Goal: Task Accomplishment & Management: Use online tool/utility

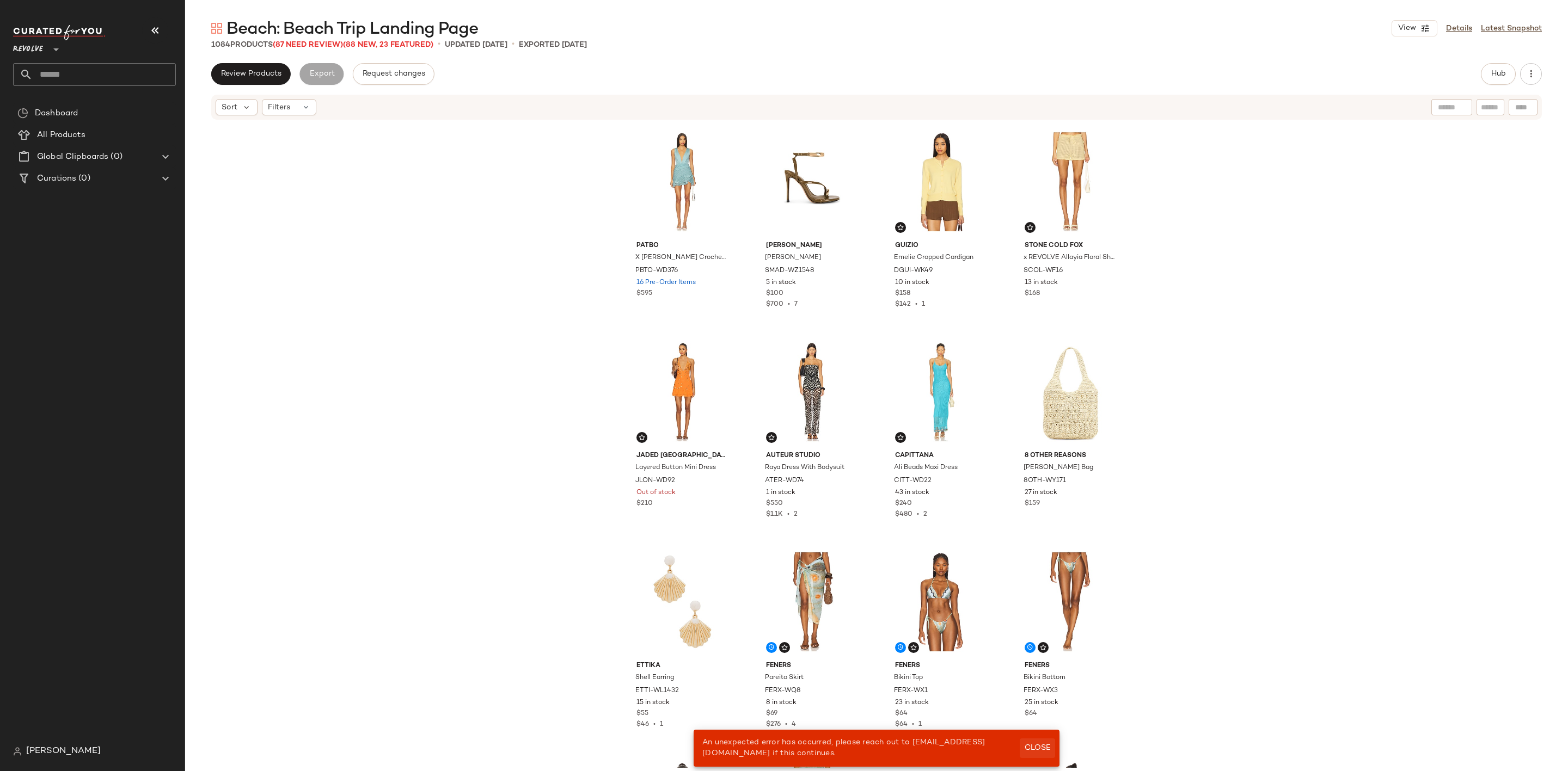
click at [1034, 745] on span "Close" at bounding box center [1037, 748] width 27 height 9
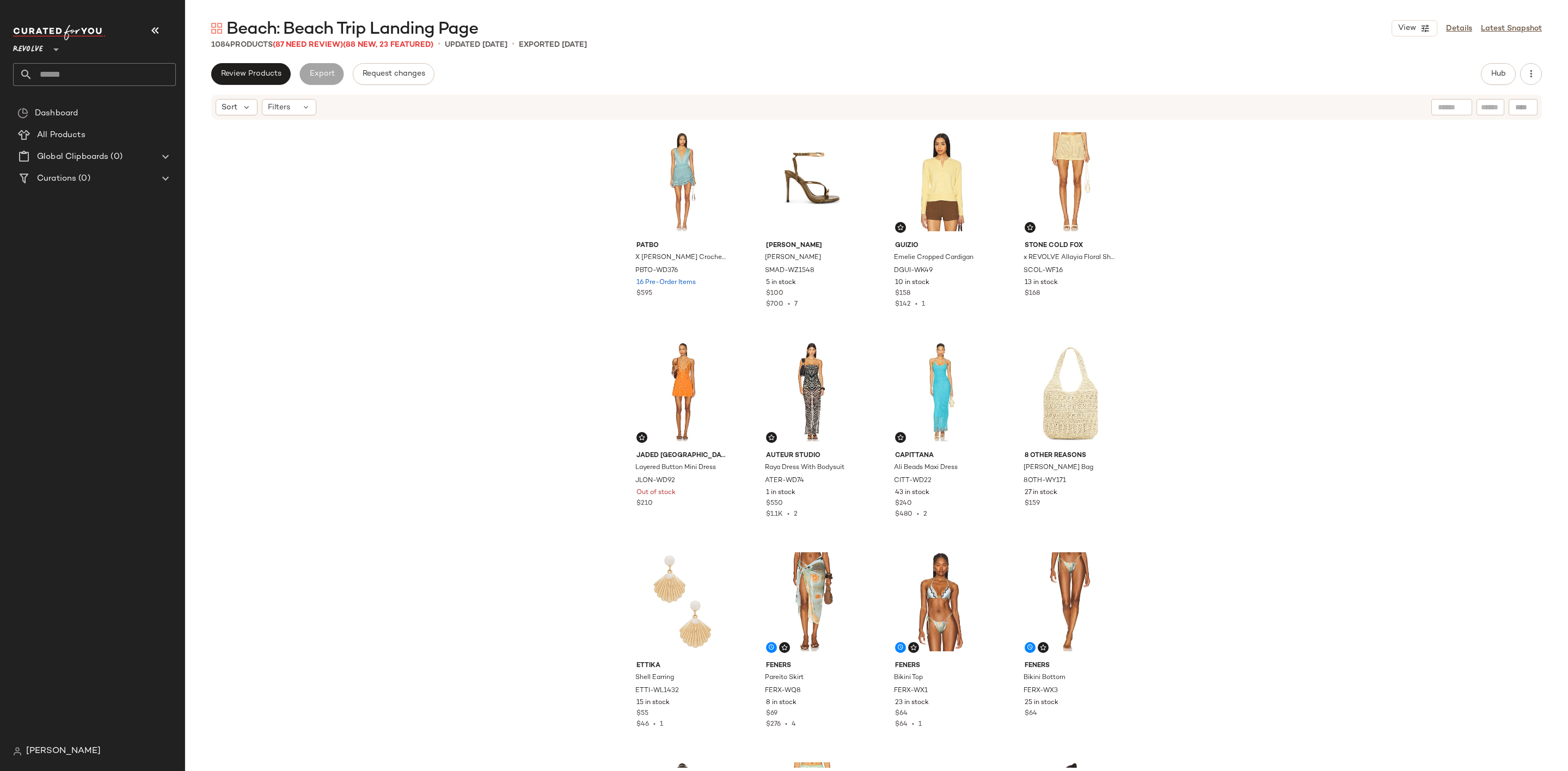
click at [67, 64] on input "text" at bounding box center [105, 74] width 143 height 22
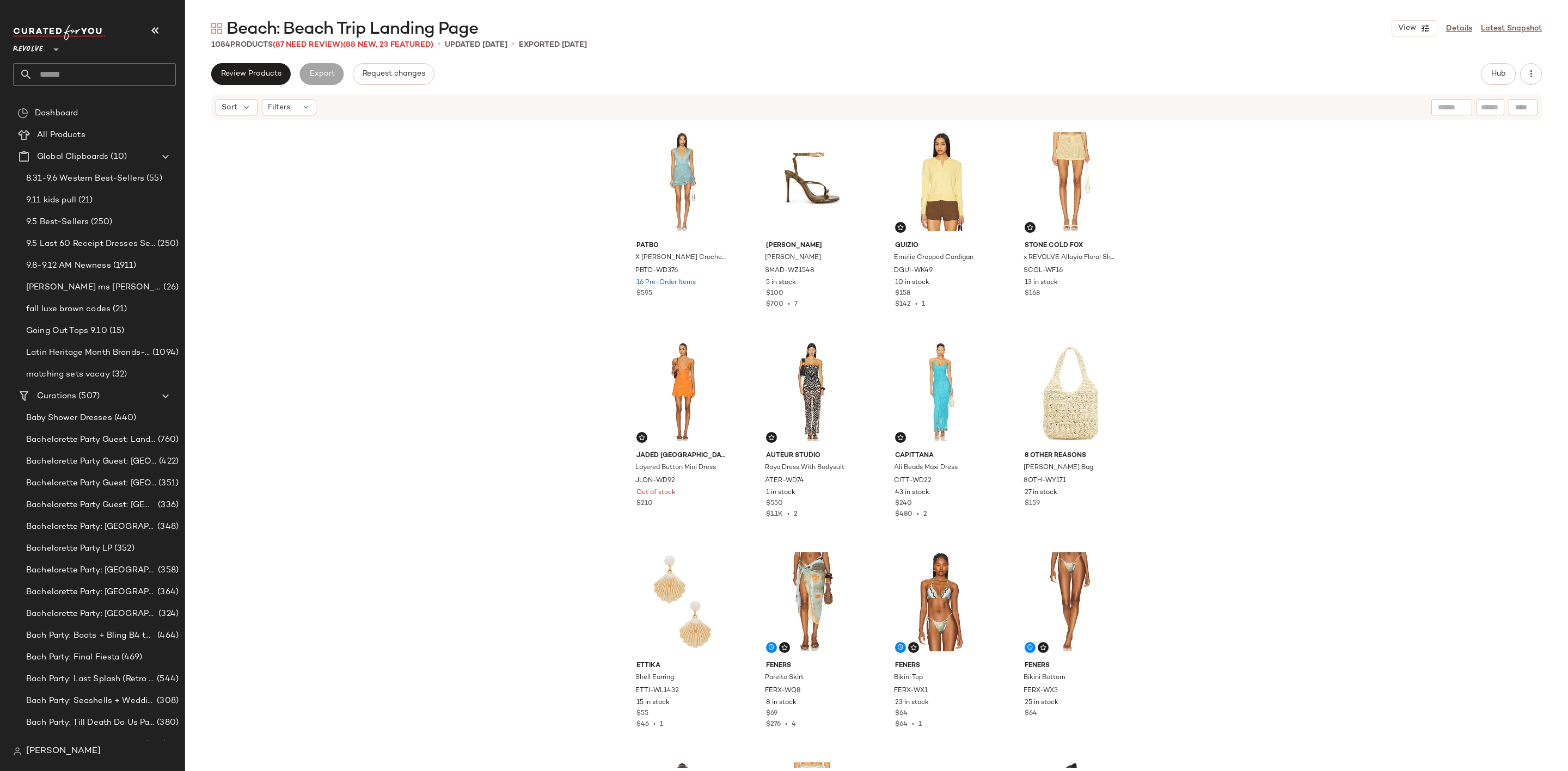
click at [92, 79] on input "text" at bounding box center [105, 74] width 143 height 22
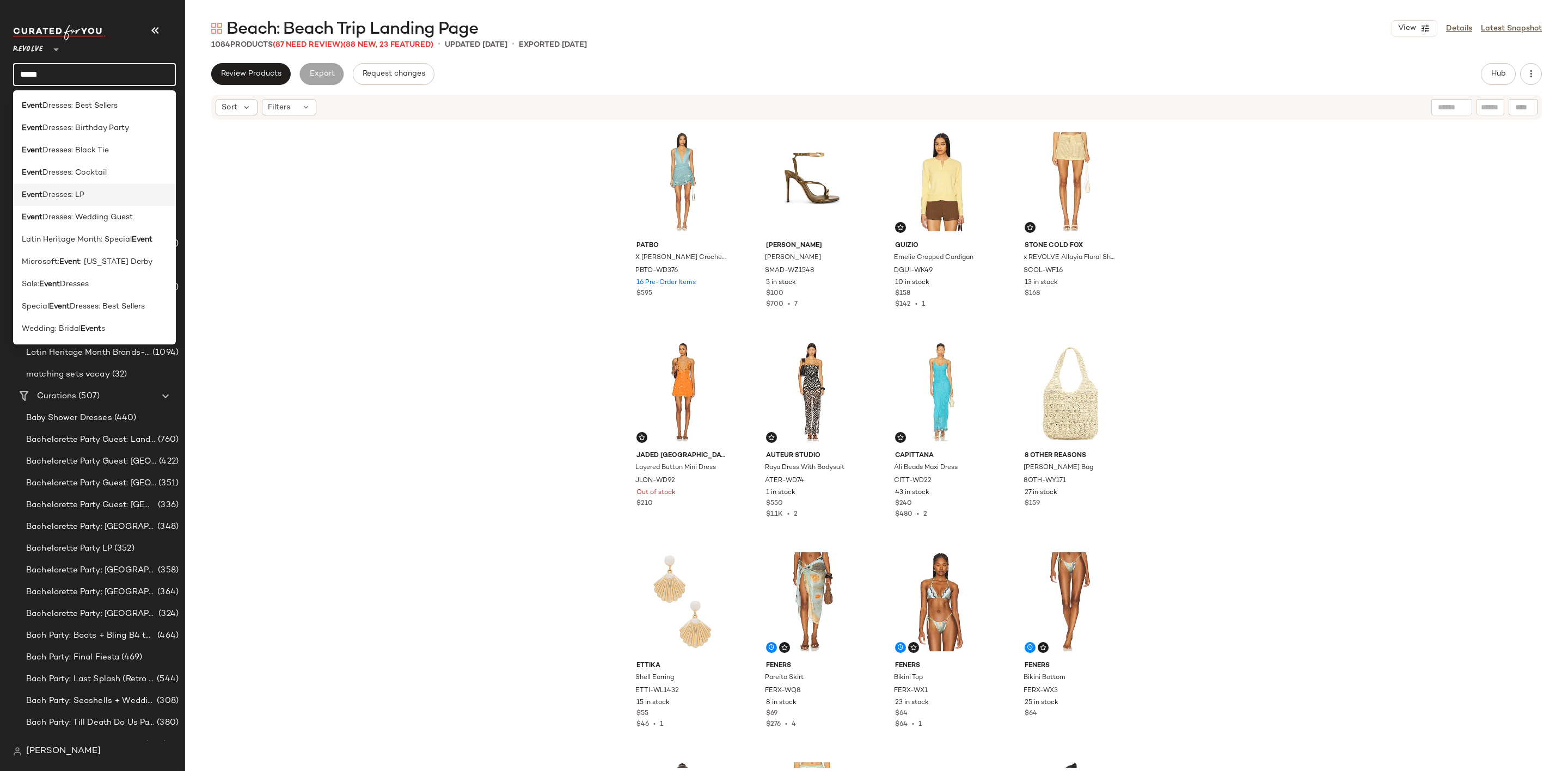
type input "*****"
click at [62, 189] on span "Dresses: LP" at bounding box center [63, 194] width 42 height 11
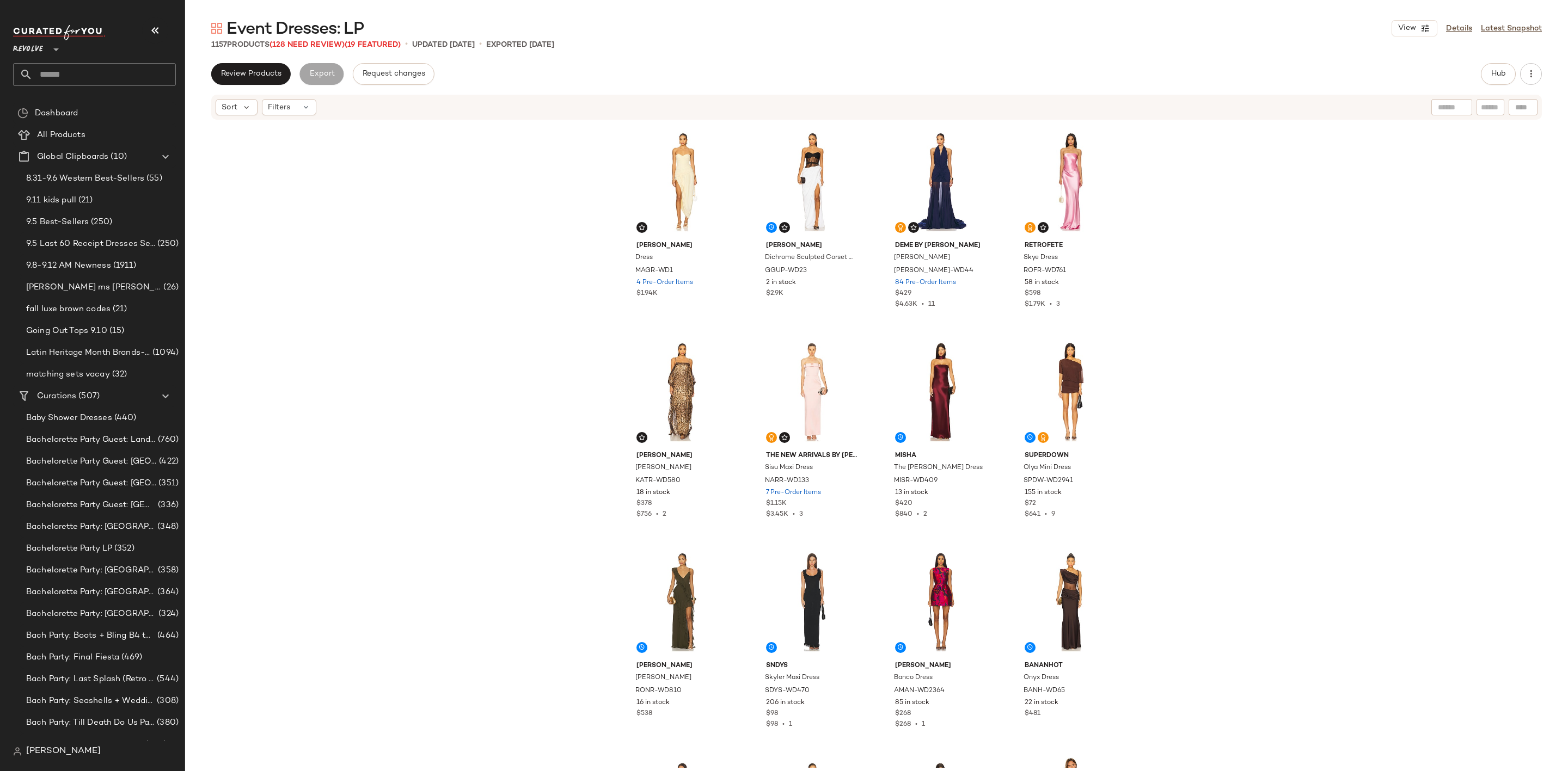
click at [67, 75] on input "text" at bounding box center [105, 74] width 143 height 22
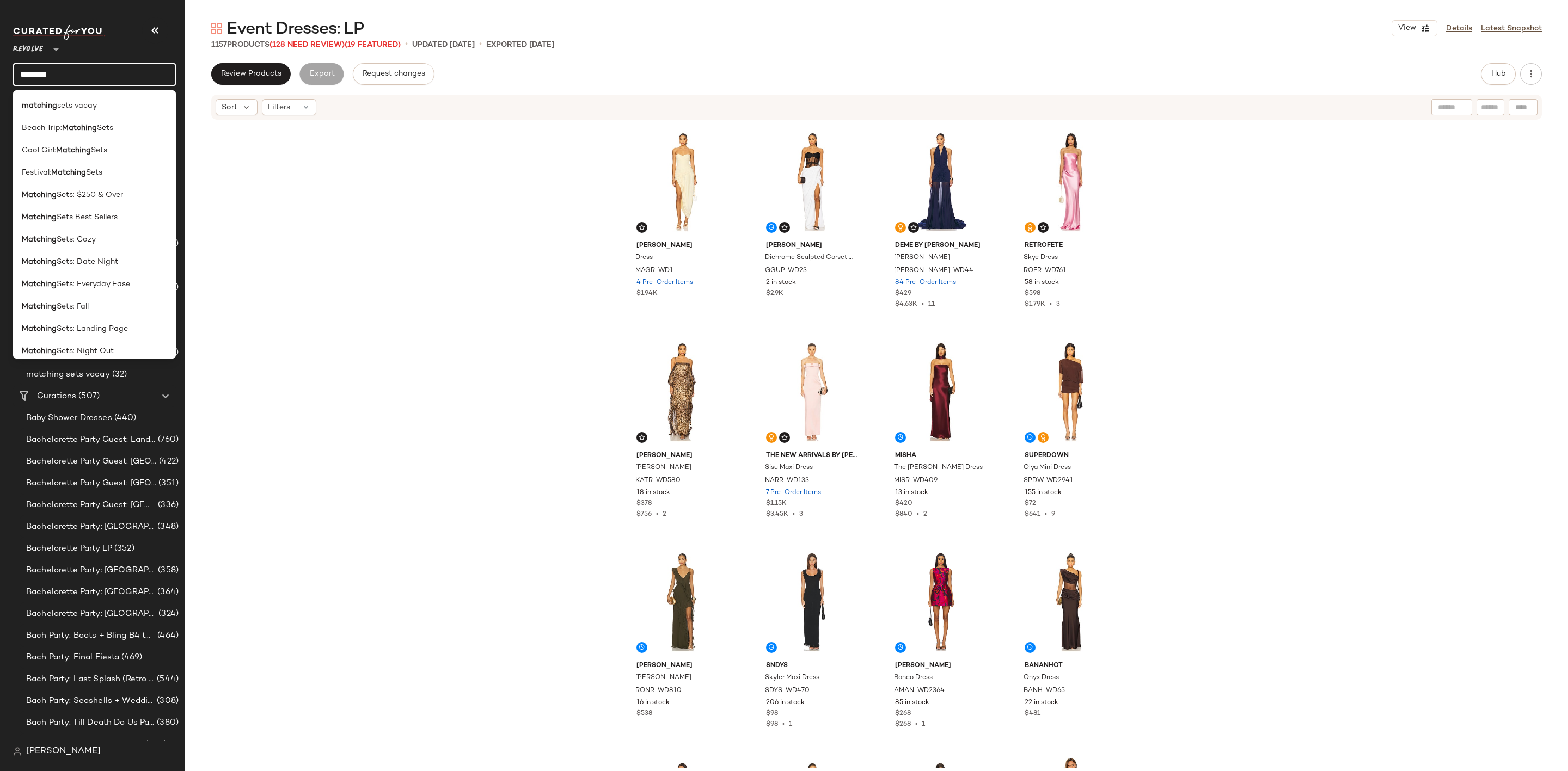
drag, startPoint x: 80, startPoint y: 74, endPoint x: -41, endPoint y: 73, distance: 121.0
click at [0, 73] on html "Revolve ** ******** Dashboard All Products Global Clipboards (10) 8.31-9.6 West…" at bounding box center [784, 385] width 1568 height 771
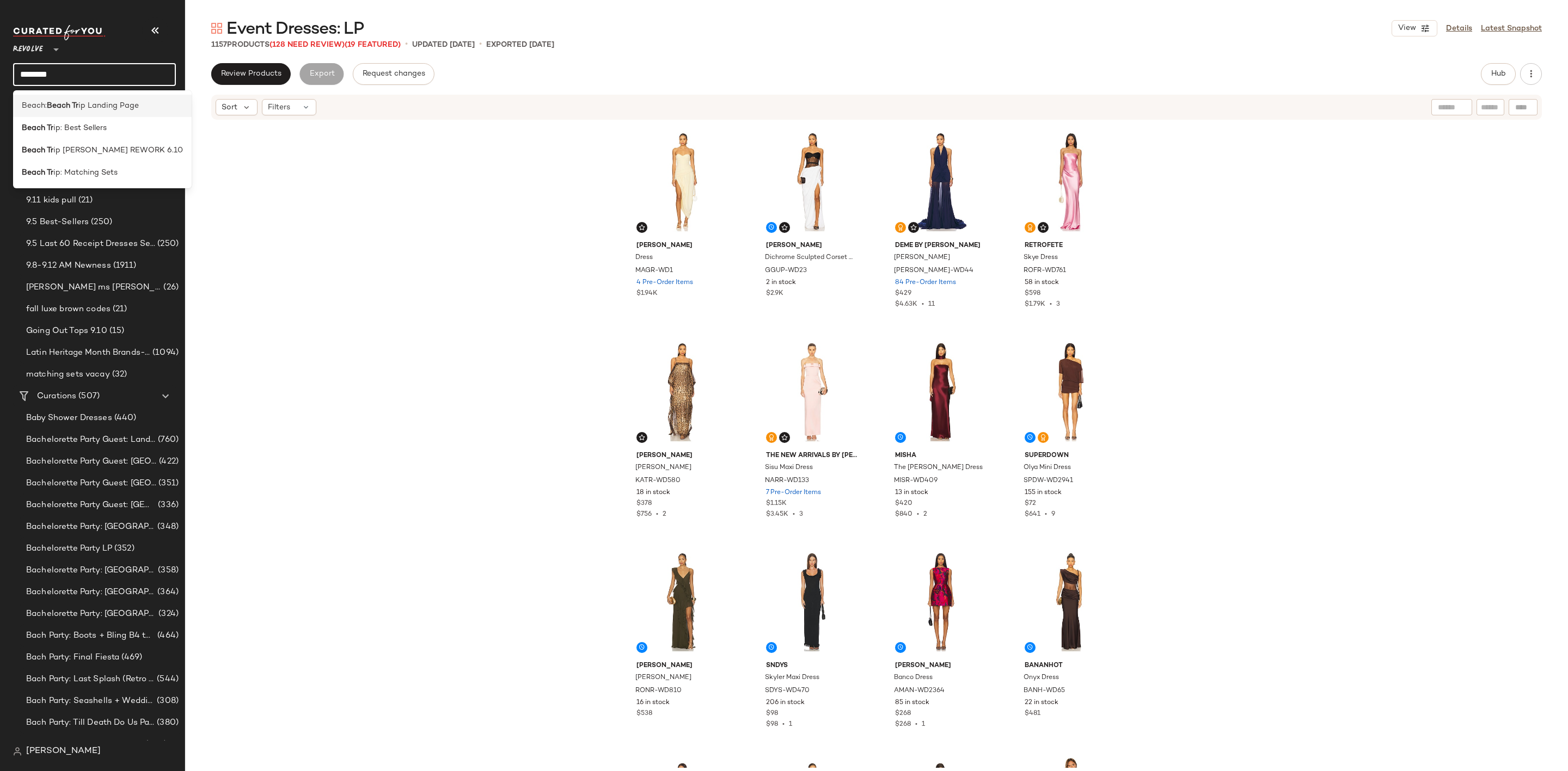
type input "********"
click at [119, 101] on span "ip Landing Page" at bounding box center [109, 105] width 60 height 11
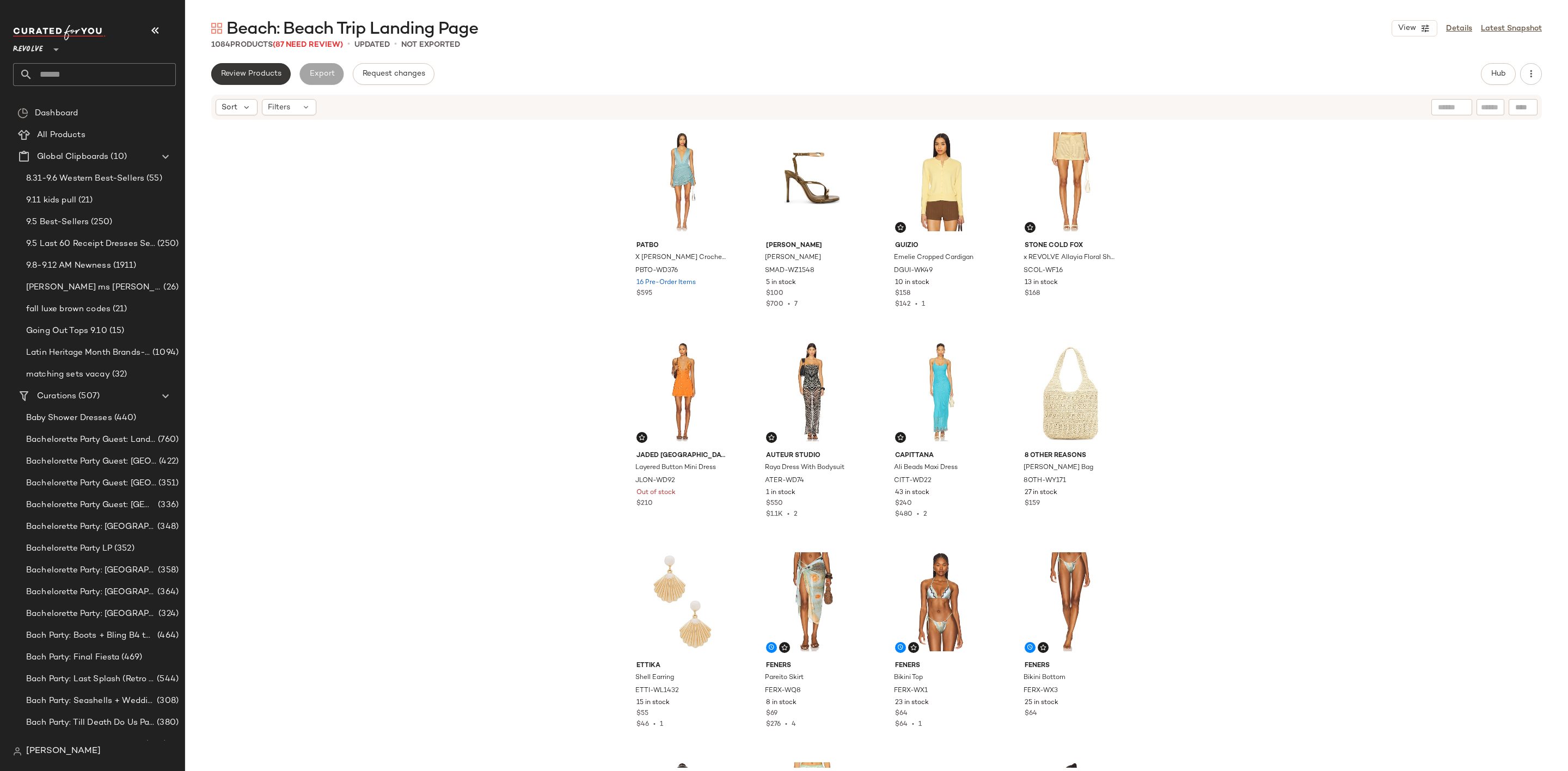
click at [256, 77] on span "Review Products" at bounding box center [251, 74] width 61 height 9
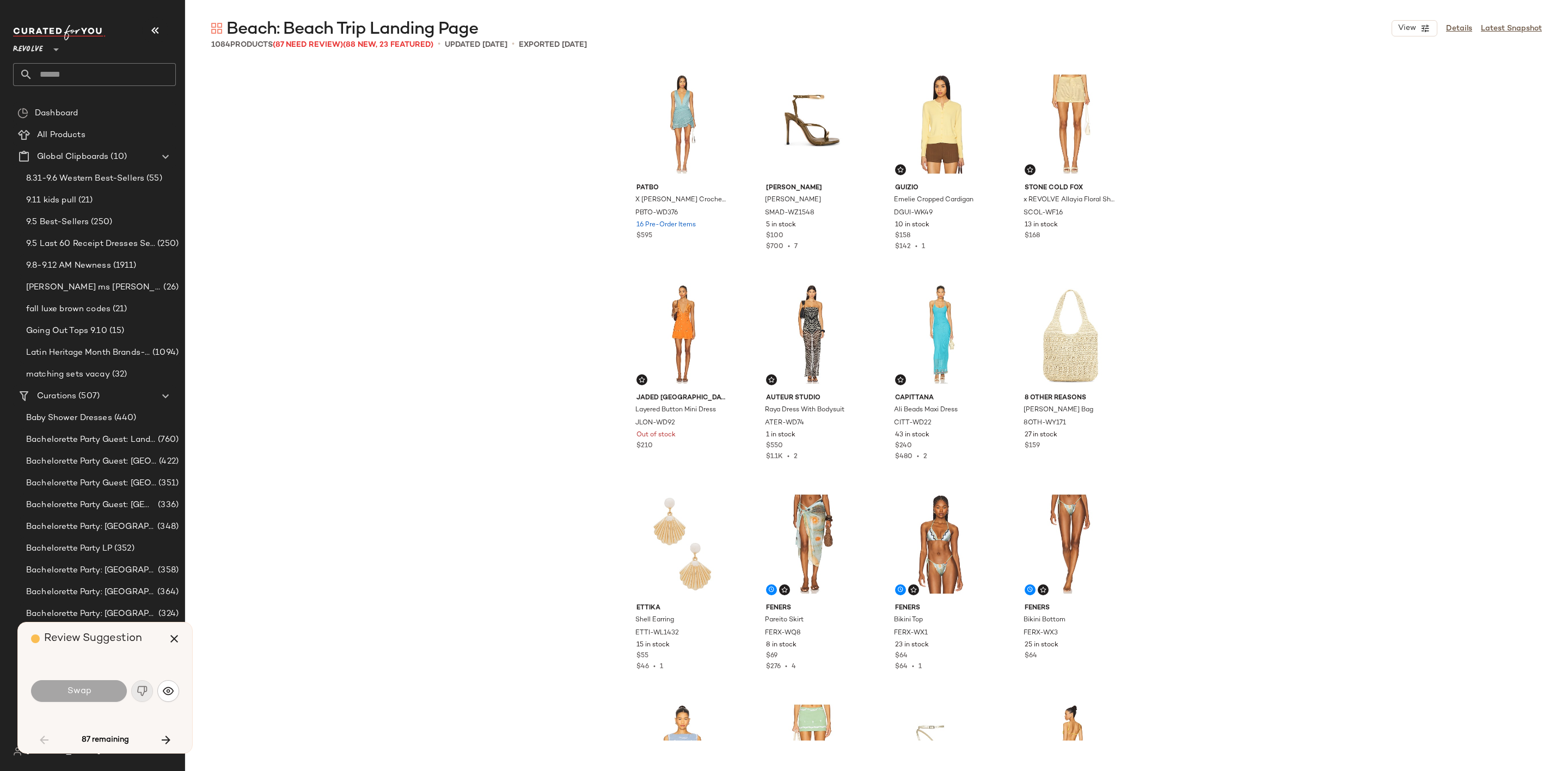
scroll to position [1469, 0]
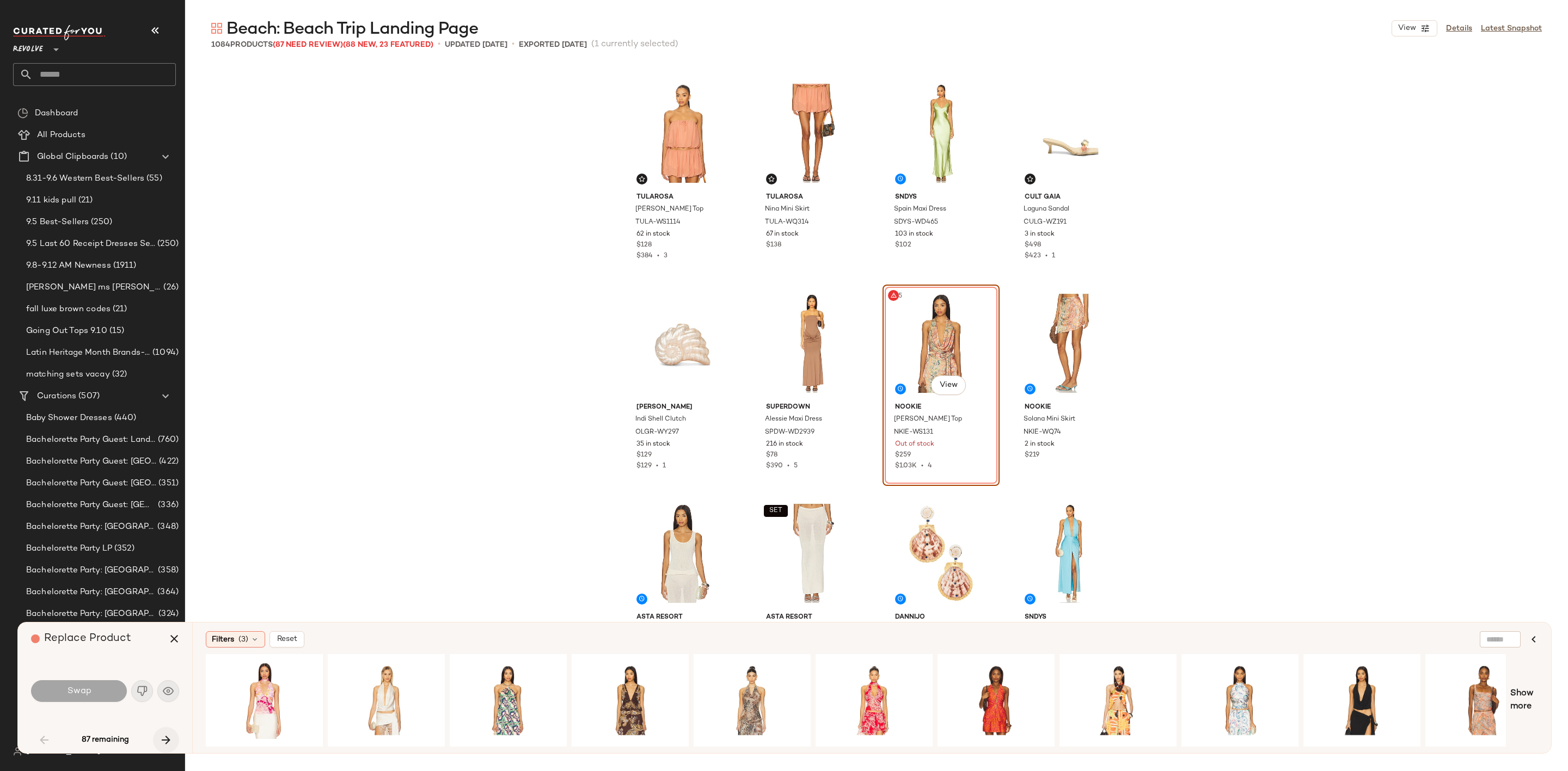
click at [162, 733] on icon "button" at bounding box center [166, 739] width 13 height 13
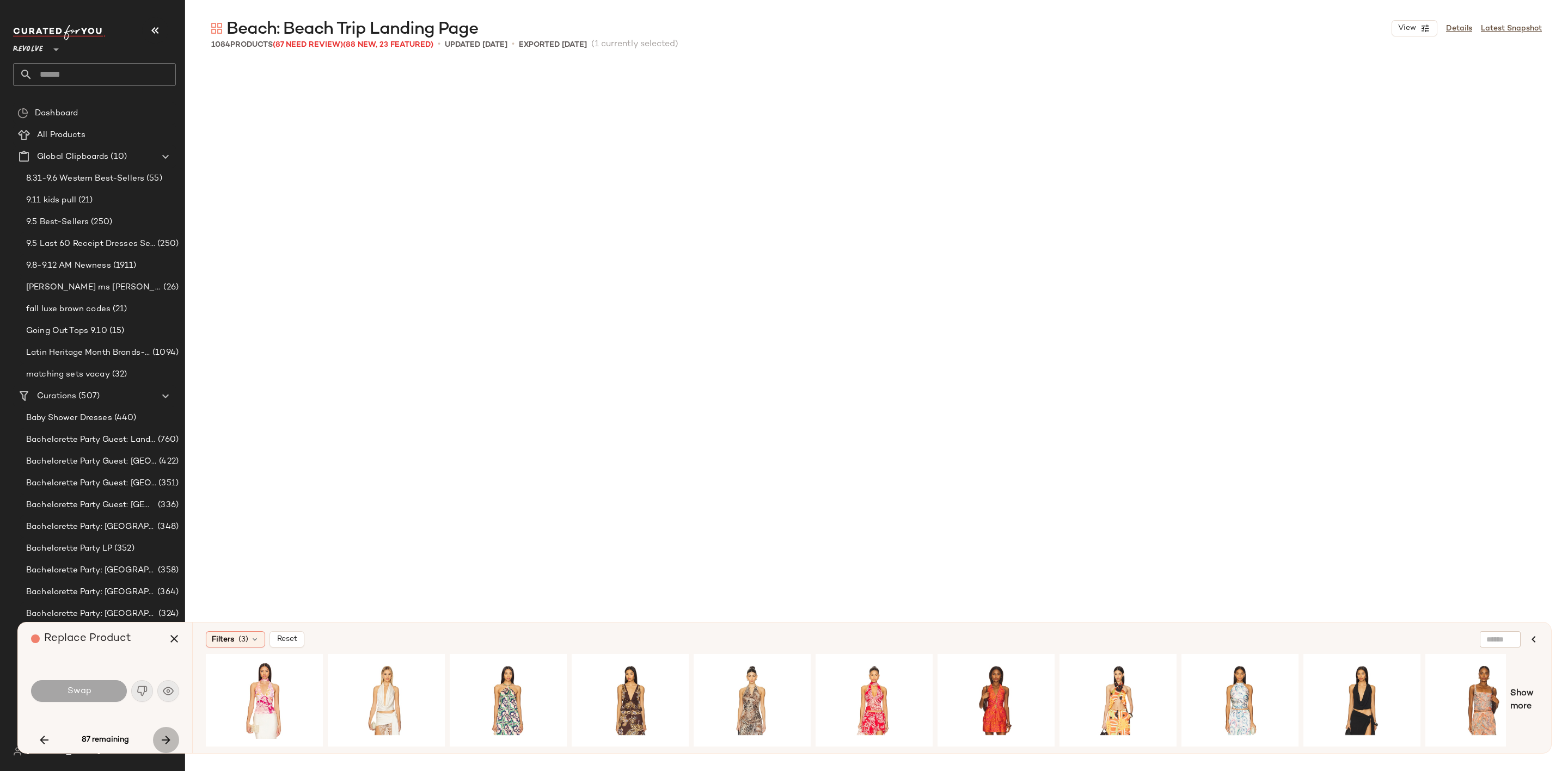
scroll to position [6721, 0]
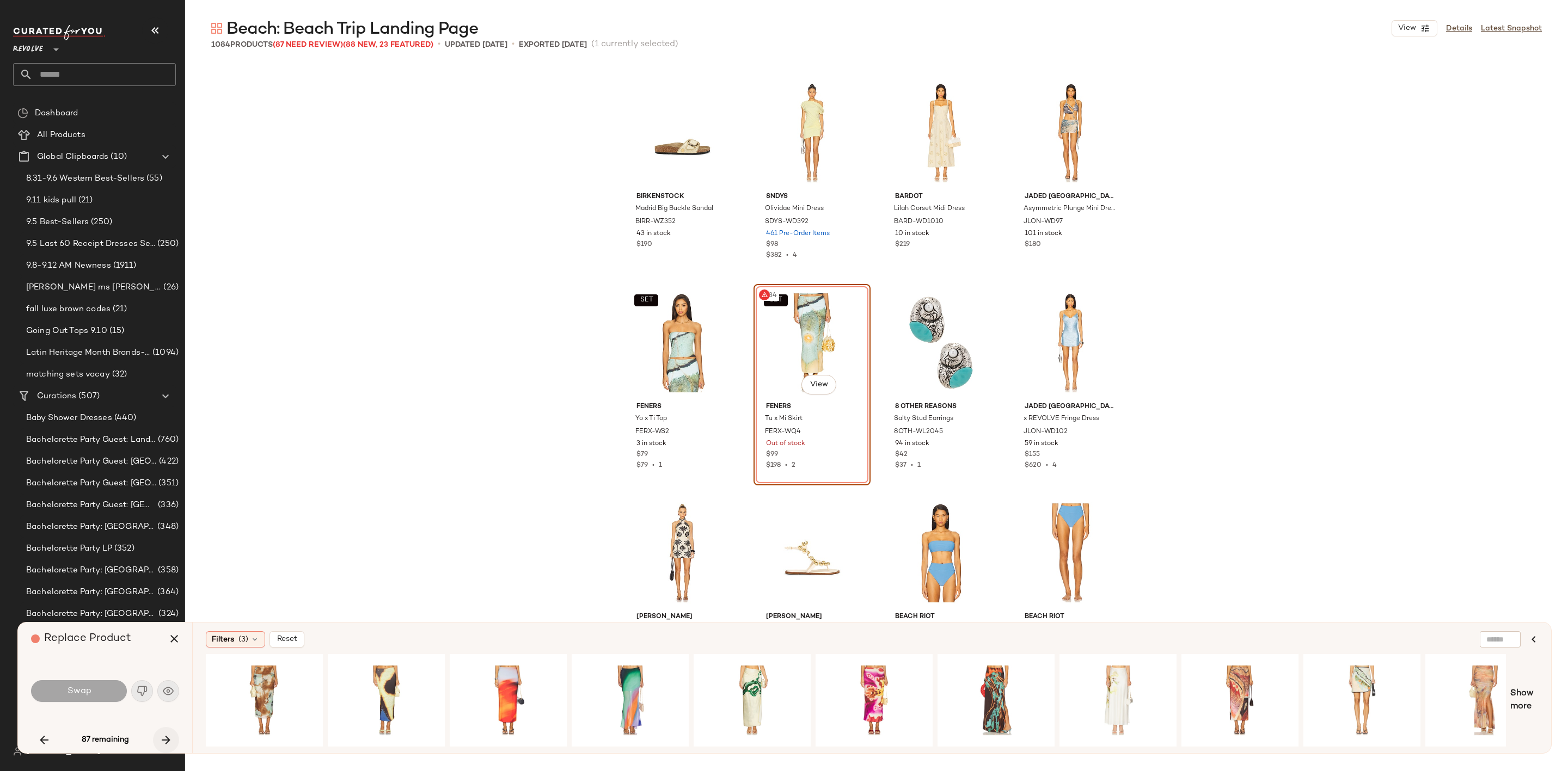
click at [163, 738] on icon "button" at bounding box center [166, 739] width 13 height 13
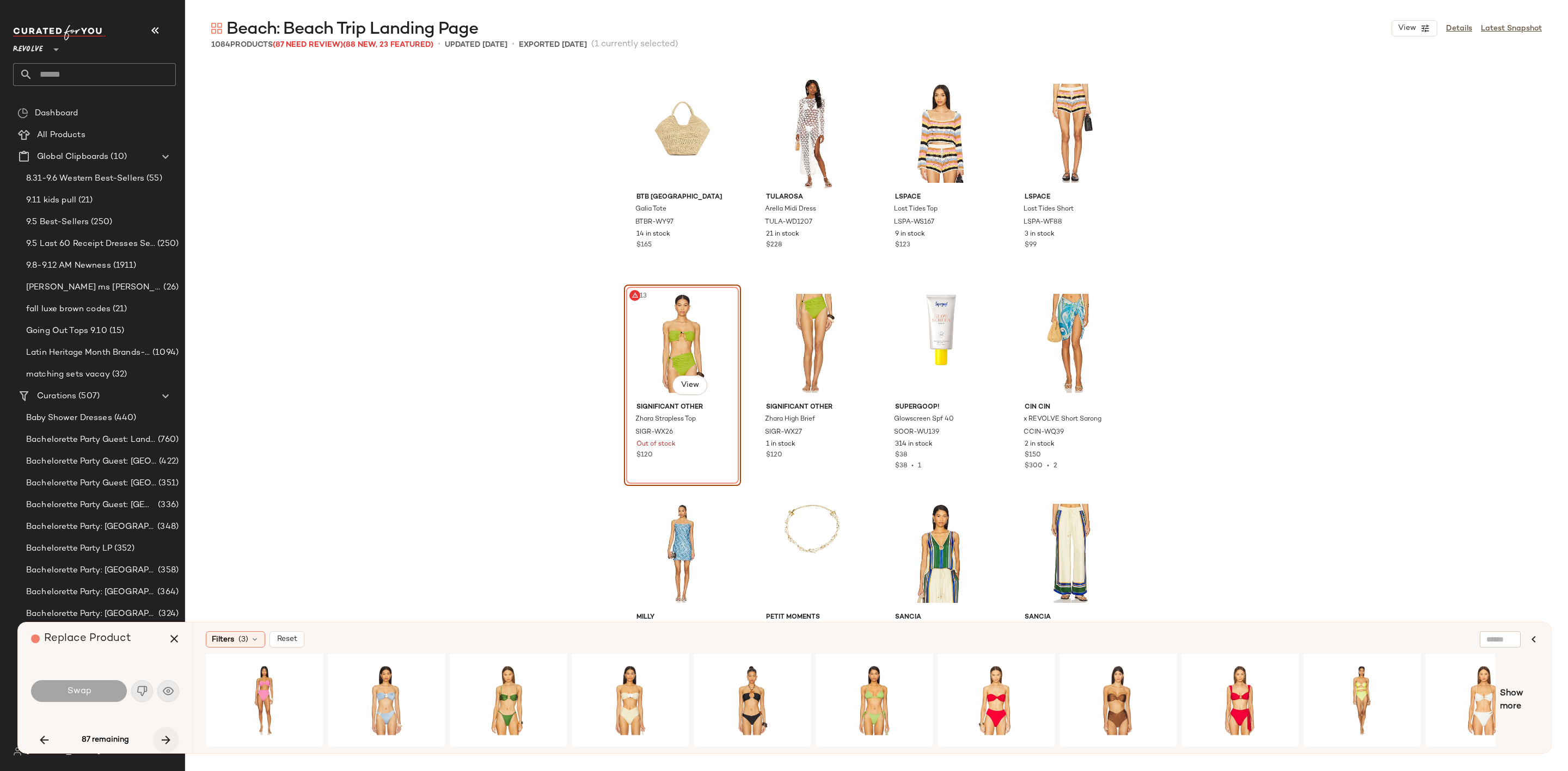
click at [167, 736] on icon "button" at bounding box center [166, 739] width 13 height 13
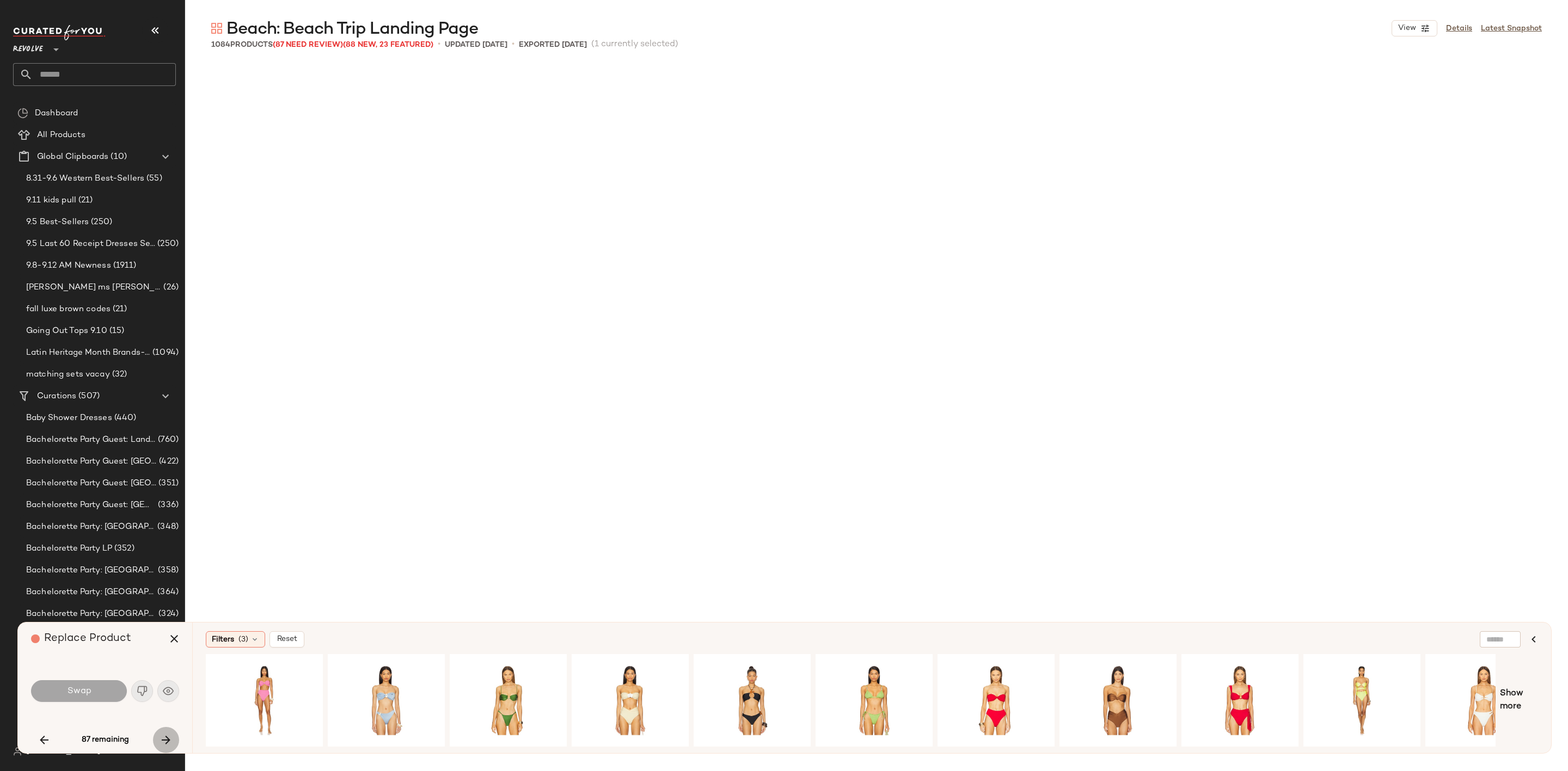
scroll to position [12181, 0]
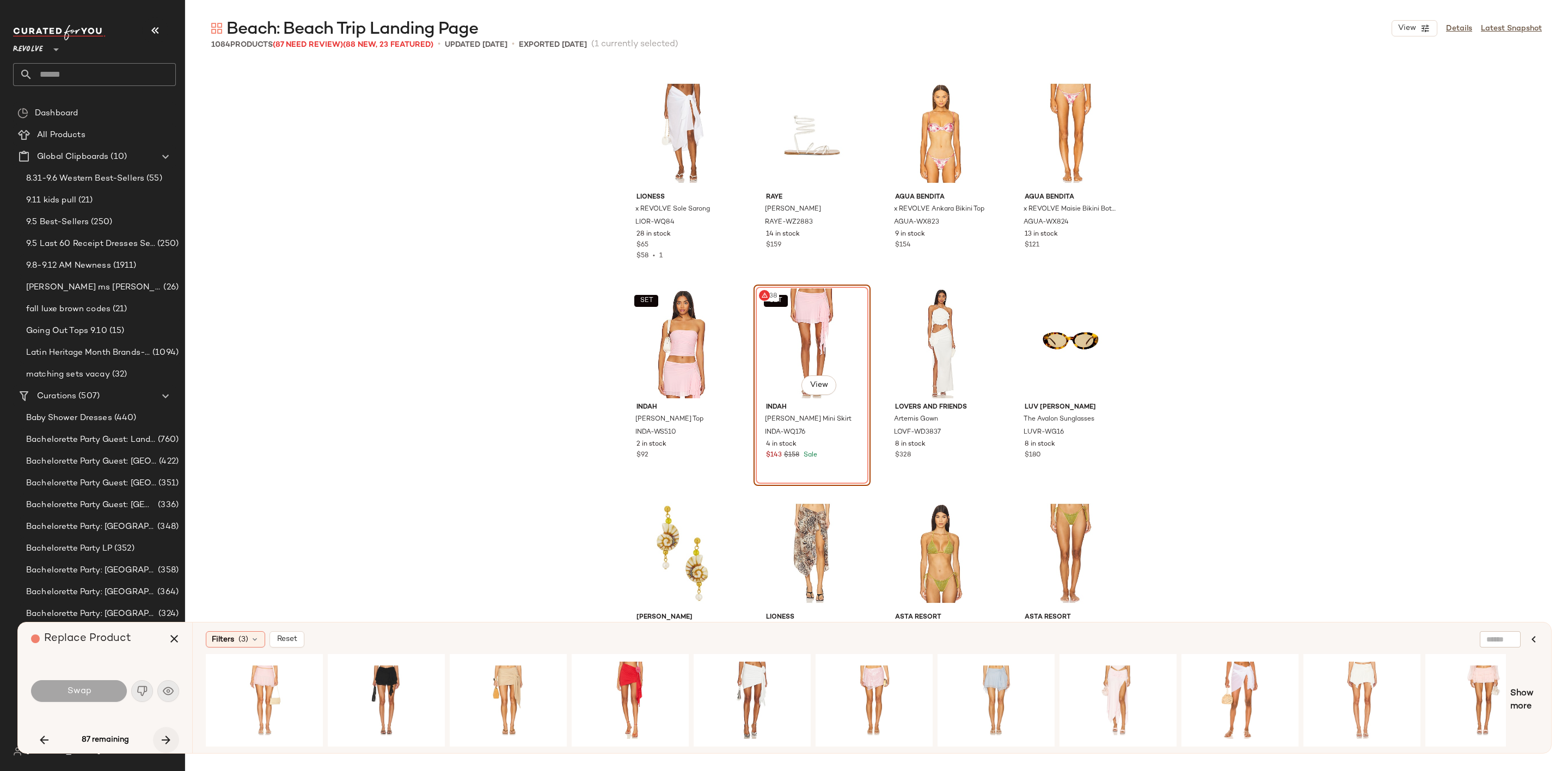
click at [162, 736] on icon "button" at bounding box center [166, 739] width 13 height 13
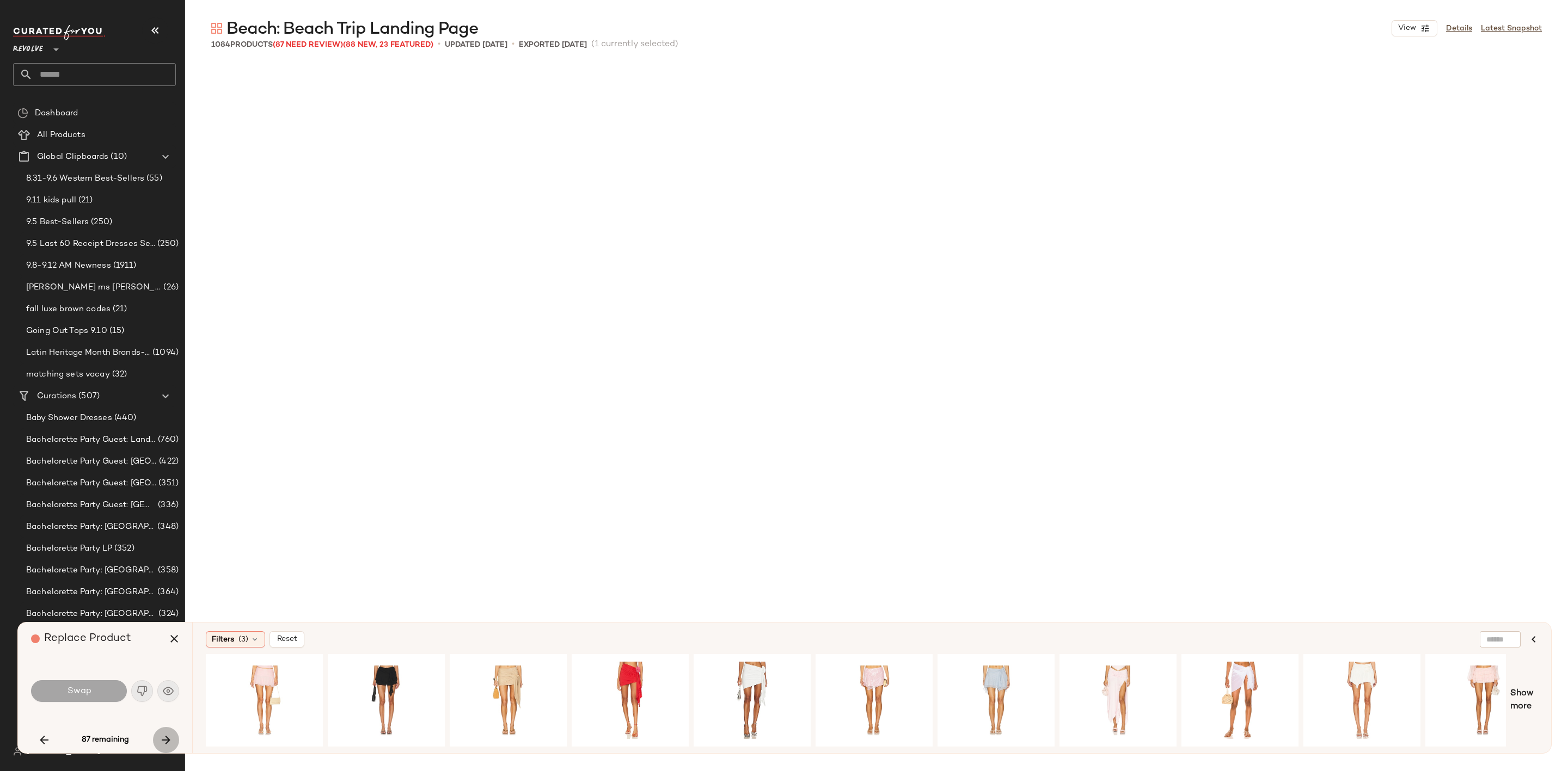
scroll to position [14700, 0]
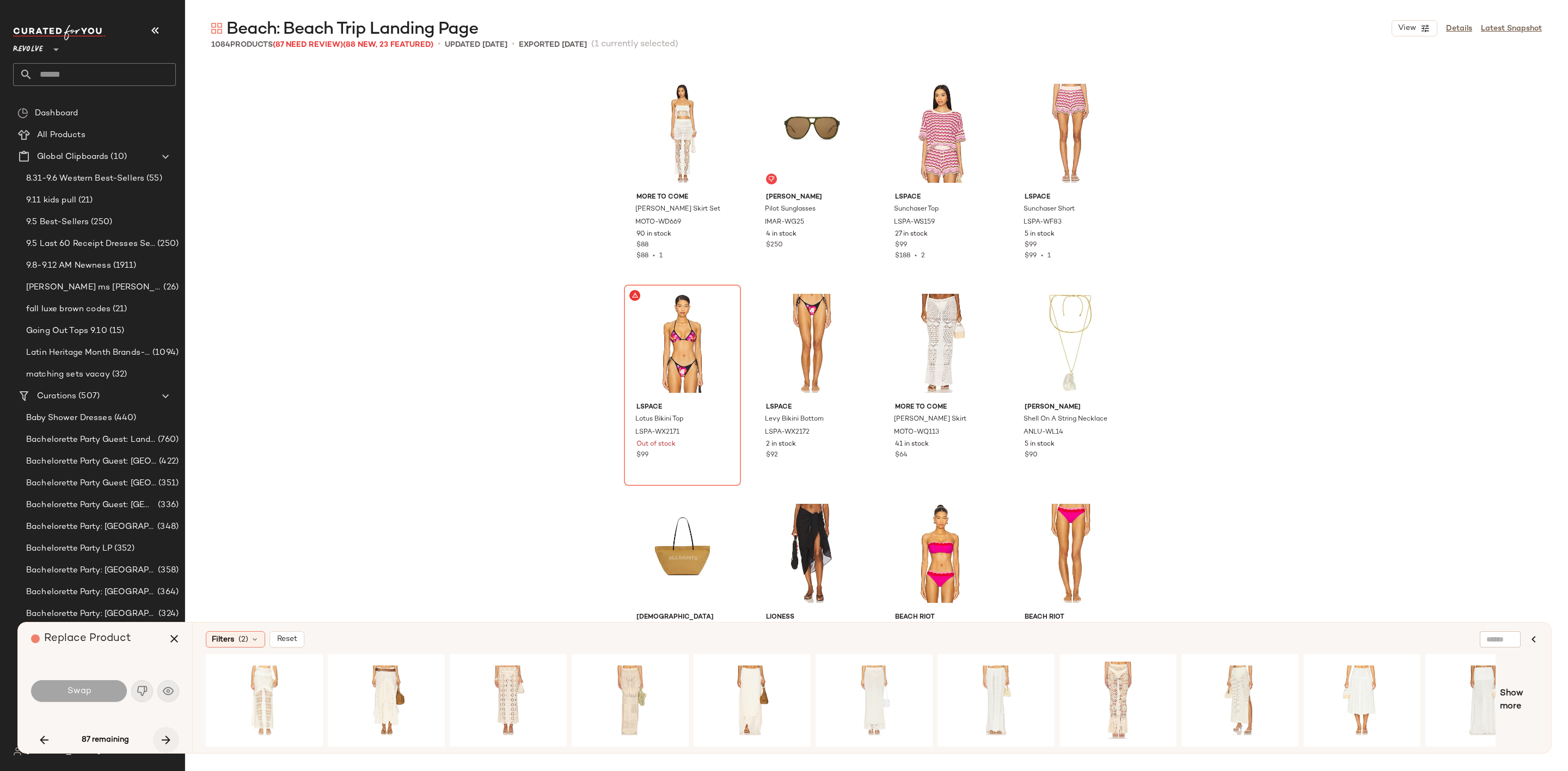
click at [162, 736] on icon "button" at bounding box center [166, 739] width 13 height 13
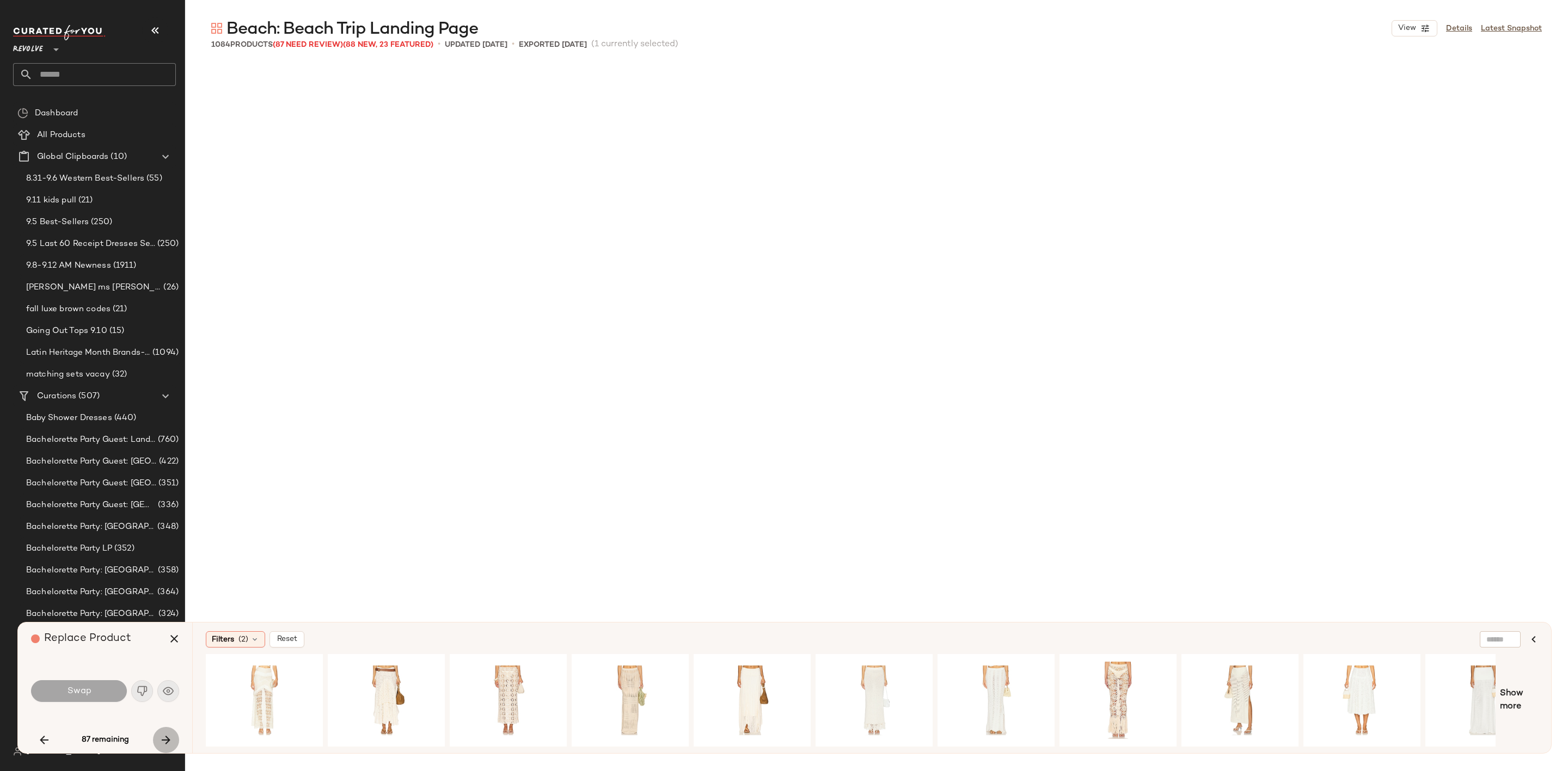
scroll to position [15541, 0]
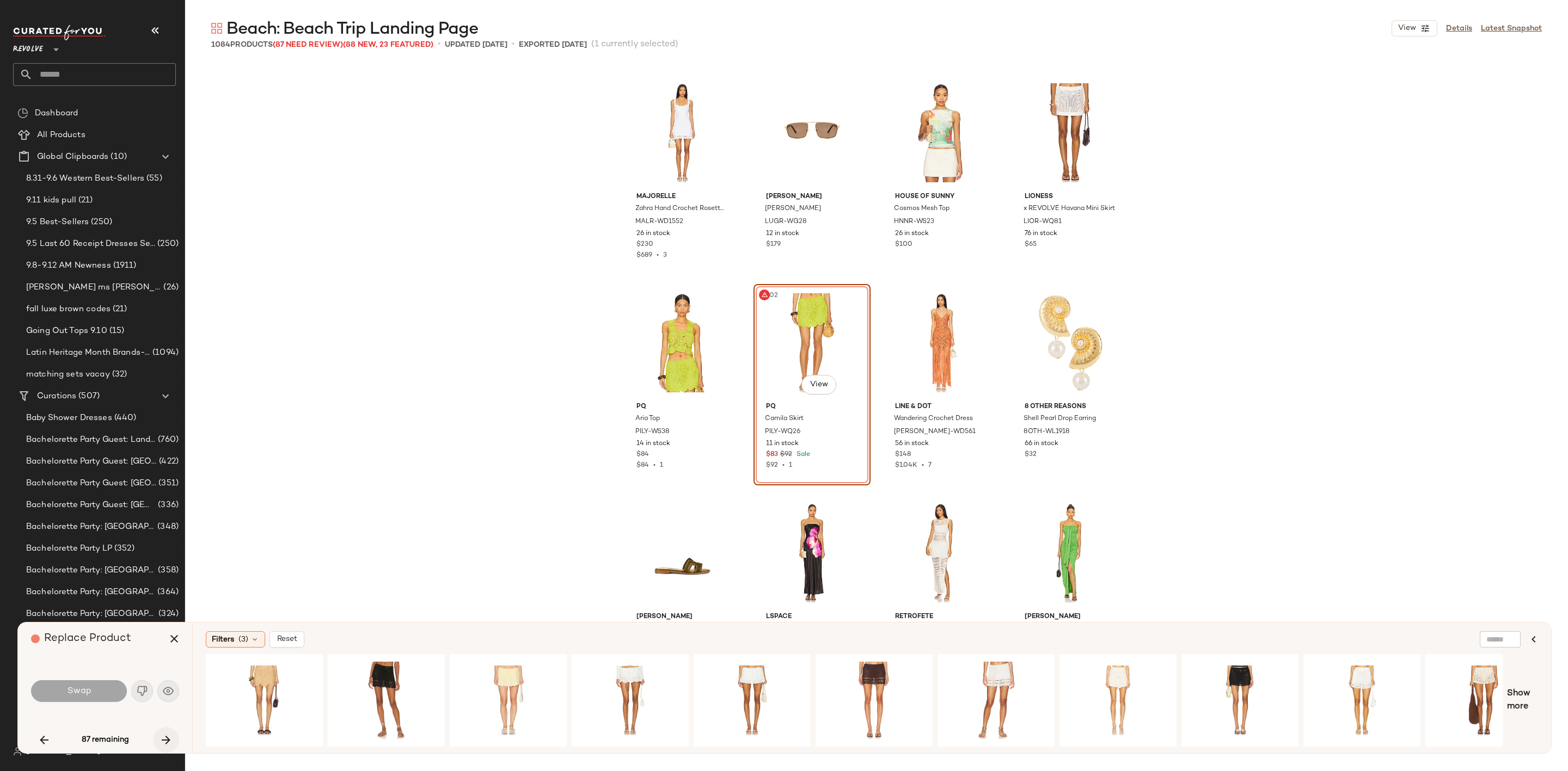
click at [162, 736] on icon "button" at bounding box center [166, 739] width 13 height 13
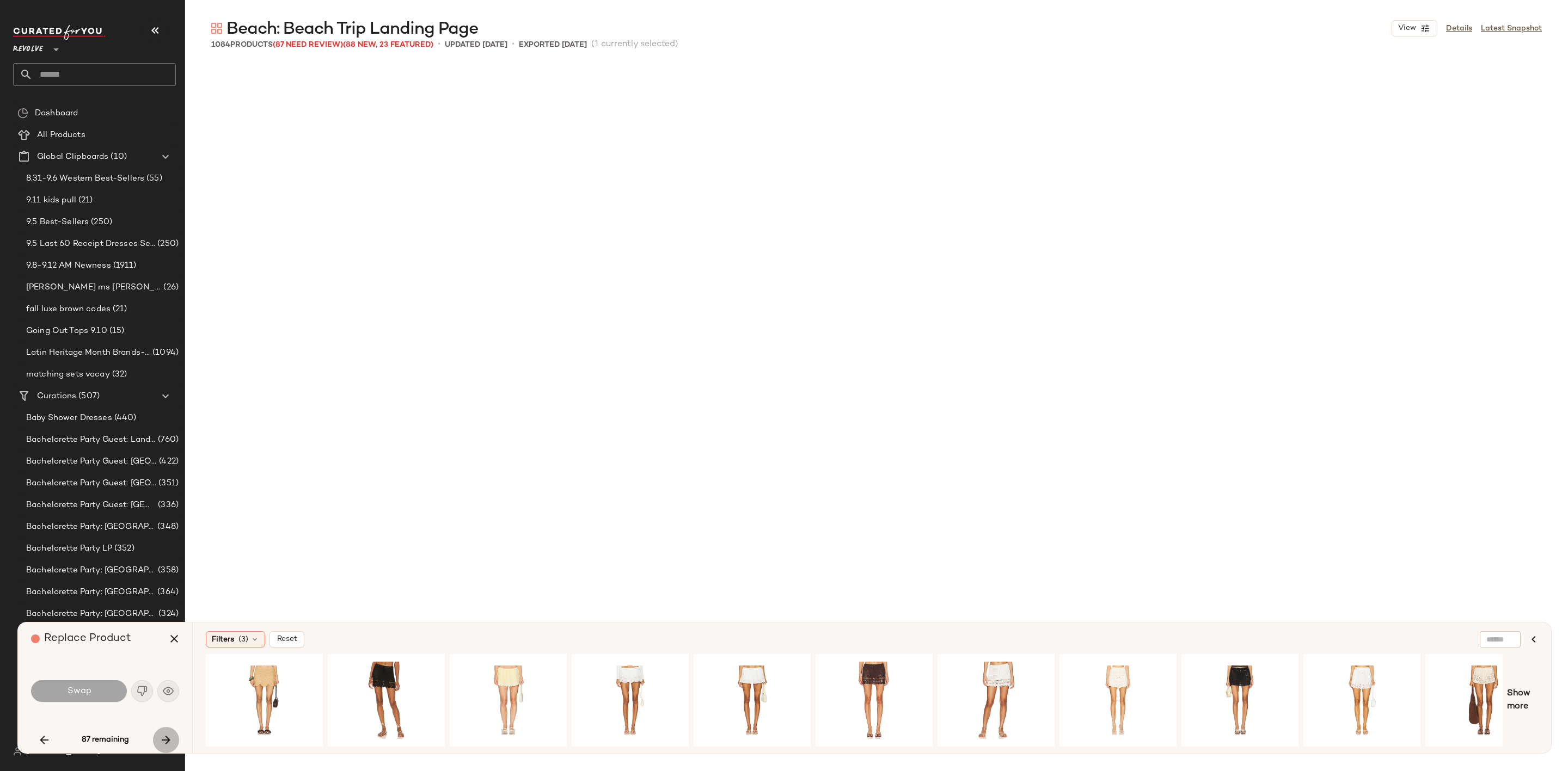
scroll to position [17011, 0]
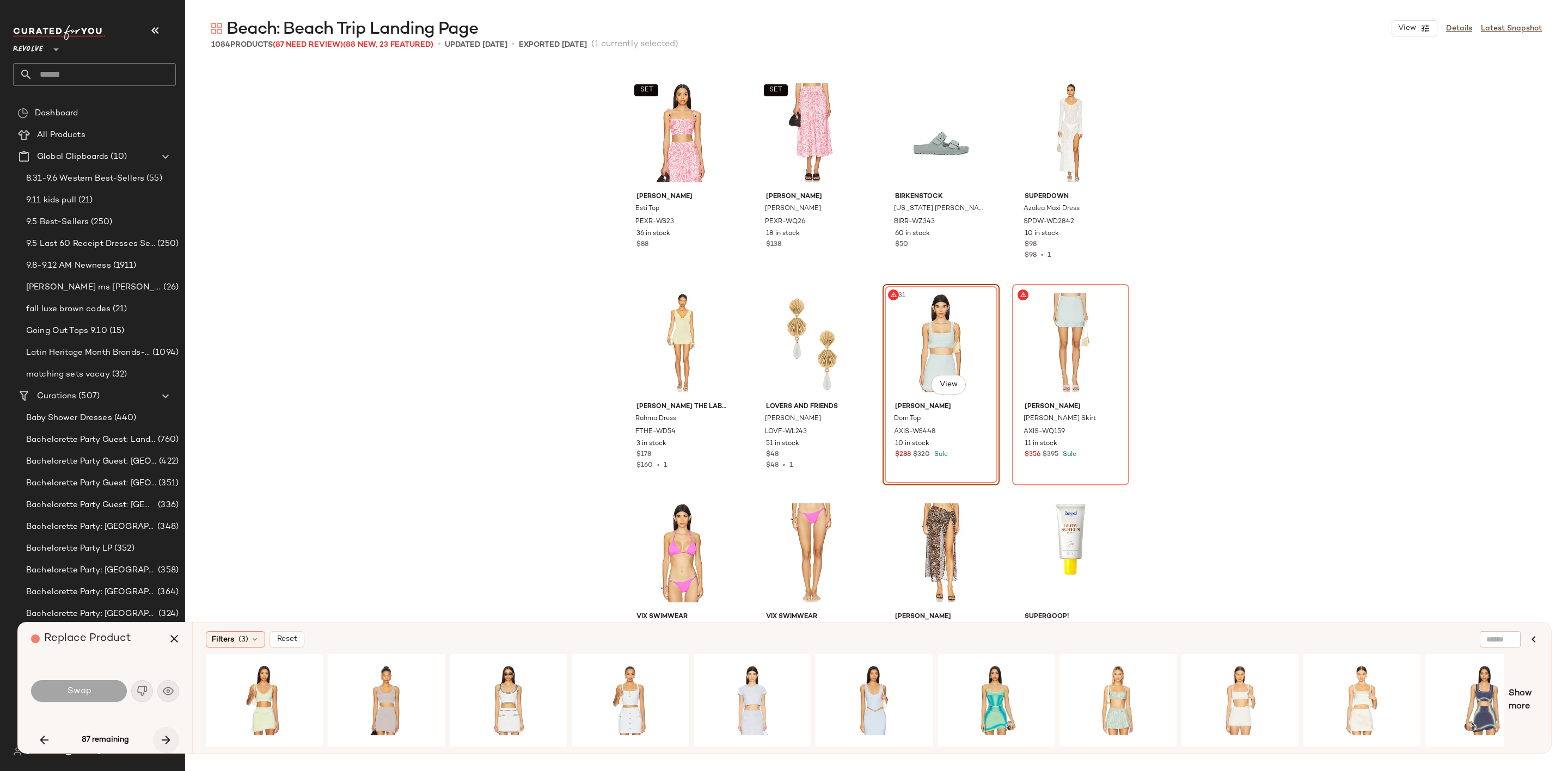
click at [174, 748] on button "button" at bounding box center [166, 740] width 26 height 26
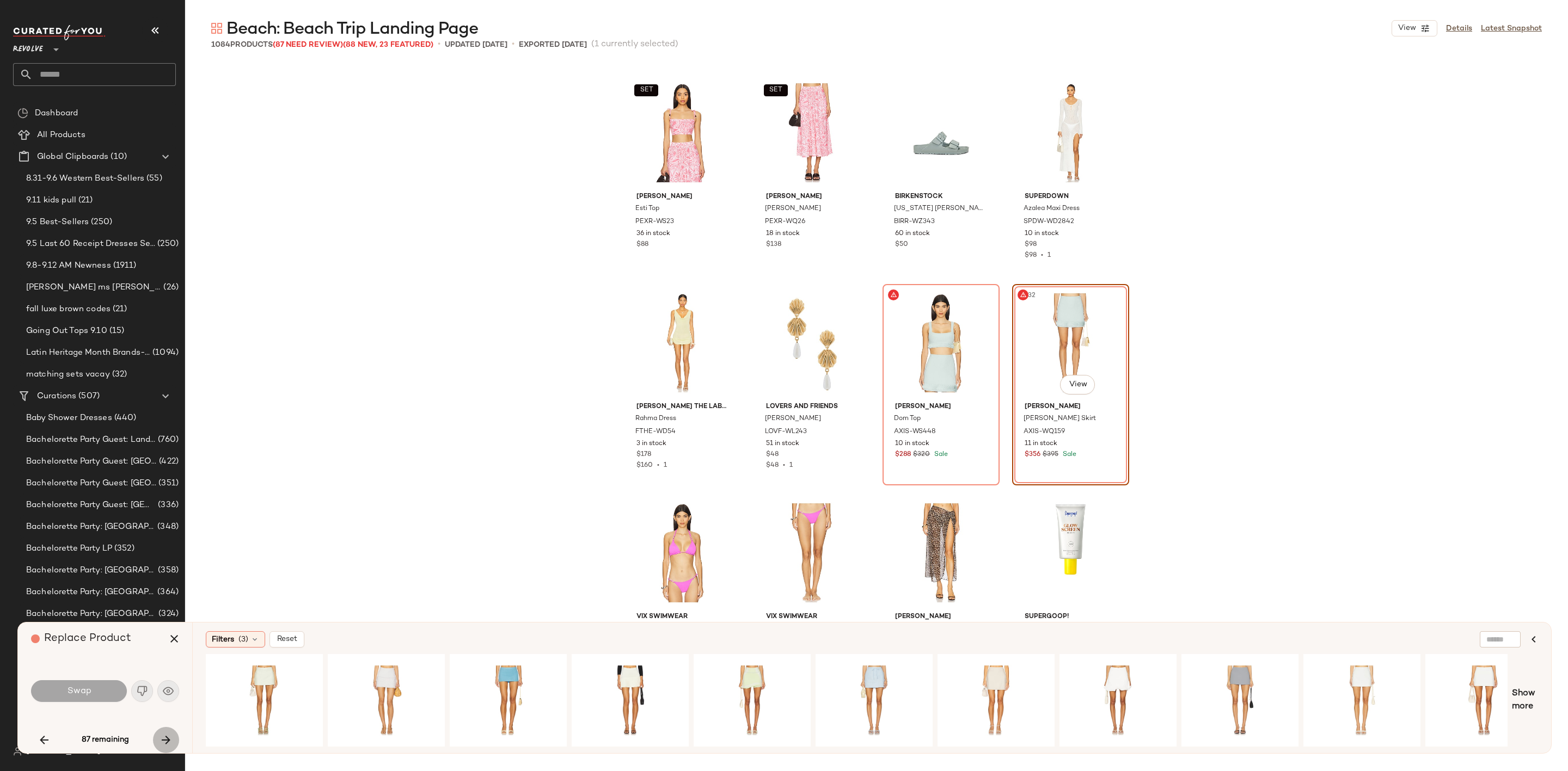
click at [174, 748] on button "button" at bounding box center [166, 740] width 26 height 26
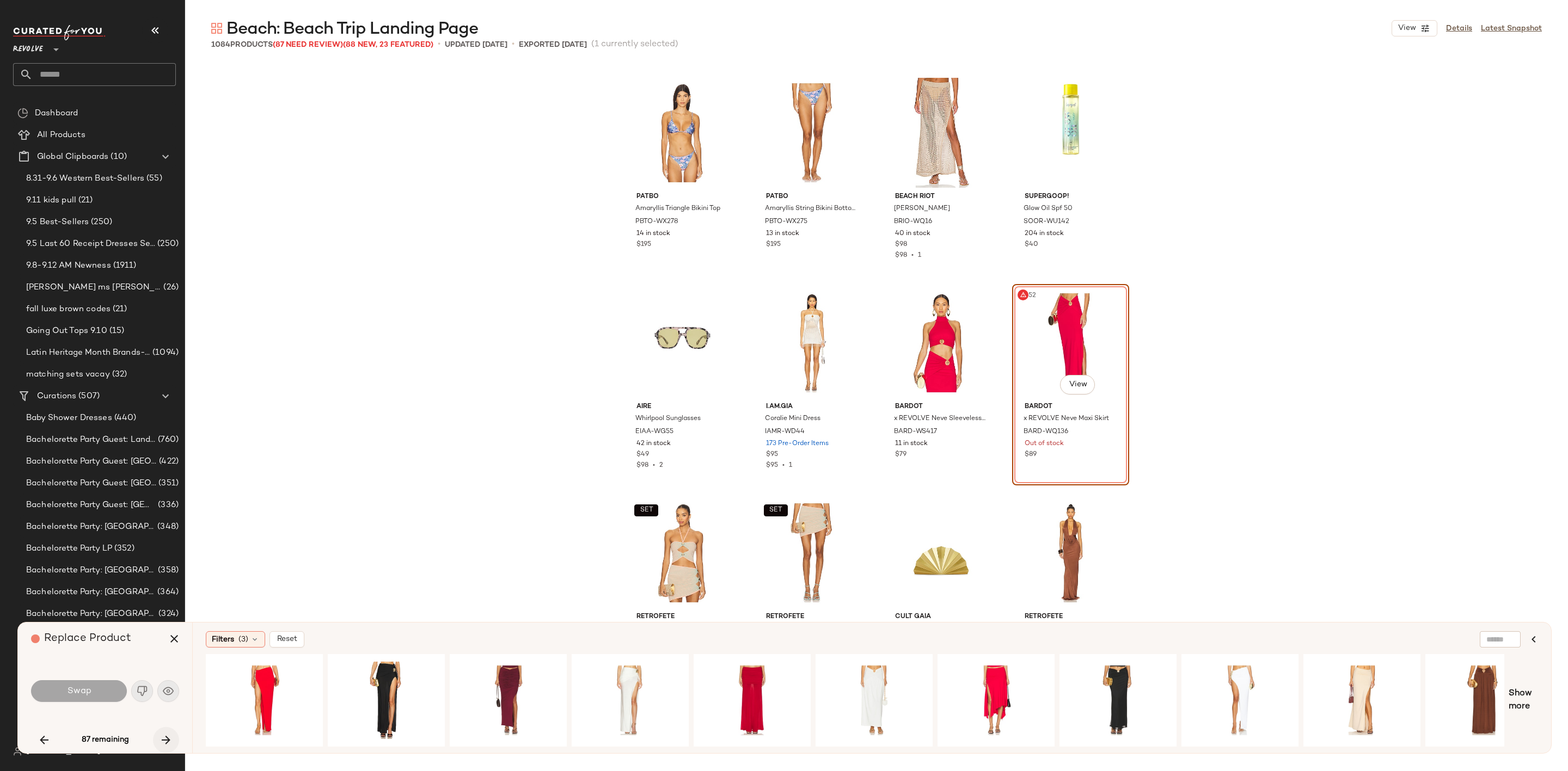
click at [168, 735] on icon "button" at bounding box center [166, 739] width 13 height 13
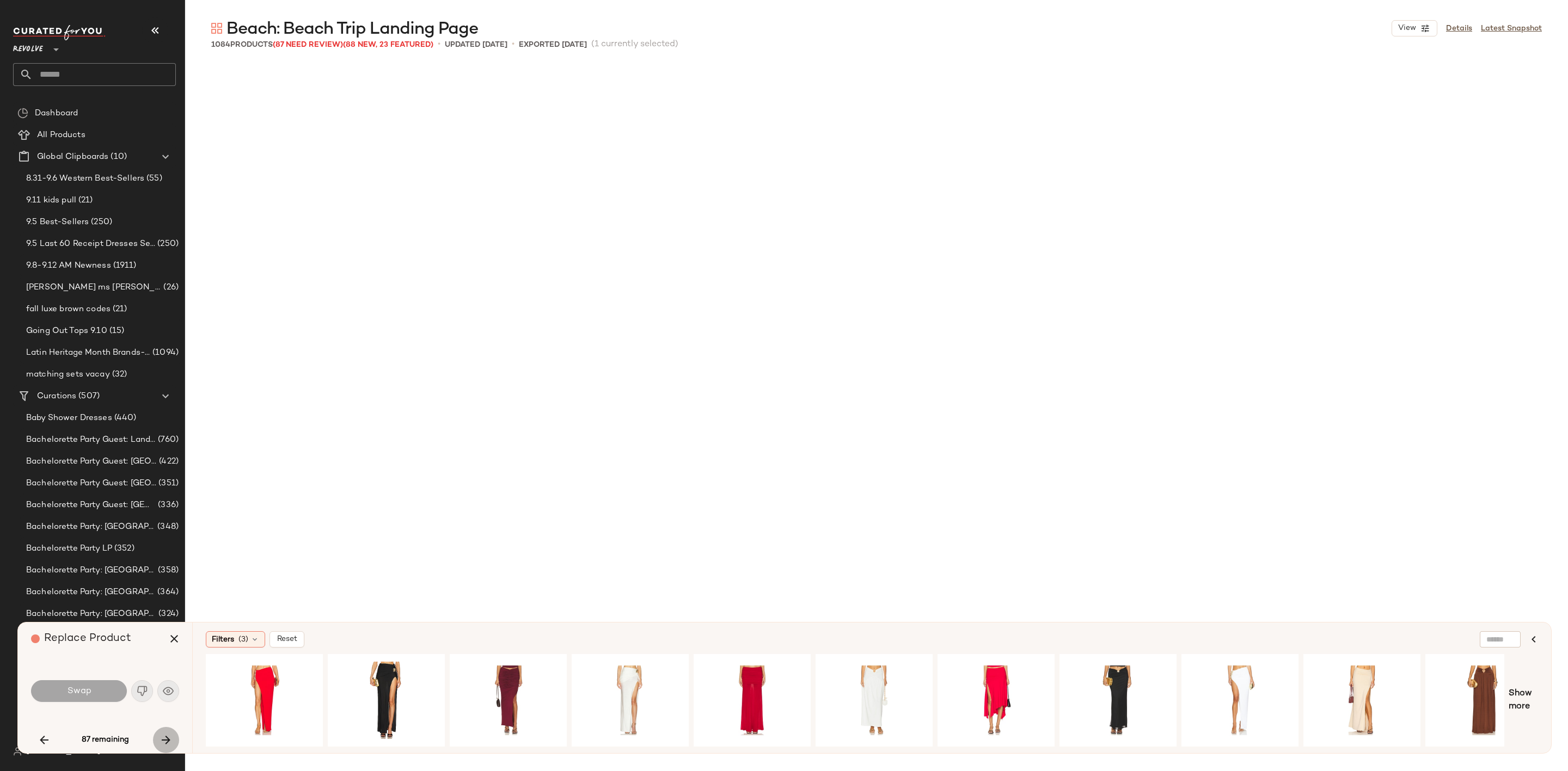
scroll to position [26041, 0]
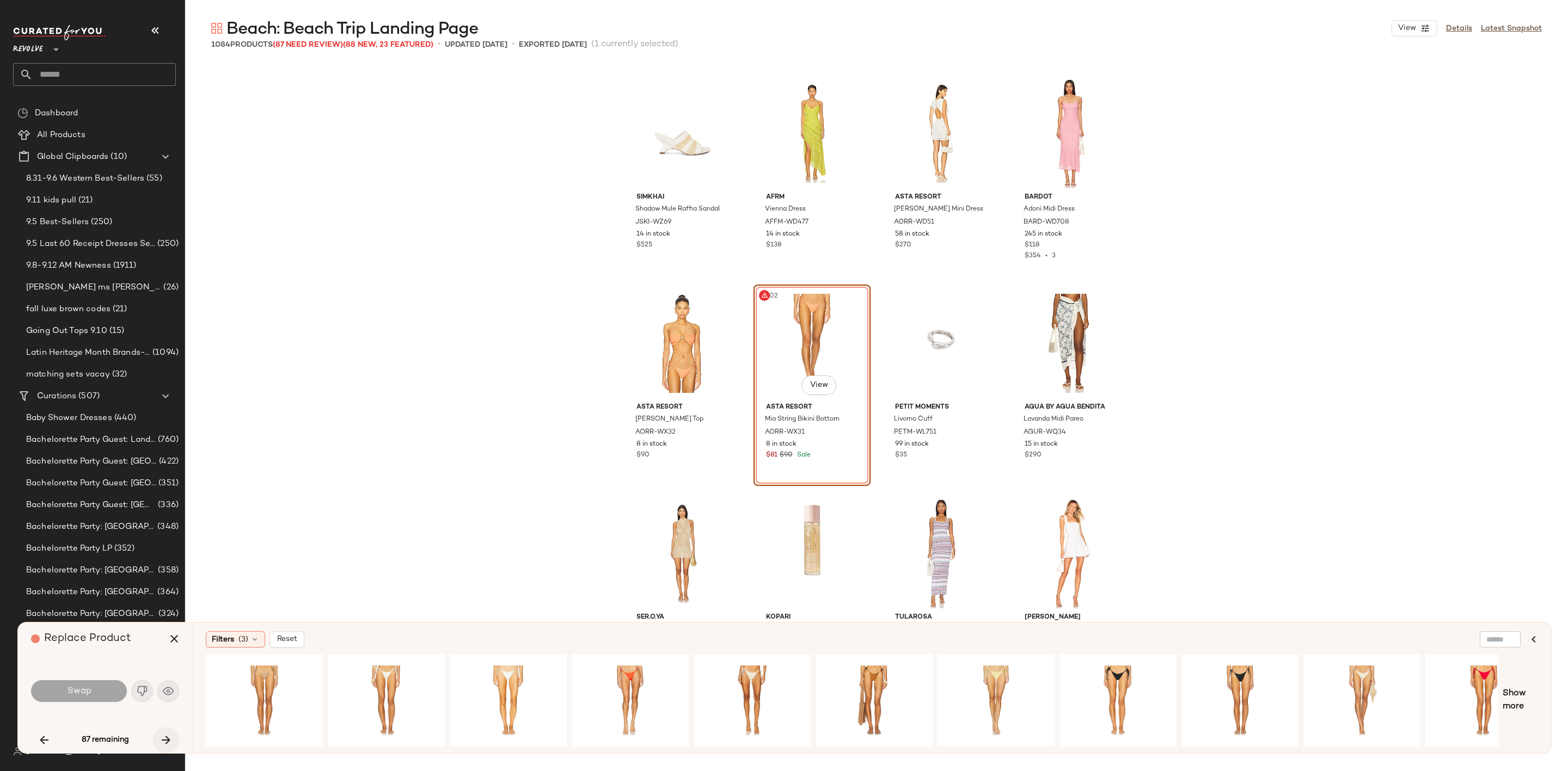
click at [168, 735] on icon "button" at bounding box center [166, 739] width 13 height 13
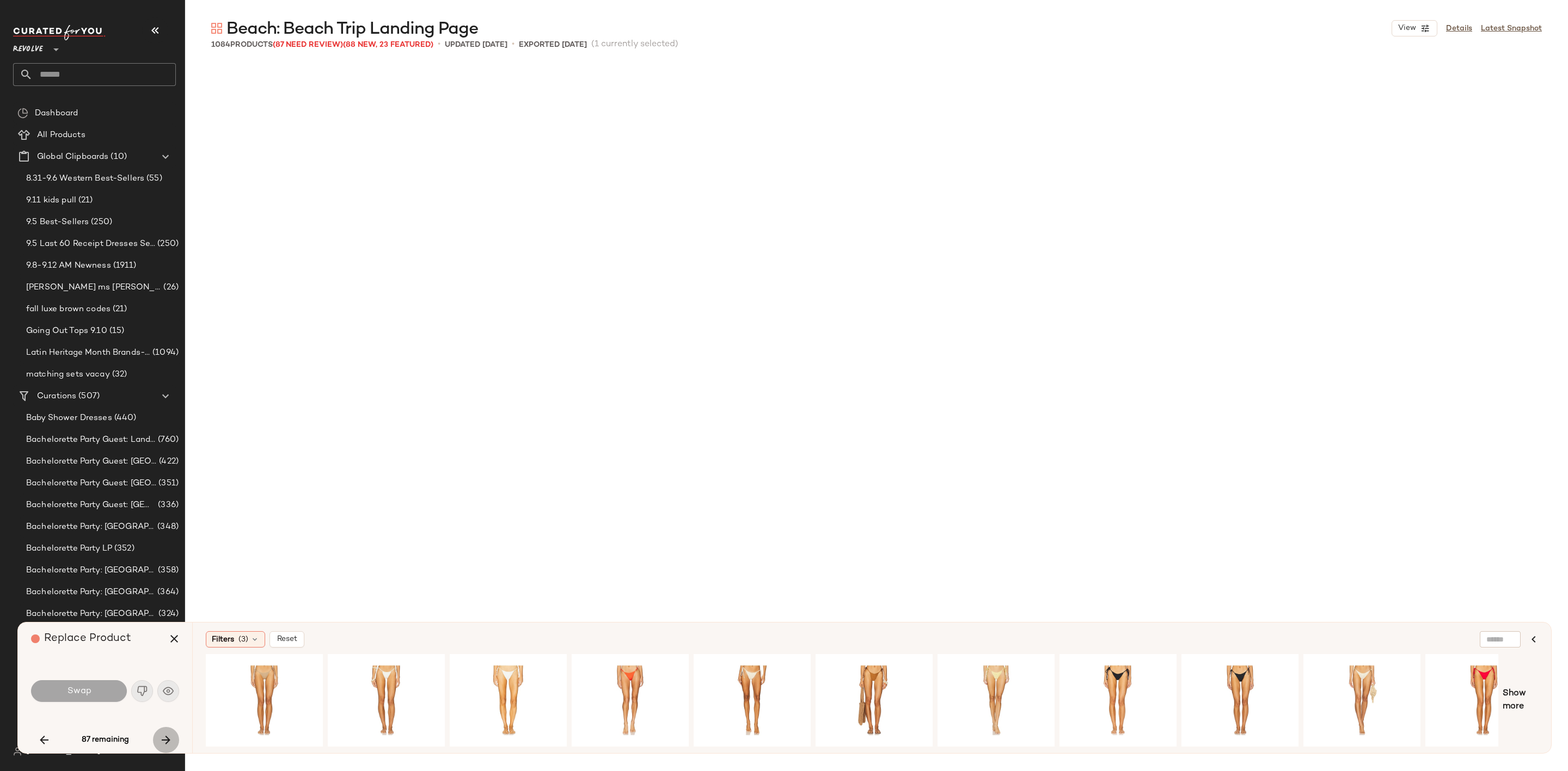
scroll to position [28142, 0]
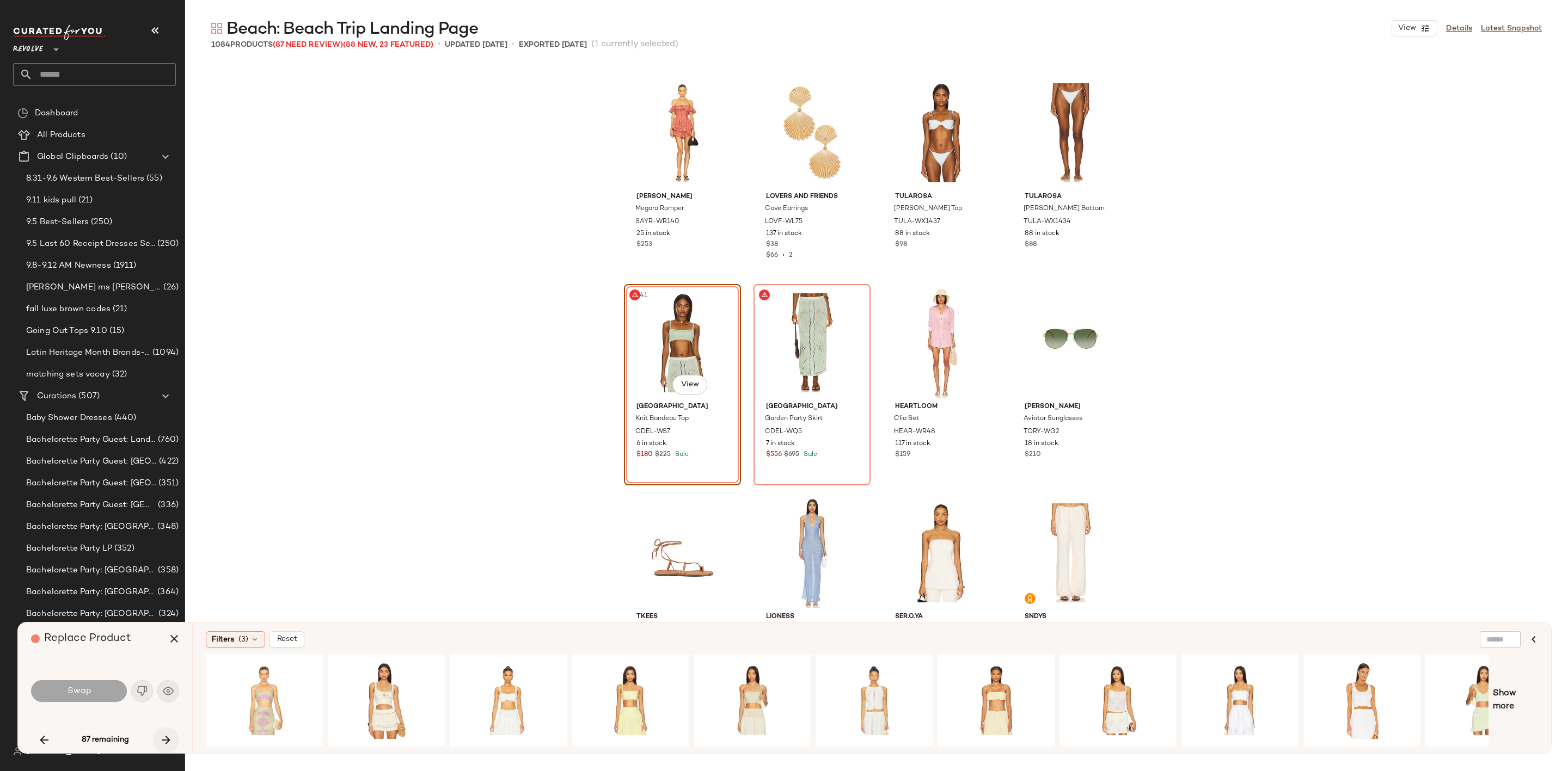
click at [162, 744] on icon "button" at bounding box center [166, 739] width 13 height 13
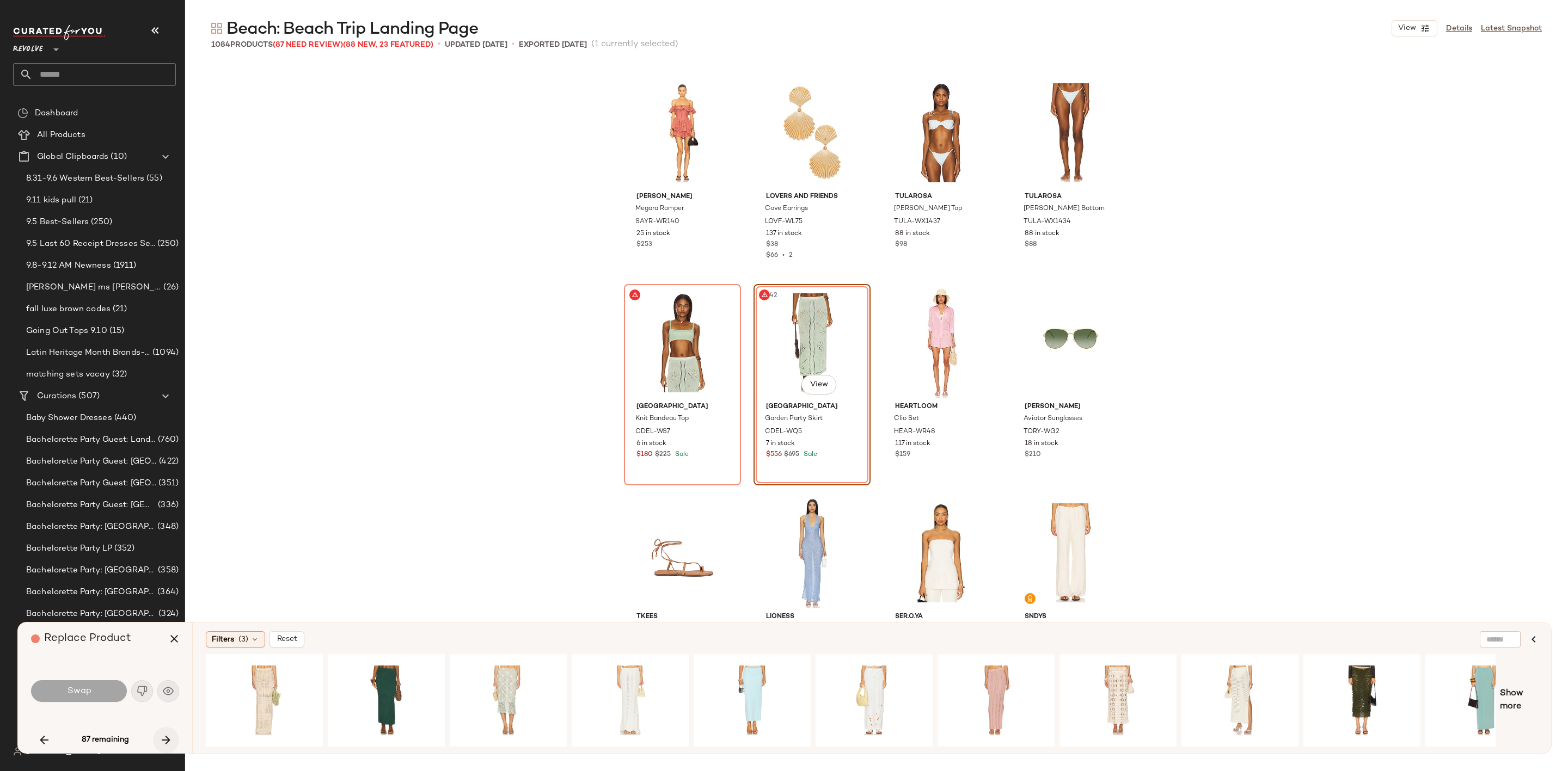
click at [160, 738] on icon "button" at bounding box center [166, 739] width 13 height 13
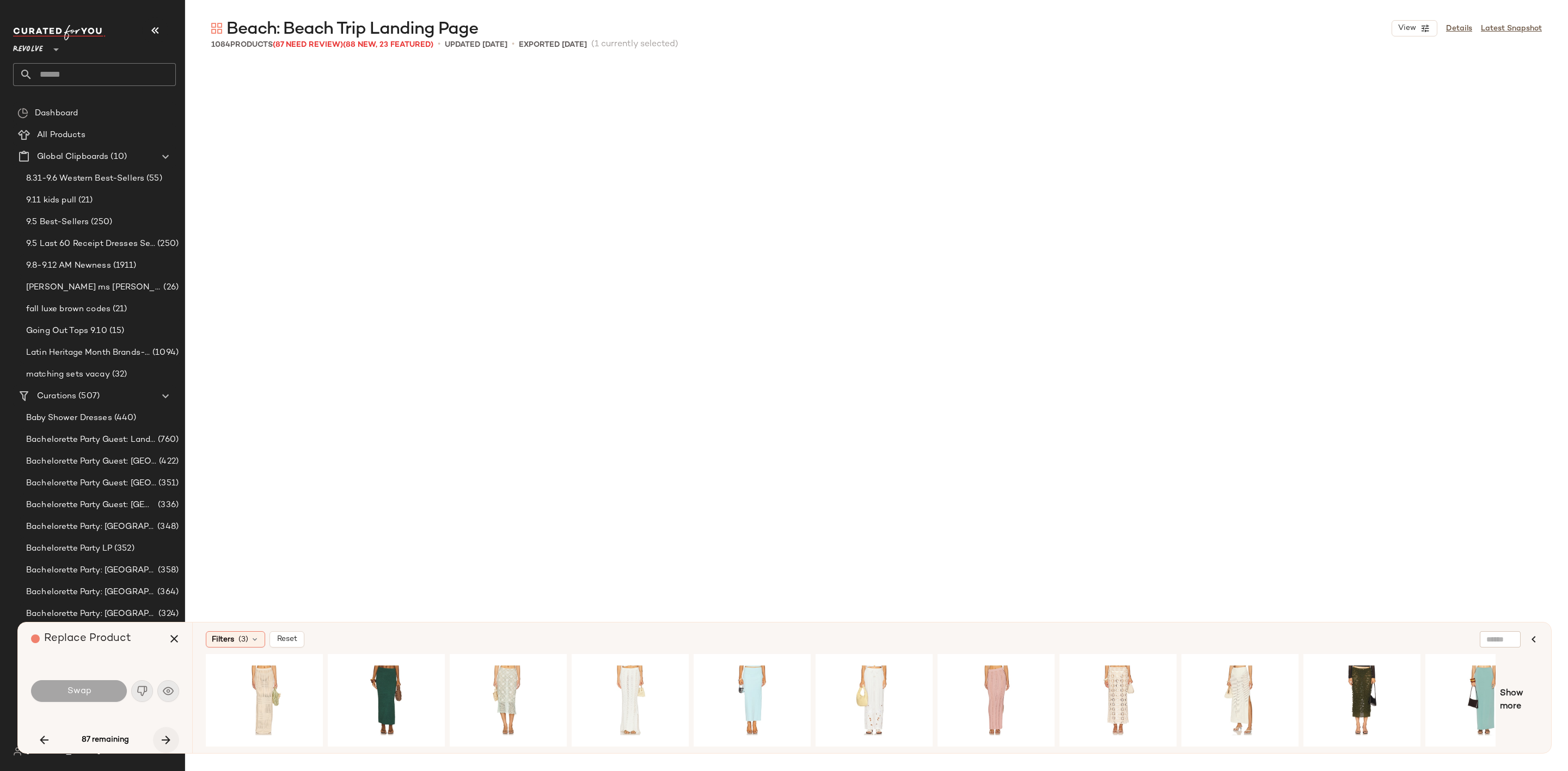
scroll to position [33392, 0]
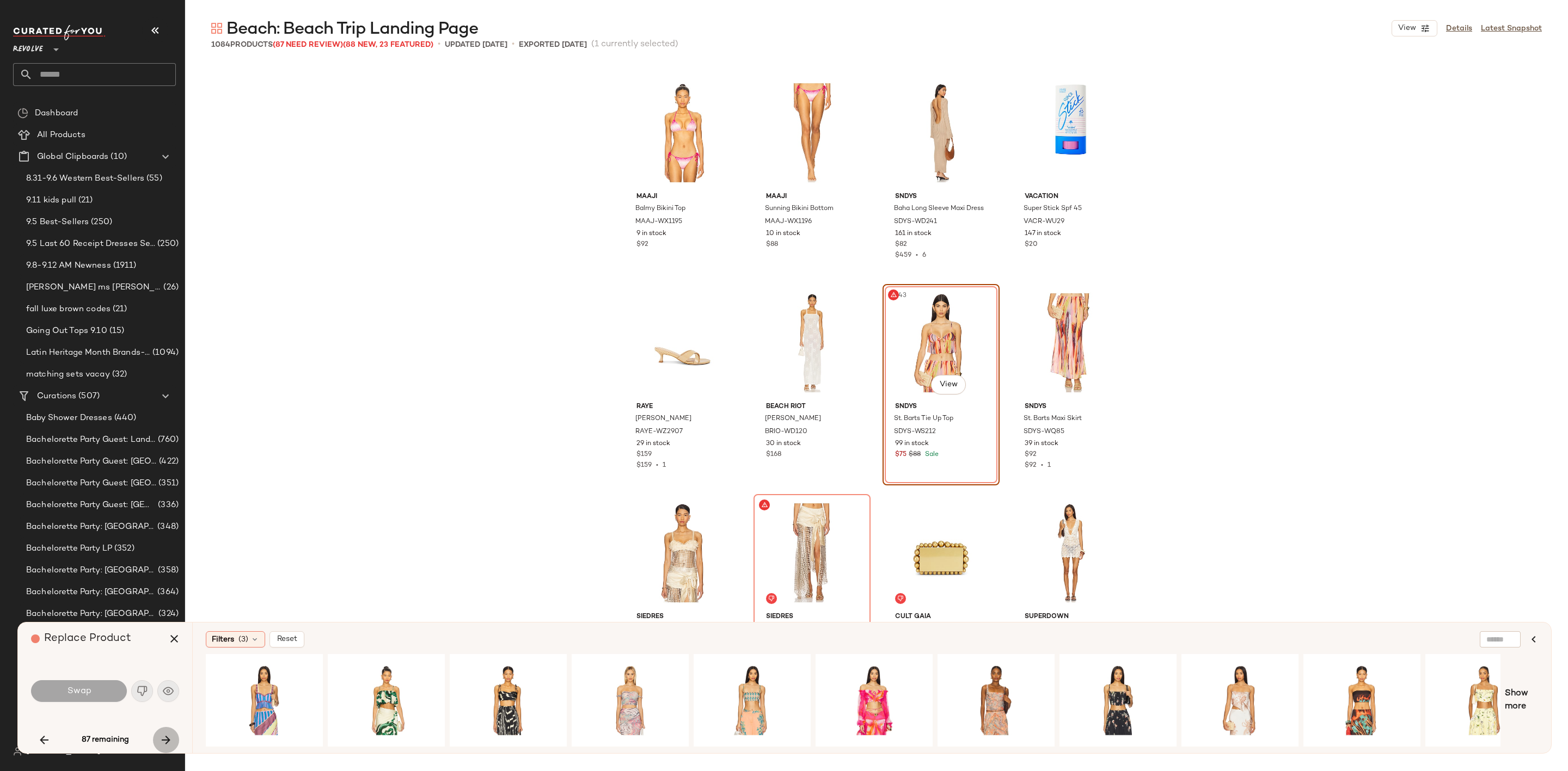
click at [168, 736] on icon "button" at bounding box center [166, 739] width 13 height 13
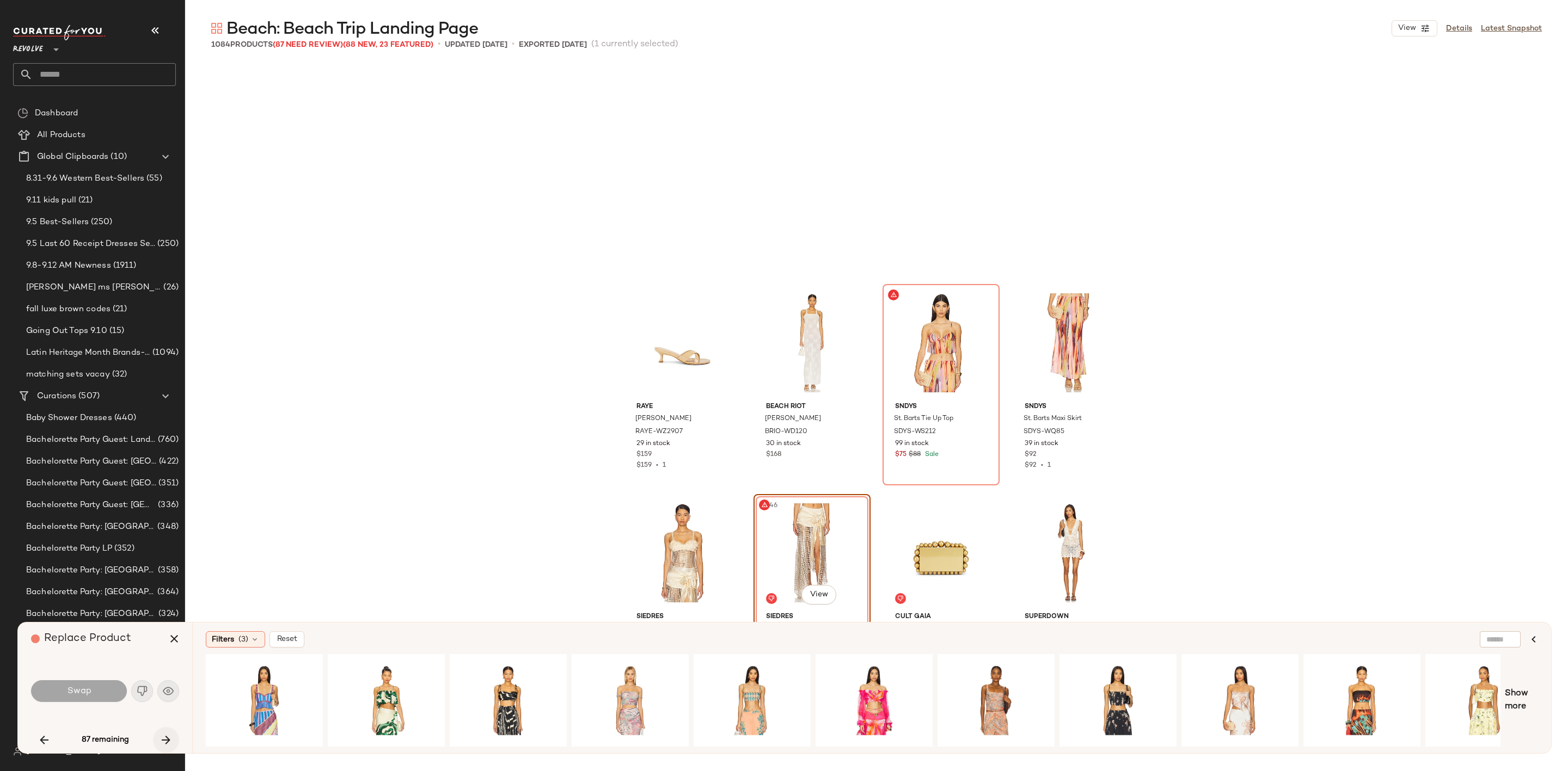
scroll to position [33602, 0]
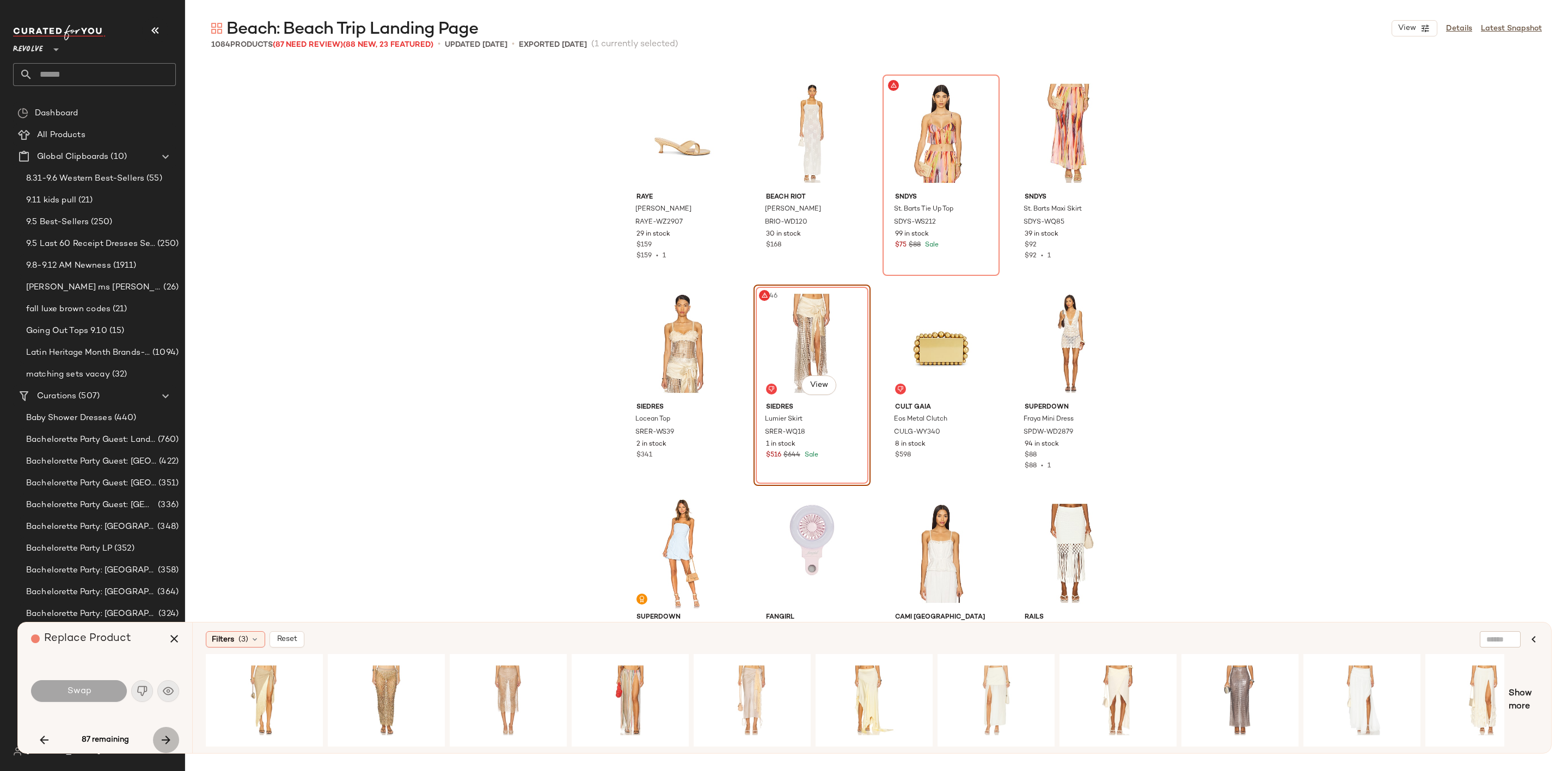
click at [168, 736] on icon "button" at bounding box center [166, 739] width 13 height 13
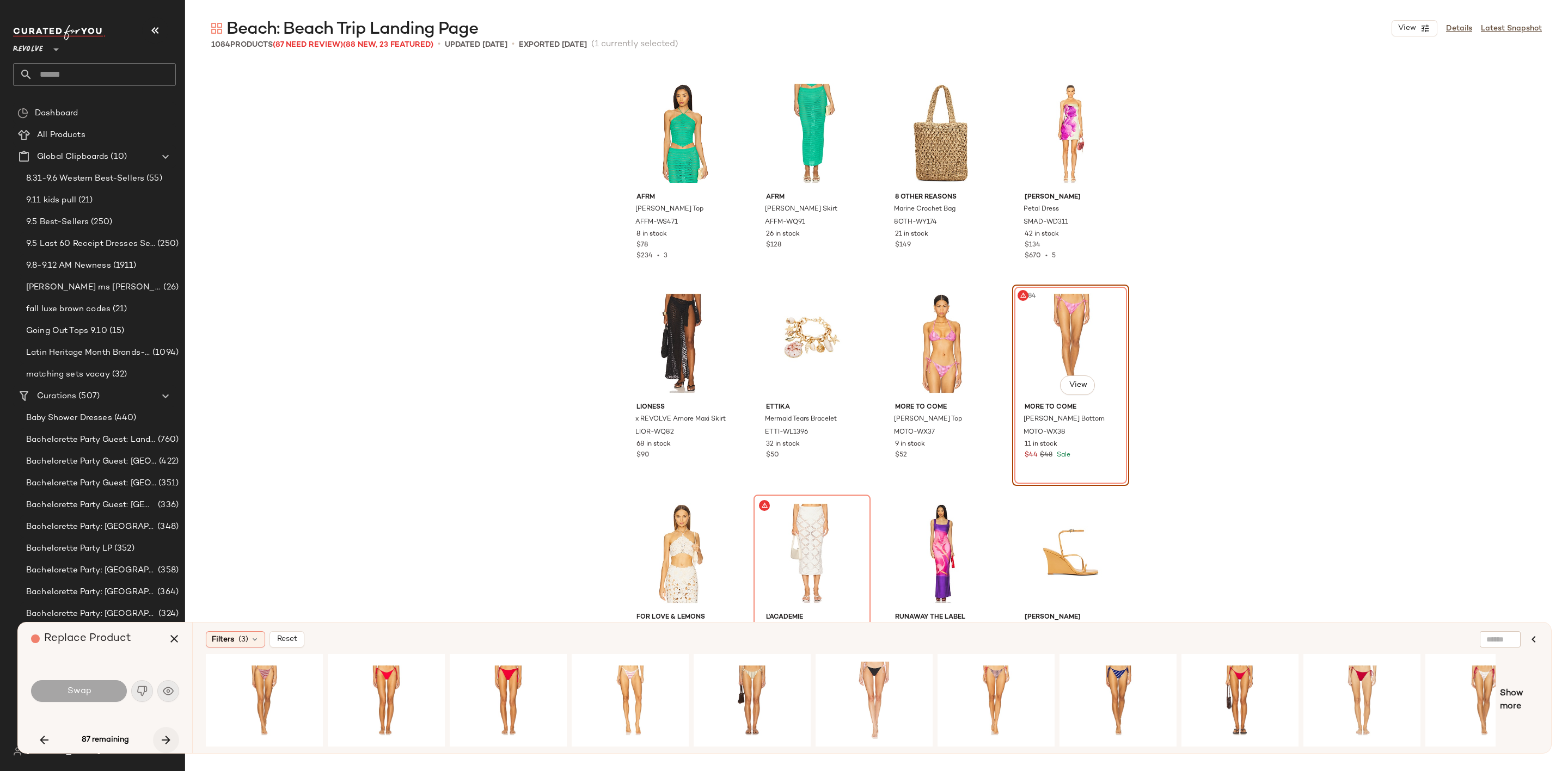
click at [168, 736] on icon "button" at bounding box center [166, 739] width 13 height 13
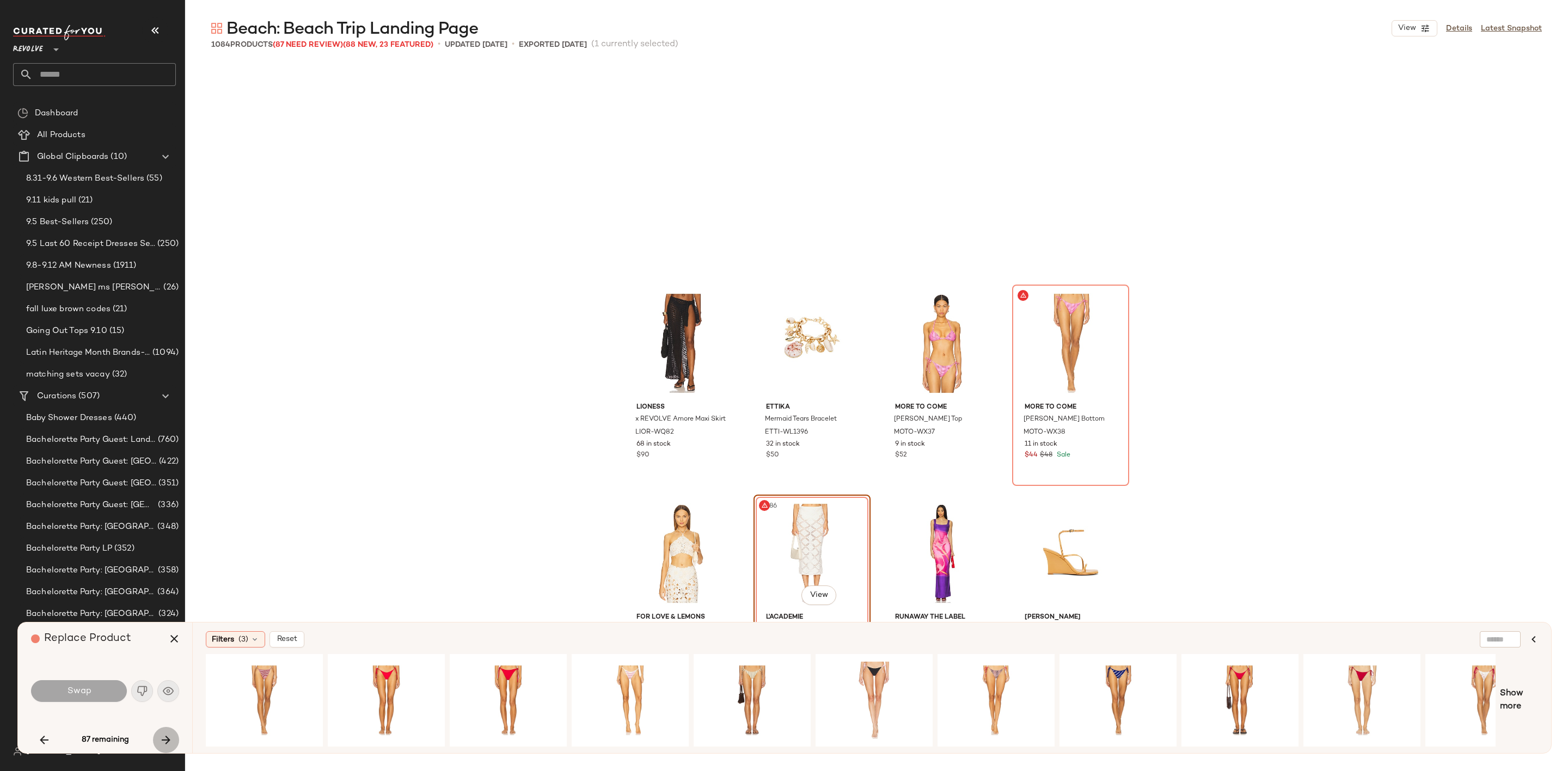
scroll to position [35703, 0]
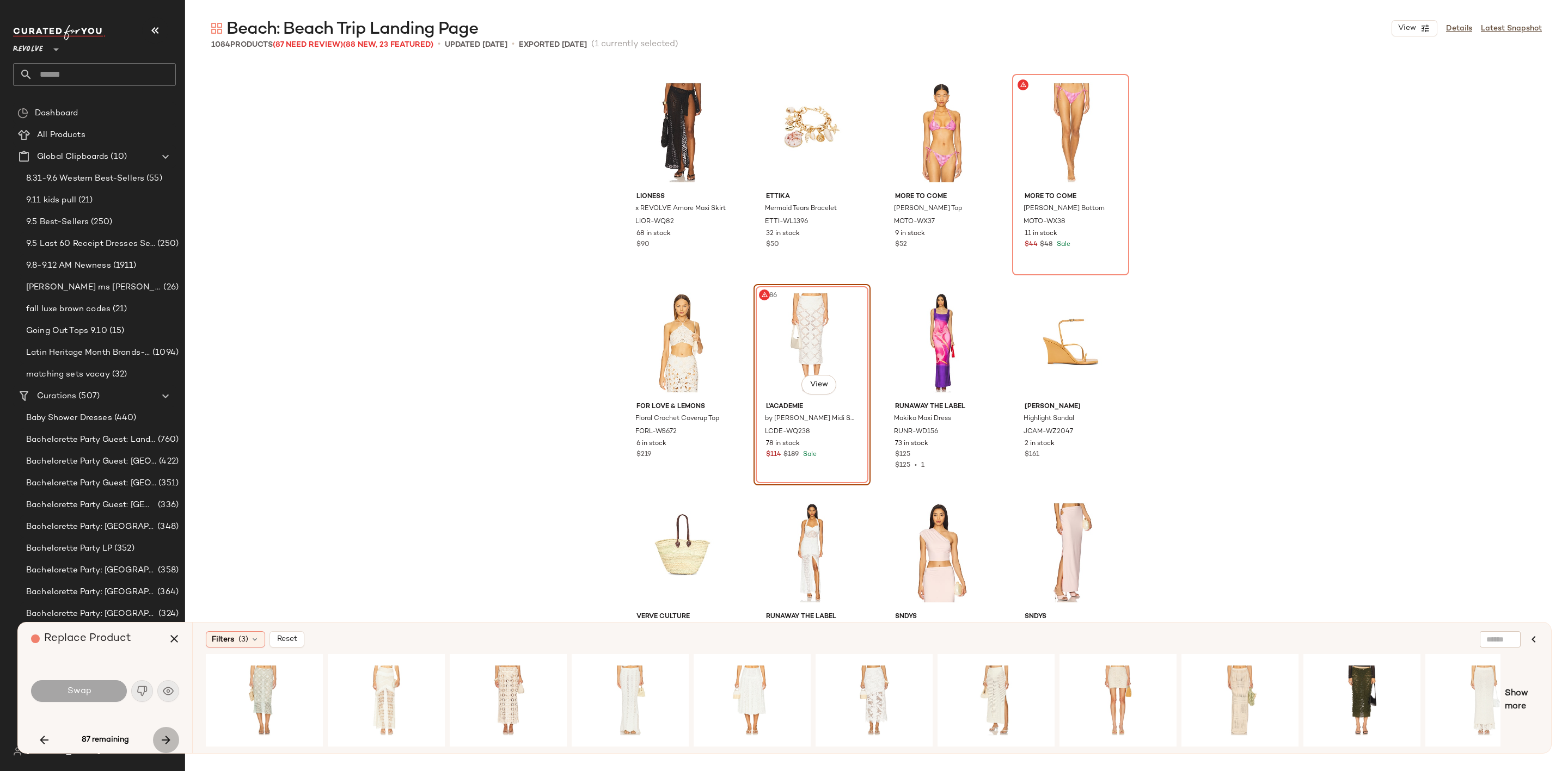
click at [168, 736] on icon "button" at bounding box center [166, 739] width 13 height 13
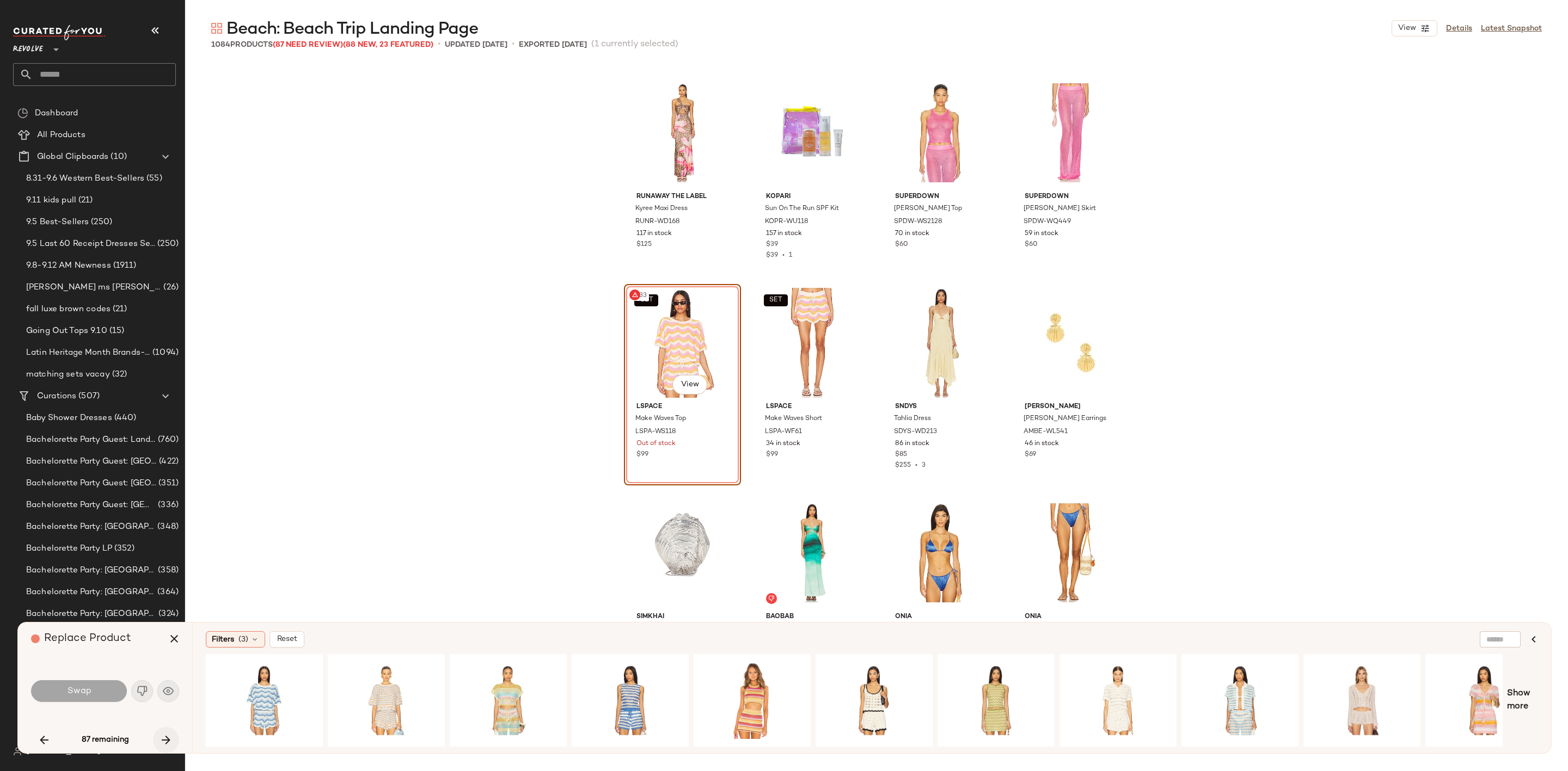
click at [168, 736] on icon "button" at bounding box center [166, 739] width 13 height 13
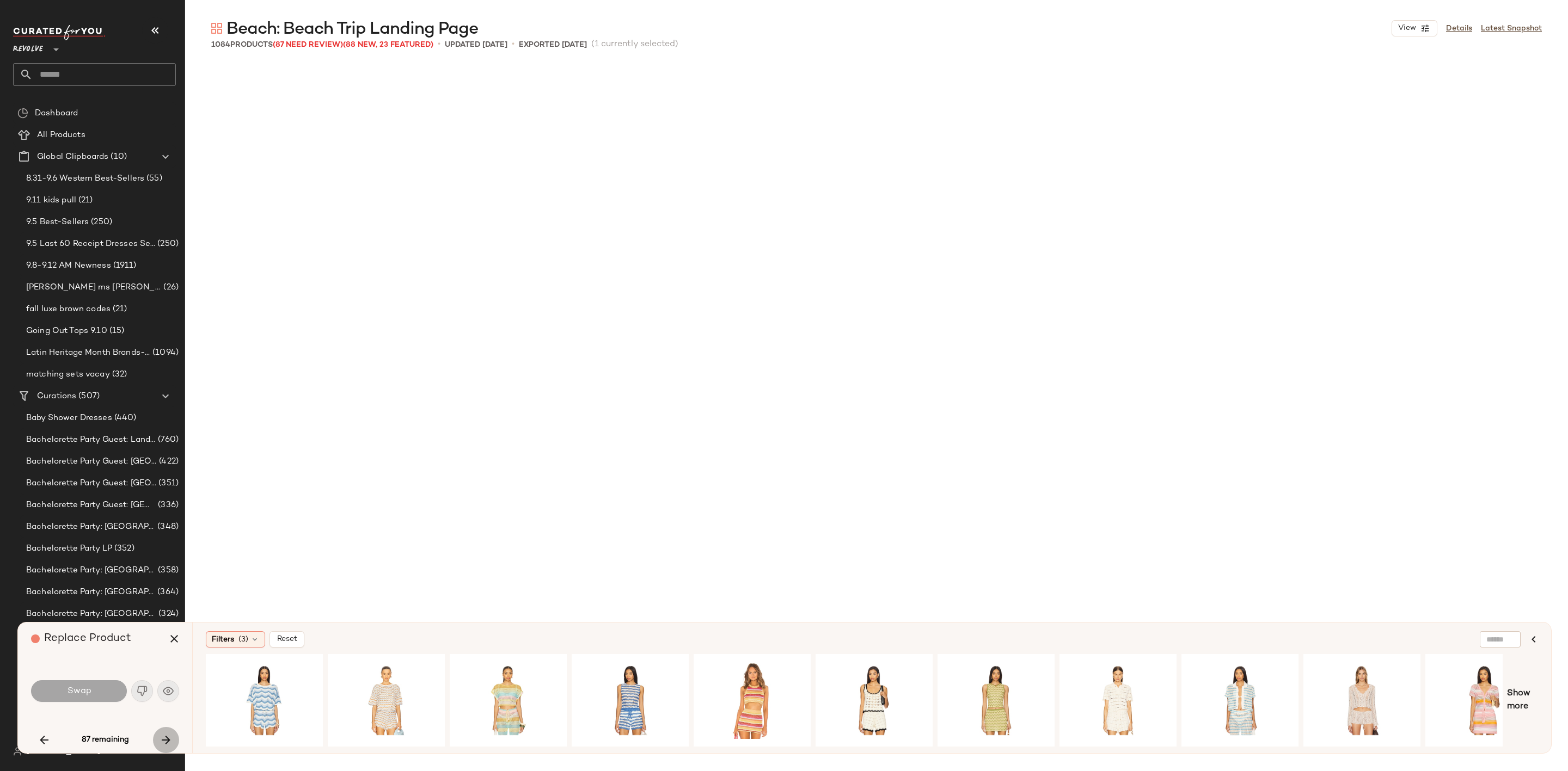
scroll to position [40953, 0]
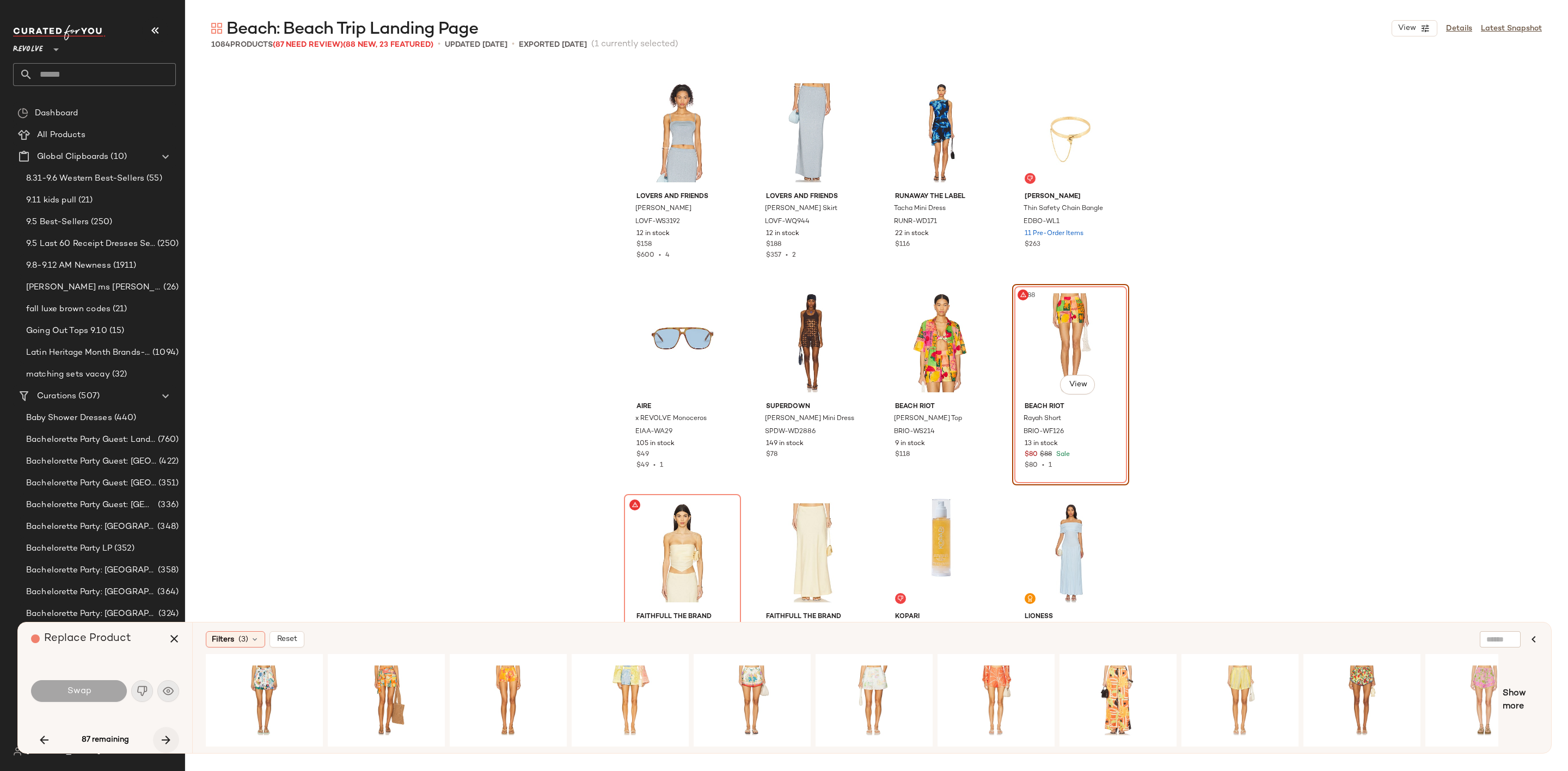
click at [164, 746] on icon "button" at bounding box center [166, 739] width 13 height 13
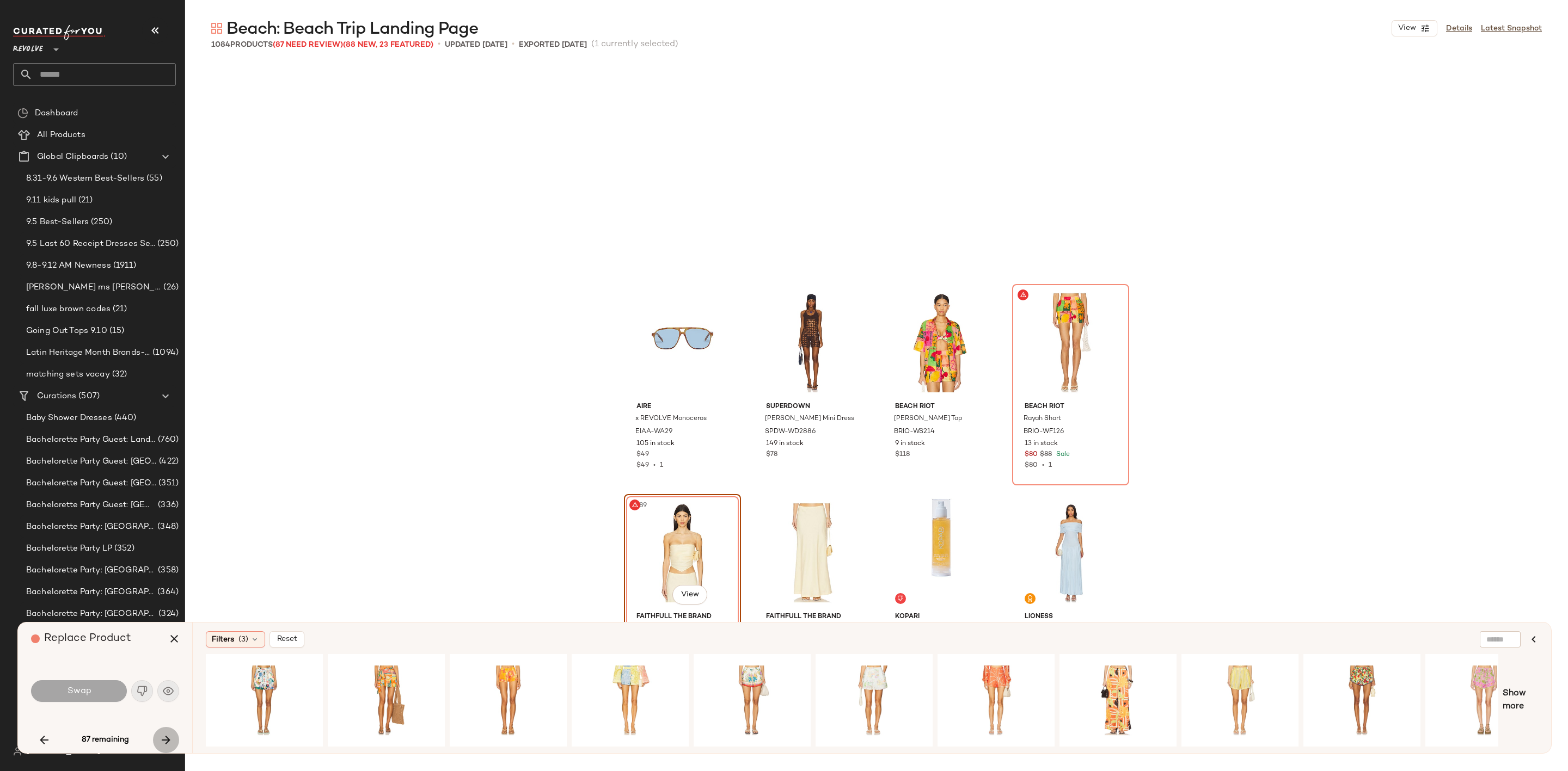
scroll to position [41162, 0]
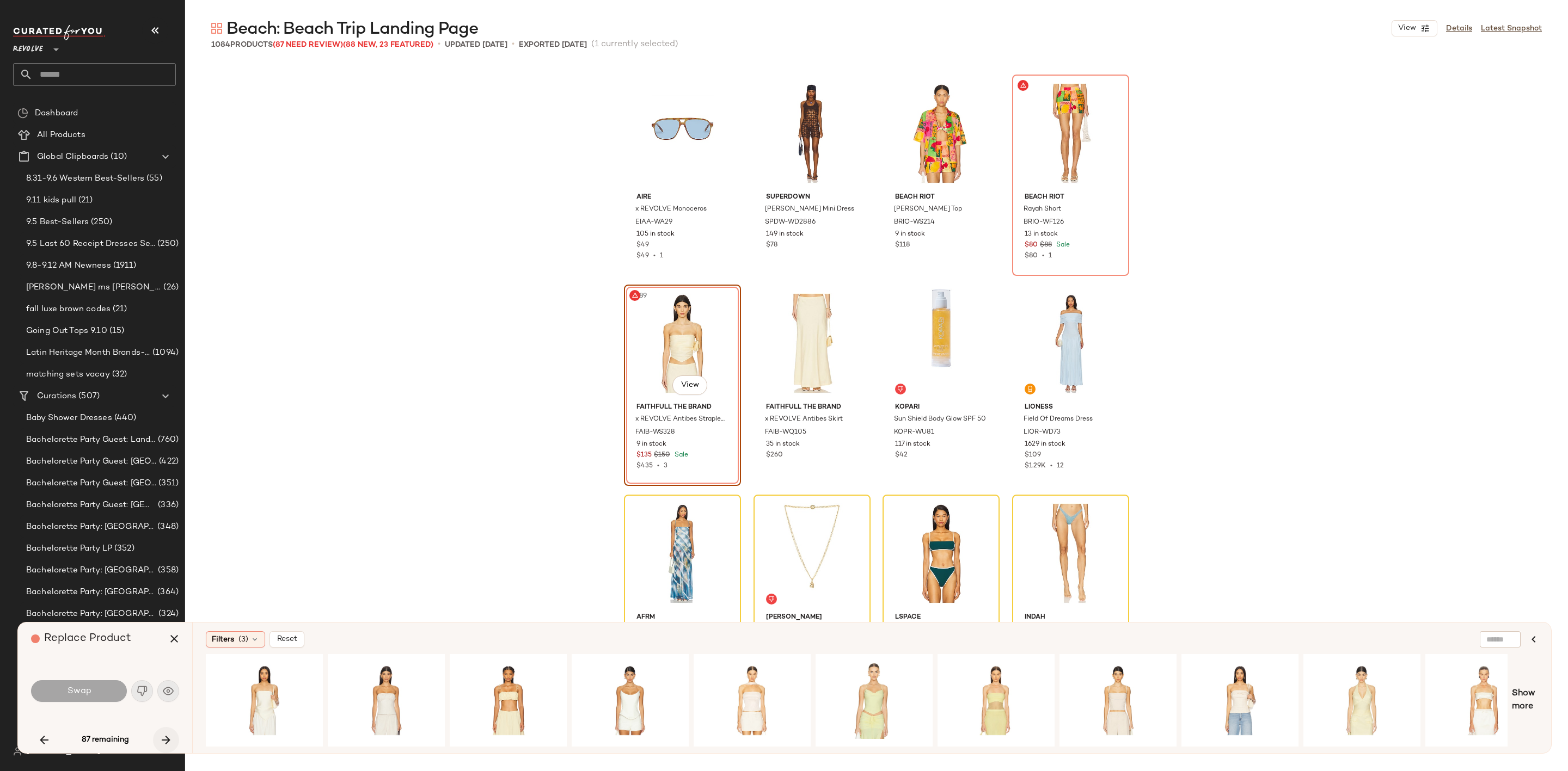
click at [167, 735] on icon "button" at bounding box center [166, 739] width 13 height 13
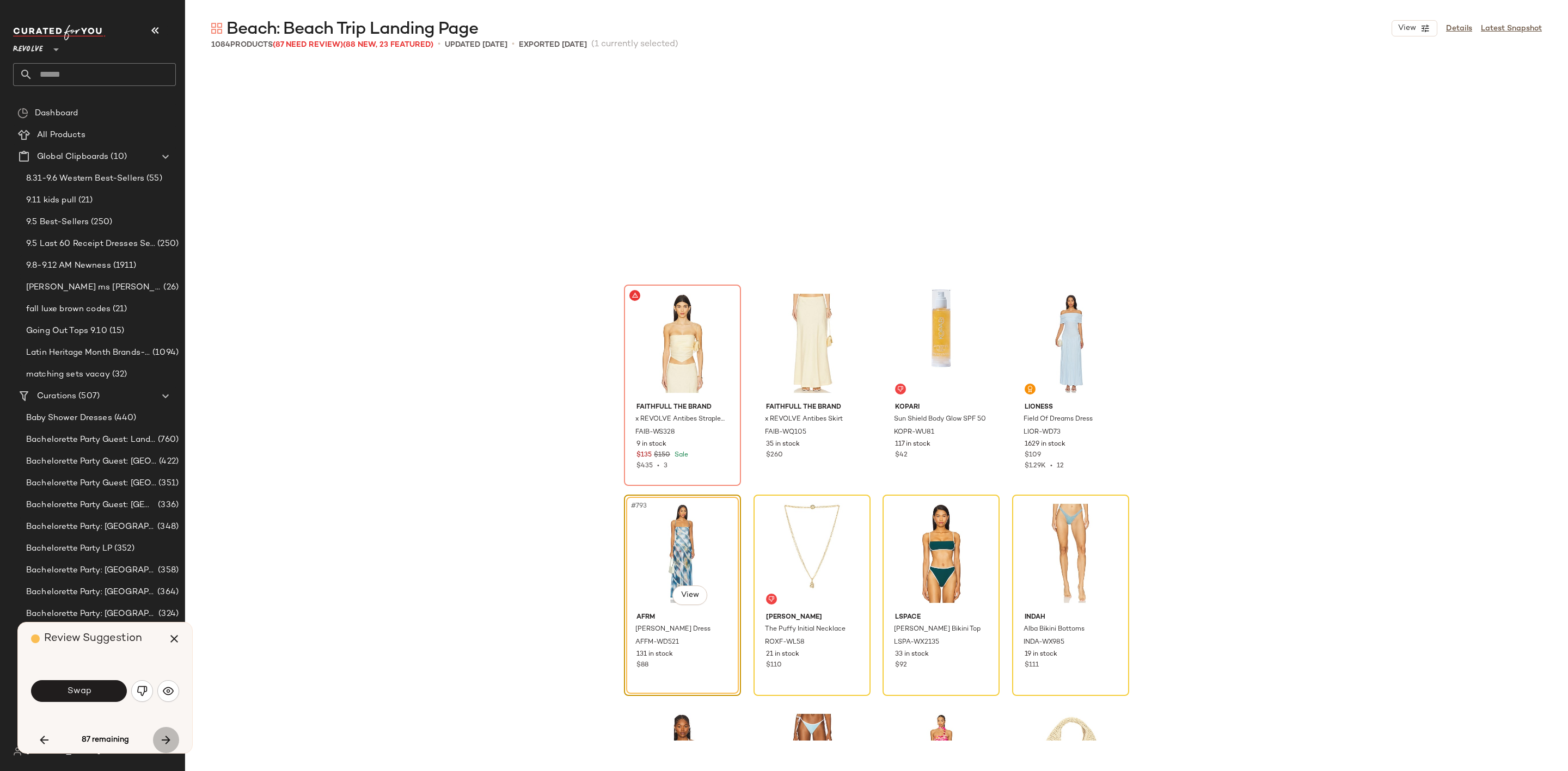
scroll to position [41372, 0]
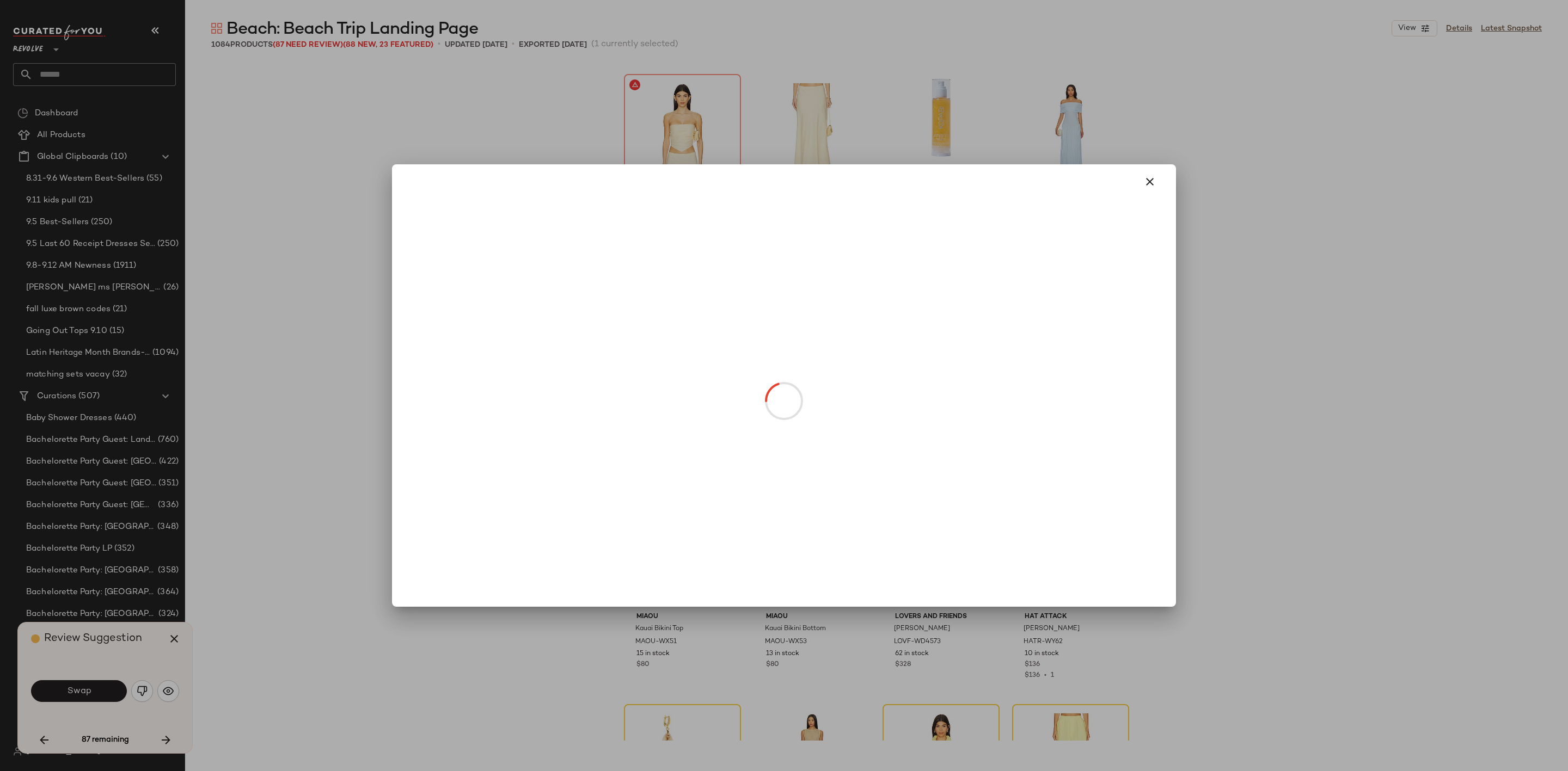
click at [682, 384] on body "Revolve ** Dashboard All Products Global Clipboards (10) 8.31-9.6 Western Best-…" at bounding box center [784, 385] width 1568 height 771
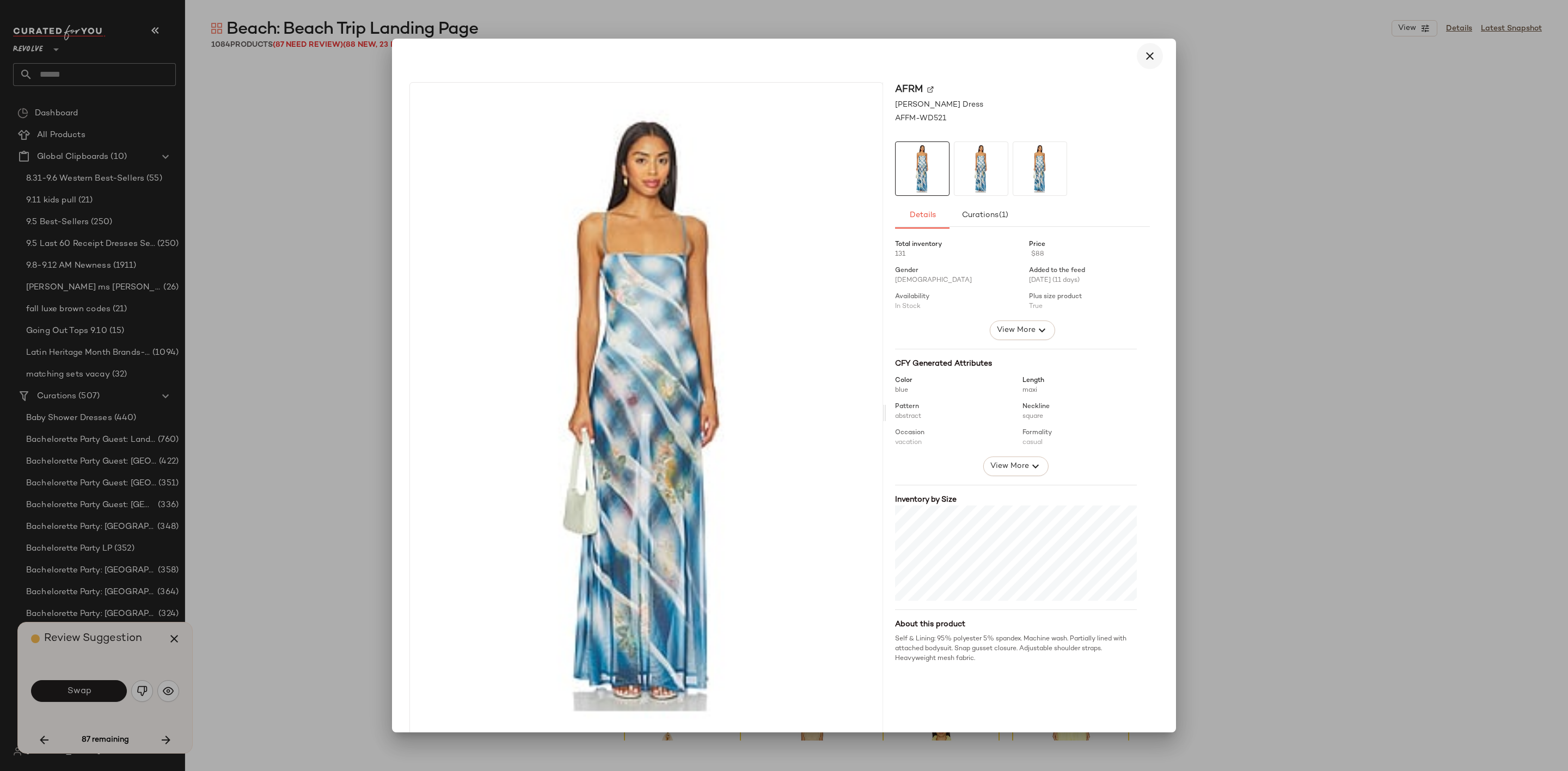
click at [1149, 55] on icon "button" at bounding box center [1149, 55] width 13 height 13
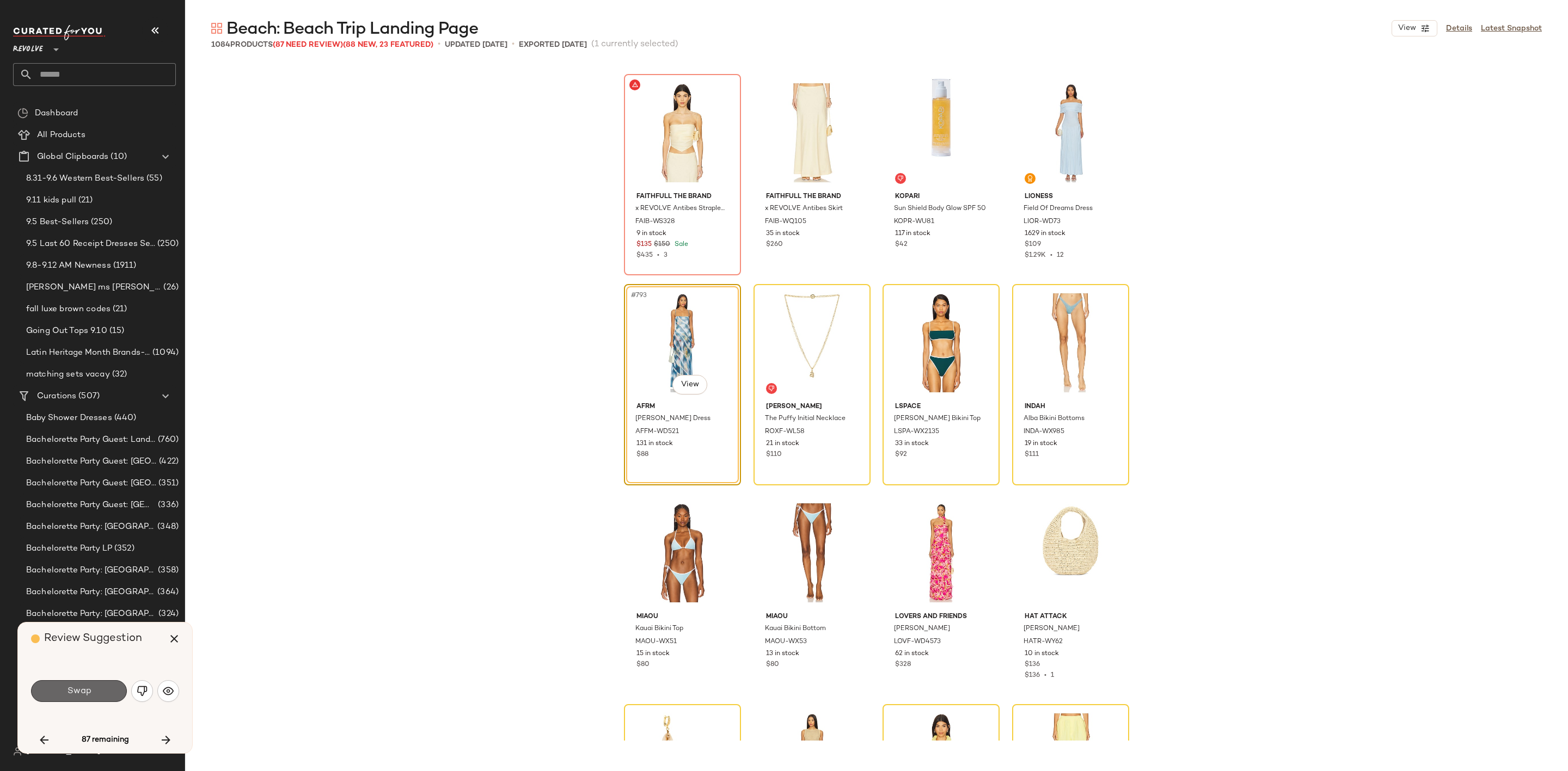
click at [95, 686] on button "Swap" at bounding box center [79, 691] width 96 height 22
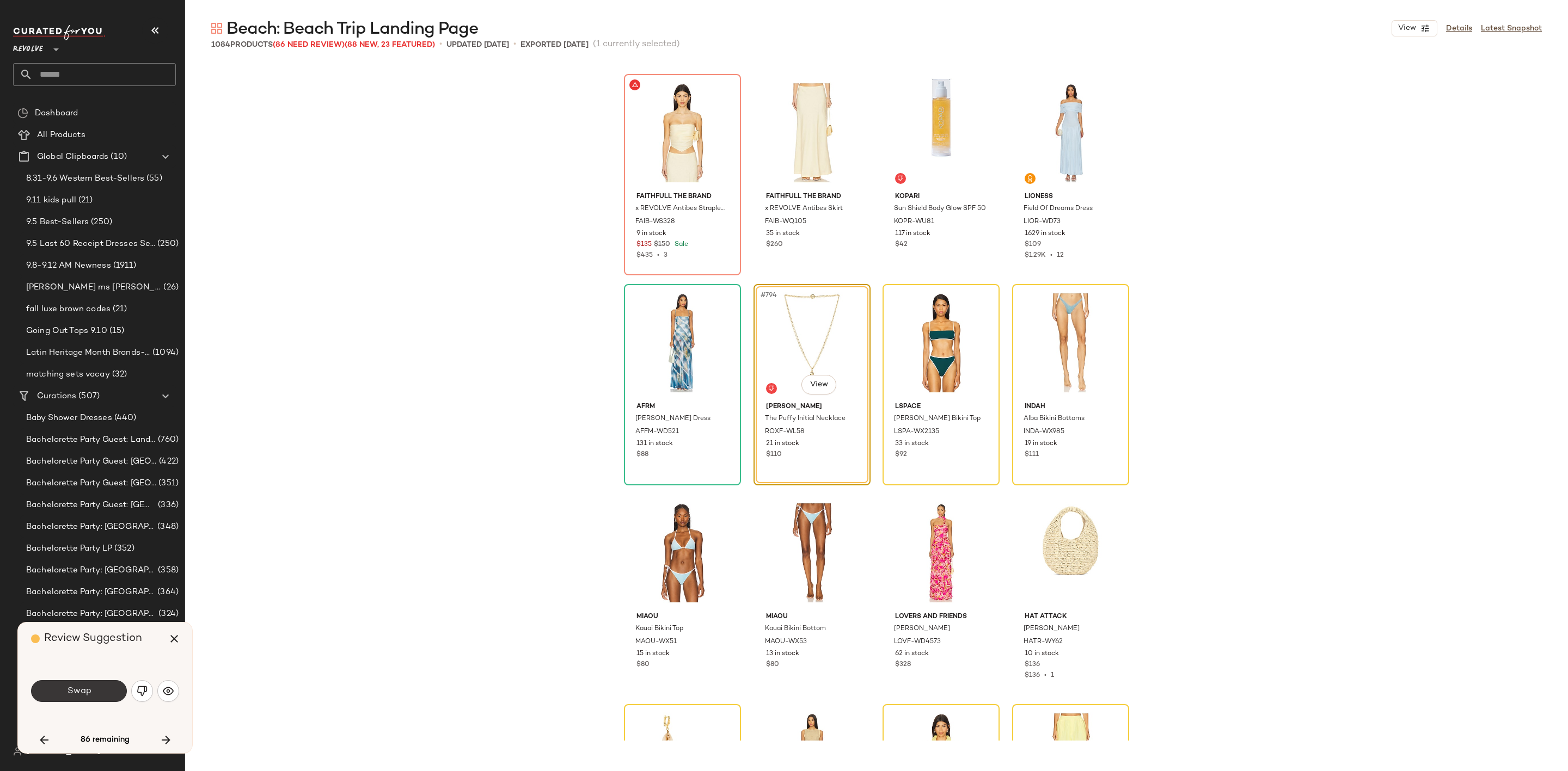
click at [67, 693] on span "Swap" at bounding box center [79, 692] width 24 height 10
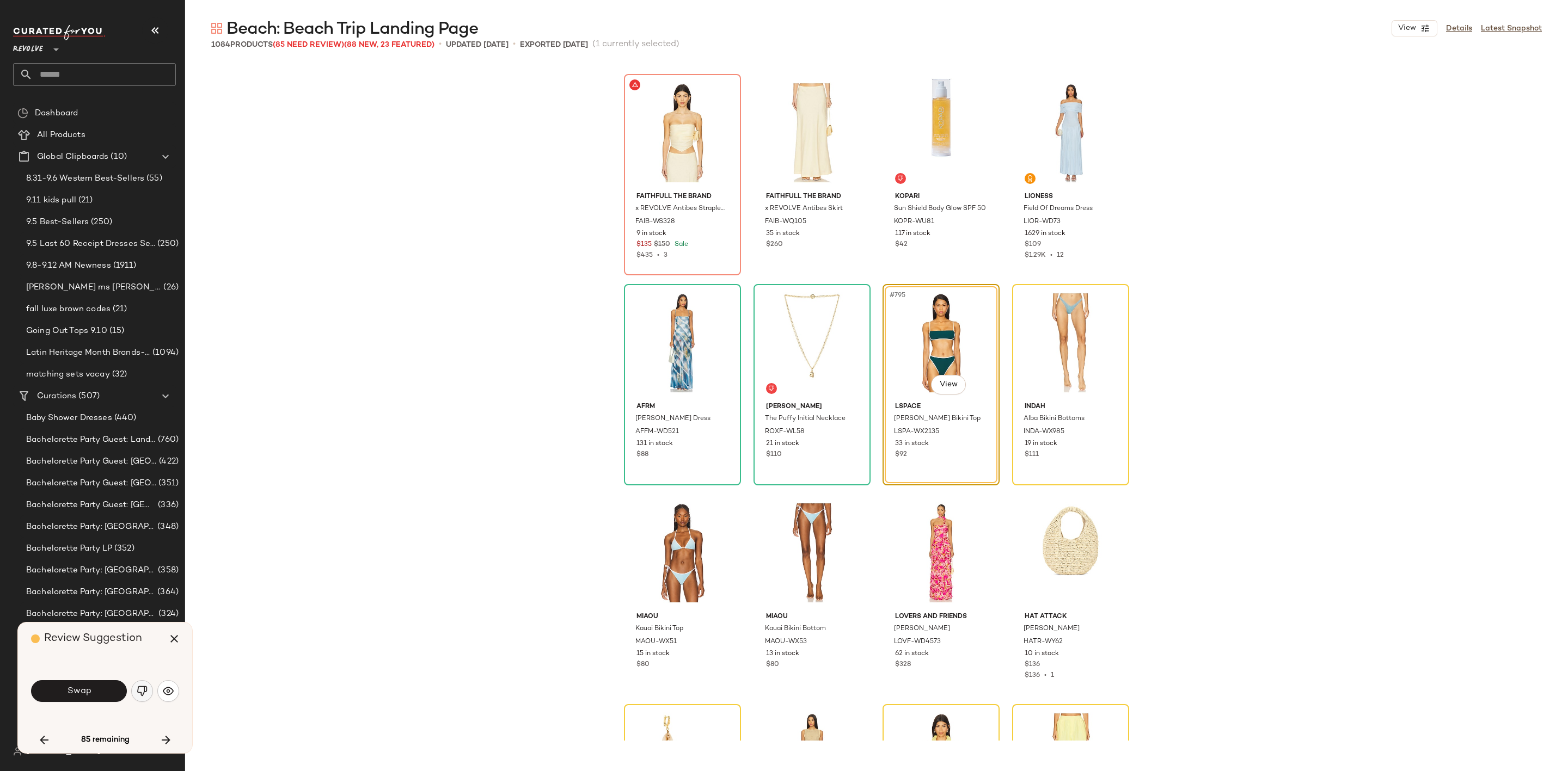
click at [137, 687] on img "button" at bounding box center [142, 691] width 11 height 11
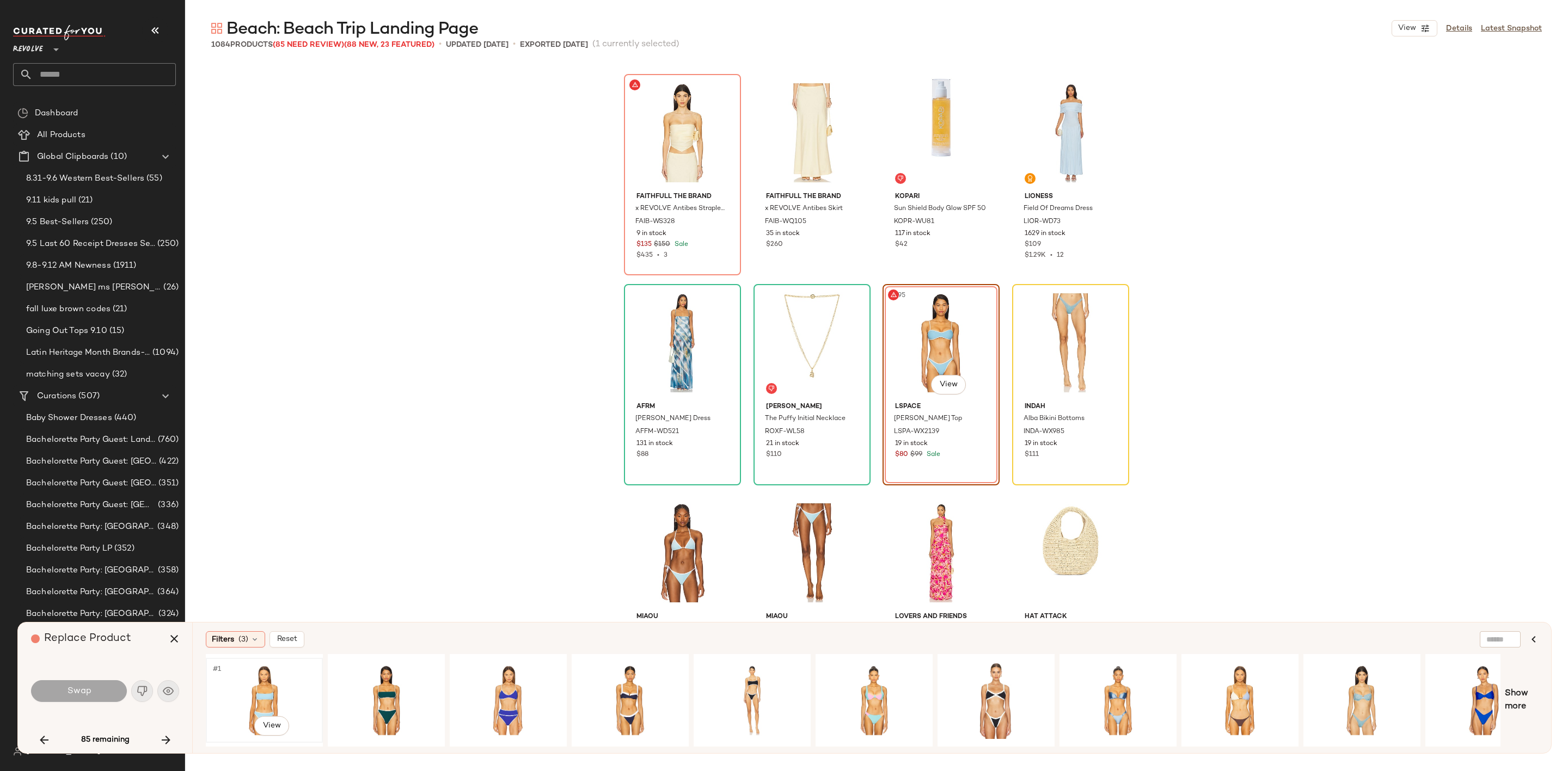
click at [270, 674] on div "#1 View" at bounding box center [264, 699] width 110 height 77
click at [1355, 689] on div "#1 View" at bounding box center [1362, 699] width 110 height 77
click at [95, 695] on button "Swap" at bounding box center [79, 691] width 96 height 22
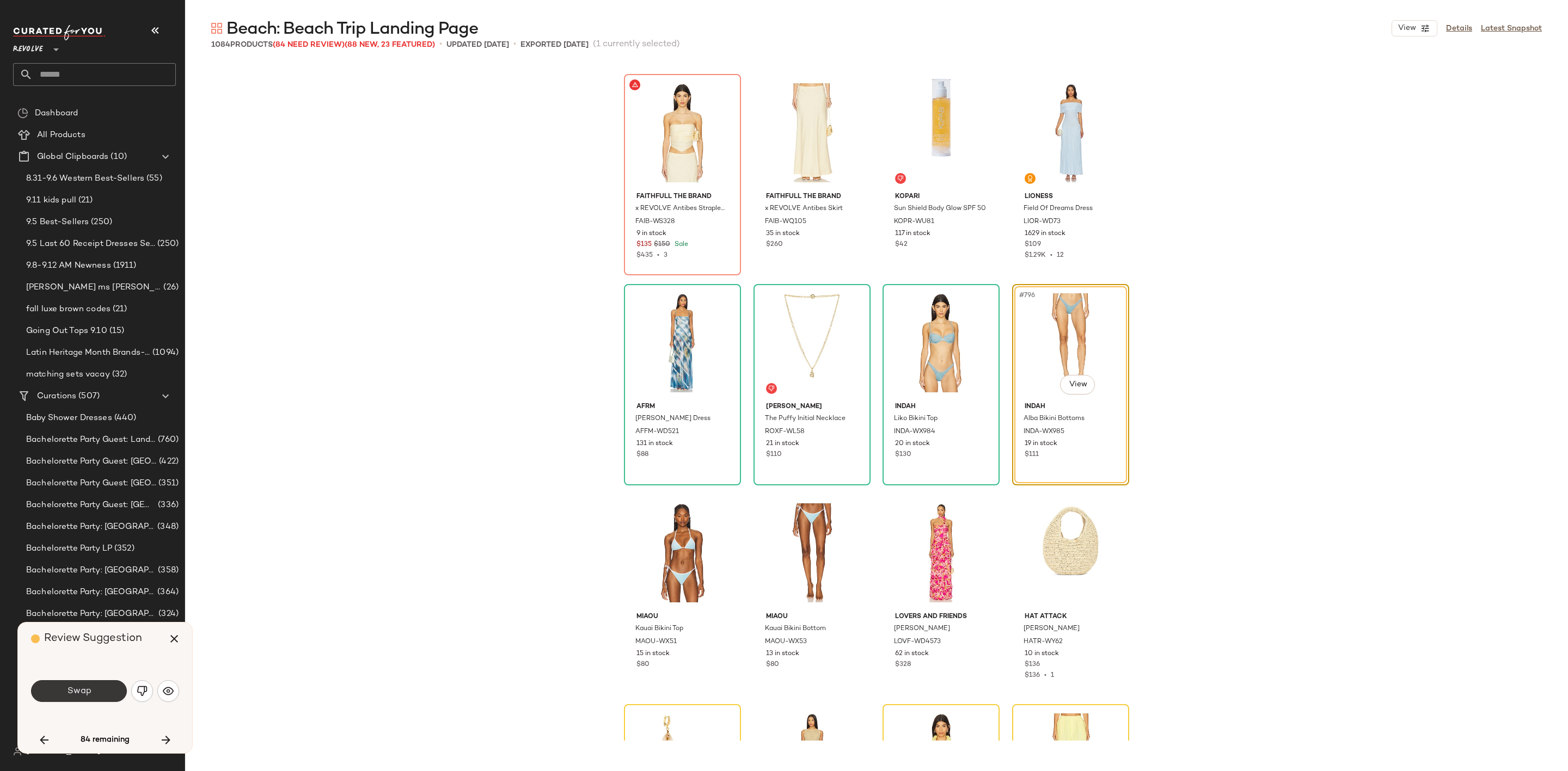
click at [74, 689] on span "Swap" at bounding box center [79, 692] width 24 height 10
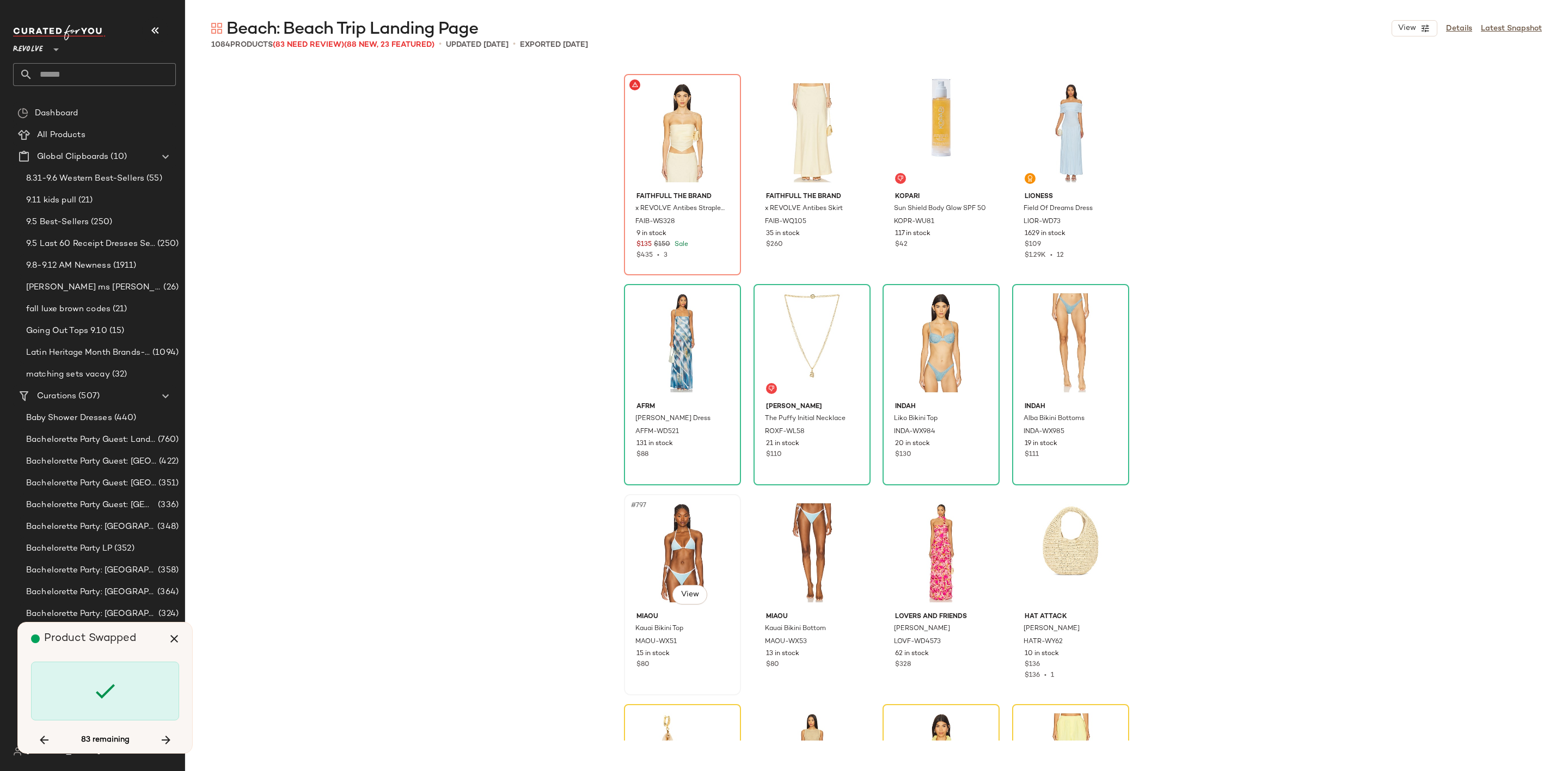
scroll to position [41792, 0]
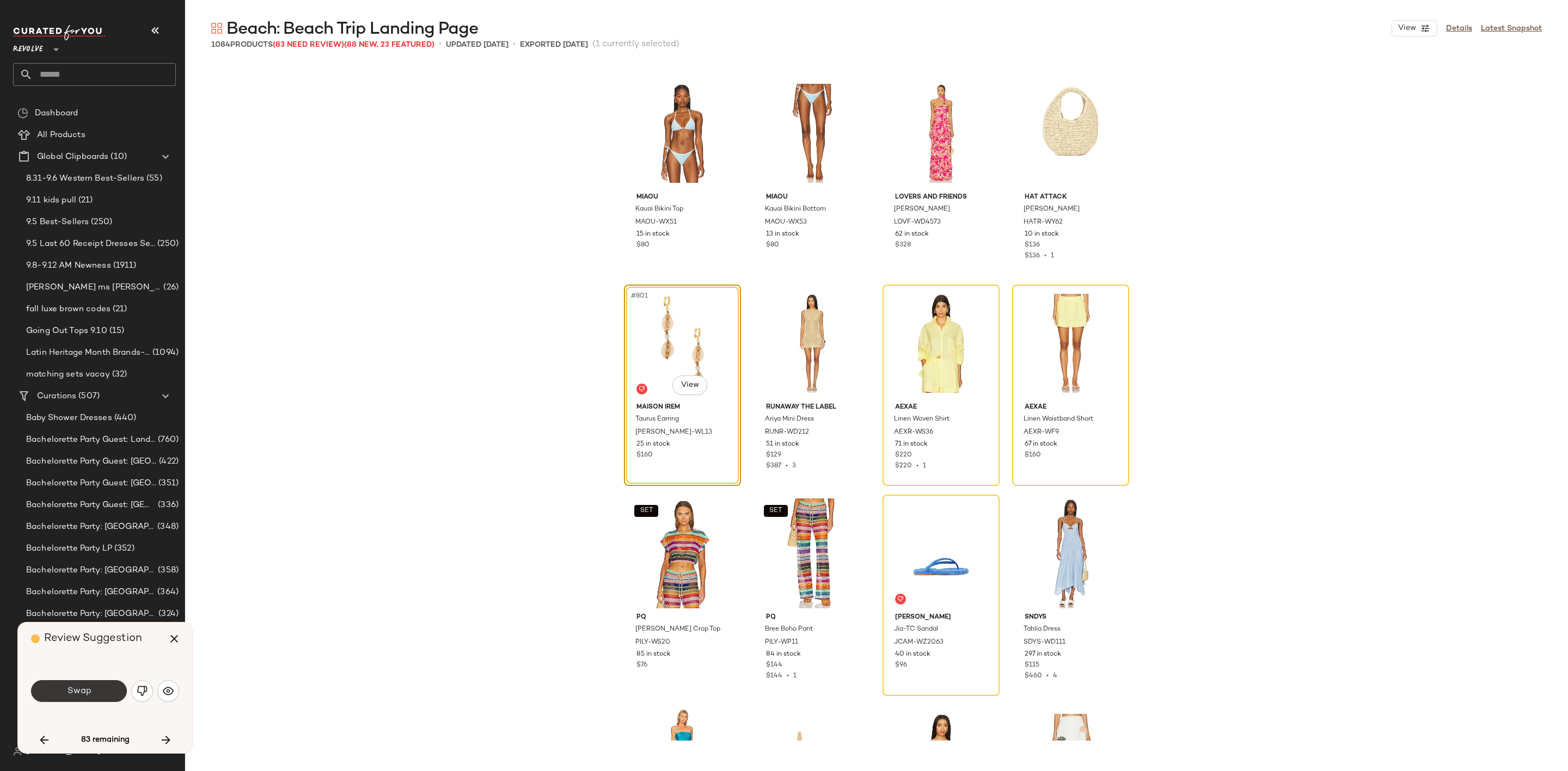
click at [62, 696] on button "Swap" at bounding box center [79, 691] width 96 height 22
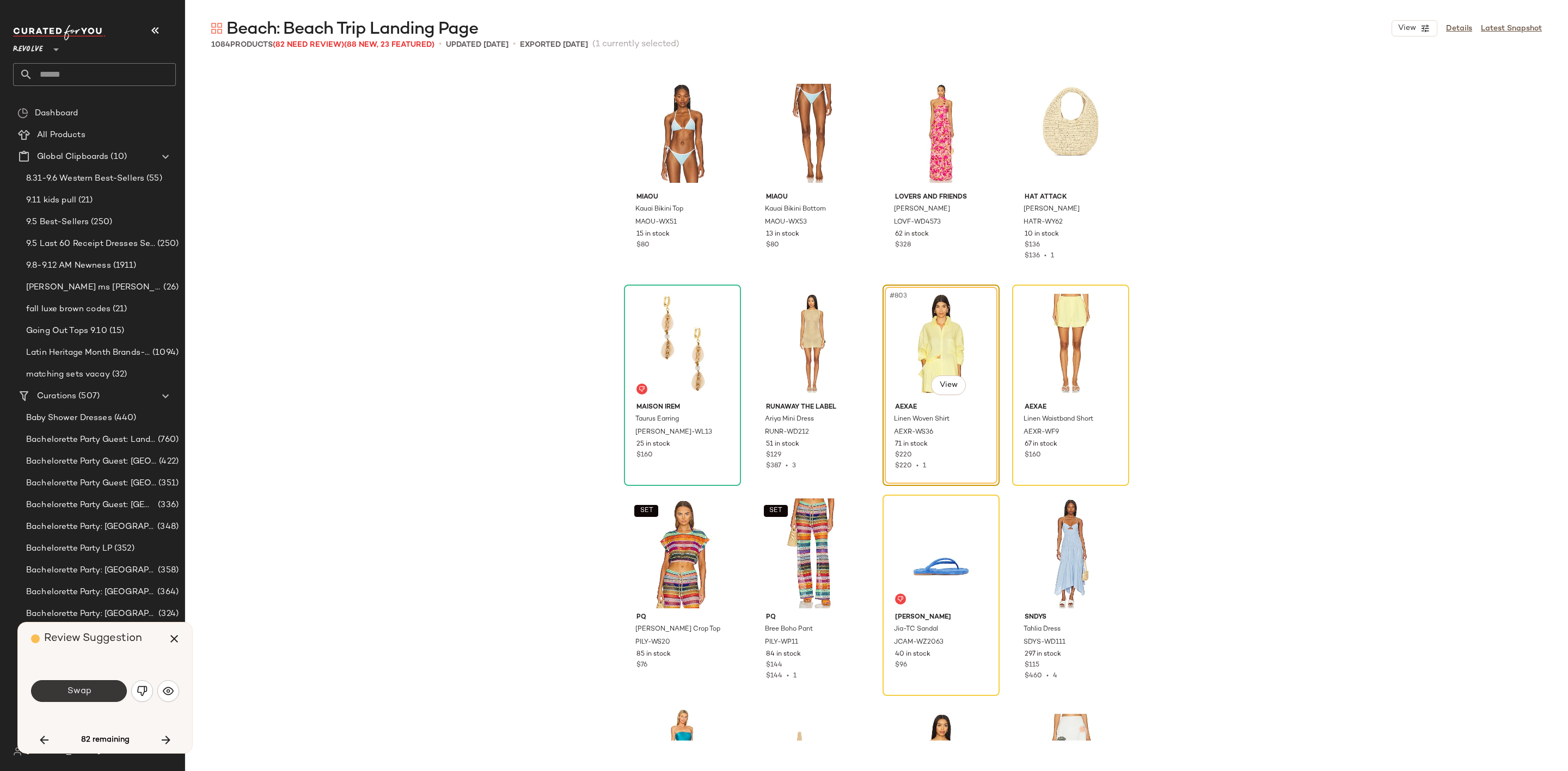
click at [92, 691] on button "Swap" at bounding box center [79, 691] width 96 height 22
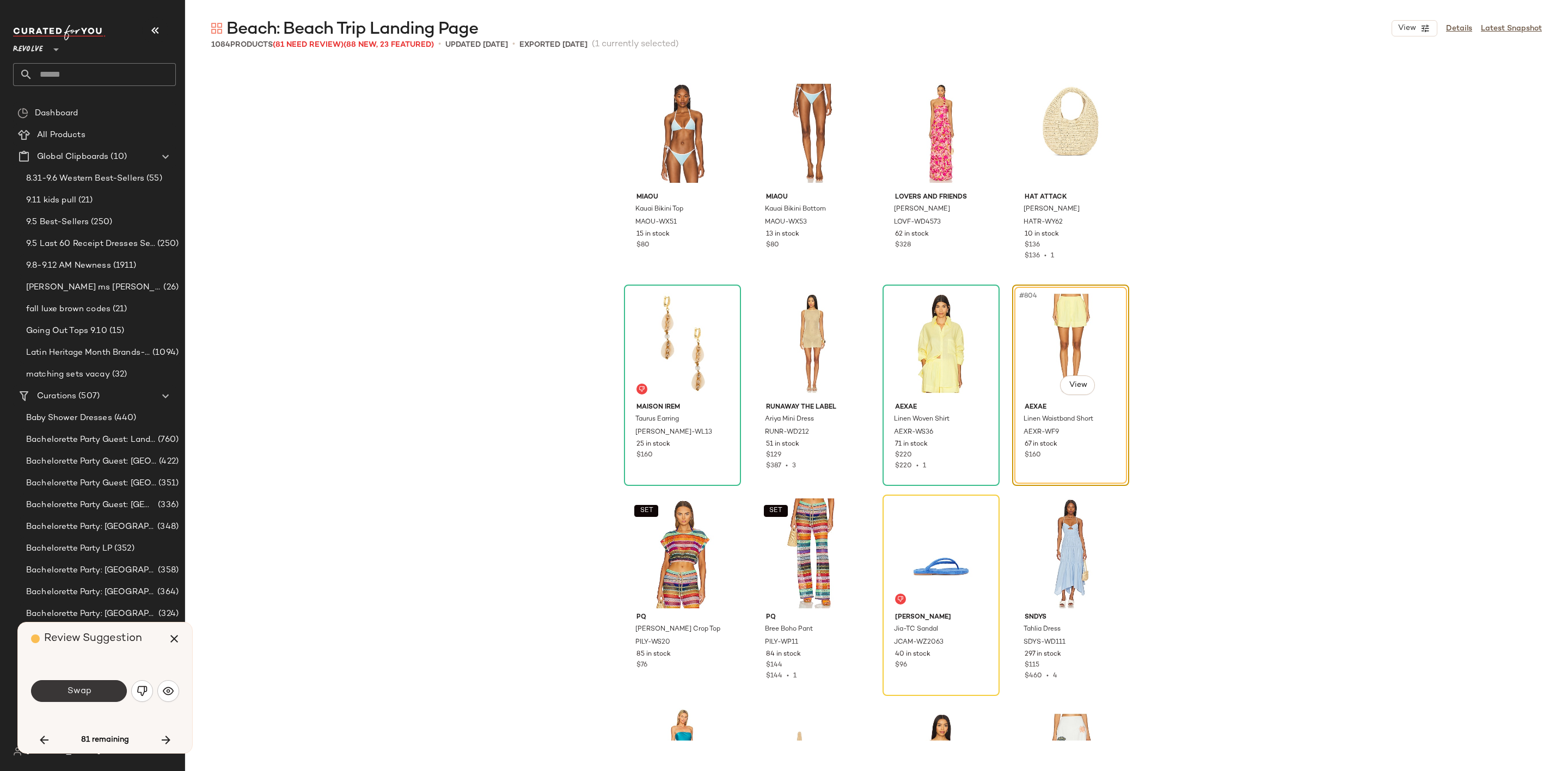
click at [104, 693] on button "Swap" at bounding box center [79, 691] width 96 height 22
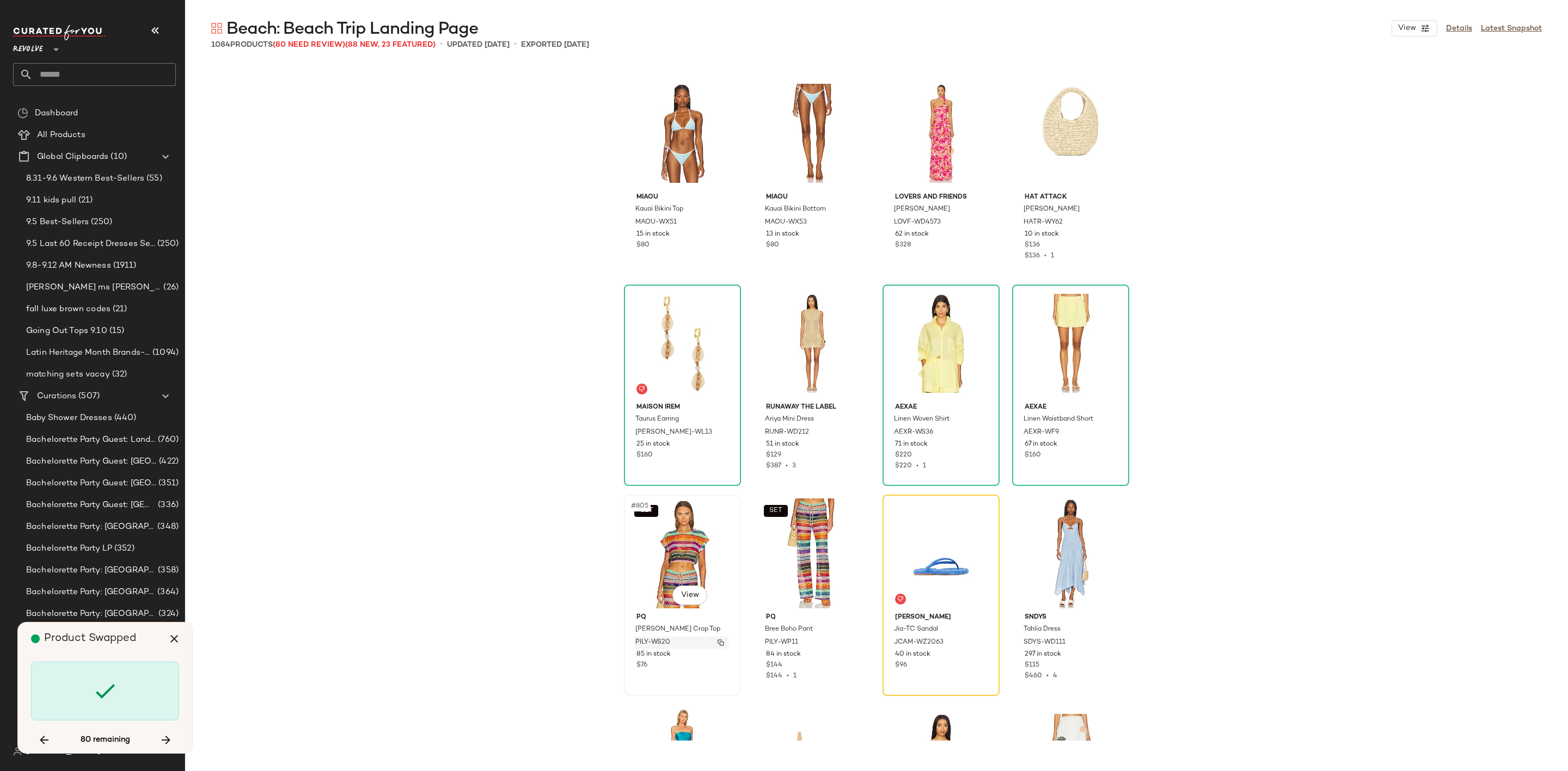
scroll to position [42003, 0]
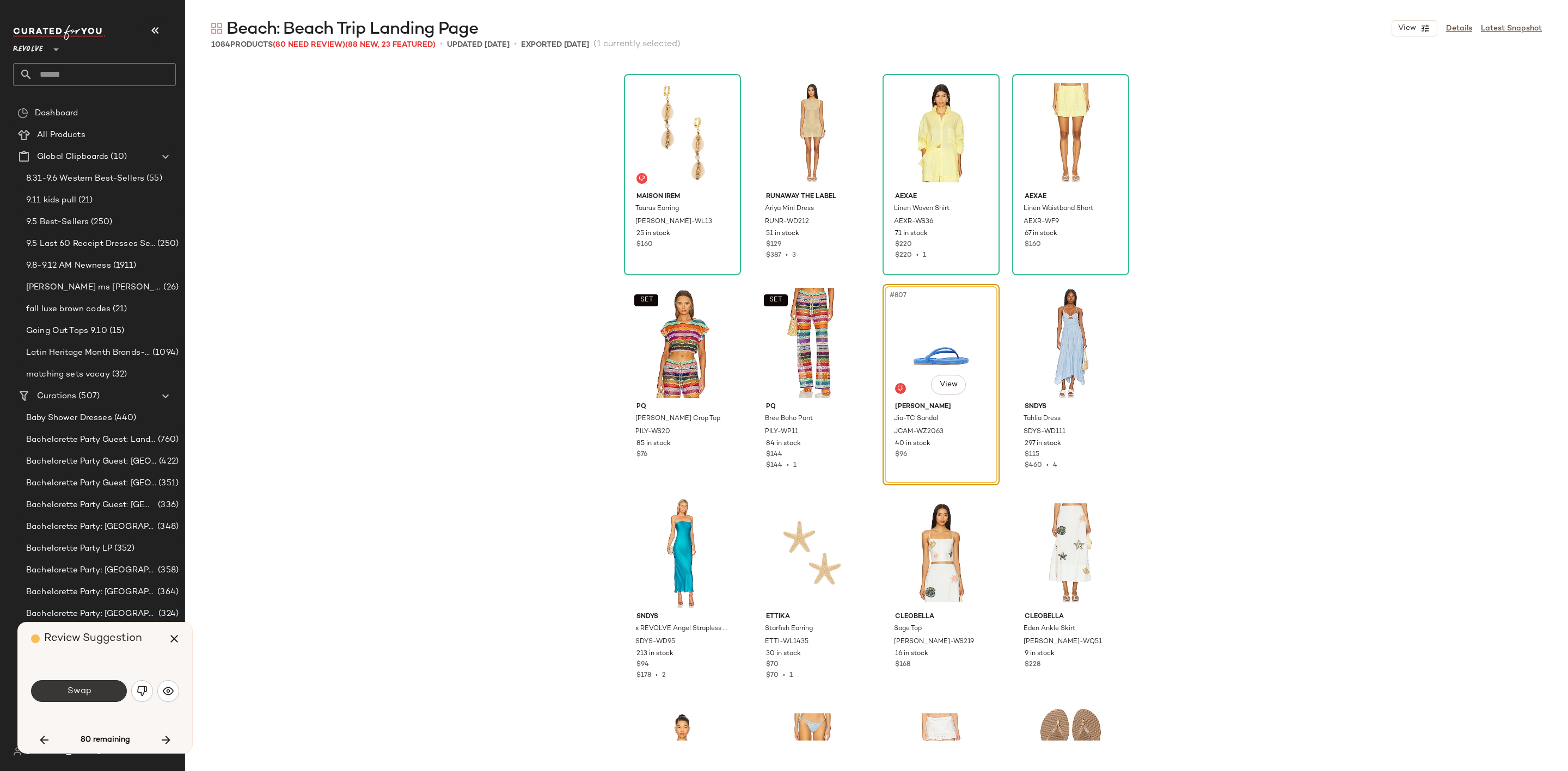
click at [95, 695] on button "Swap" at bounding box center [79, 691] width 96 height 22
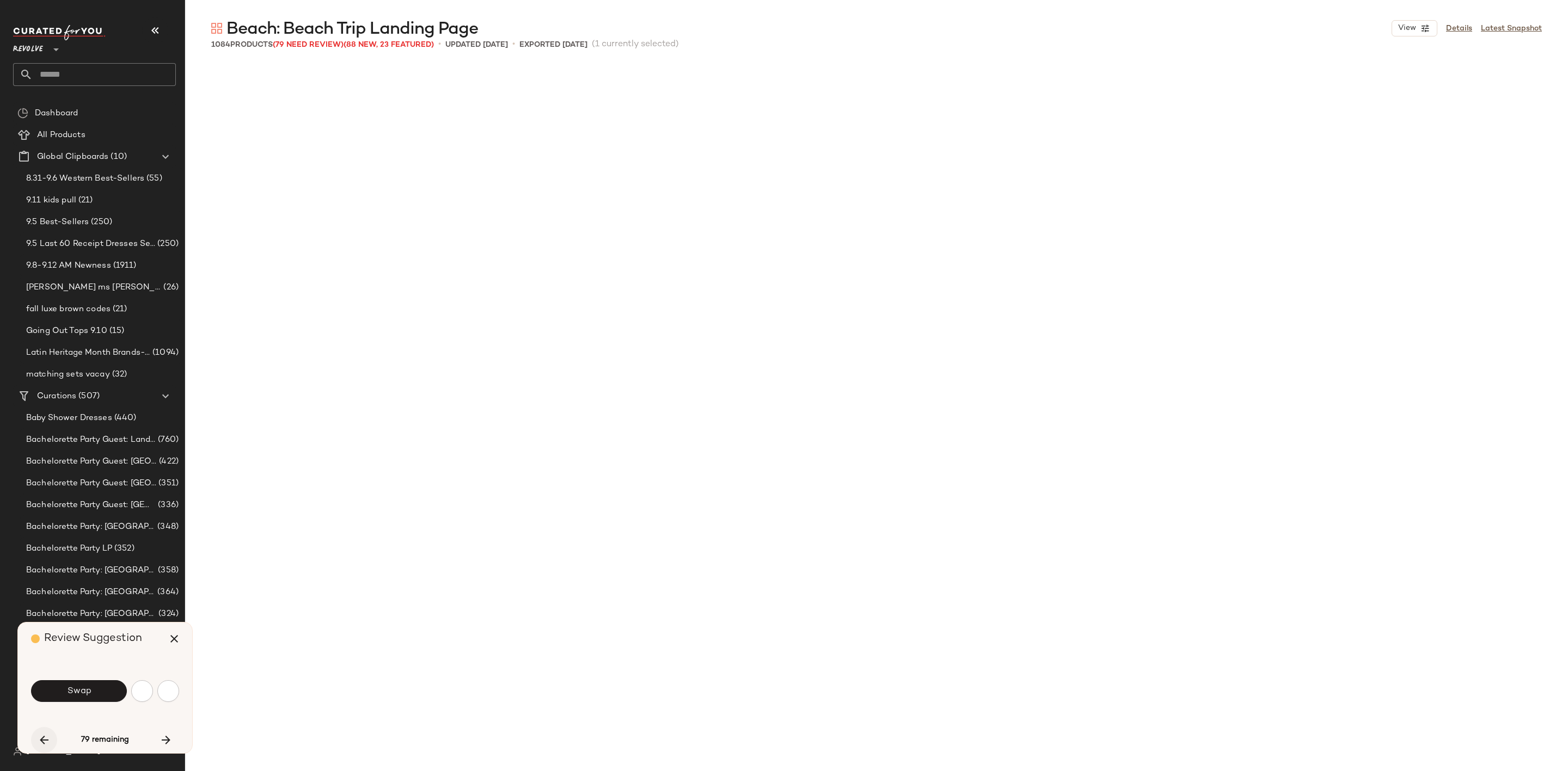
scroll to position [42843, 0]
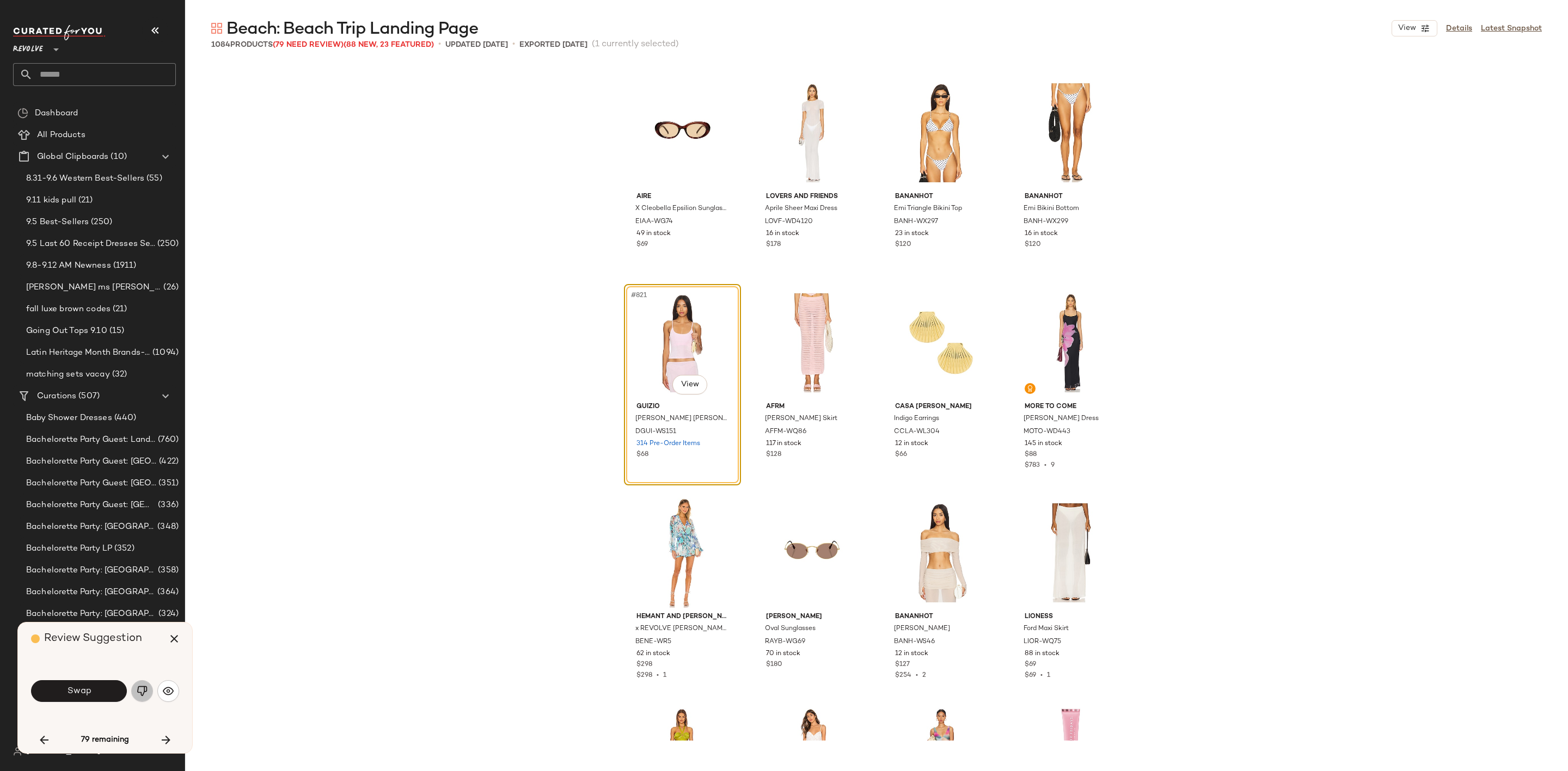
click at [135, 691] on button "button" at bounding box center [142, 691] width 22 height 22
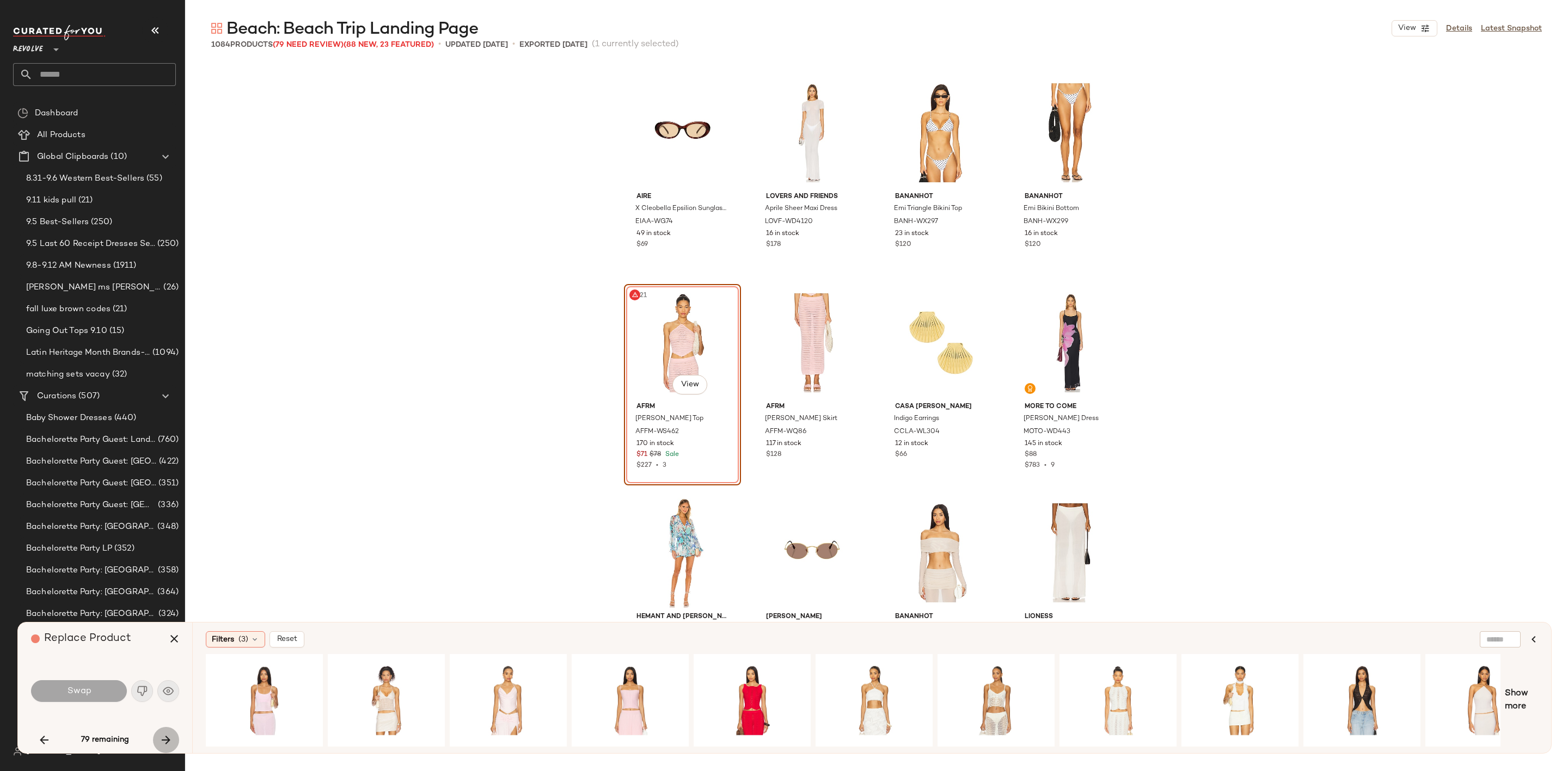
click at [170, 738] on icon "button" at bounding box center [166, 739] width 13 height 13
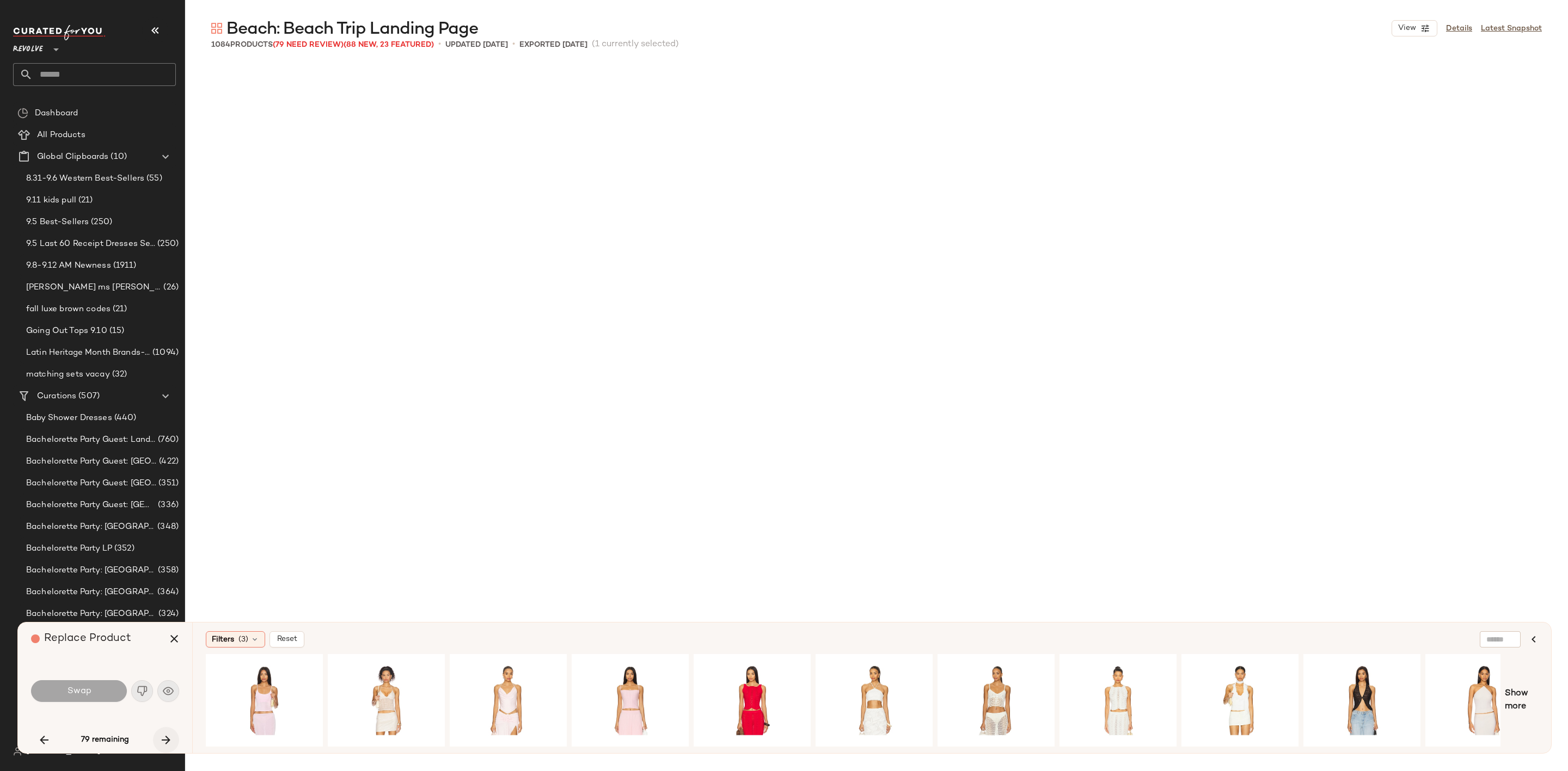
scroll to position [43893, 0]
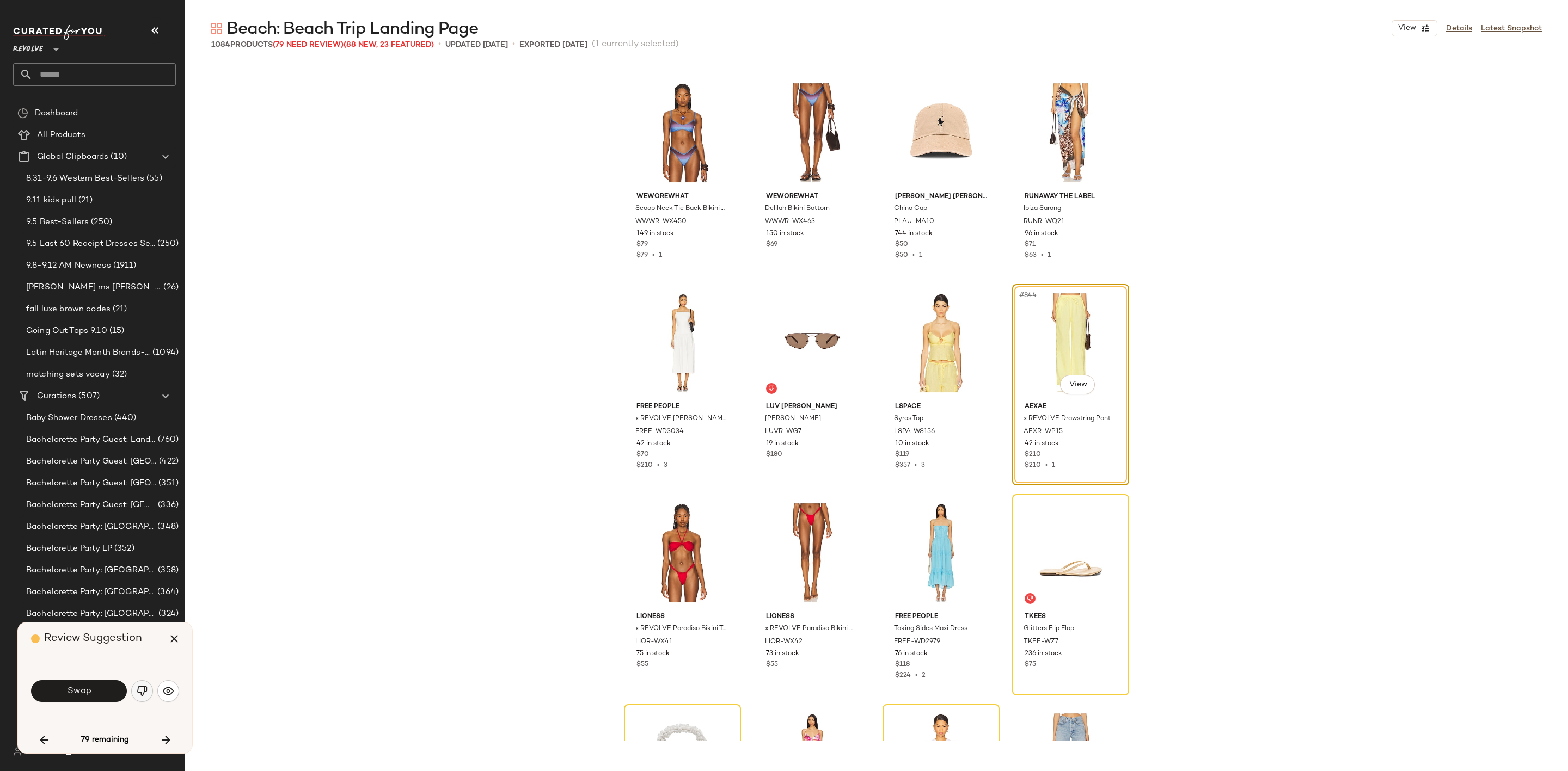
click at [139, 693] on img "button" at bounding box center [142, 691] width 11 height 11
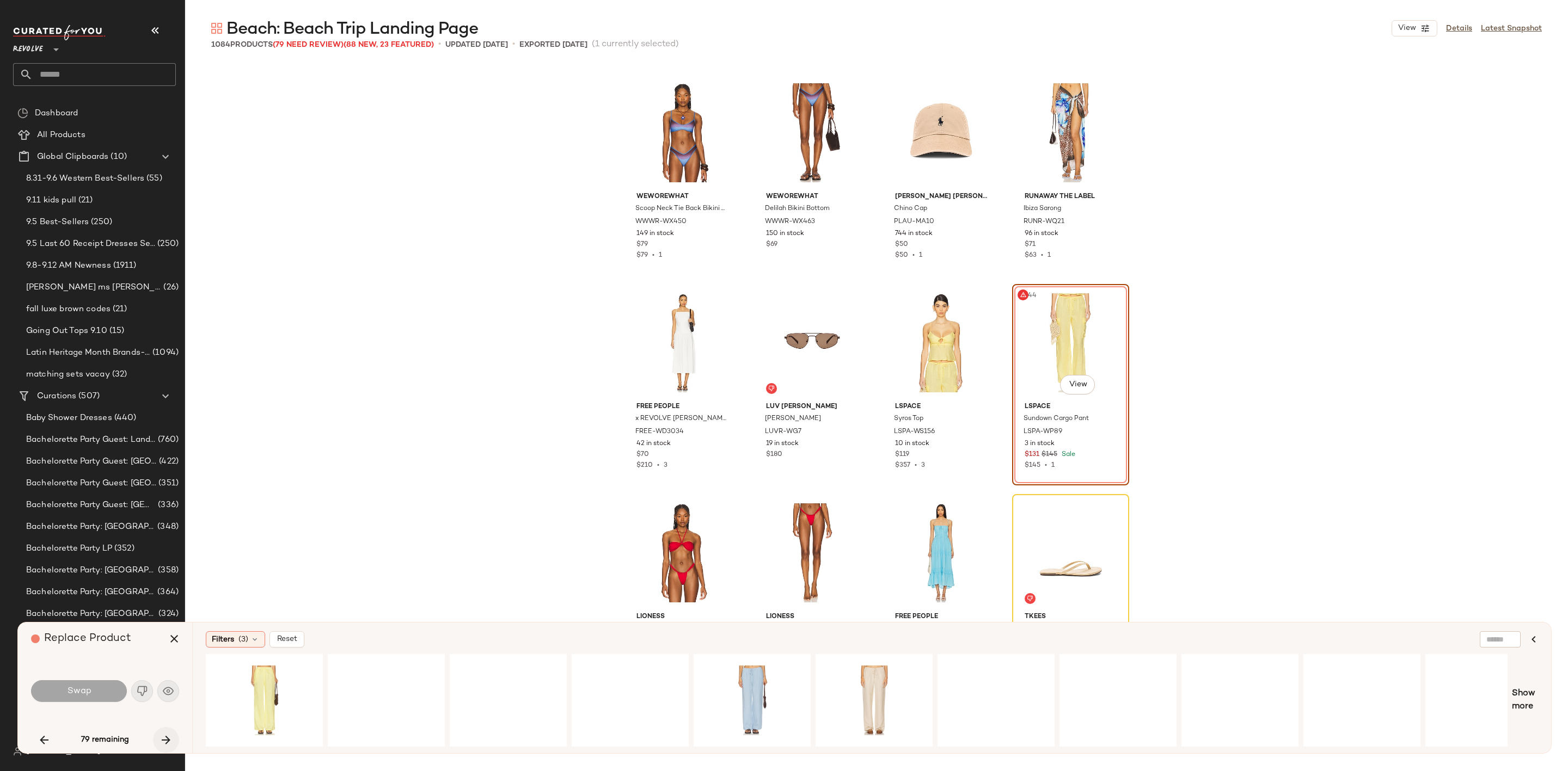
click at [166, 738] on icon "button" at bounding box center [166, 739] width 13 height 13
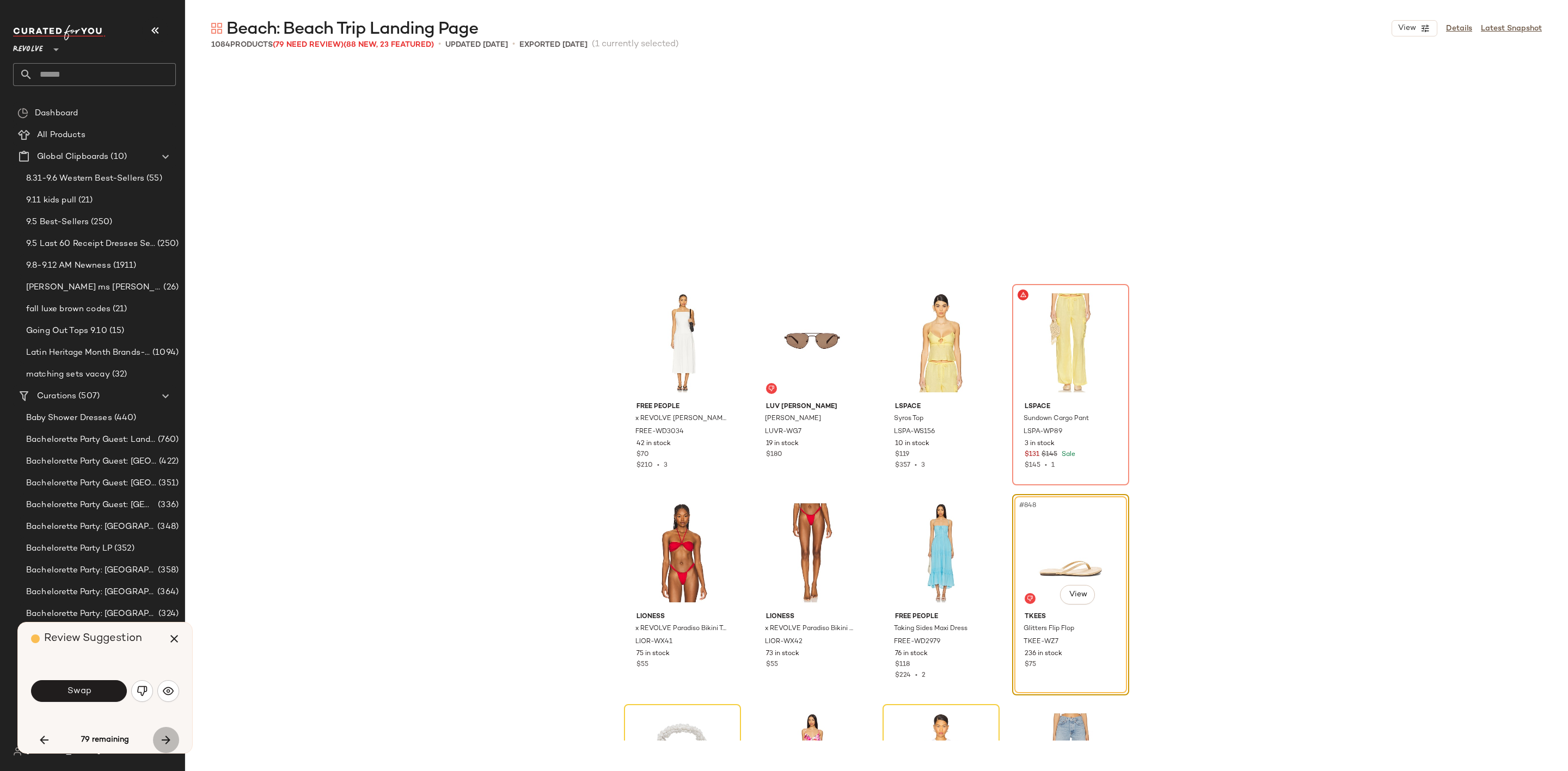
scroll to position [44102, 0]
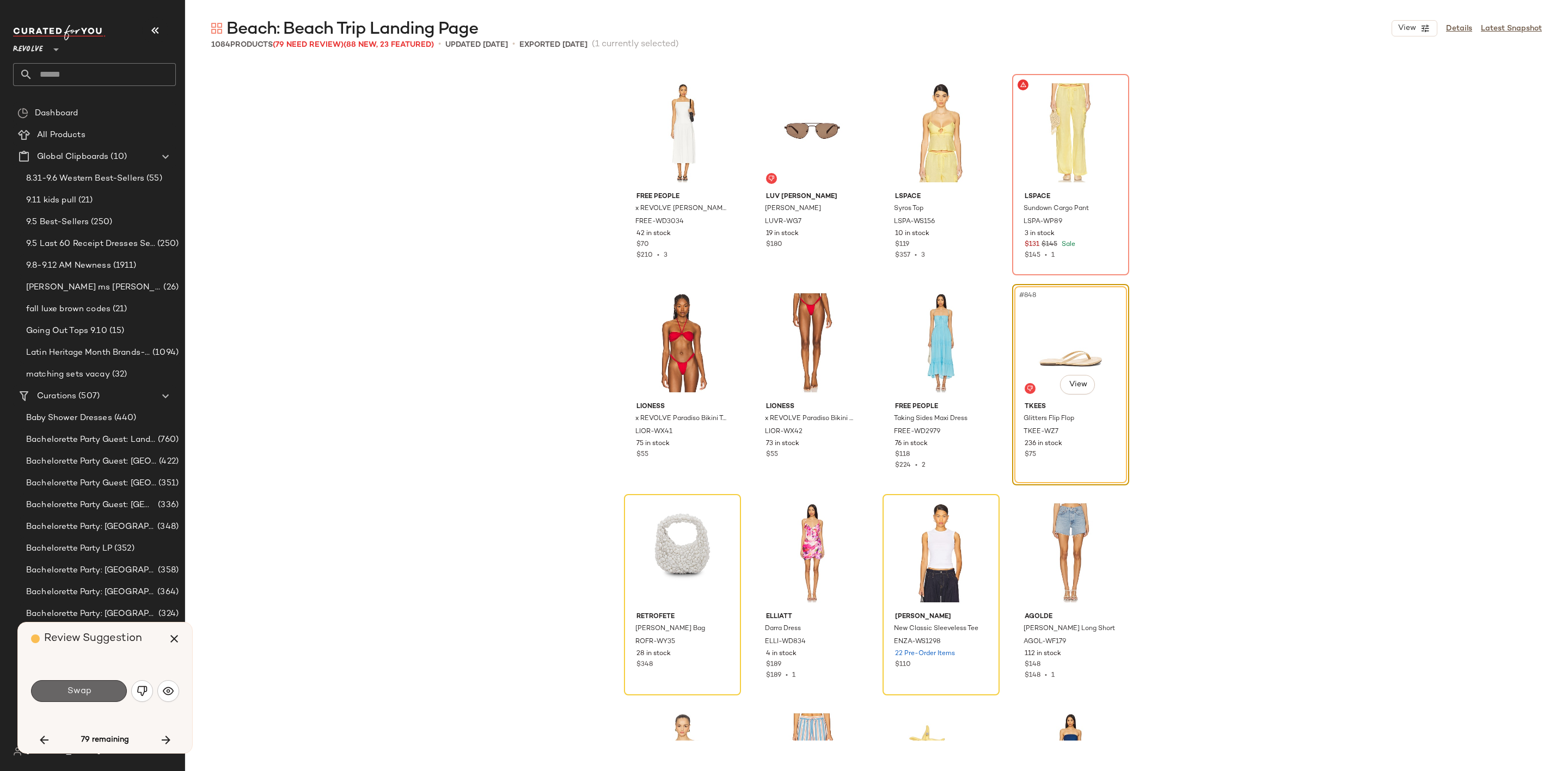
click at [76, 689] on span "Swap" at bounding box center [79, 692] width 24 height 10
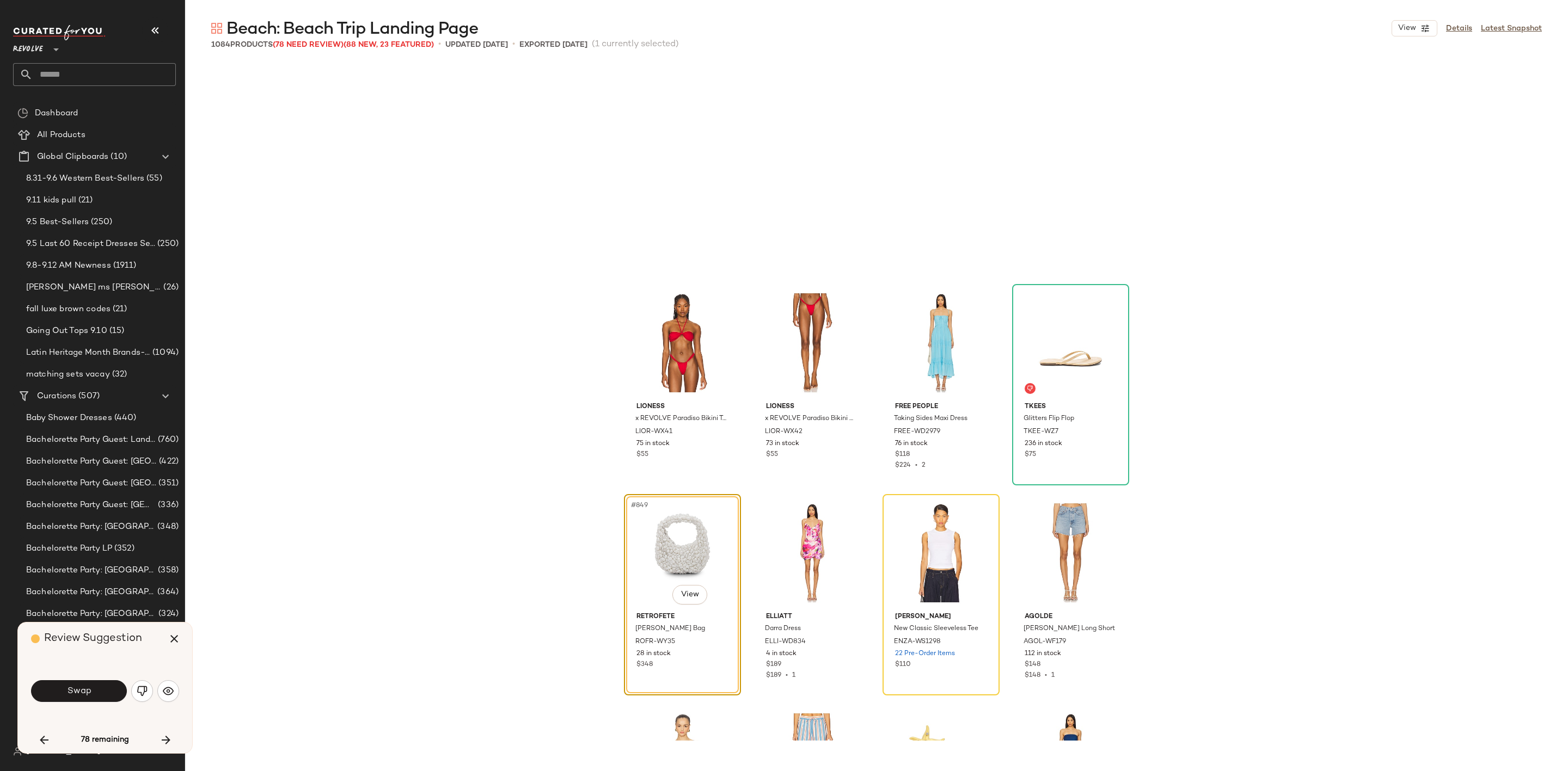
scroll to position [44312, 0]
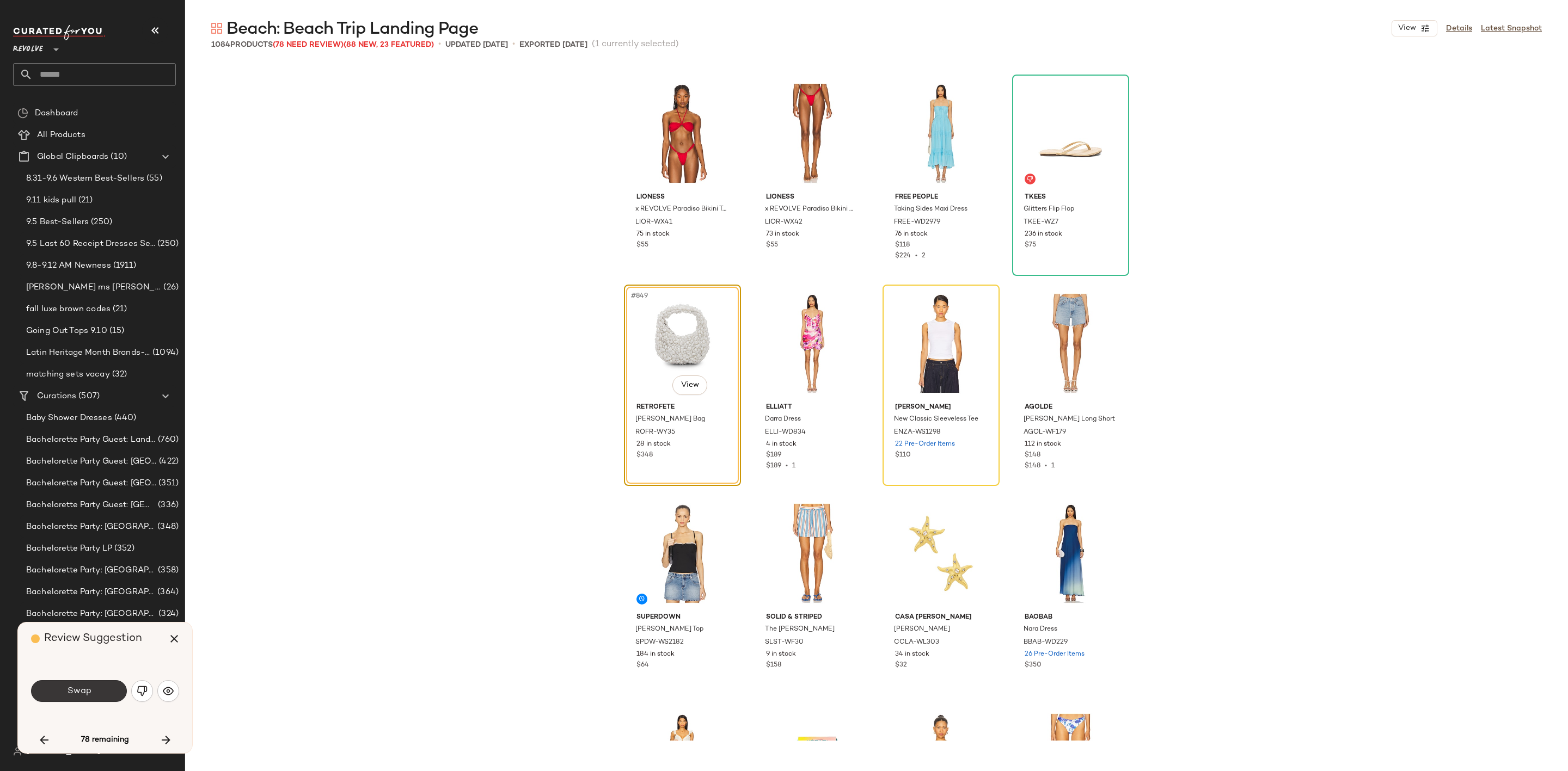
click at [68, 689] on span "Swap" at bounding box center [79, 692] width 24 height 10
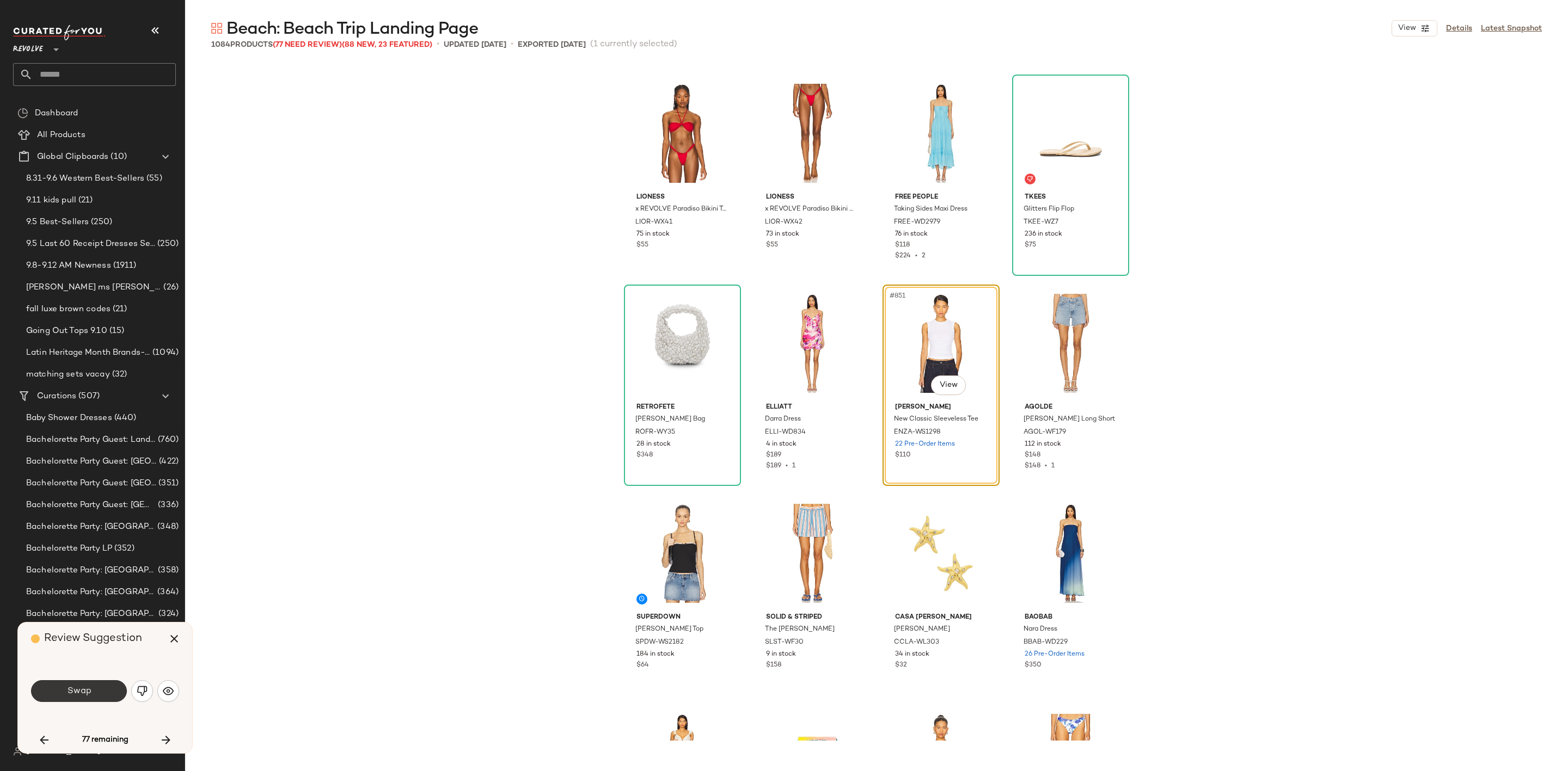
click at [71, 688] on span "Swap" at bounding box center [79, 692] width 24 height 10
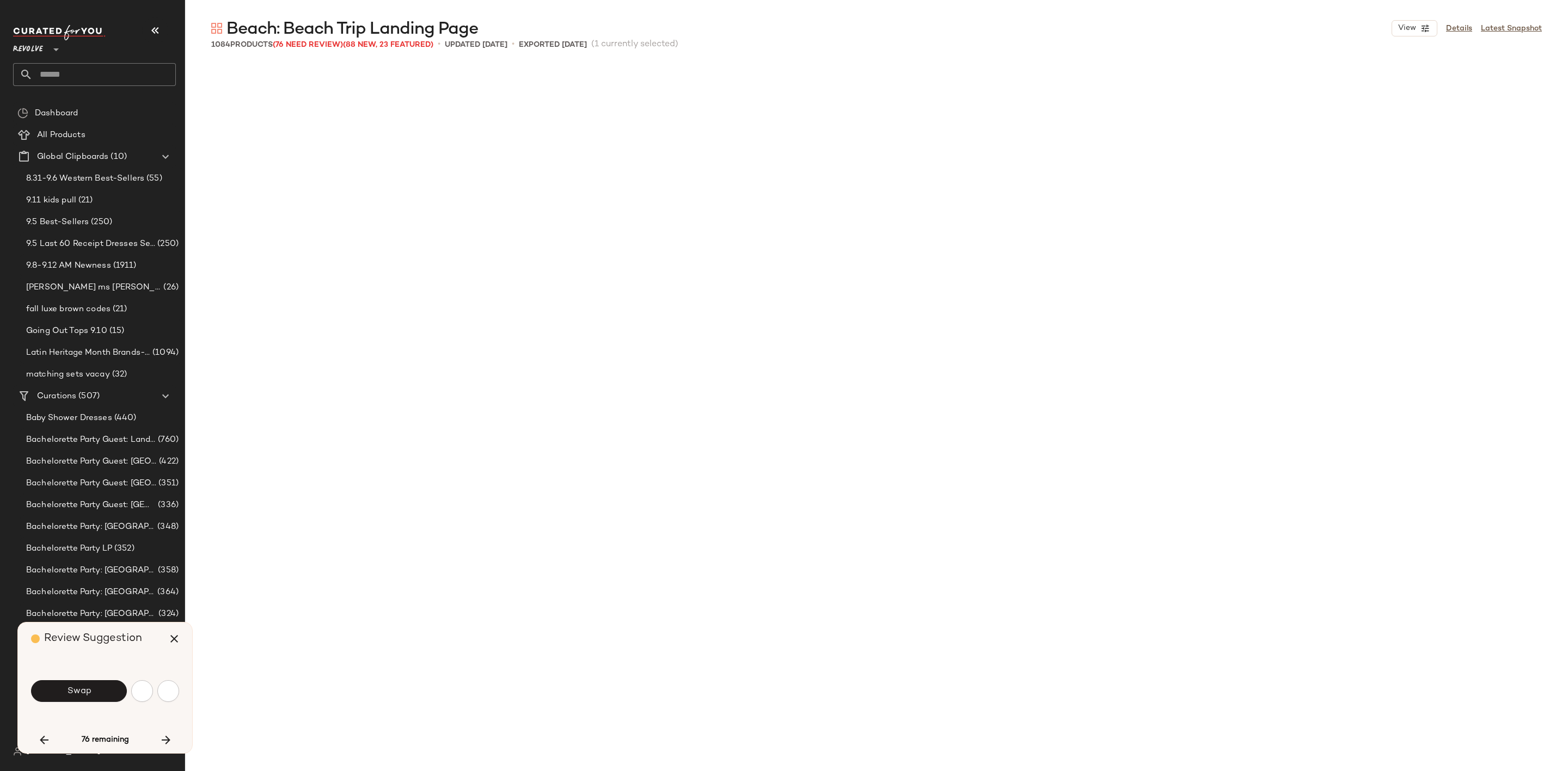
scroll to position [45153, 0]
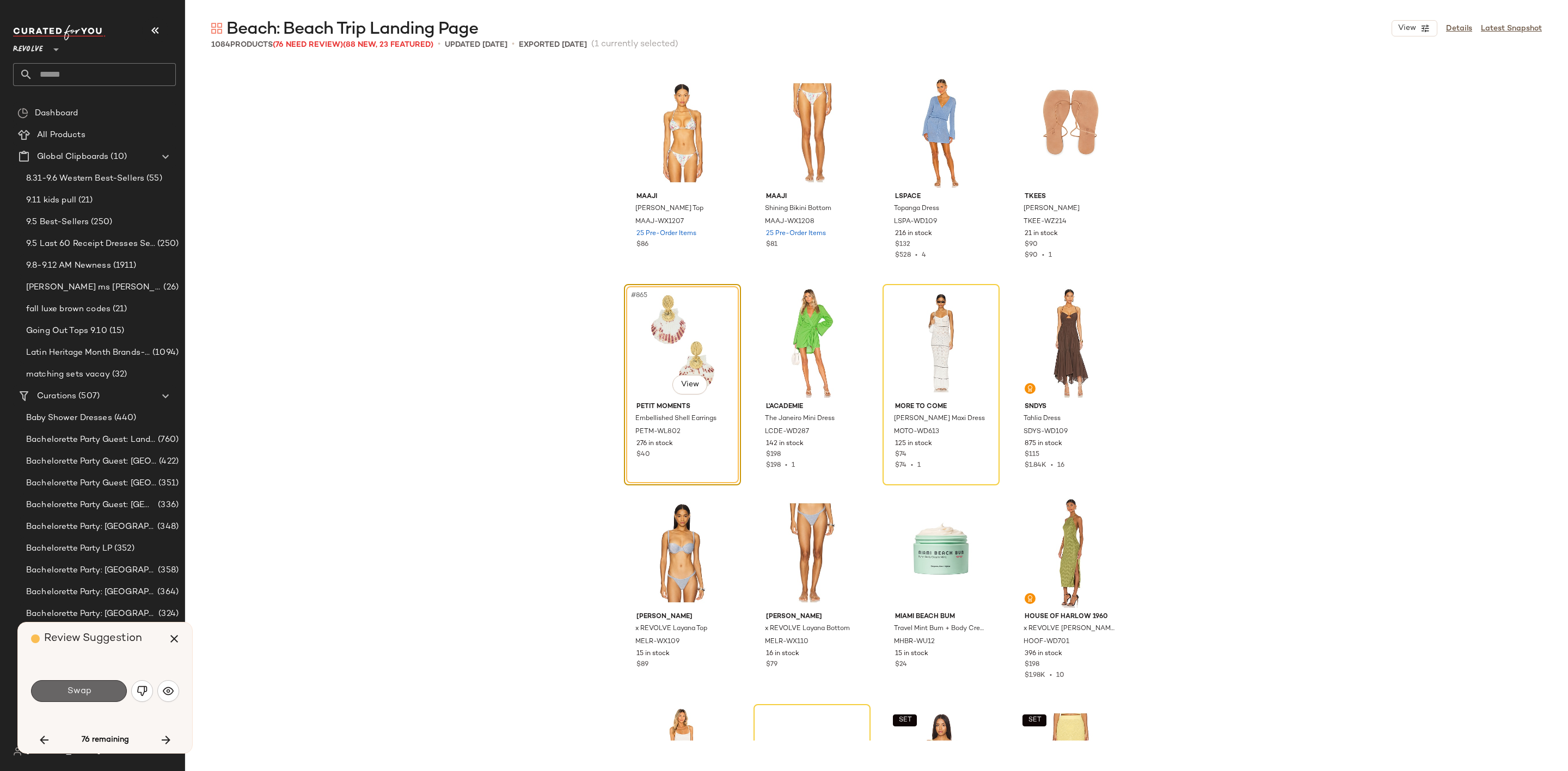
click at [90, 683] on button "Swap" at bounding box center [79, 691] width 96 height 22
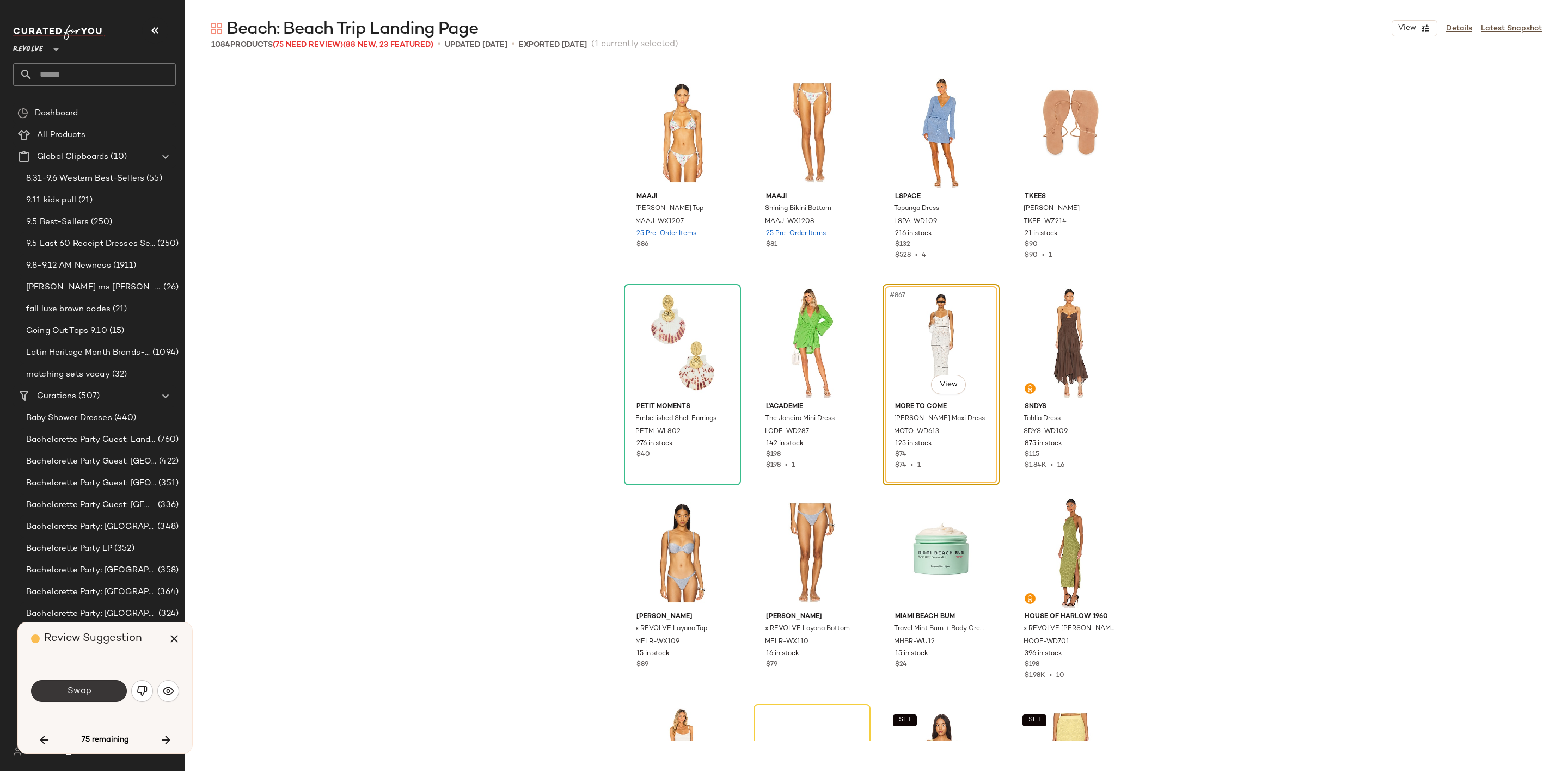
click at [104, 696] on button "Swap" at bounding box center [79, 691] width 96 height 22
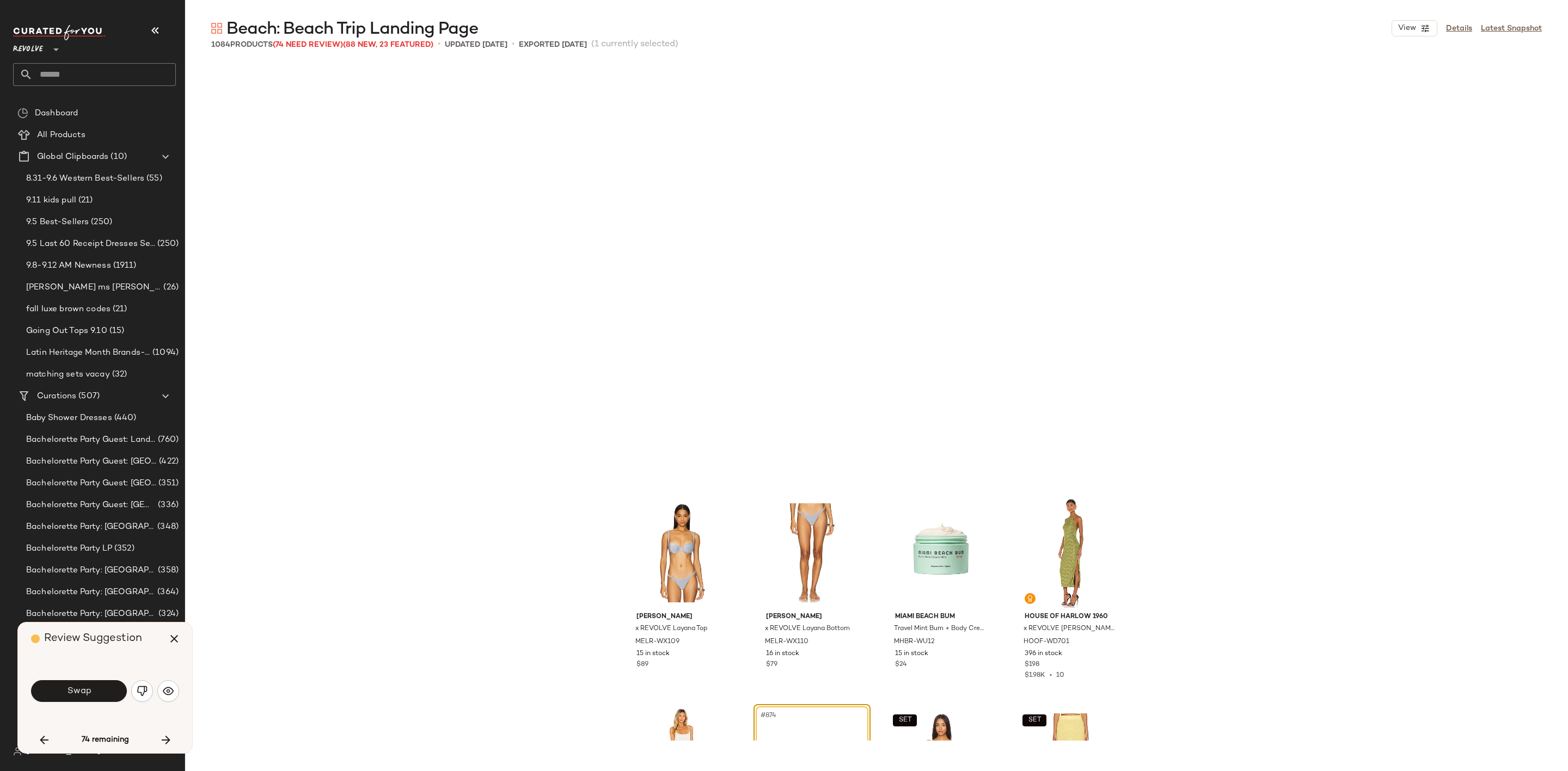
scroll to position [45572, 0]
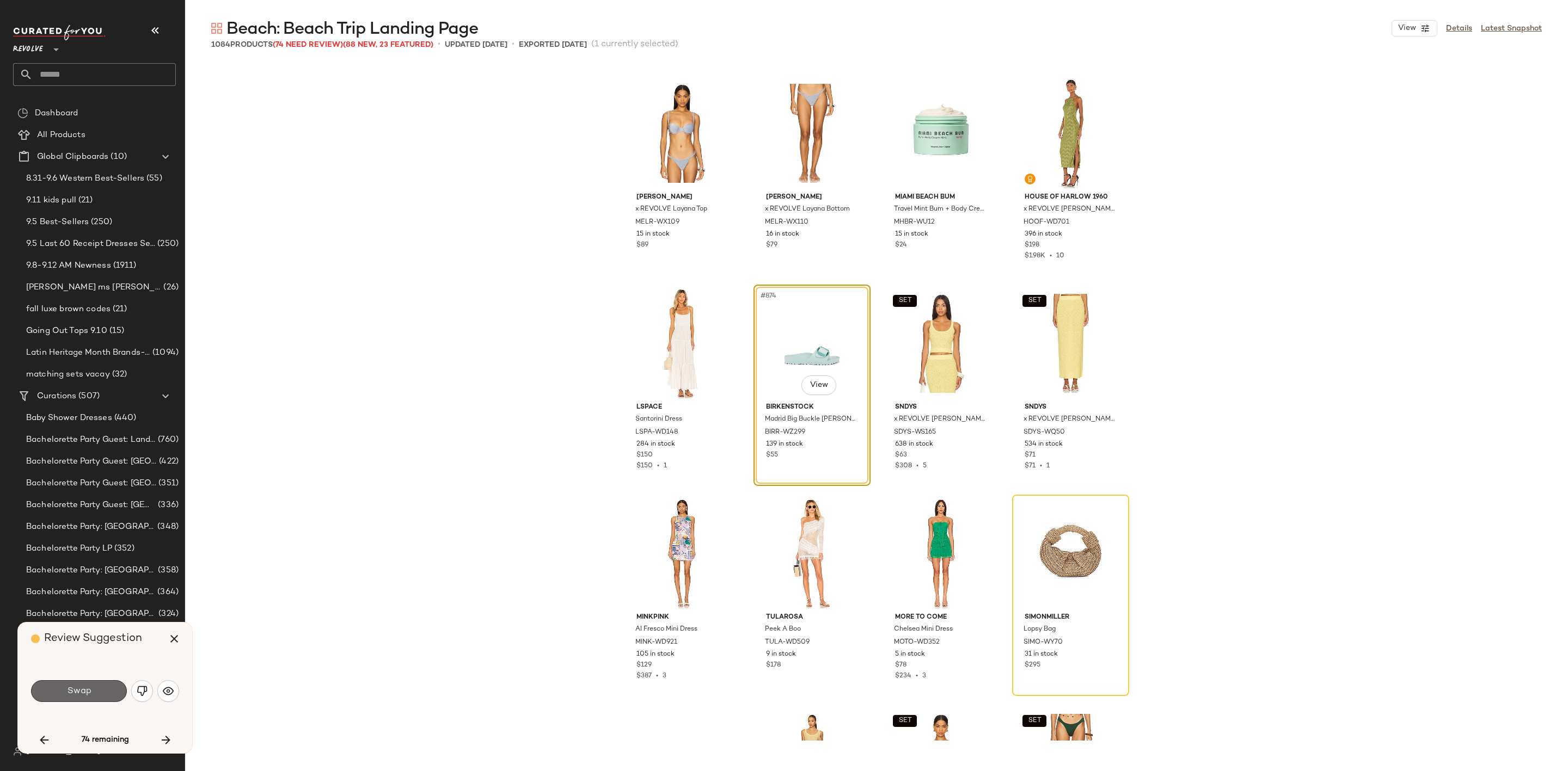
click at [85, 693] on span "Swap" at bounding box center [79, 692] width 24 height 10
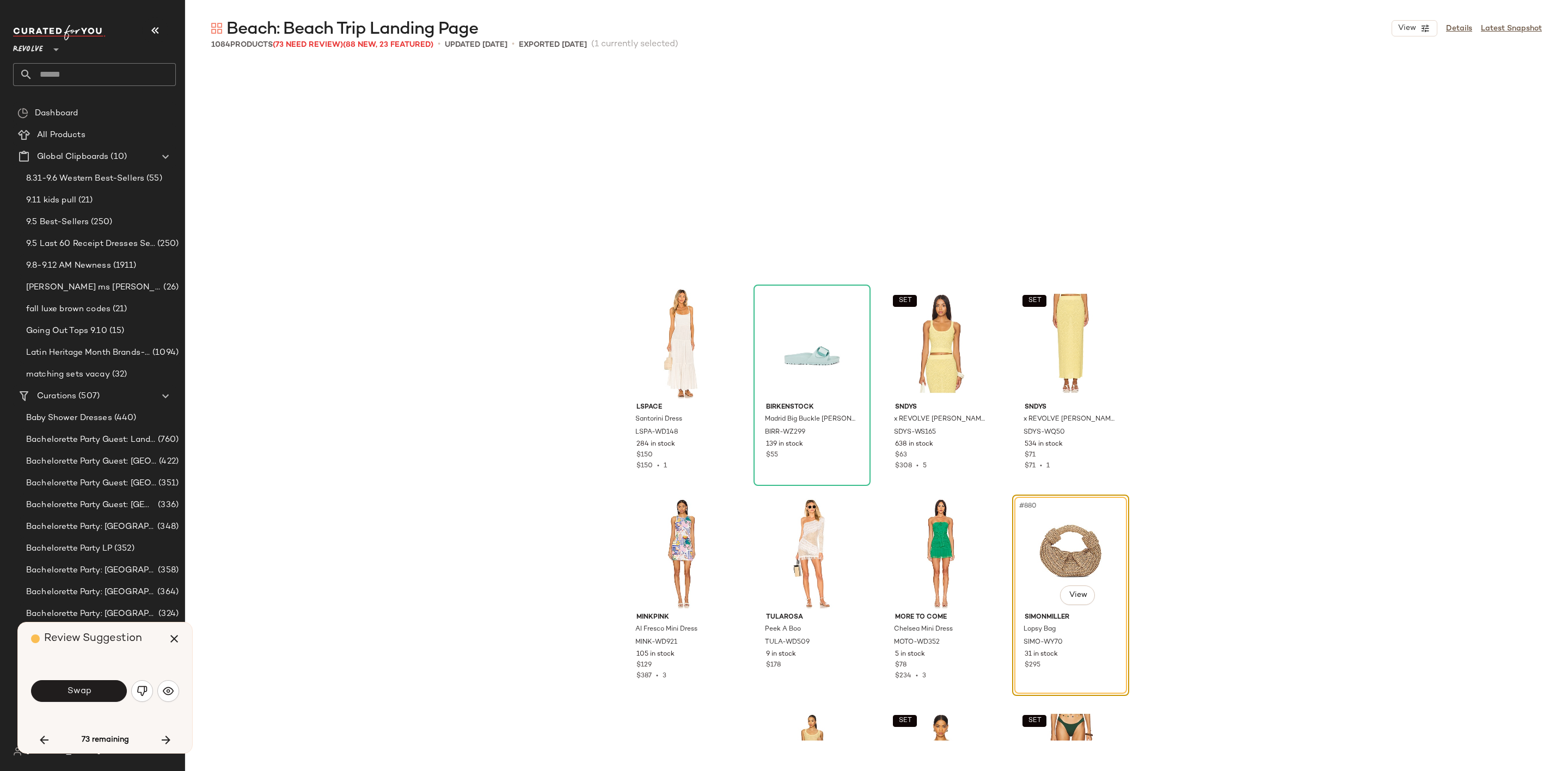
scroll to position [45783, 0]
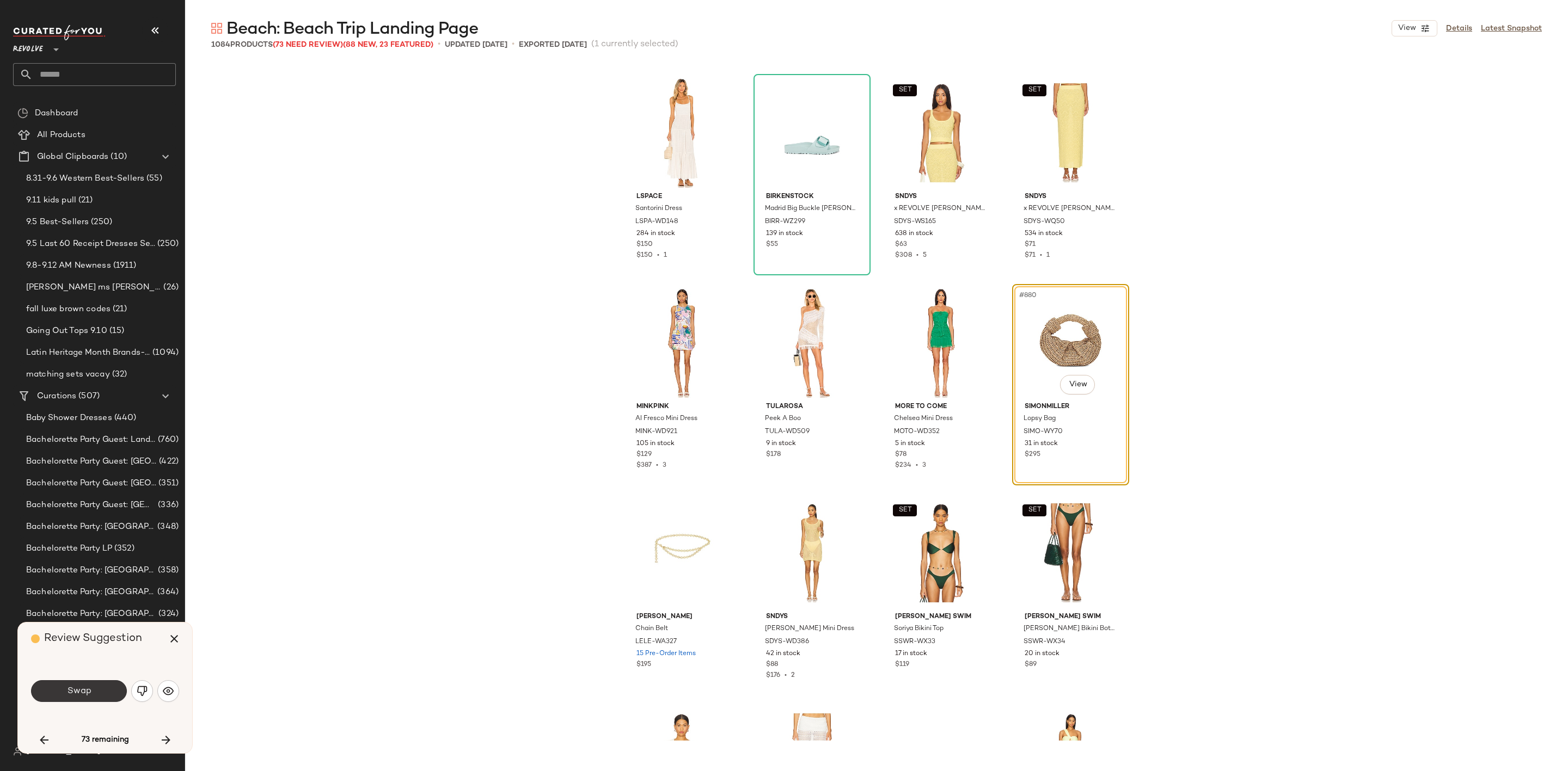
click at [89, 697] on button "Swap" at bounding box center [79, 691] width 96 height 22
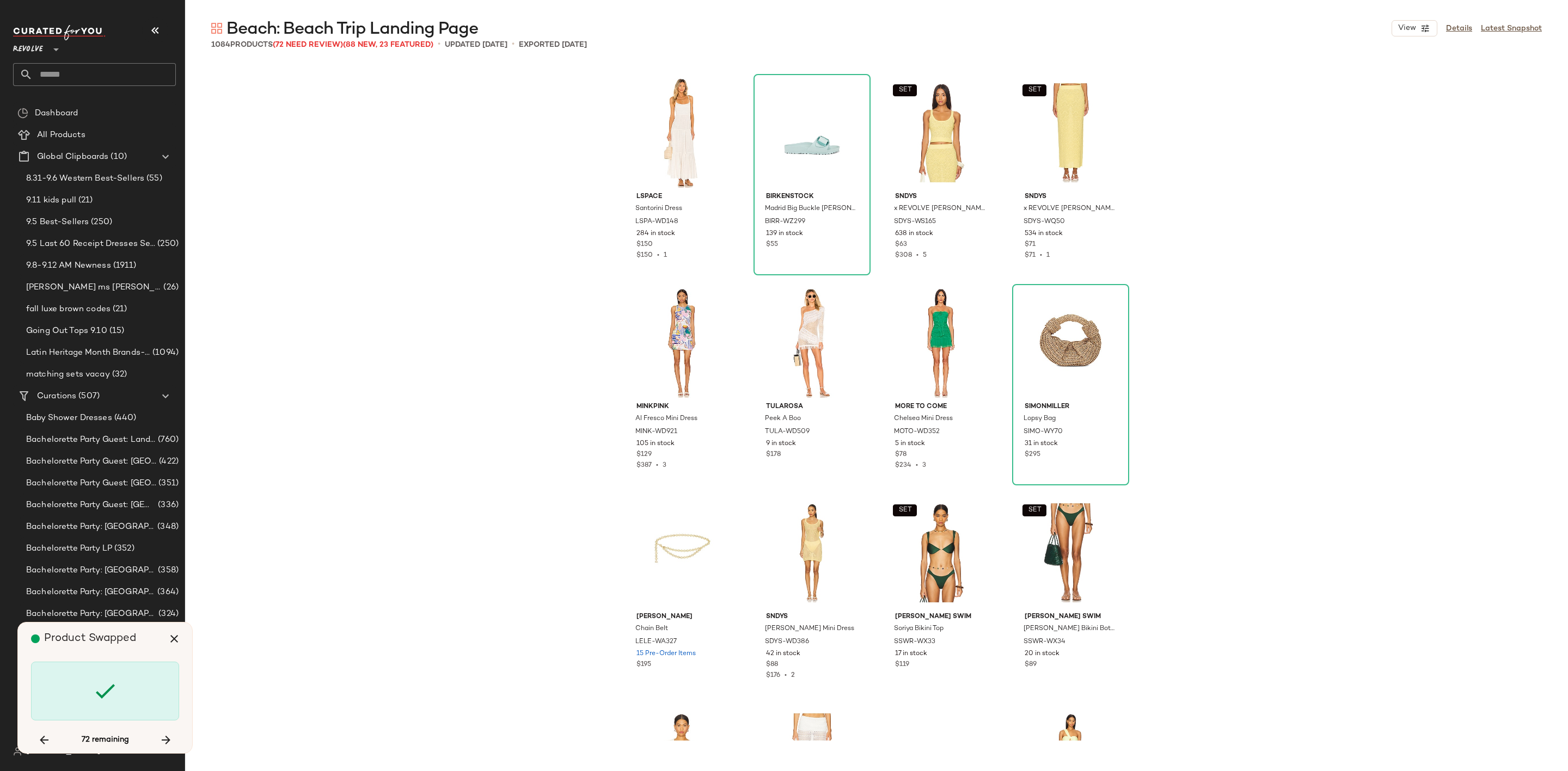
scroll to position [46413, 0]
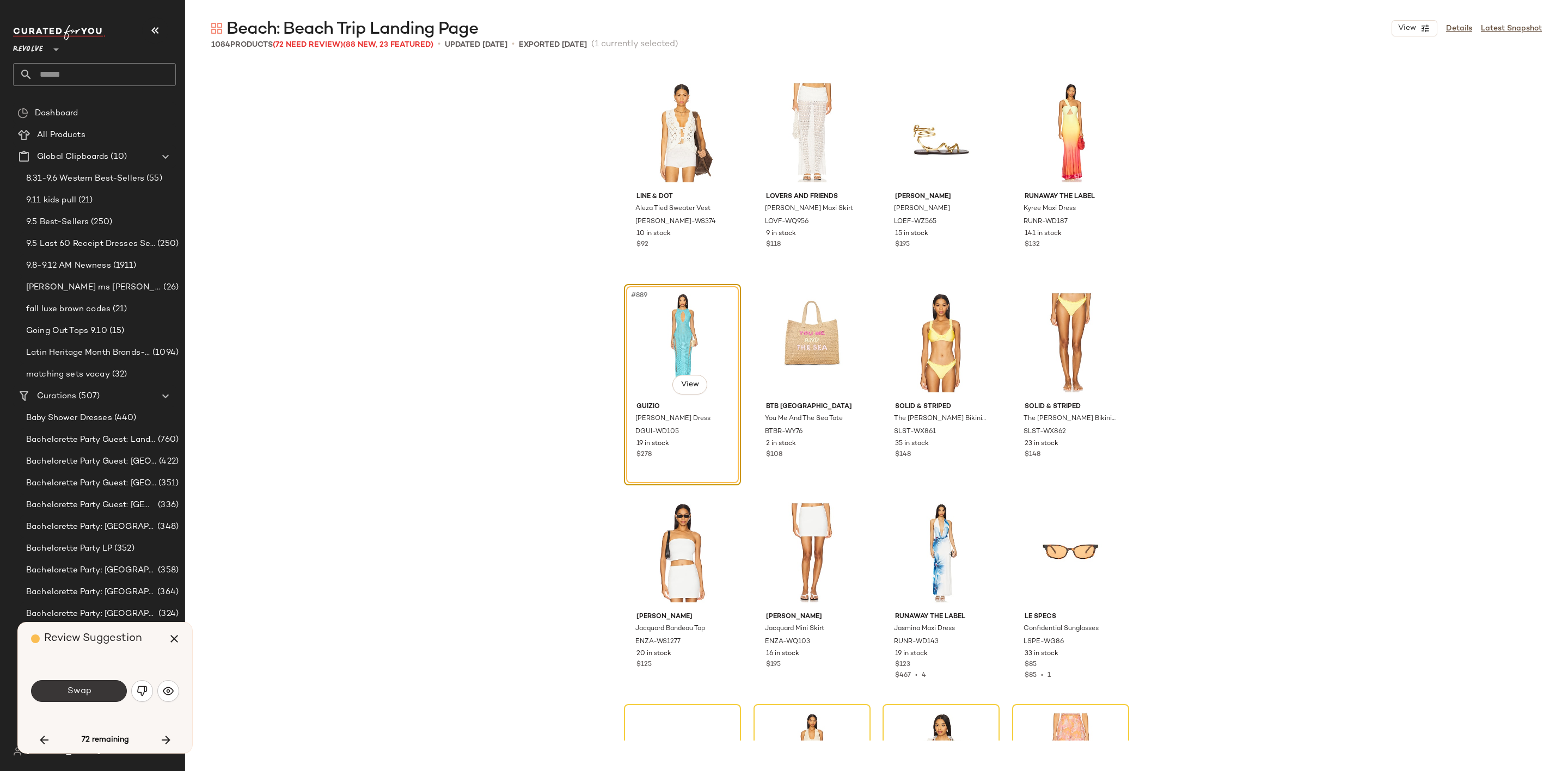
click at [91, 688] on span "Swap" at bounding box center [79, 692] width 24 height 10
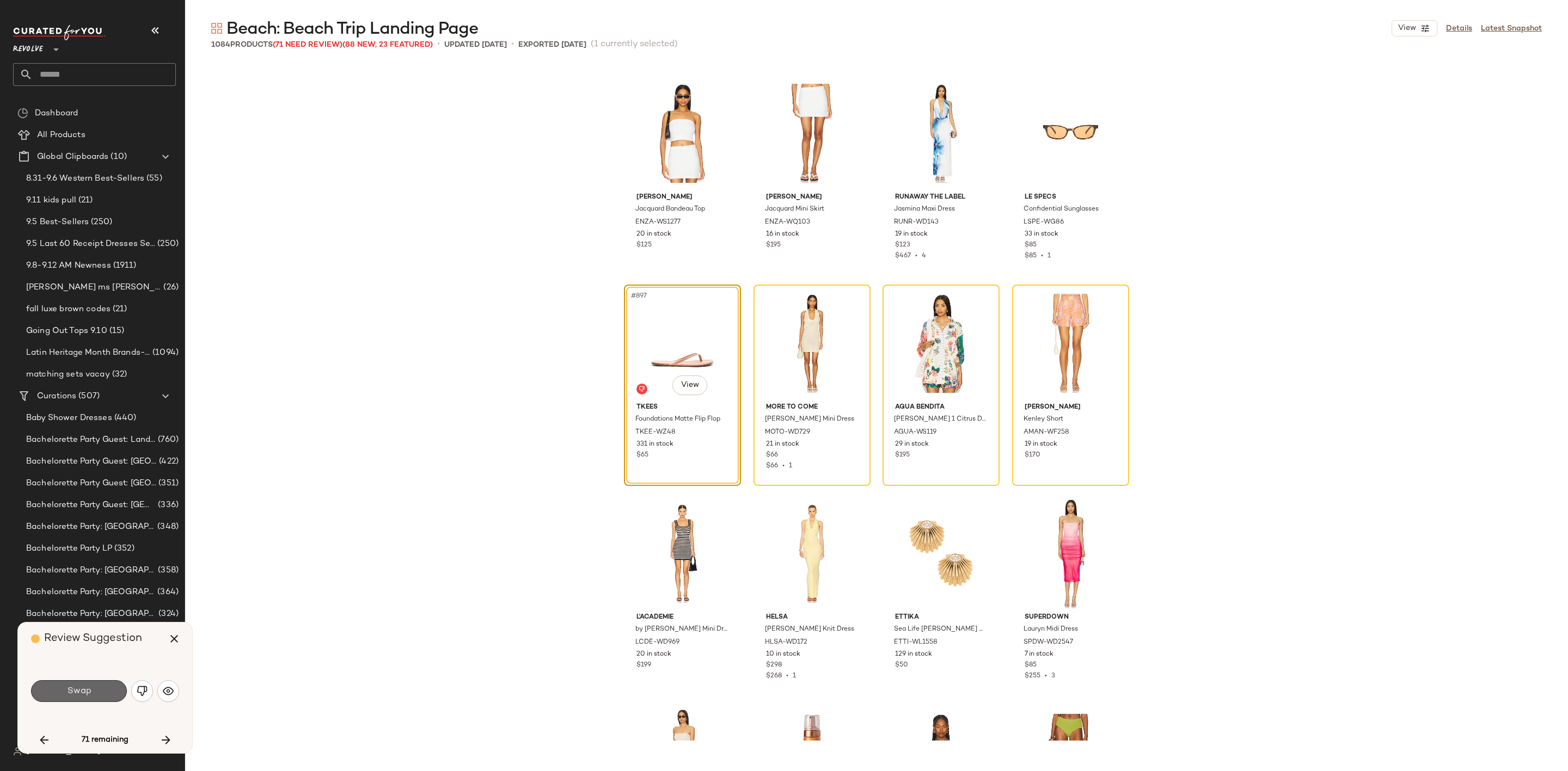
click at [92, 692] on button "Swap" at bounding box center [79, 691] width 96 height 22
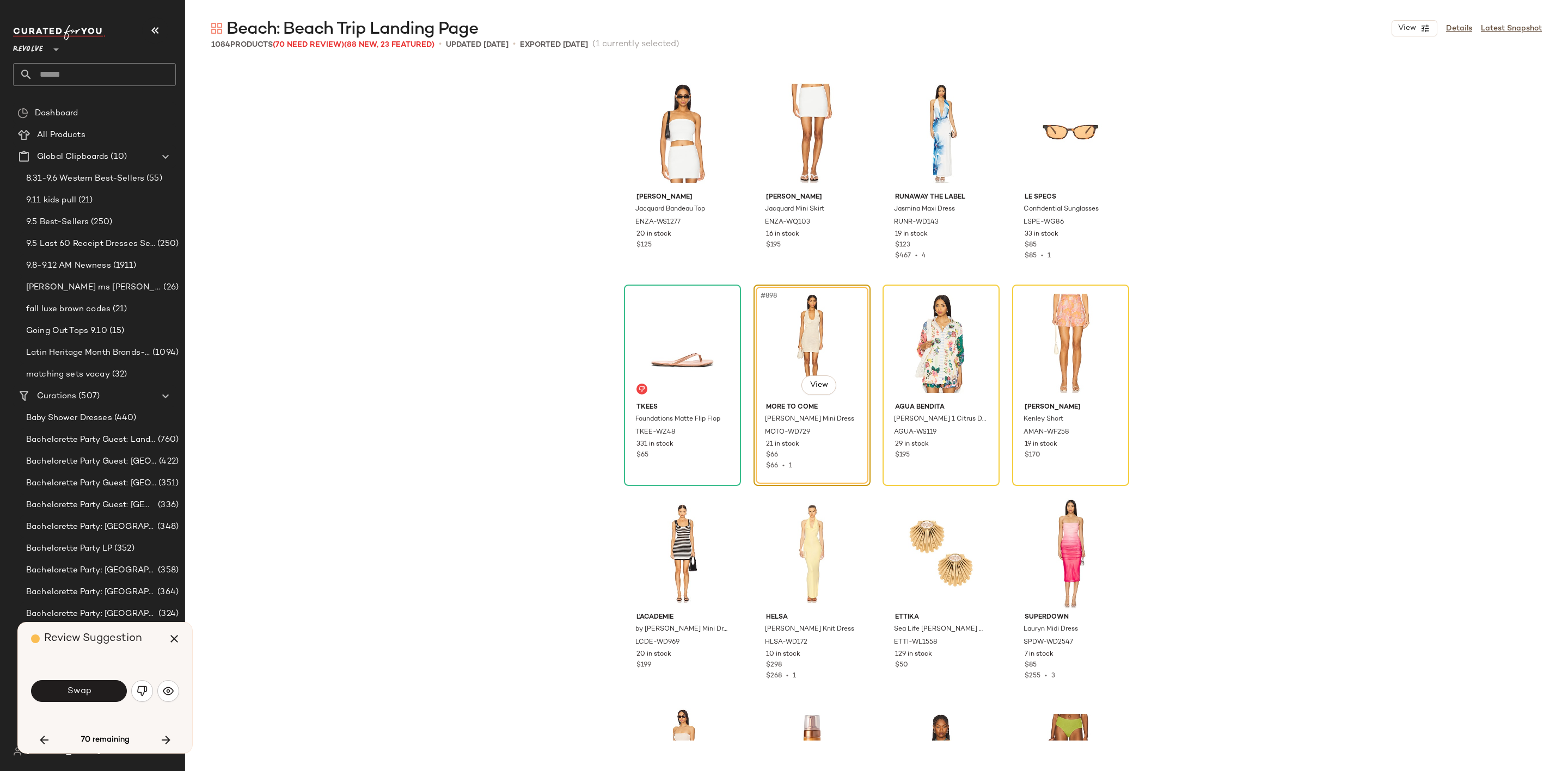
click at [86, 696] on span "Swap" at bounding box center [79, 692] width 24 height 10
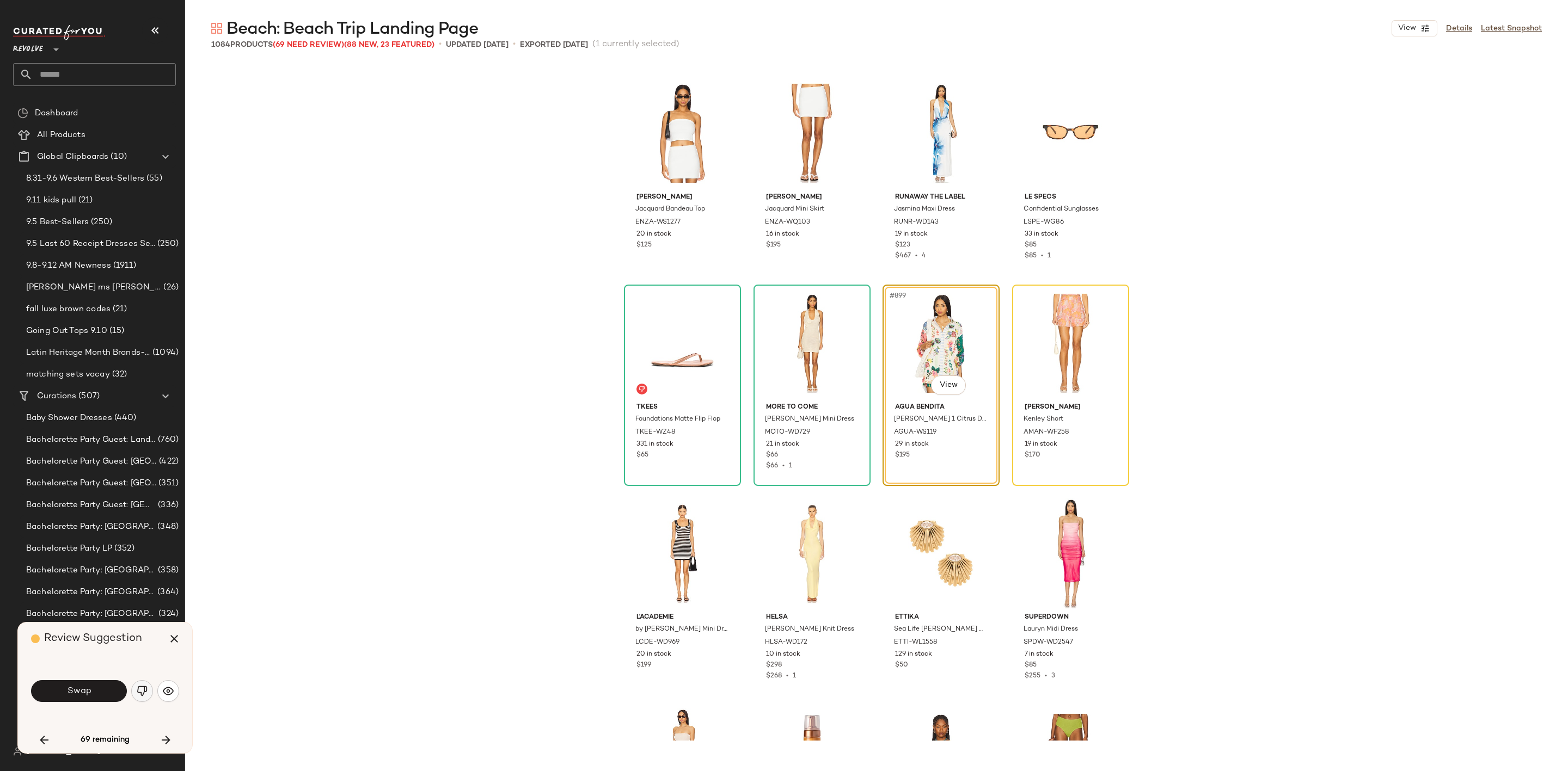
click at [151, 691] on button "button" at bounding box center [142, 691] width 22 height 22
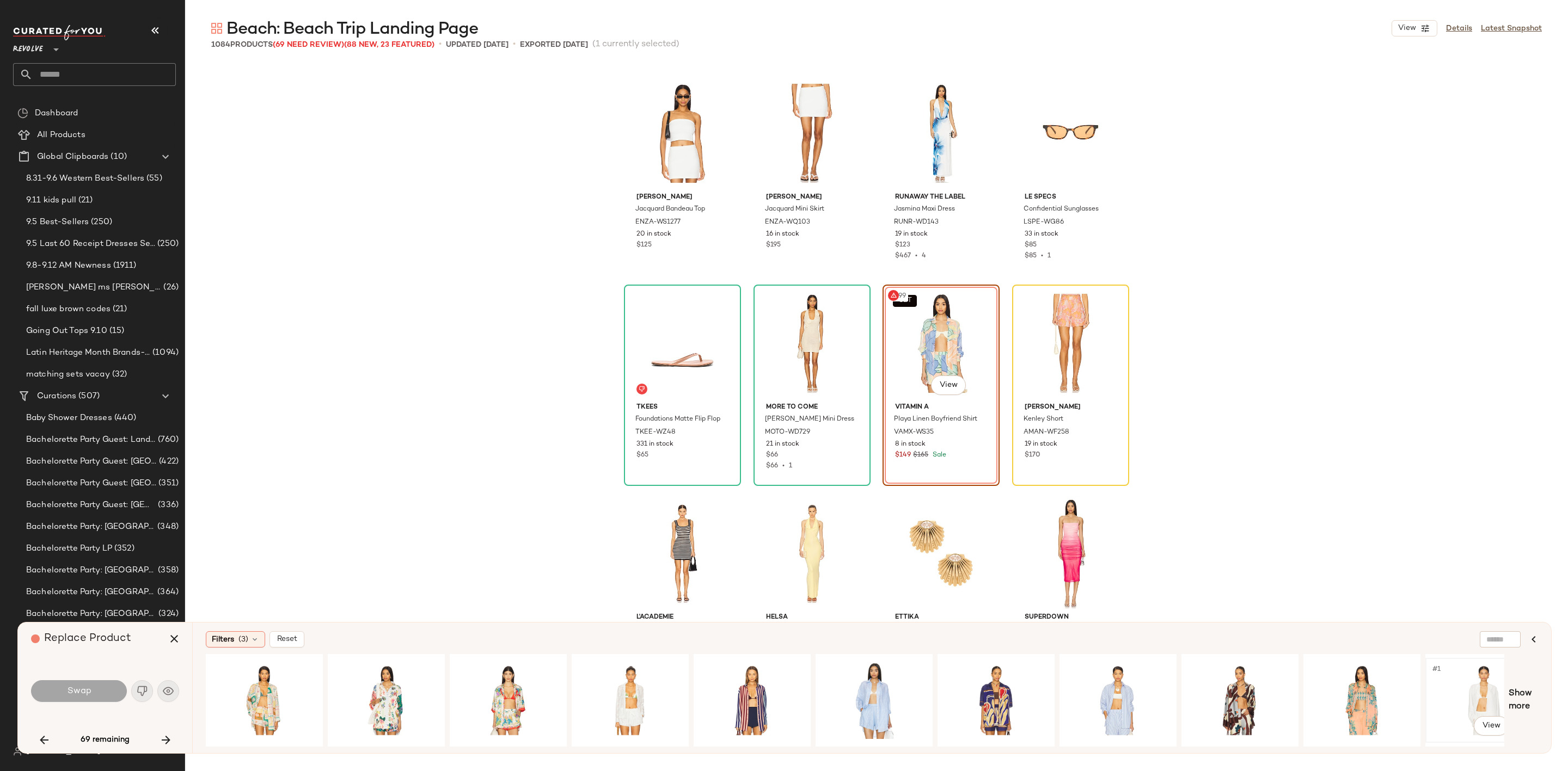
click at [1480, 691] on div "#1 View" at bounding box center [1483, 699] width 110 height 77
click at [93, 694] on button "Swap" at bounding box center [79, 691] width 96 height 22
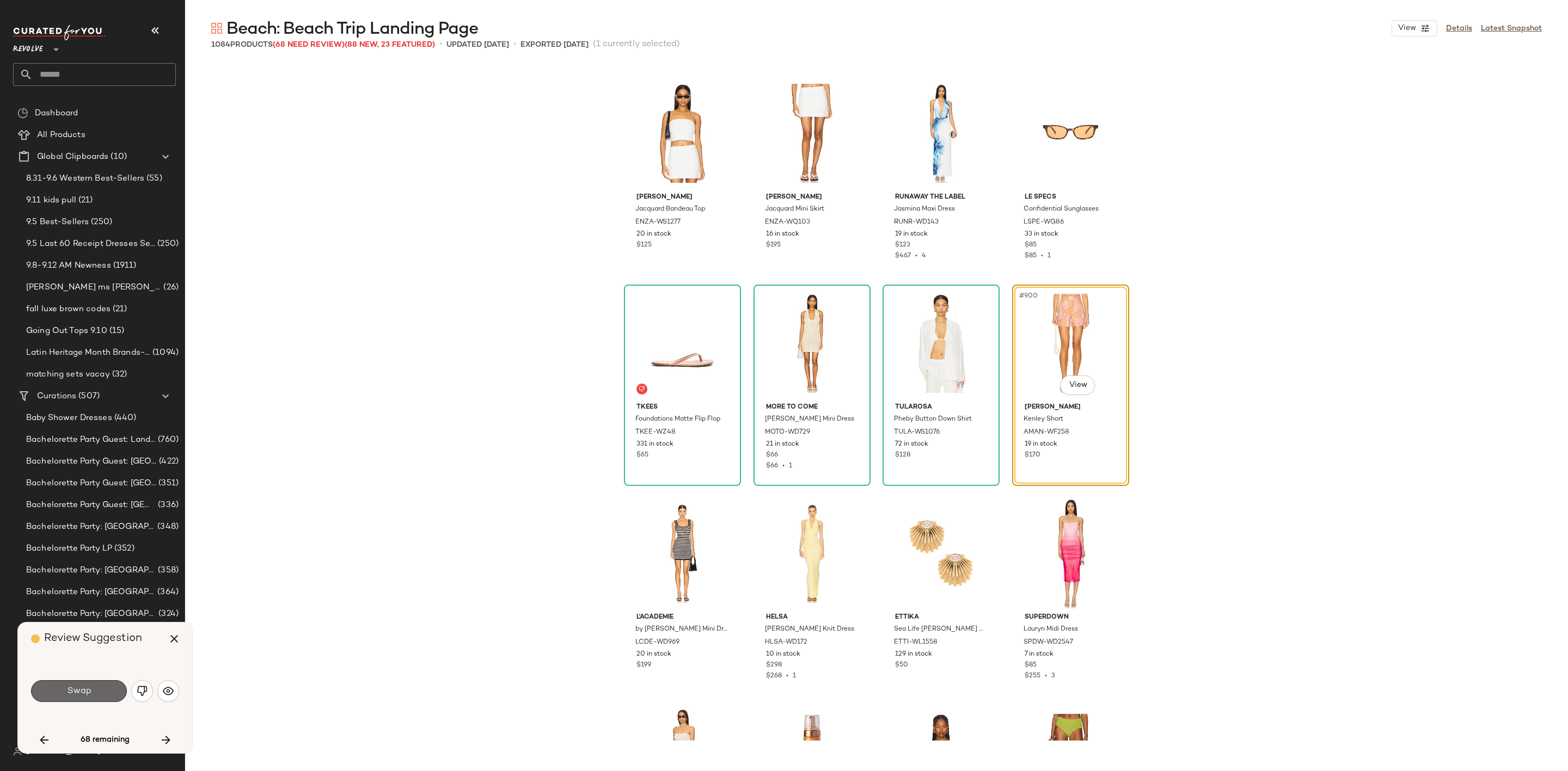
click at [67, 692] on span "Swap" at bounding box center [79, 692] width 24 height 10
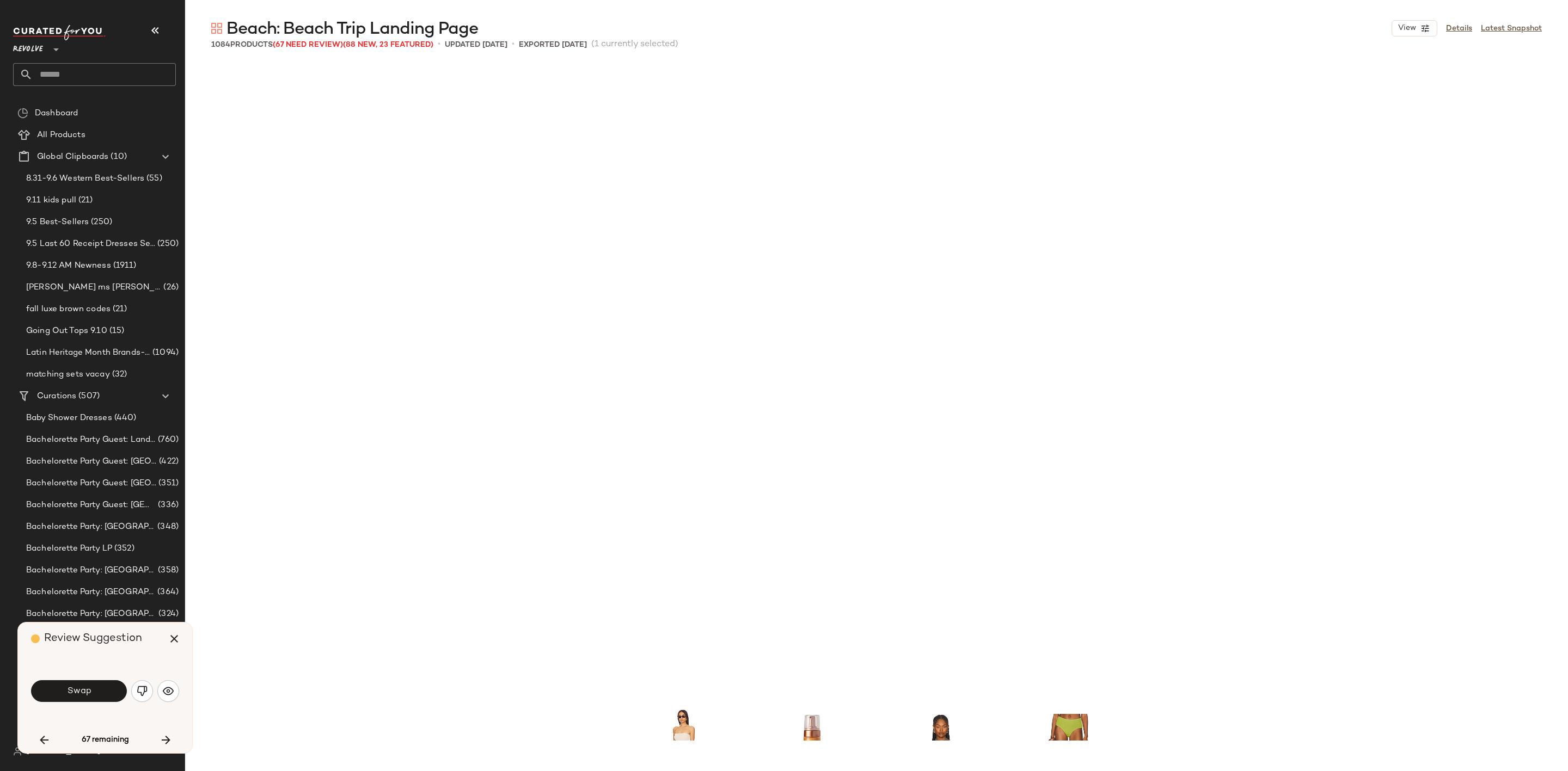
scroll to position [47463, 0]
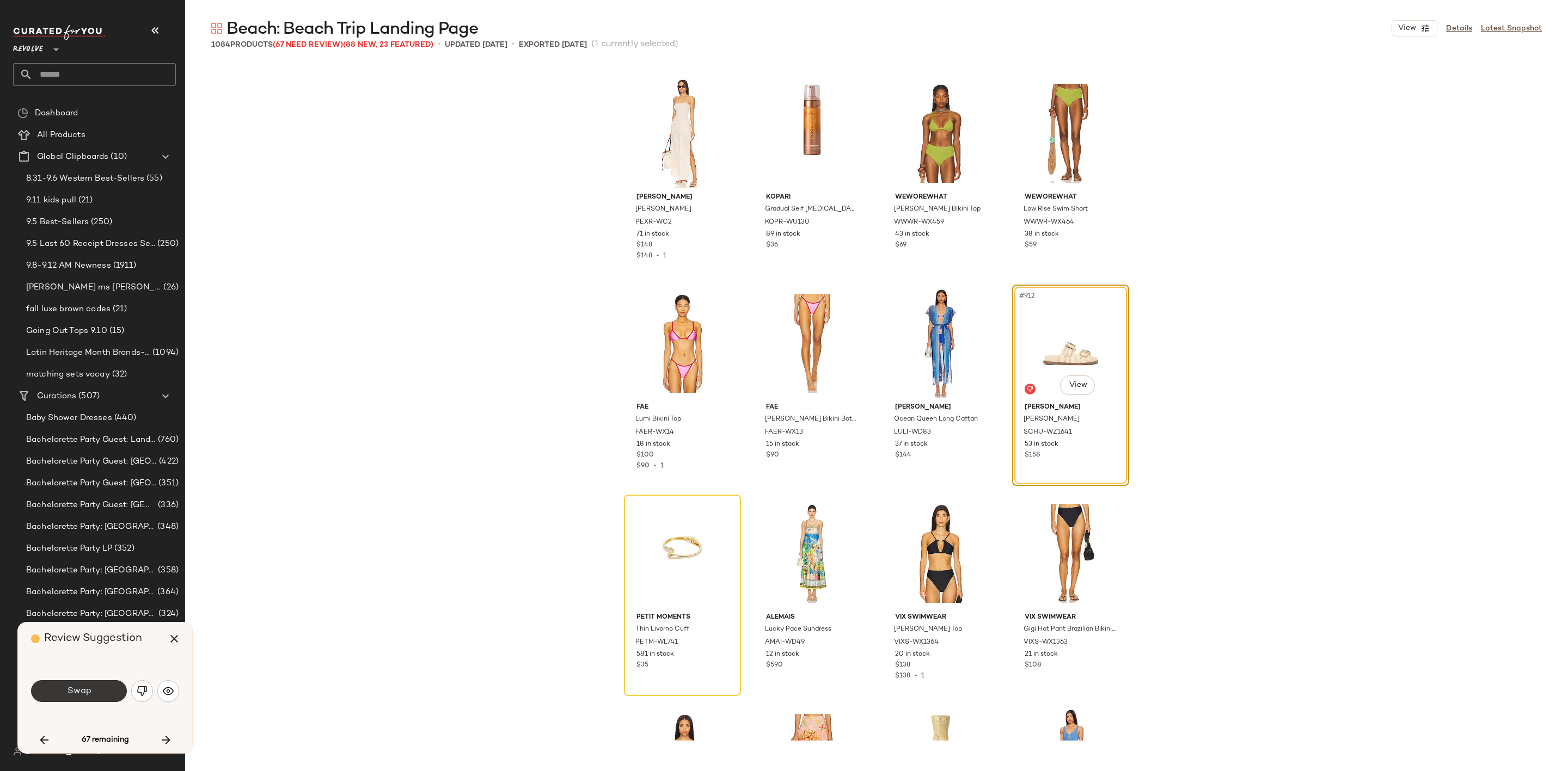
click at [73, 688] on span "Swap" at bounding box center [79, 692] width 24 height 10
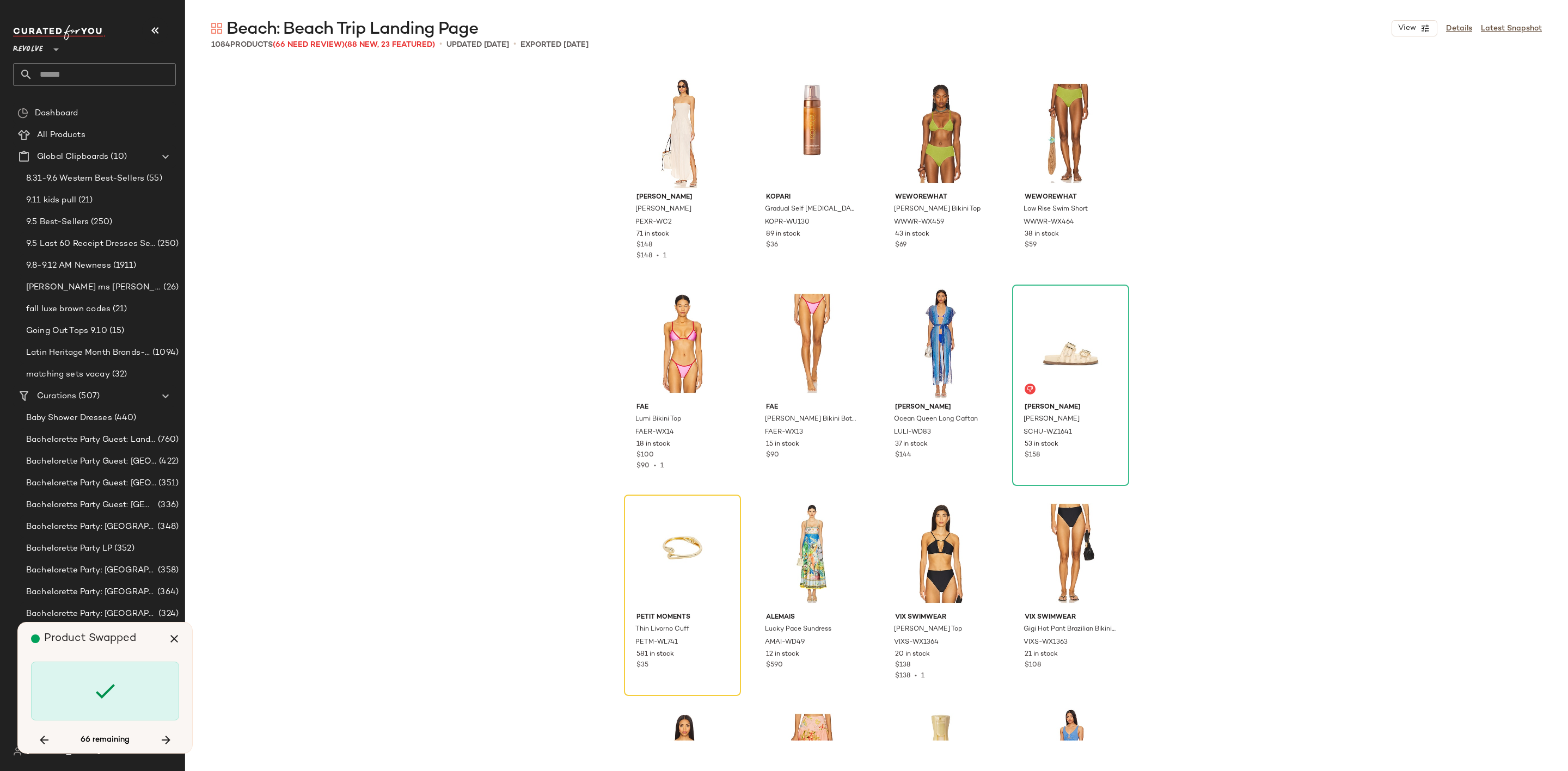
scroll to position [47673, 0]
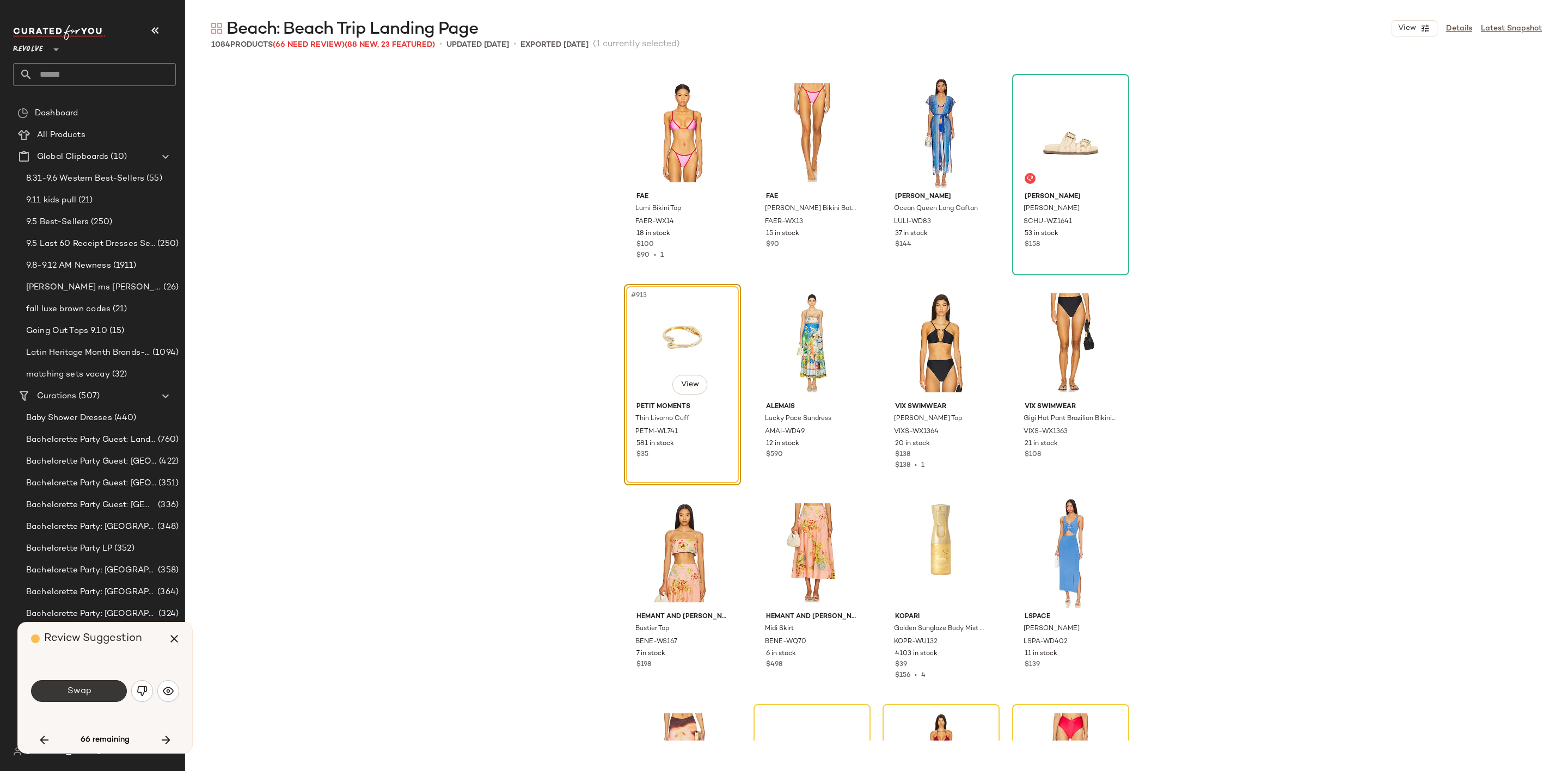
click at [98, 696] on button "Swap" at bounding box center [79, 691] width 96 height 22
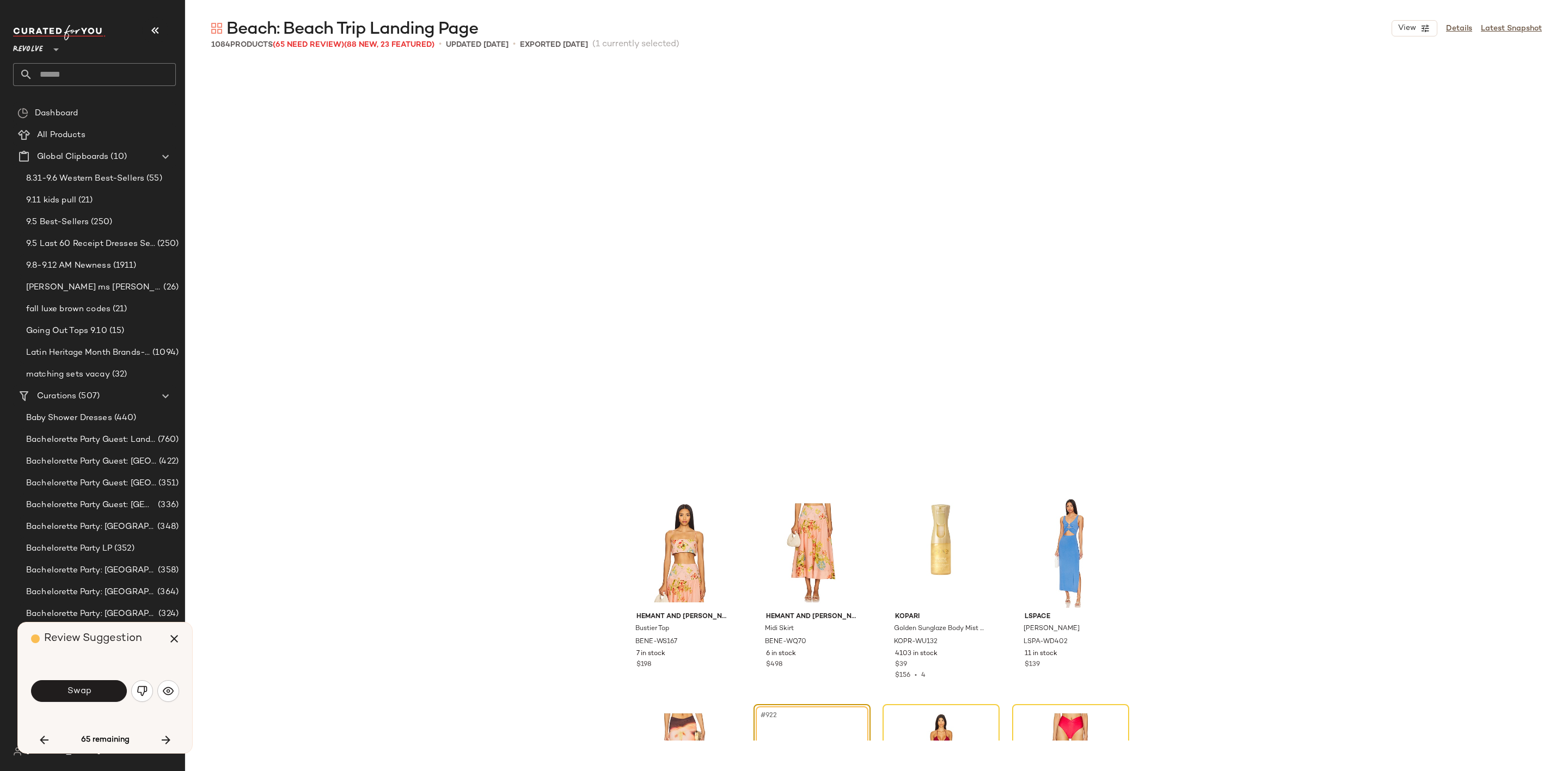
scroll to position [48092, 0]
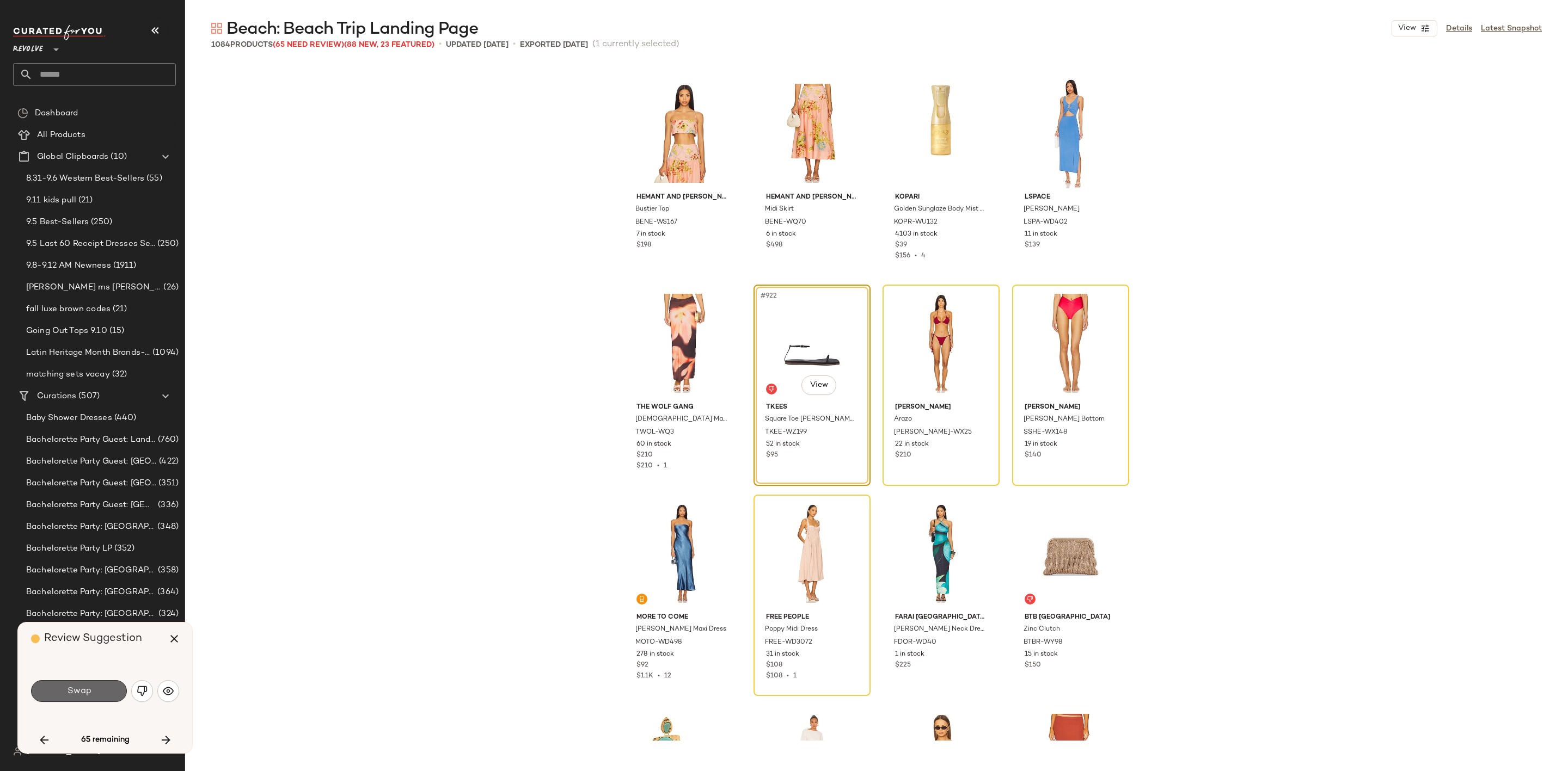
click at [73, 680] on button "Swap" at bounding box center [79, 691] width 96 height 22
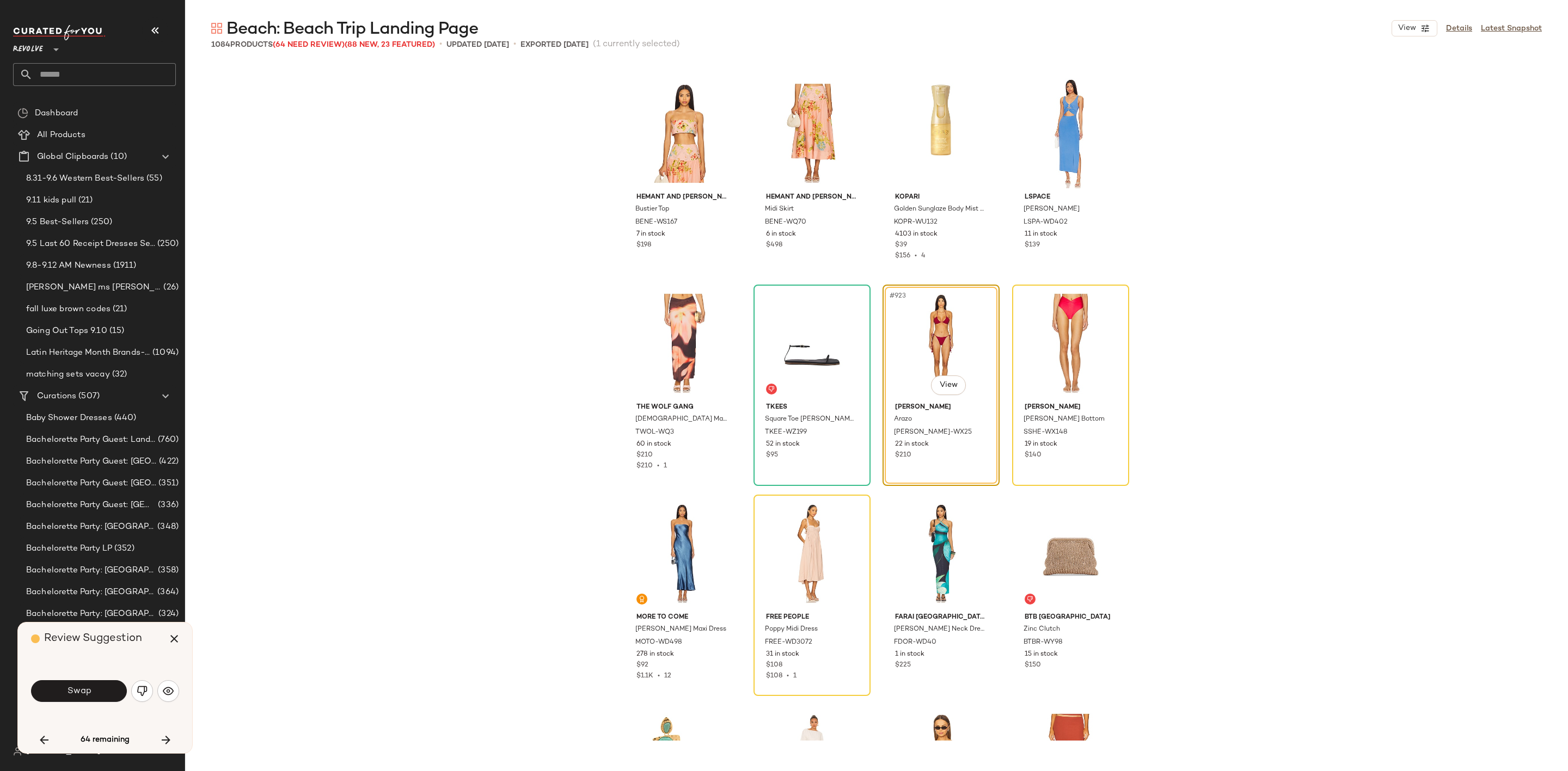
click at [143, 691] on img "button" at bounding box center [142, 691] width 11 height 11
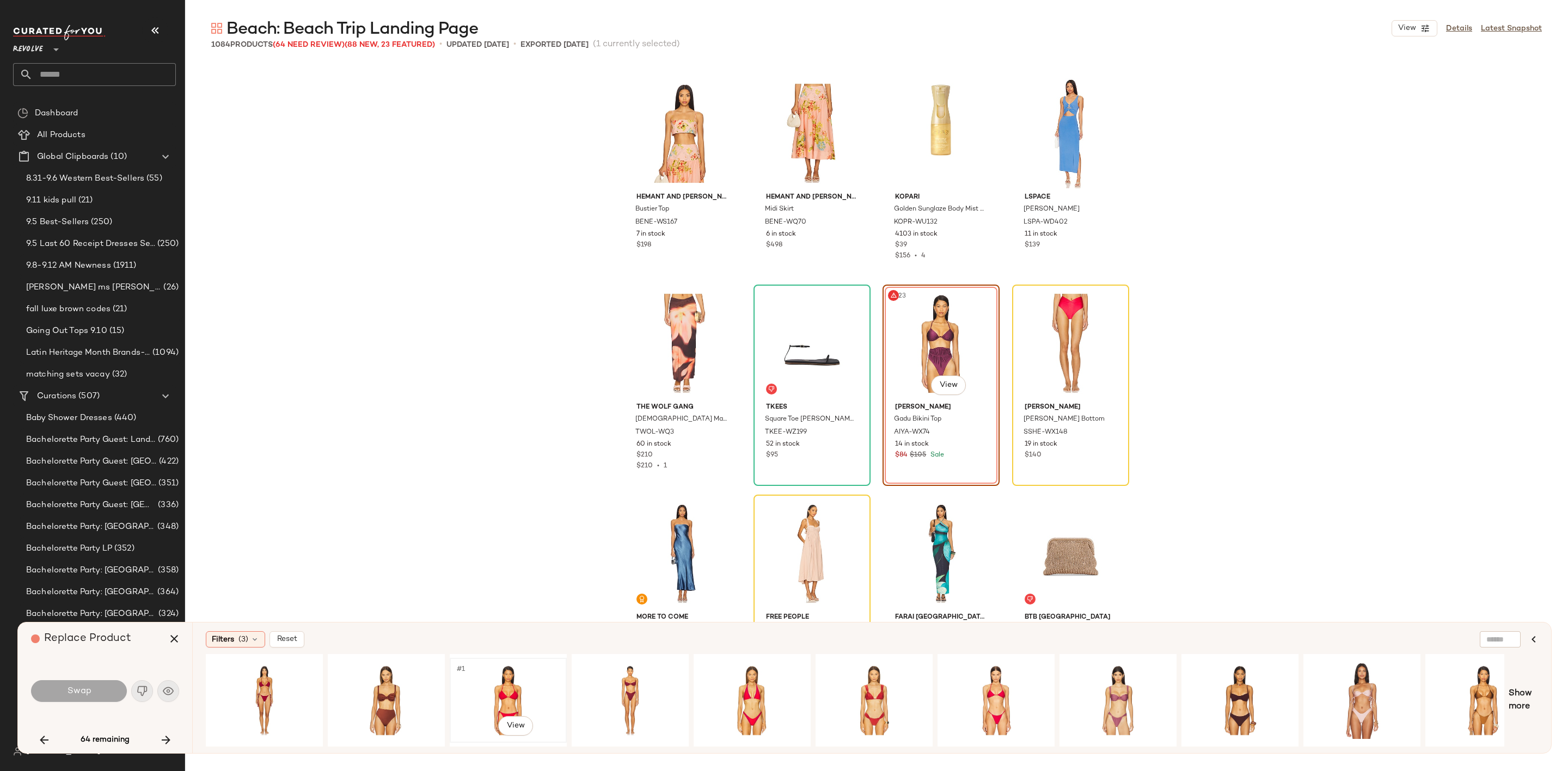
click at [509, 689] on div "#1 View" at bounding box center [508, 699] width 110 height 77
click at [87, 692] on span "Swap" at bounding box center [79, 692] width 24 height 10
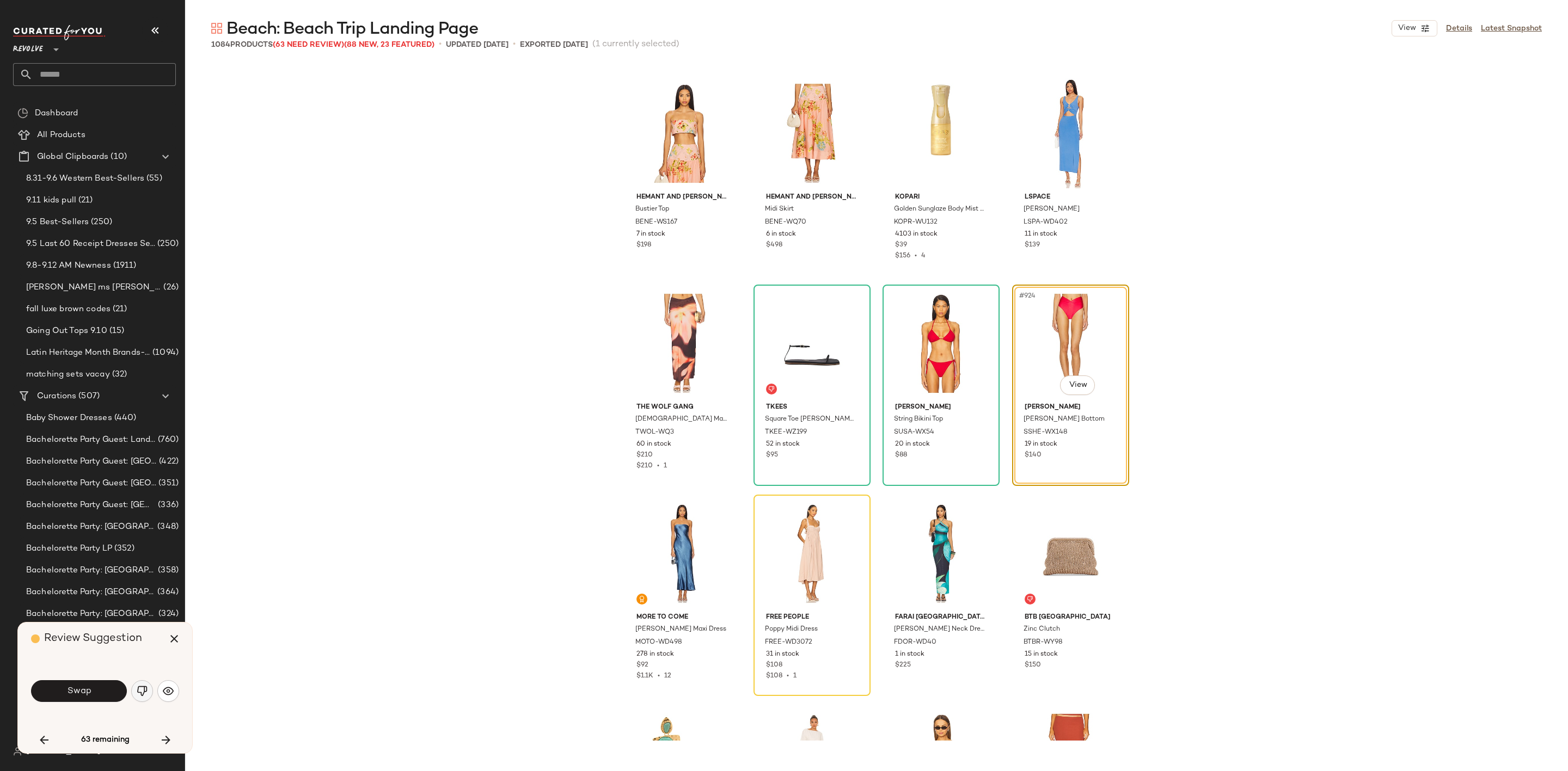
click at [149, 688] on button "button" at bounding box center [142, 691] width 22 height 22
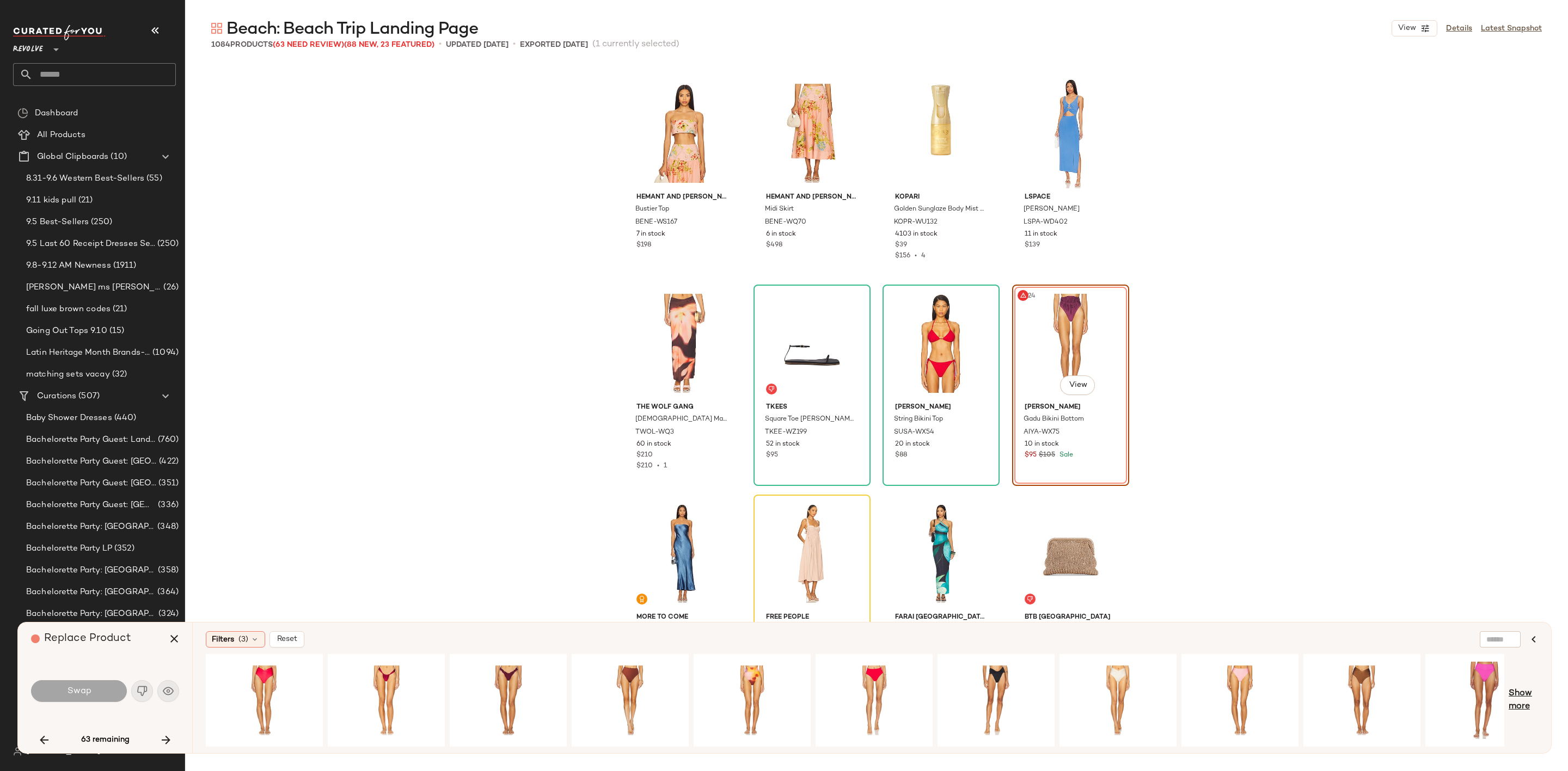
click at [1529, 705] on span "Show more" at bounding box center [1523, 700] width 29 height 26
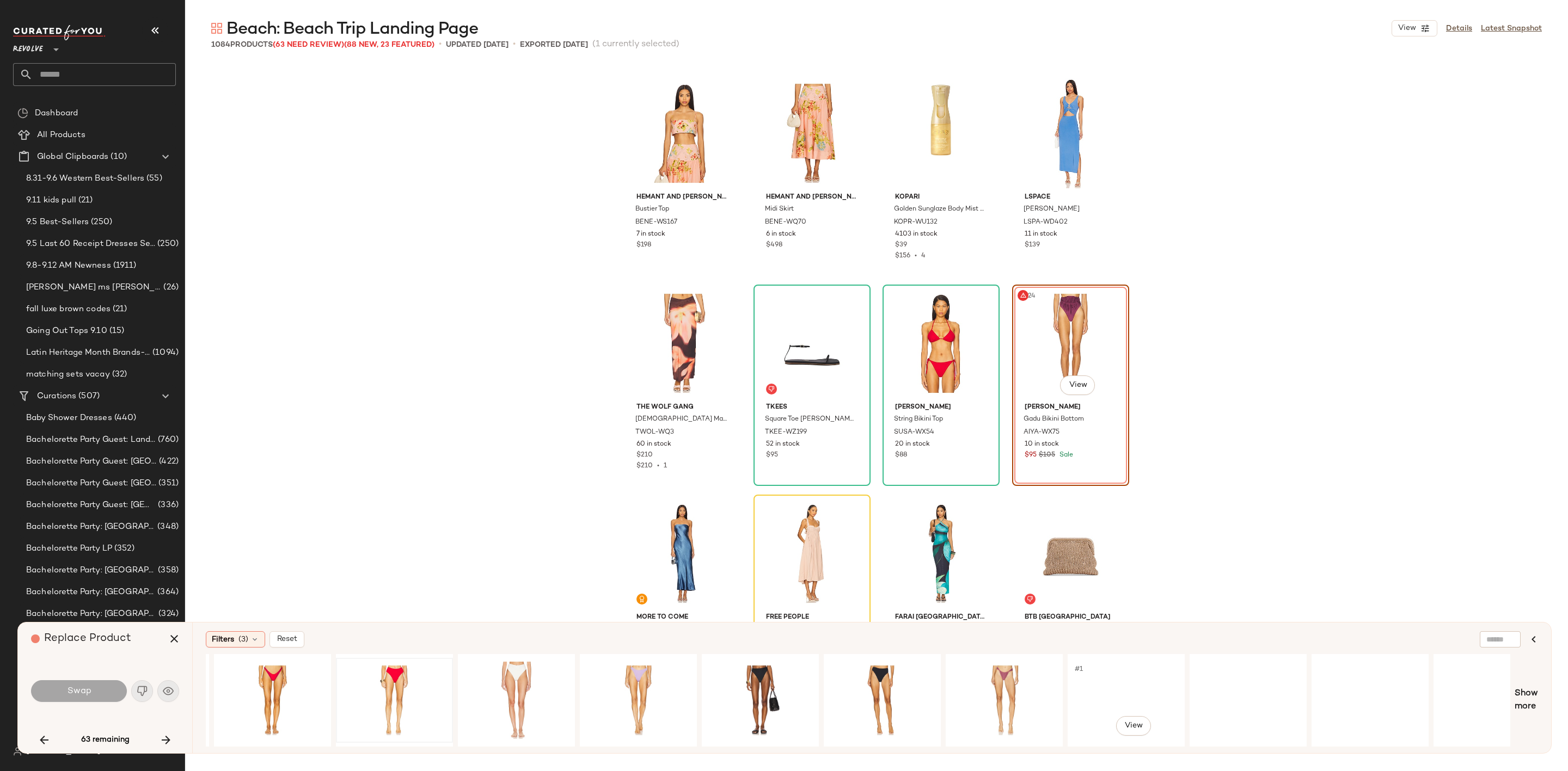
scroll to position [0, 1738]
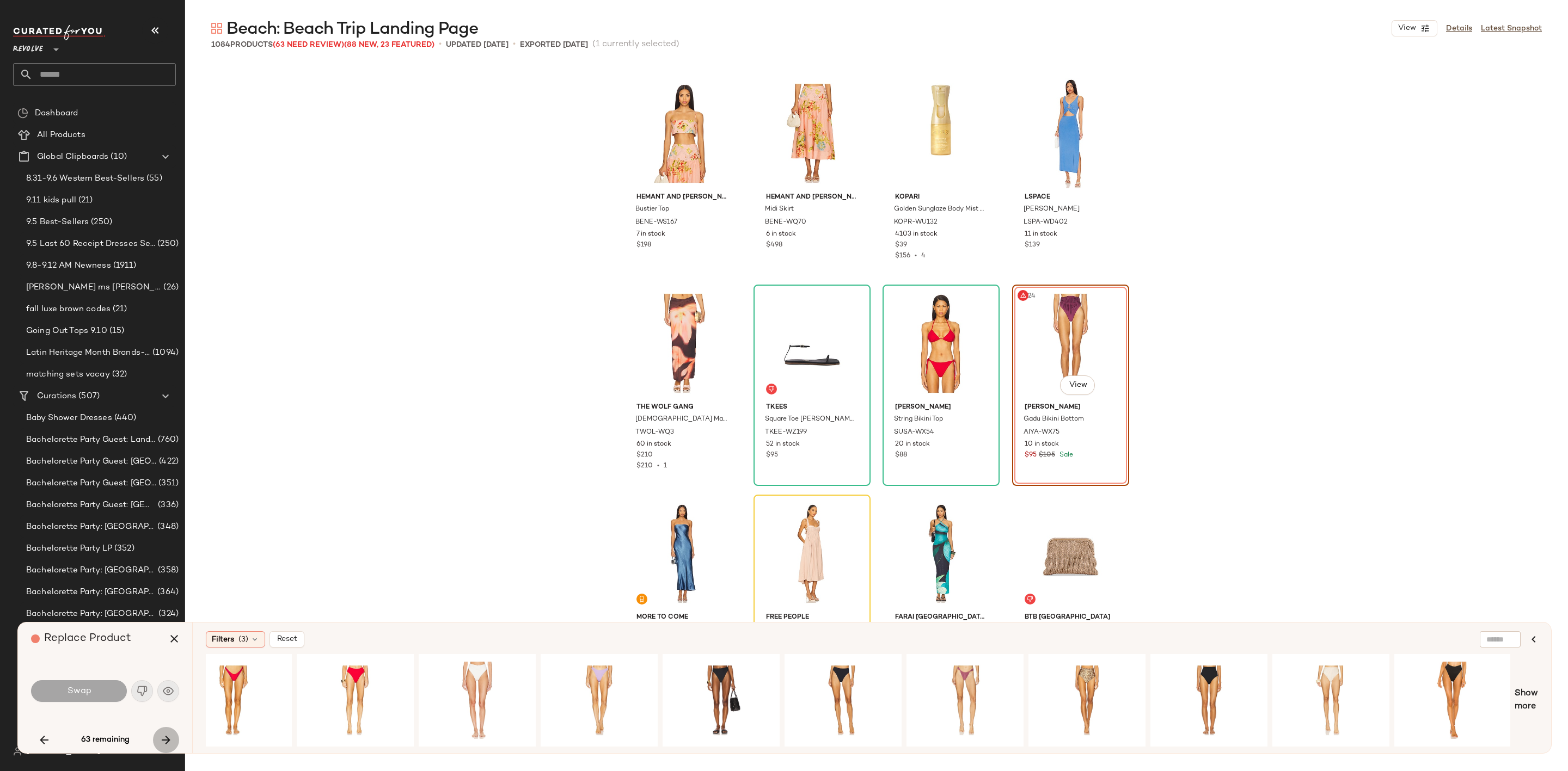
click at [170, 735] on icon "button" at bounding box center [166, 739] width 13 height 13
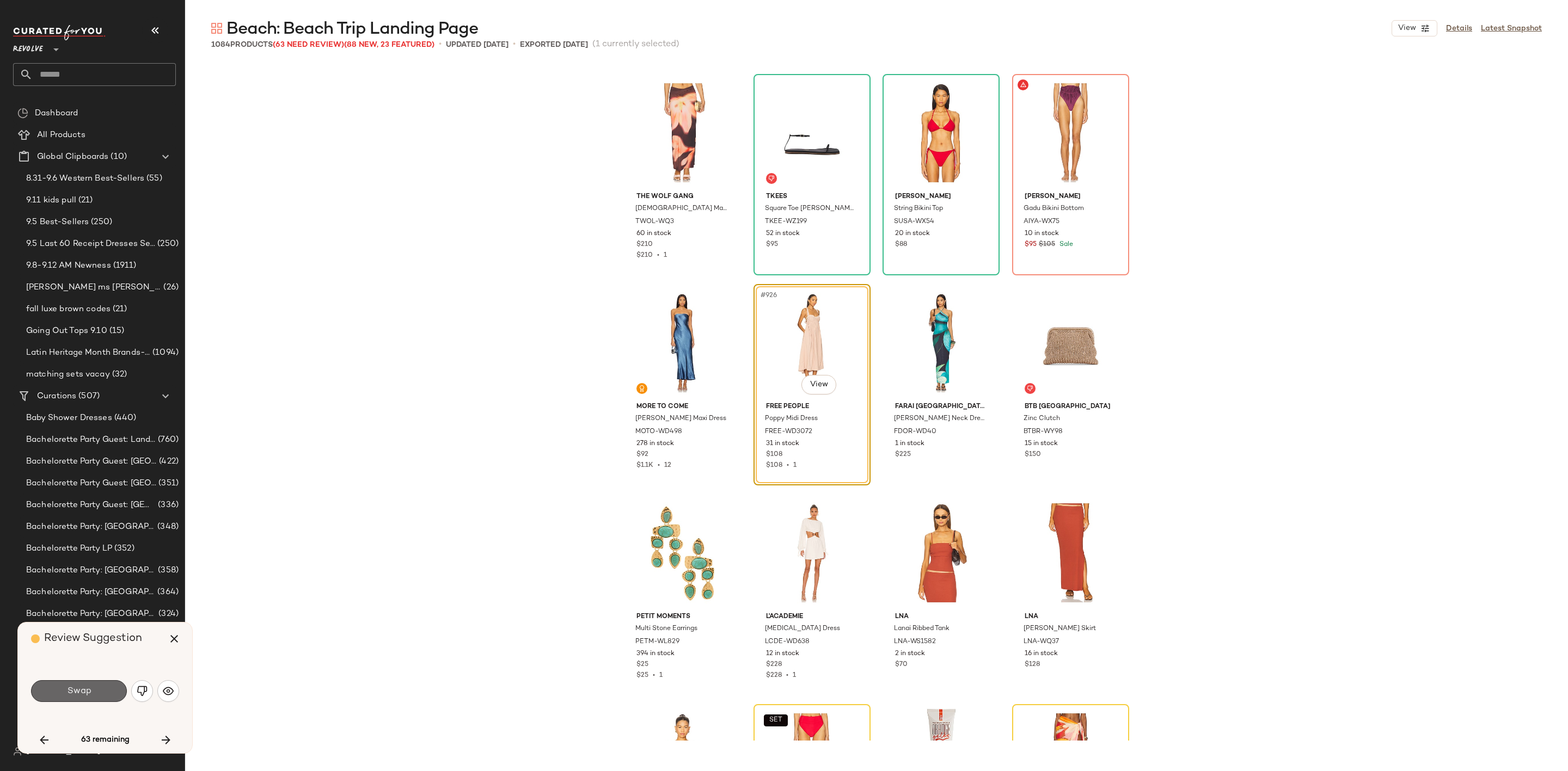
click at [86, 692] on span "Swap" at bounding box center [79, 692] width 24 height 10
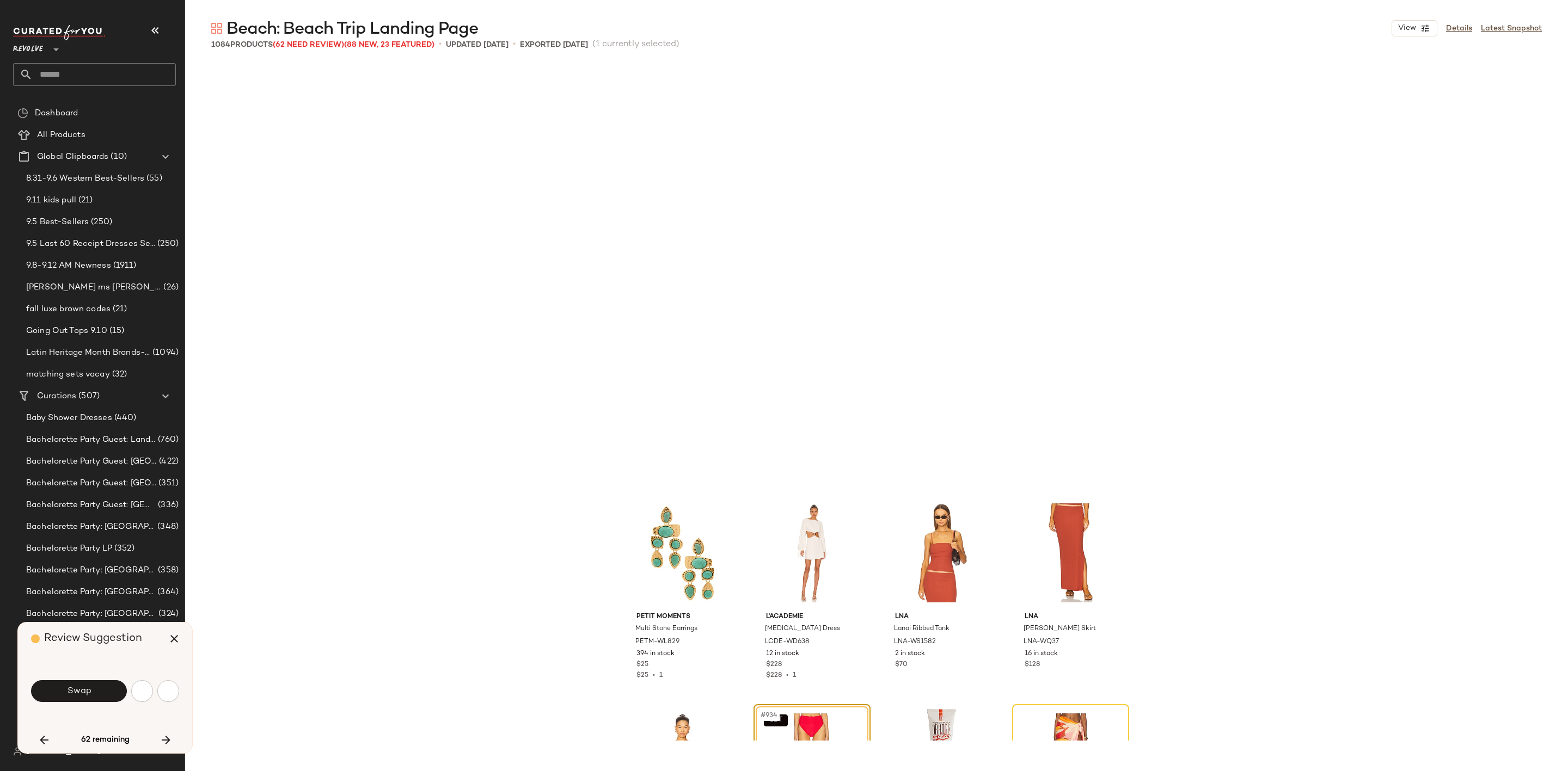
scroll to position [48722, 0]
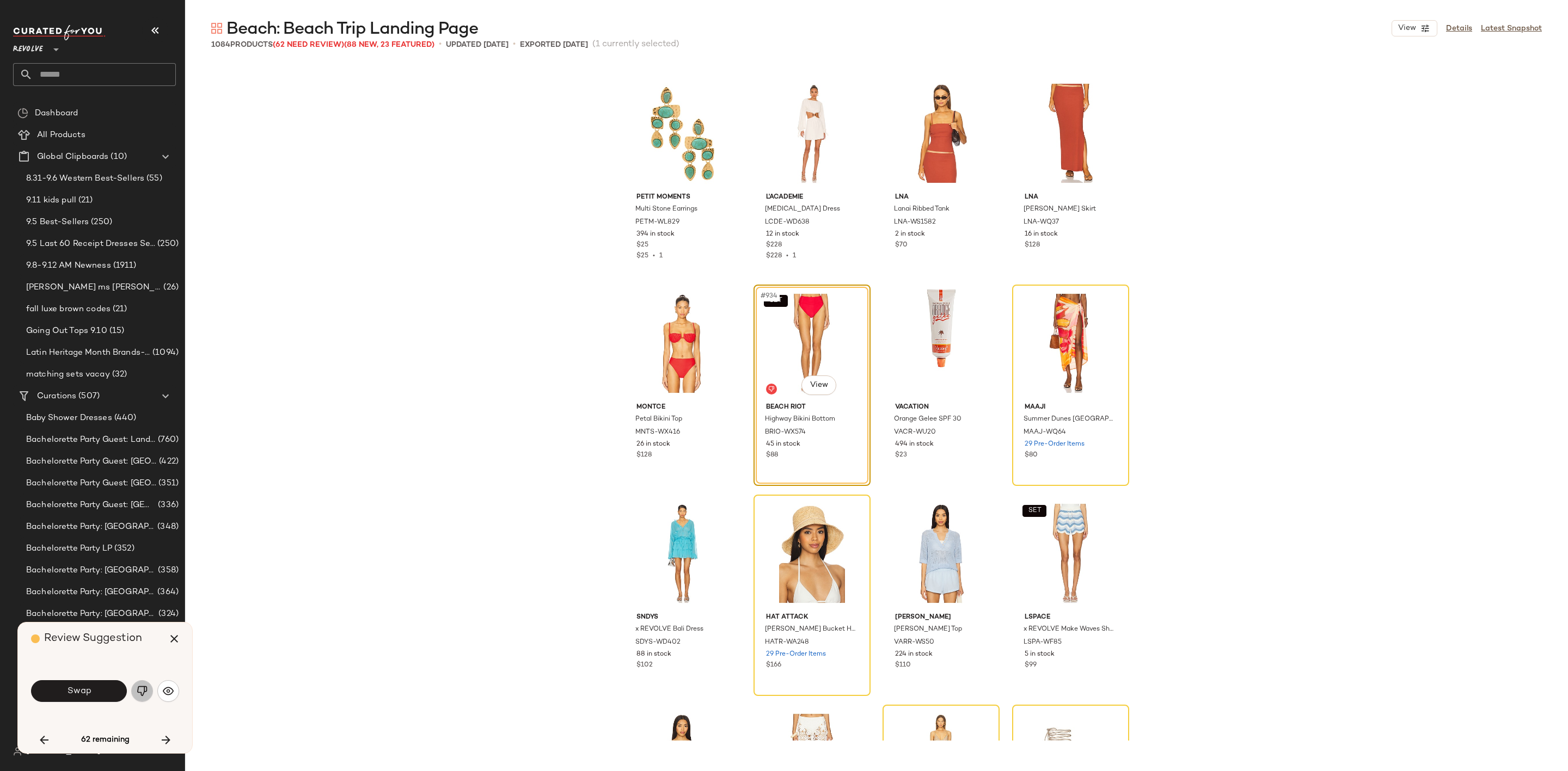
click at [141, 691] on img "button" at bounding box center [142, 691] width 11 height 11
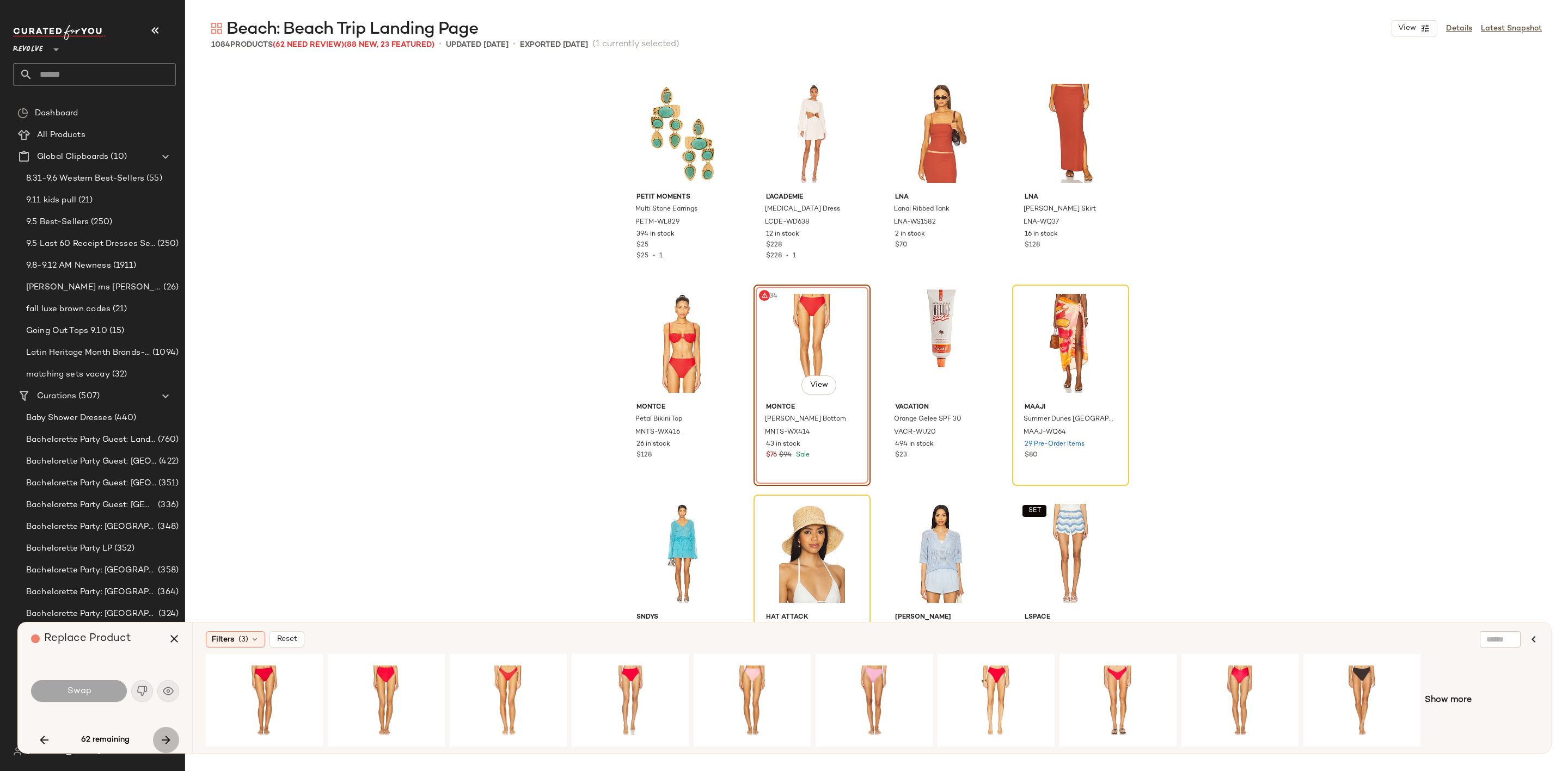
click at [173, 736] on button "button" at bounding box center [166, 740] width 26 height 26
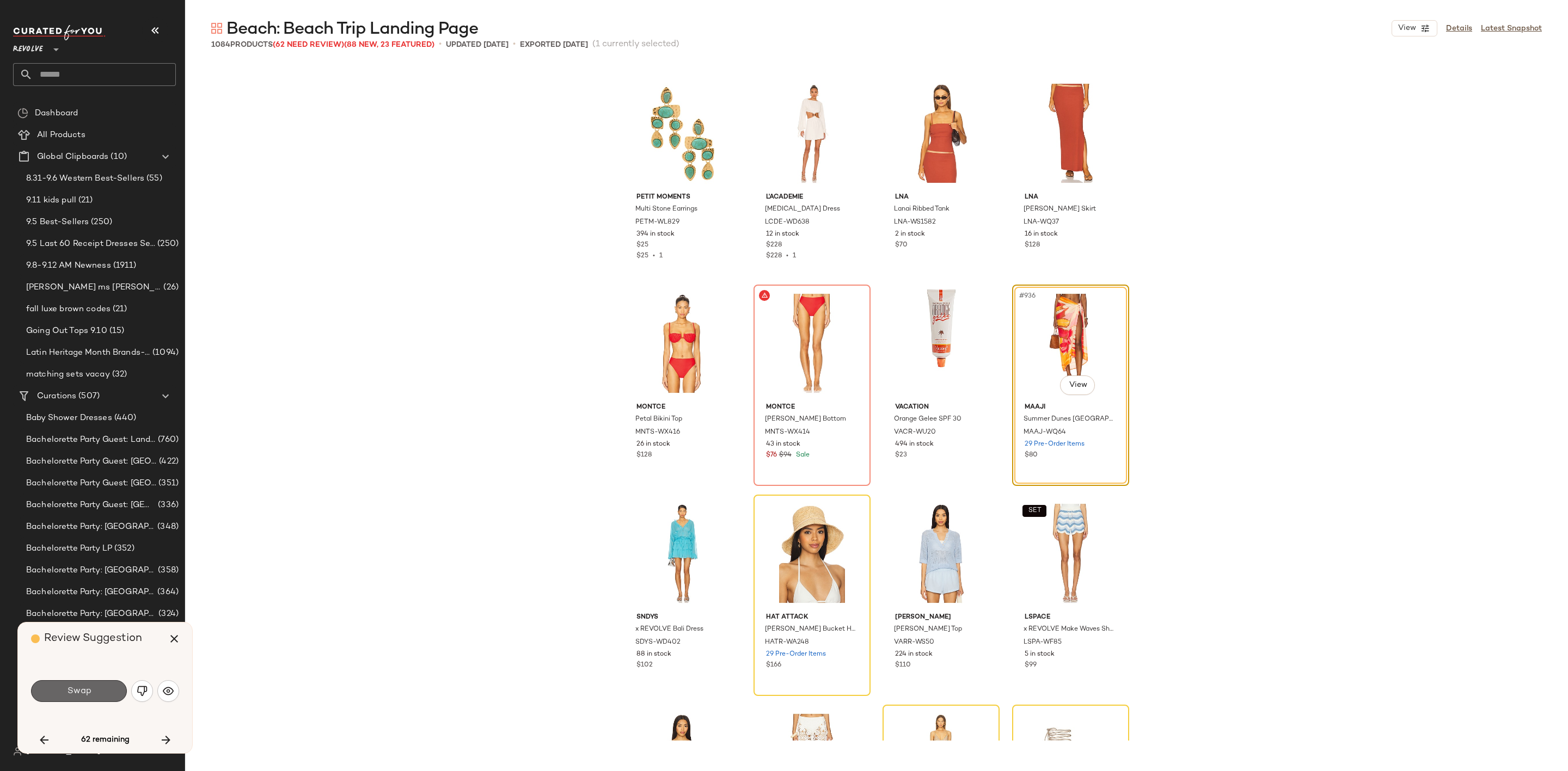
click at [92, 692] on button "Swap" at bounding box center [79, 691] width 96 height 22
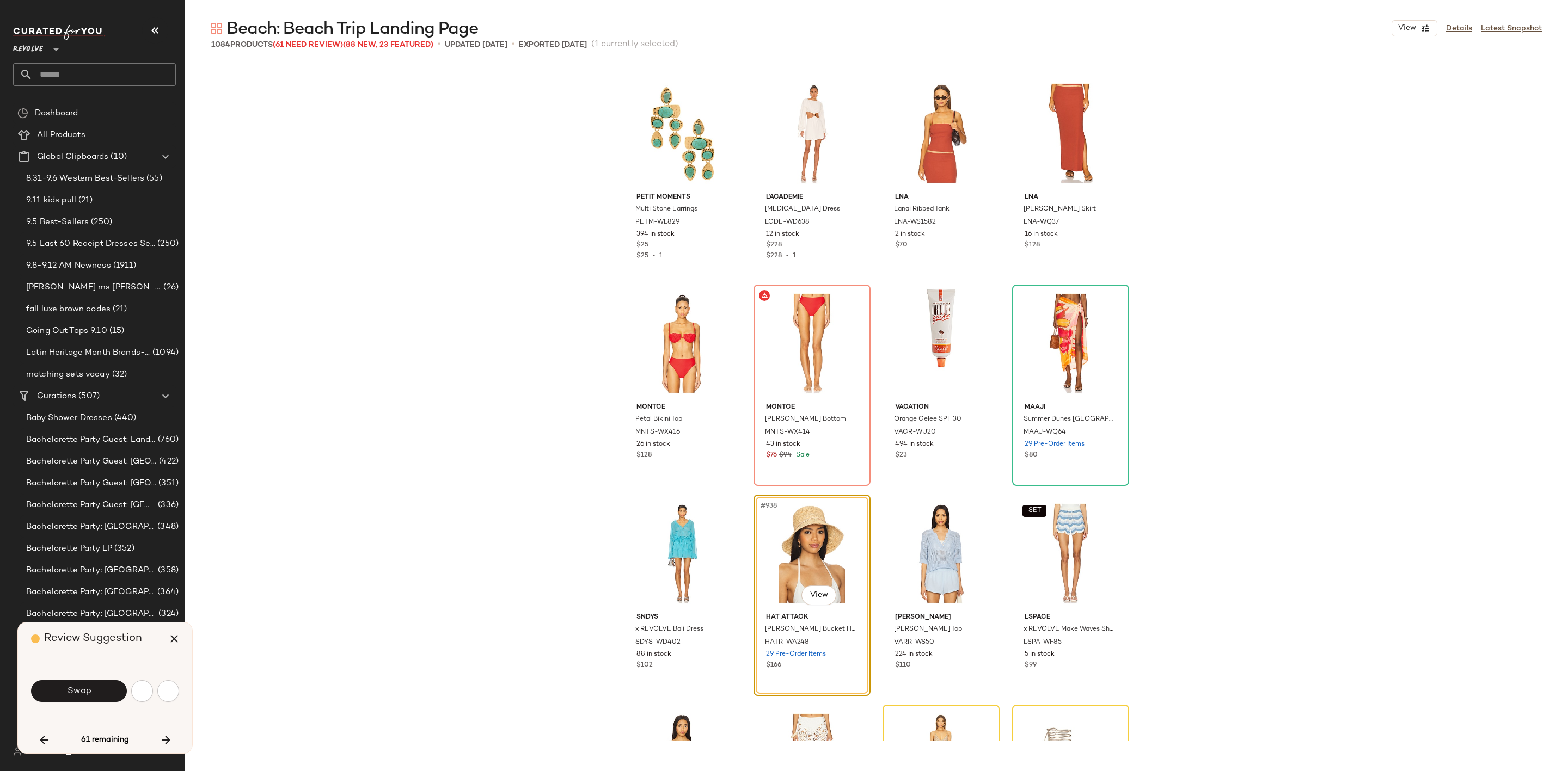
scroll to position [48933, 0]
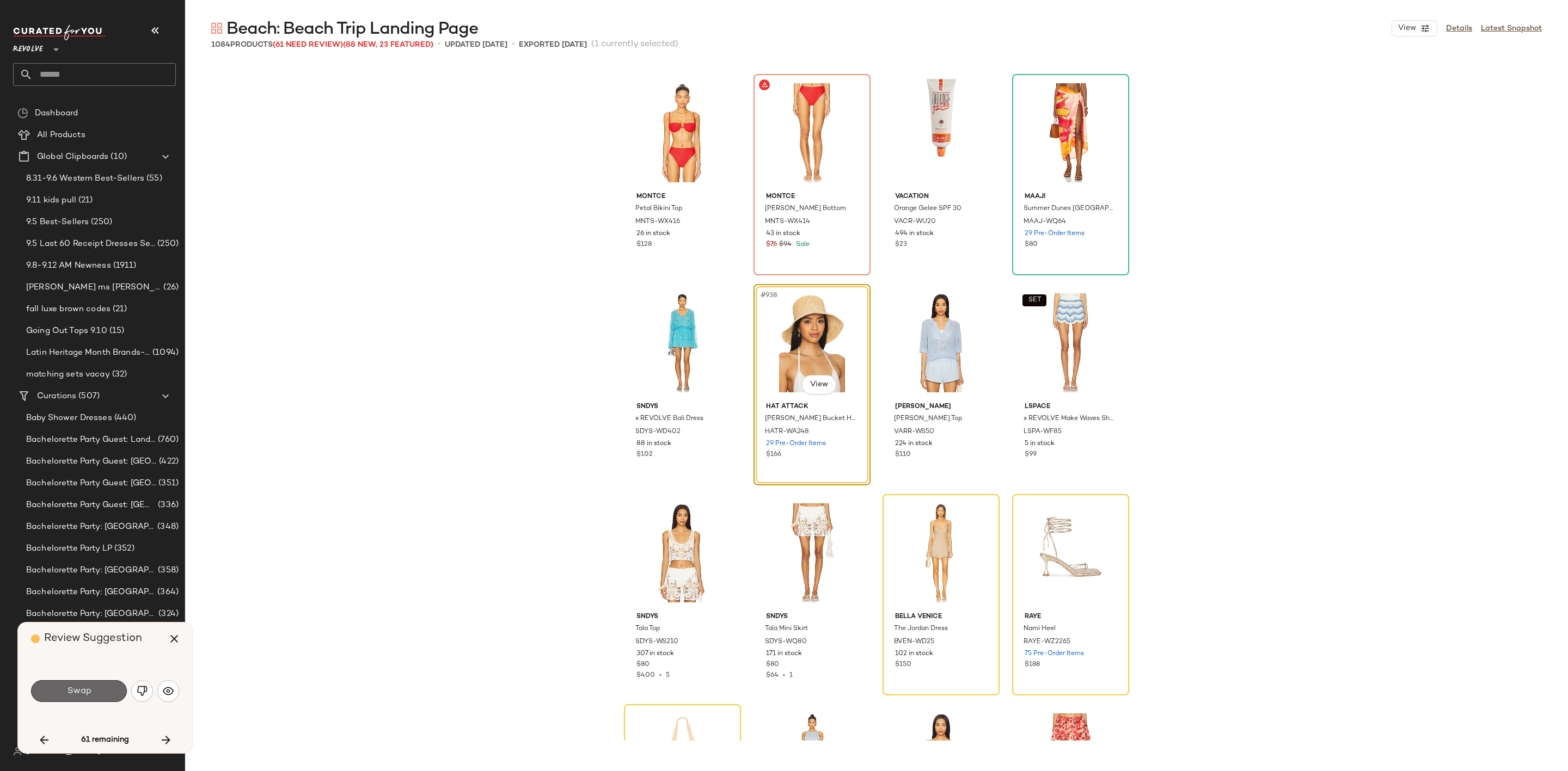
click at [91, 697] on button "Swap" at bounding box center [79, 691] width 96 height 22
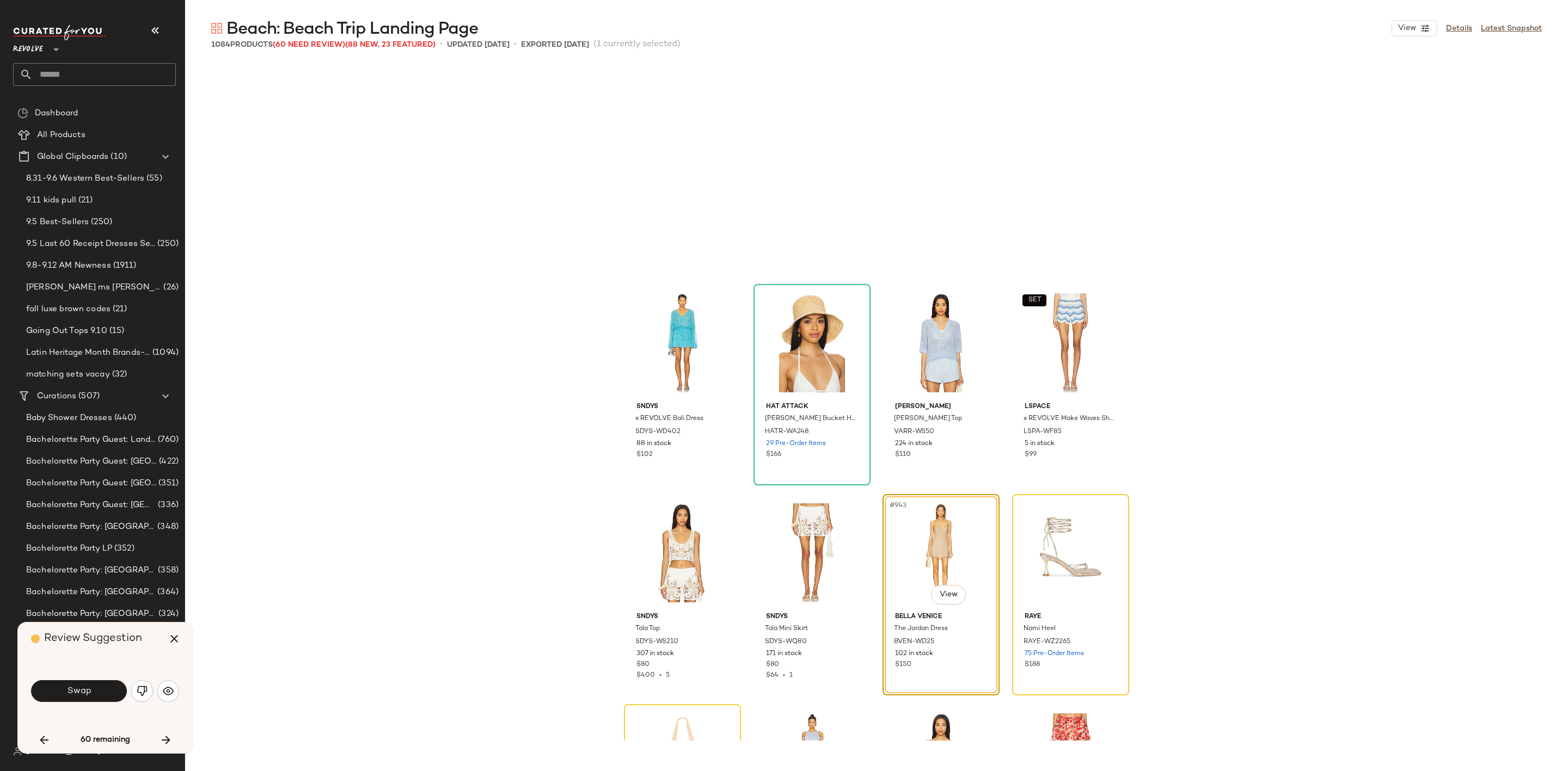
scroll to position [49143, 0]
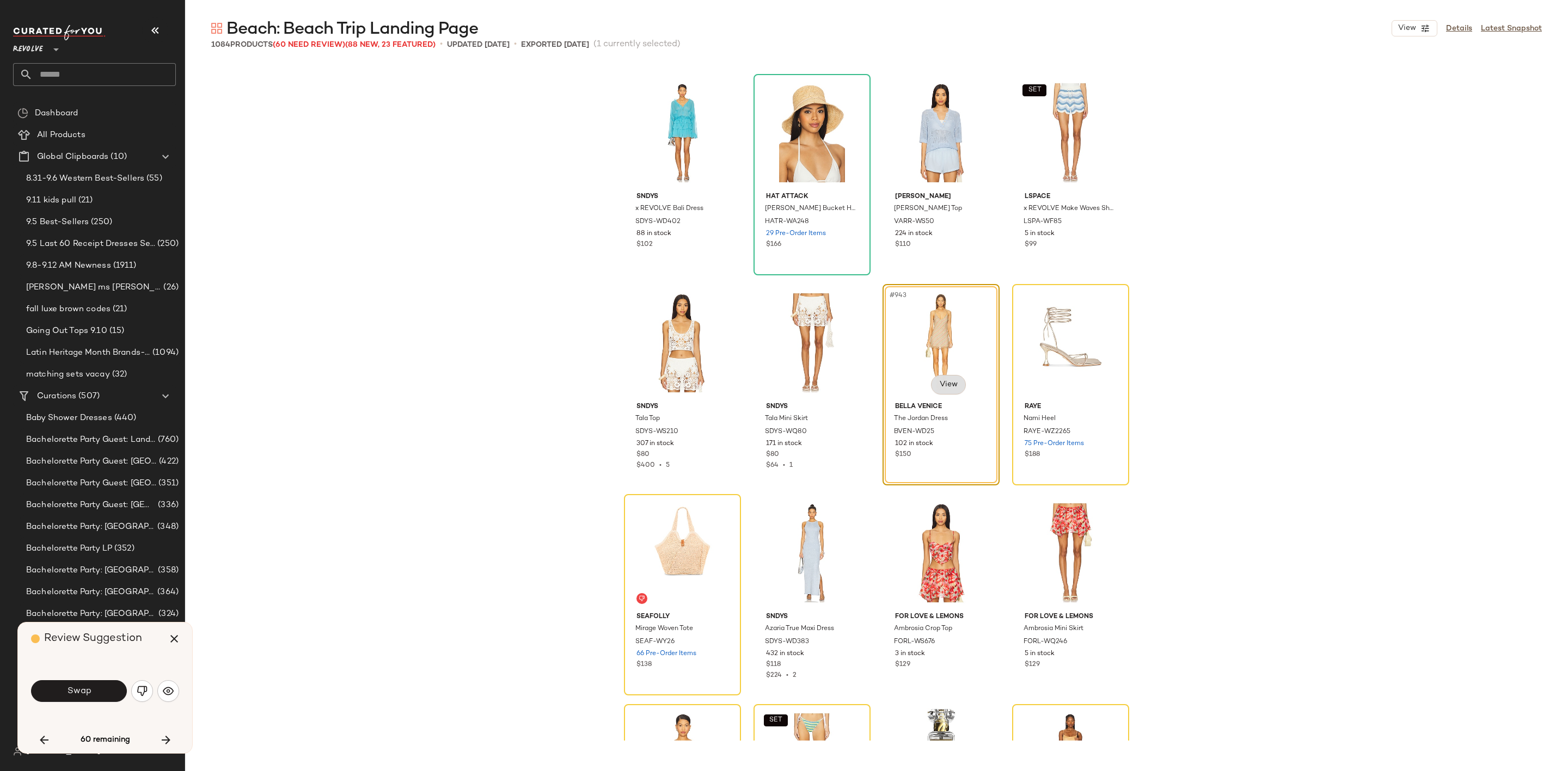
click at [946, 383] on body "Revolve ** Dashboard All Products Global Clipboards (10) 8.31-9.6 Western Best-…" at bounding box center [784, 385] width 1568 height 771
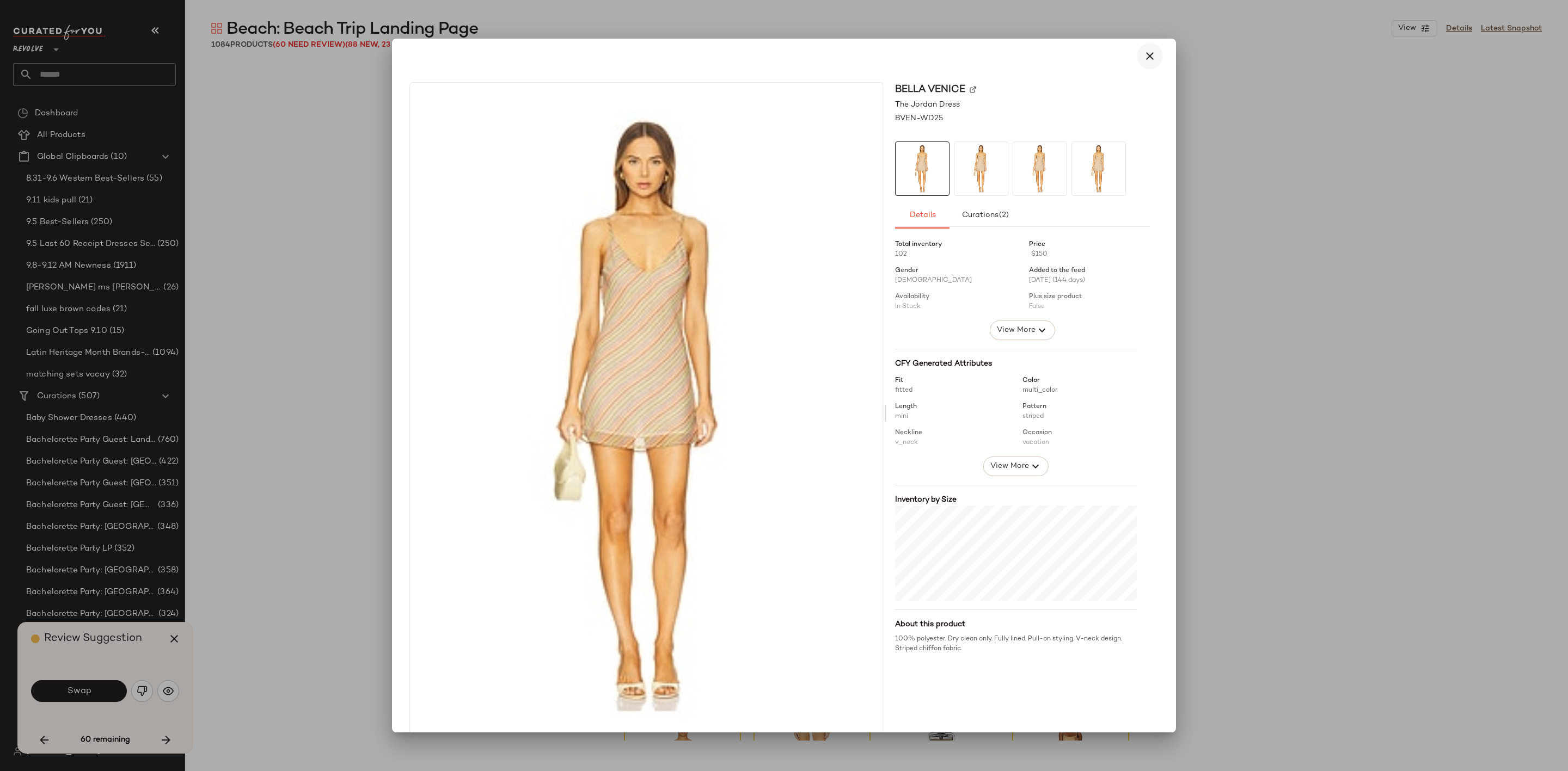
click at [1143, 60] on icon "button" at bounding box center [1149, 55] width 13 height 13
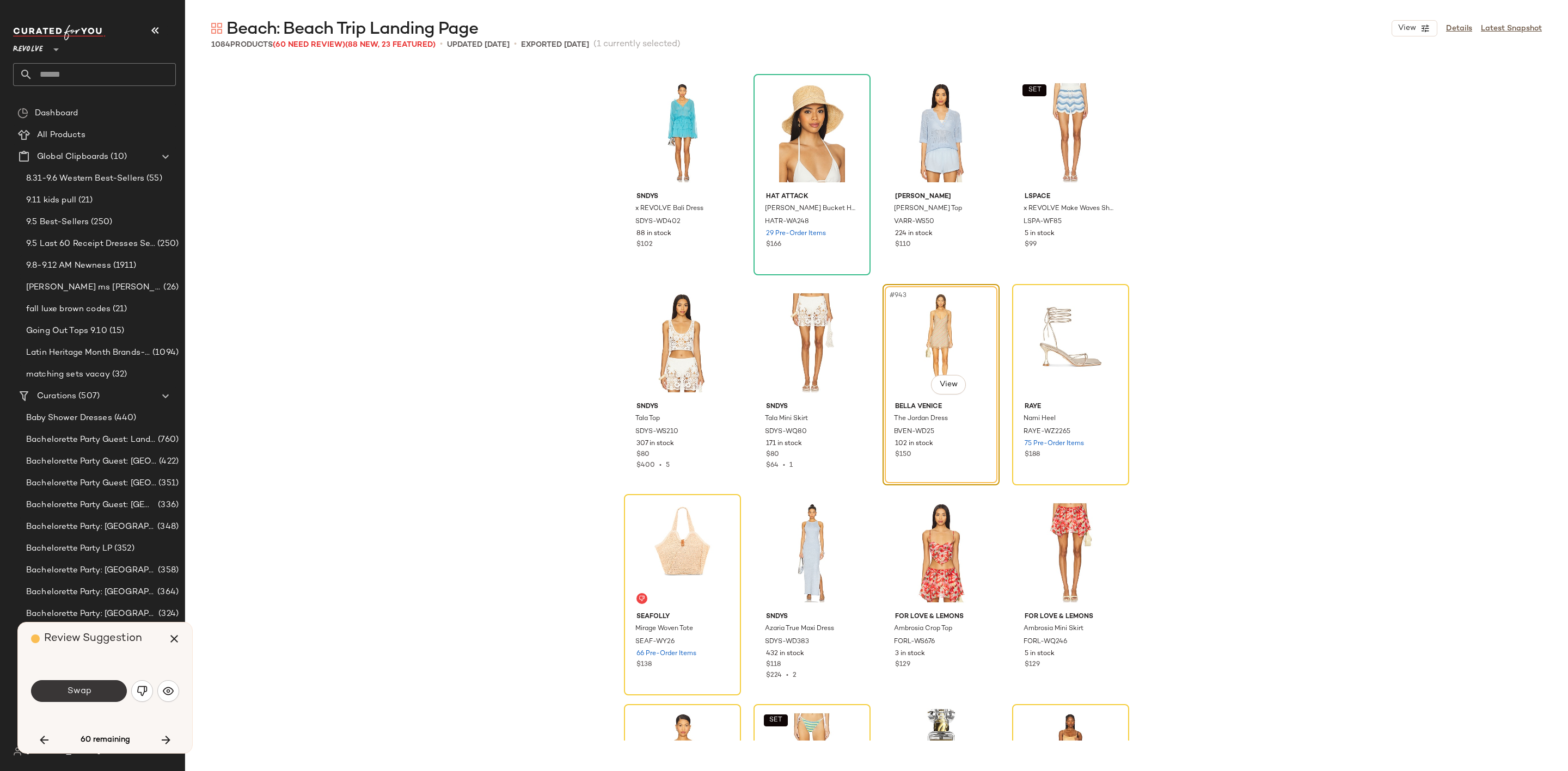
click at [66, 692] on button "Swap" at bounding box center [79, 691] width 96 height 22
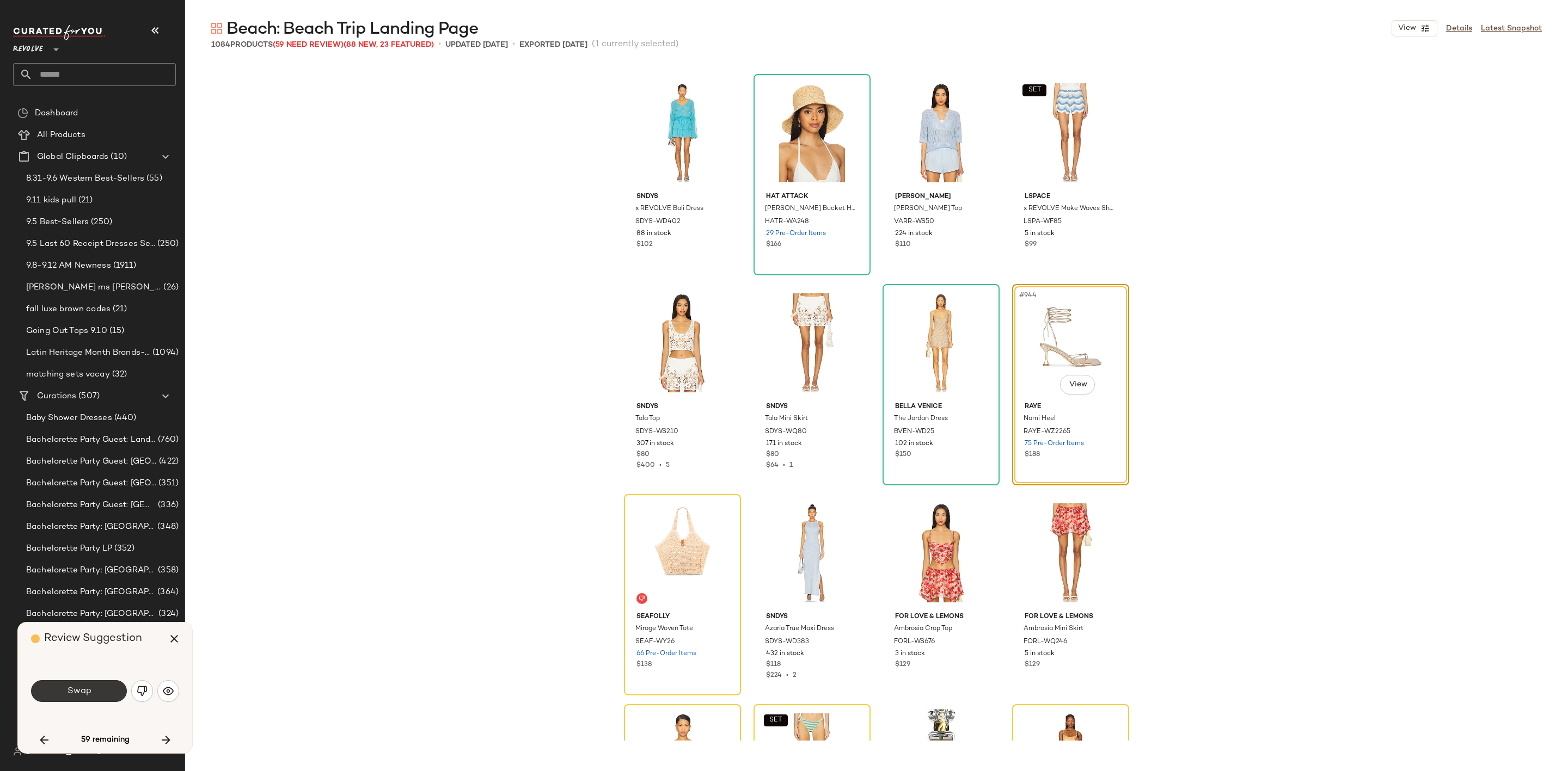
click at [87, 689] on span "Swap" at bounding box center [79, 692] width 24 height 10
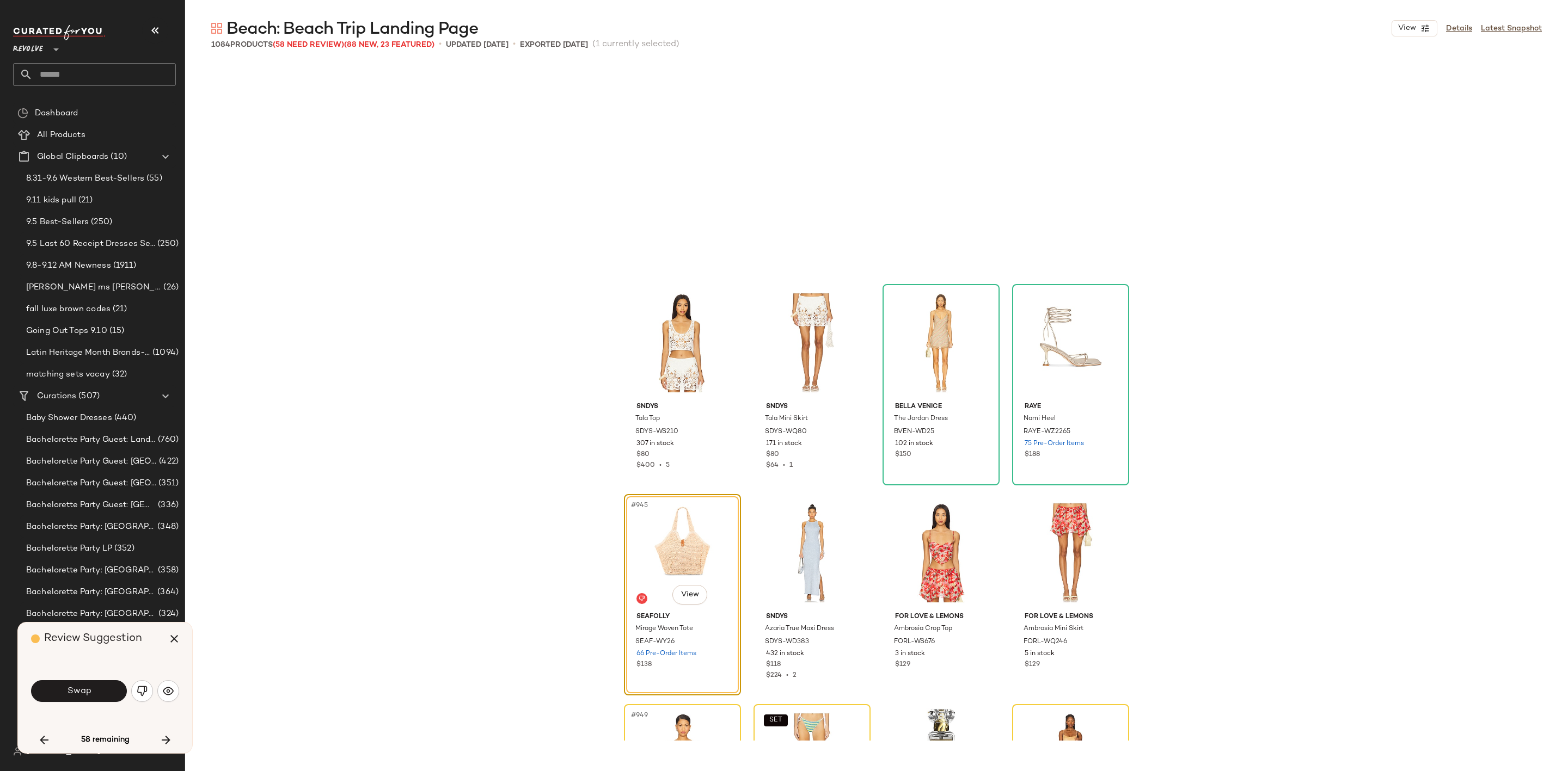
scroll to position [49353, 0]
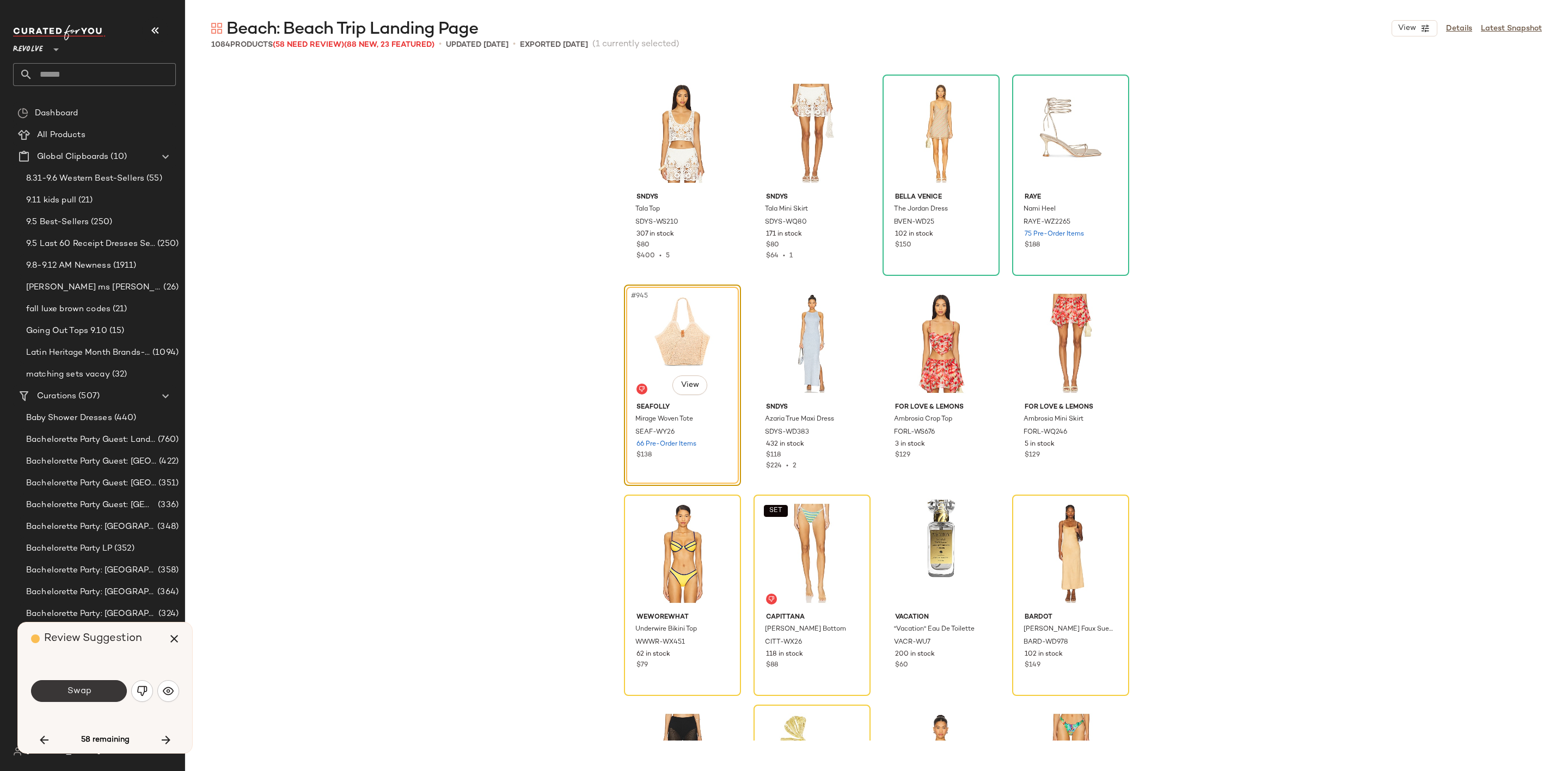
click at [79, 691] on span "Swap" at bounding box center [79, 692] width 24 height 10
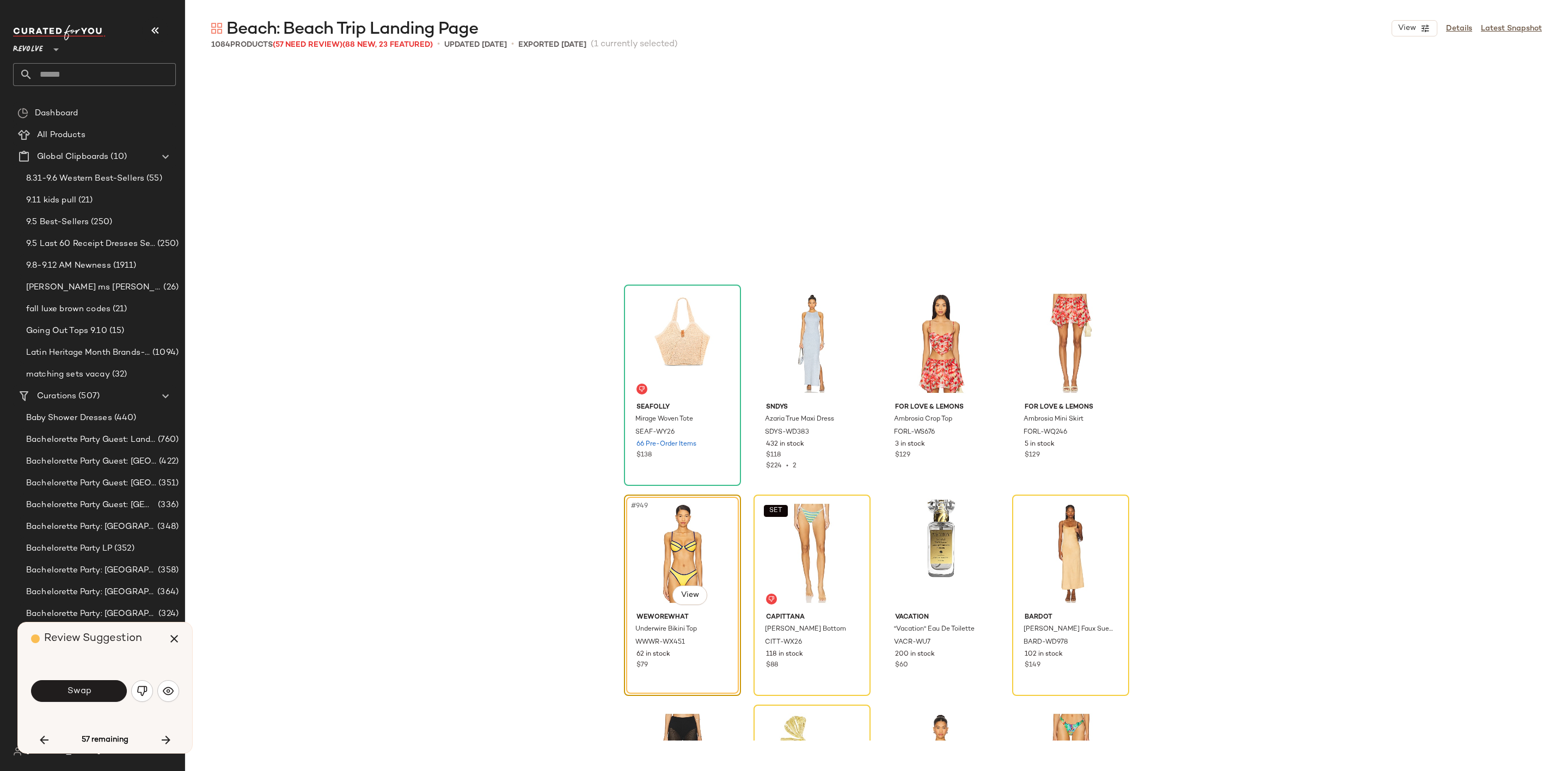
scroll to position [49563, 0]
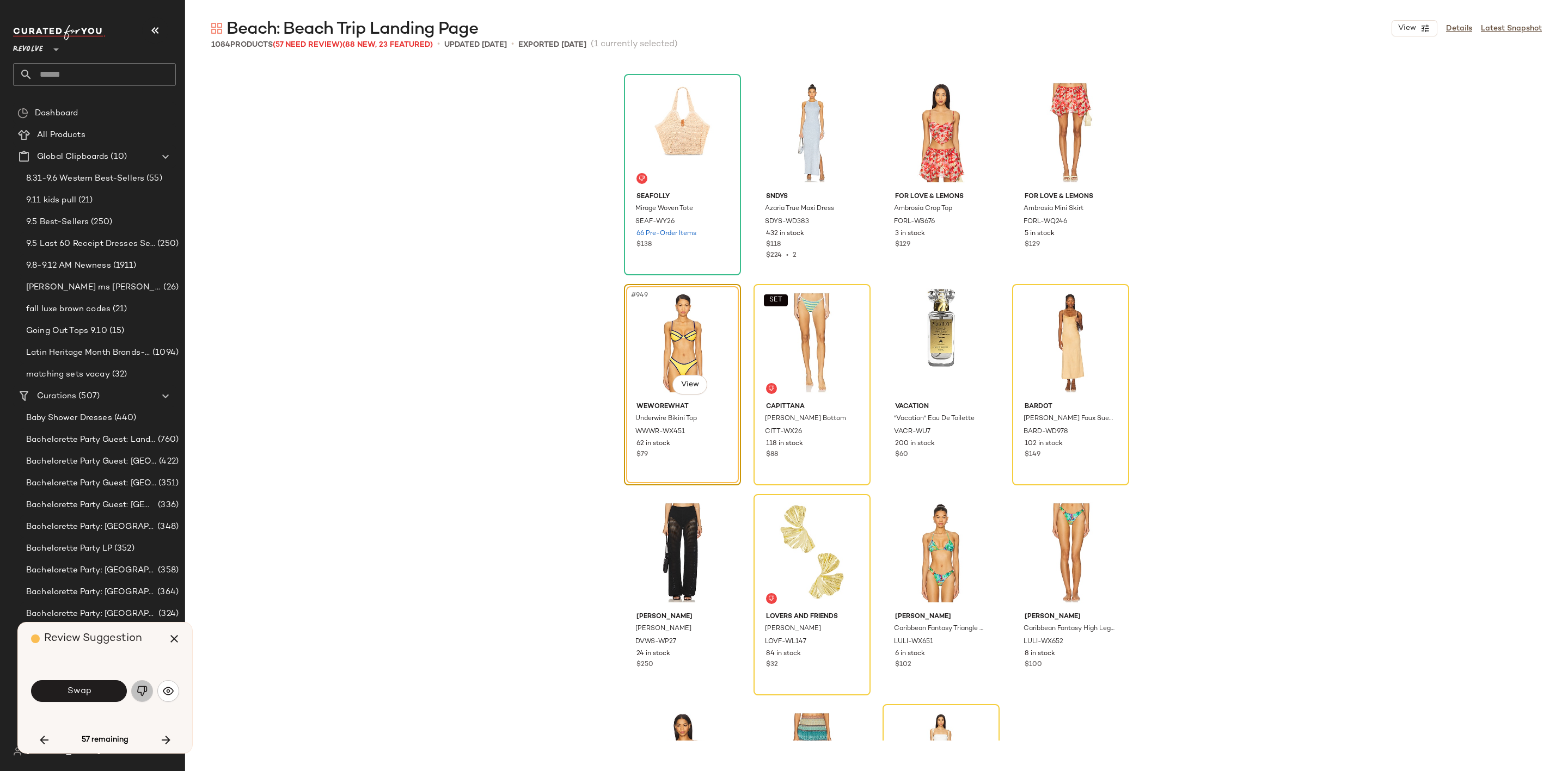
click at [139, 691] on img "button" at bounding box center [142, 691] width 11 height 11
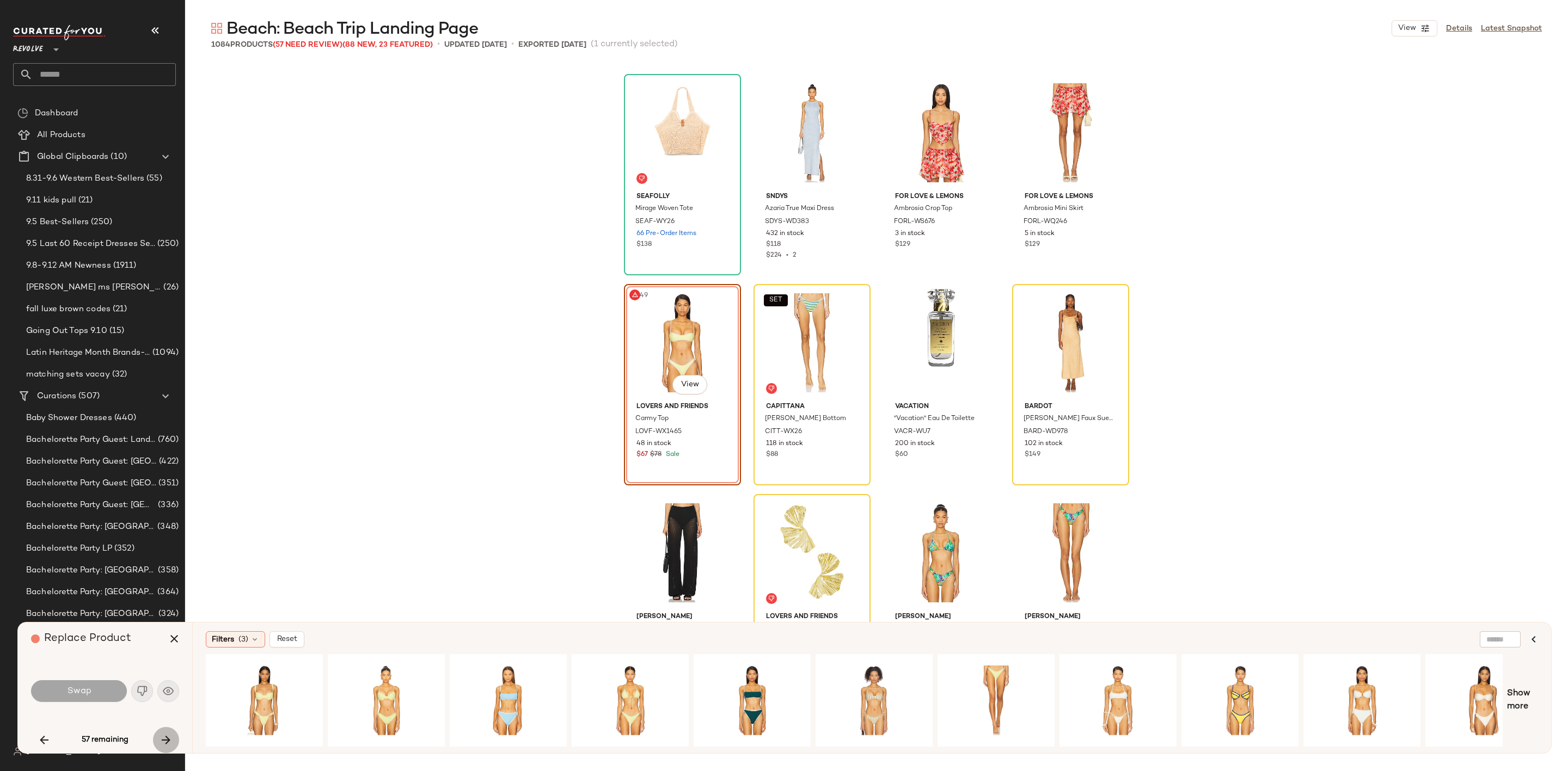
click at [167, 742] on icon "button" at bounding box center [166, 739] width 13 height 13
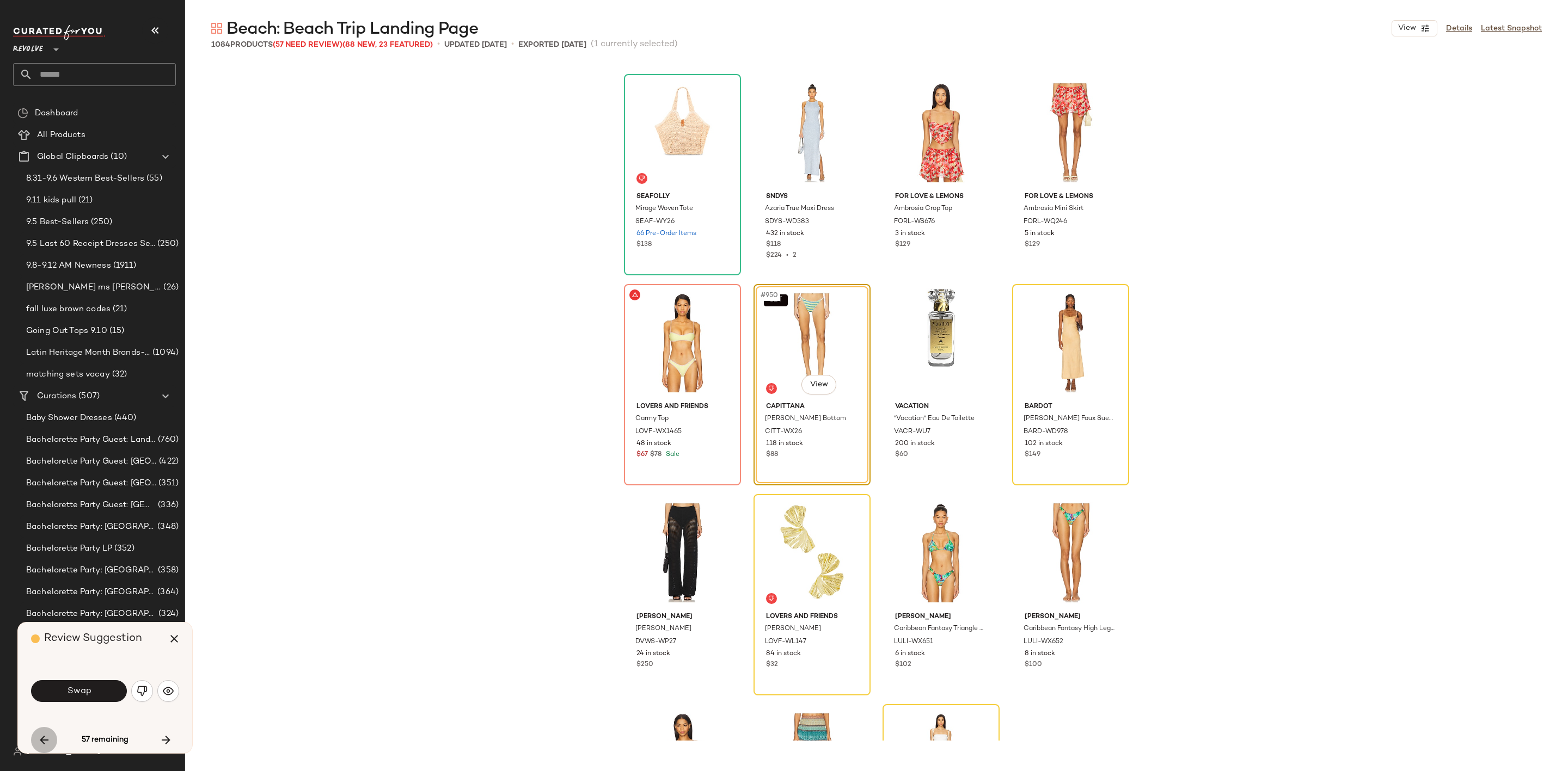
click at [45, 741] on icon "button" at bounding box center [43, 739] width 13 height 13
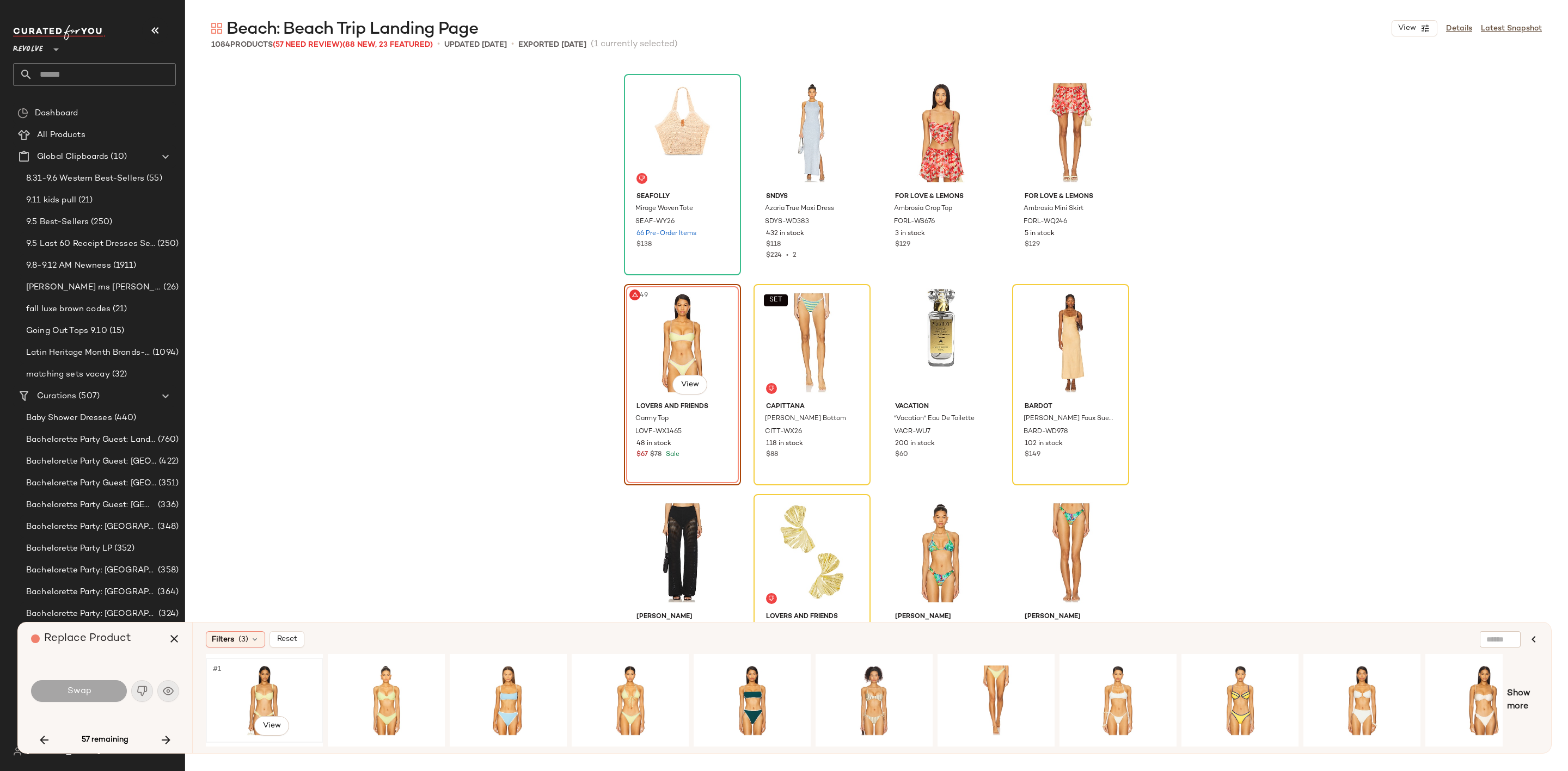
click at [258, 680] on div "#1 View" at bounding box center [264, 699] width 110 height 77
click at [79, 689] on span "Swap" at bounding box center [79, 692] width 24 height 10
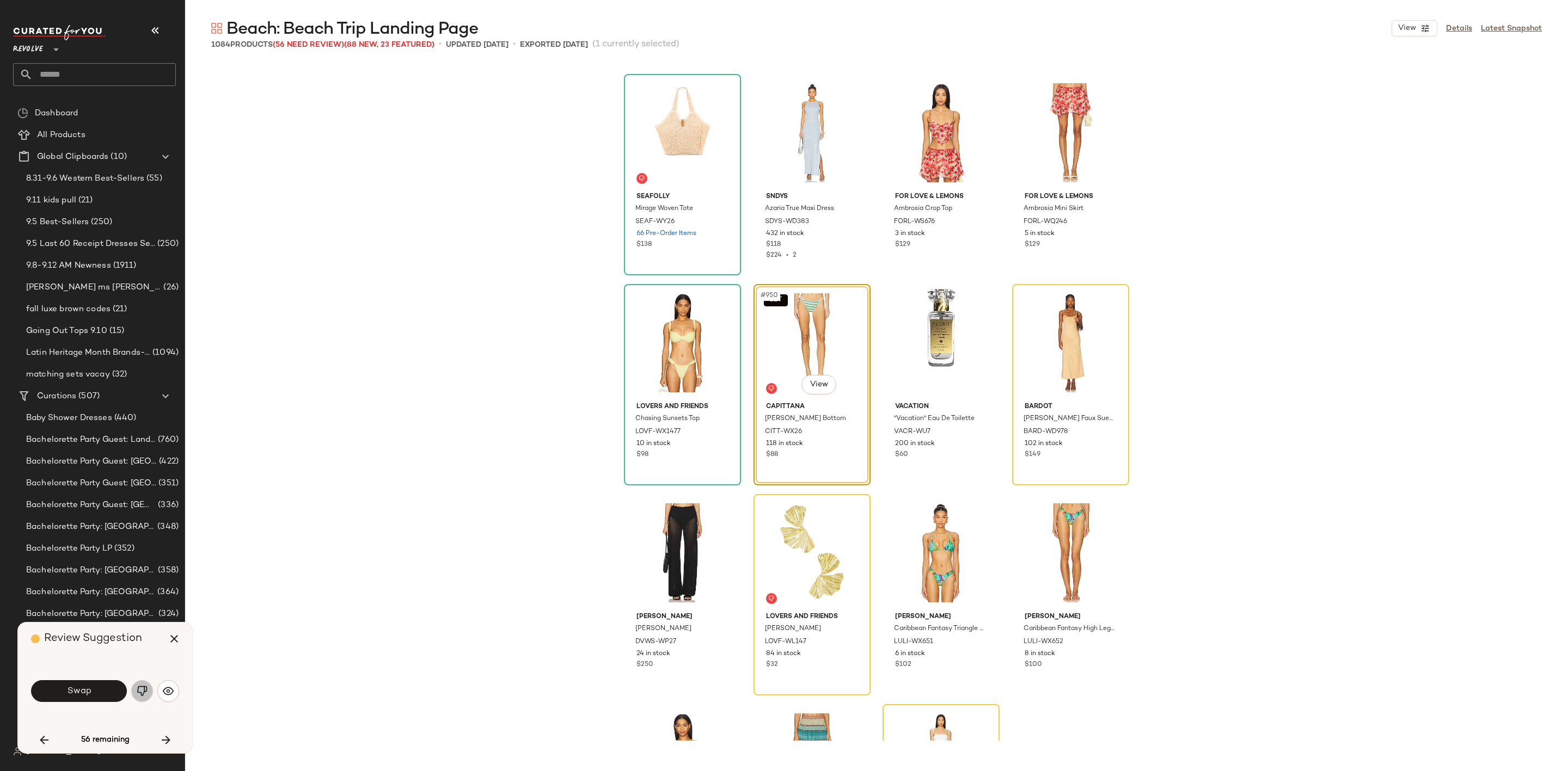
click at [144, 689] on img "button" at bounding box center [142, 691] width 11 height 11
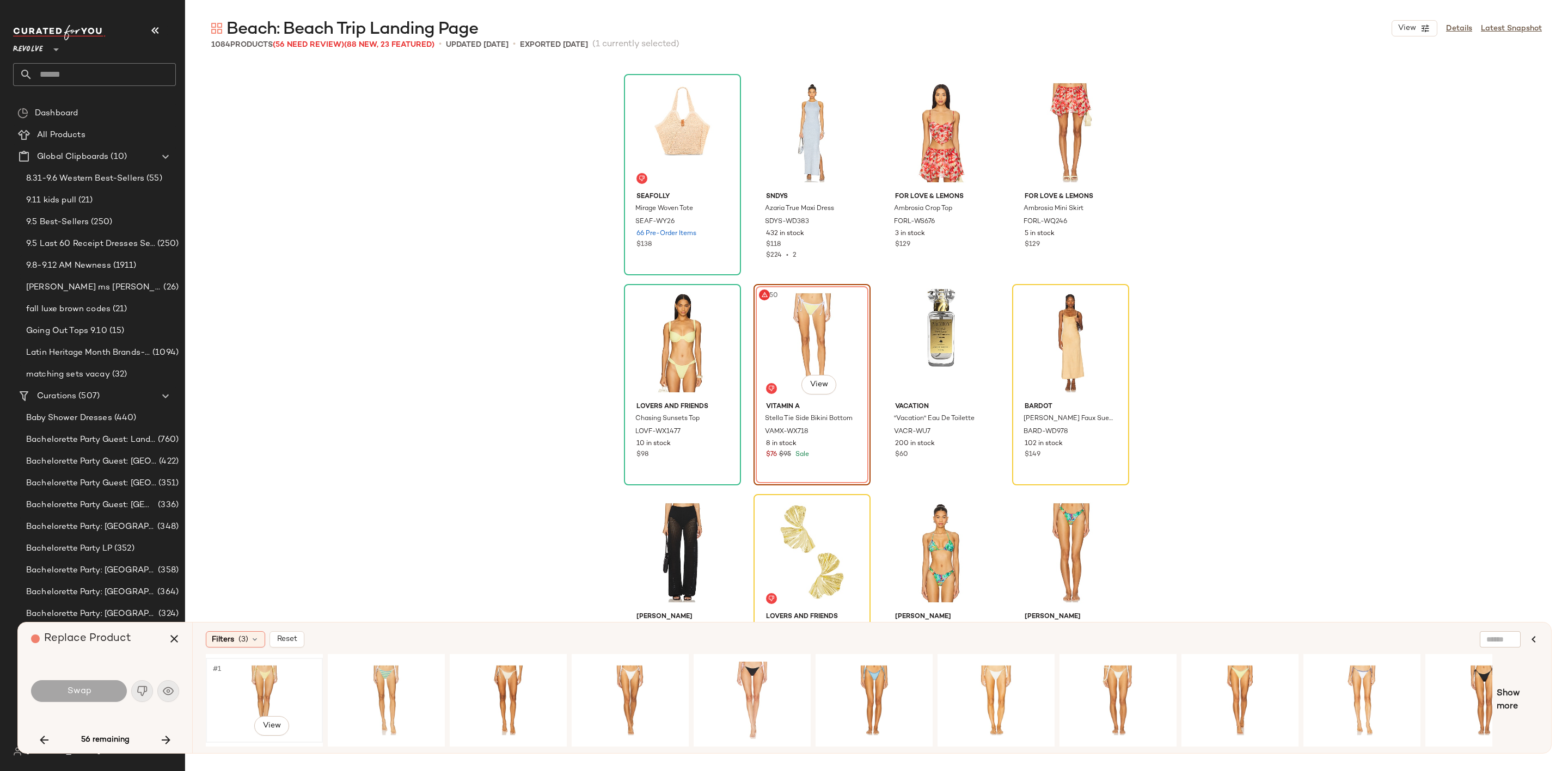
click at [242, 681] on div "#1 View" at bounding box center [264, 699] width 110 height 77
click at [1260, 679] on div "#1 View" at bounding box center [1240, 699] width 110 height 77
click at [1511, 692] on span "Show more" at bounding box center [1517, 700] width 41 height 26
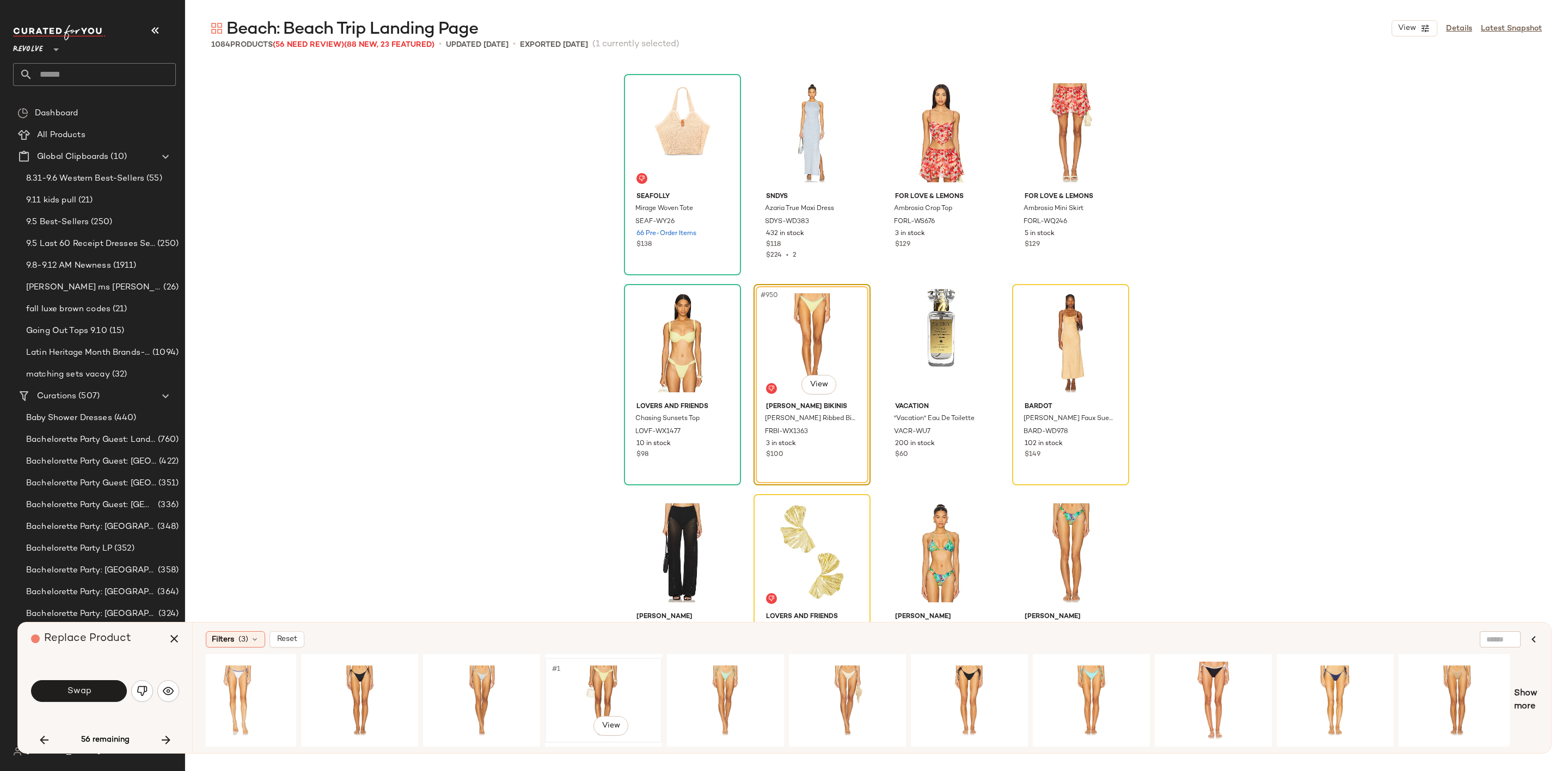
scroll to position [0, 1126]
click at [613, 679] on div "#1 View" at bounding box center [602, 699] width 110 height 77
click at [93, 693] on button "Swap" at bounding box center [79, 691] width 96 height 22
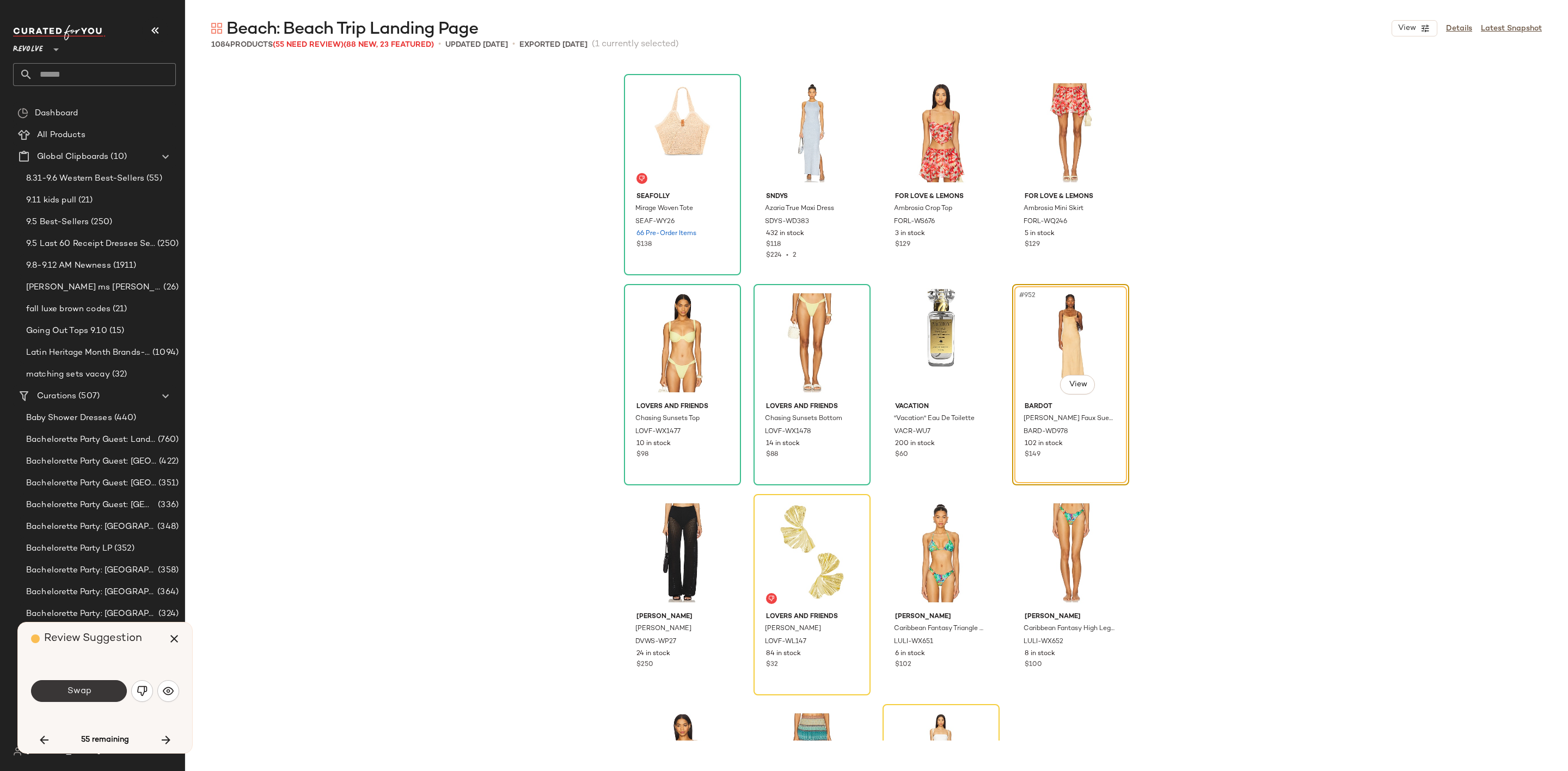
click at [93, 691] on button "Swap" at bounding box center [79, 691] width 96 height 22
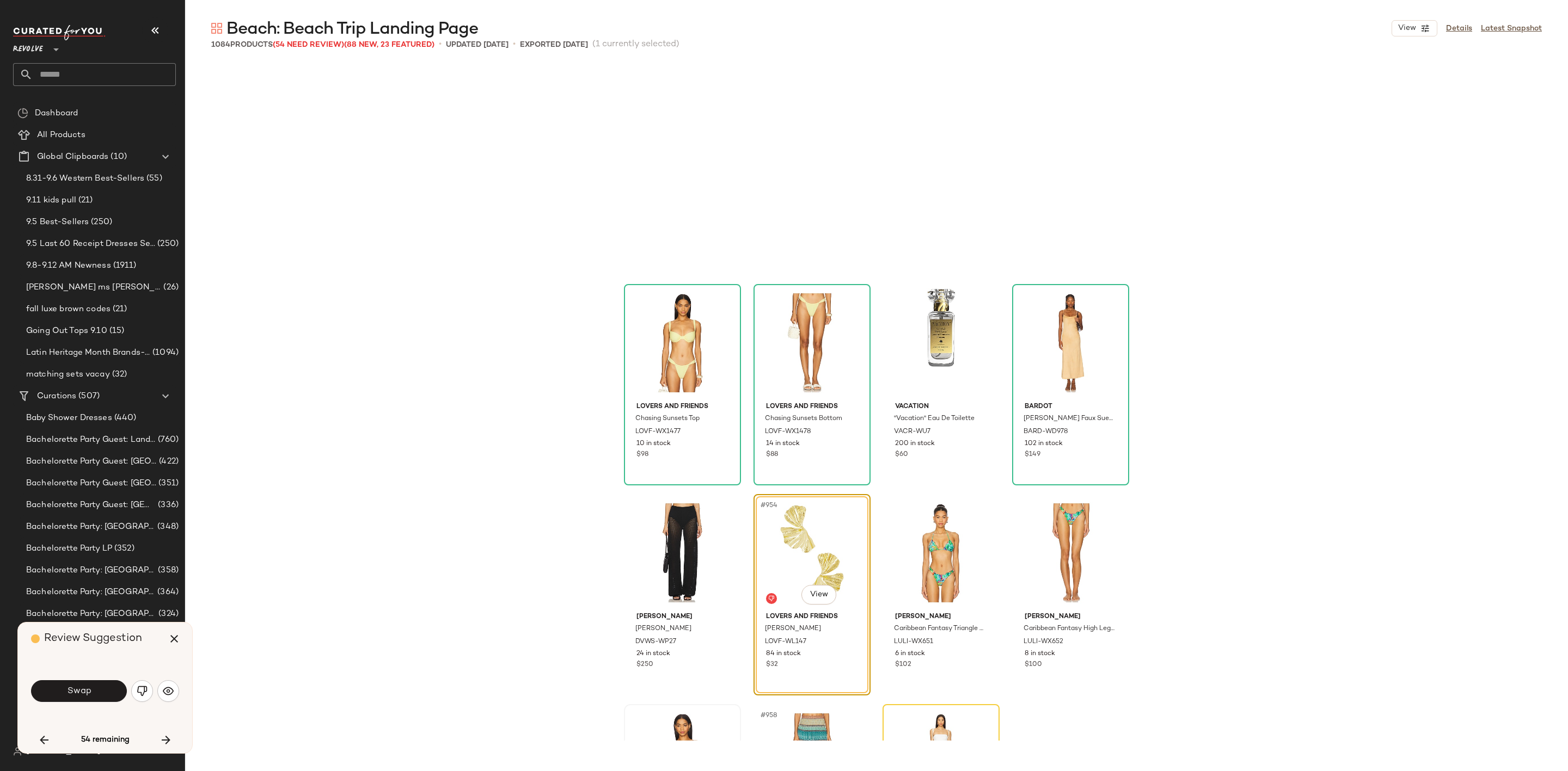
scroll to position [49773, 0]
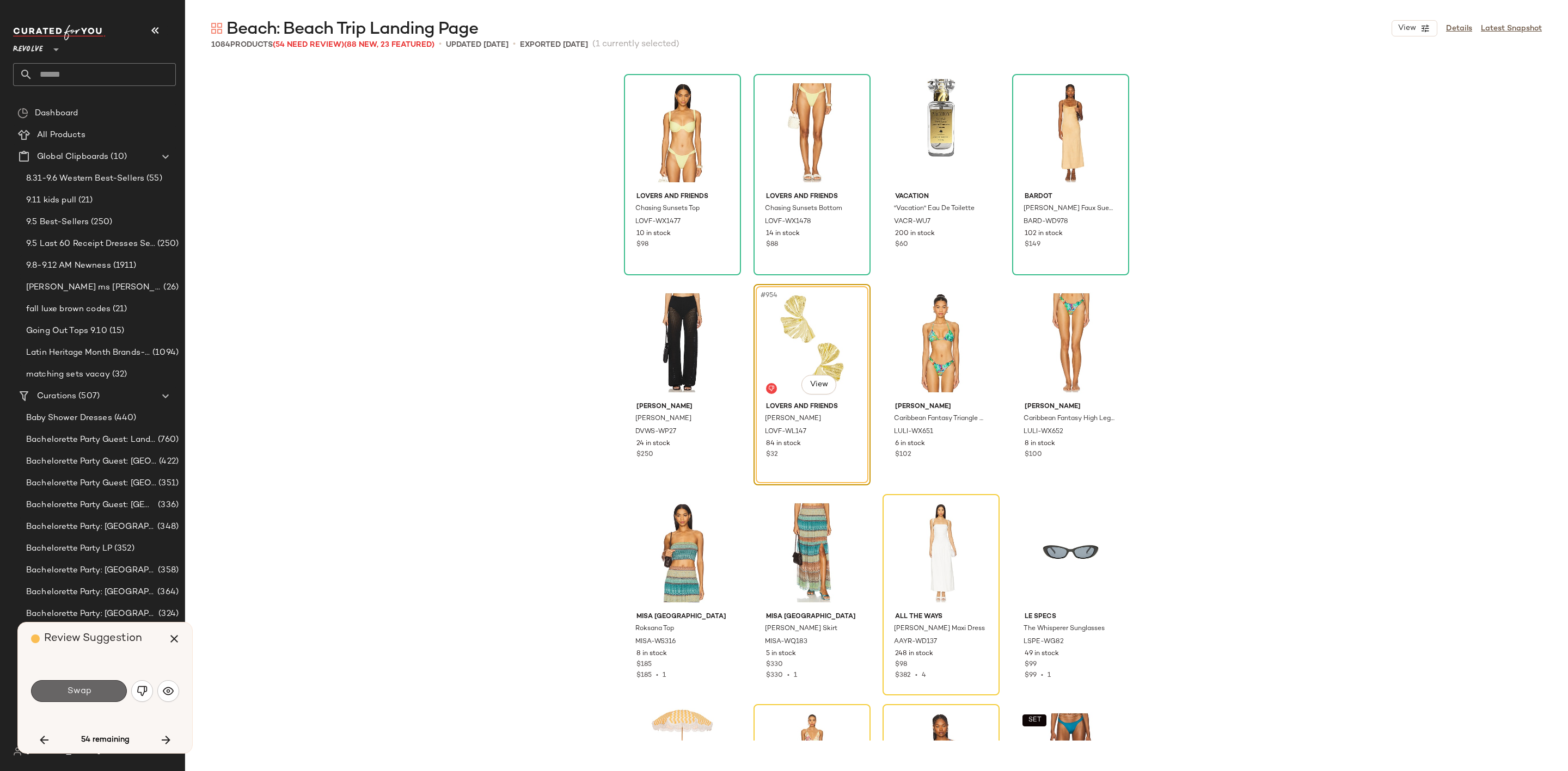
click at [93, 689] on button "Swap" at bounding box center [79, 691] width 96 height 22
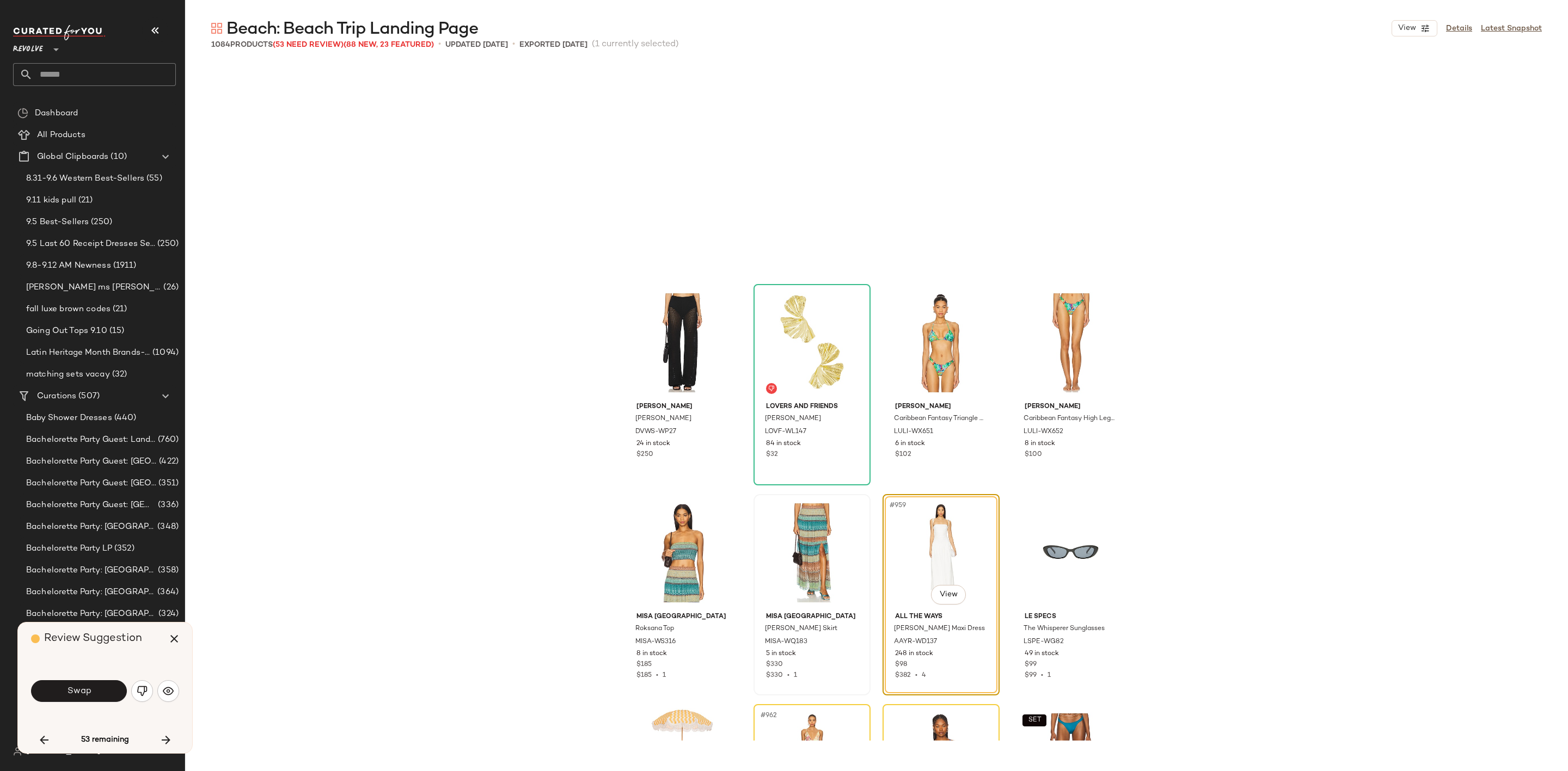
scroll to position [49983, 0]
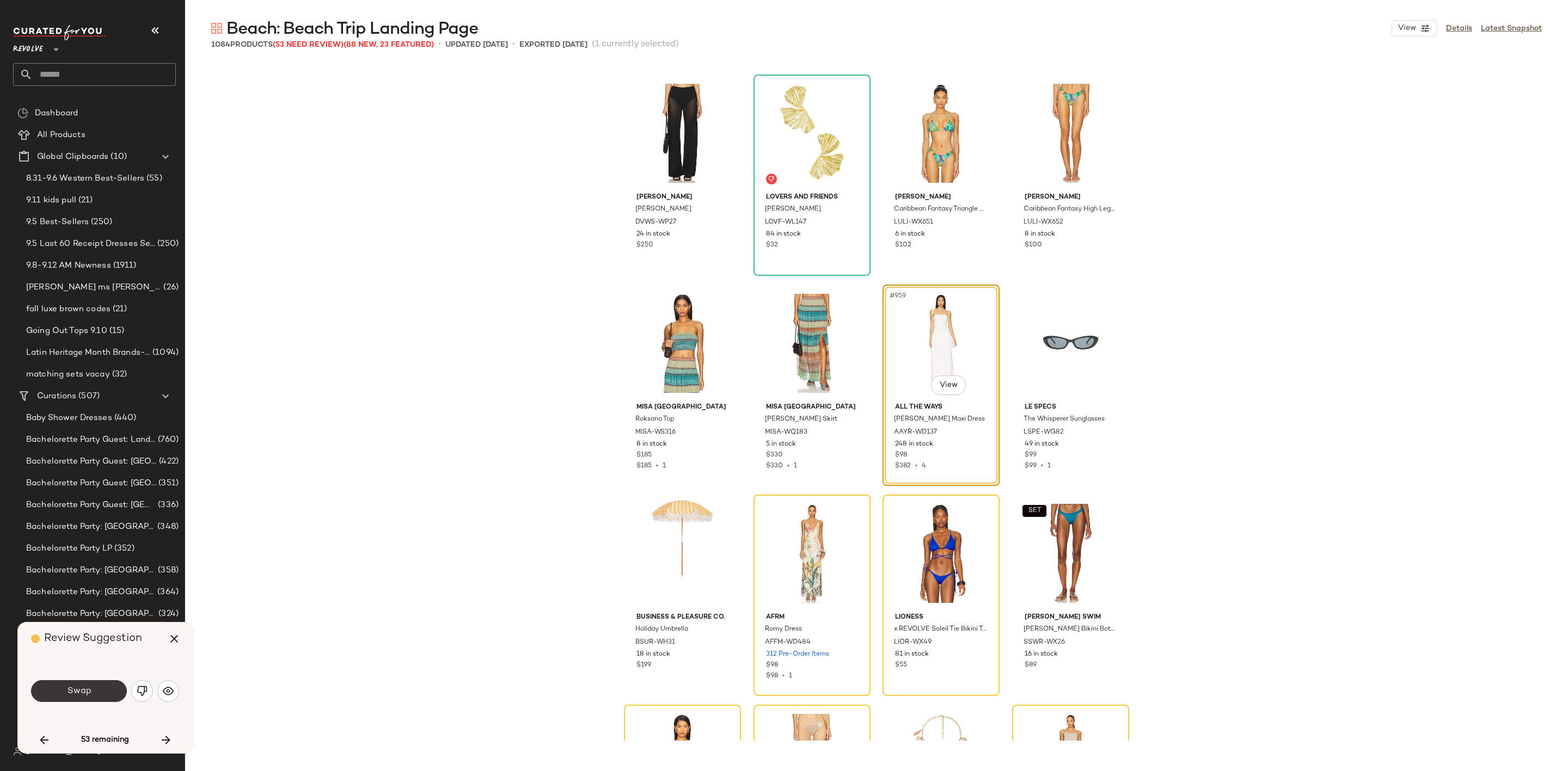
click at [82, 691] on span "Swap" at bounding box center [79, 692] width 24 height 10
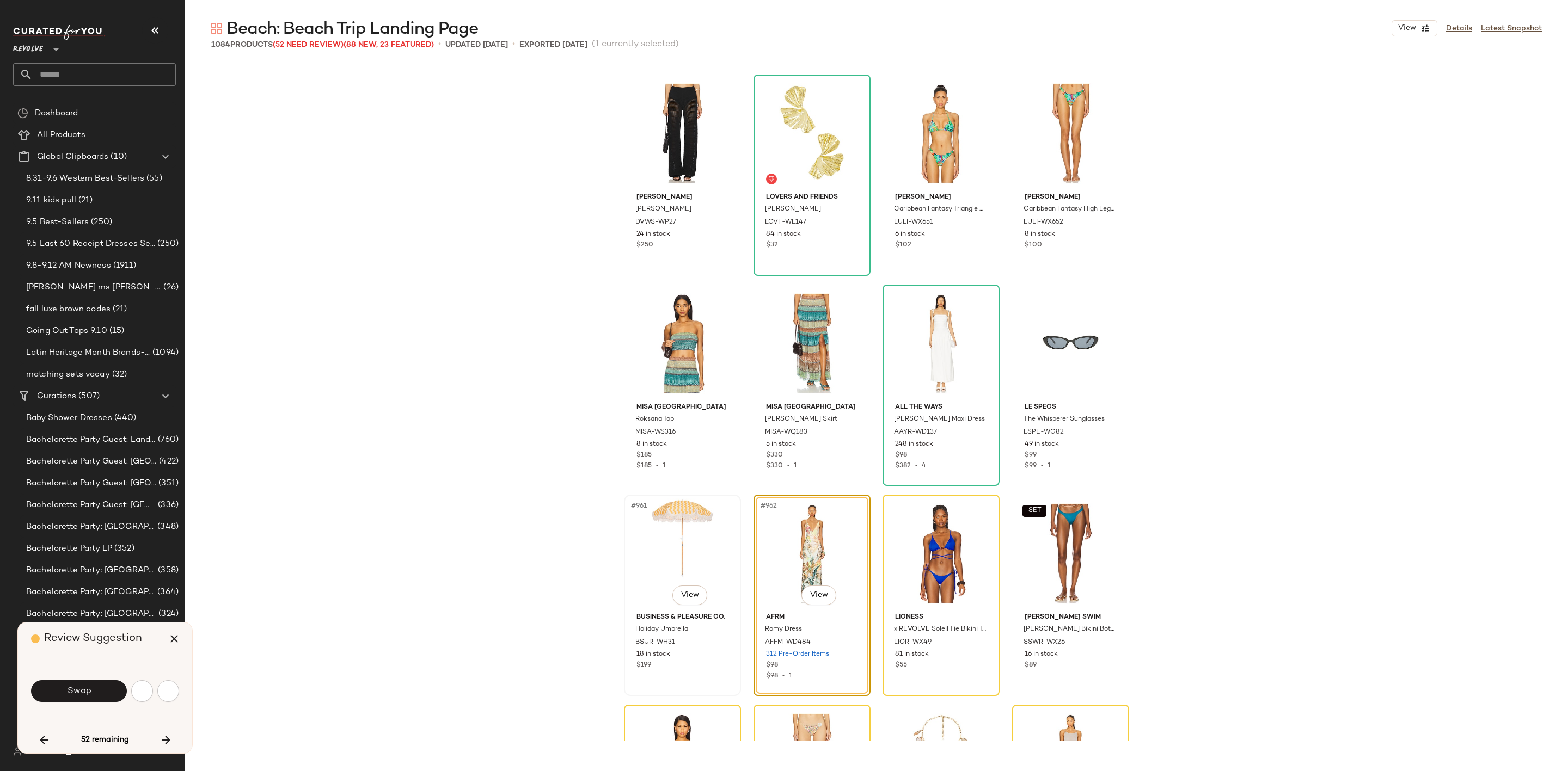
scroll to position [50193, 0]
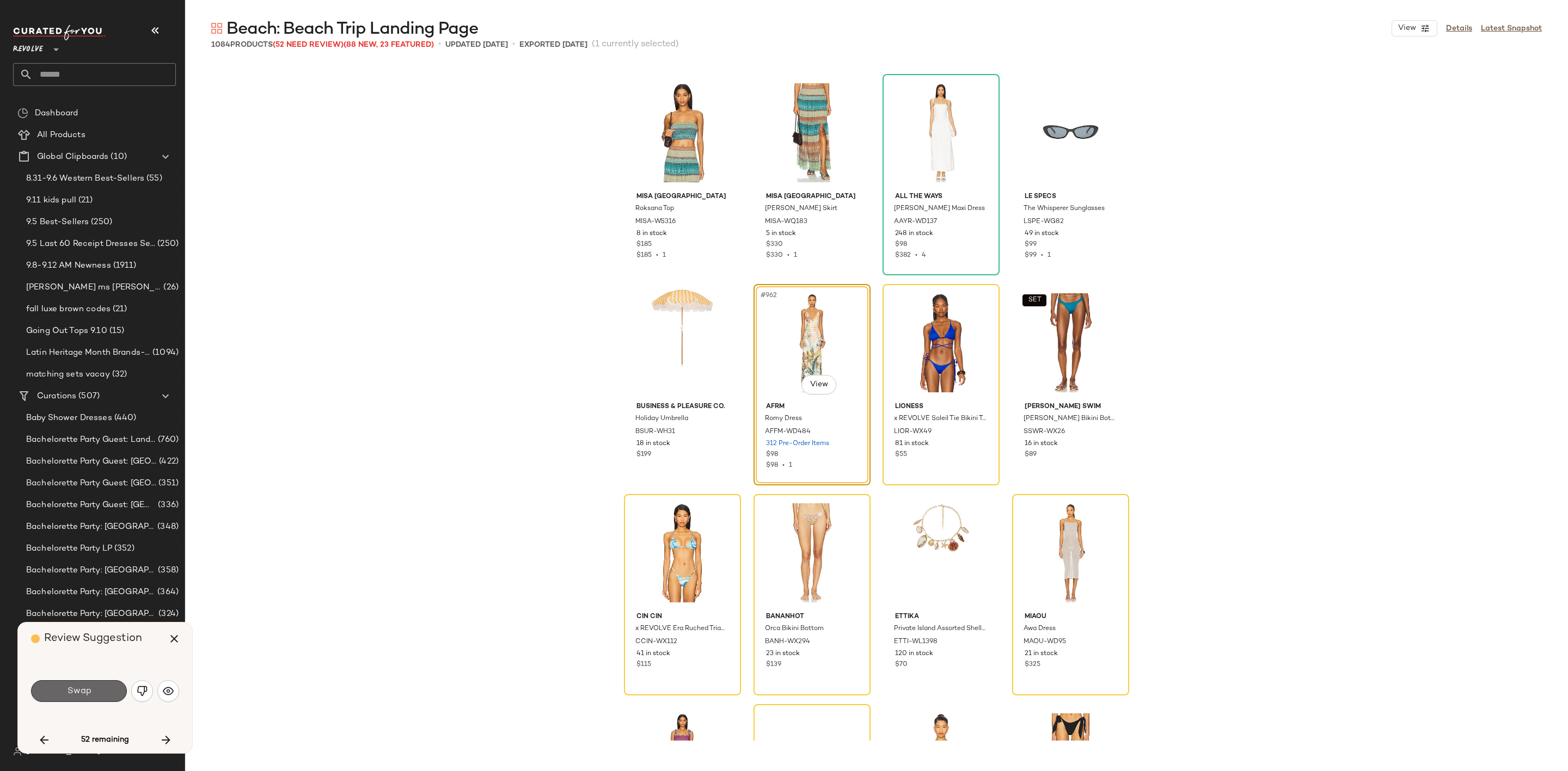
click at [79, 686] on span "Swap" at bounding box center [79, 692] width 24 height 10
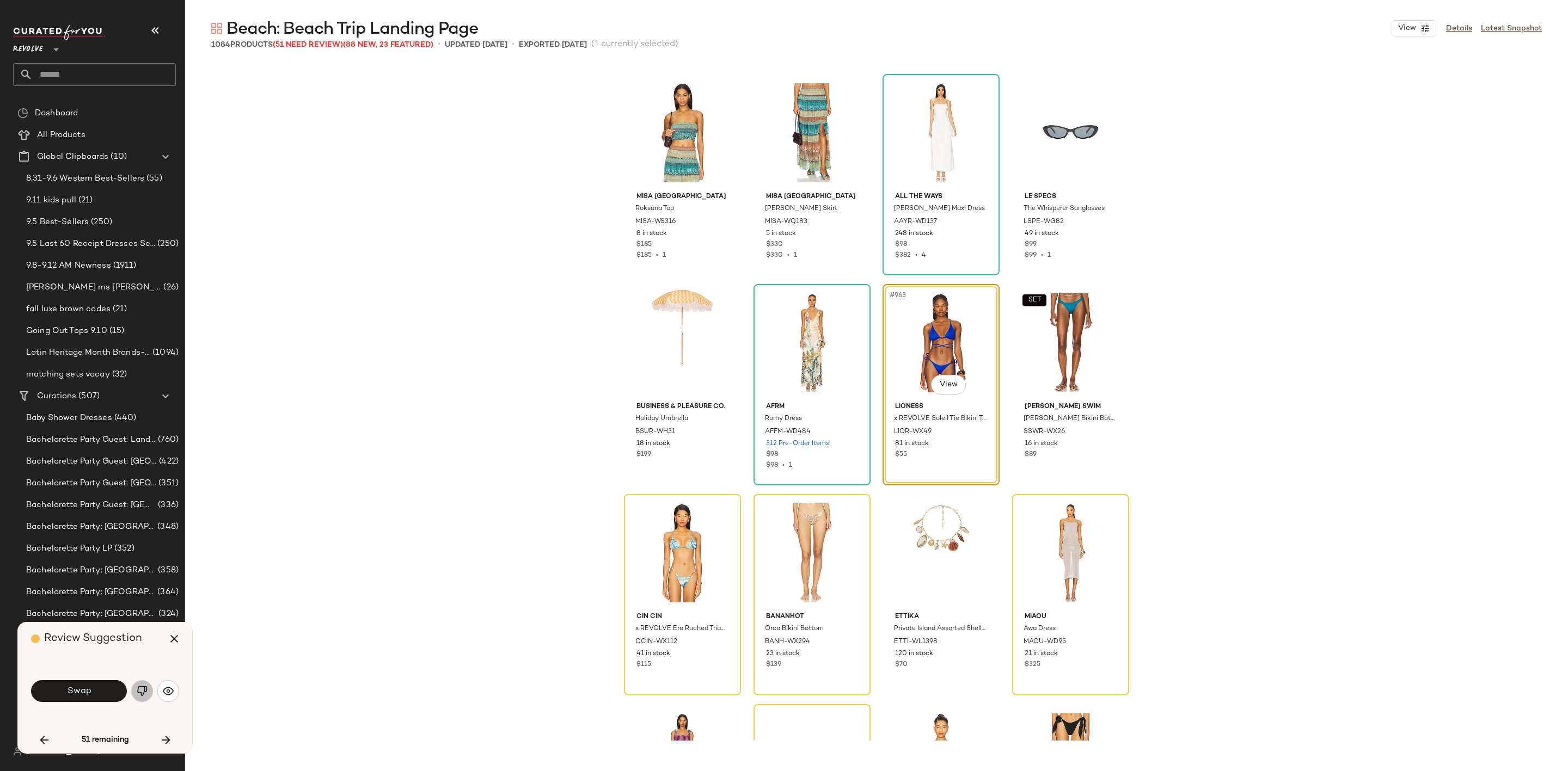
click at [142, 684] on button "button" at bounding box center [142, 691] width 22 height 22
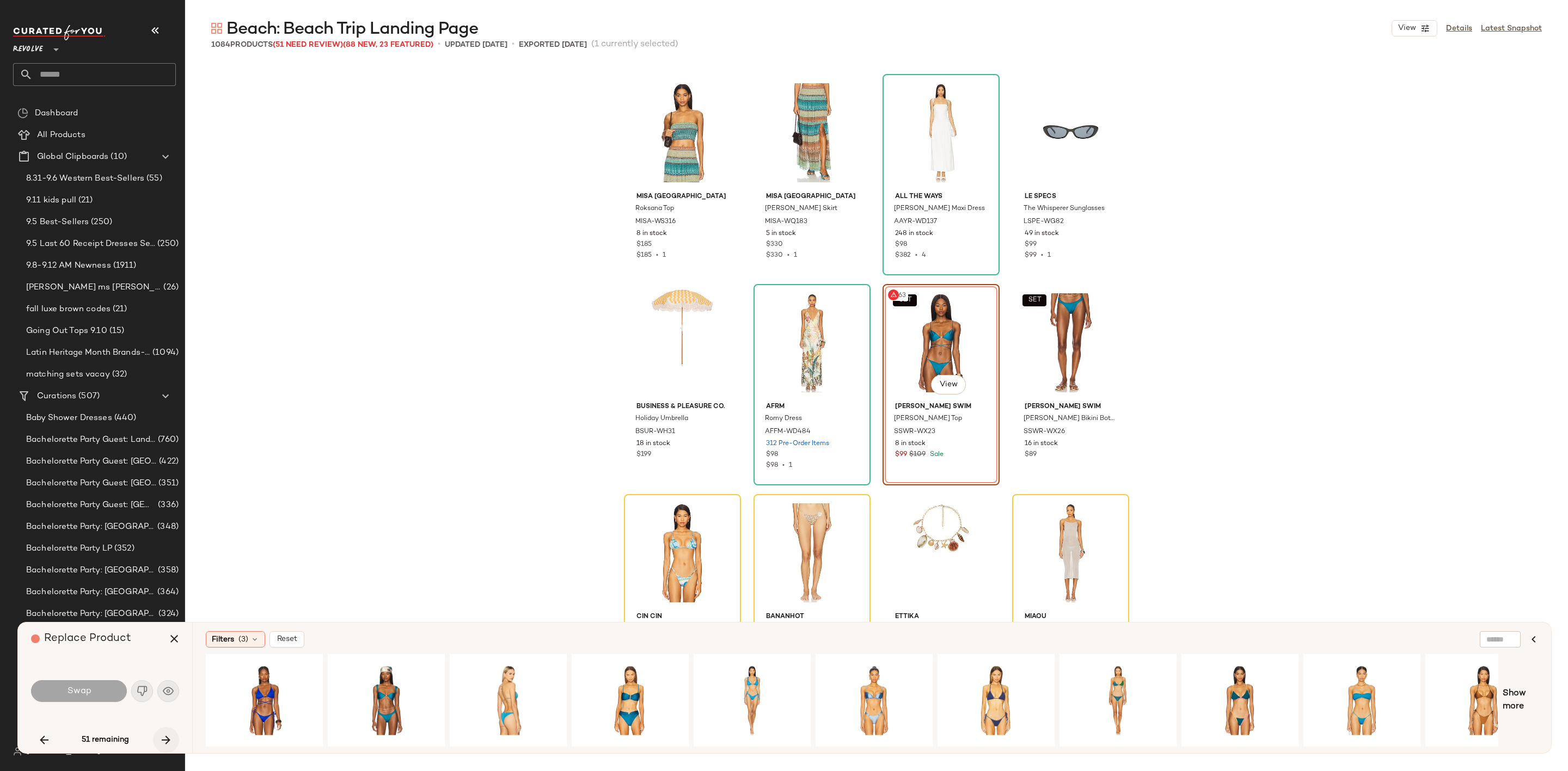
click at [170, 733] on icon "button" at bounding box center [166, 739] width 13 height 13
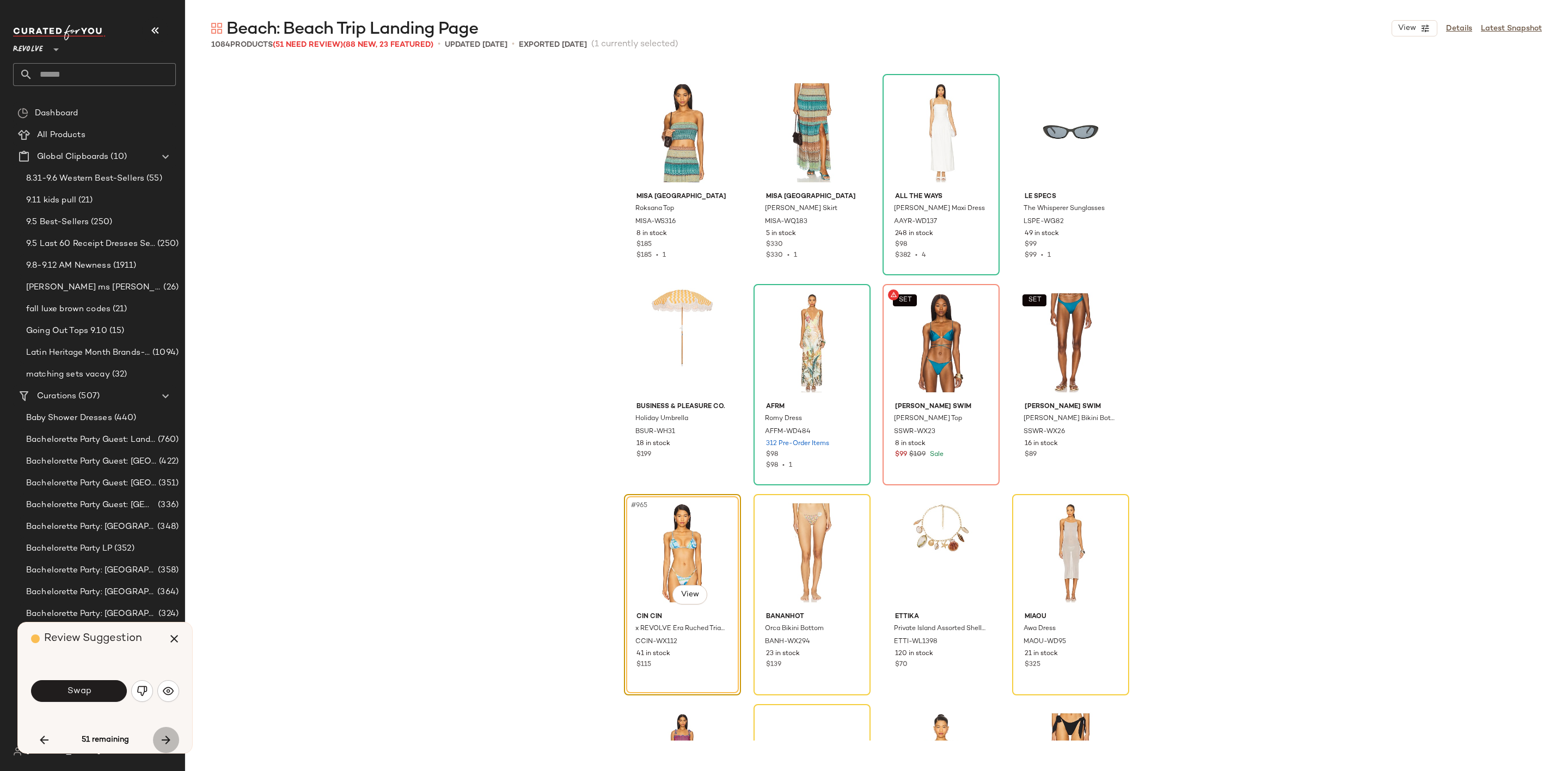
scroll to position [50403, 0]
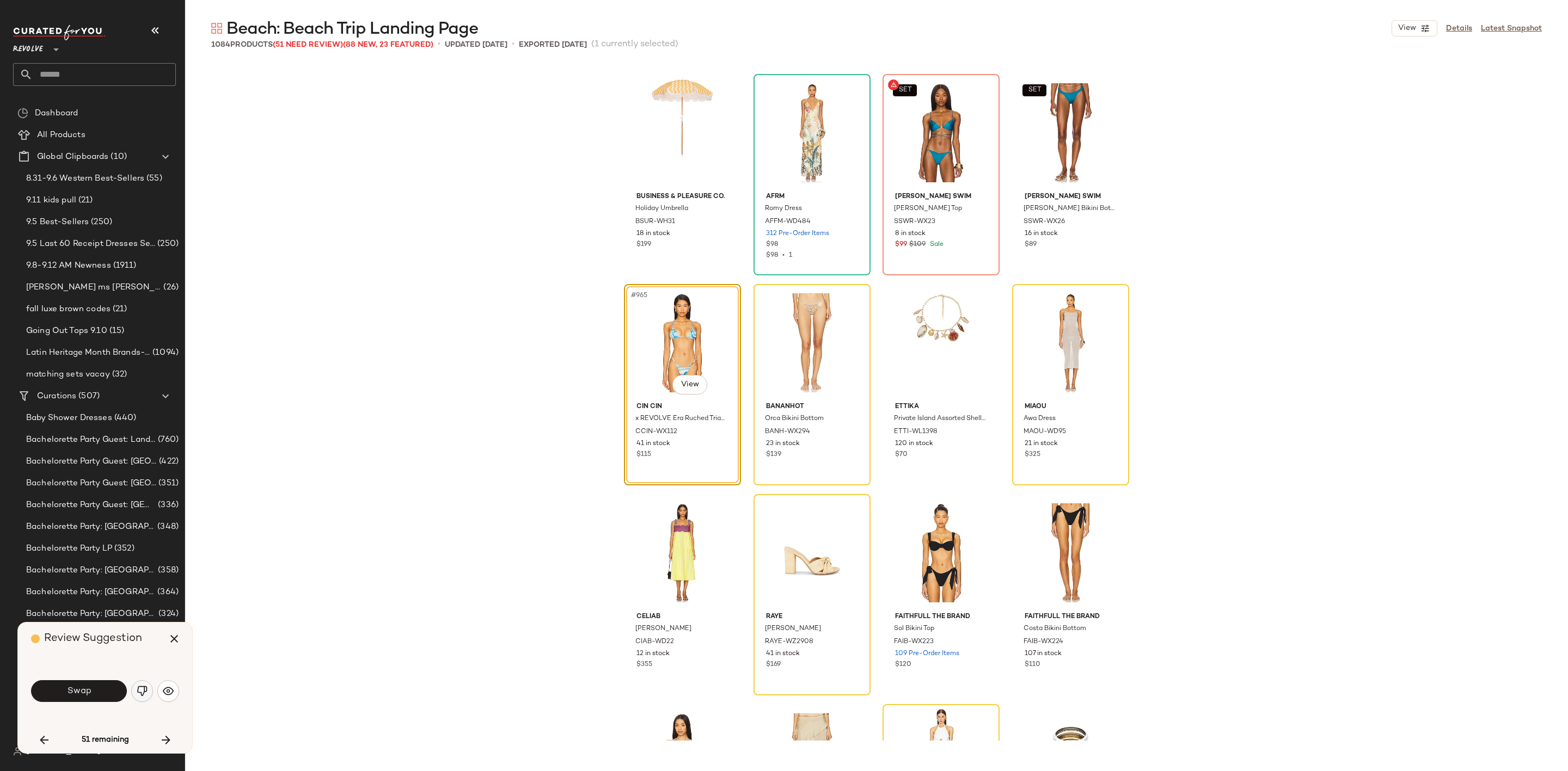
click at [139, 685] on button "button" at bounding box center [142, 691] width 22 height 22
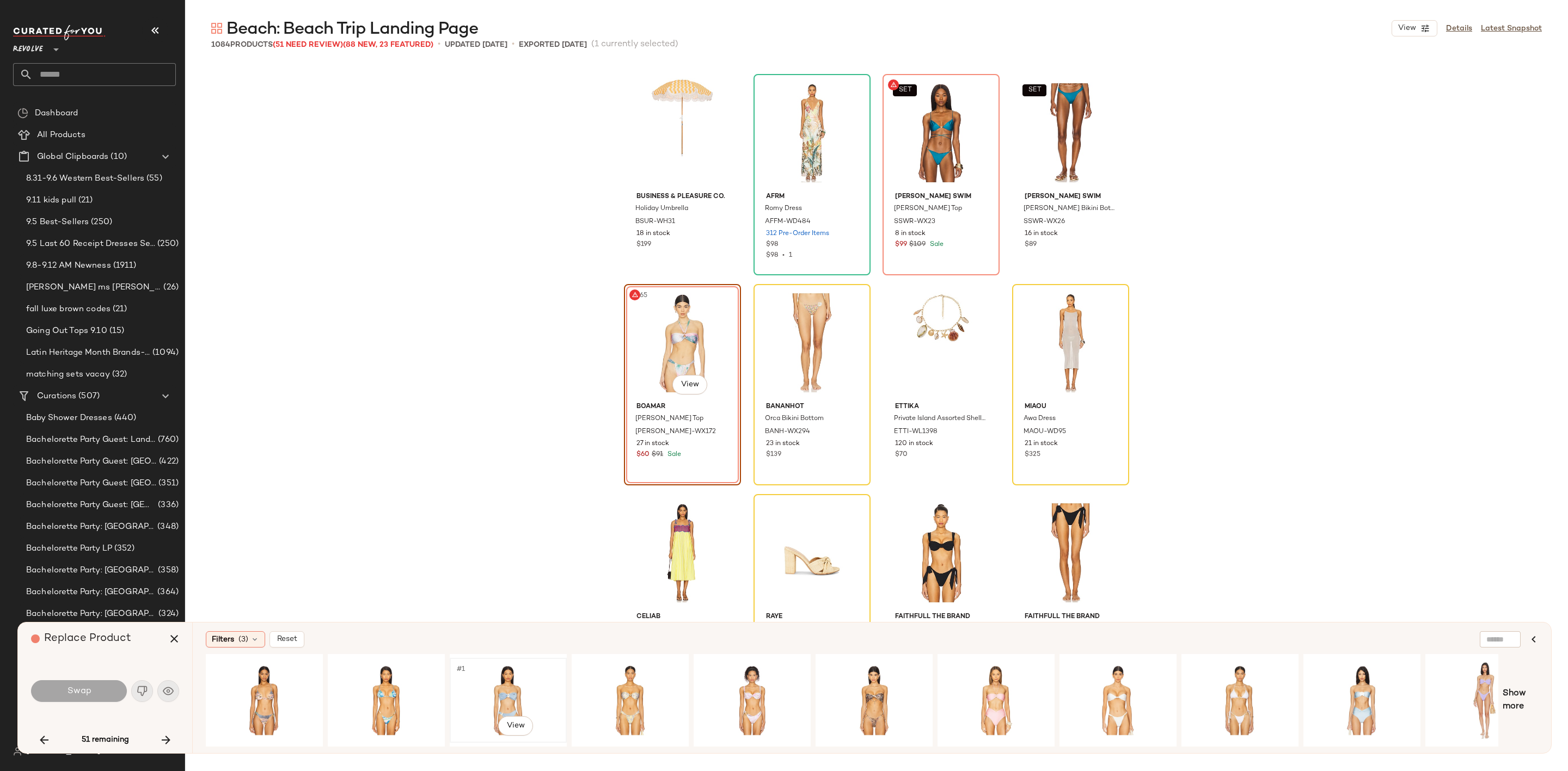
click at [502, 686] on div "#1 View" at bounding box center [508, 699] width 110 height 77
click at [98, 692] on button "Swap" at bounding box center [79, 691] width 96 height 22
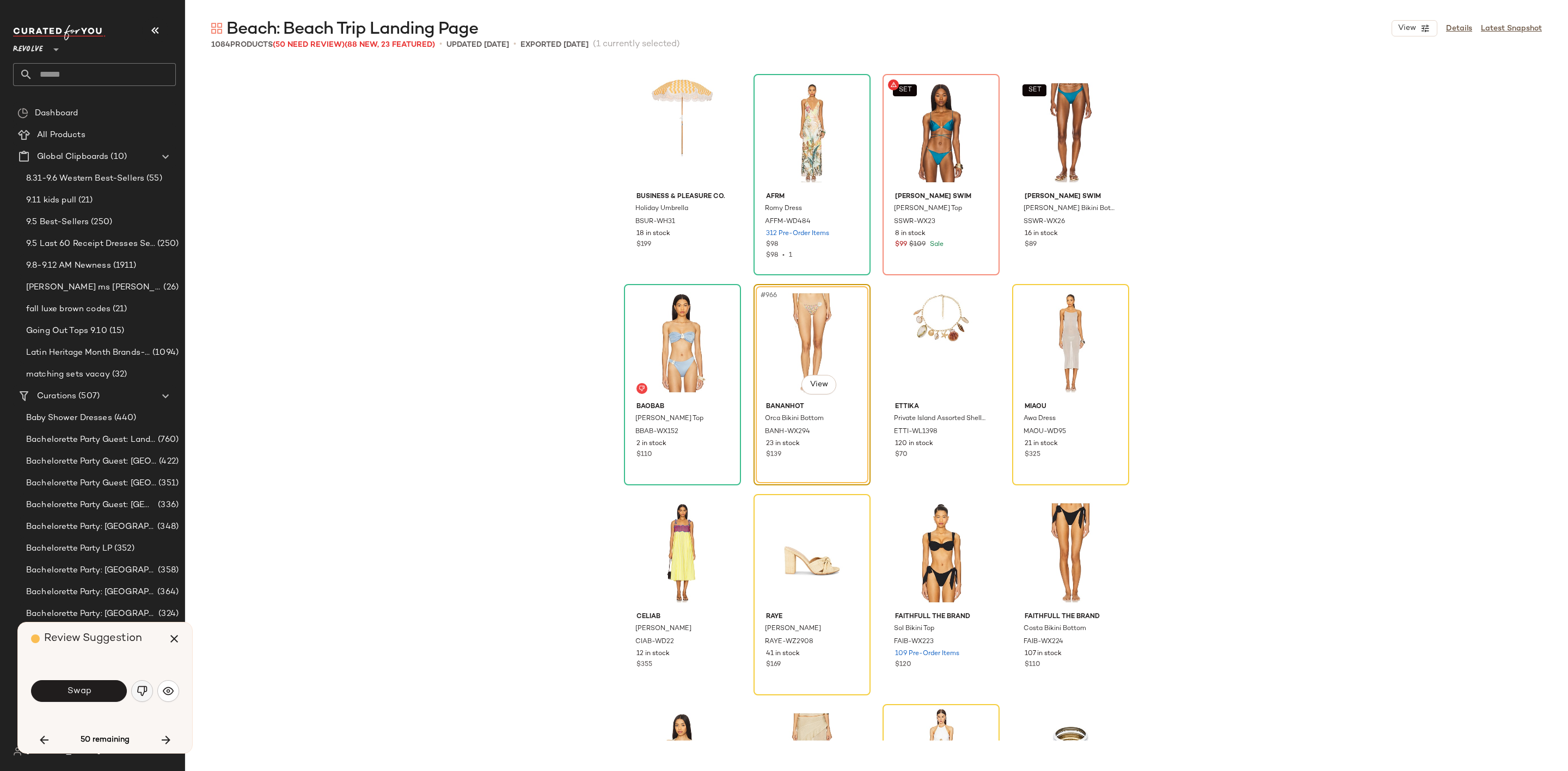
click at [143, 692] on img "button" at bounding box center [142, 691] width 11 height 11
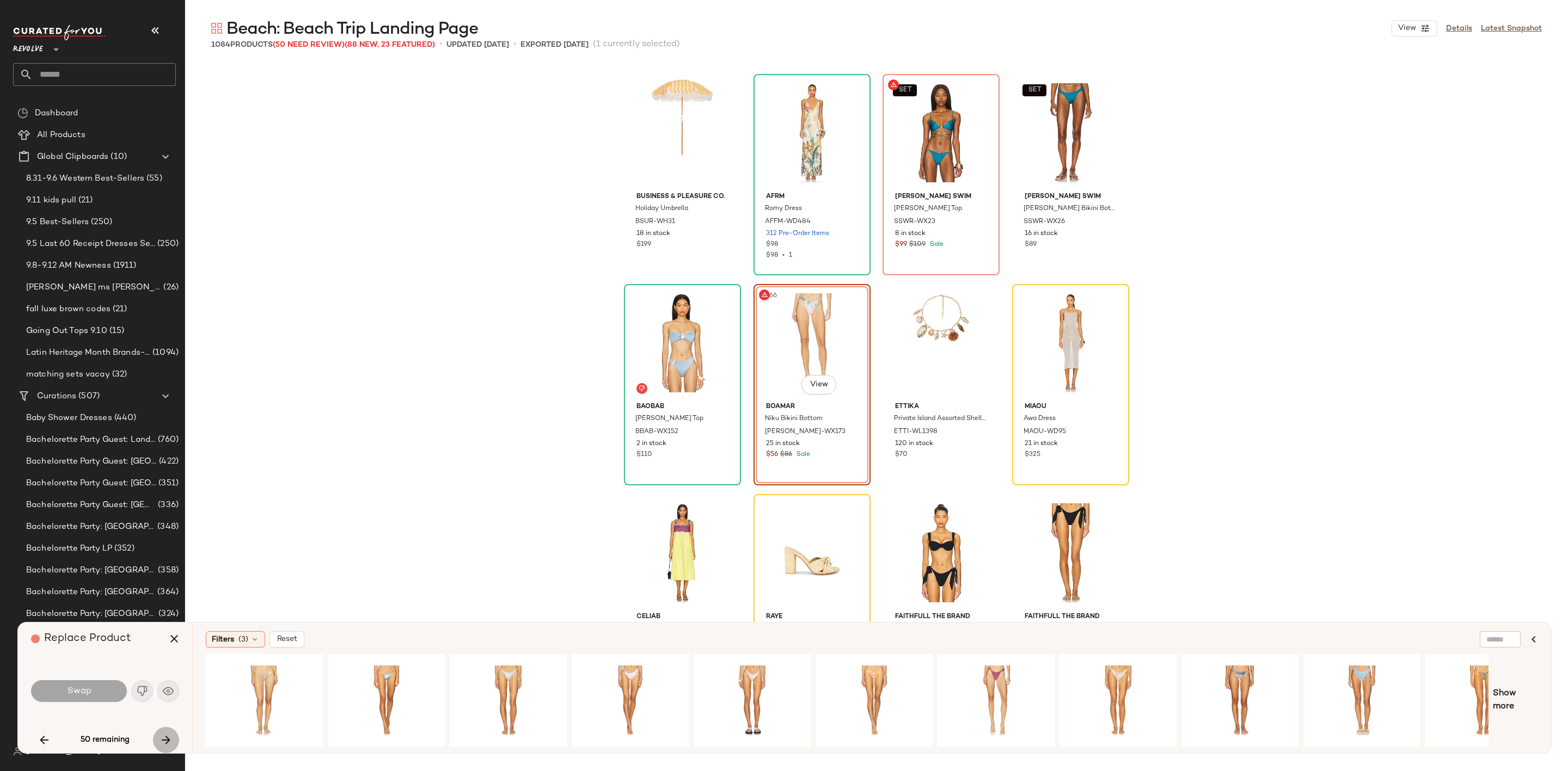
click at [168, 742] on icon "button" at bounding box center [166, 739] width 13 height 13
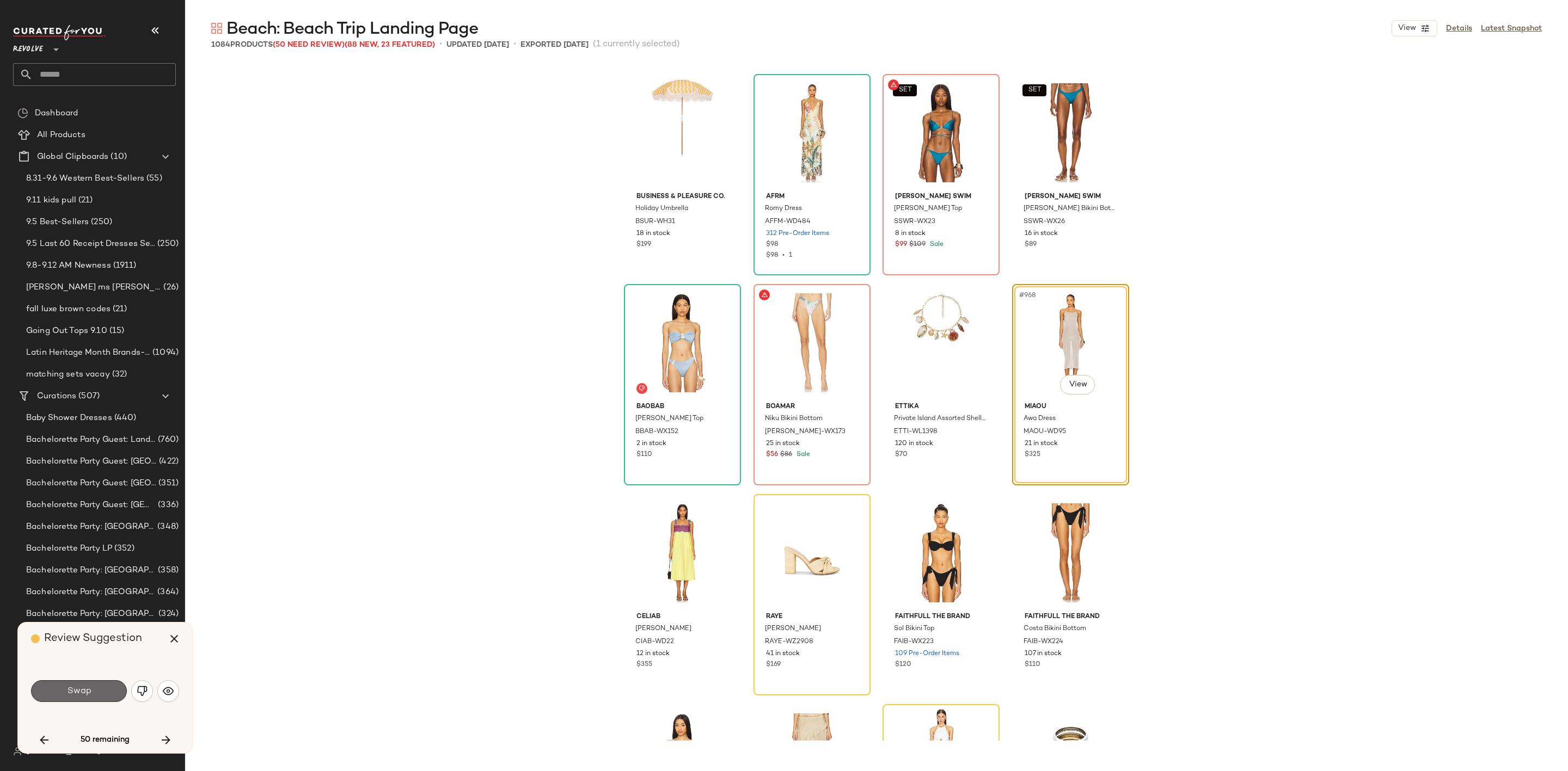
click at [95, 693] on button "Swap" at bounding box center [79, 691] width 96 height 22
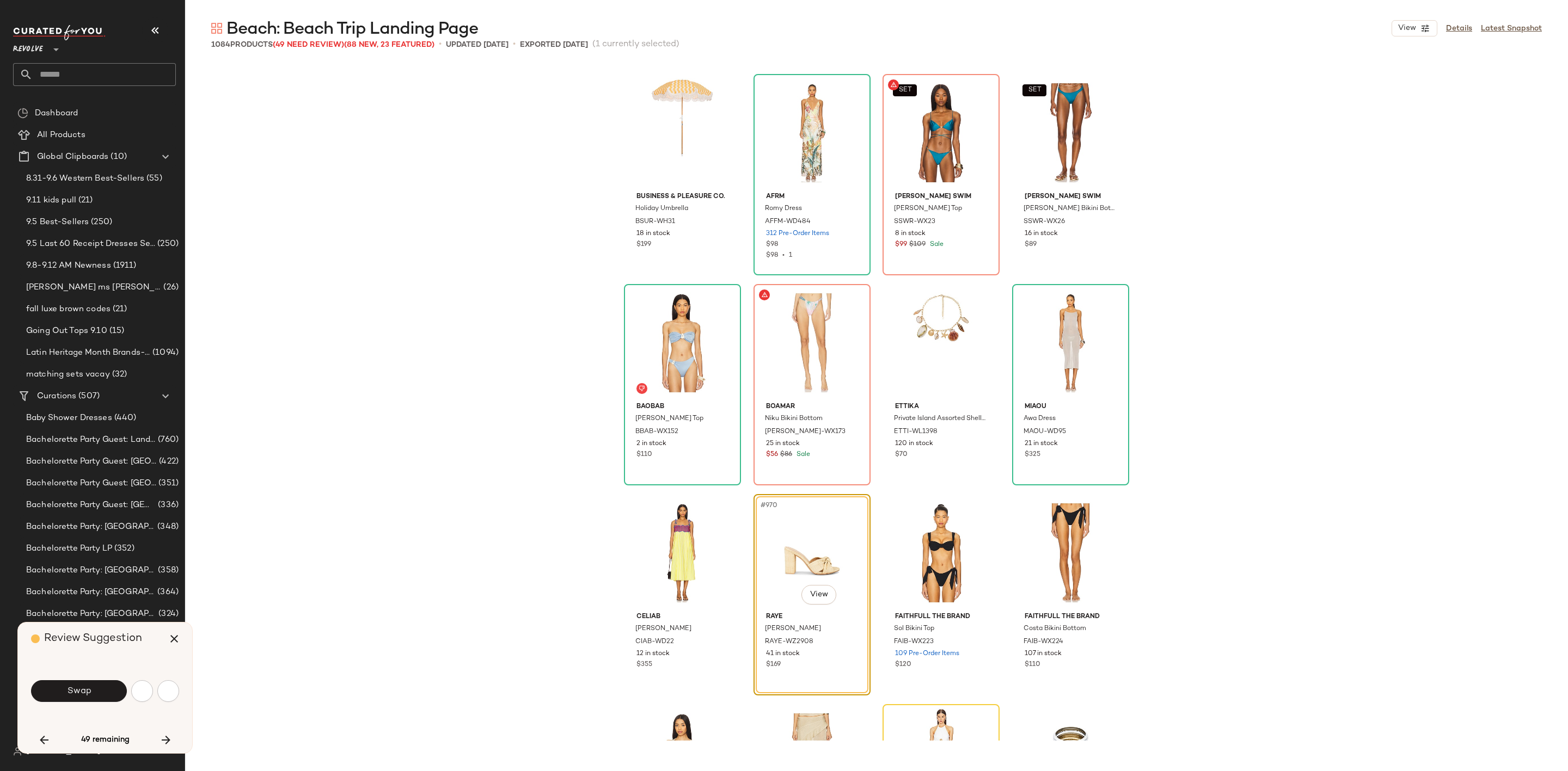
scroll to position [50612, 0]
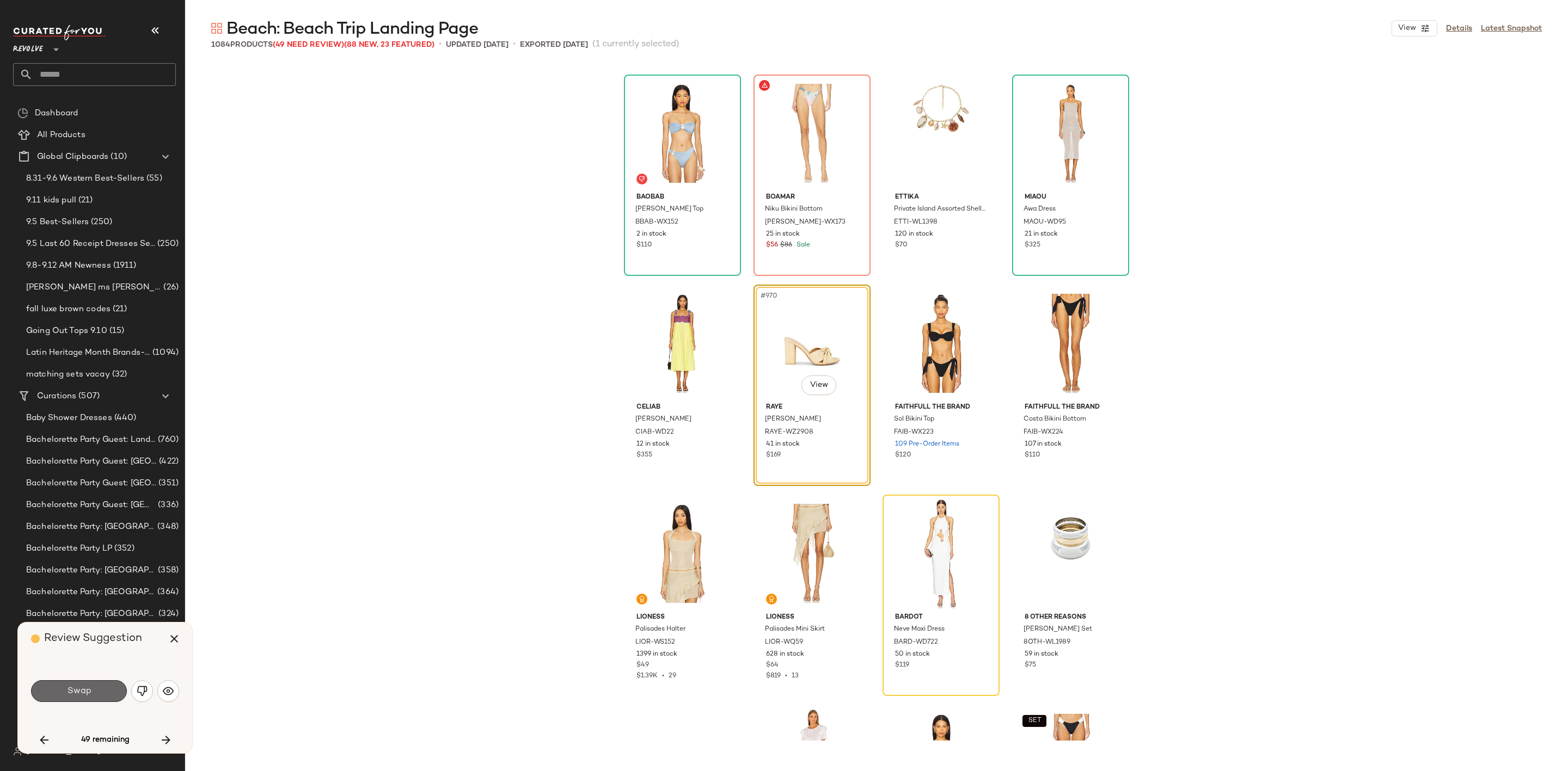
click at [70, 689] on span "Swap" at bounding box center [79, 692] width 24 height 10
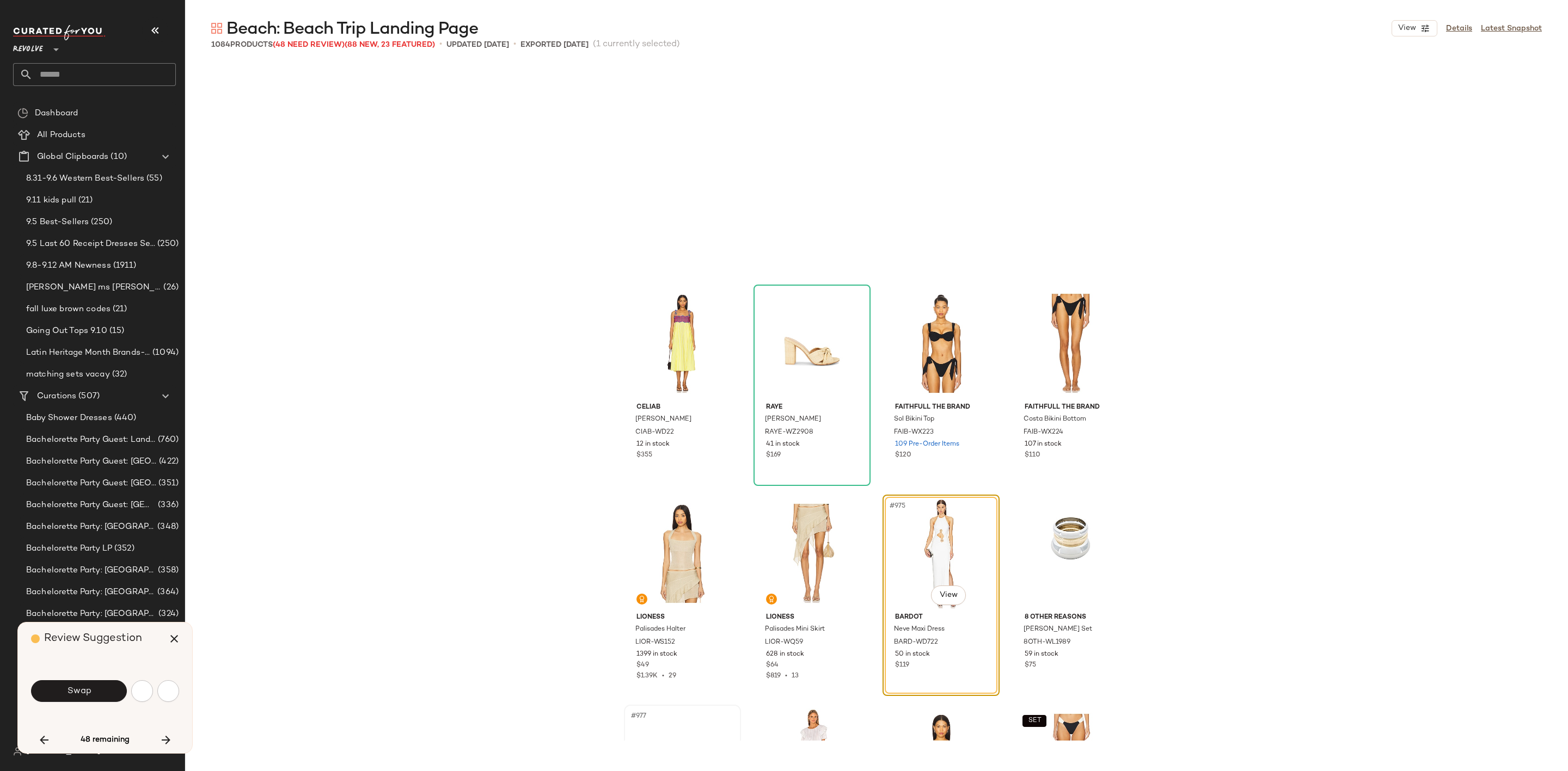
scroll to position [50823, 0]
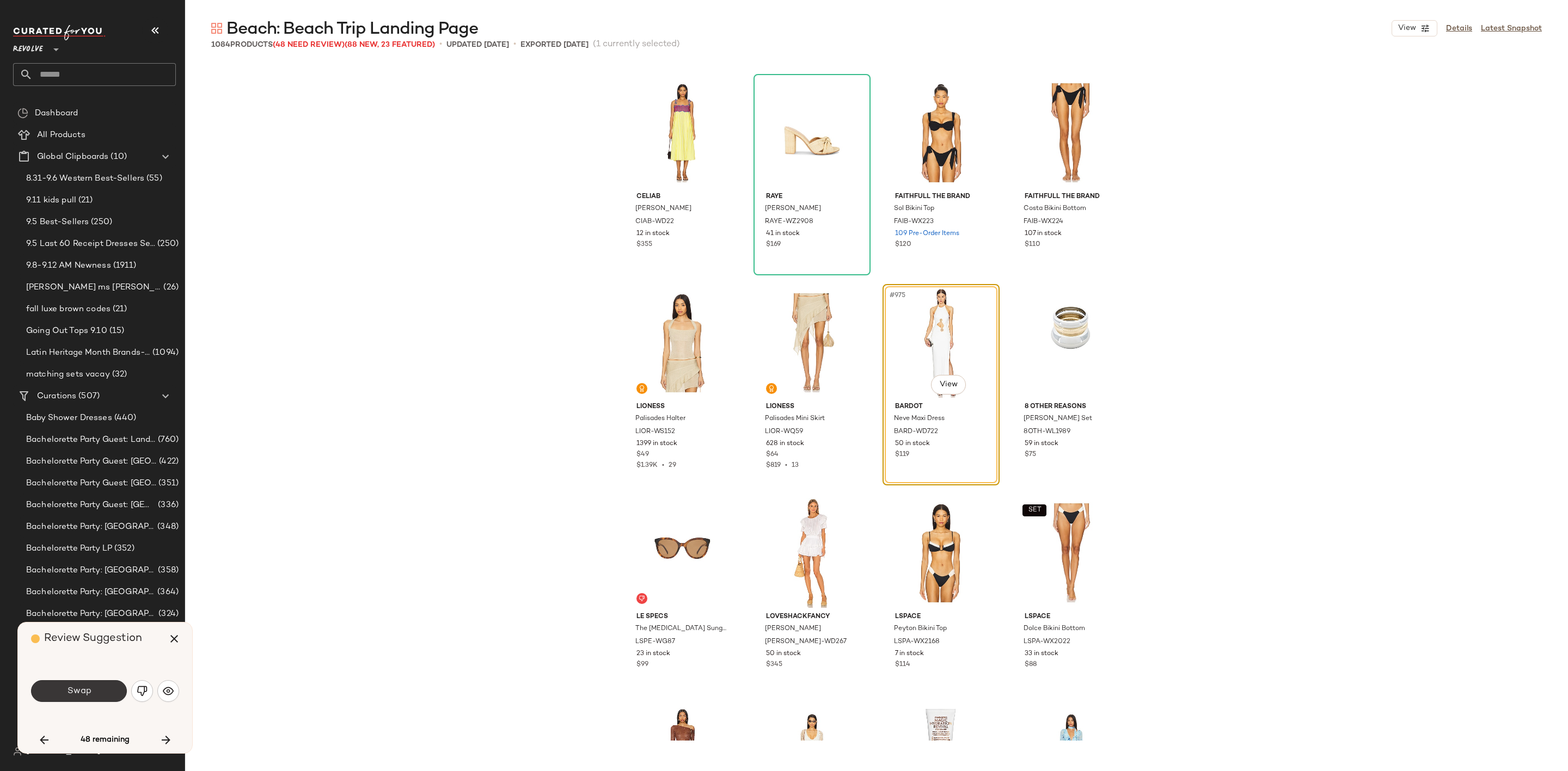
click at [88, 687] on span "Swap" at bounding box center [79, 692] width 24 height 10
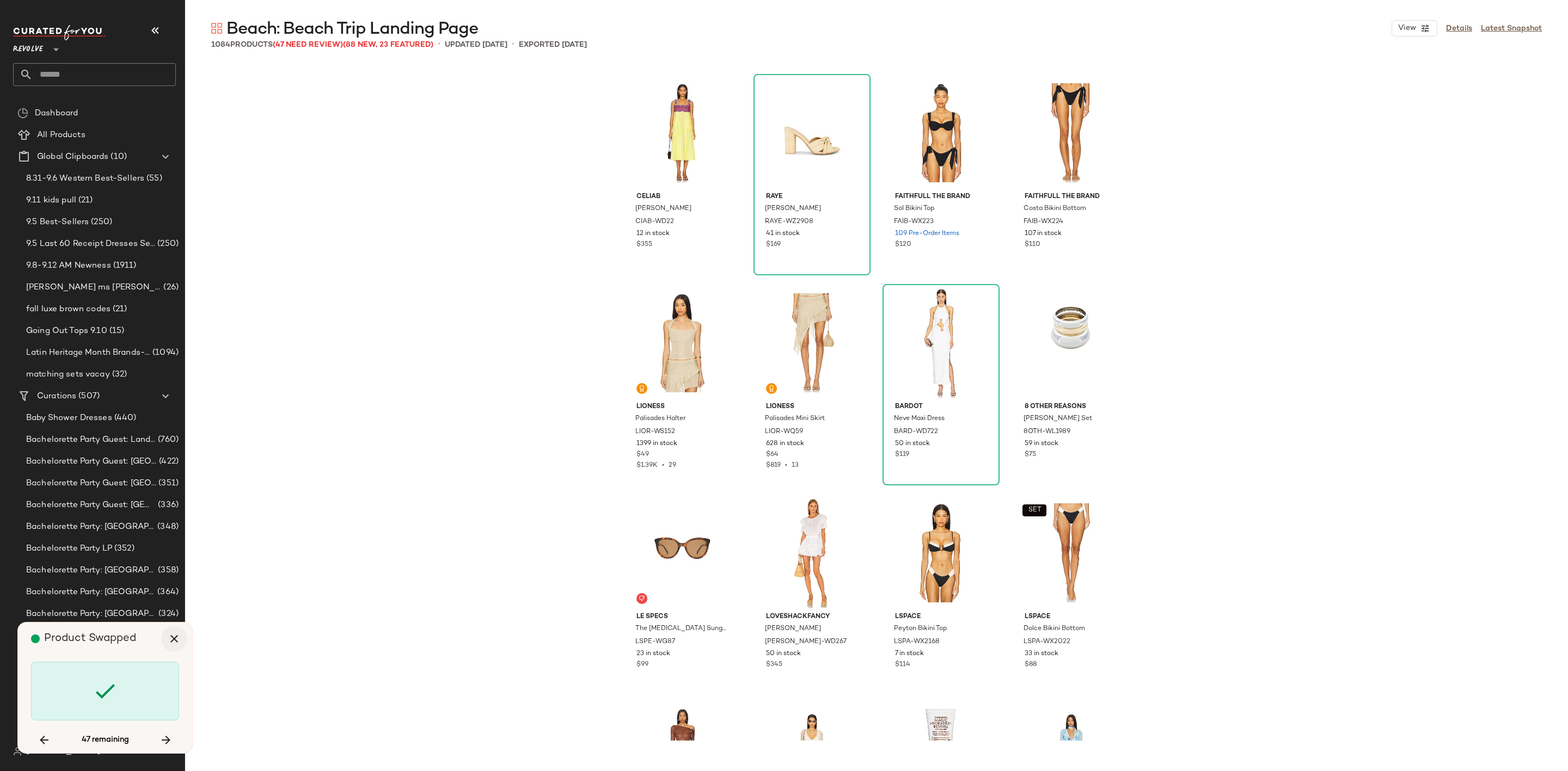
scroll to position [51873, 0]
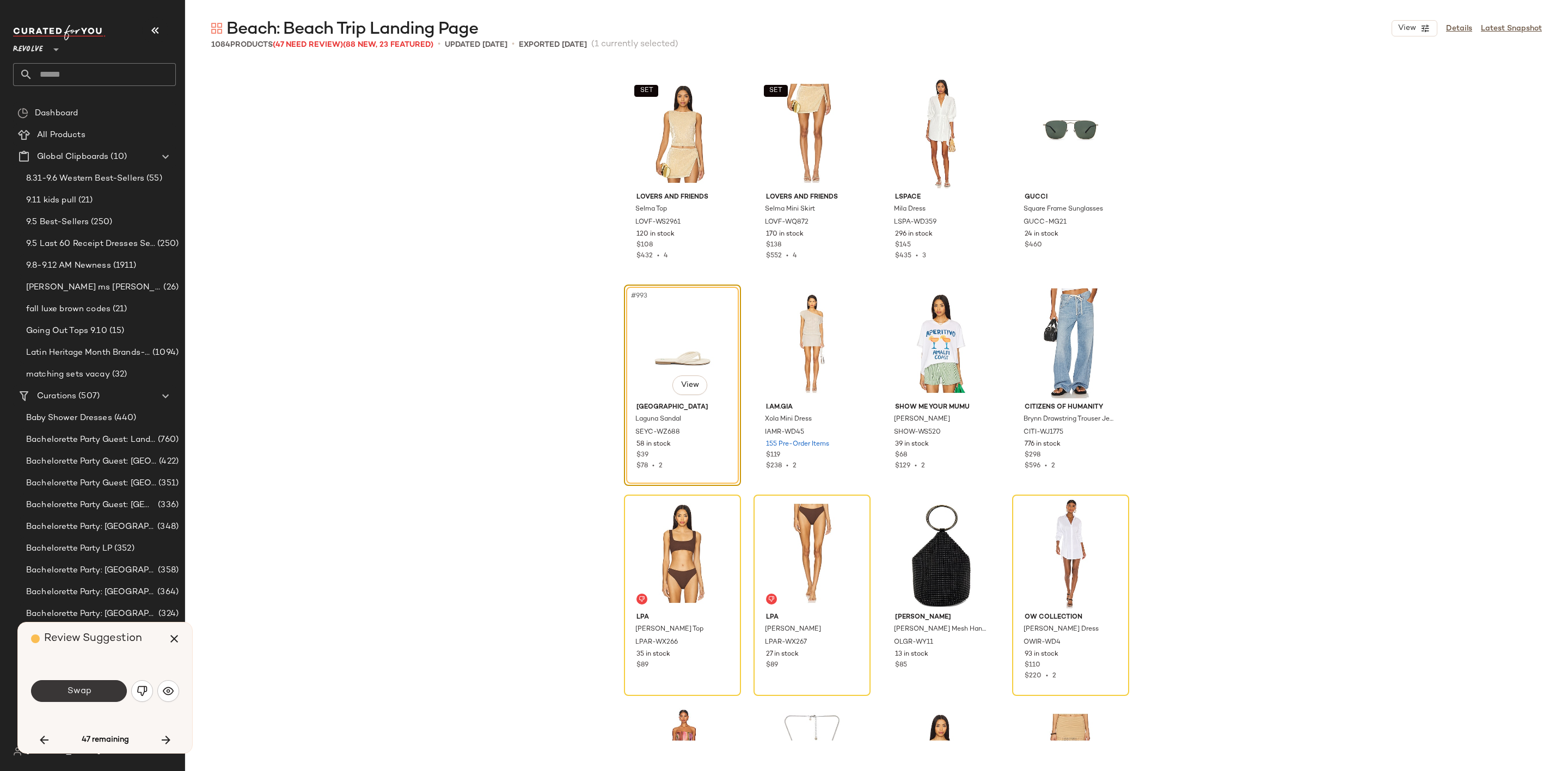
click at [75, 692] on span "Swap" at bounding box center [79, 692] width 24 height 10
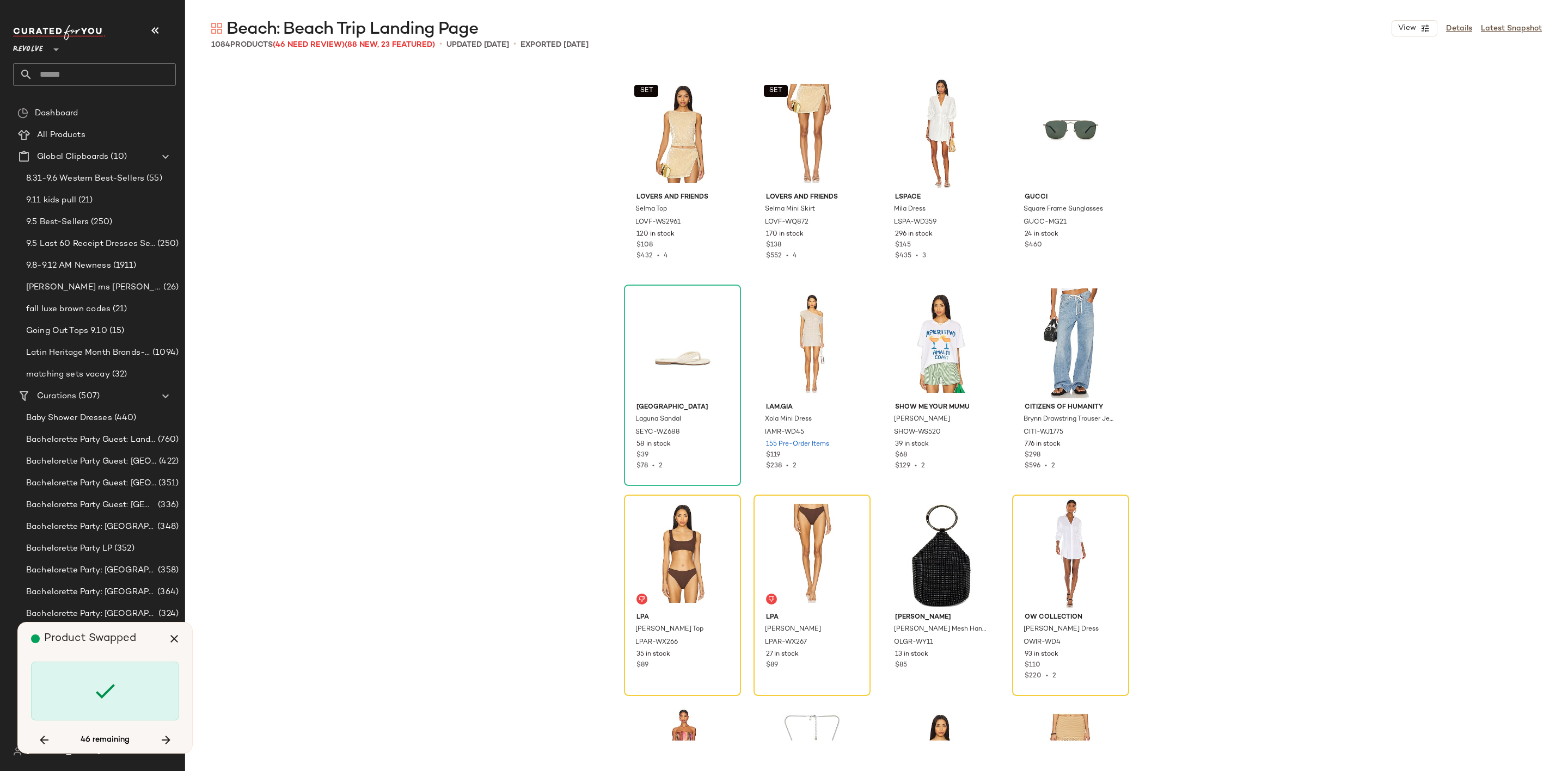
scroll to position [52084, 0]
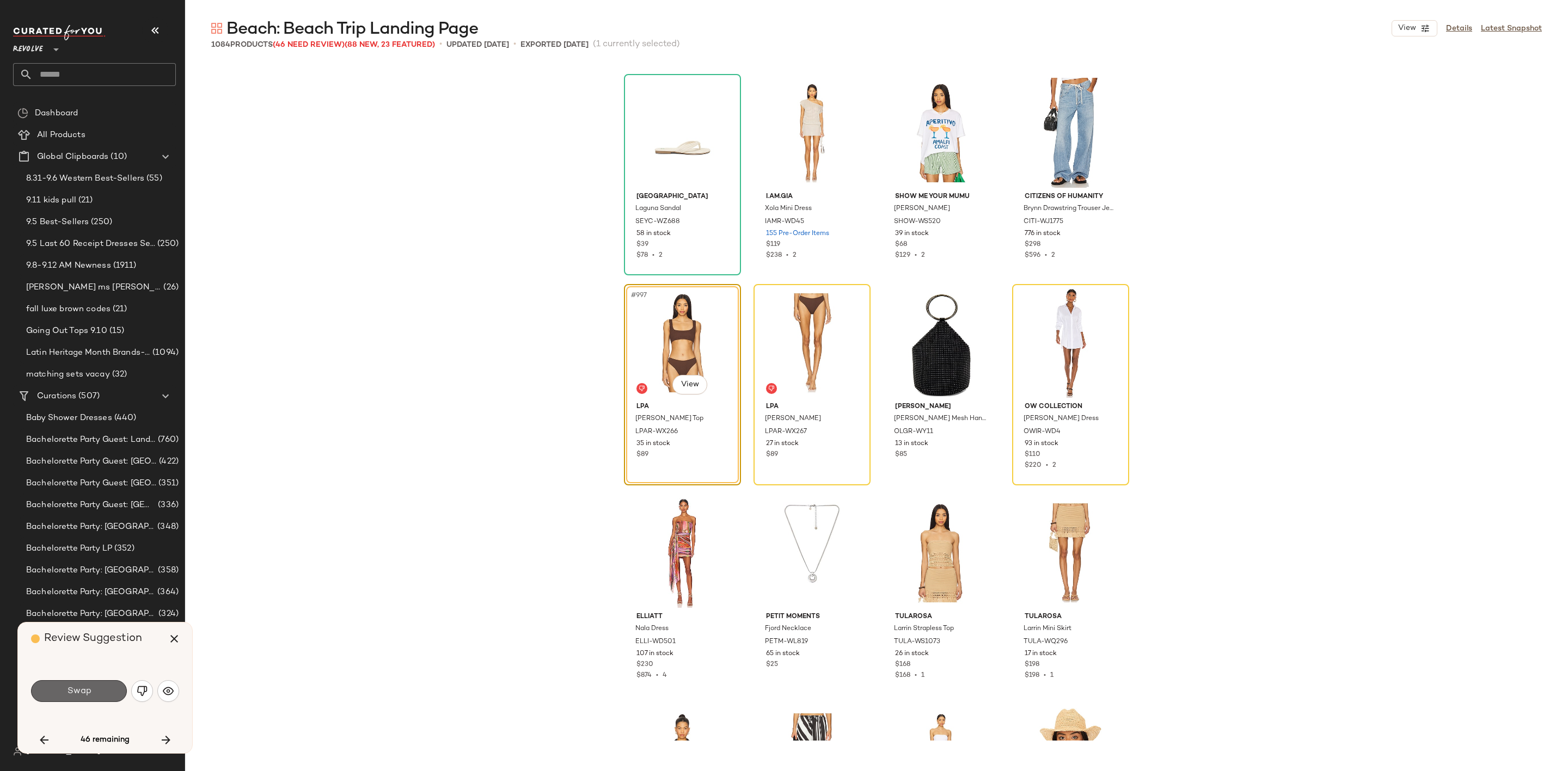
click at [72, 687] on span "Swap" at bounding box center [79, 692] width 24 height 10
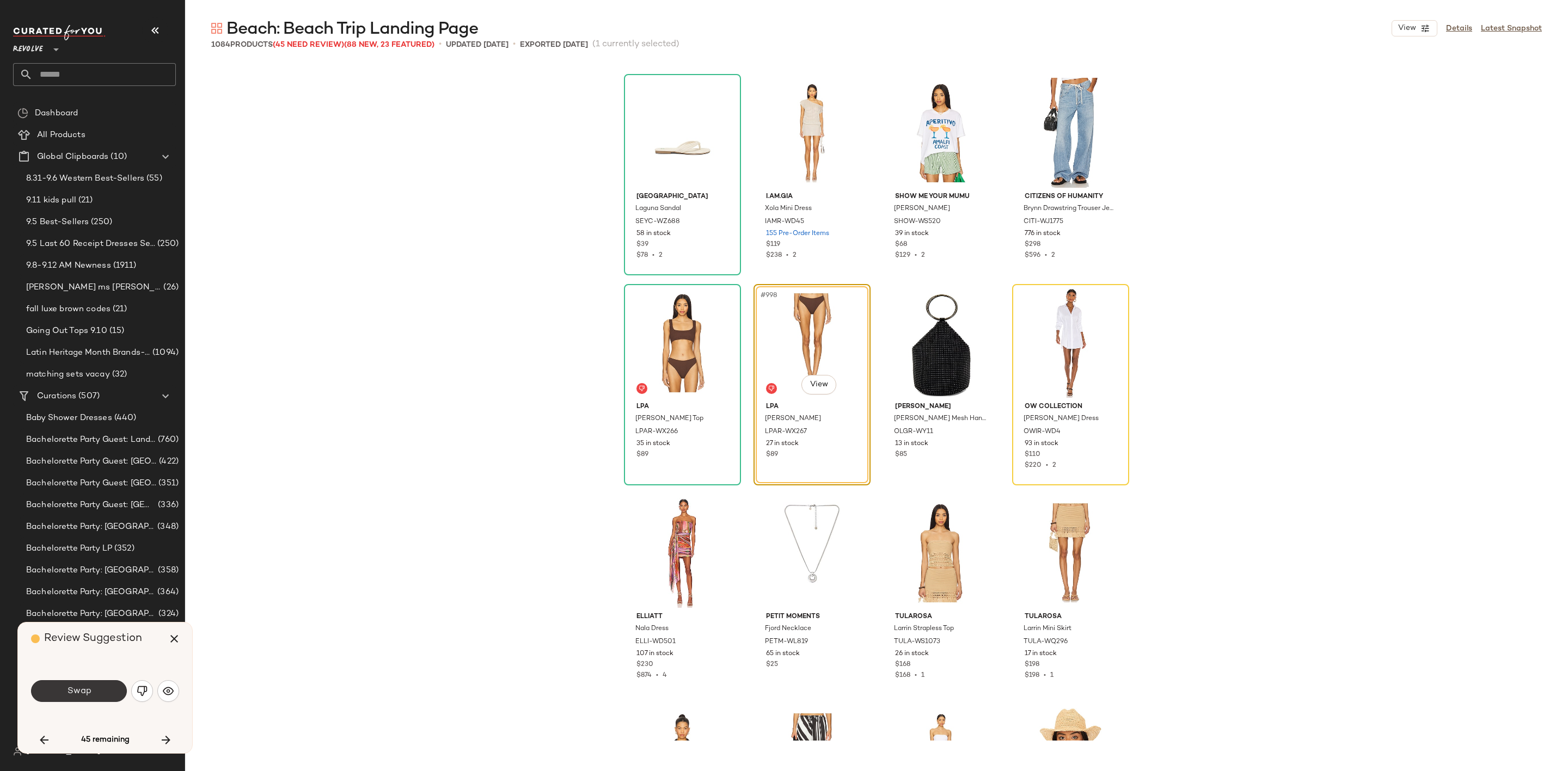
click at [97, 692] on button "Swap" at bounding box center [79, 691] width 96 height 22
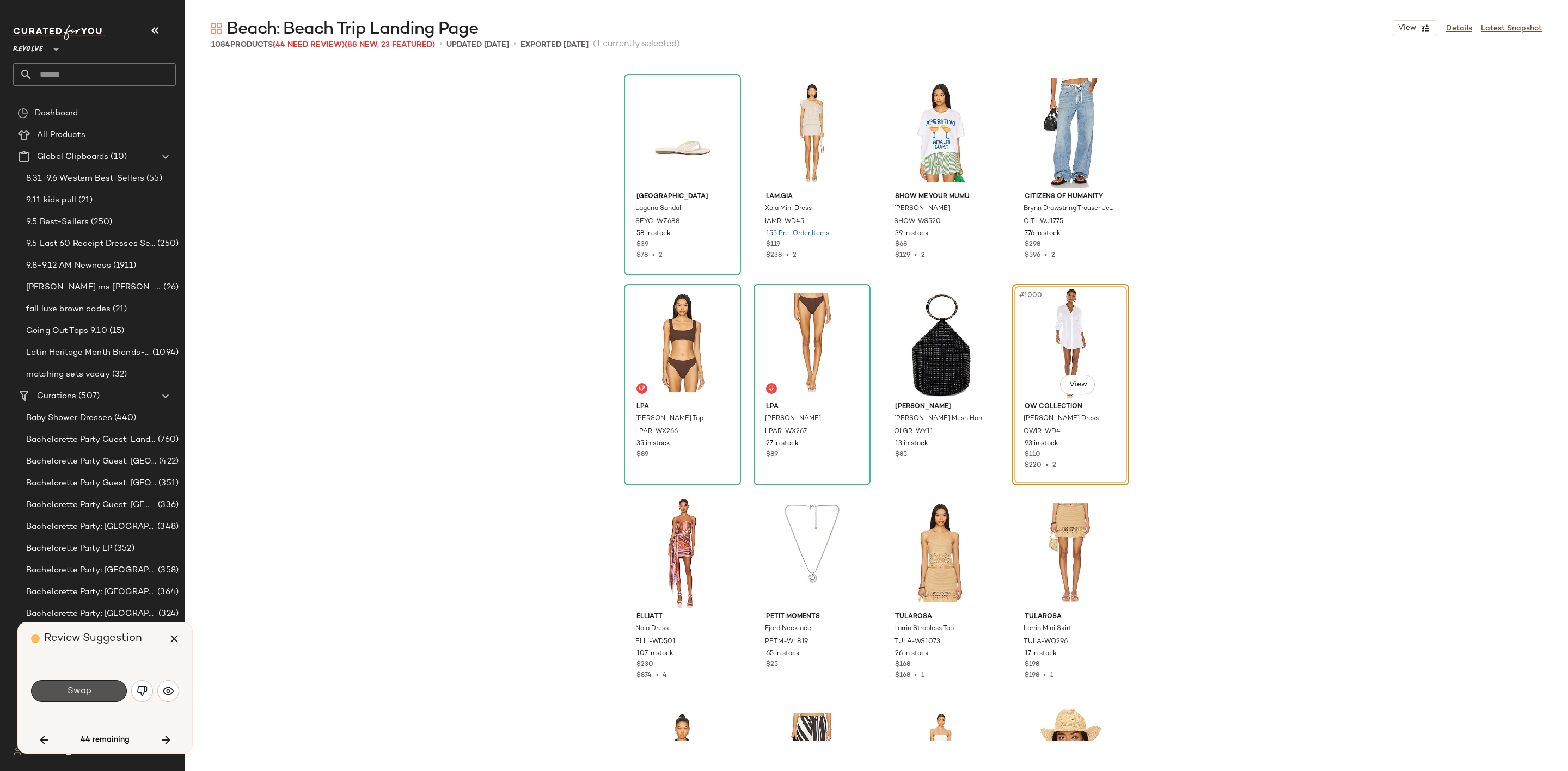
click at [98, 692] on button "Swap" at bounding box center [79, 691] width 96 height 22
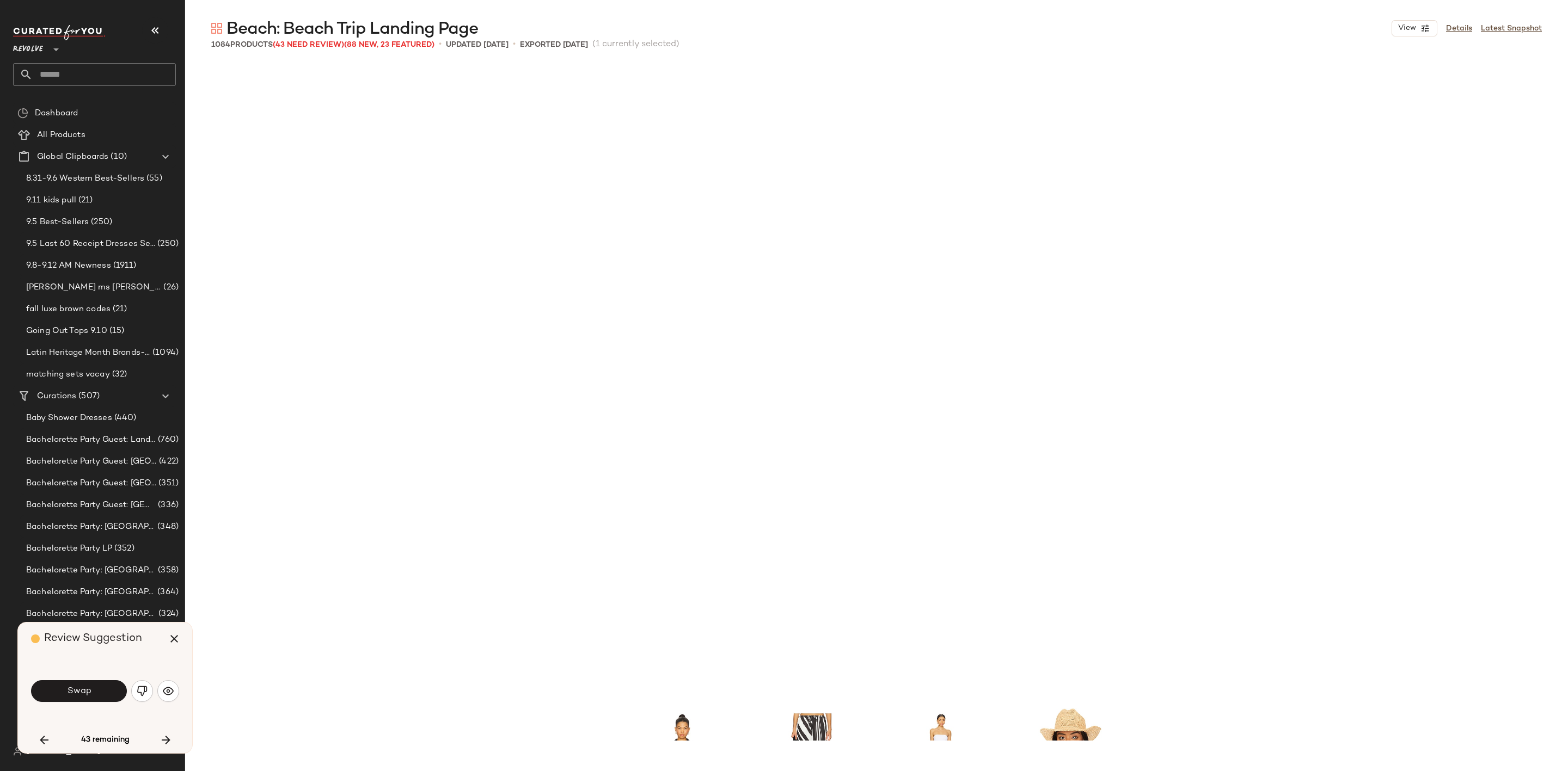
scroll to position [52713, 0]
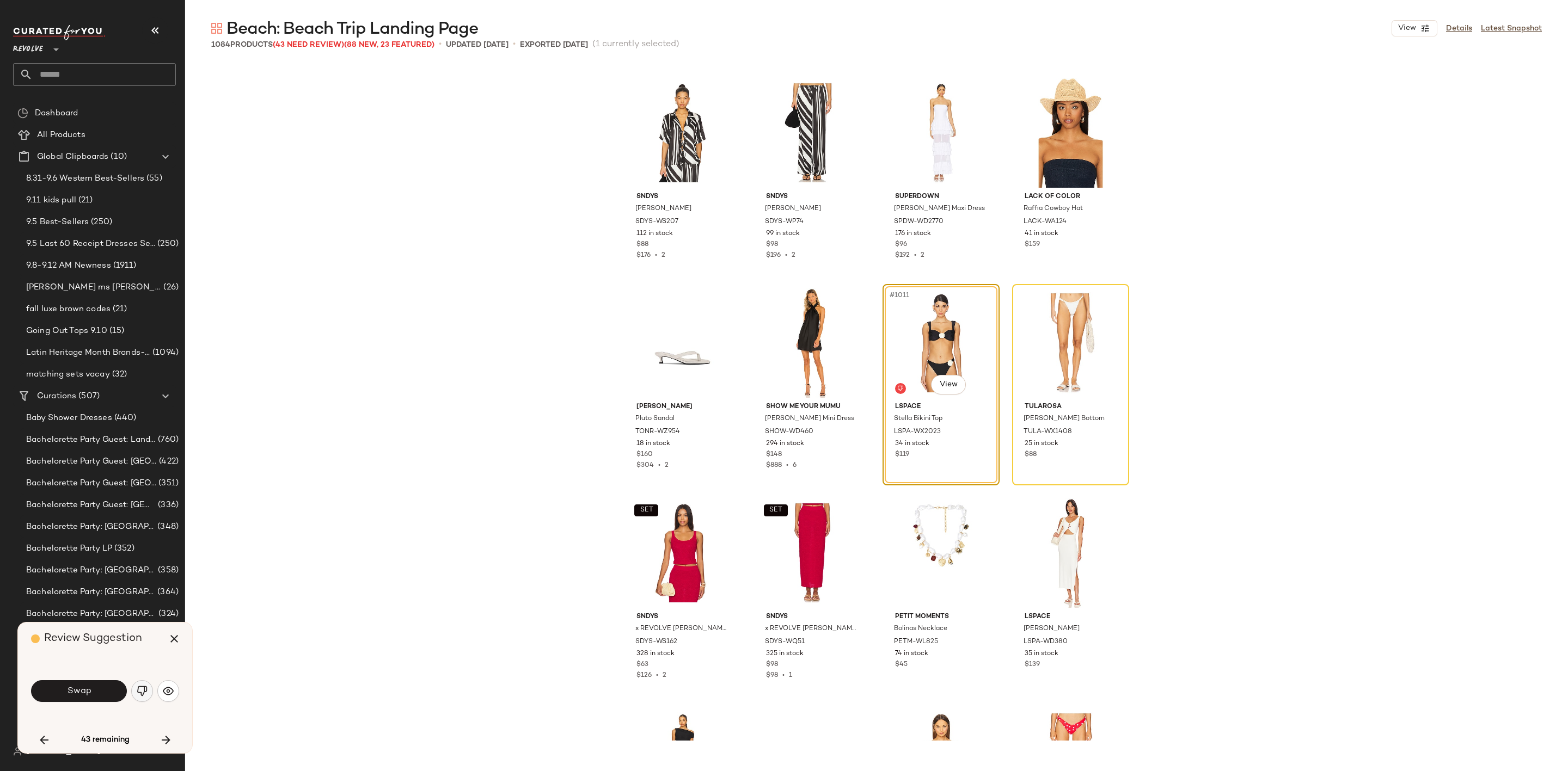
click at [142, 691] on img "button" at bounding box center [142, 691] width 11 height 11
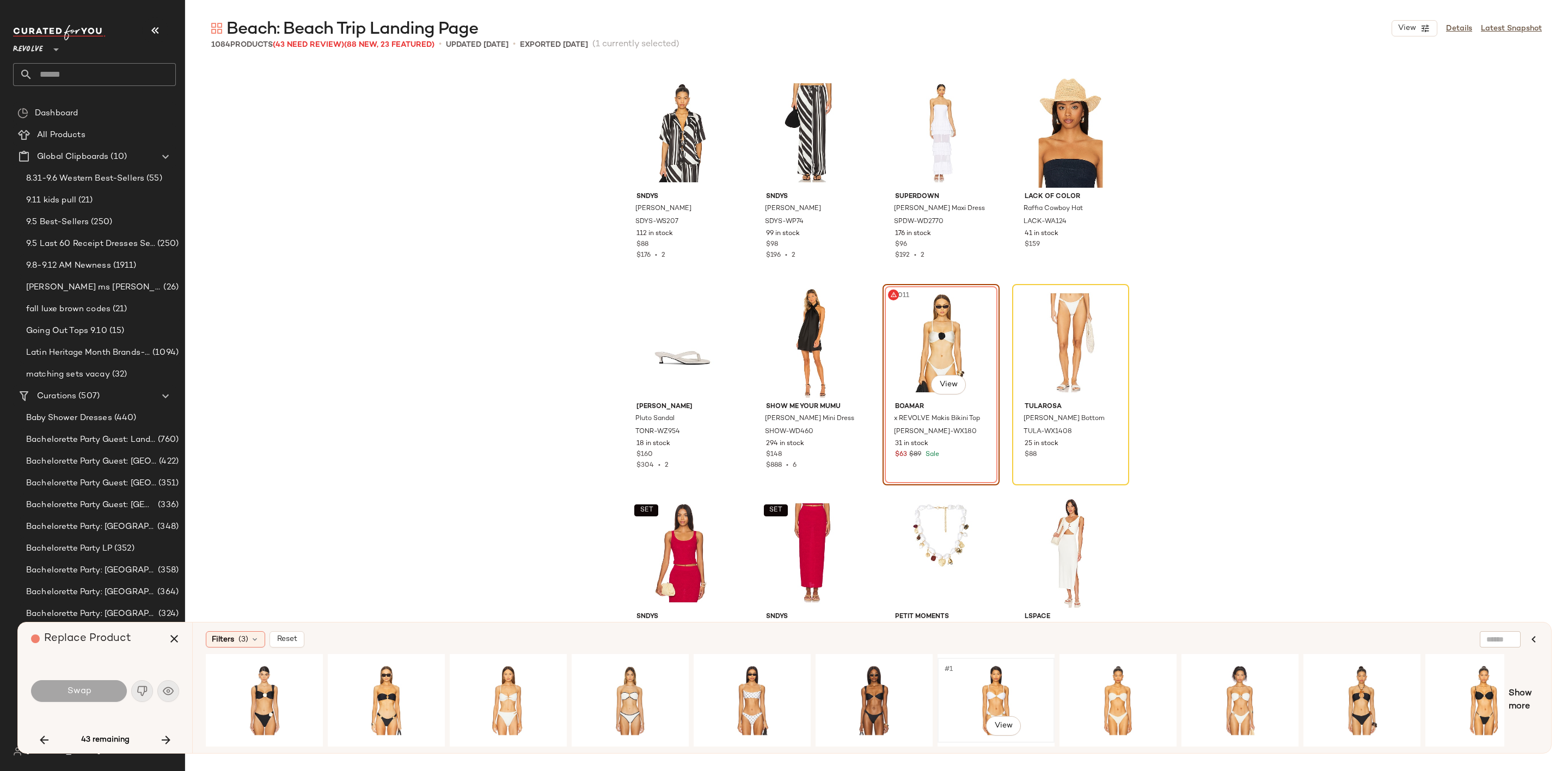
click at [1001, 691] on div "#1 View" at bounding box center [996, 699] width 110 height 77
click at [1069, 693] on div "#1 View" at bounding box center [1118, 699] width 110 height 77
click at [1209, 693] on div "#1 View" at bounding box center [1240, 699] width 110 height 77
click at [1533, 700] on span "Show more" at bounding box center [1523, 700] width 29 height 26
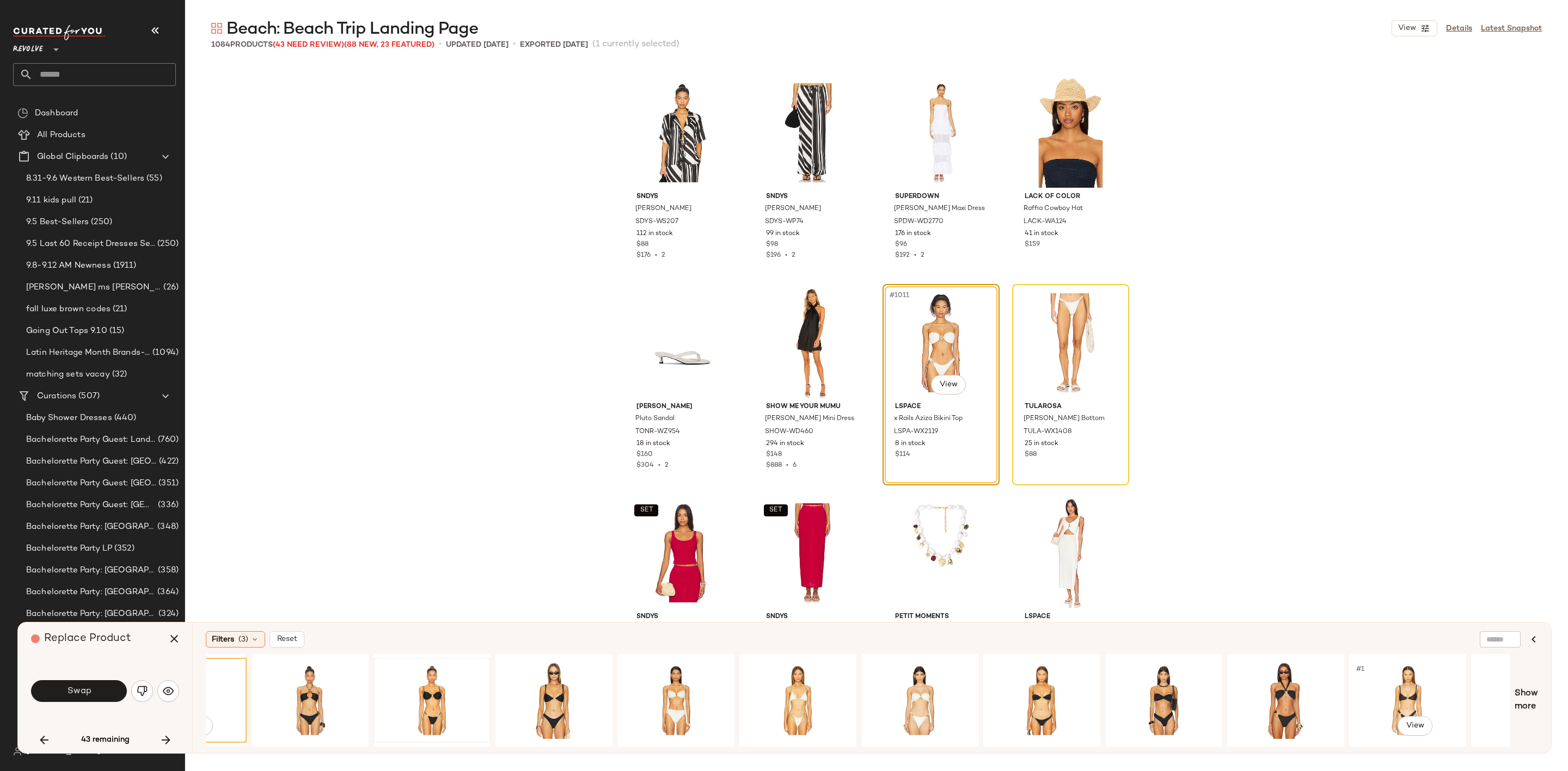
scroll to position [0, 1052]
click at [924, 676] on div "#1 View" at bounding box center [919, 699] width 110 height 77
click at [783, 695] on div "#1 View" at bounding box center [797, 699] width 110 height 77
click at [685, 704] on div "#1 View" at bounding box center [675, 699] width 110 height 77
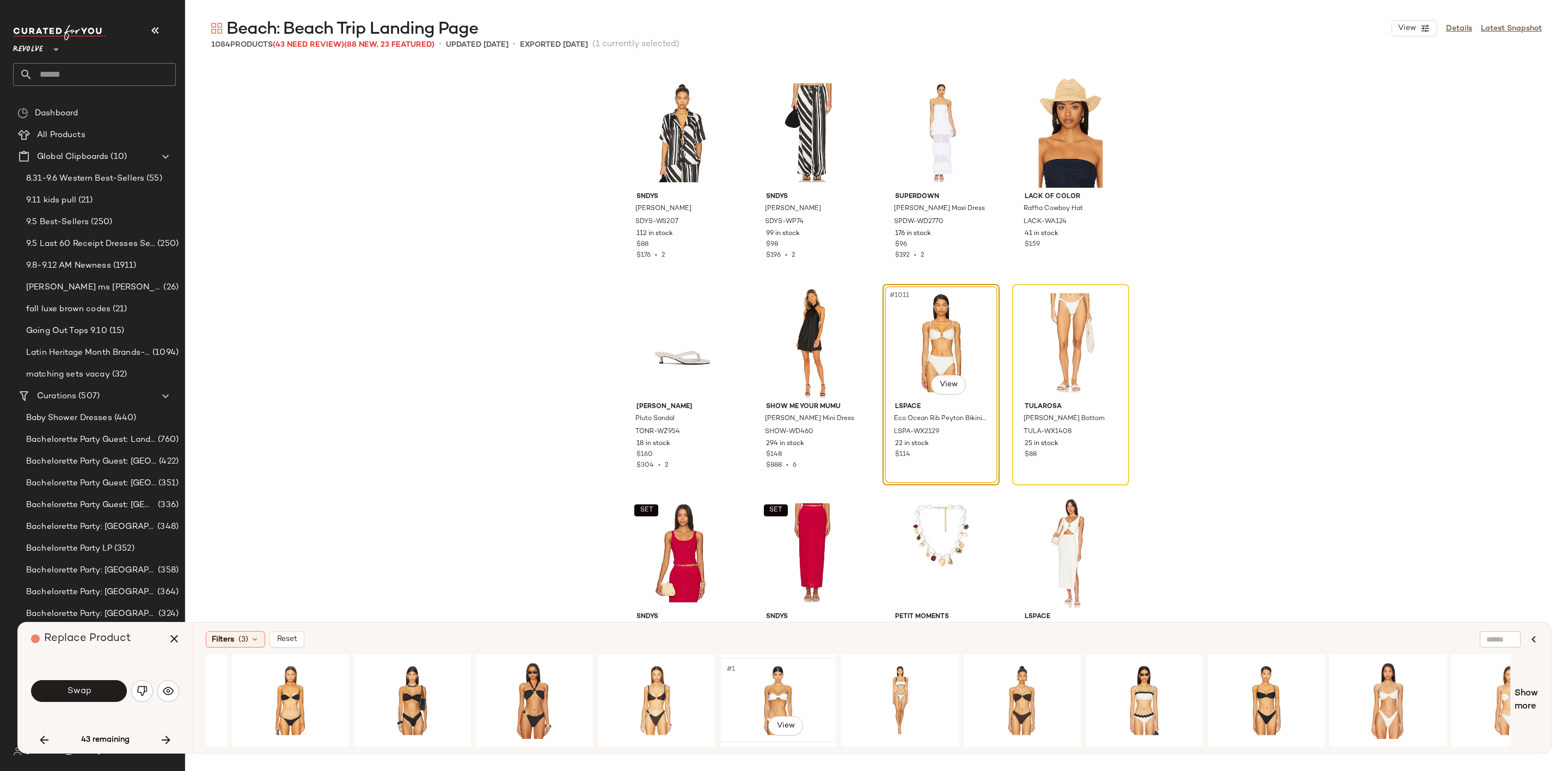
click at [779, 679] on div "#1 View" at bounding box center [778, 699] width 110 height 77
click at [878, 689] on div "#1 View" at bounding box center [899, 699] width 110 height 77
click at [1025, 698] on div "#1 View" at bounding box center [1021, 699] width 110 height 77
click at [1140, 692] on div "#1 View" at bounding box center [1143, 699] width 110 height 77
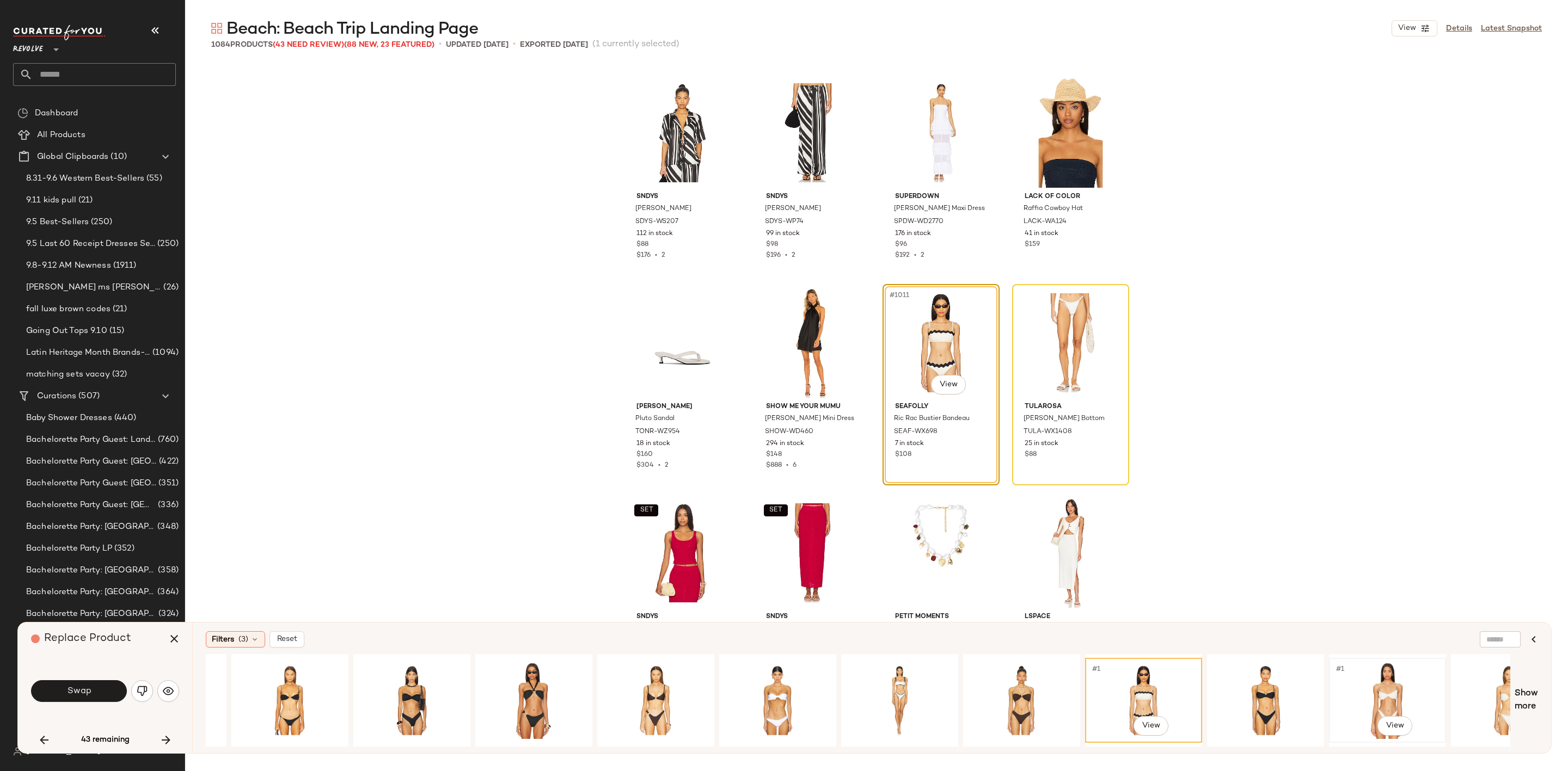
click at [1381, 683] on div "#1 View" at bounding box center [1387, 699] width 110 height 77
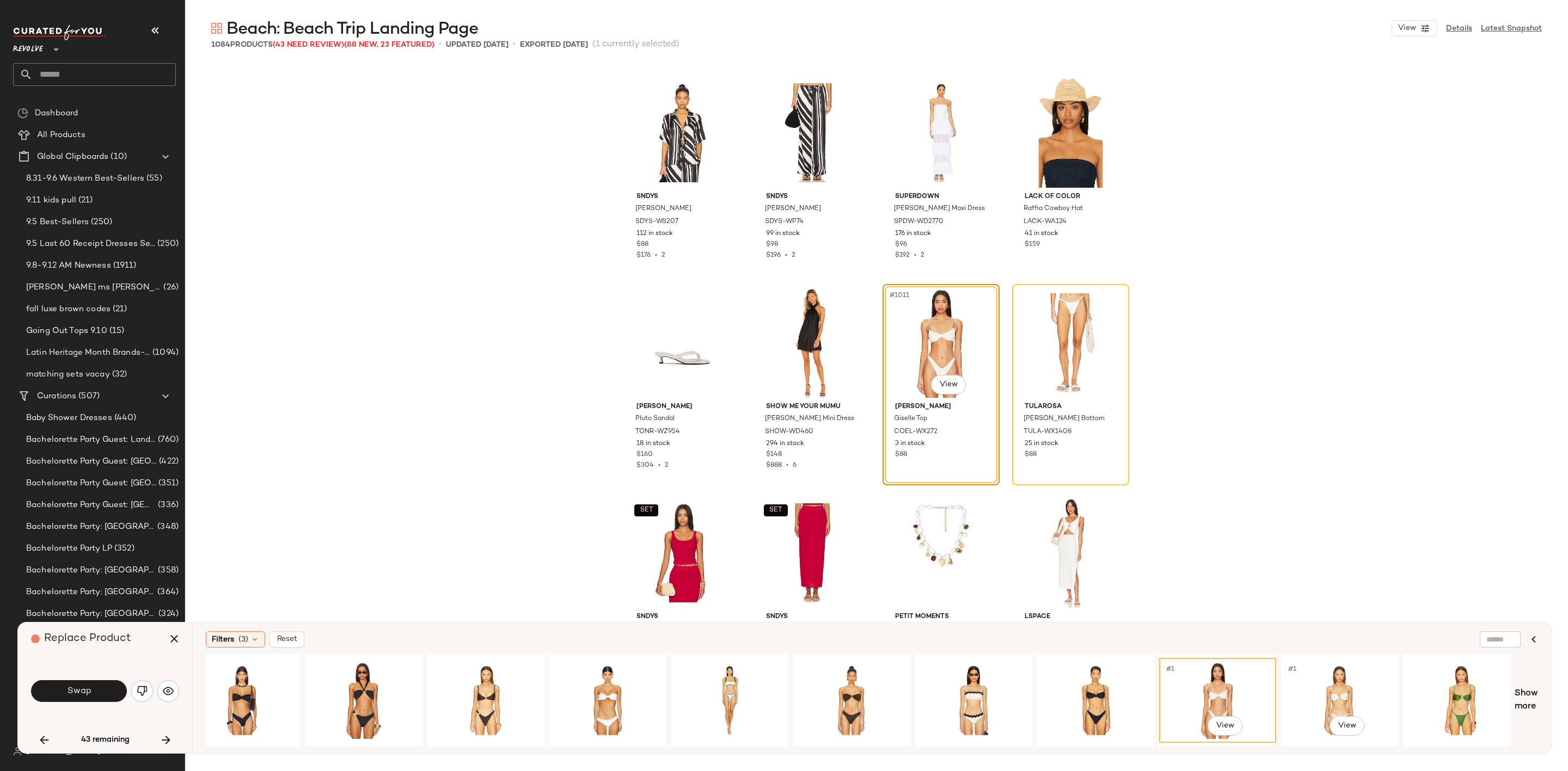
scroll to position [0, 1983]
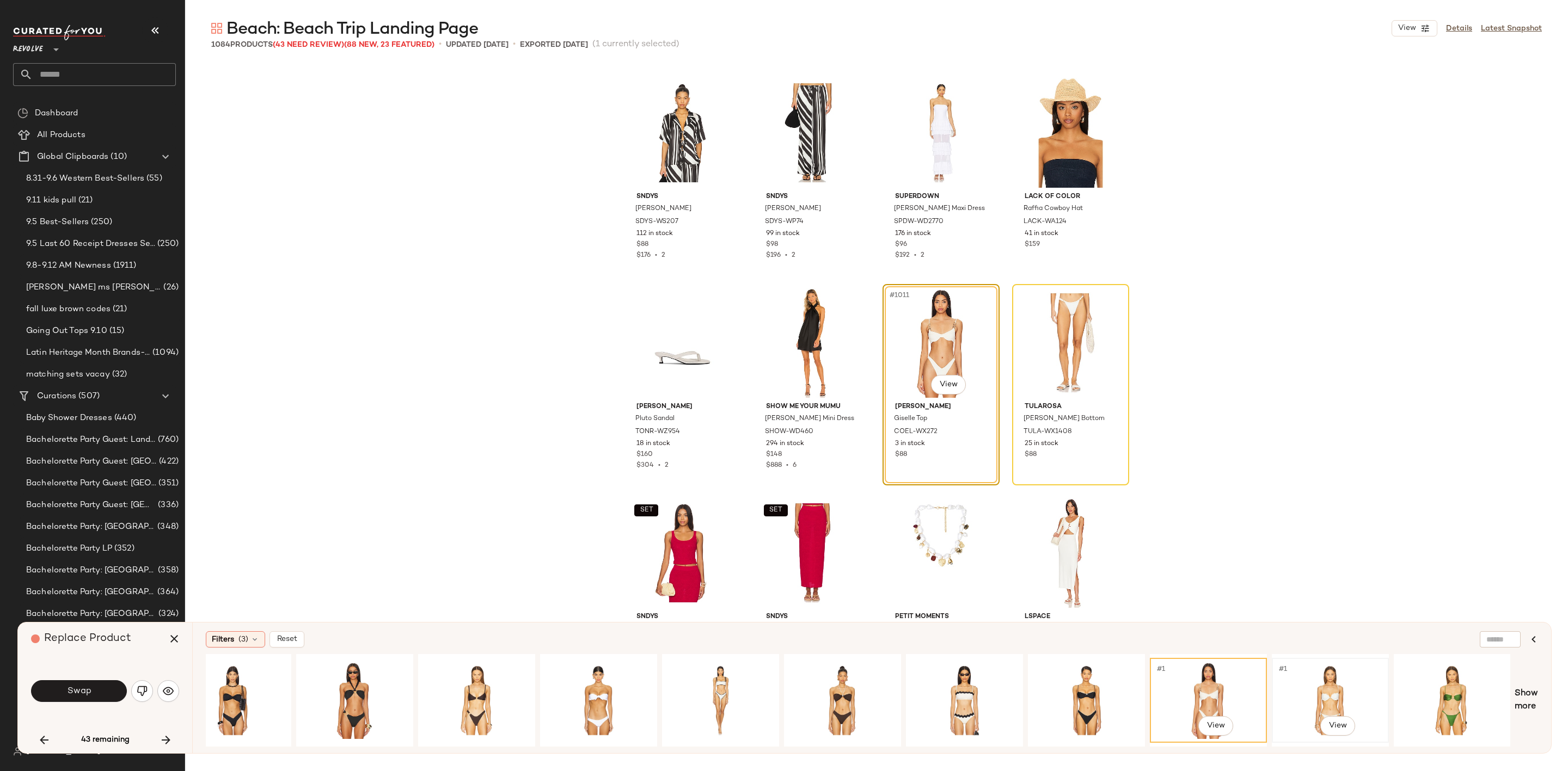
click at [1317, 691] on div "#1 View" at bounding box center [1330, 699] width 110 height 77
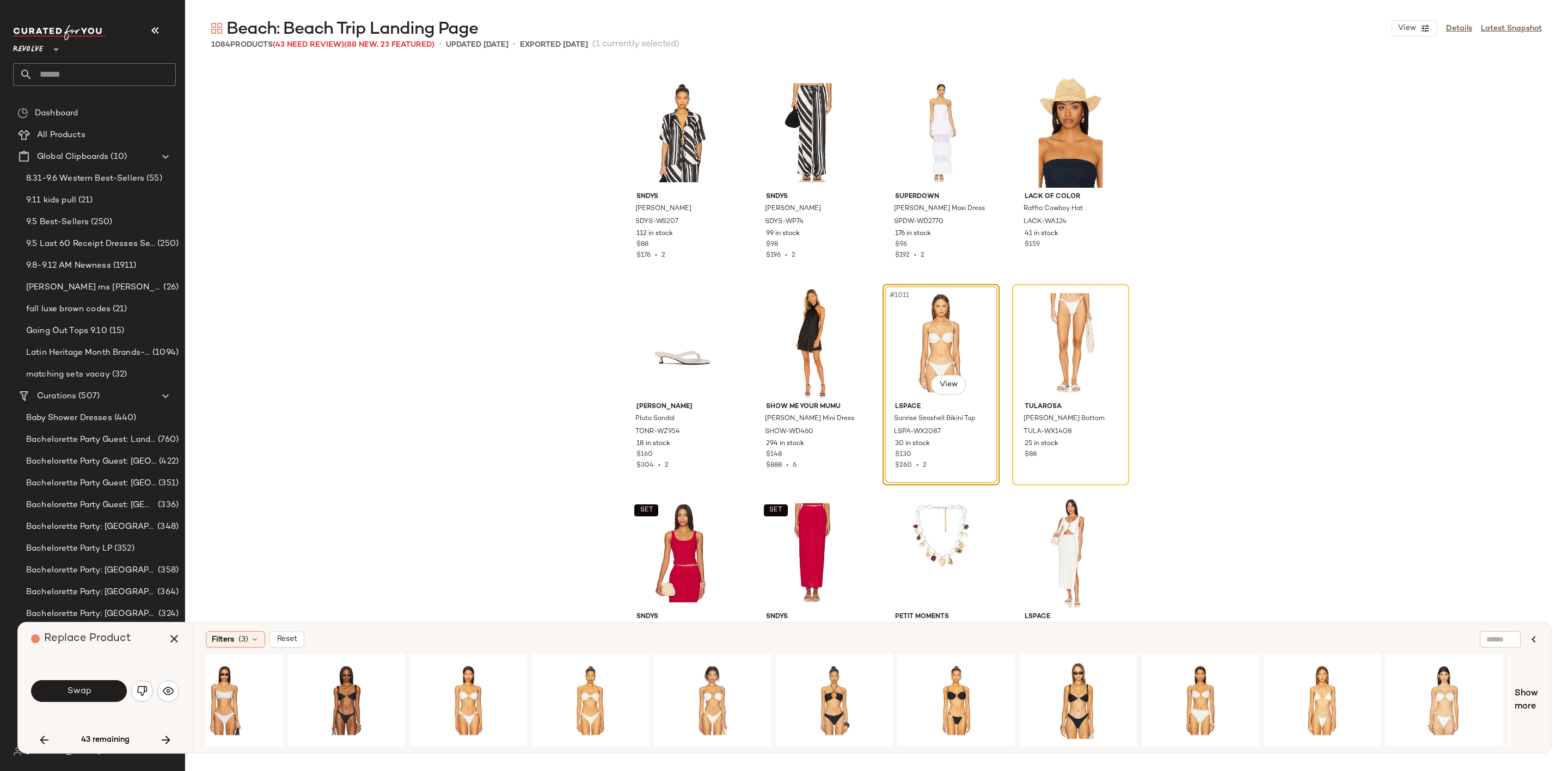
scroll to position [0, 0]
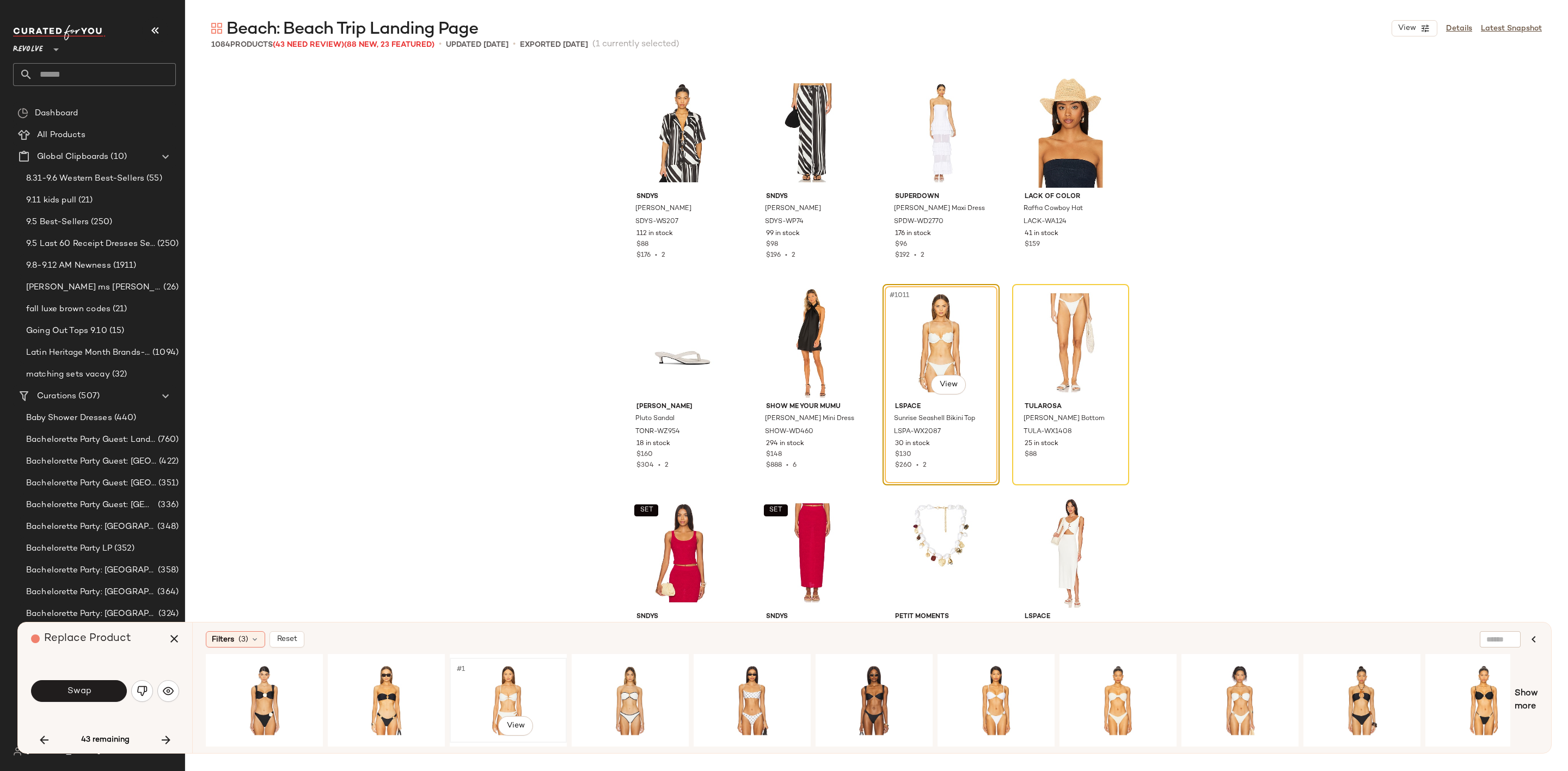
click at [506, 679] on div "#1 View" at bounding box center [508, 699] width 110 height 77
click at [73, 680] on button "Swap" at bounding box center [79, 691] width 96 height 22
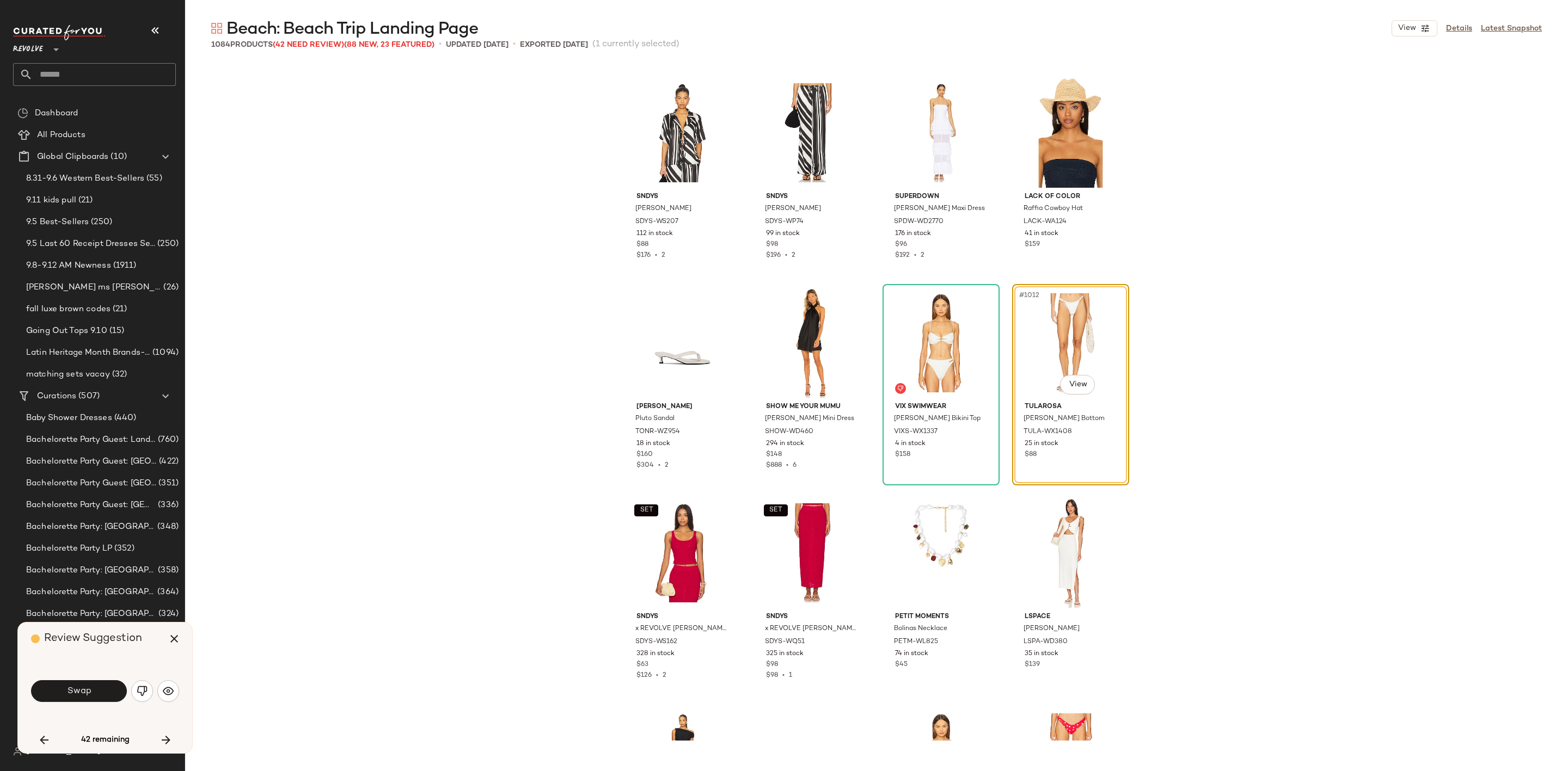
click at [144, 692] on img "button" at bounding box center [142, 691] width 11 height 11
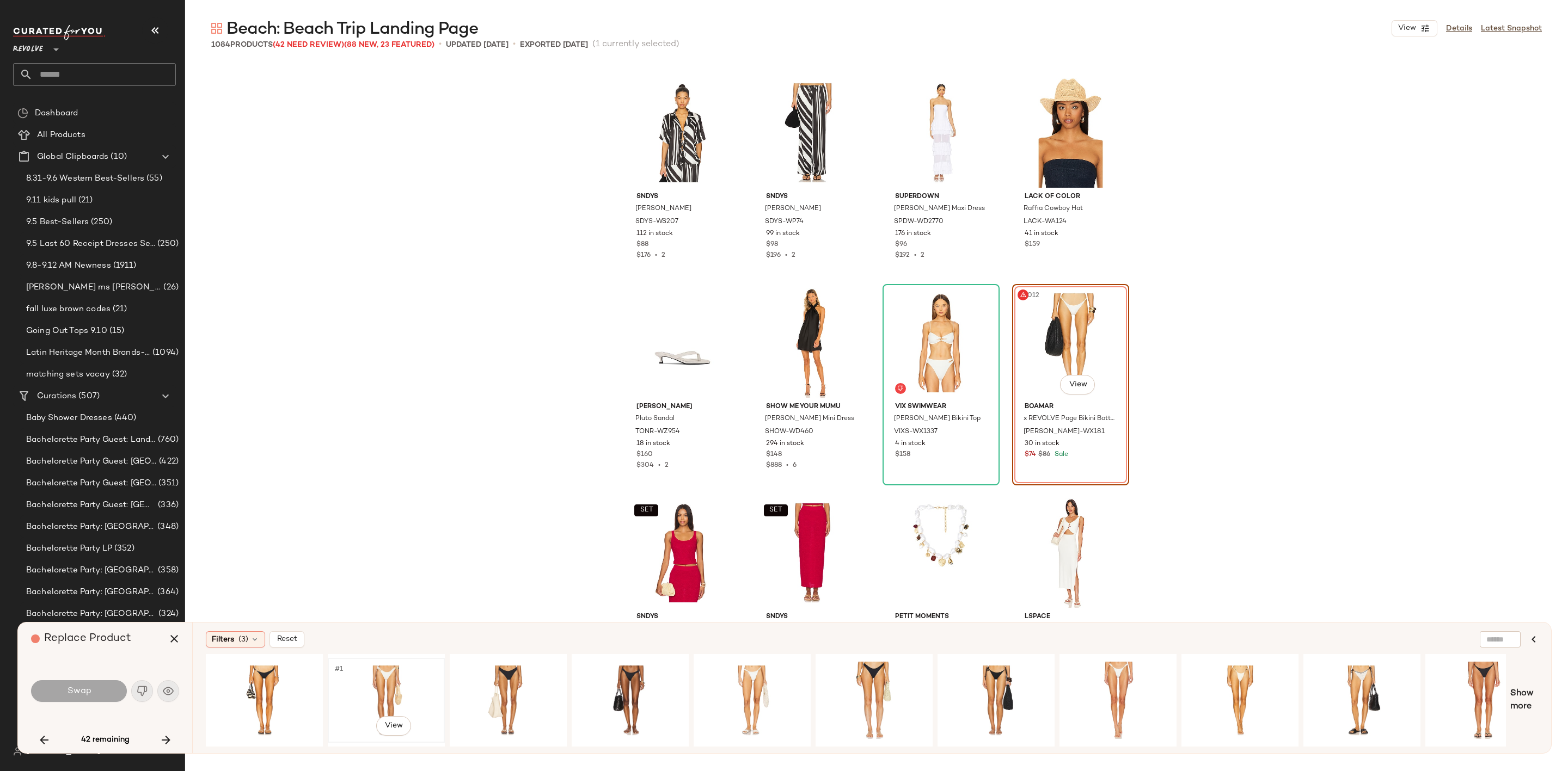
click at [380, 680] on div "#1 View" at bounding box center [386, 699] width 110 height 77
click at [759, 679] on div "#1 View" at bounding box center [752, 699] width 110 height 77
click at [1127, 674] on div "#1 View" at bounding box center [1118, 699] width 110 height 77
click at [1241, 686] on div "#1 View" at bounding box center [1240, 699] width 110 height 77
click at [1531, 702] on span "Show more" at bounding box center [1524, 700] width 28 height 26
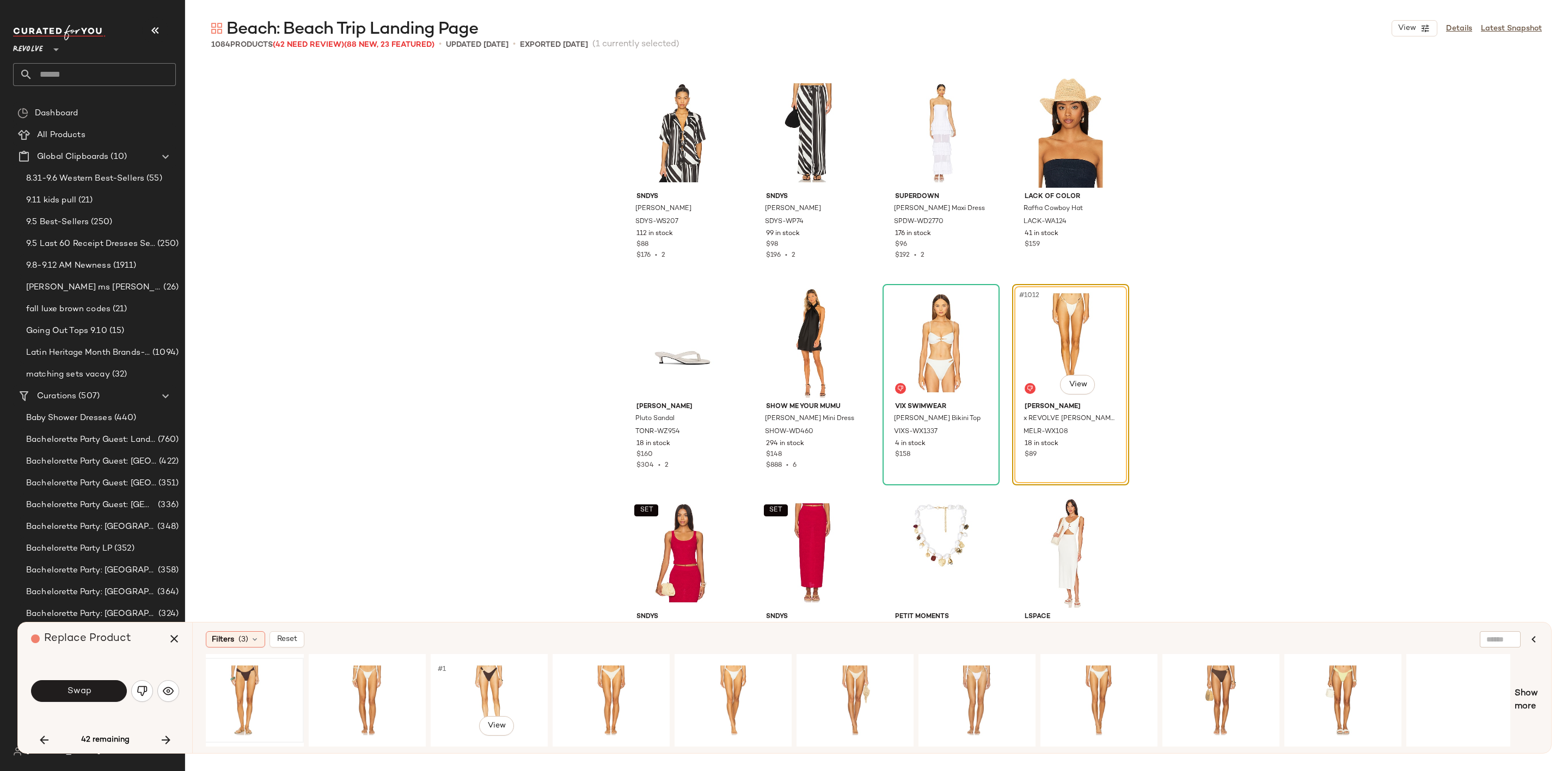
scroll to position [0, 1617]
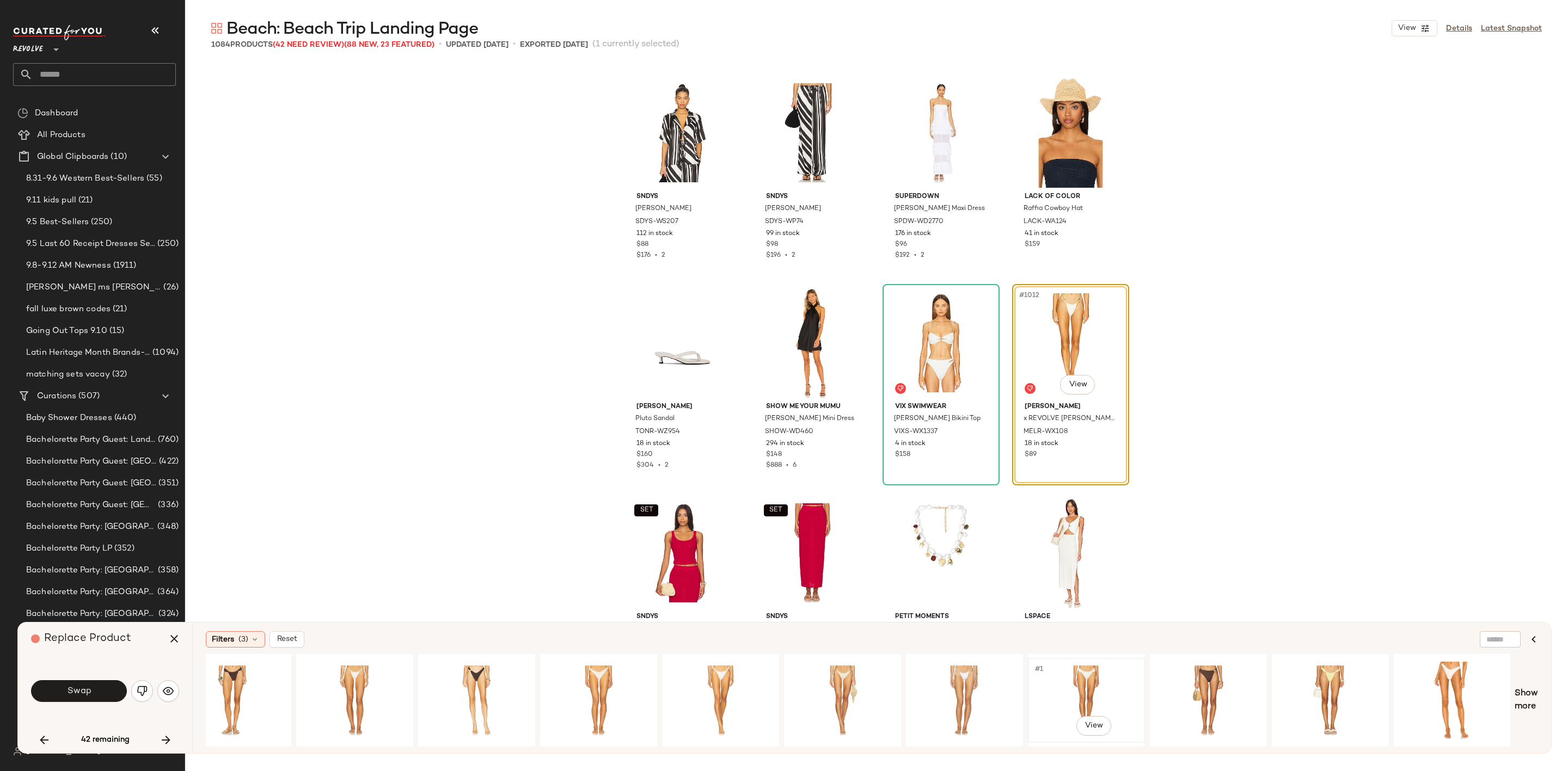
click at [1082, 680] on div "#1 View" at bounding box center [1086, 699] width 110 height 77
click at [1470, 689] on div "#1 View" at bounding box center [1452, 699] width 110 height 77
drag, startPoint x: 375, startPoint y: 705, endPoint x: 319, endPoint y: 671, distance: 65.5
drag, startPoint x: 319, startPoint y: 671, endPoint x: 139, endPoint y: 693, distance: 181.3
click at [139, 693] on img "button" at bounding box center [142, 691] width 11 height 11
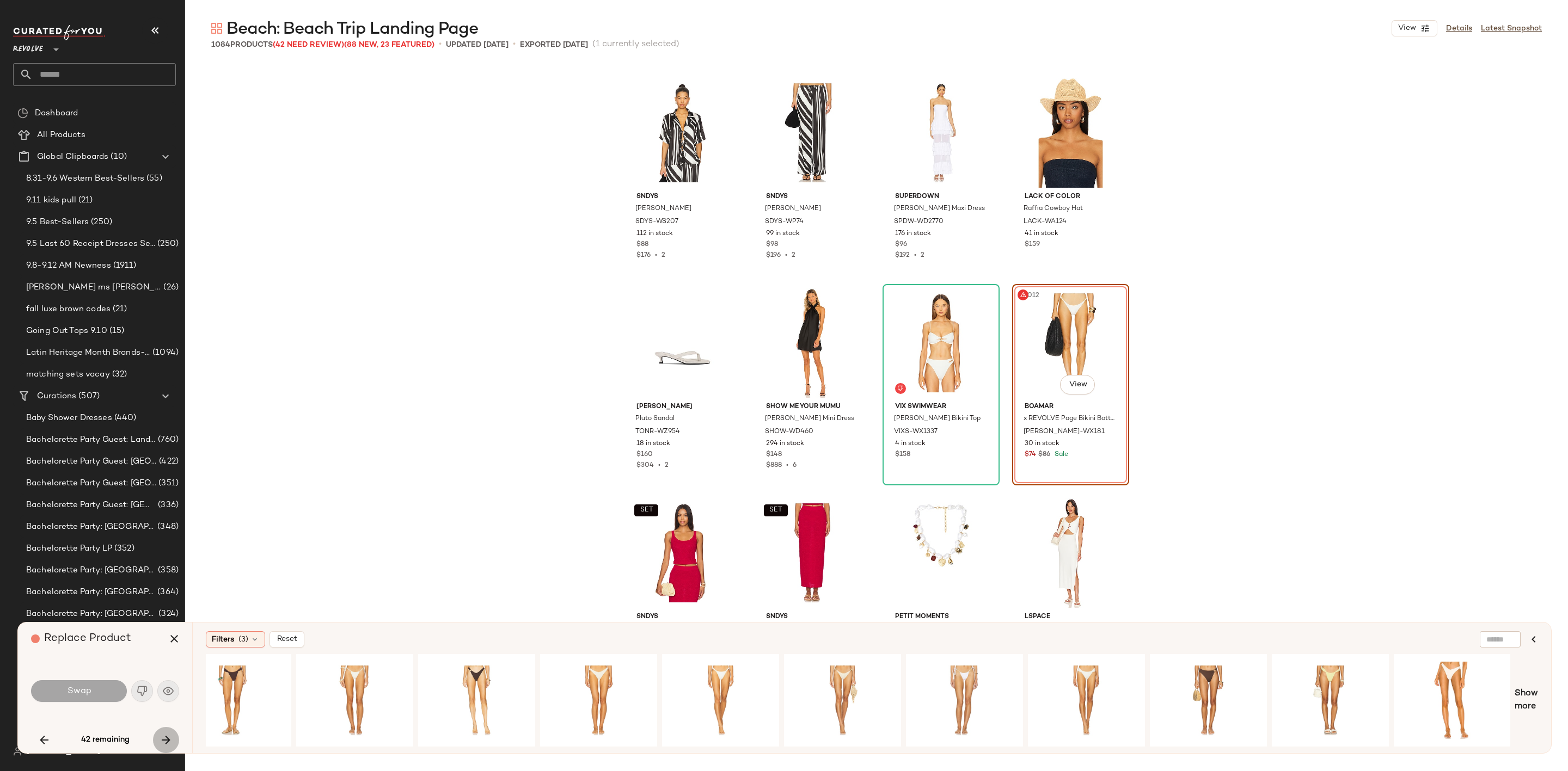
click at [168, 741] on icon "button" at bounding box center [166, 739] width 13 height 13
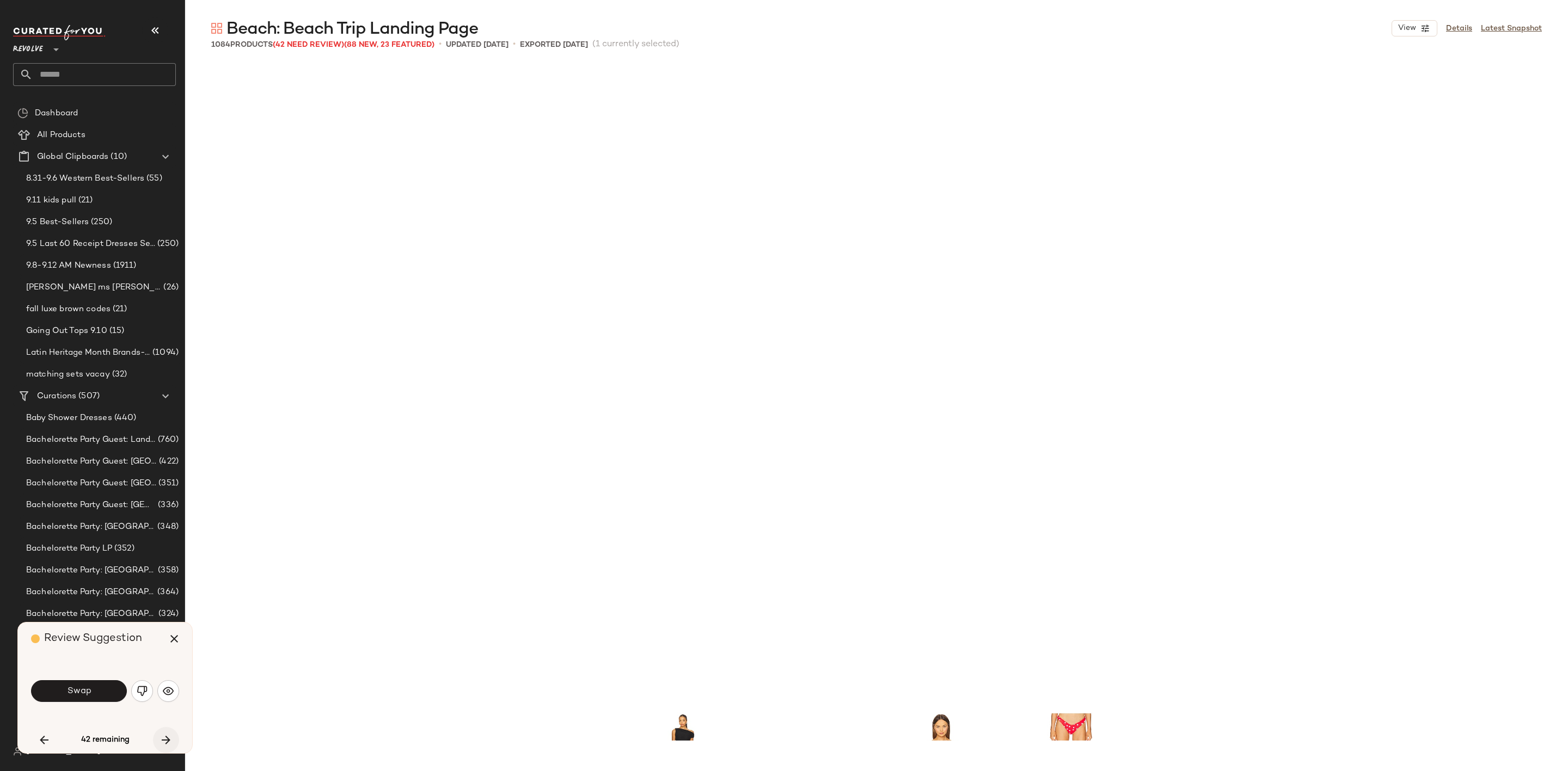
scroll to position [53343, 0]
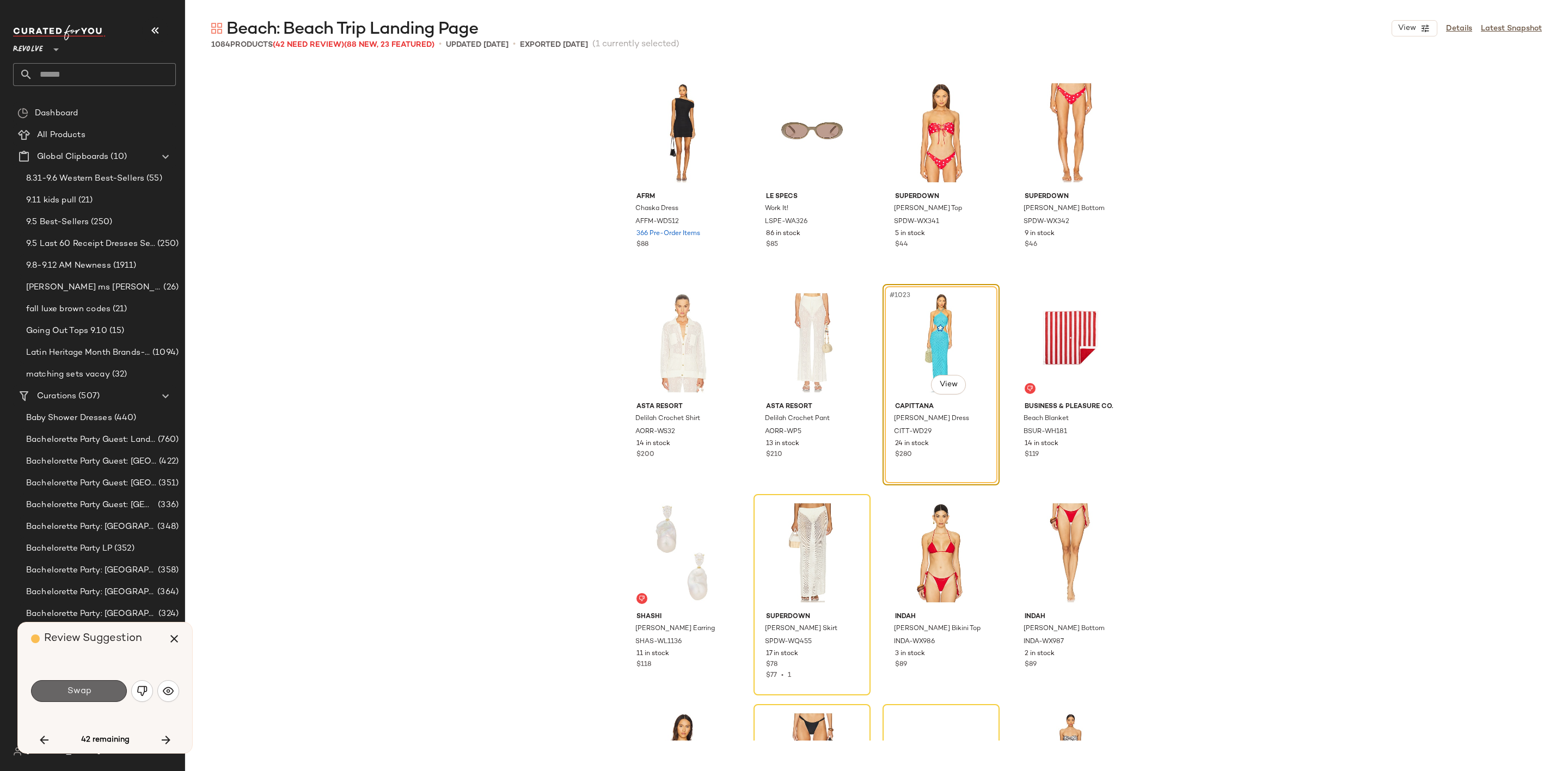
click at [67, 692] on span "Swap" at bounding box center [79, 692] width 24 height 10
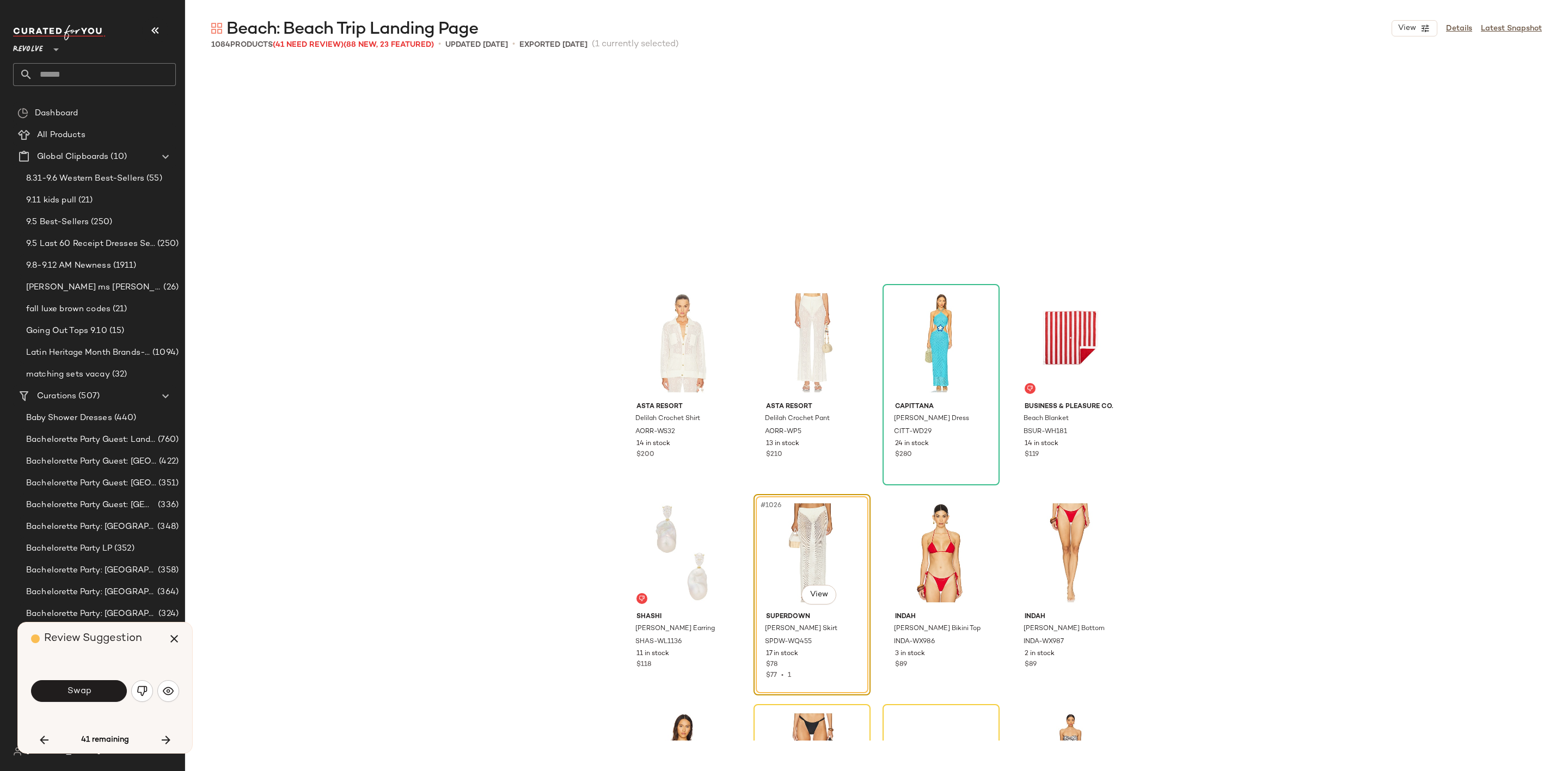
scroll to position [53553, 0]
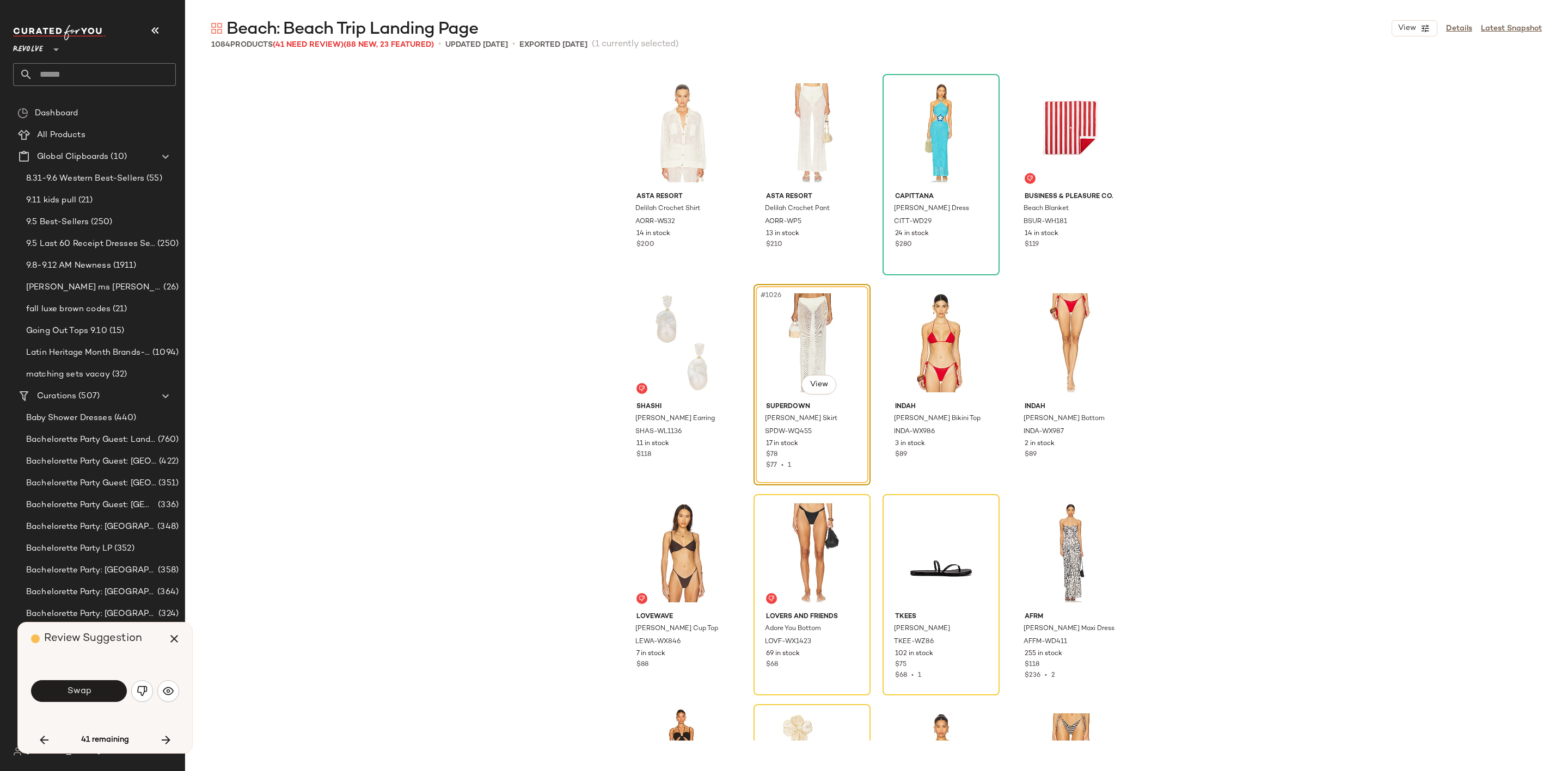
drag, startPoint x: 73, startPoint y: 689, endPoint x: 14, endPoint y: 696, distance: 59.4
click at [73, 689] on span "Swap" at bounding box center [79, 692] width 24 height 10
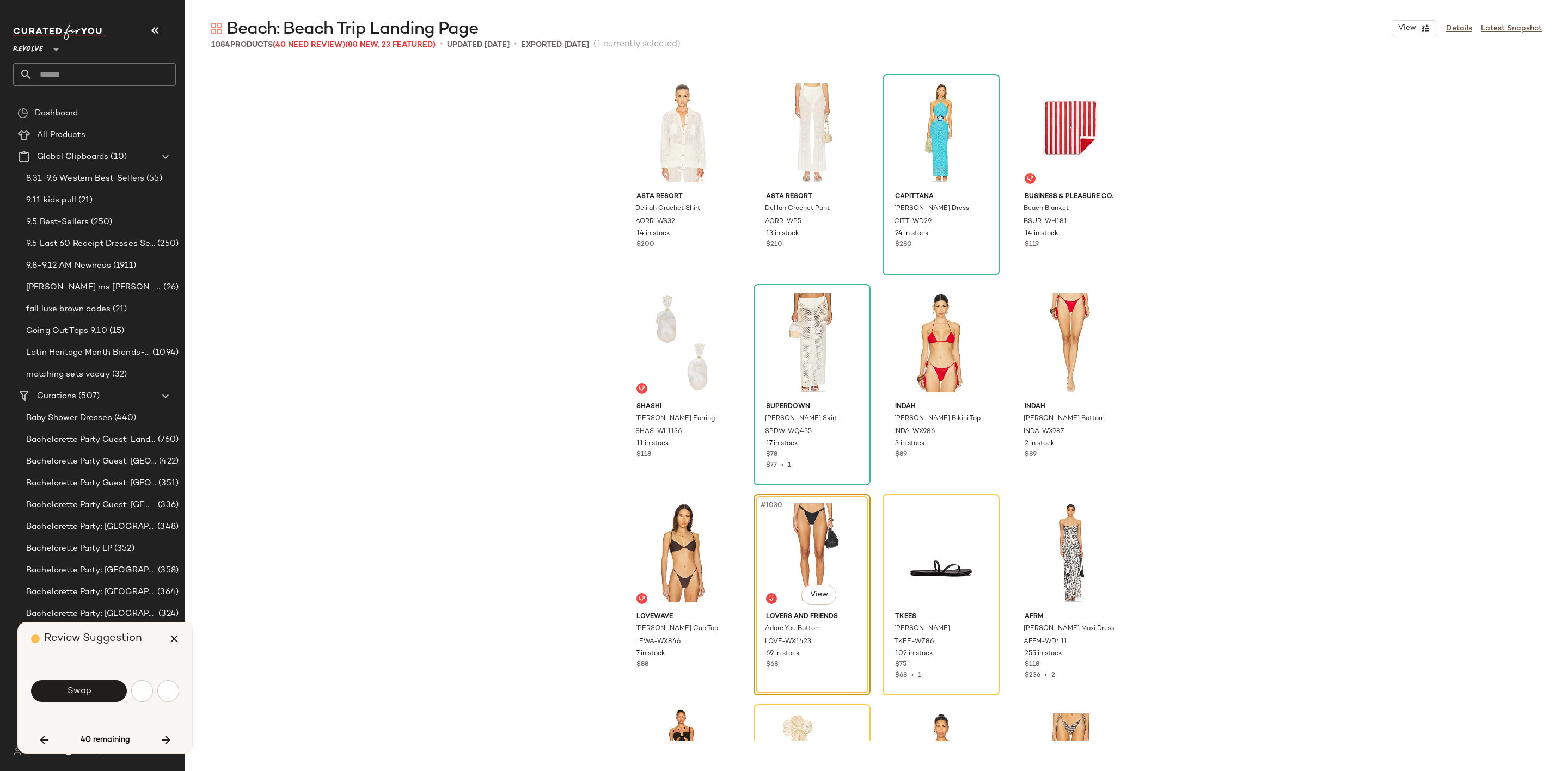
scroll to position [53763, 0]
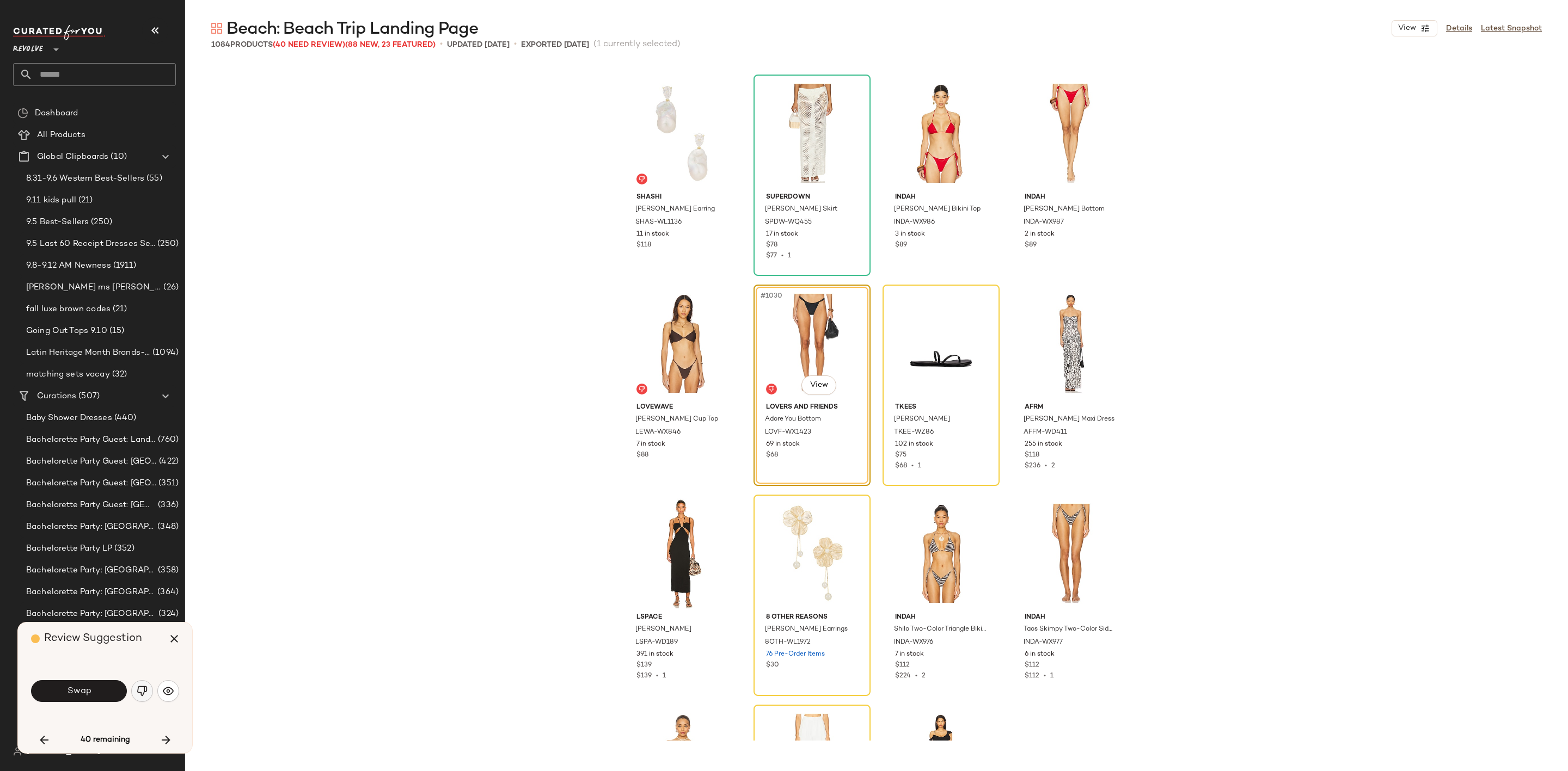
click at [136, 693] on button "button" at bounding box center [142, 691] width 22 height 22
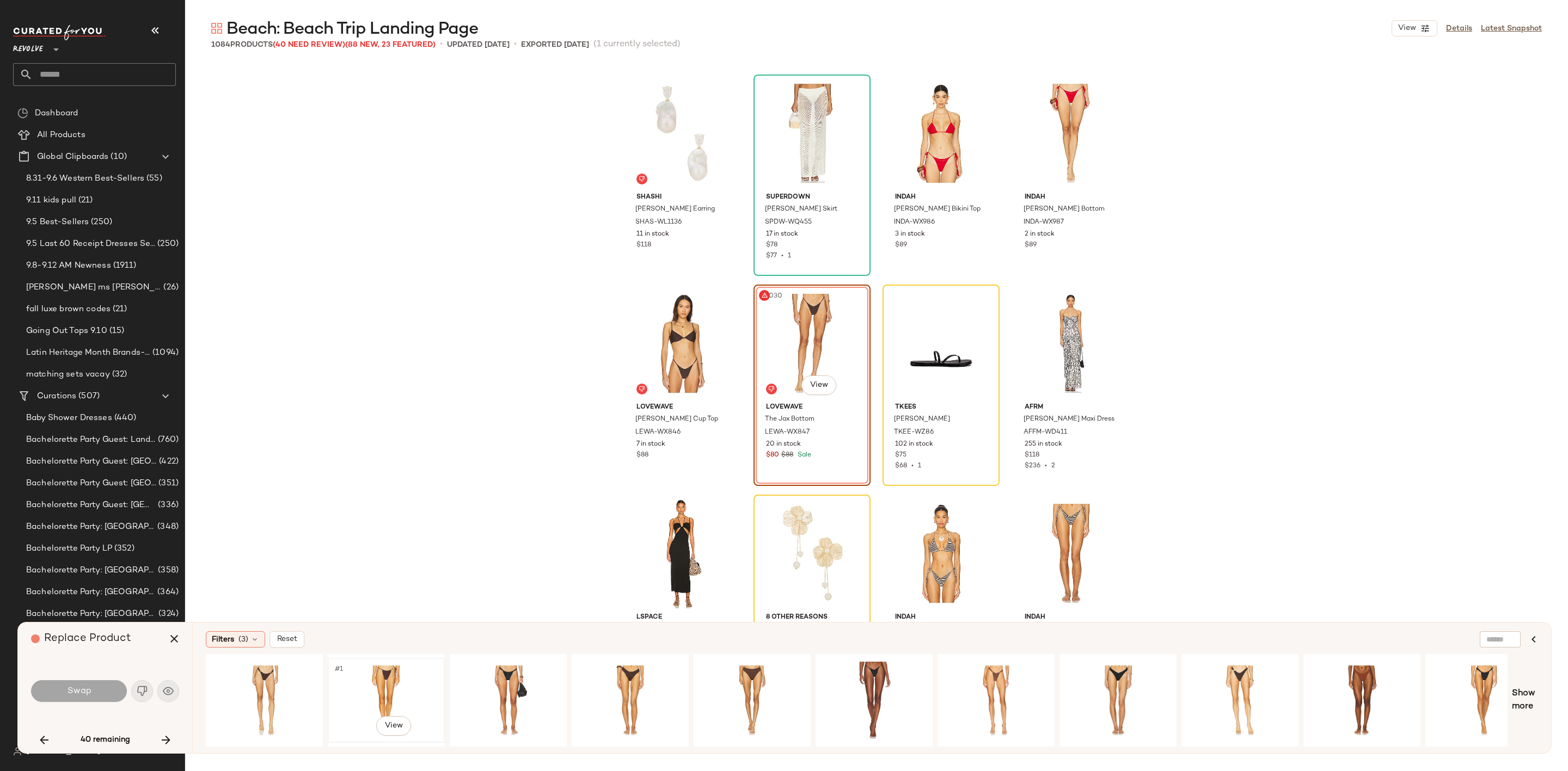
click at [388, 676] on div "#1 View" at bounding box center [386, 699] width 110 height 77
click at [280, 683] on div "#1 View" at bounding box center [264, 699] width 110 height 77
click at [634, 678] on div "#1 View" at bounding box center [630, 699] width 110 height 77
click at [392, 680] on div "#1 View" at bounding box center [386, 699] width 110 height 77
click at [986, 681] on div "#1 View" at bounding box center [996, 699] width 110 height 77
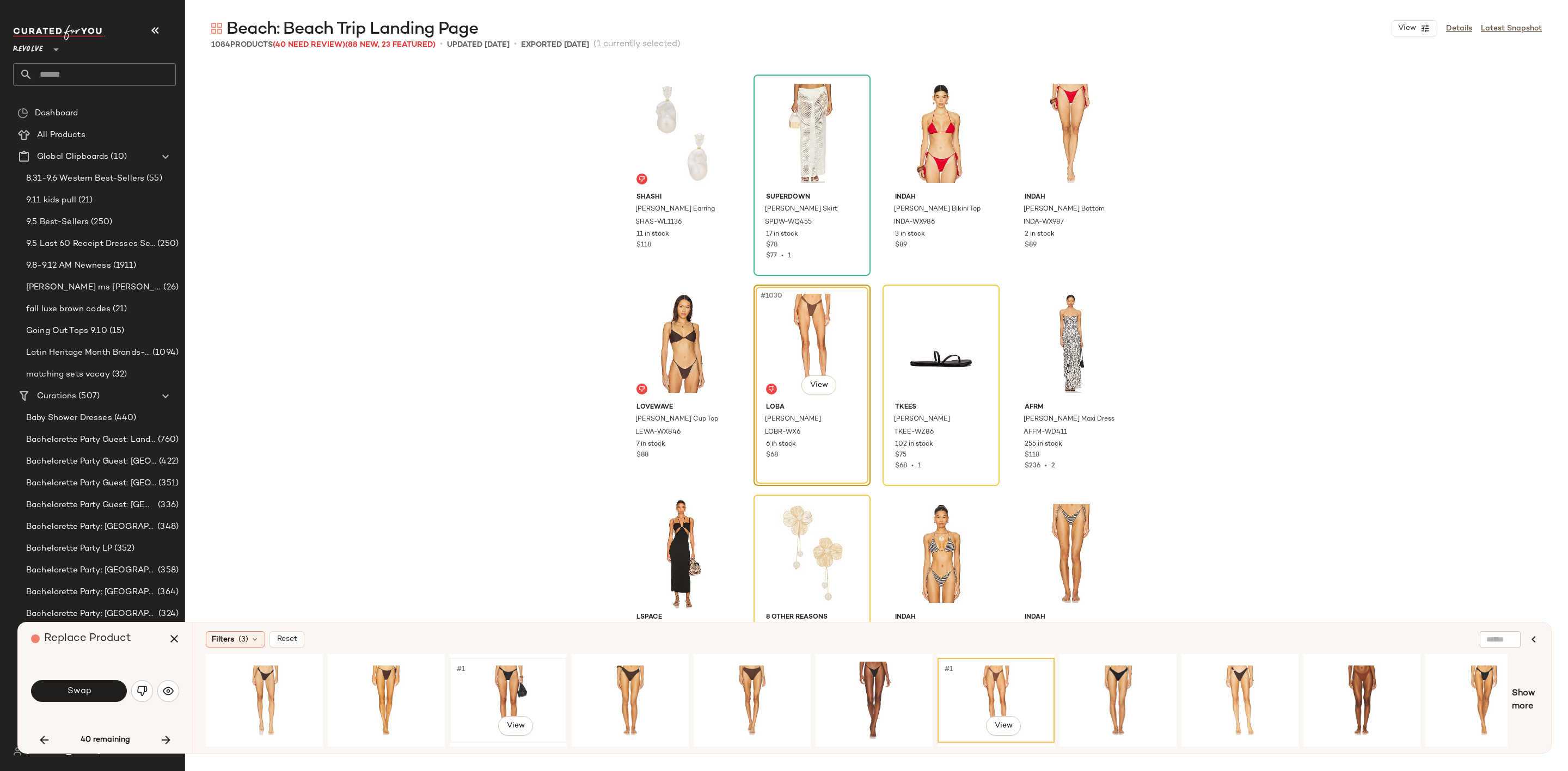
click at [517, 679] on div "#1 View" at bounding box center [508, 699] width 110 height 77
click at [93, 692] on button "Swap" at bounding box center [79, 691] width 96 height 22
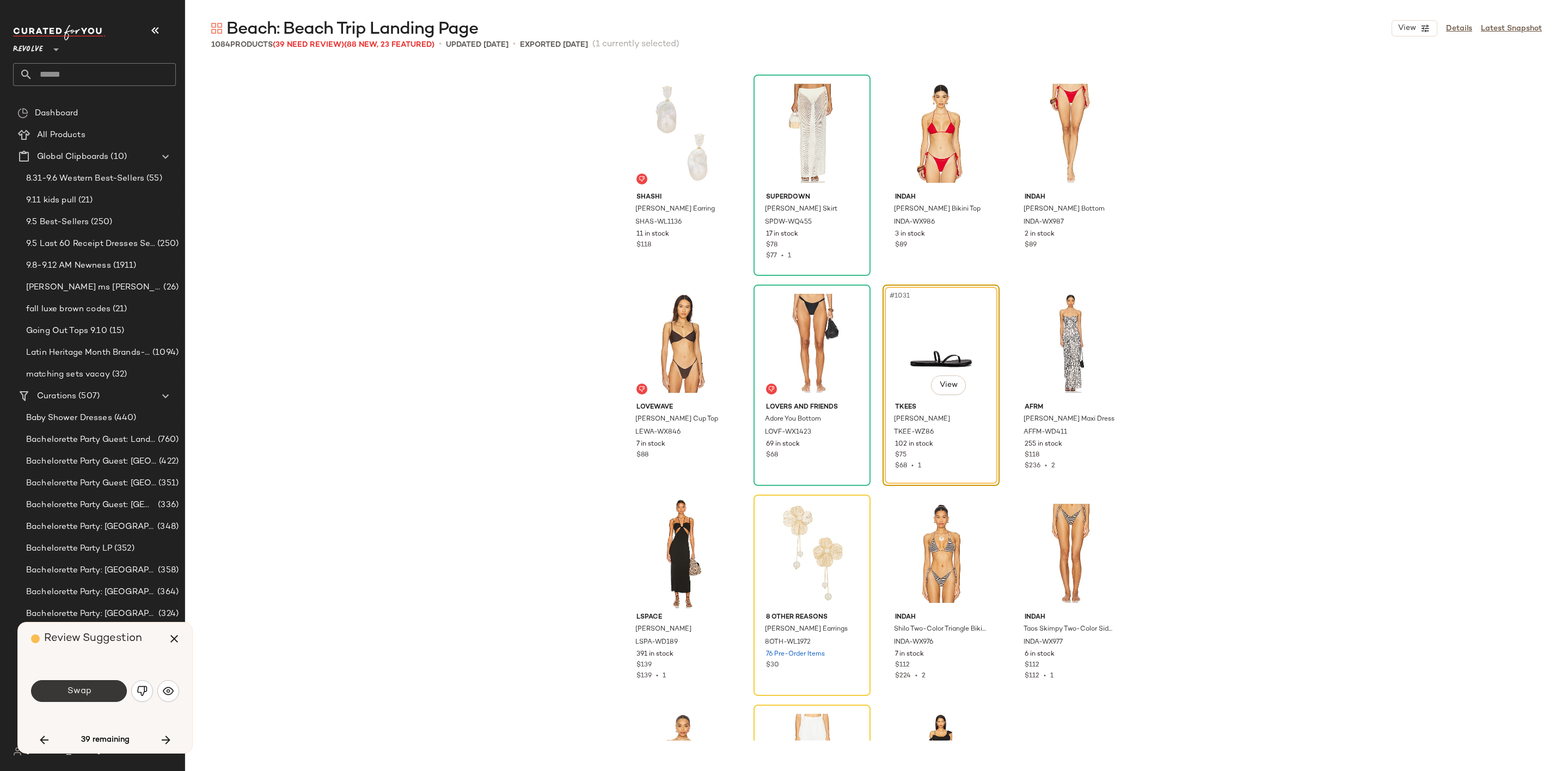
click at [77, 691] on span "Swap" at bounding box center [79, 692] width 24 height 10
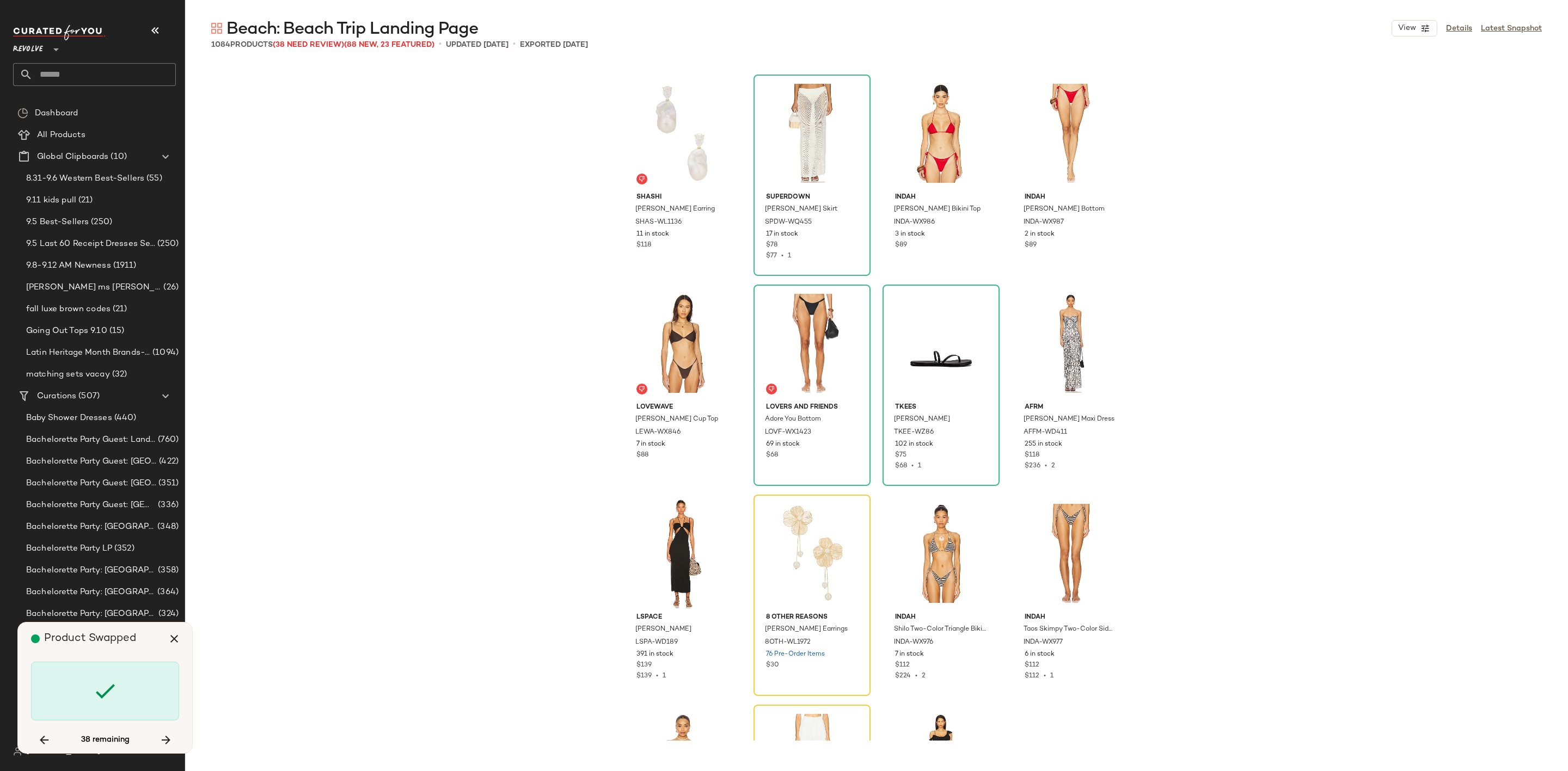
scroll to position [53973, 0]
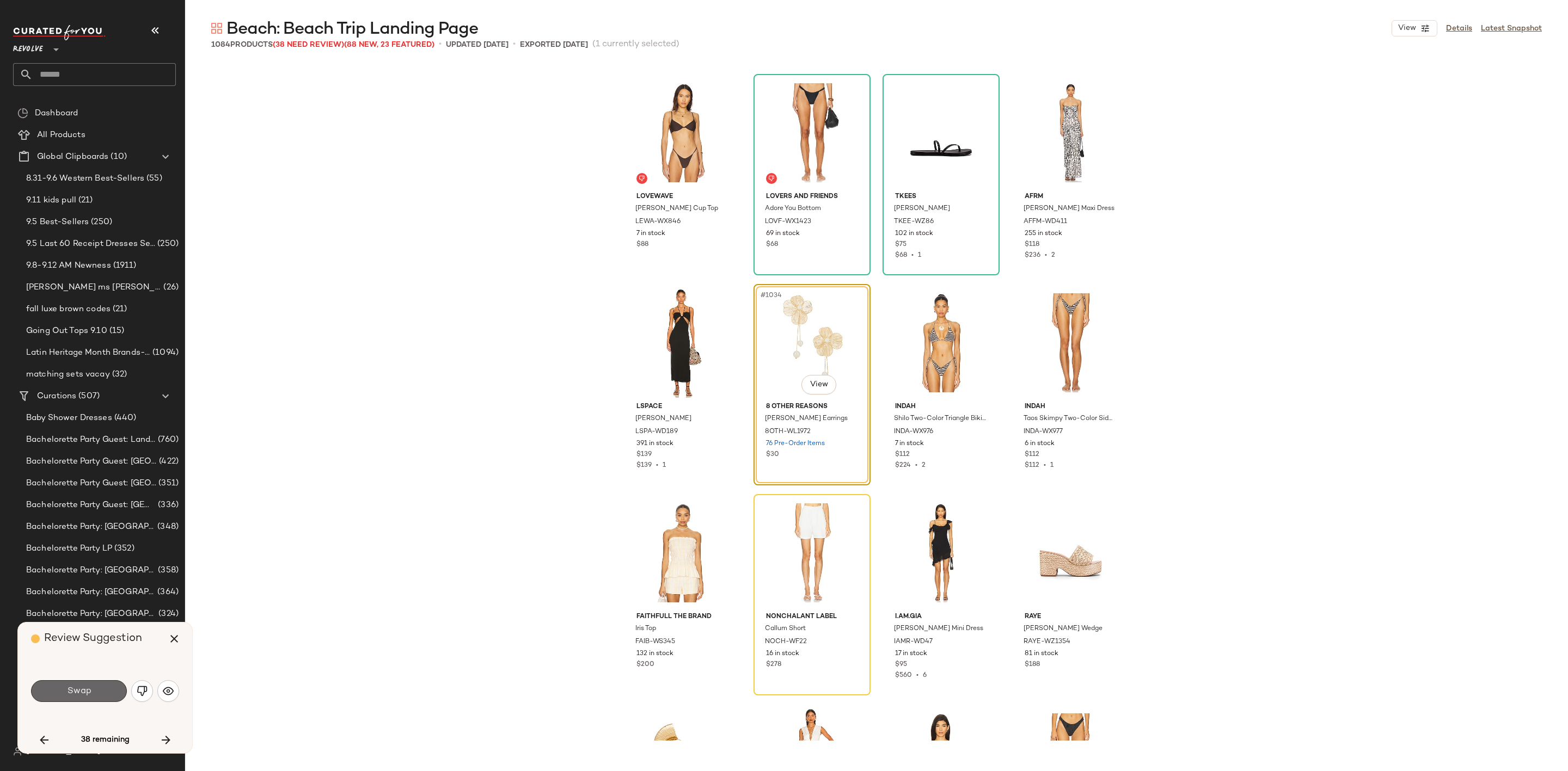
click at [93, 689] on button "Swap" at bounding box center [79, 691] width 96 height 22
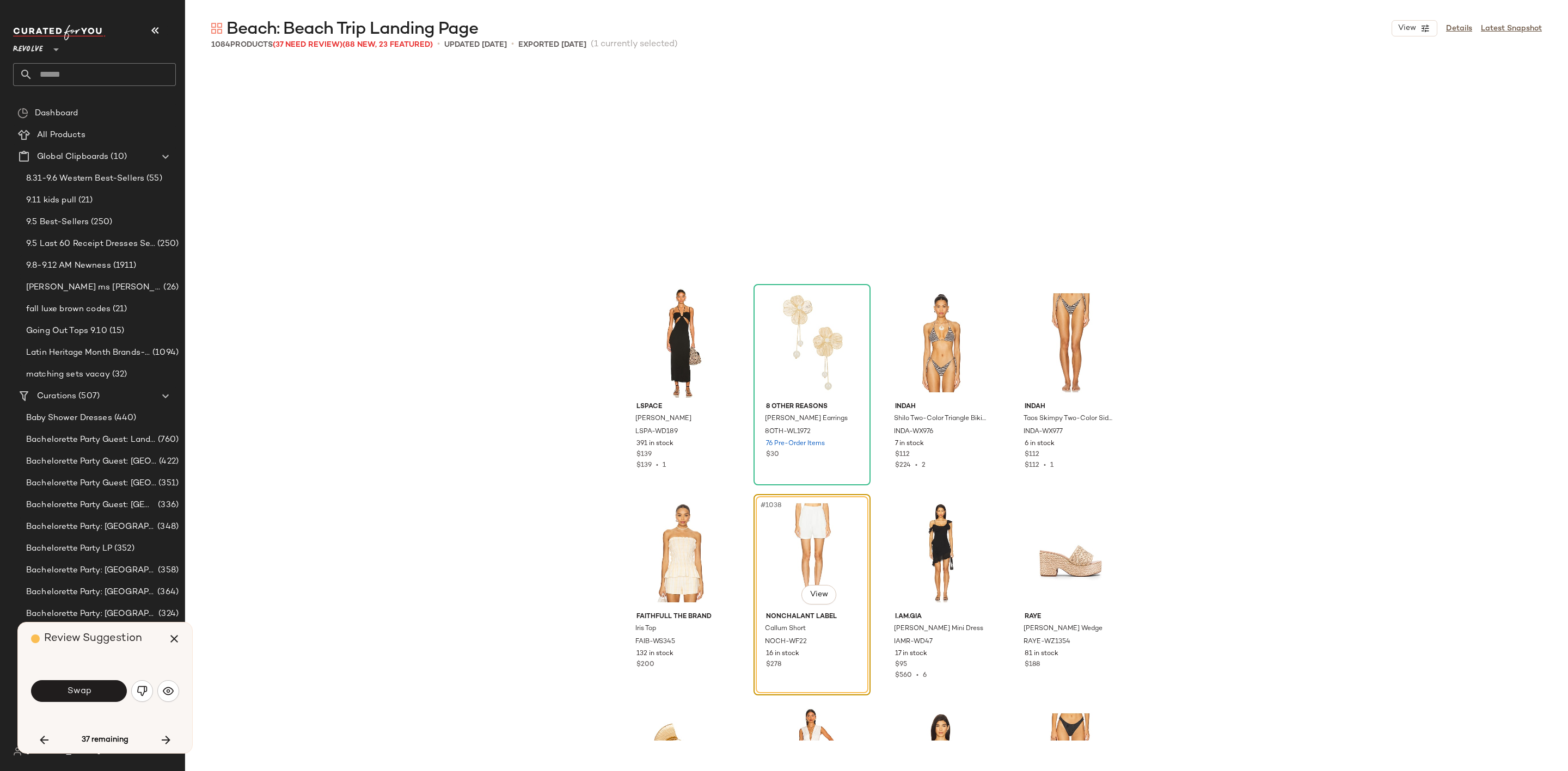
scroll to position [54183, 0]
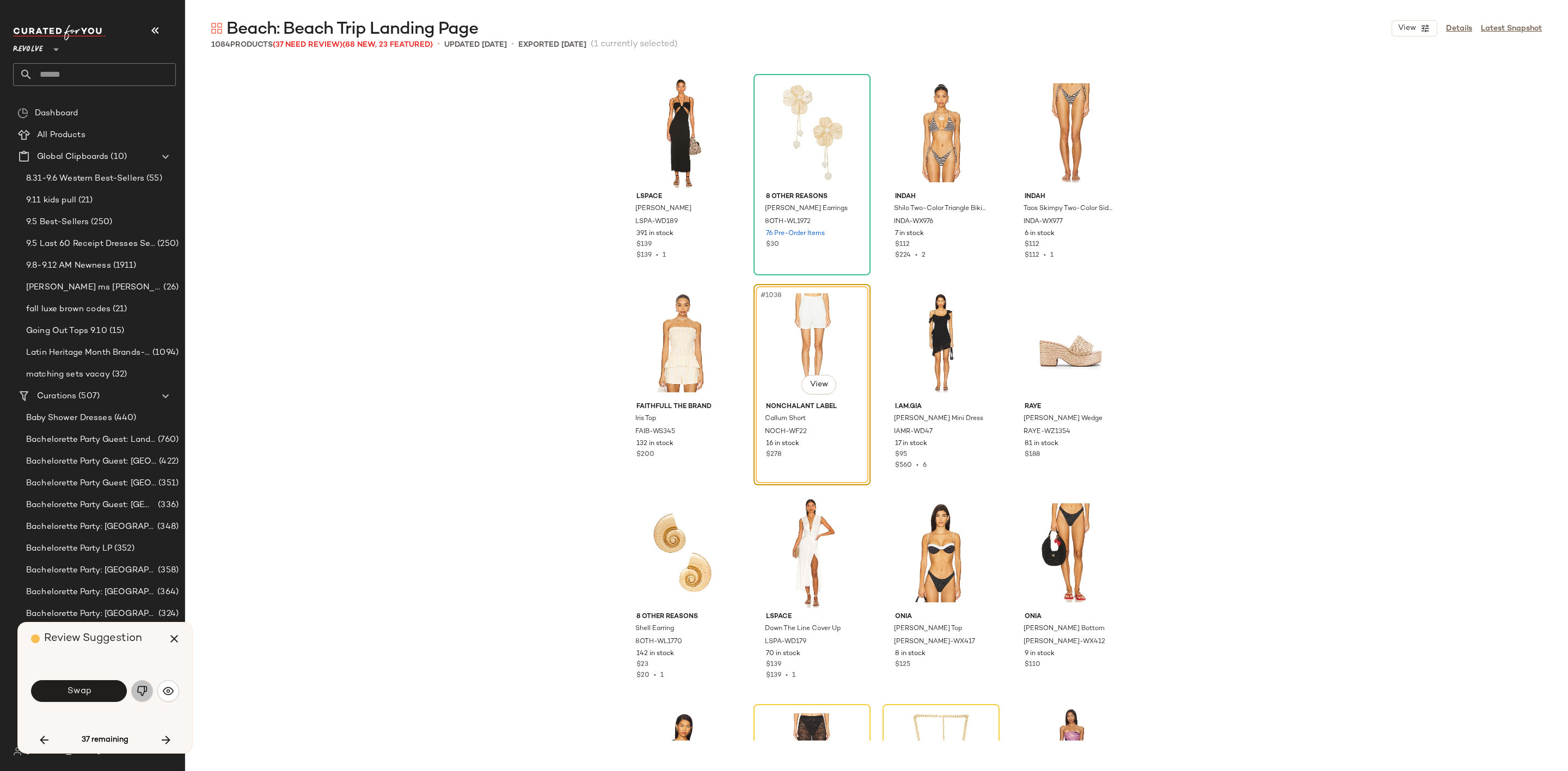
click at [137, 692] on img "button" at bounding box center [142, 691] width 11 height 11
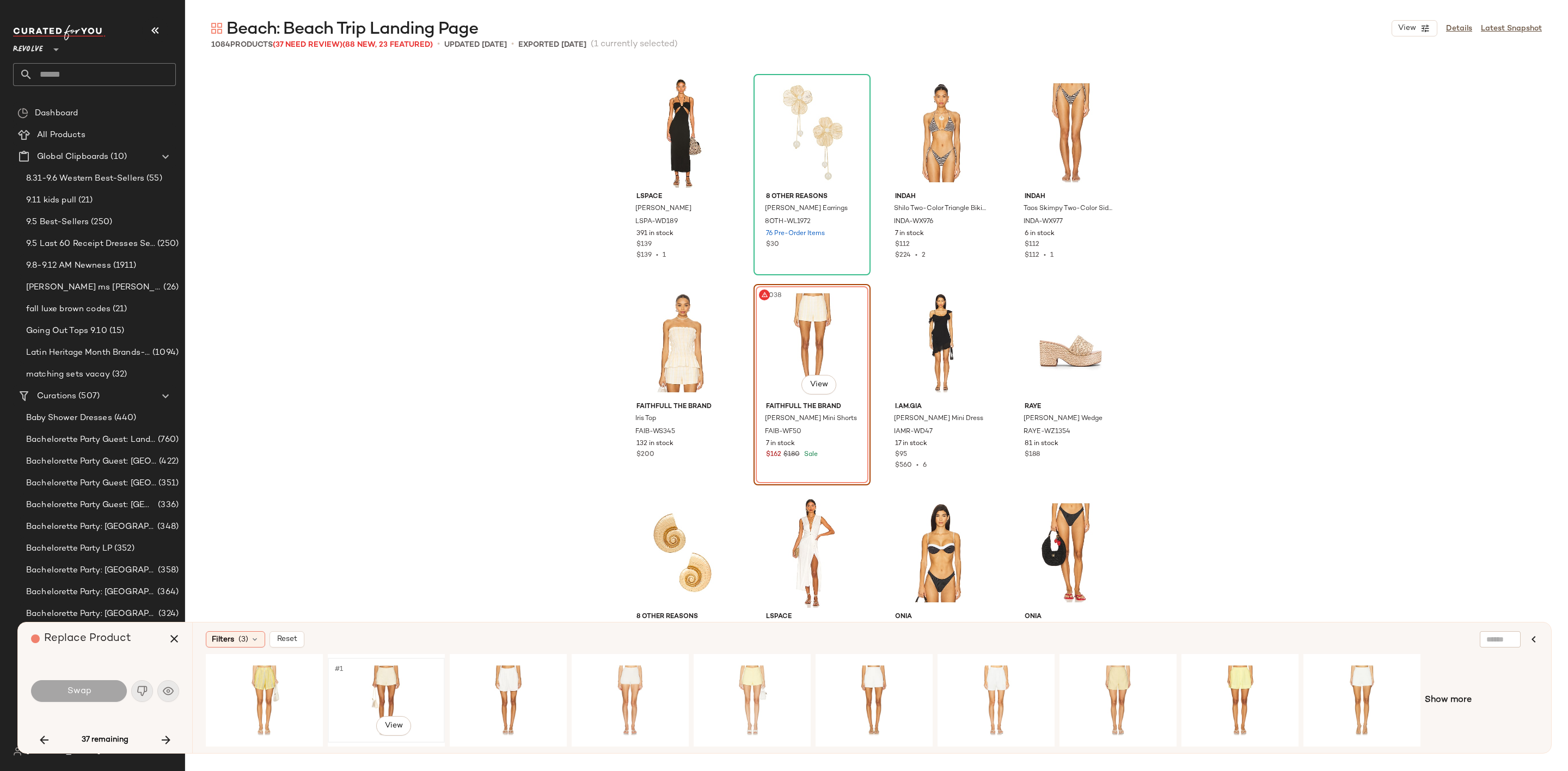
click at [388, 687] on div "#1 View" at bounding box center [386, 699] width 110 height 77
click at [77, 692] on span "Swap" at bounding box center [79, 692] width 24 height 10
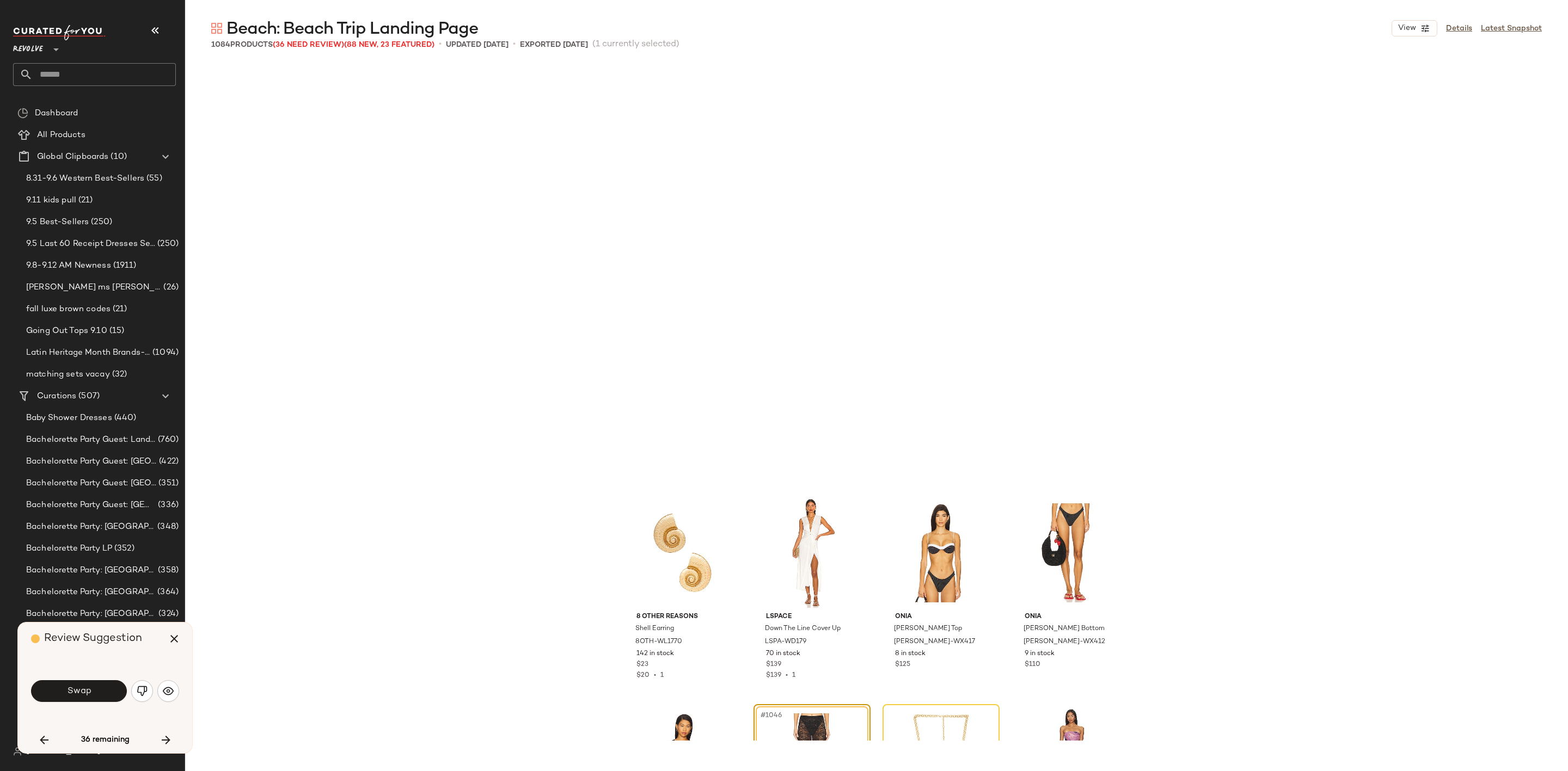
scroll to position [54604, 0]
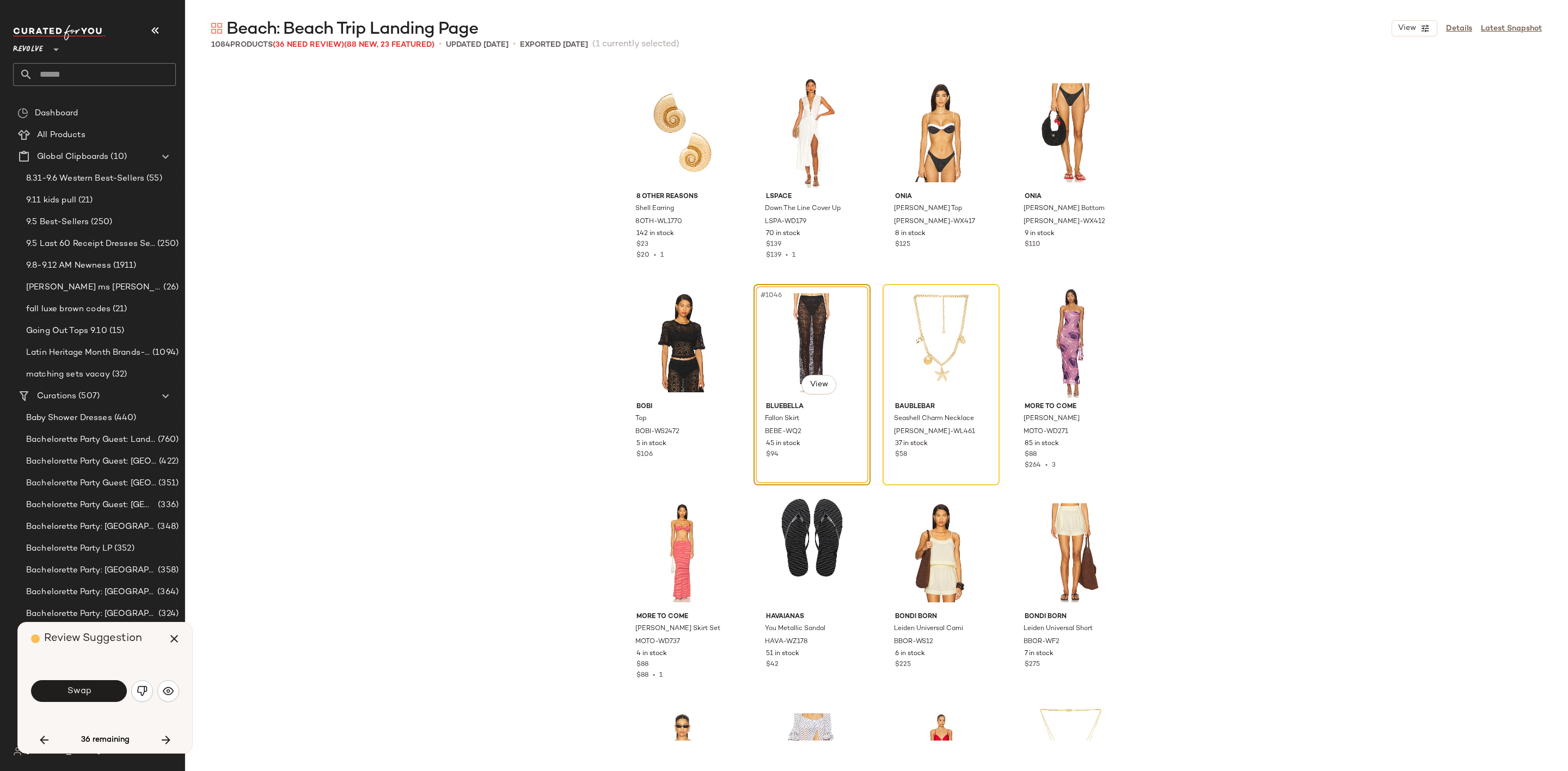
click at [72, 676] on div "Swap" at bounding box center [105, 691] width 148 height 59
click at [93, 692] on button "Swap" at bounding box center [79, 691] width 96 height 22
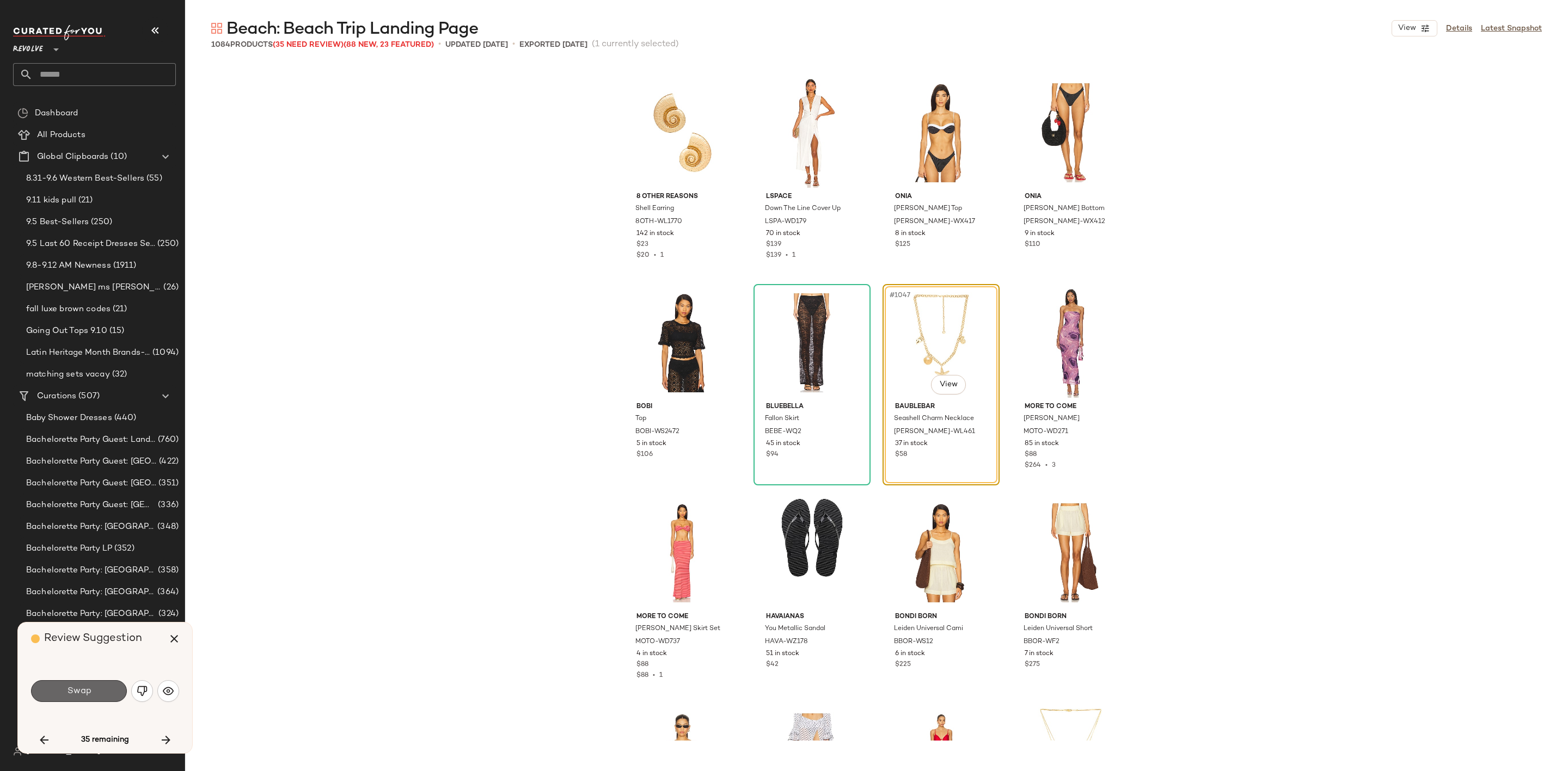
click at [80, 691] on span "Swap" at bounding box center [79, 692] width 24 height 10
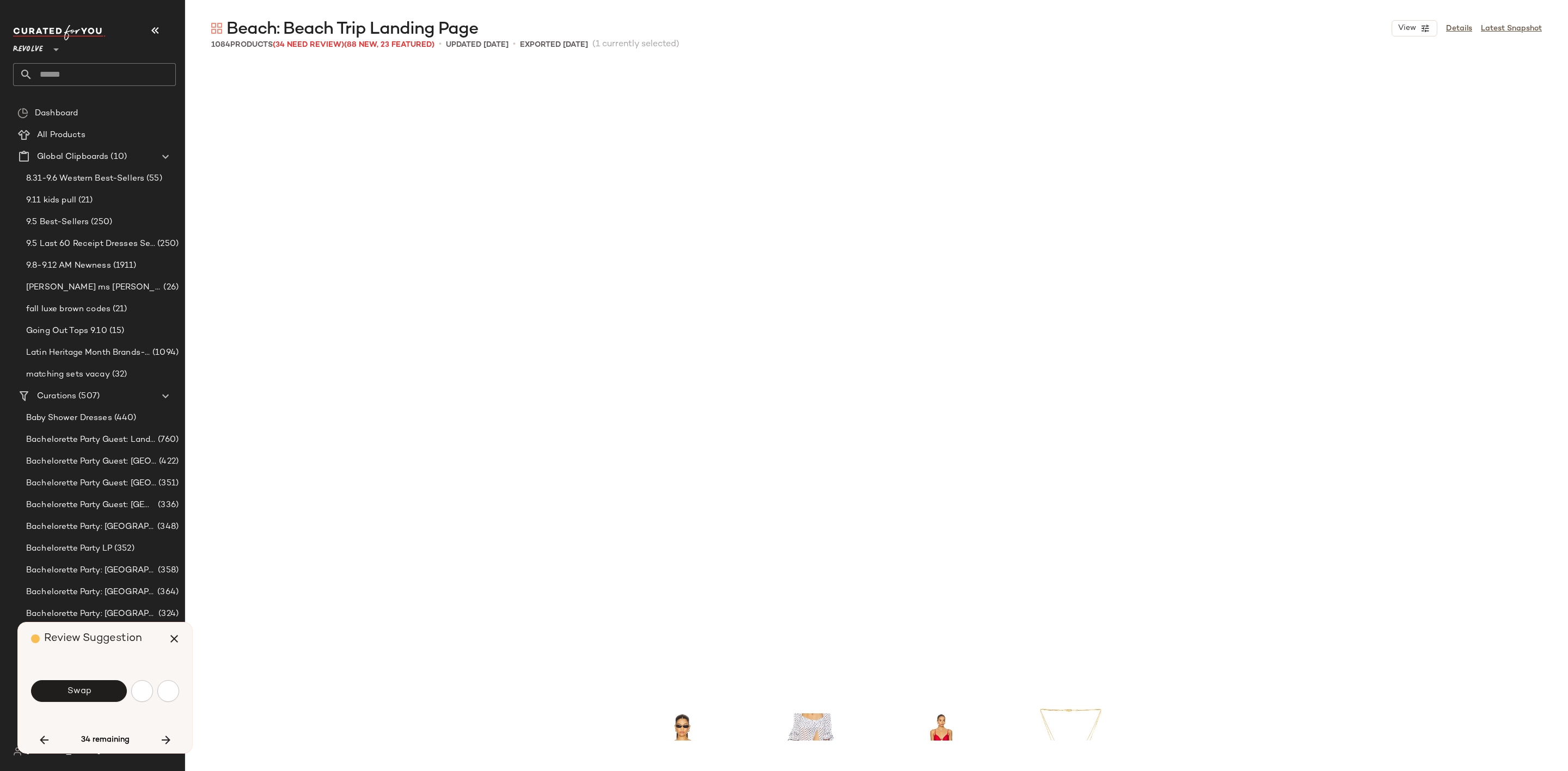
scroll to position [55233, 0]
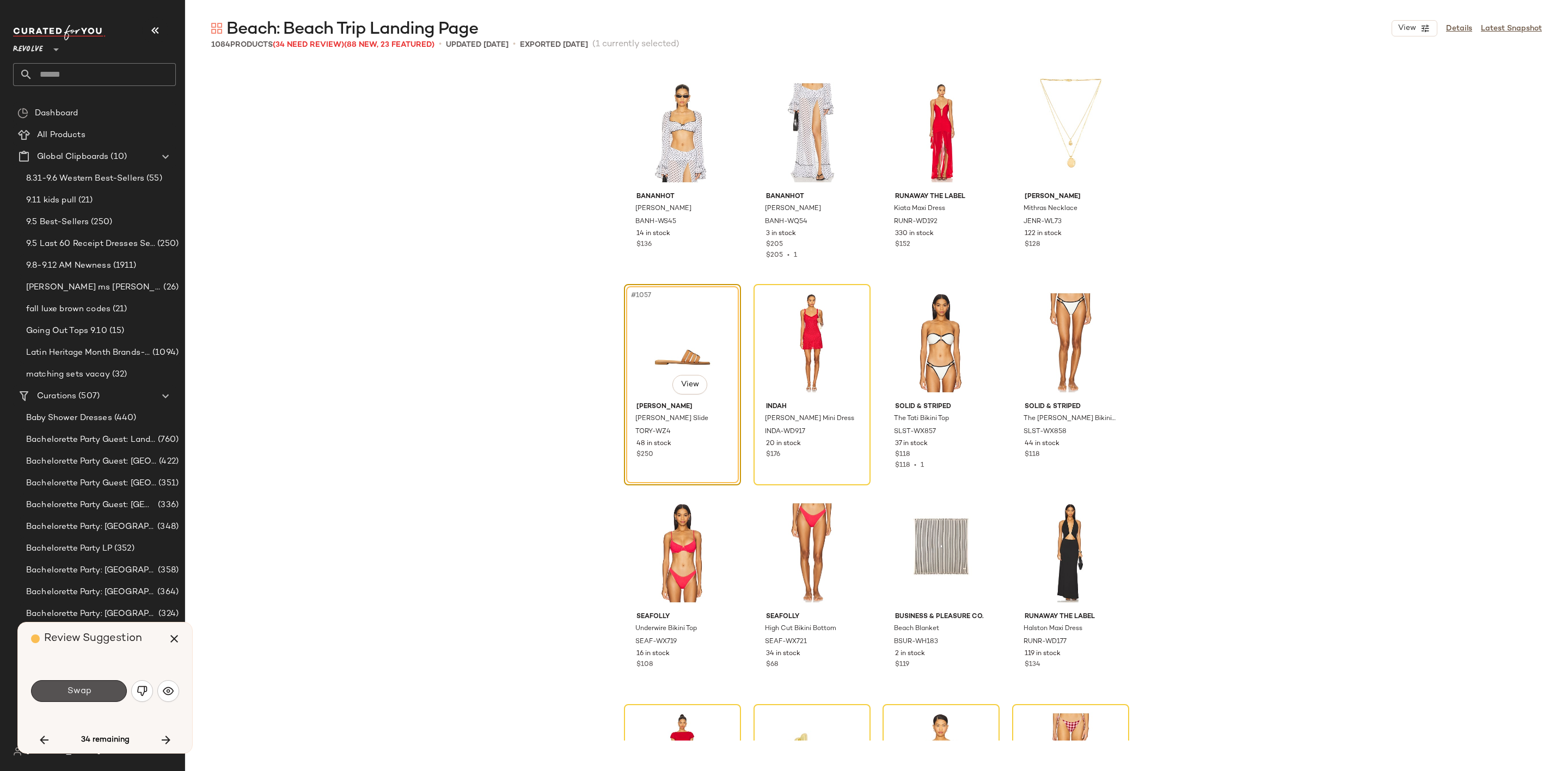
click at [87, 689] on span "Swap" at bounding box center [79, 692] width 24 height 10
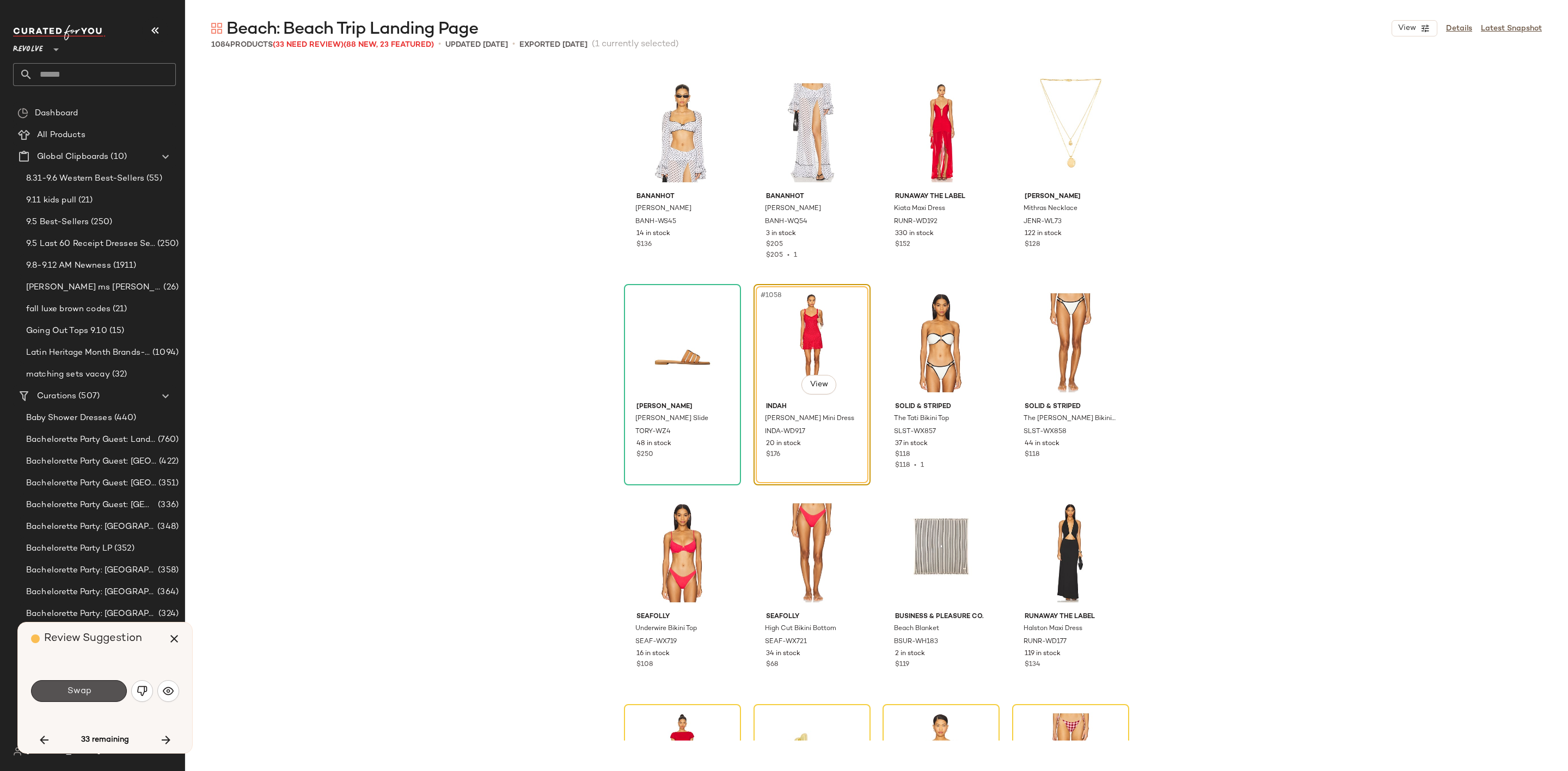
click at [86, 693] on span "Swap" at bounding box center [79, 692] width 24 height 10
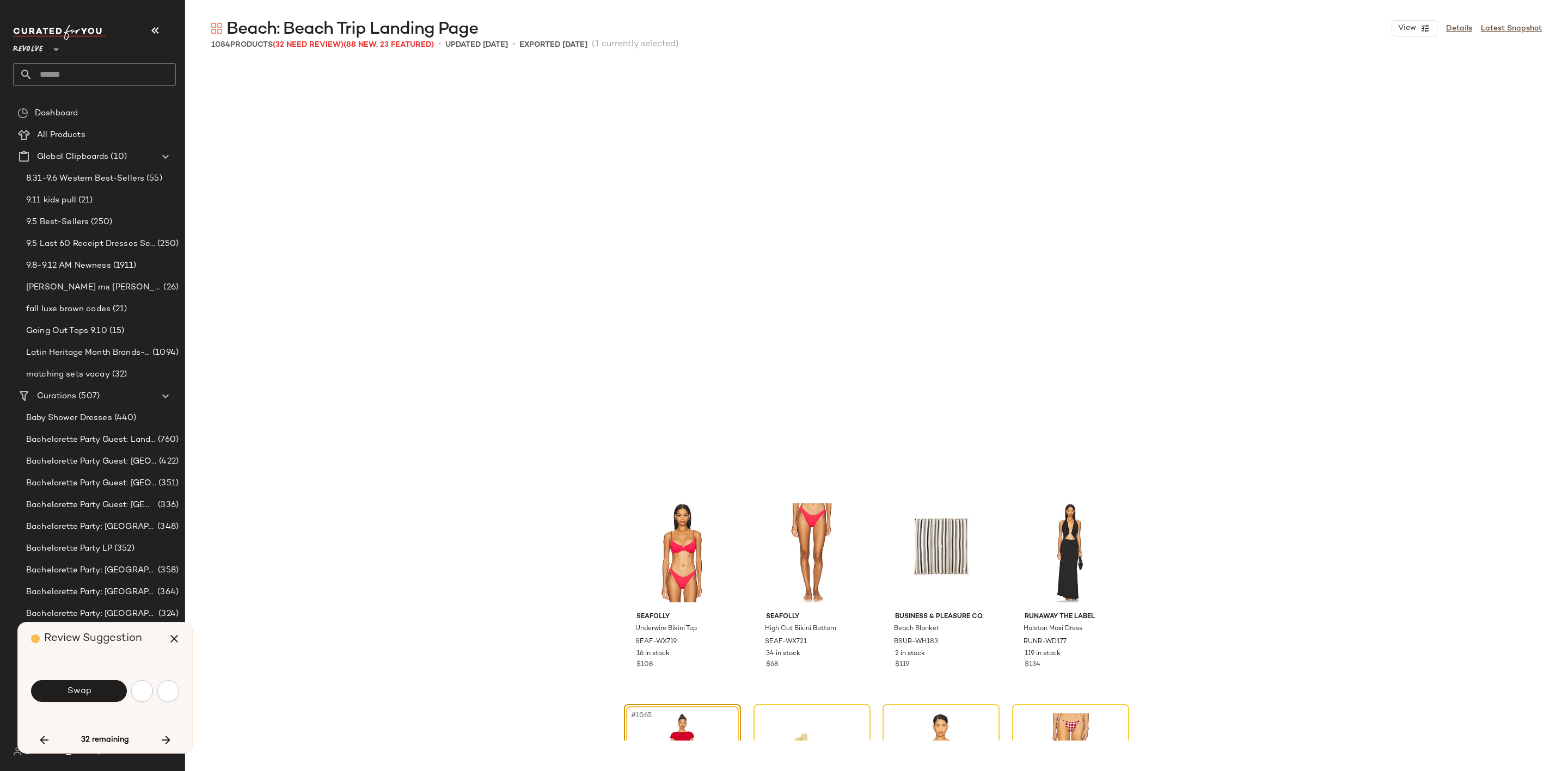
scroll to position [55653, 0]
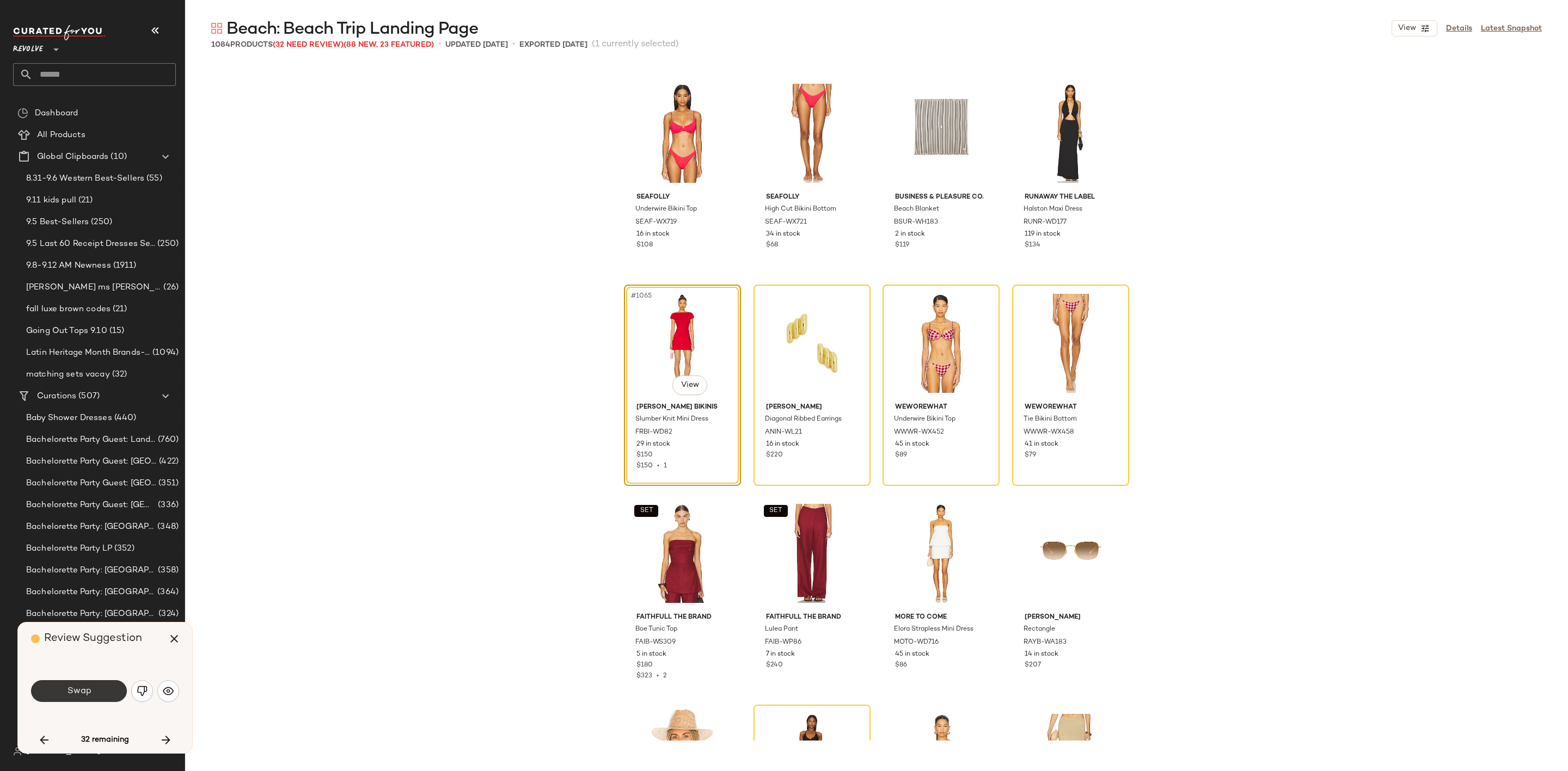
click at [80, 695] on span "Swap" at bounding box center [79, 692] width 24 height 10
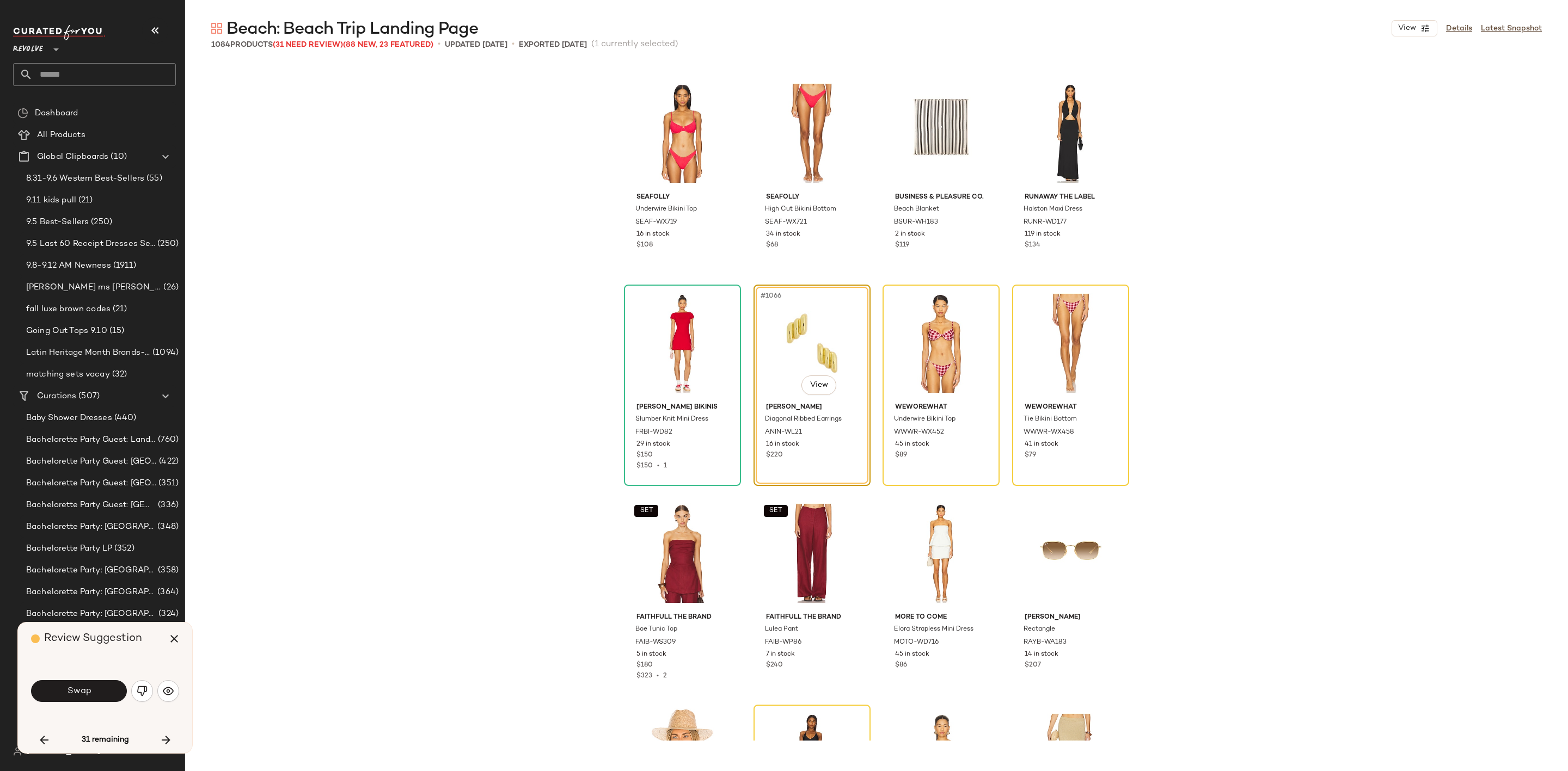
click at [80, 695] on span "Swap" at bounding box center [79, 692] width 24 height 10
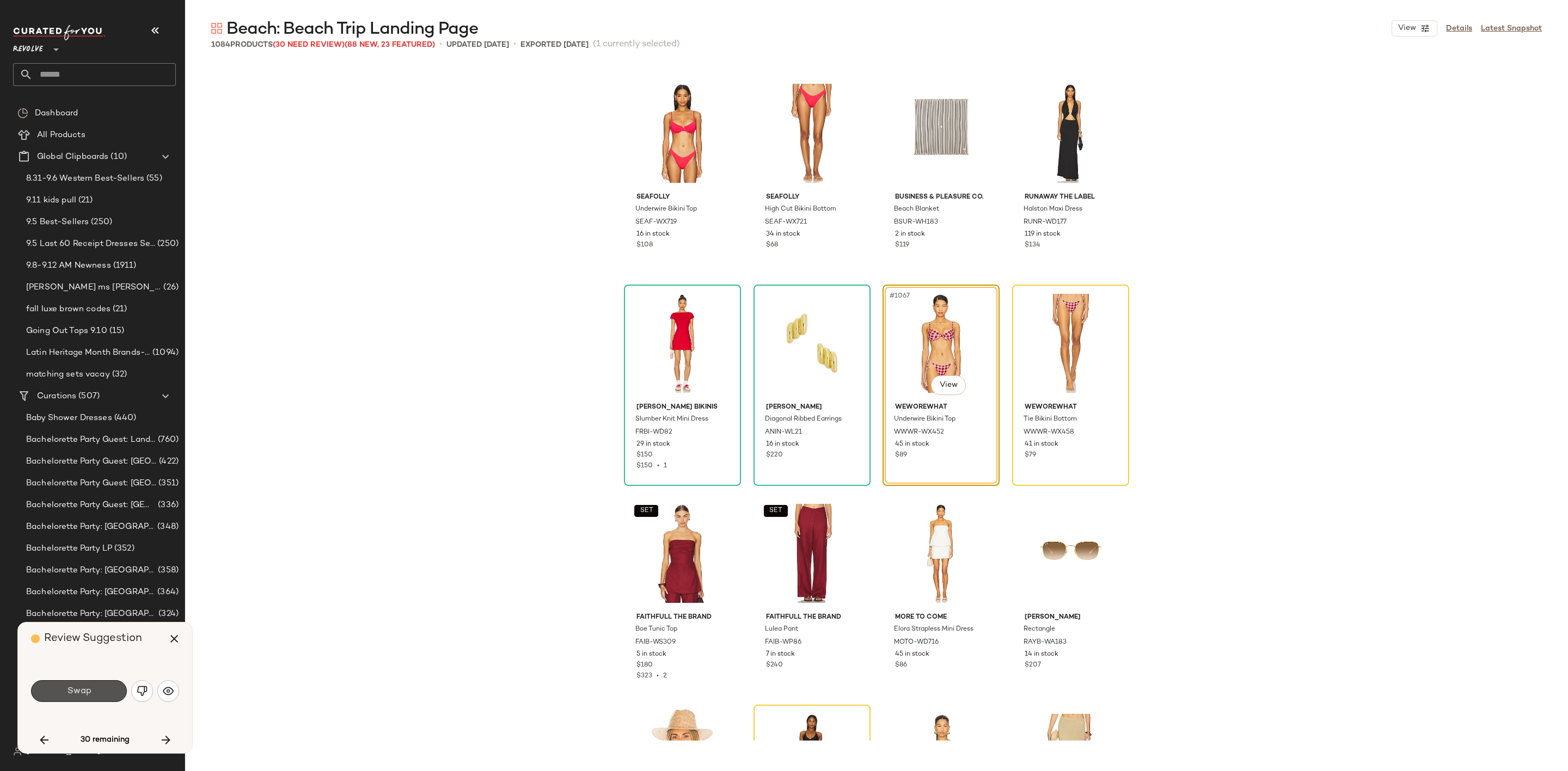
click at [80, 695] on span "Swap" at bounding box center [79, 692] width 24 height 10
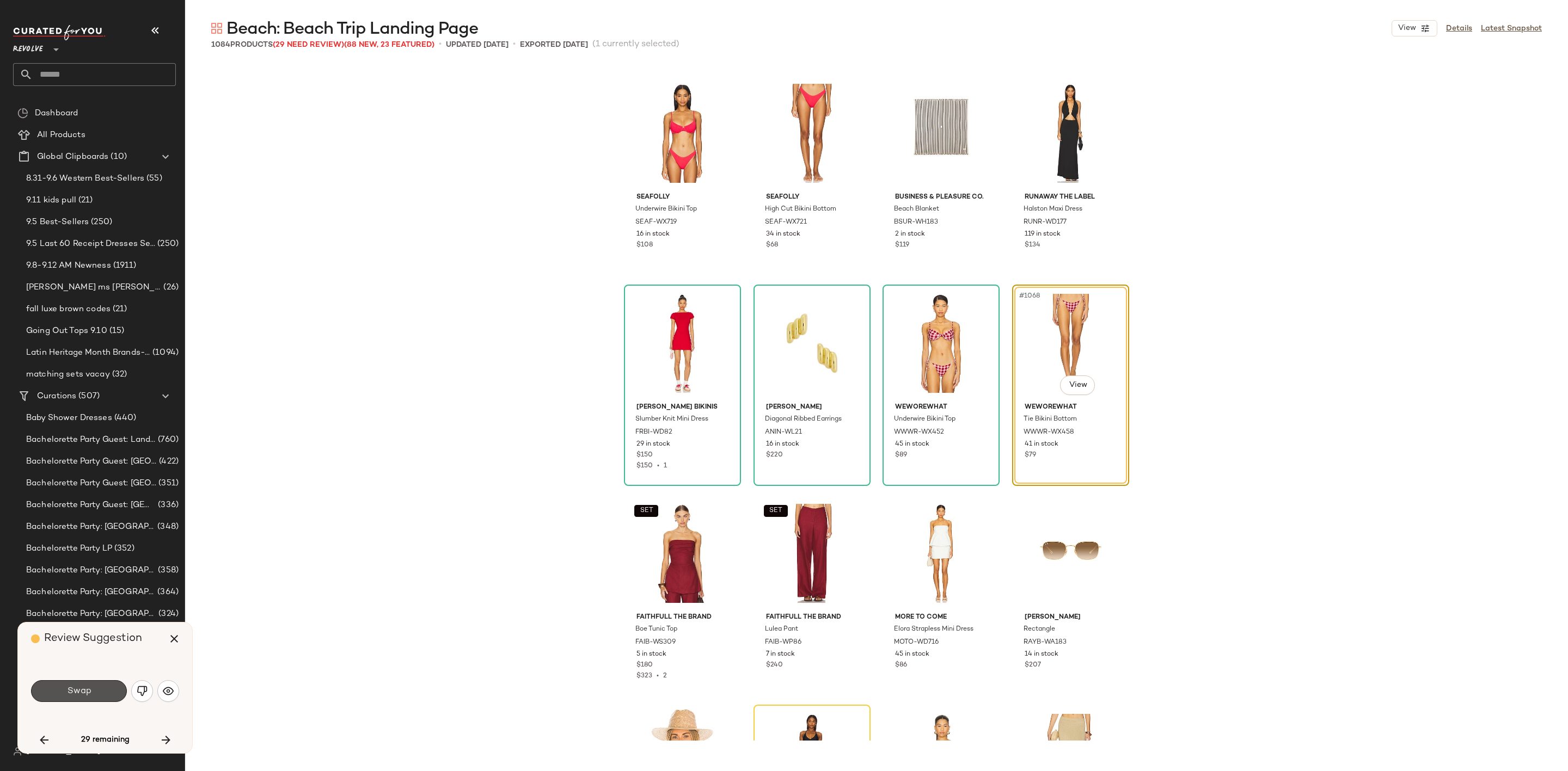
click at [80, 695] on span "Swap" at bounding box center [79, 692] width 24 height 10
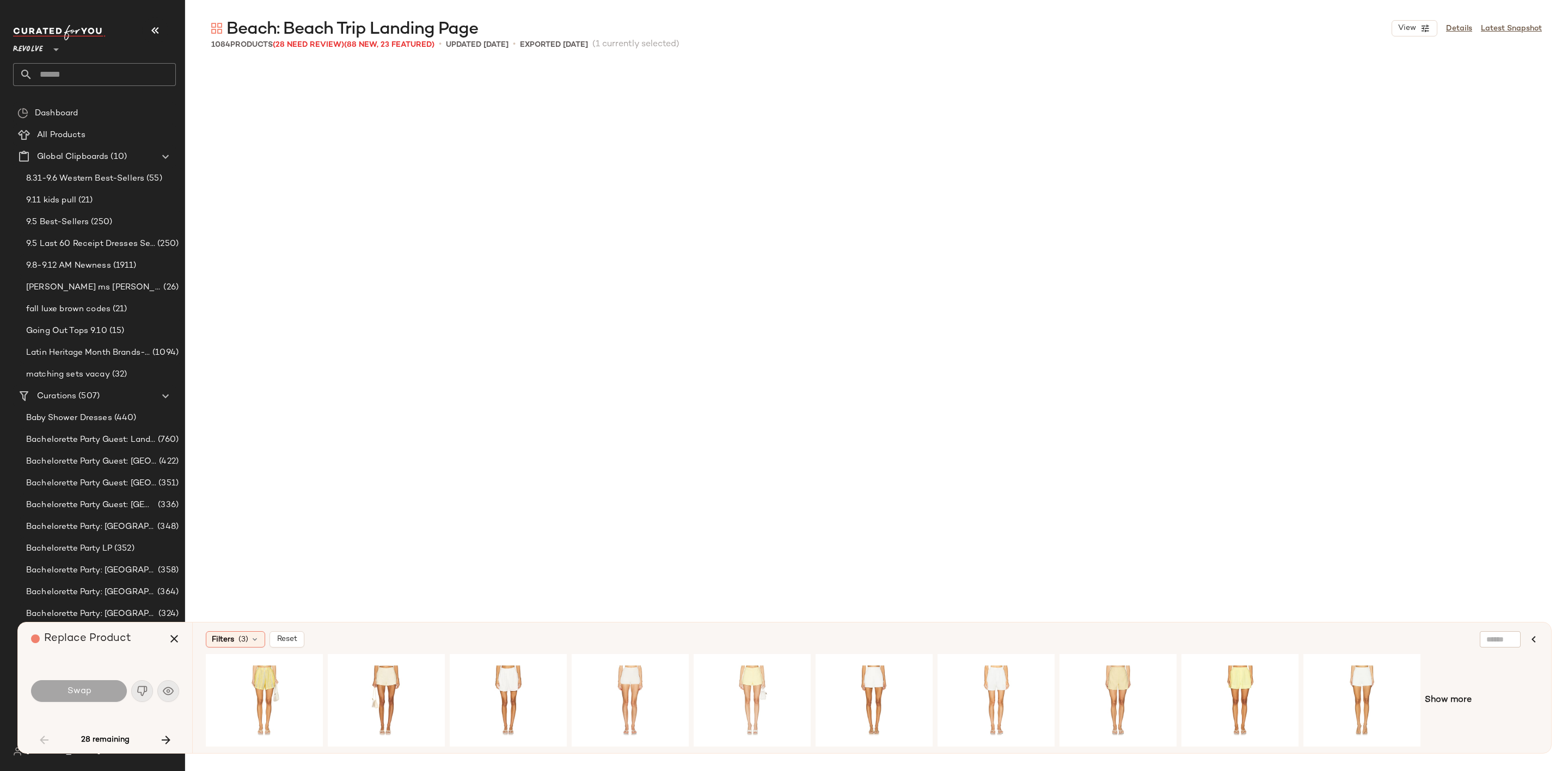
scroll to position [1469, 0]
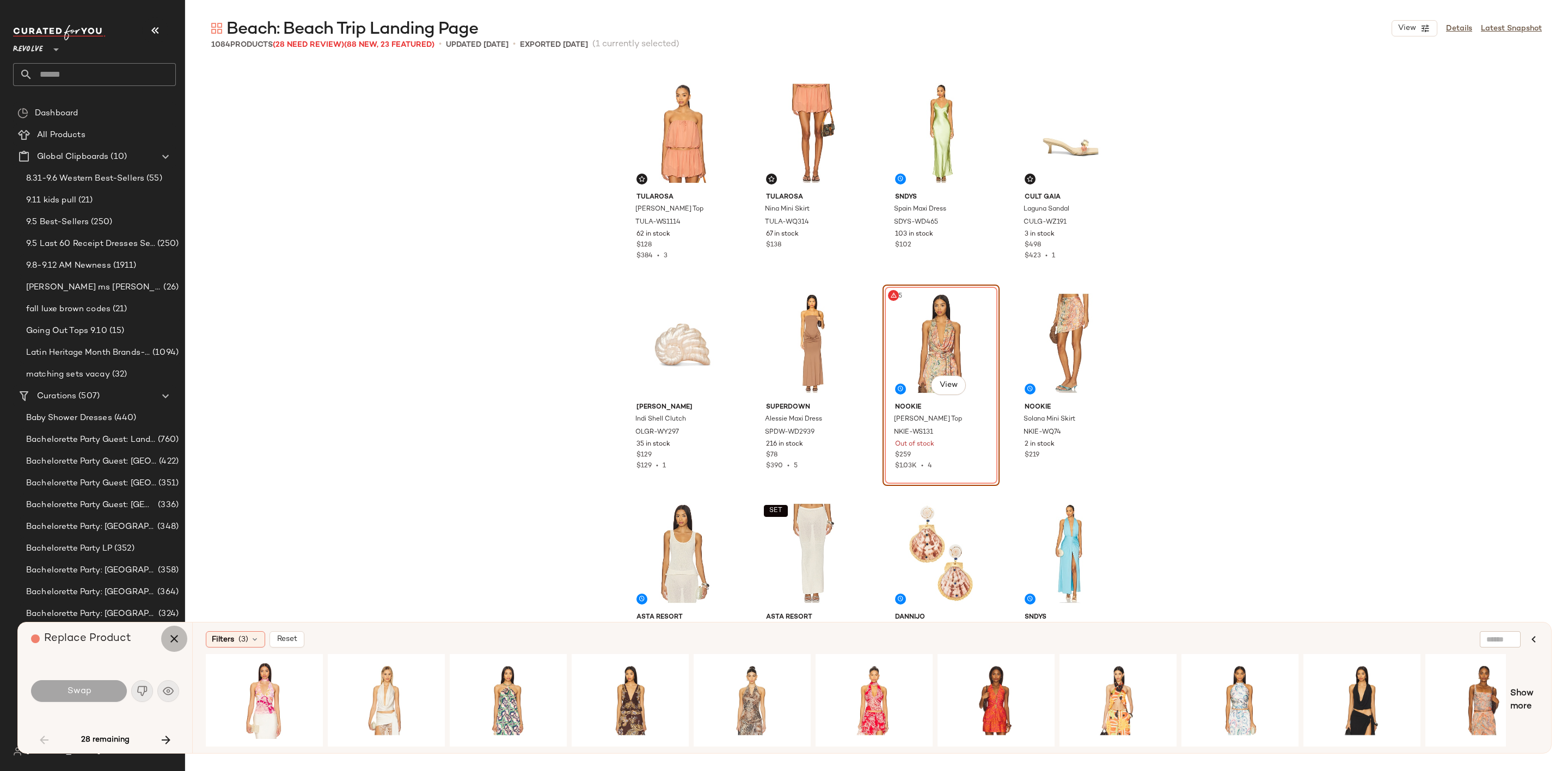
click at [172, 640] on icon "button" at bounding box center [174, 638] width 13 height 13
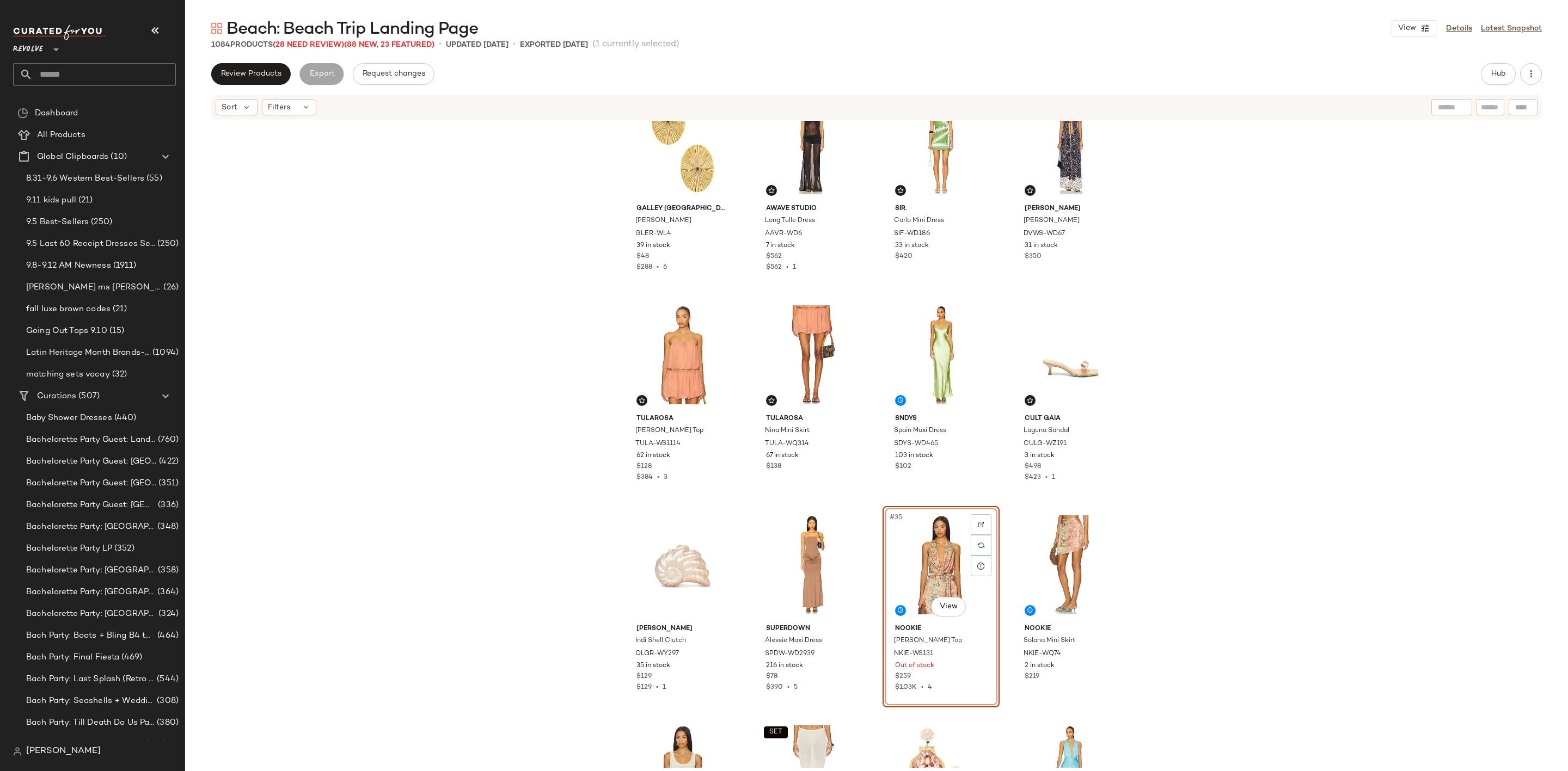
scroll to position [1306, 0]
click at [1495, 67] on button "Hub" at bounding box center [1498, 73] width 35 height 22
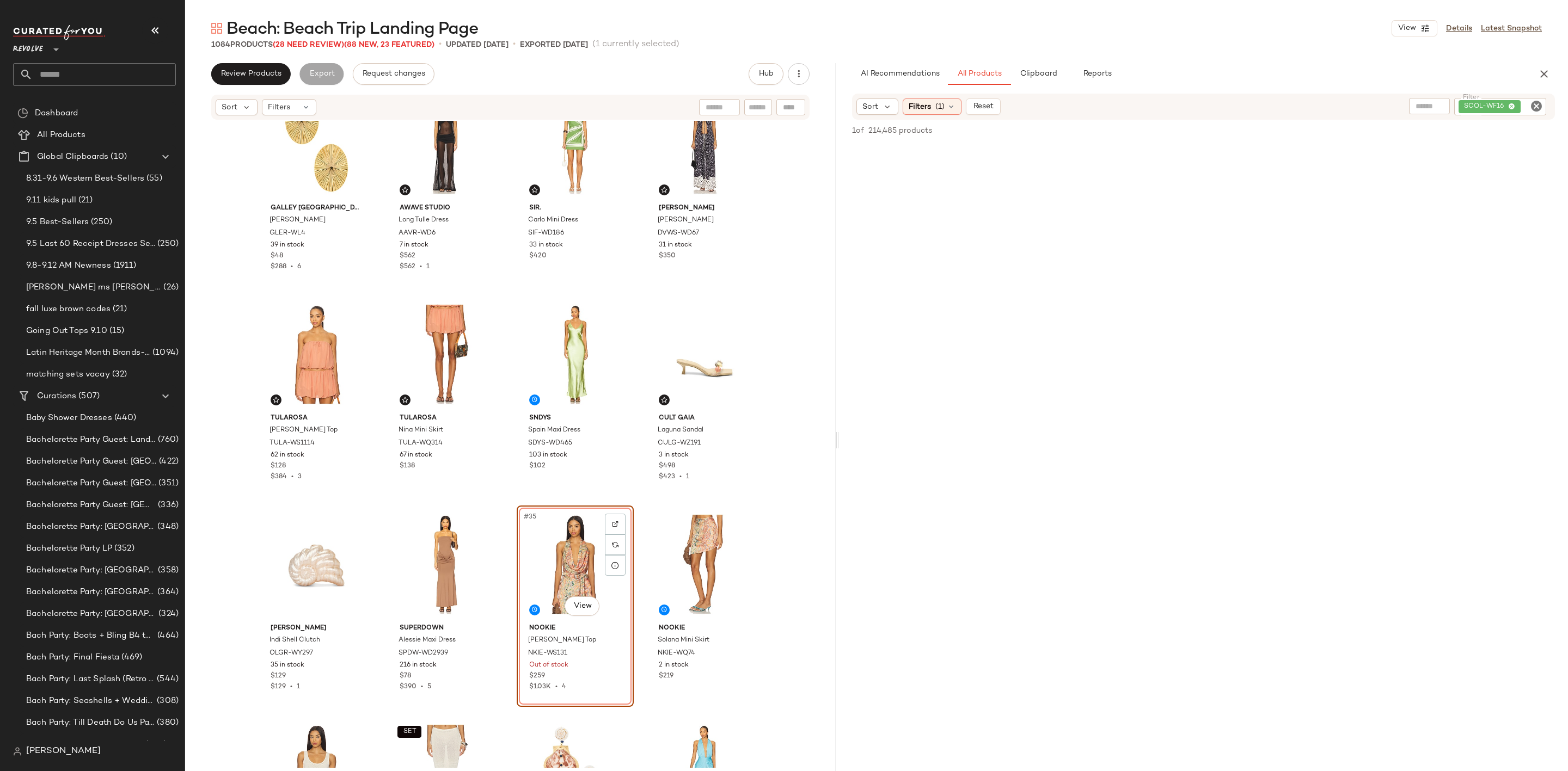
drag, startPoint x: 875, startPoint y: 435, endPoint x: 838, endPoint y: 438, distance: 37.1
click at [838, 438] on div "Beach: Beach Trip Landing Page View Details Latest Snapshot 1084 Products (28 N…" at bounding box center [876, 394] width 1383 height 754
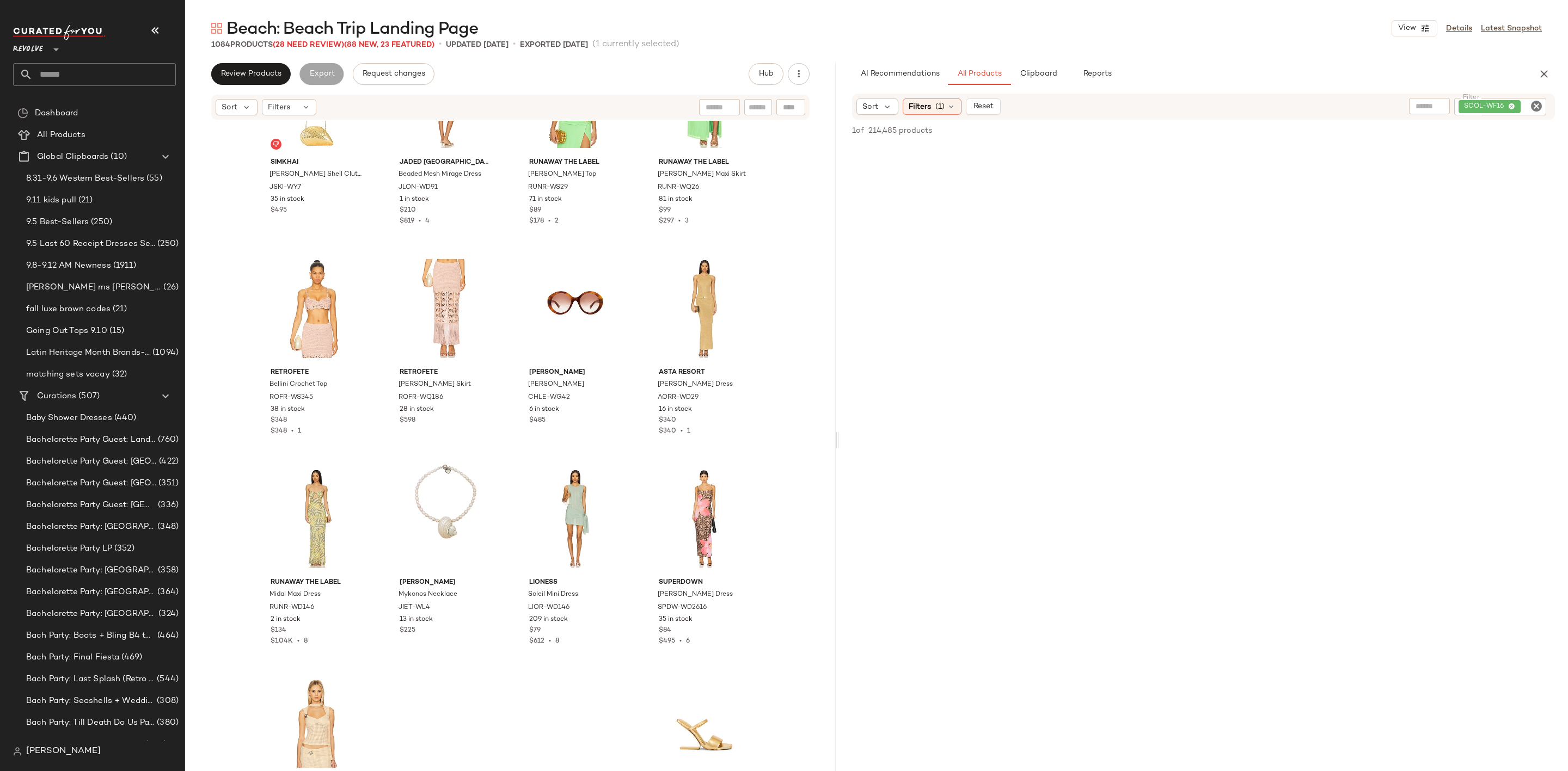
scroll to position [2775, 0]
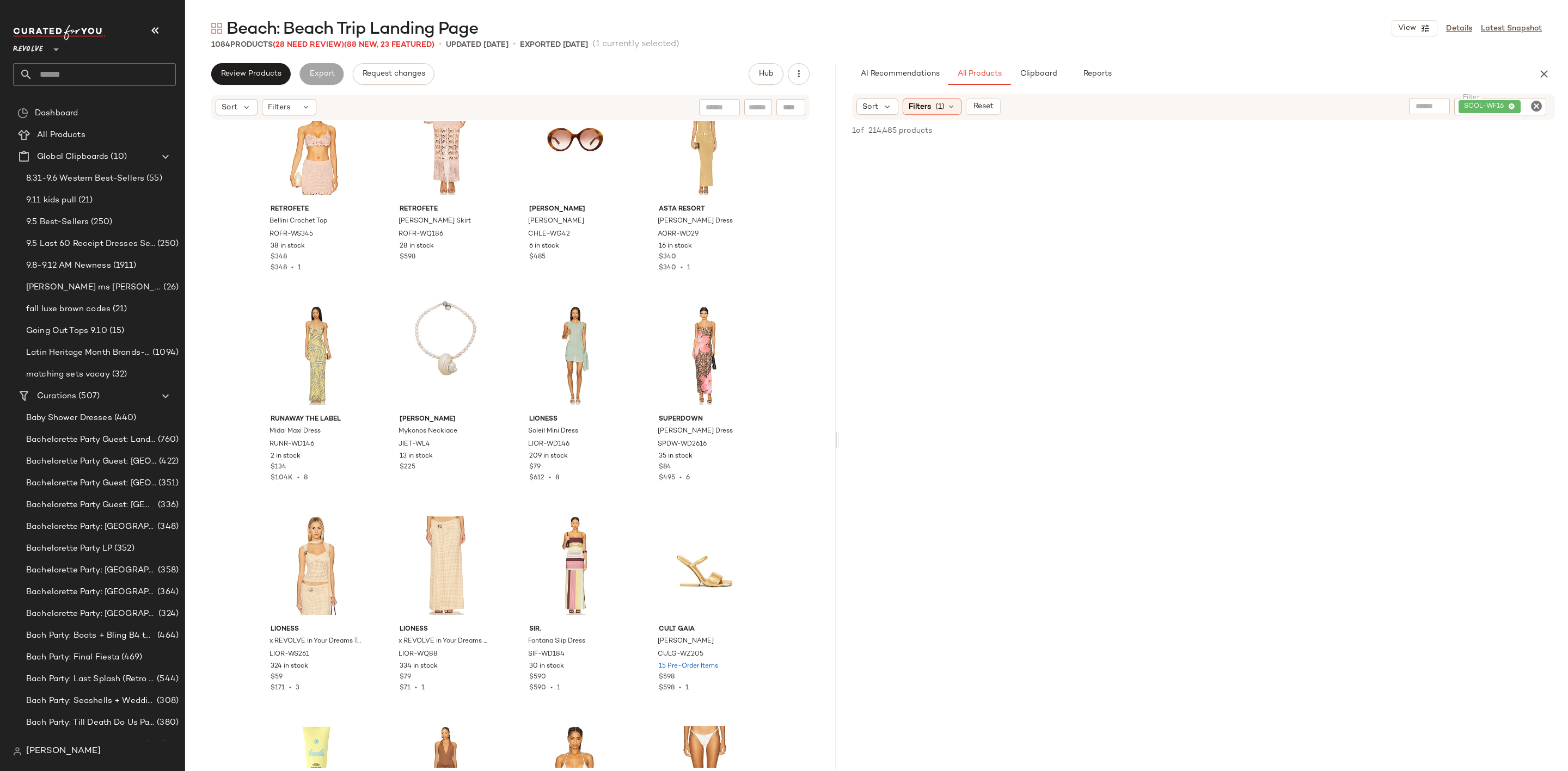
click at [1533, 108] on icon "Clear Filter" at bounding box center [1536, 105] width 13 height 13
type input "***"
click at [1421, 162] on div at bounding box center [1203, 480] width 725 height 718
click at [928, 111] on span "Filters" at bounding box center [920, 106] width 22 height 11
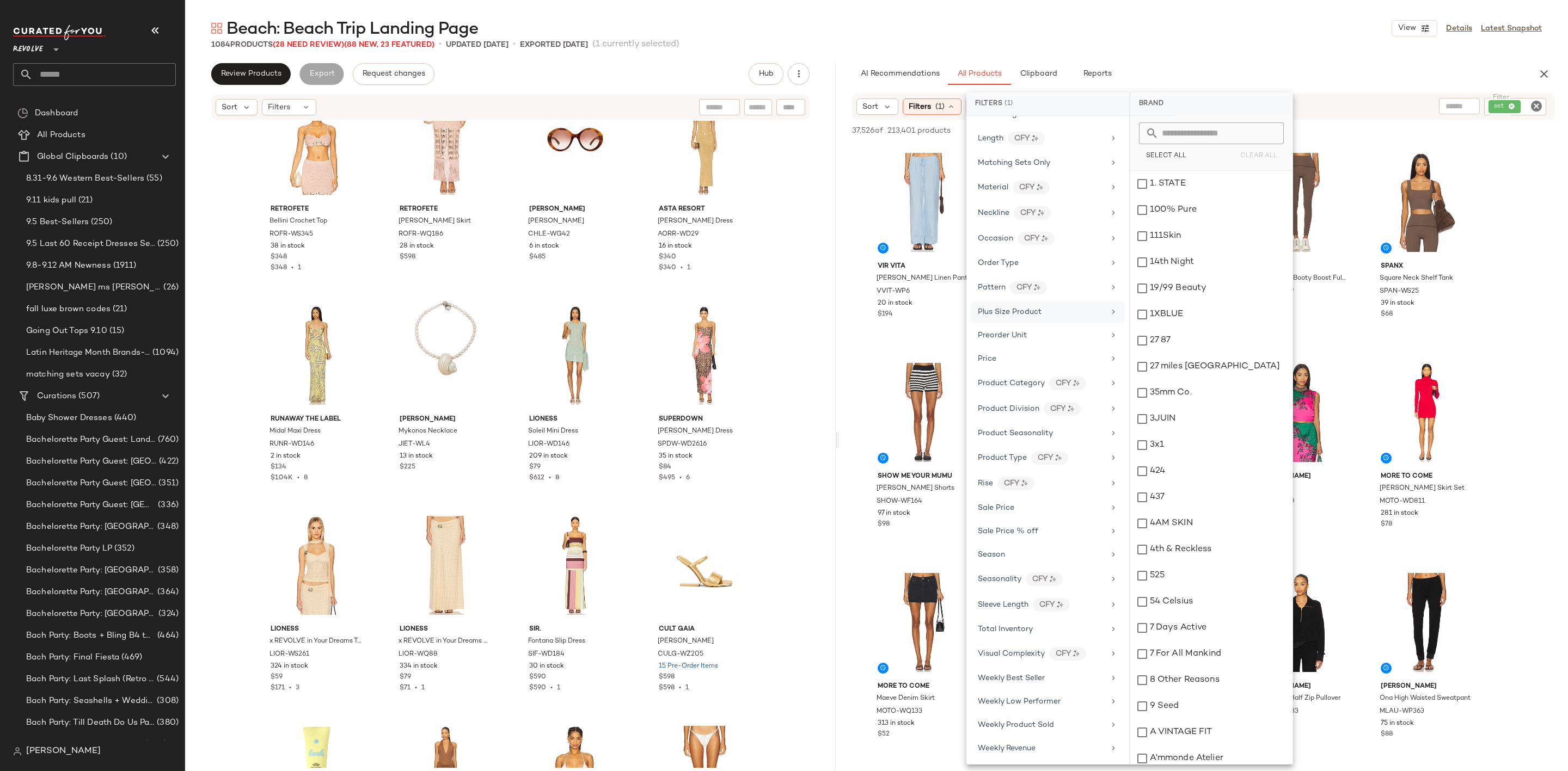
scroll to position [678, 0]
click at [1034, 503] on div "Sale Price" at bounding box center [1041, 506] width 127 height 11
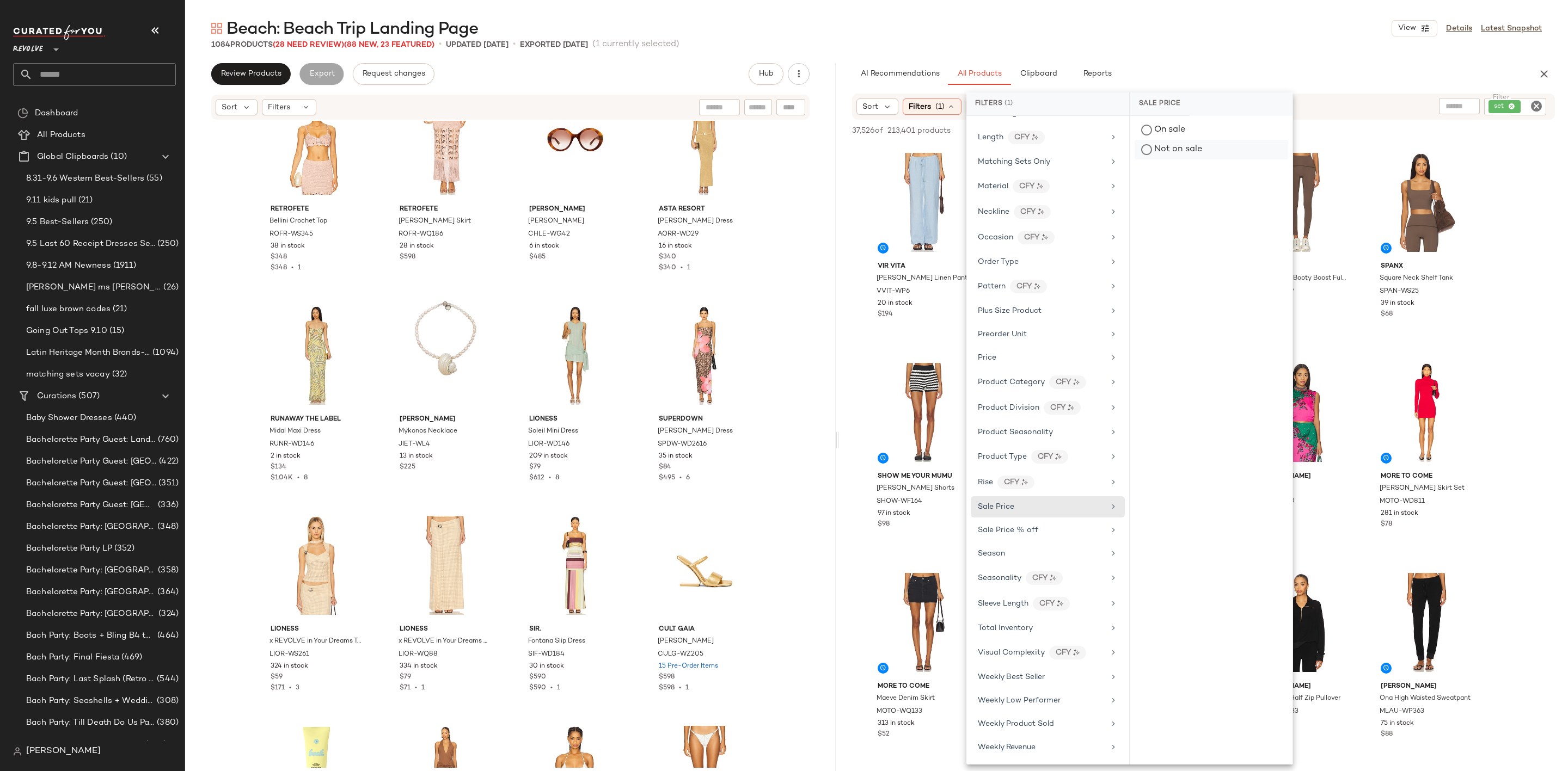
click at [1178, 150] on div "Not on sale" at bounding box center [1211, 149] width 154 height 20
click at [1016, 262] on div "Gender" at bounding box center [1041, 256] width 127 height 11
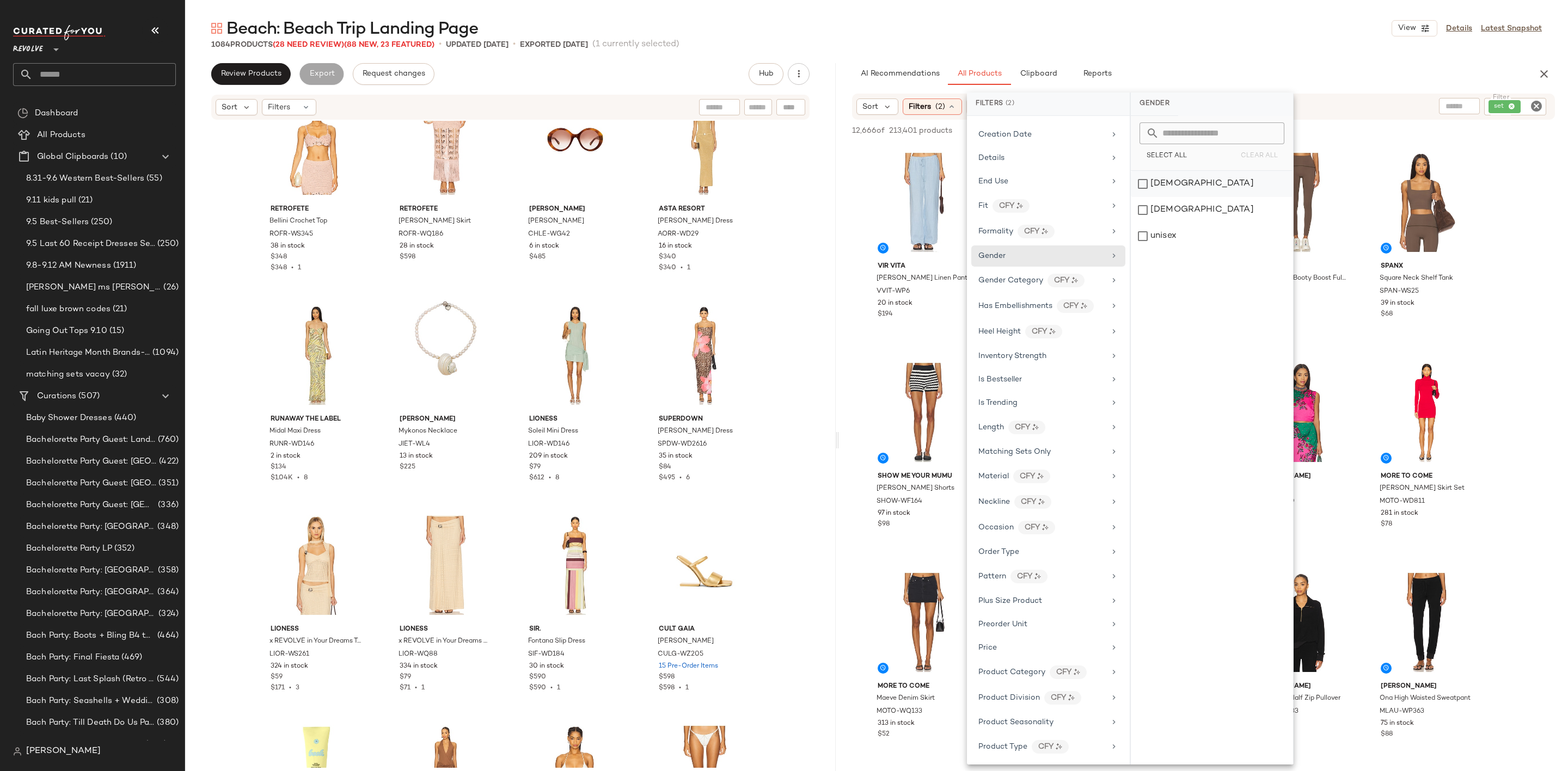
click at [1166, 186] on div "female" at bounding box center [1212, 184] width 162 height 26
click at [1273, 22] on div "Beach: Beach Trip Landing Page View Details Latest Snapshot" at bounding box center [876, 28] width 1383 height 22
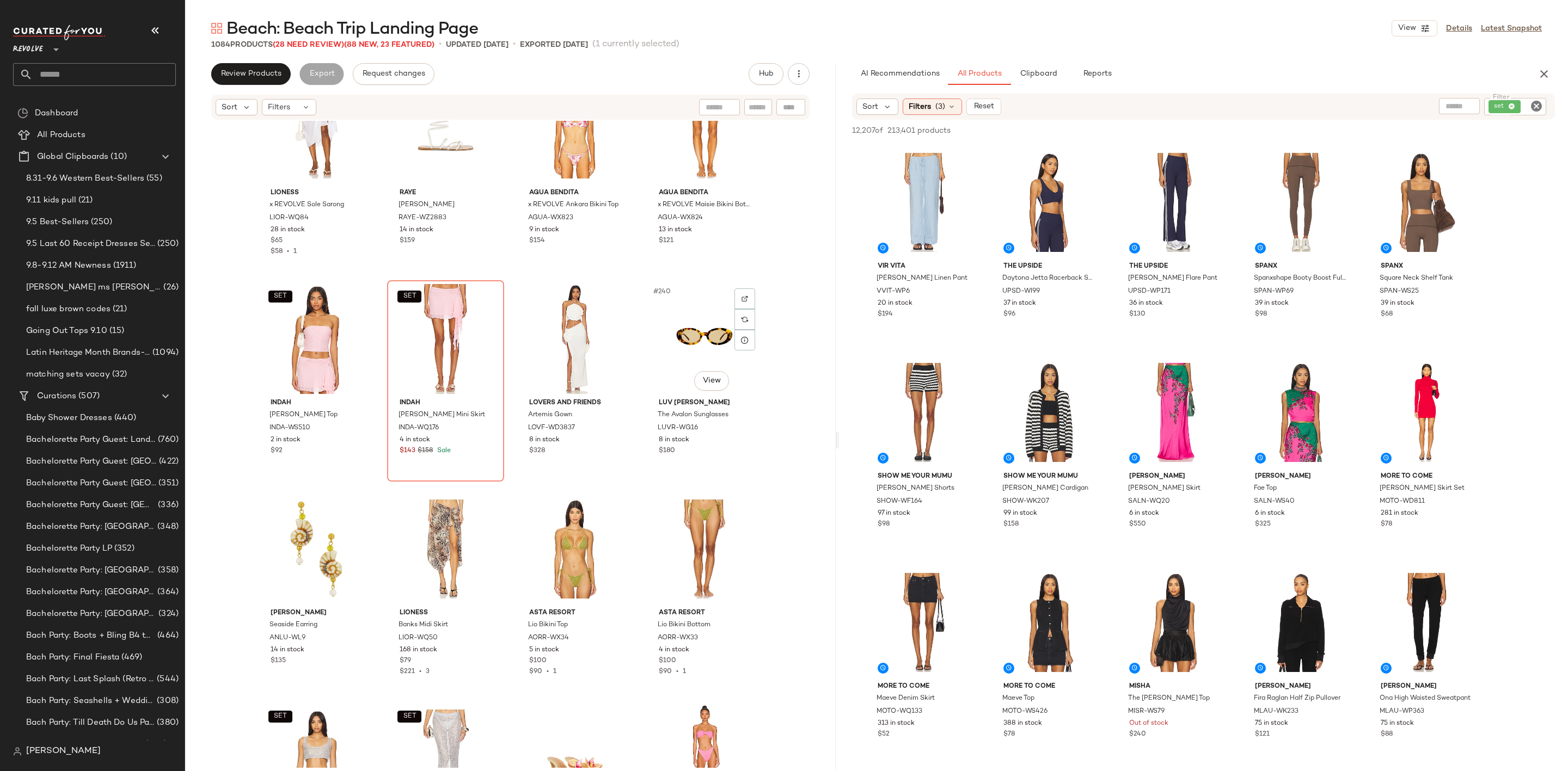
scroll to position [12161, 0]
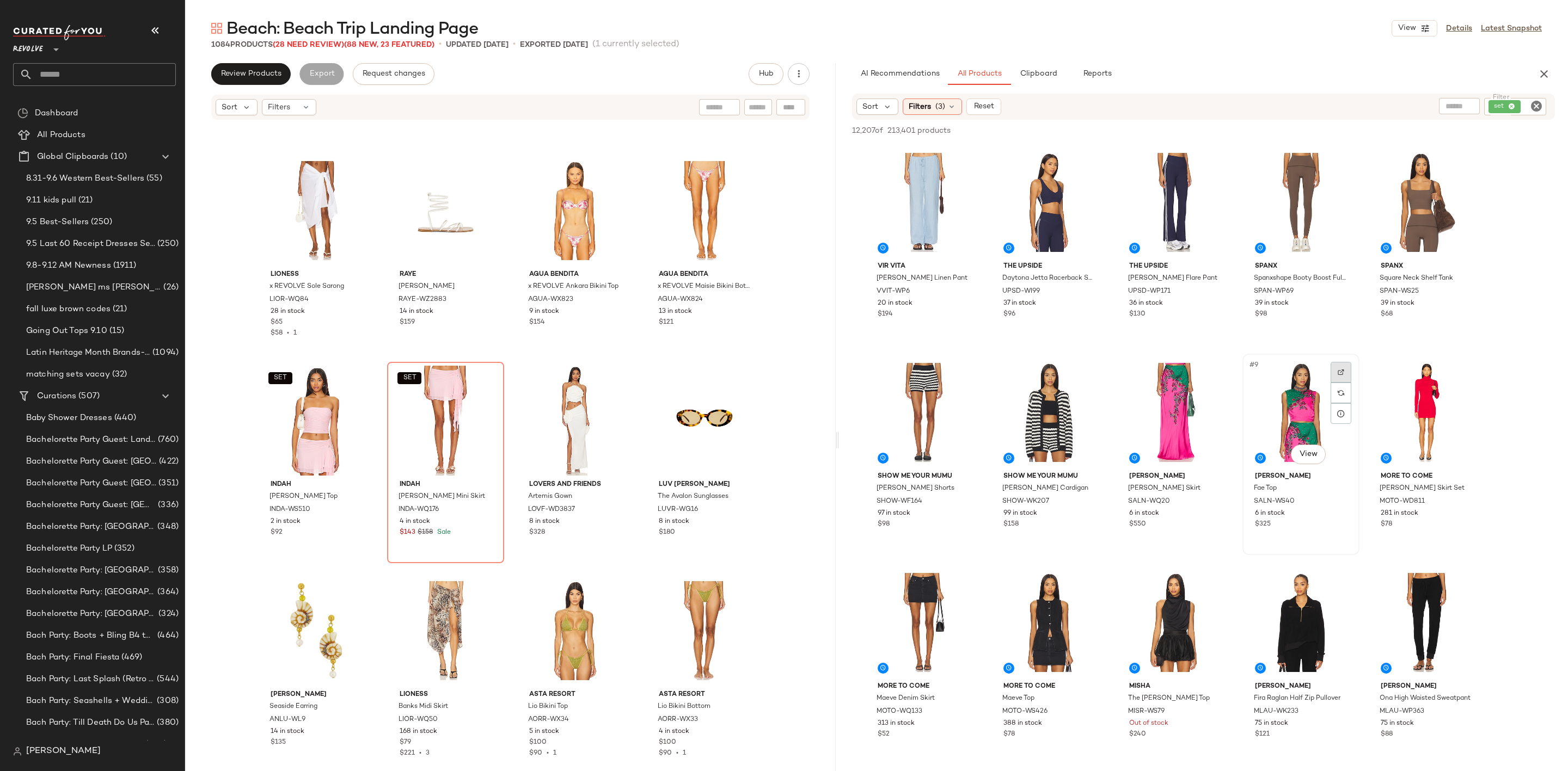
click at [1341, 373] on img at bounding box center [1341, 372] width 7 height 7
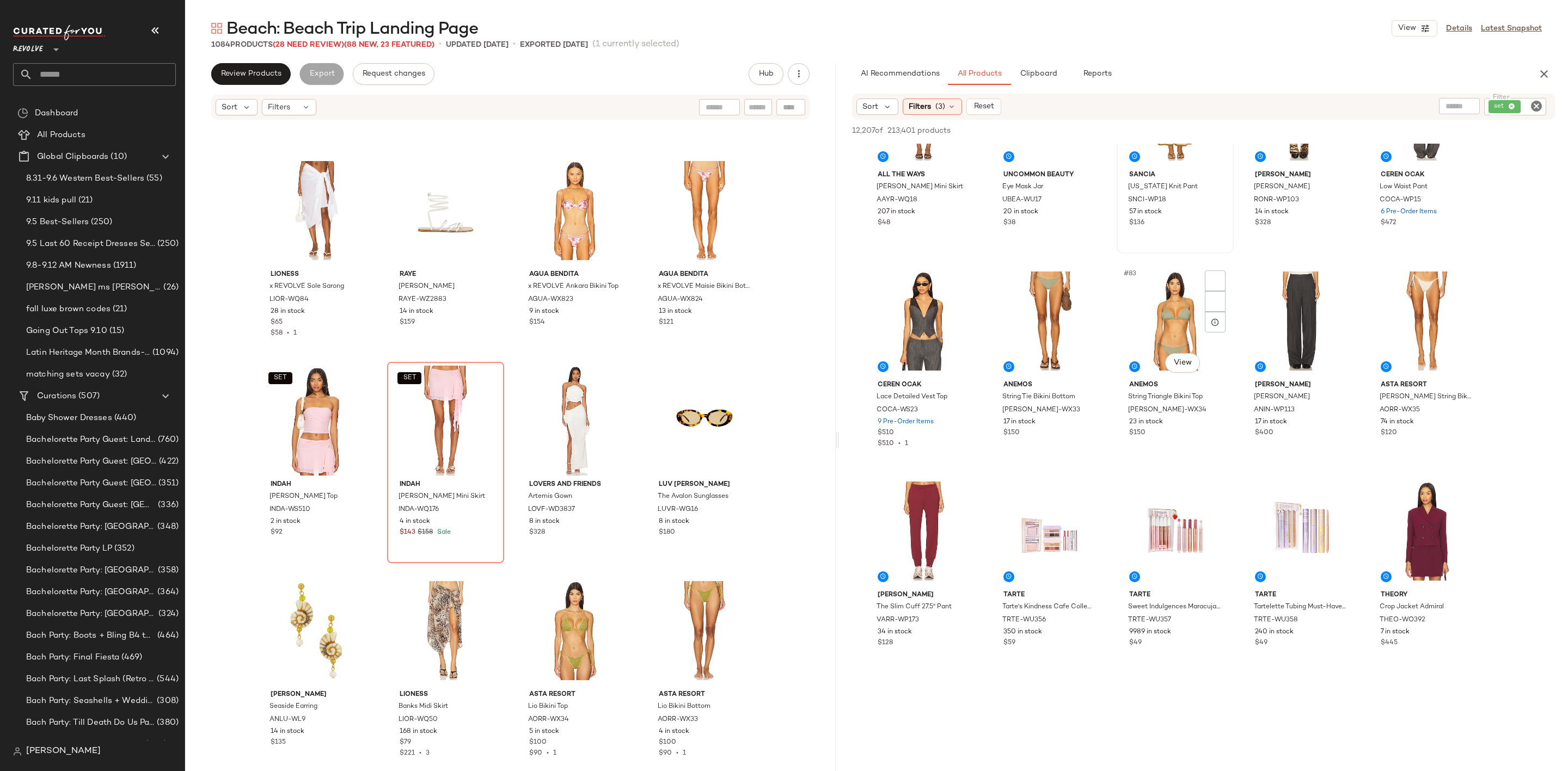
scroll to position [3264, 0]
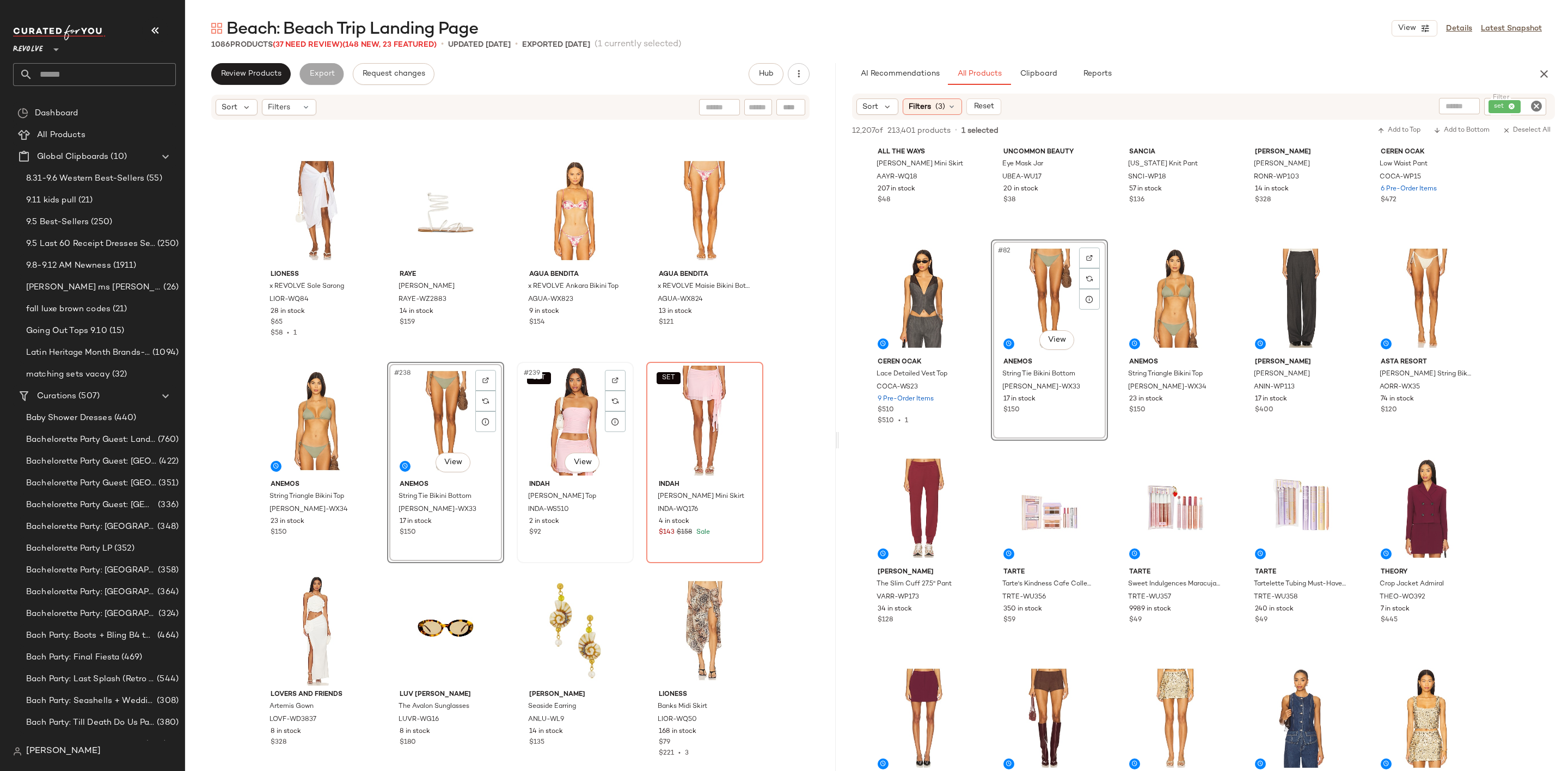
click at [557, 408] on div "SET #239 View" at bounding box center [575, 420] width 110 height 110
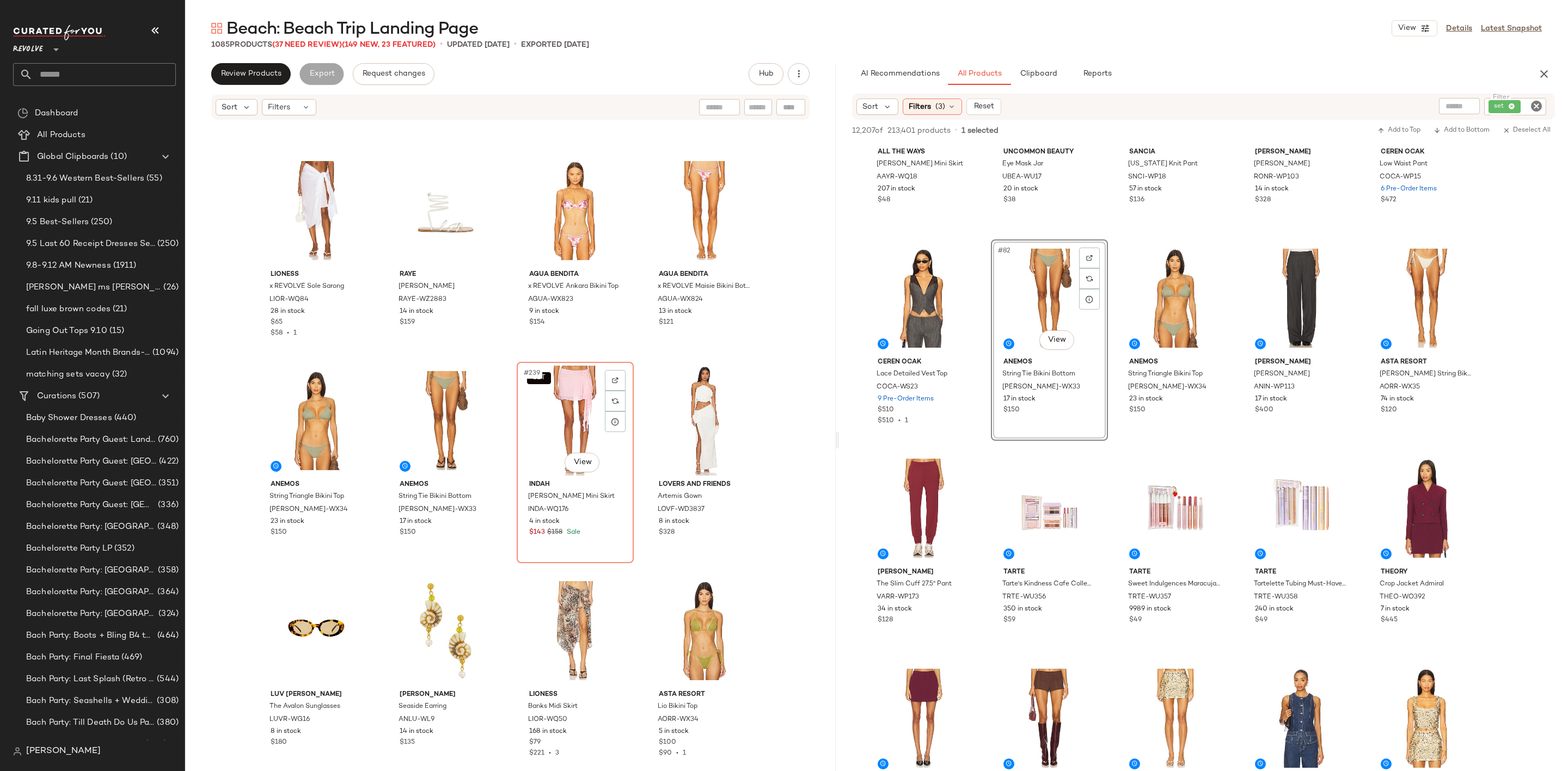
click at [557, 408] on div "SET #239 View" at bounding box center [575, 420] width 110 height 110
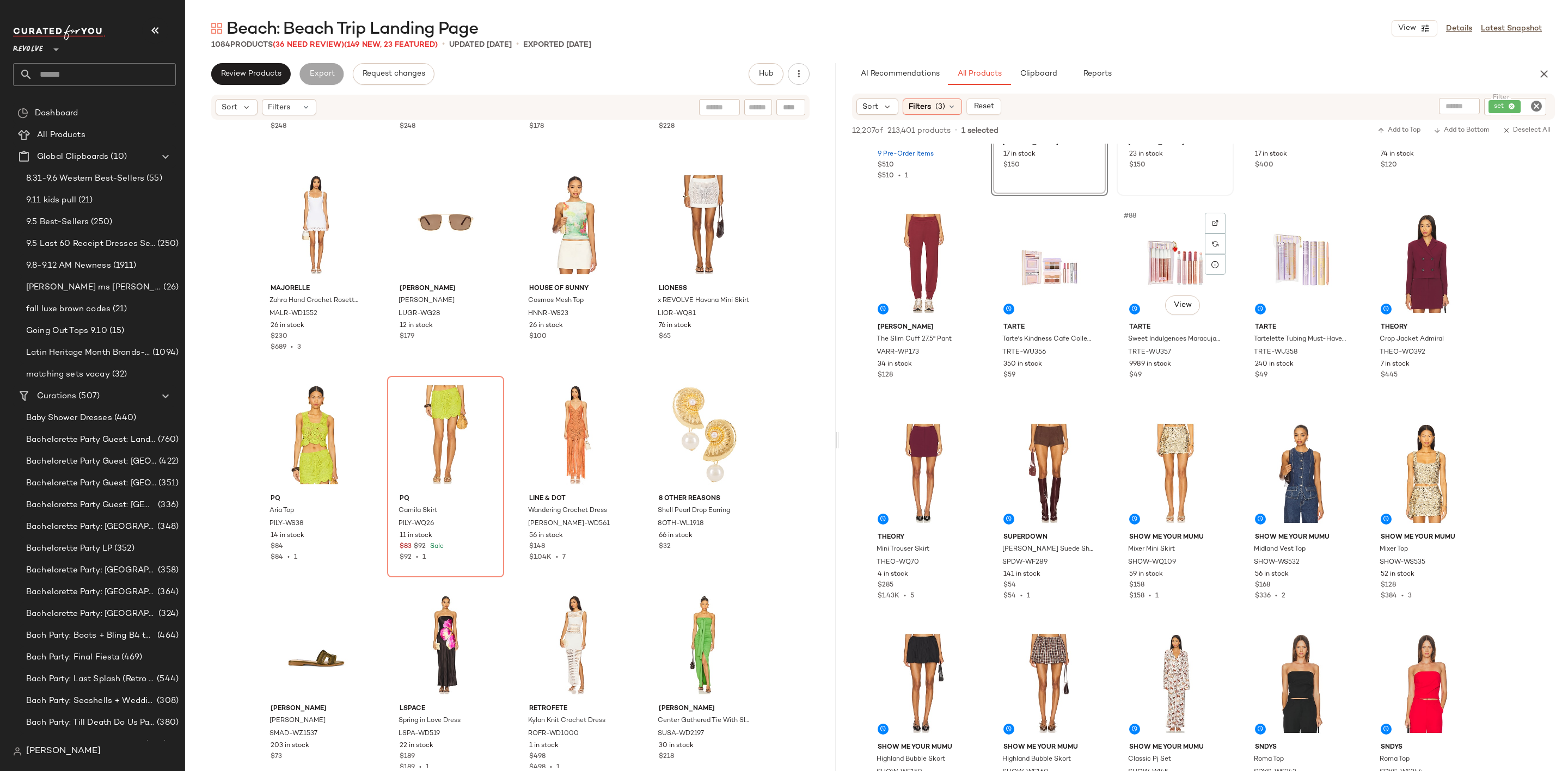
scroll to position [3754, 0]
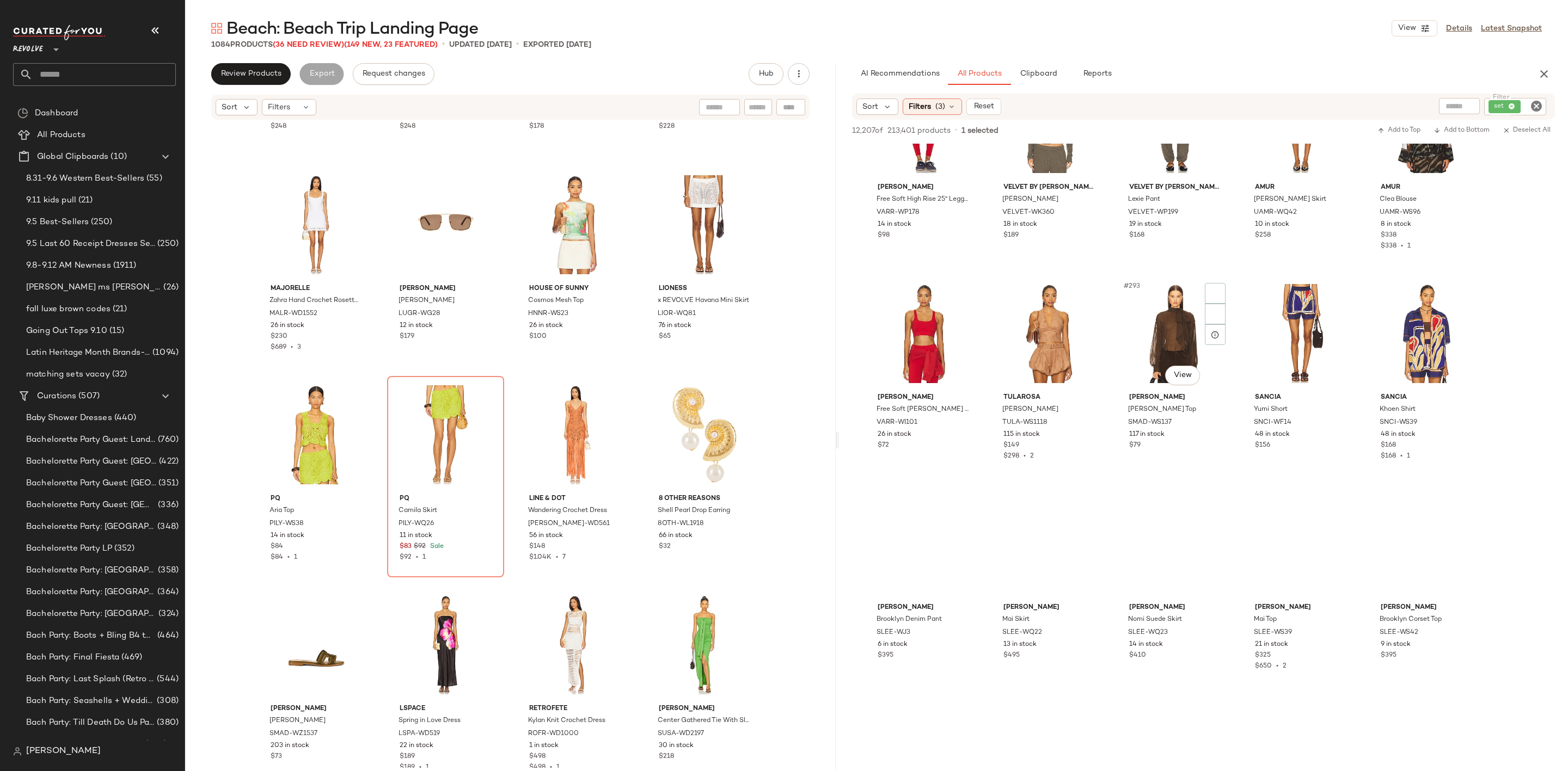
scroll to position [12079, 0]
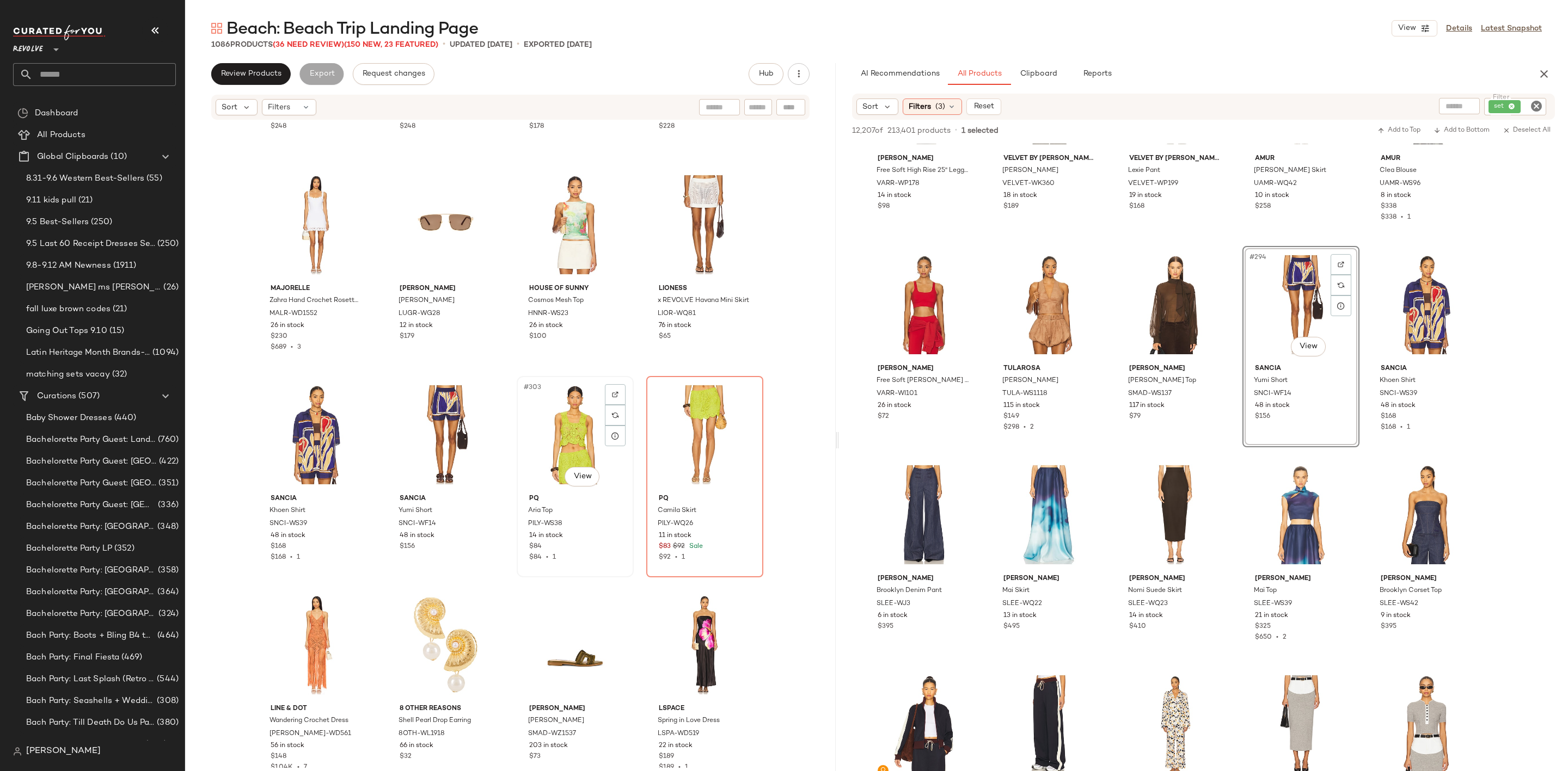
click at [565, 413] on div "#303 View" at bounding box center [575, 434] width 110 height 110
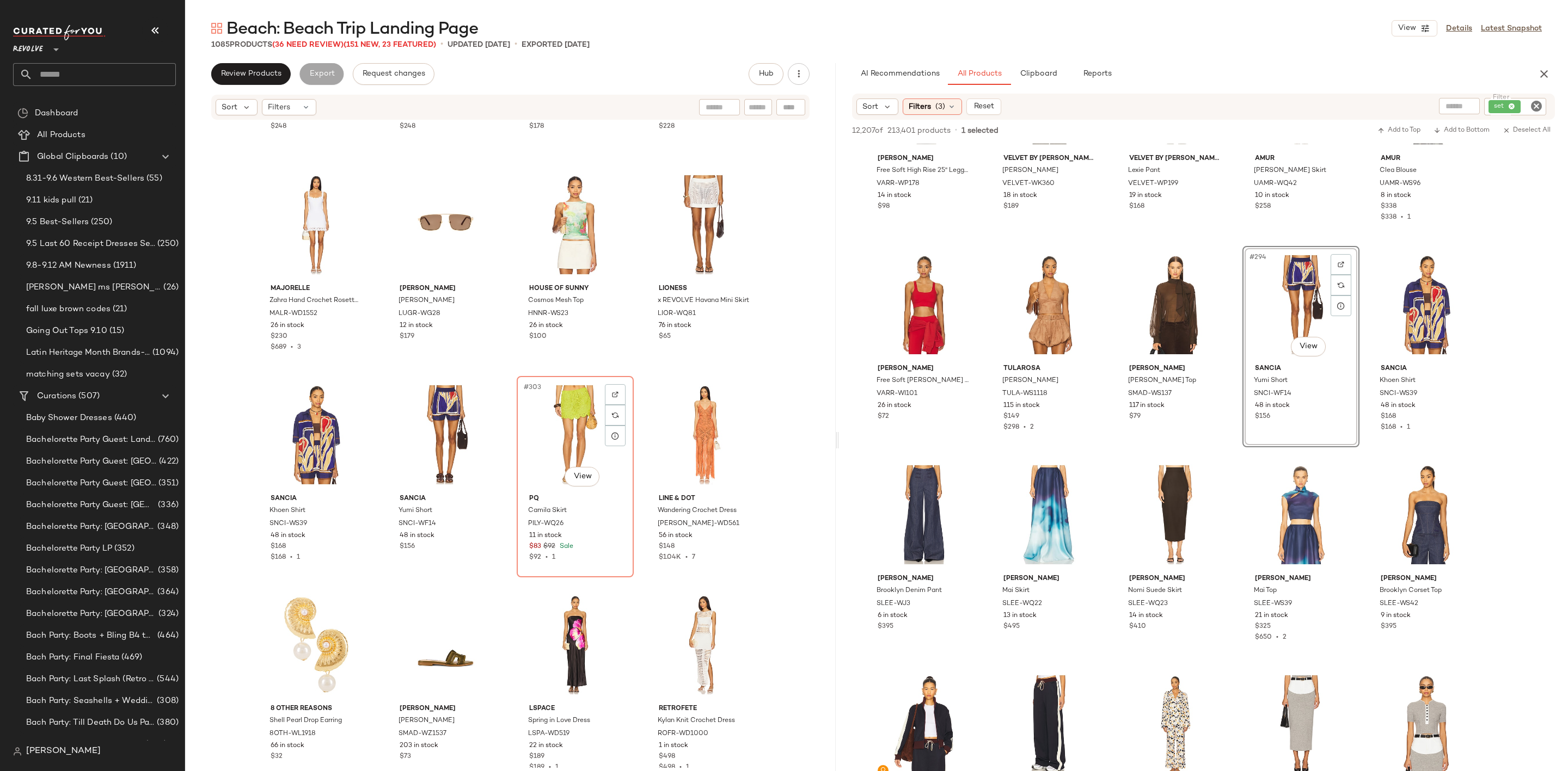
click at [565, 413] on div "#303 View" at bounding box center [575, 434] width 110 height 110
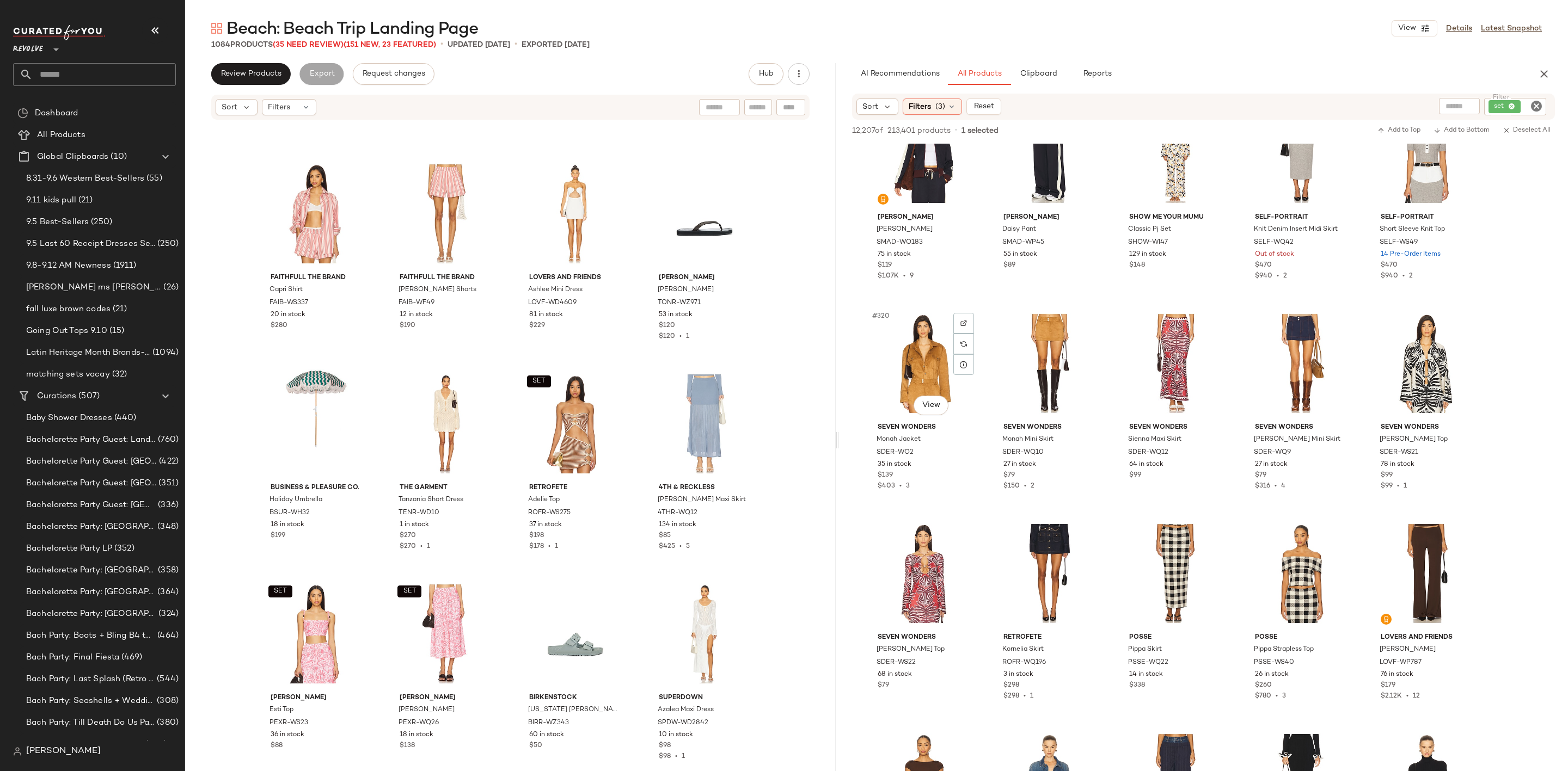
scroll to position [12731, 0]
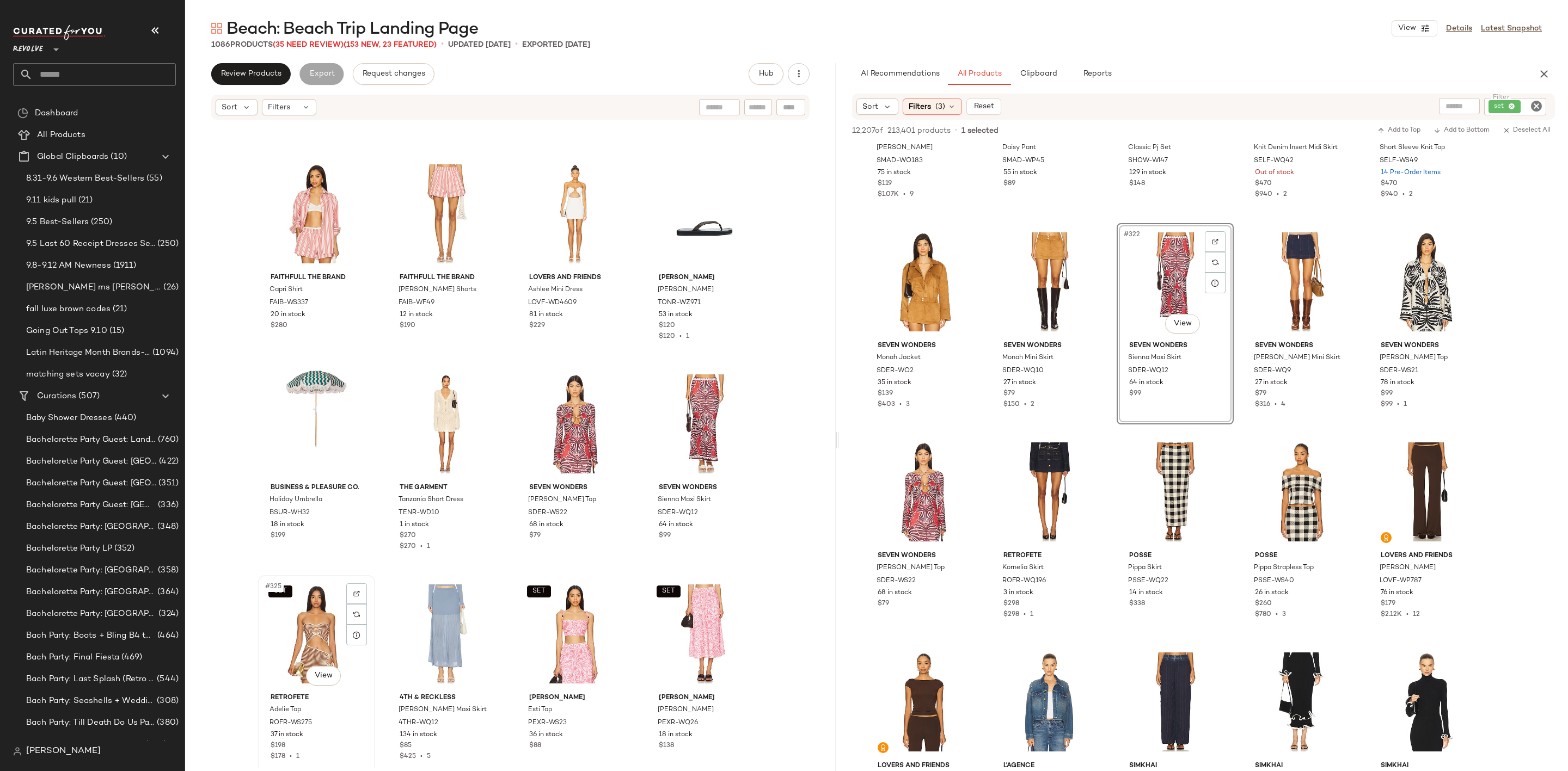
click at [296, 624] on div "SET #325 View" at bounding box center [316, 633] width 110 height 110
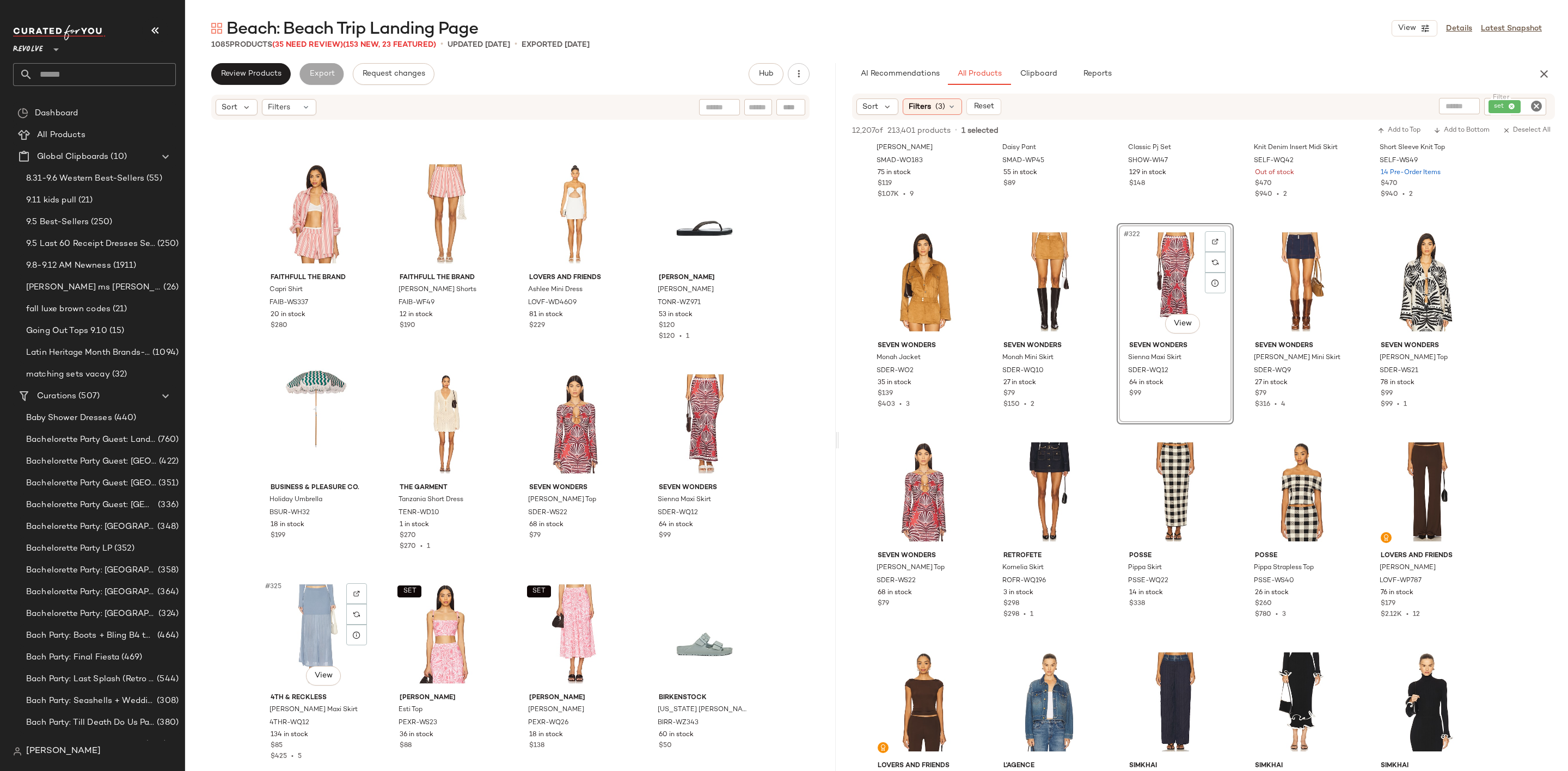
click at [296, 624] on div "#325 View" at bounding box center [316, 633] width 110 height 110
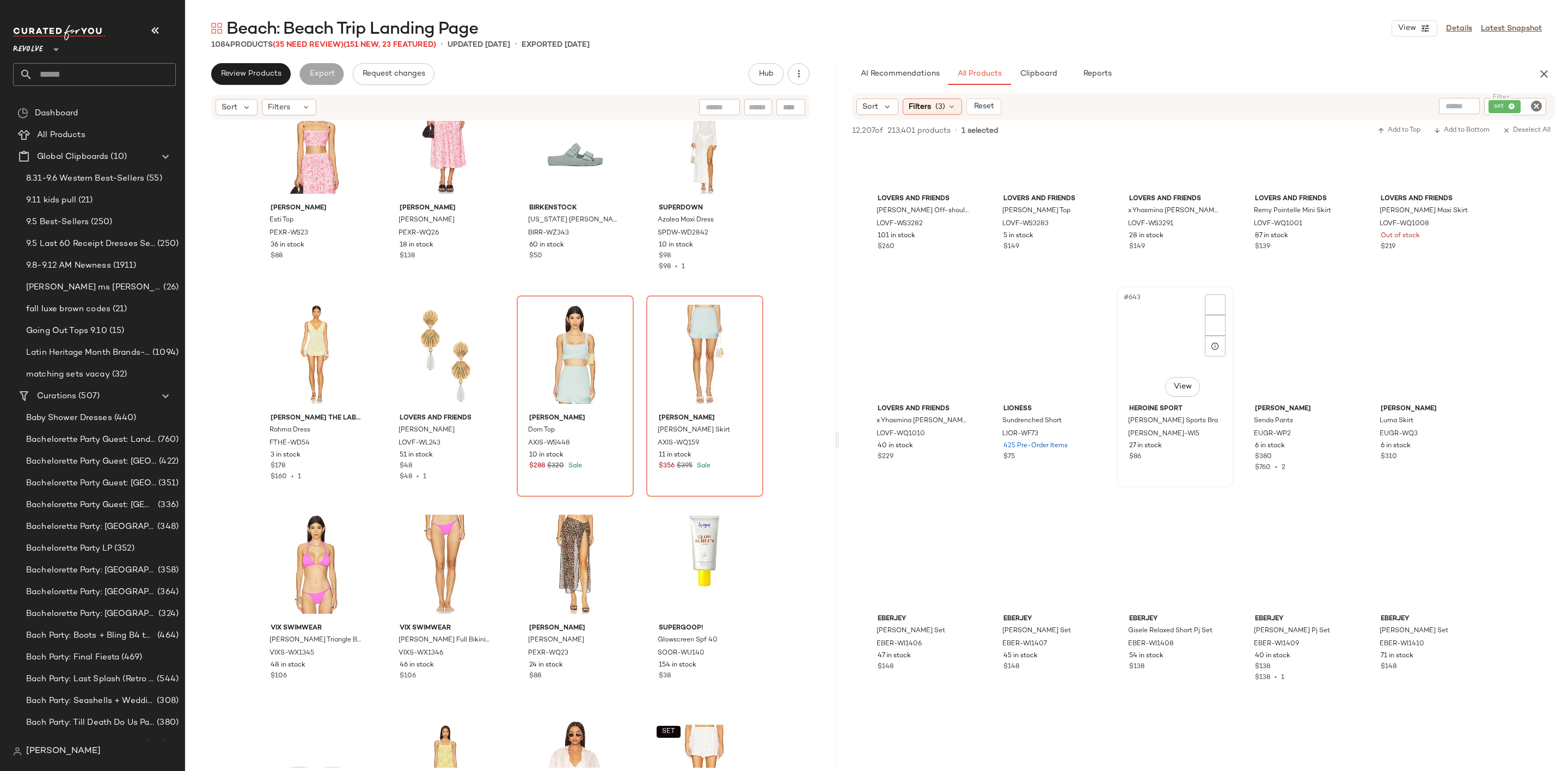
scroll to position [26780, 0]
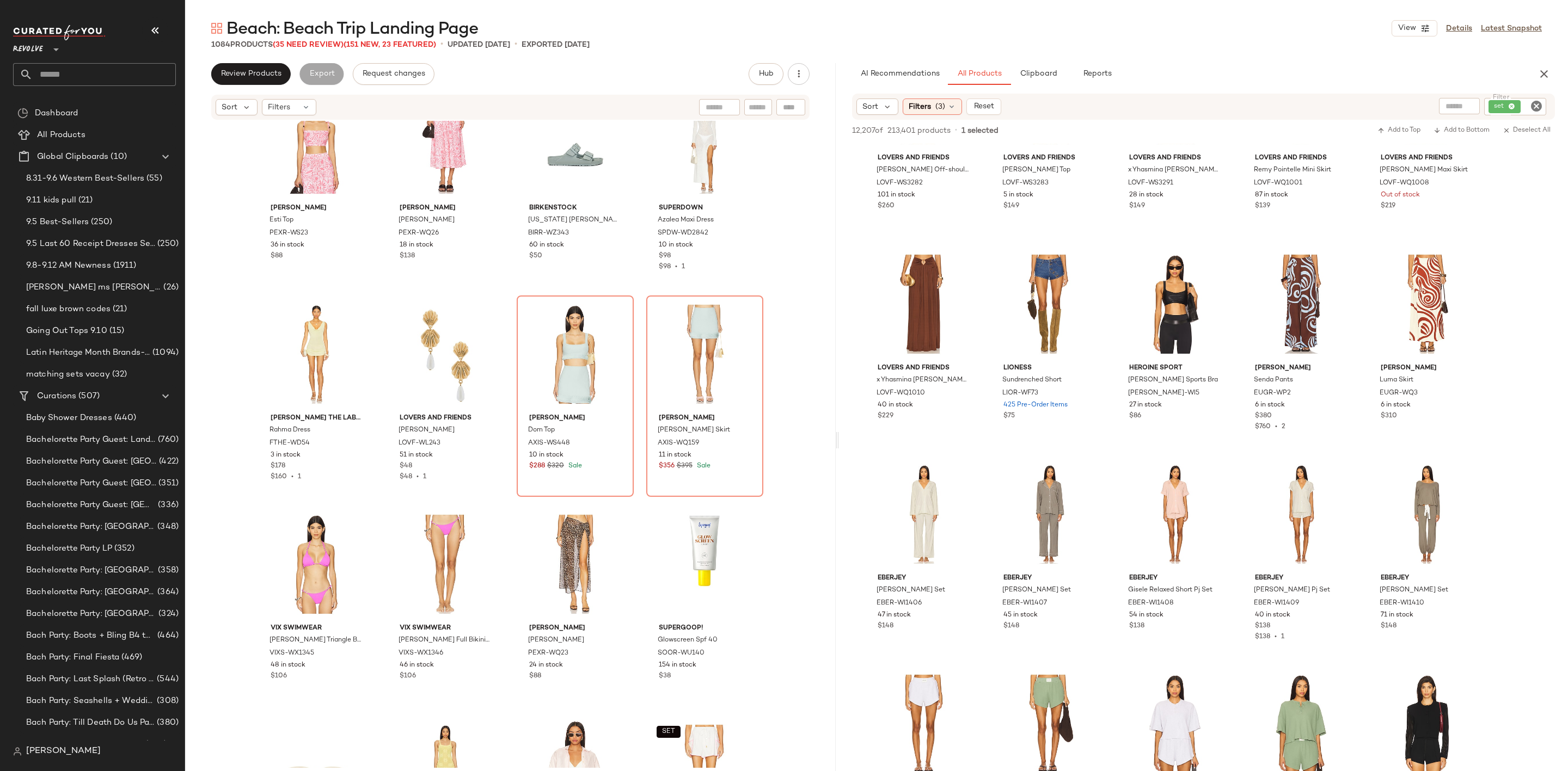
click at [1539, 106] on icon "Clear Filter" at bounding box center [1536, 105] width 13 height 13
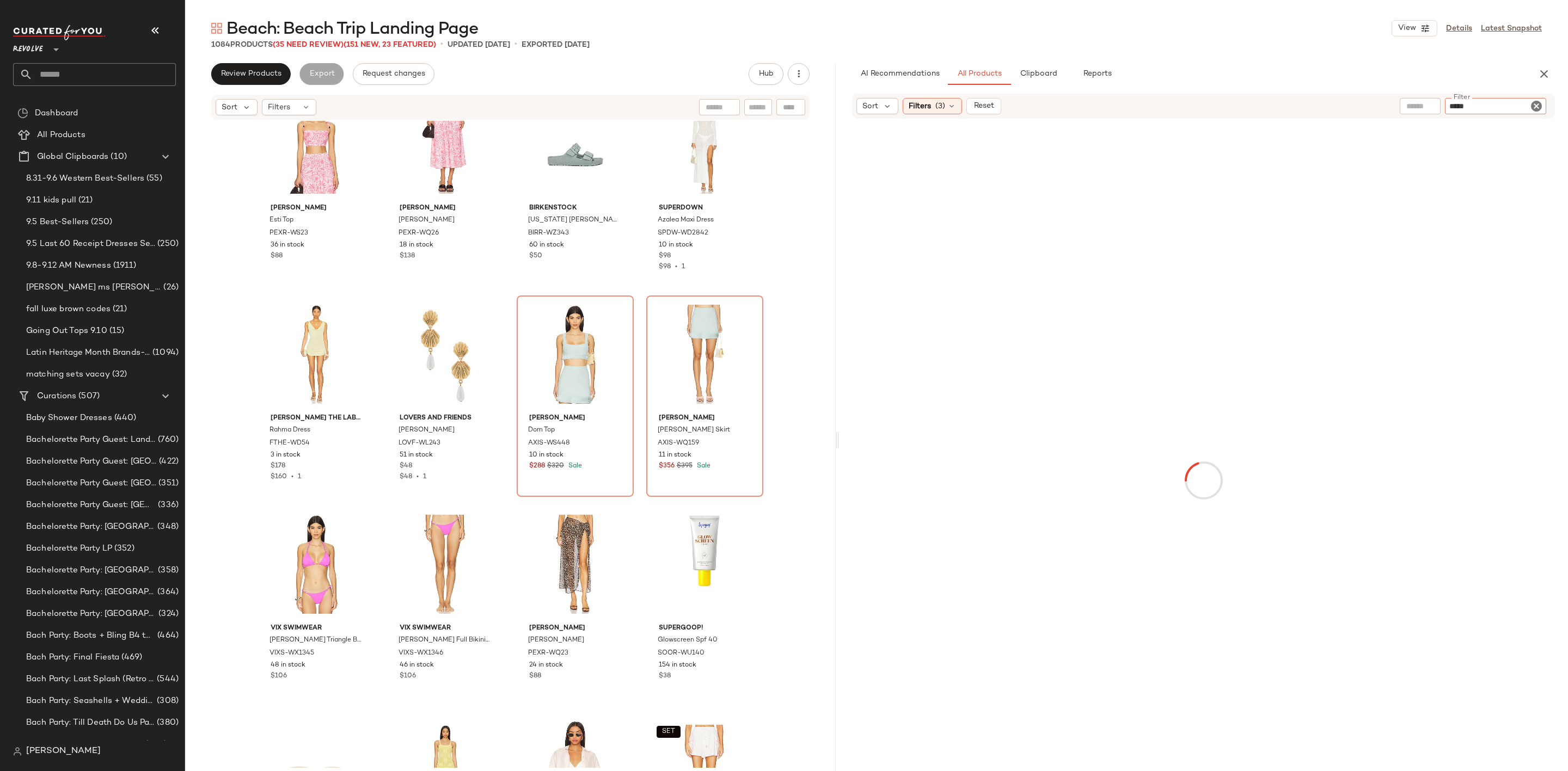
type input "******"
click at [1235, 62] on div "Beach: Beach Trip Landing Page View Details Latest Snapshot 1084 Products (35 N…" at bounding box center [876, 394] width 1383 height 754
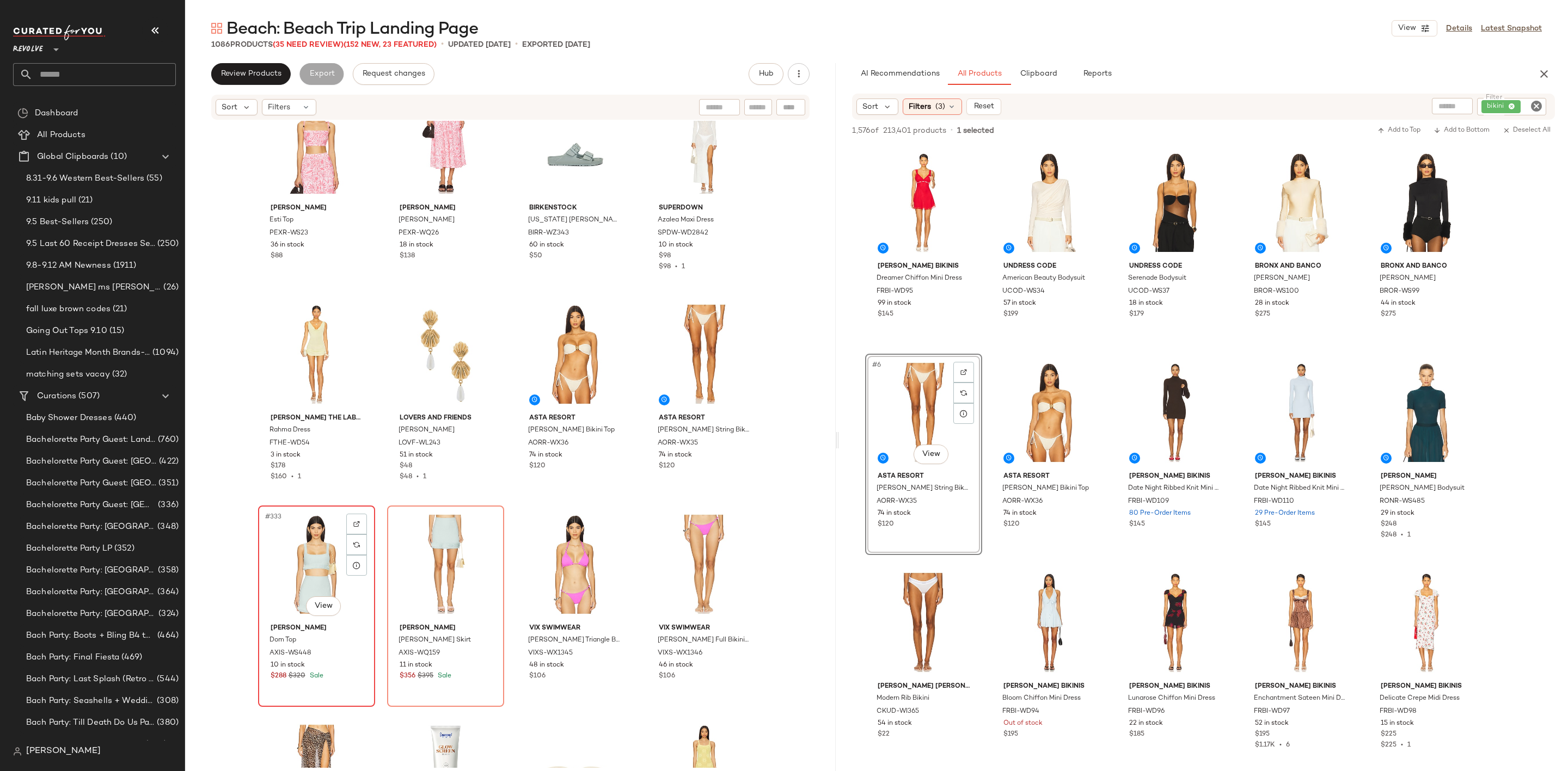
click at [301, 566] on div "#333 View" at bounding box center [316, 564] width 110 height 110
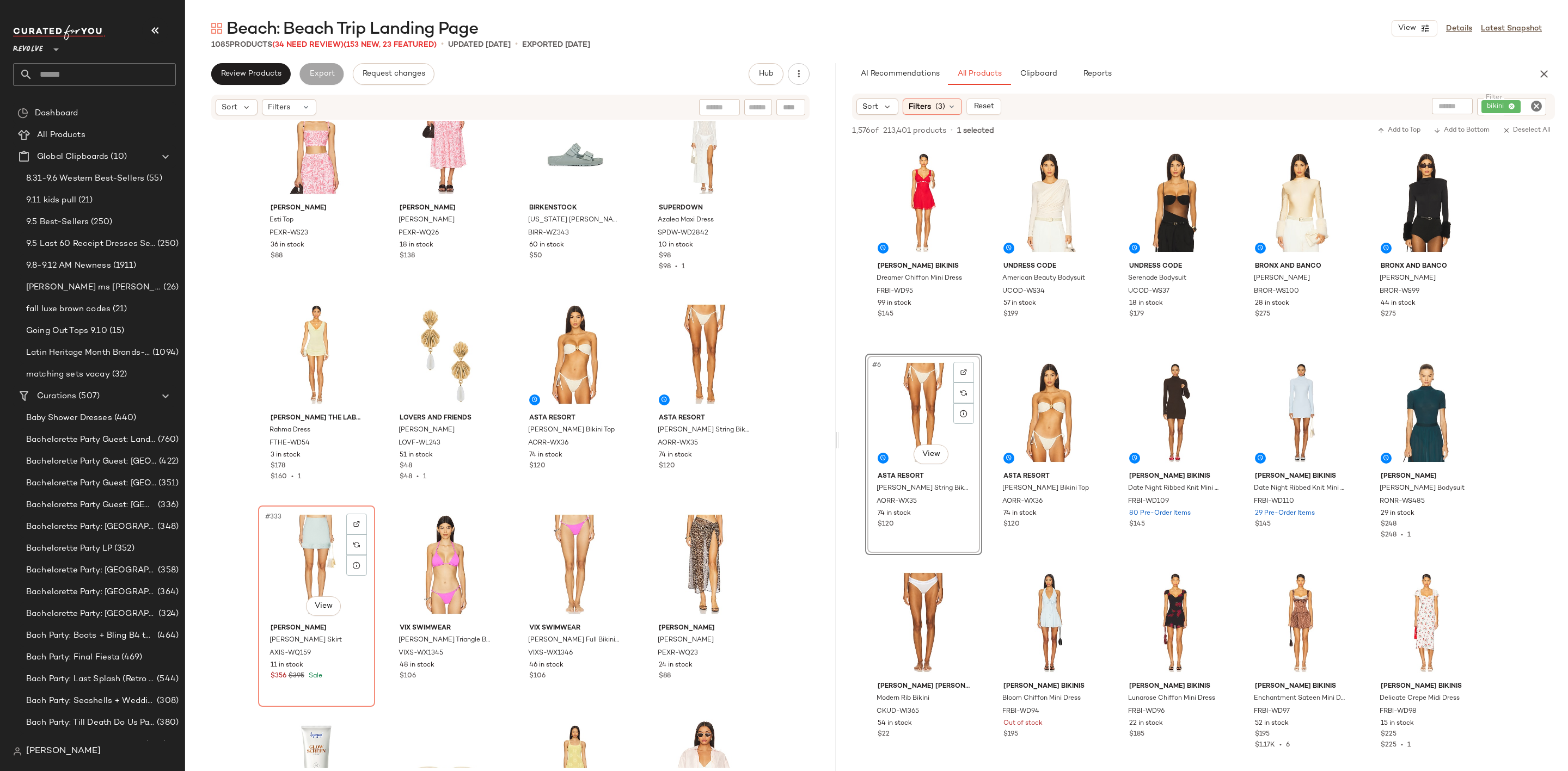
click at [301, 566] on div "#333 View" at bounding box center [316, 564] width 110 height 110
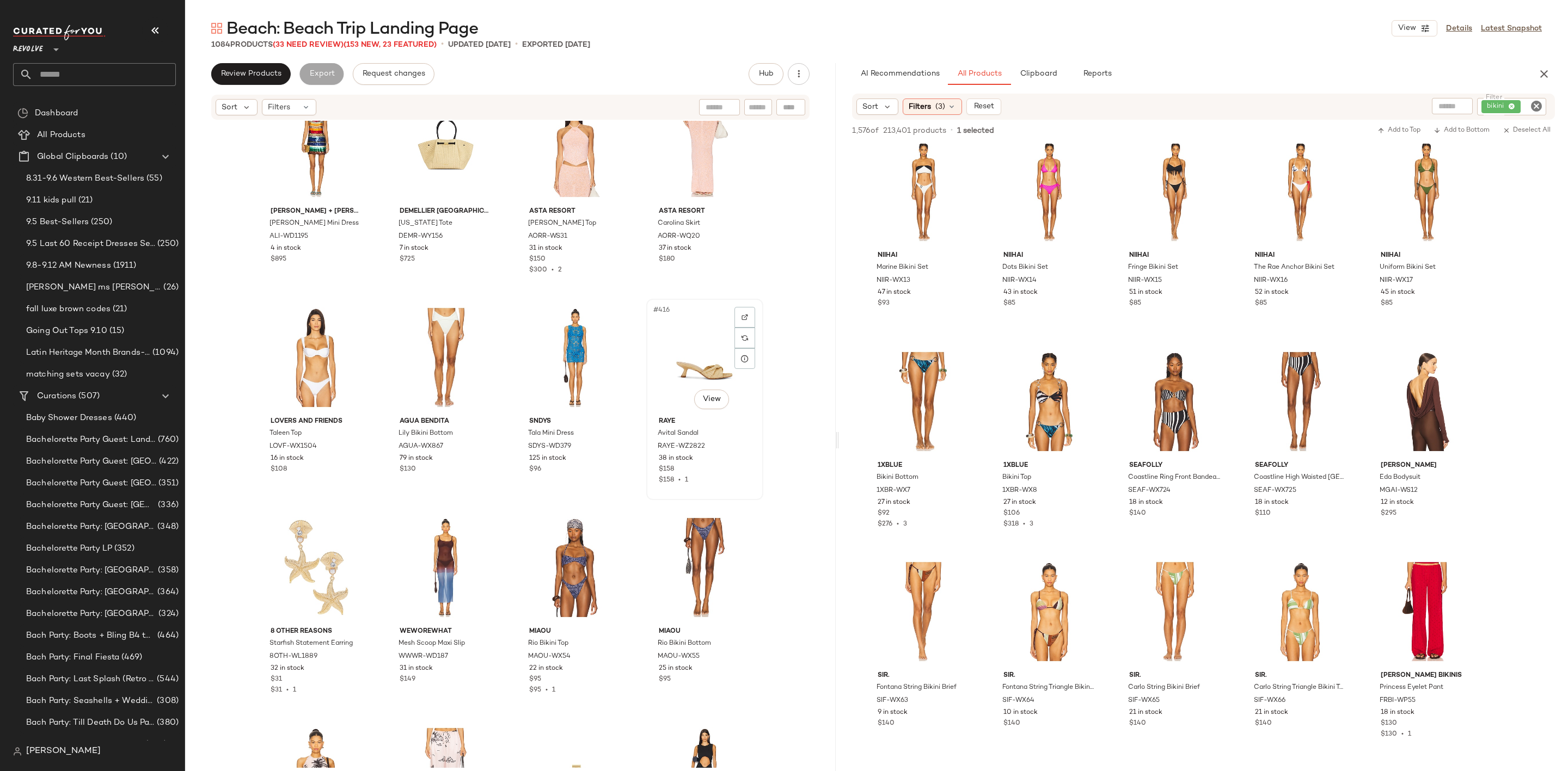
scroll to position [21383, 0]
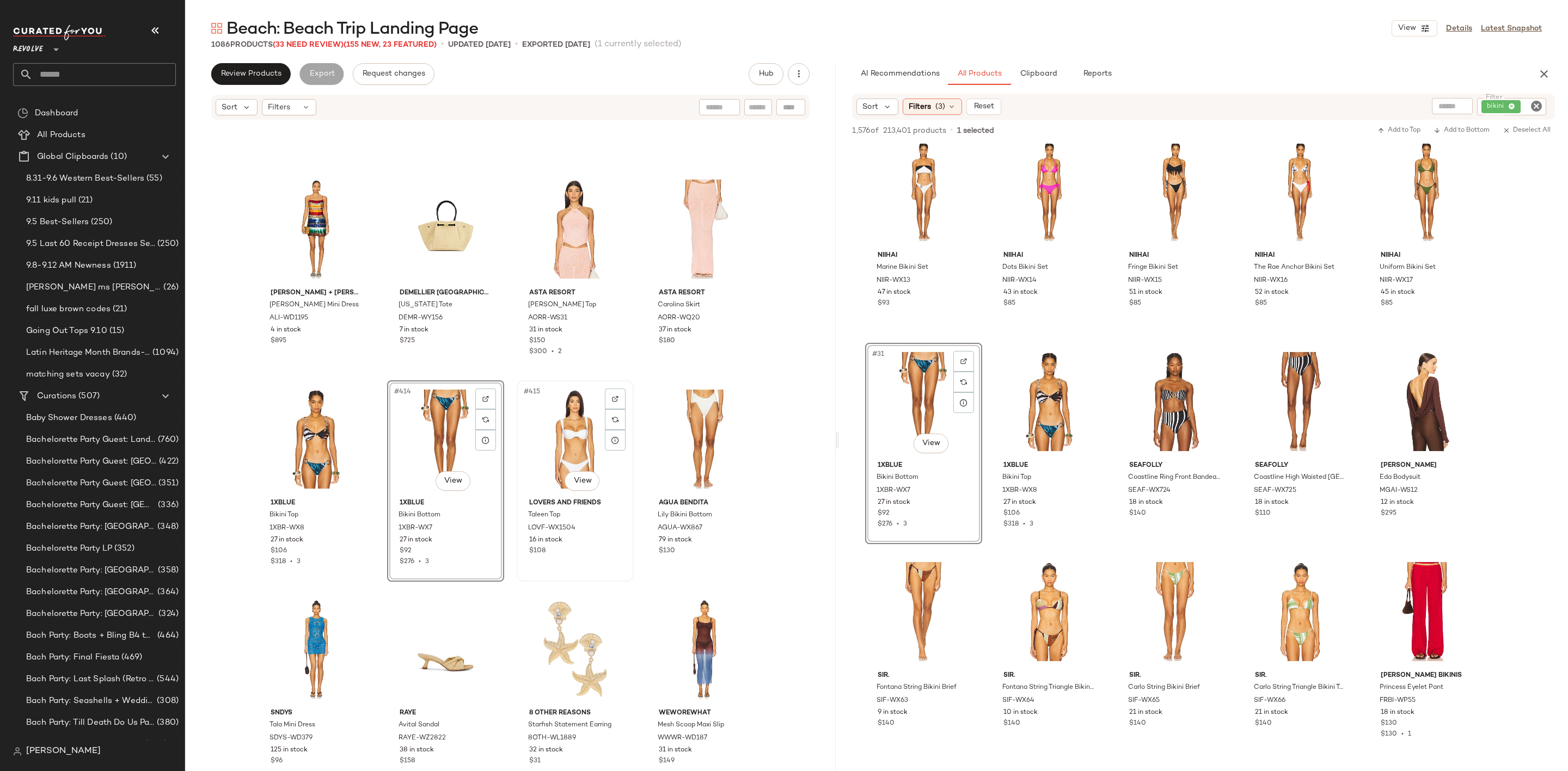
click at [570, 429] on div "#415 View" at bounding box center [575, 439] width 110 height 110
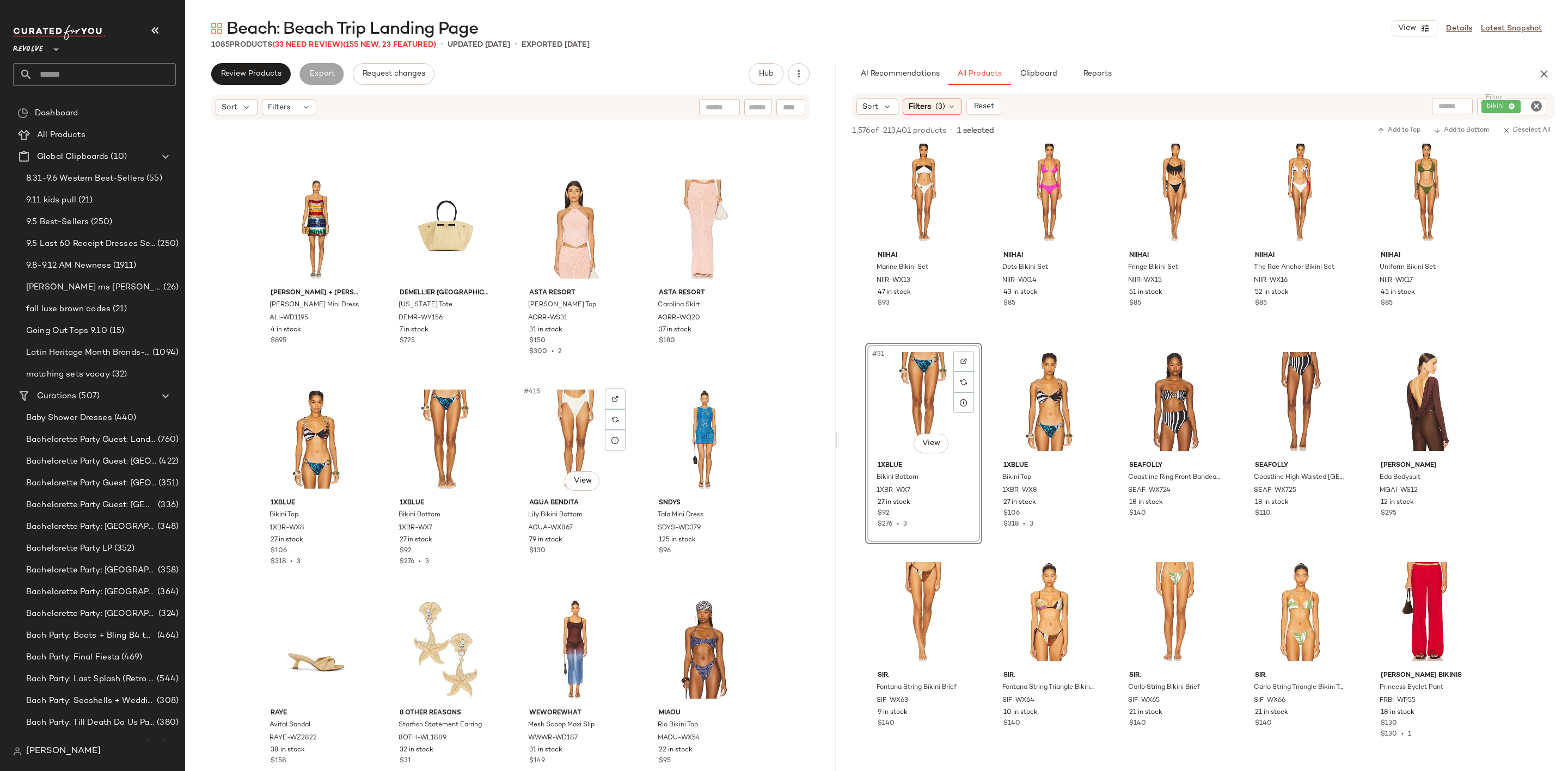
click at [570, 429] on div "#415 View" at bounding box center [575, 439] width 110 height 110
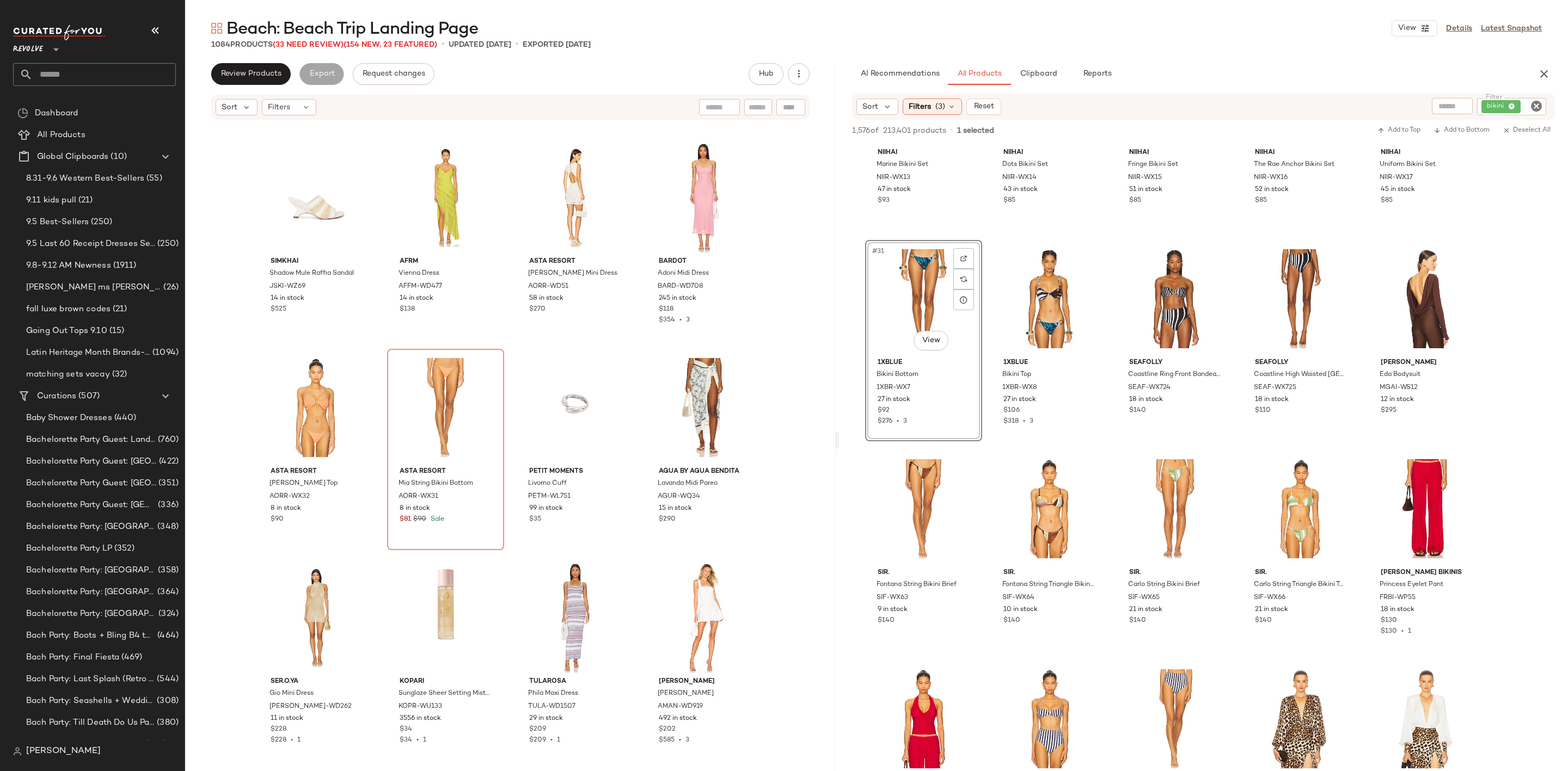
scroll to position [1305, 0]
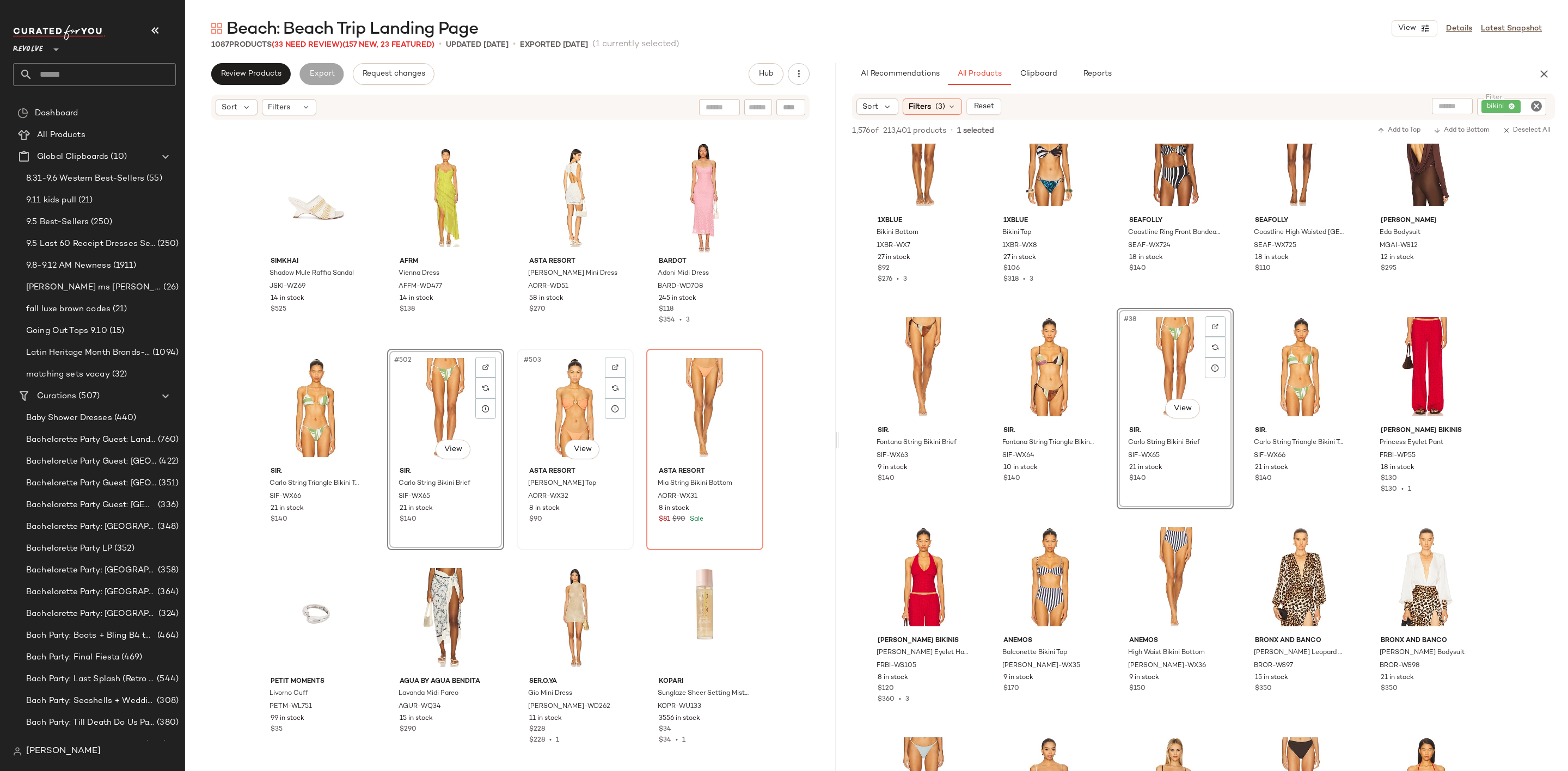
click at [564, 398] on div "#503 View" at bounding box center [575, 407] width 110 height 110
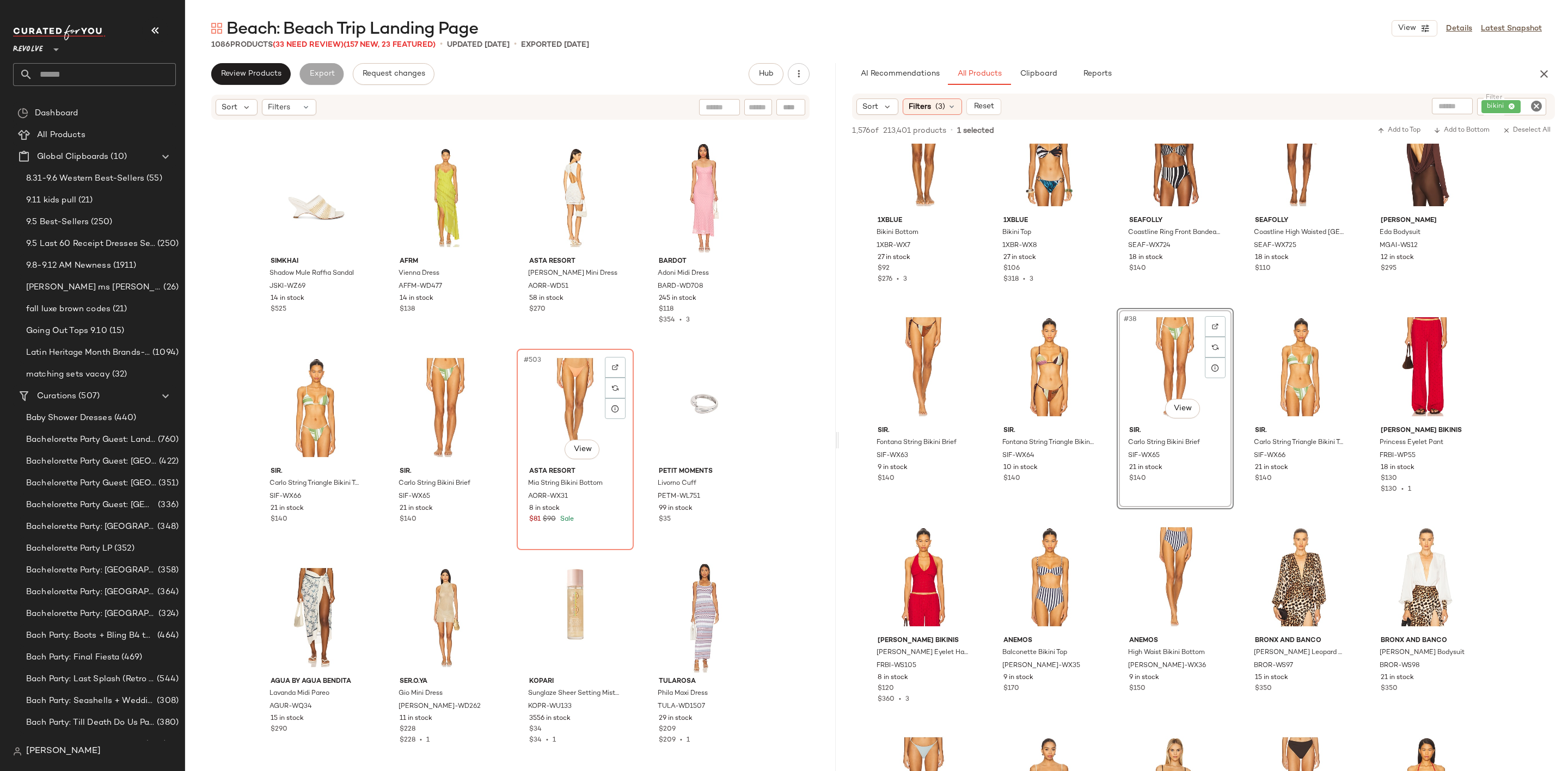
click at [564, 398] on div "#503 View" at bounding box center [575, 407] width 110 height 110
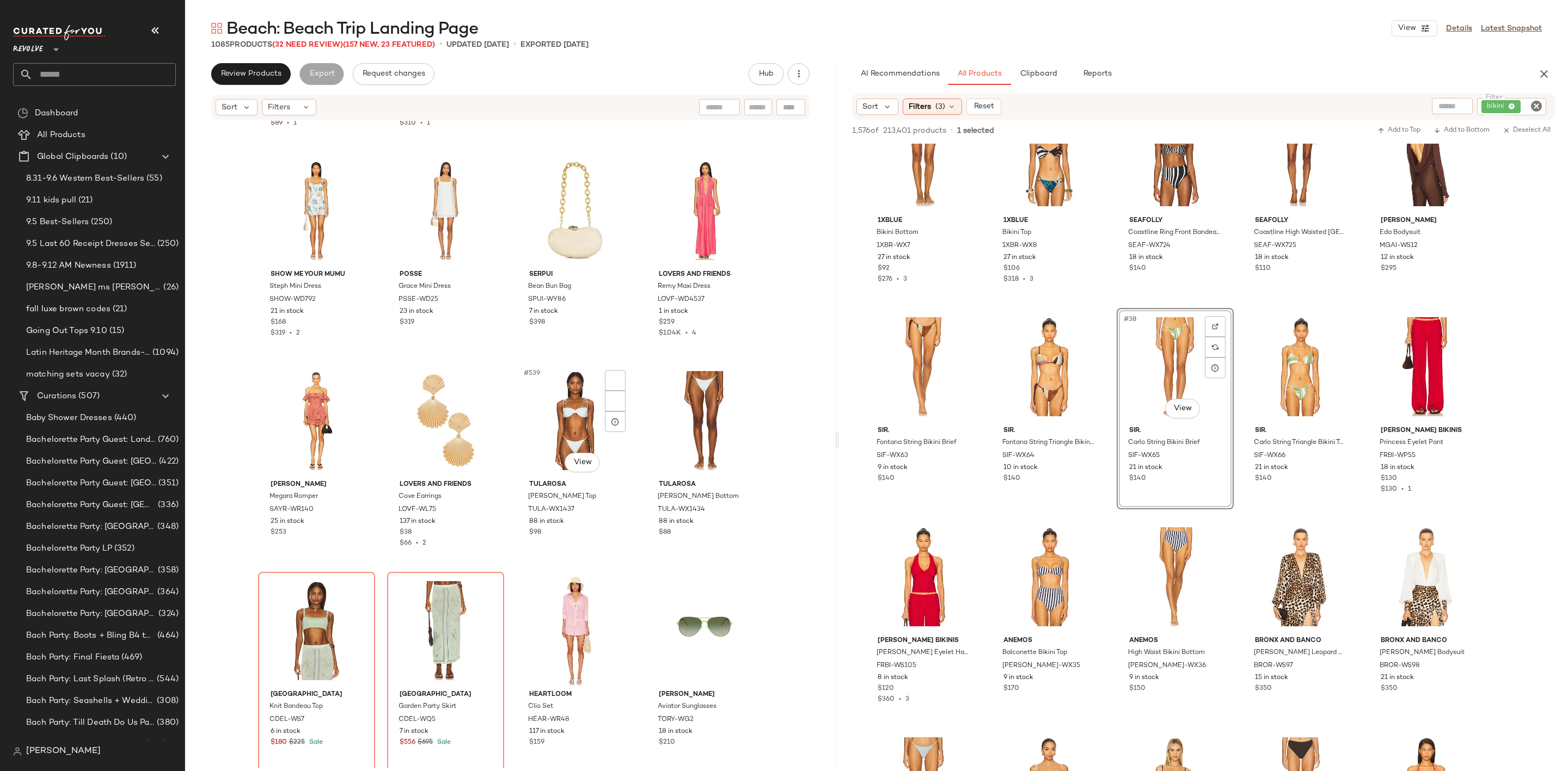
scroll to position [28157, 0]
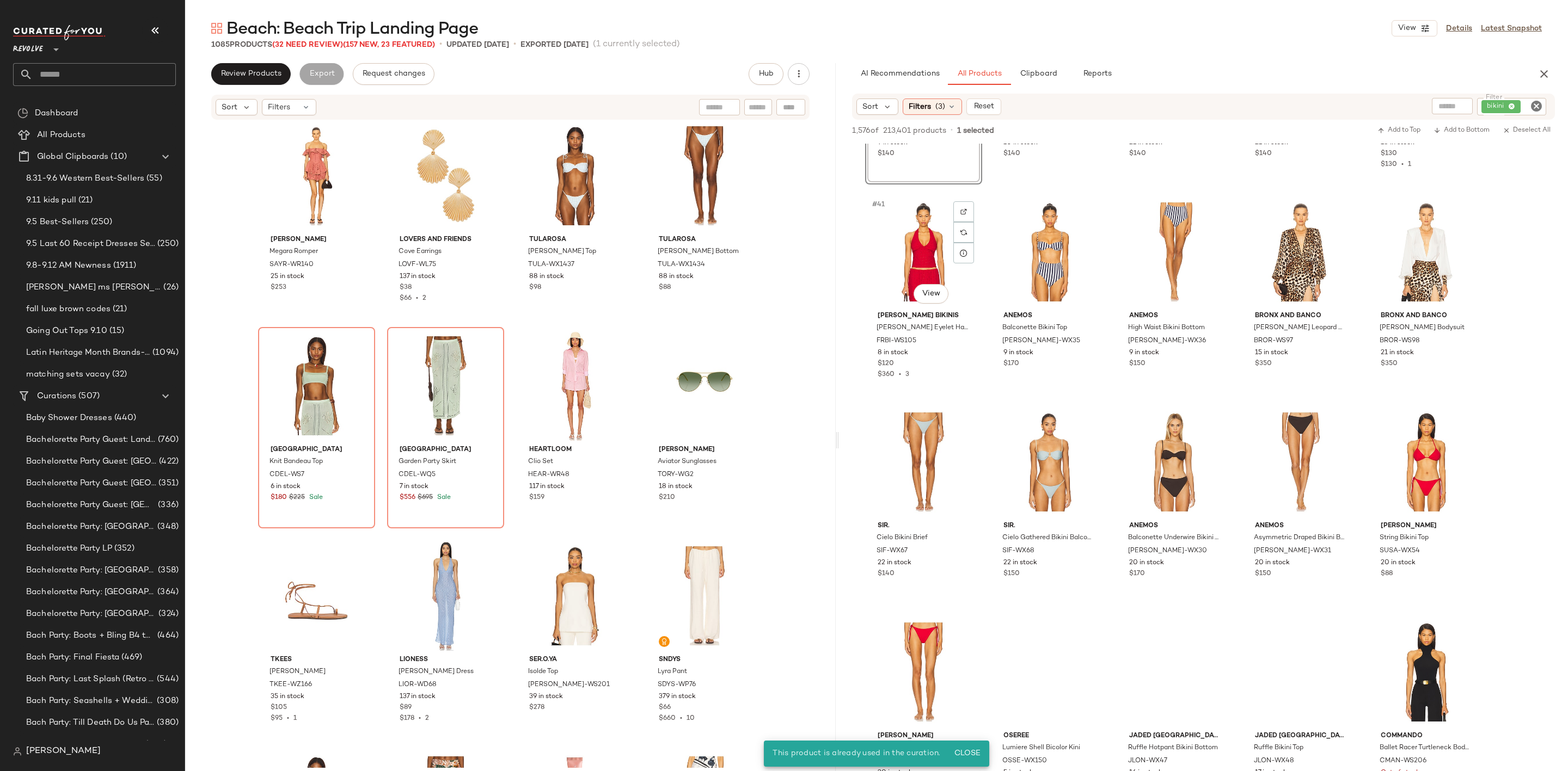
scroll to position [1633, 0]
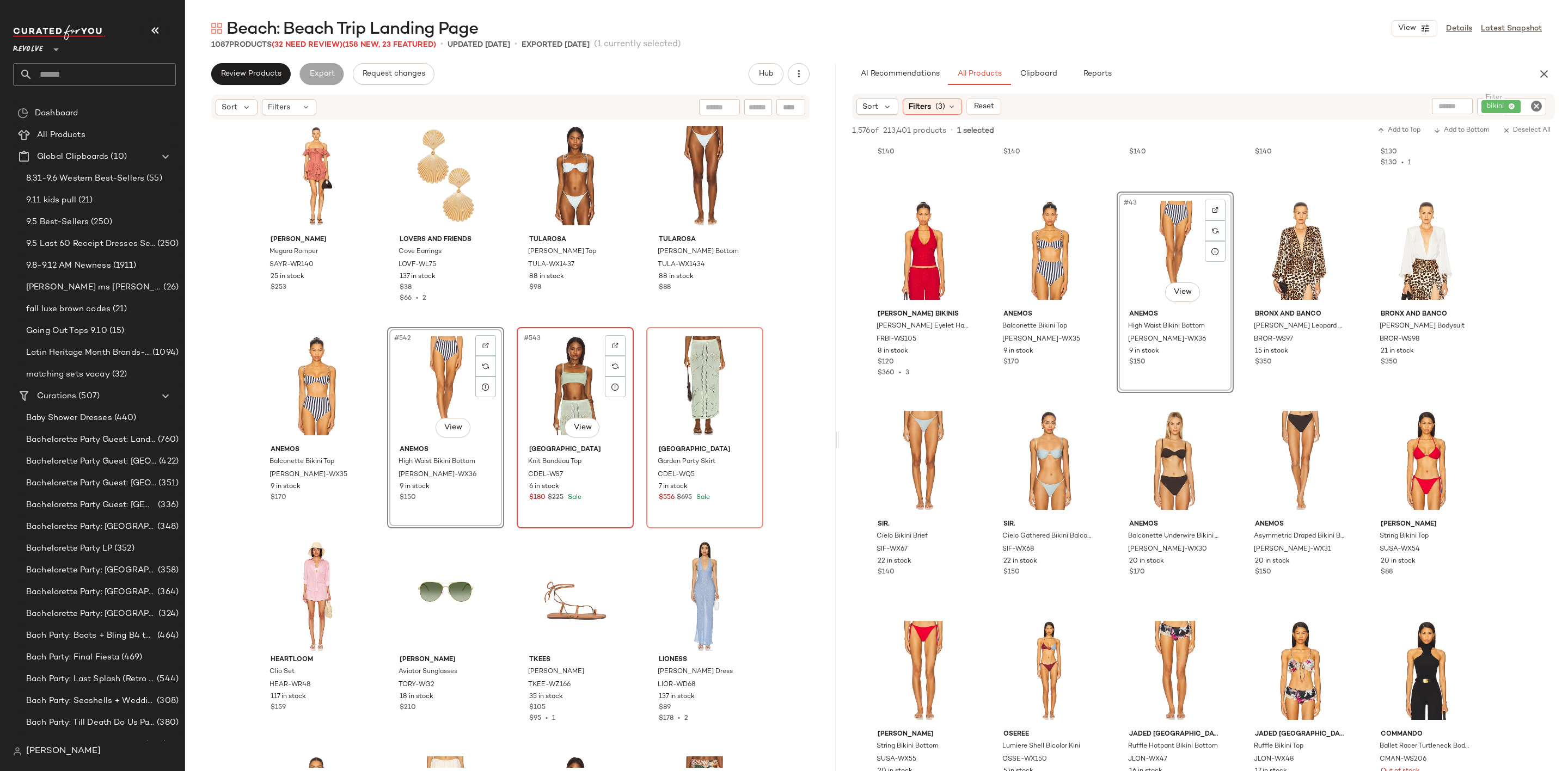
click at [550, 366] on div "#543 View" at bounding box center [575, 385] width 110 height 110
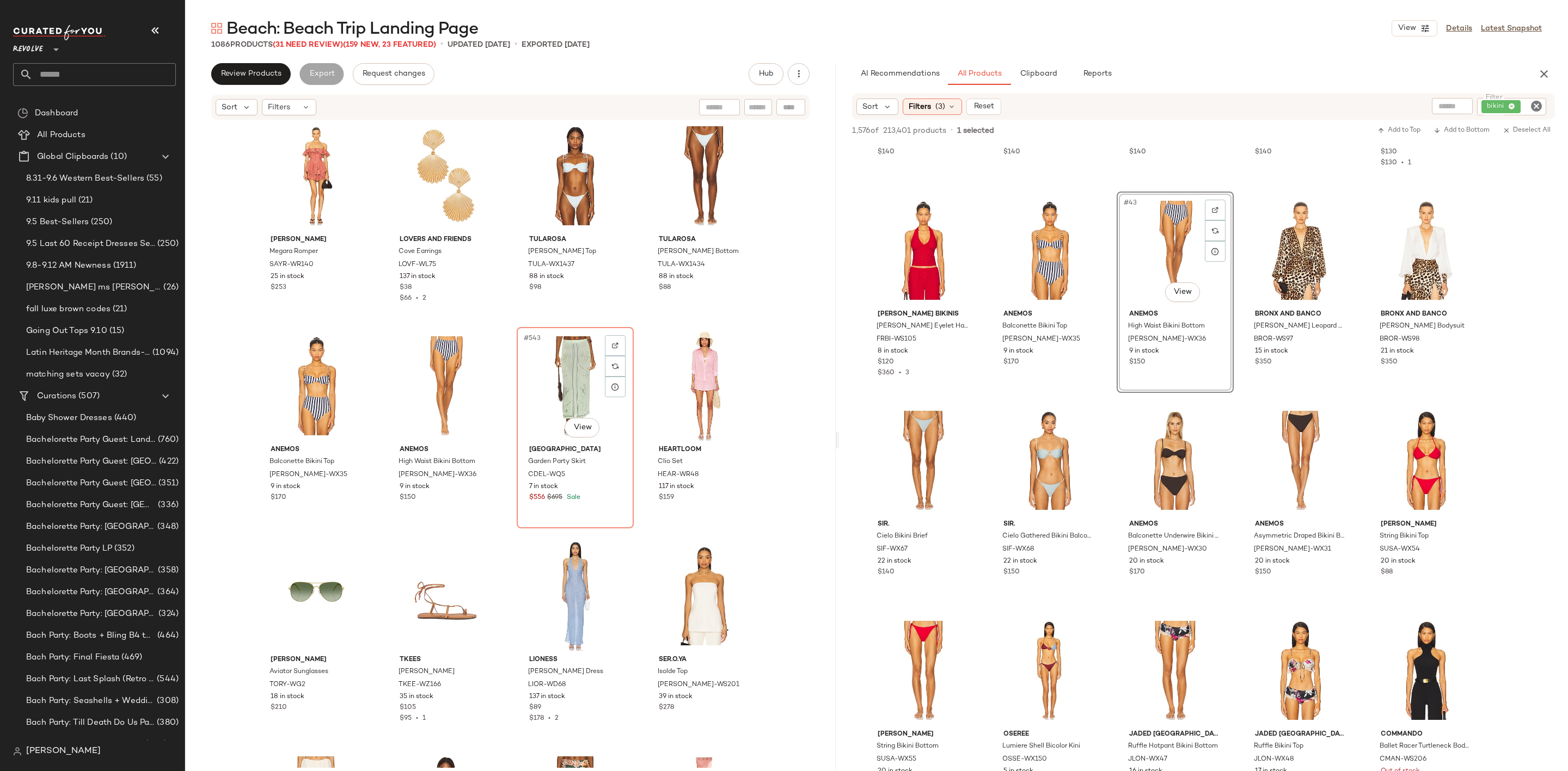
click at [550, 366] on div "#543 View" at bounding box center [575, 385] width 110 height 110
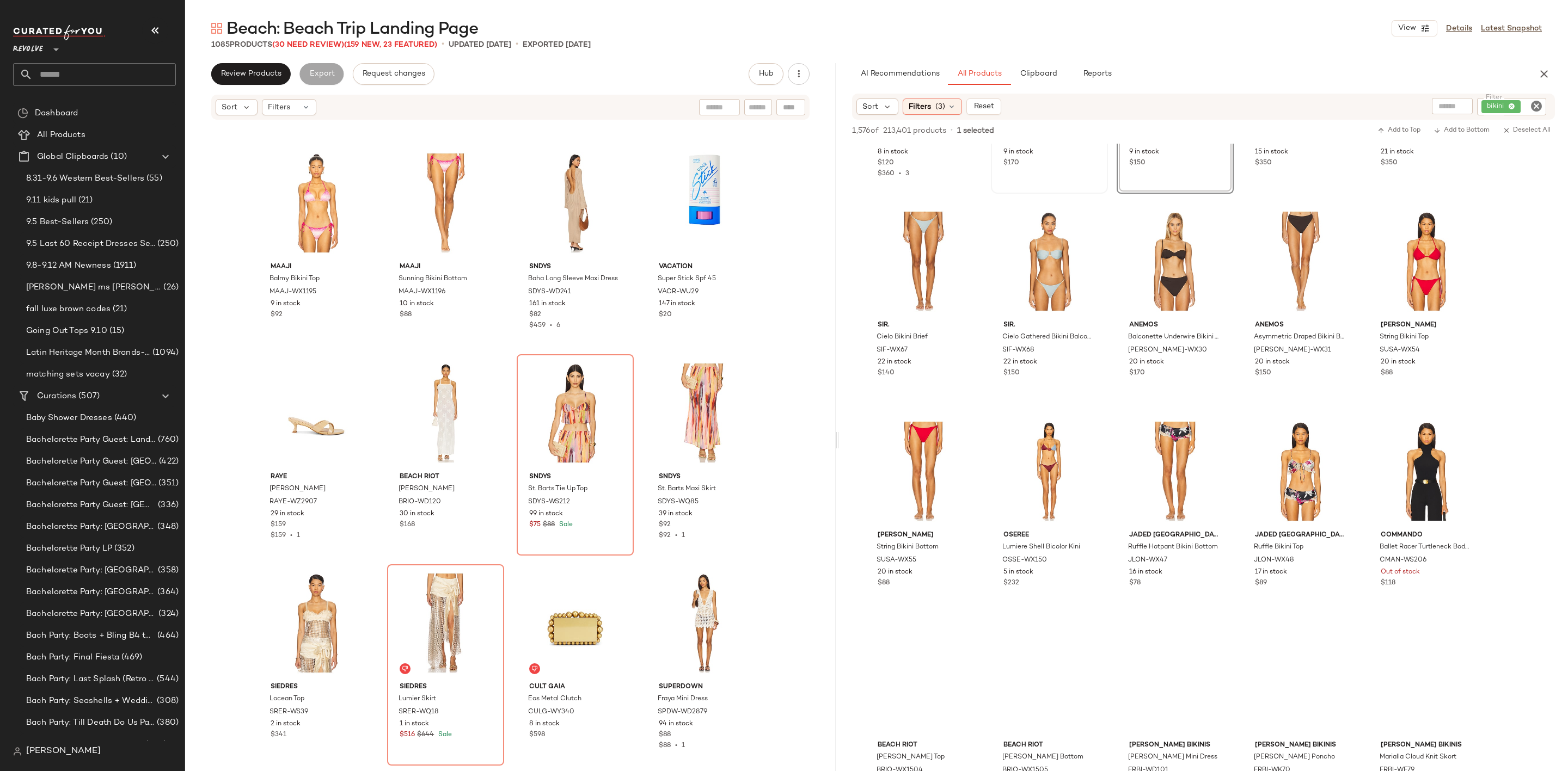
scroll to position [1877, 0]
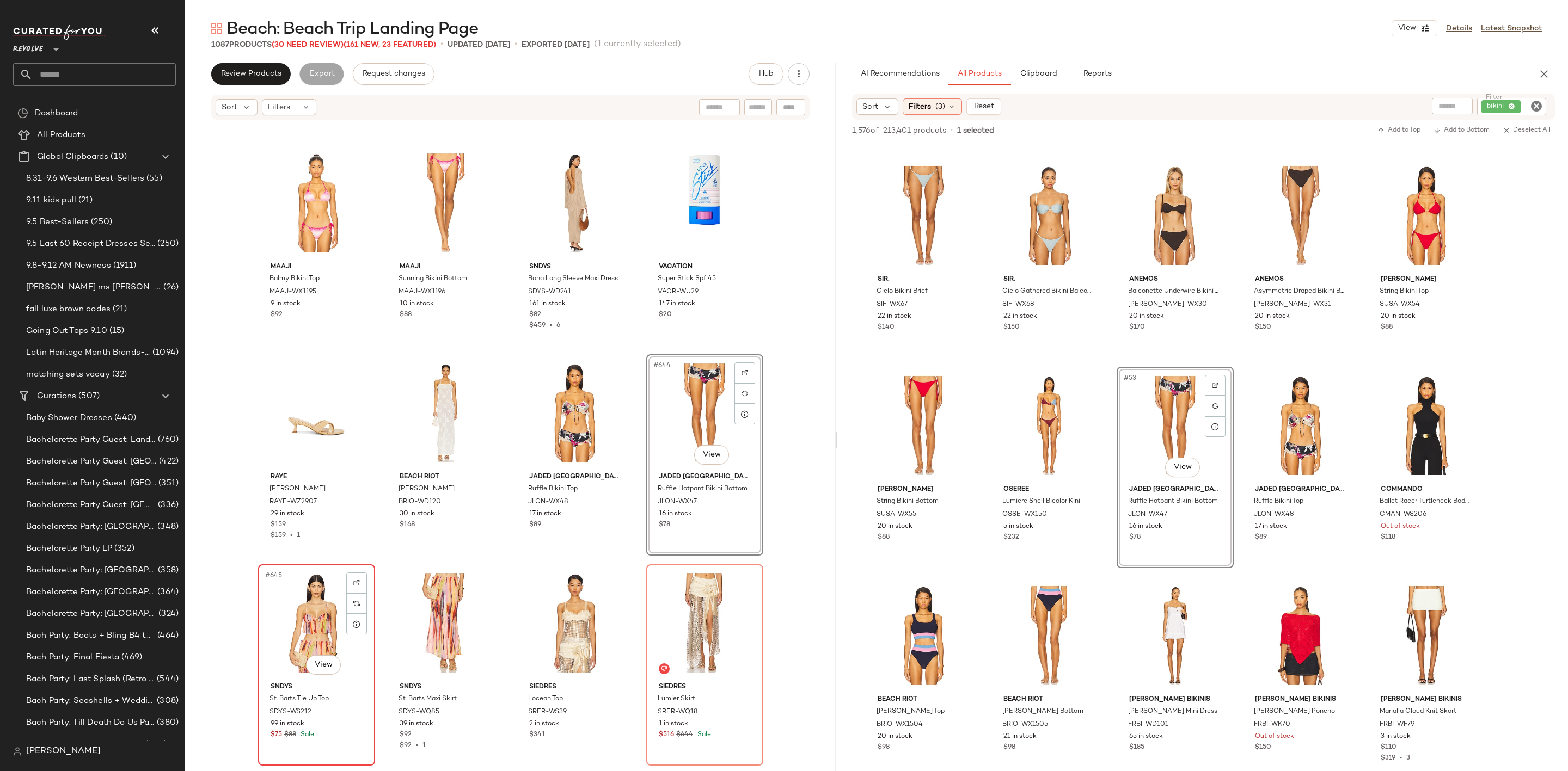
click at [291, 606] on div "#645 View" at bounding box center [316, 622] width 110 height 110
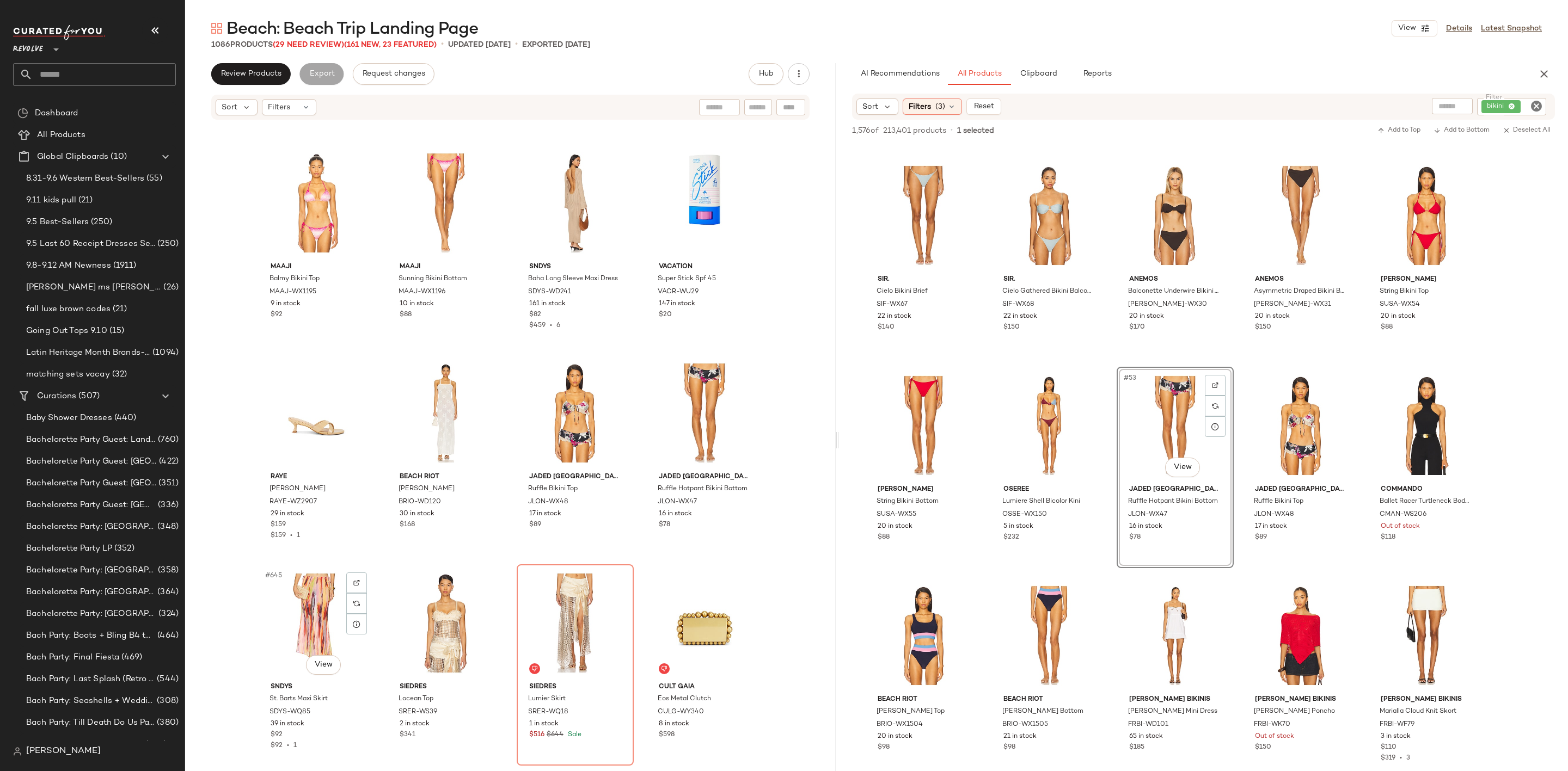
click at [291, 606] on div "#645 View" at bounding box center [316, 622] width 110 height 110
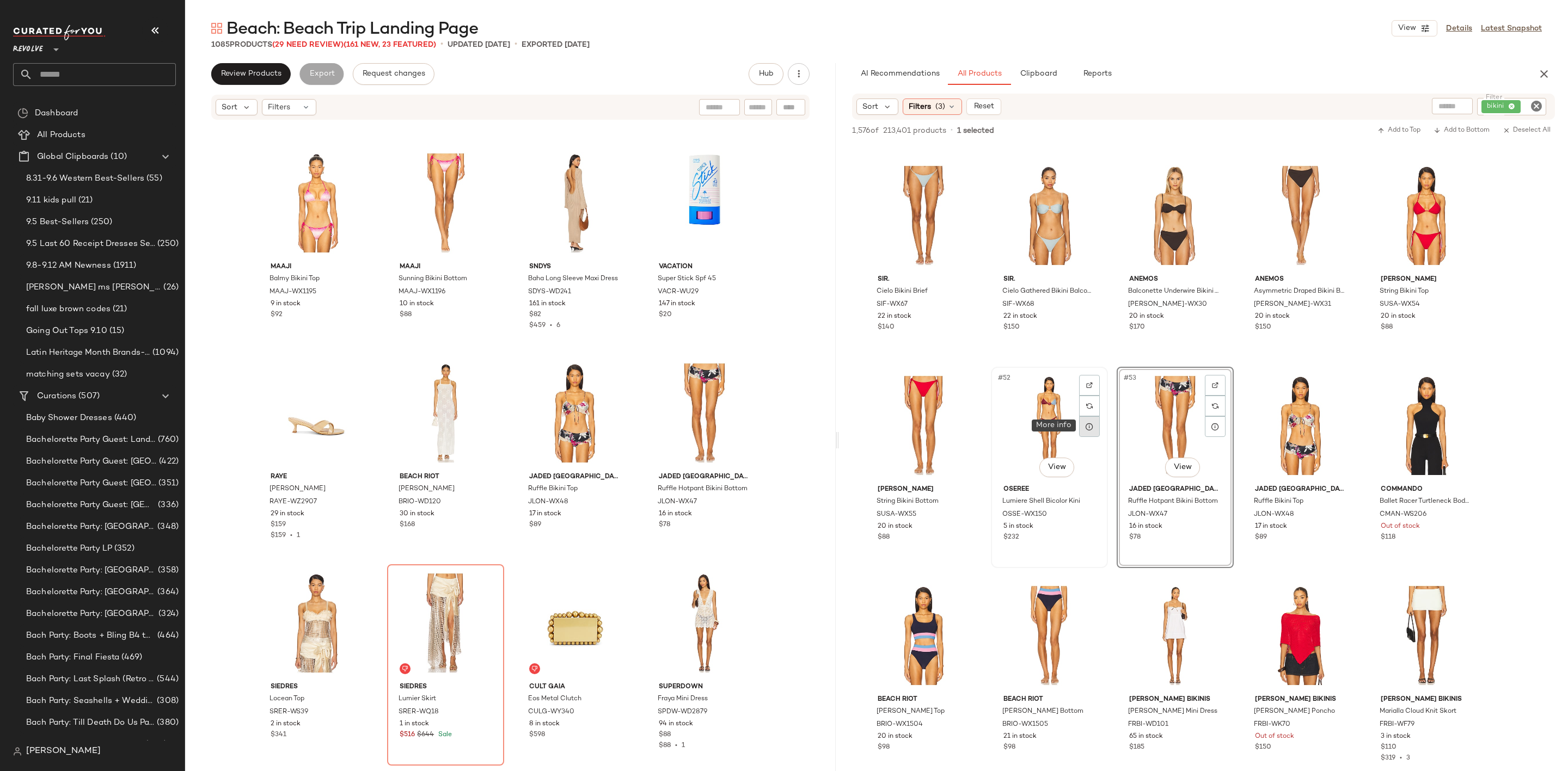
scroll to position [2122, 0]
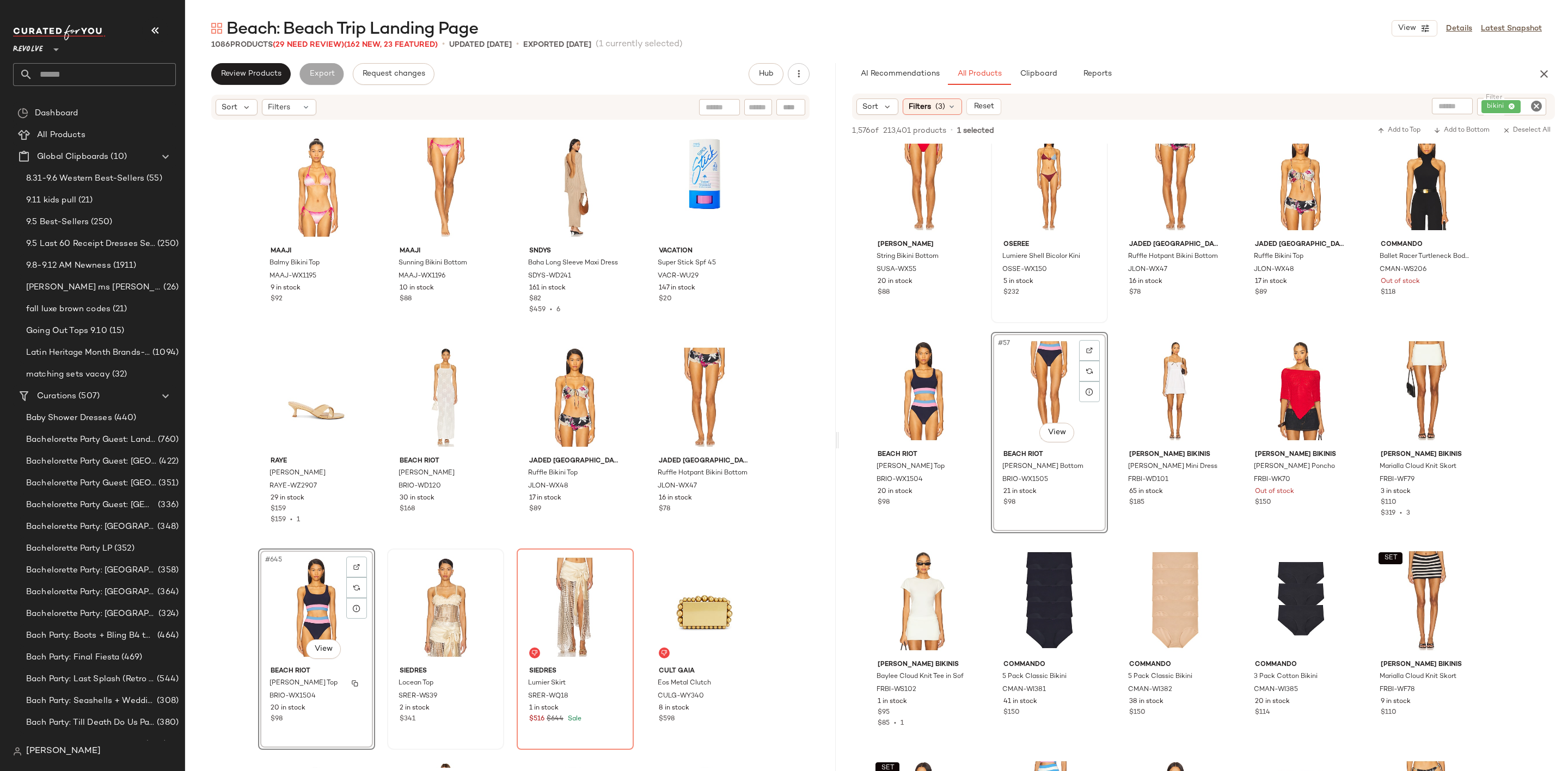
scroll to position [33397, 0]
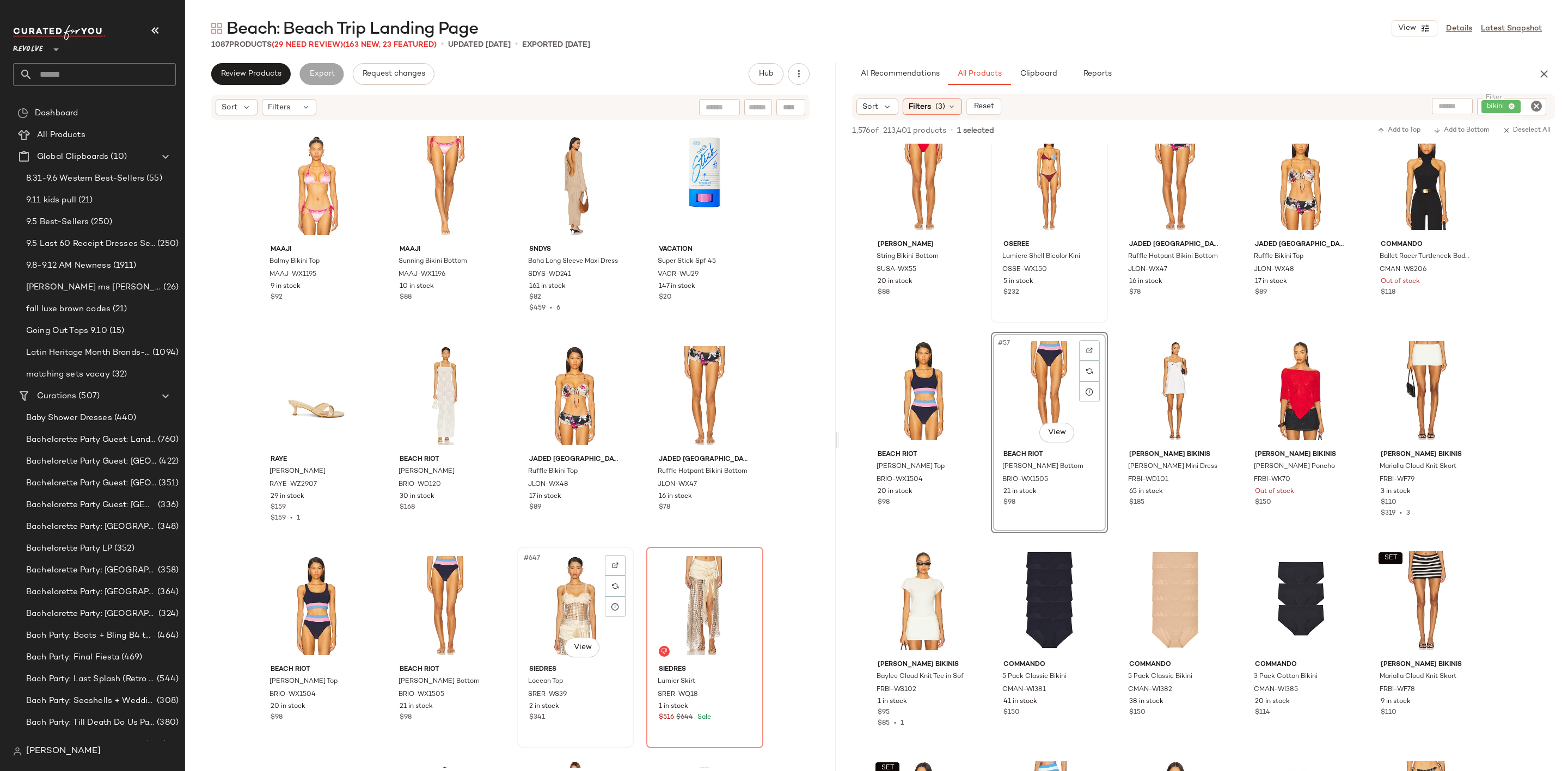
click at [557, 589] on div "#647 View" at bounding box center [575, 605] width 110 height 110
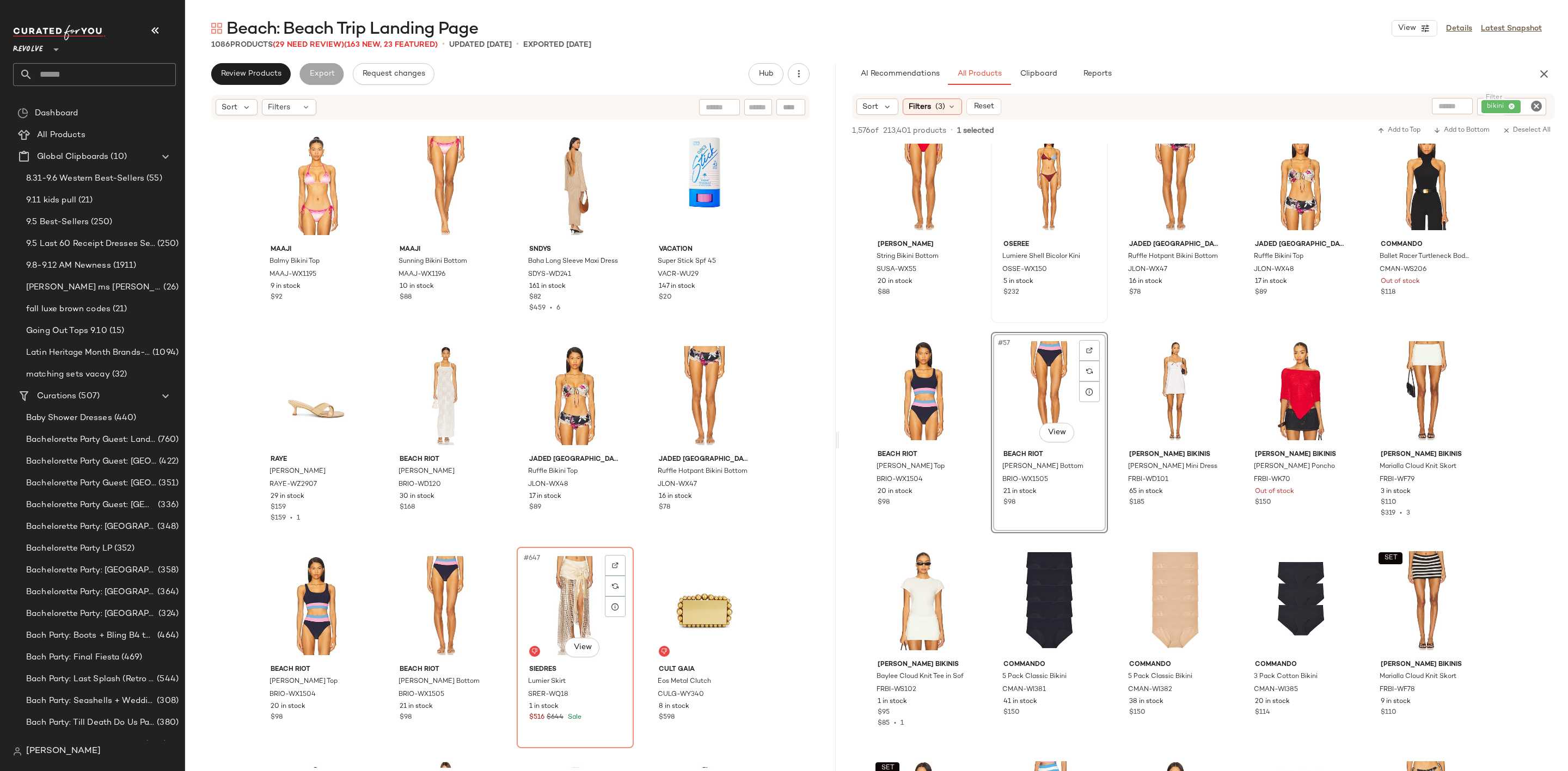
click at [557, 589] on div "#647 View" at bounding box center [575, 605] width 110 height 110
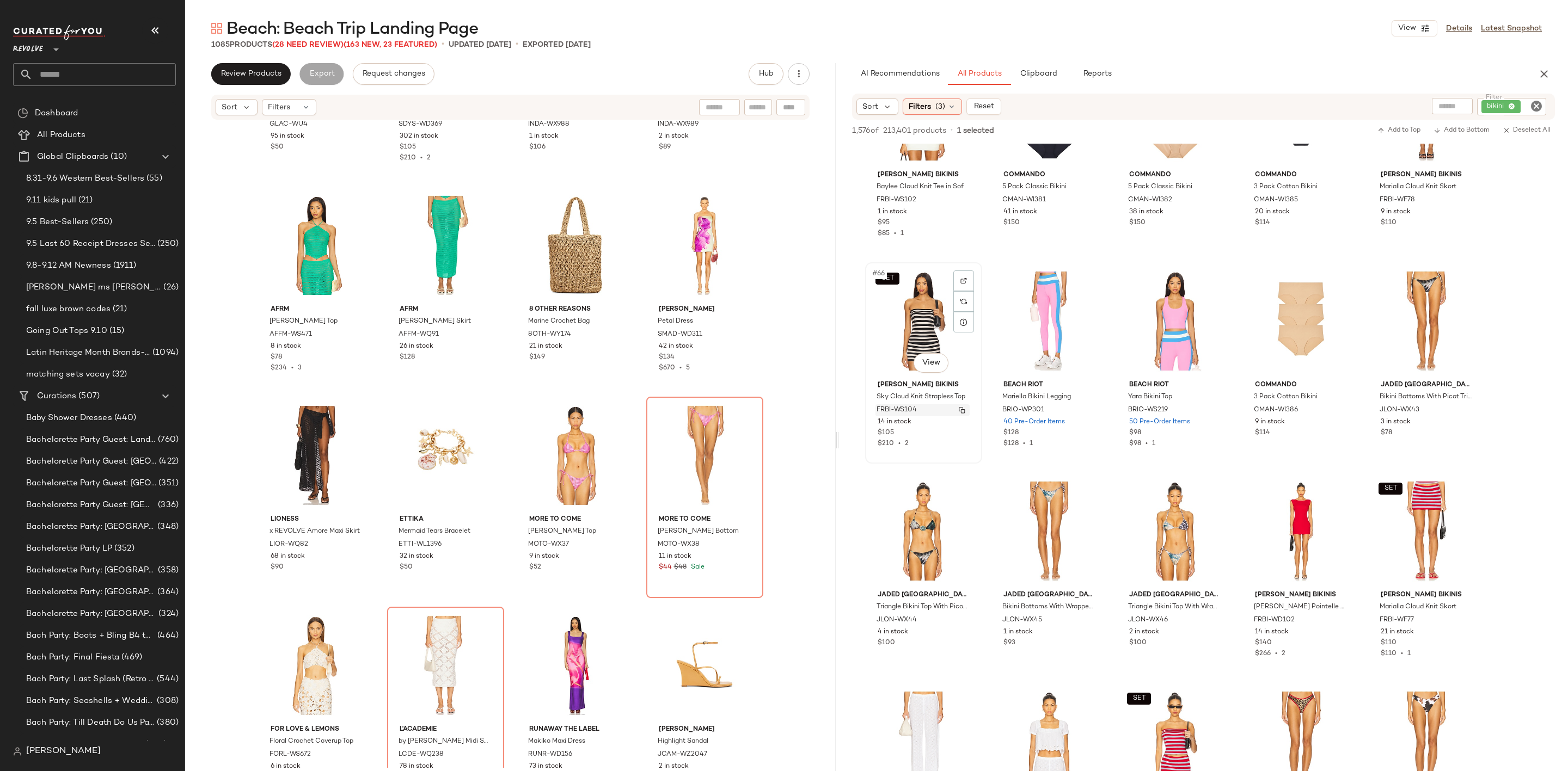
scroll to position [2775, 0]
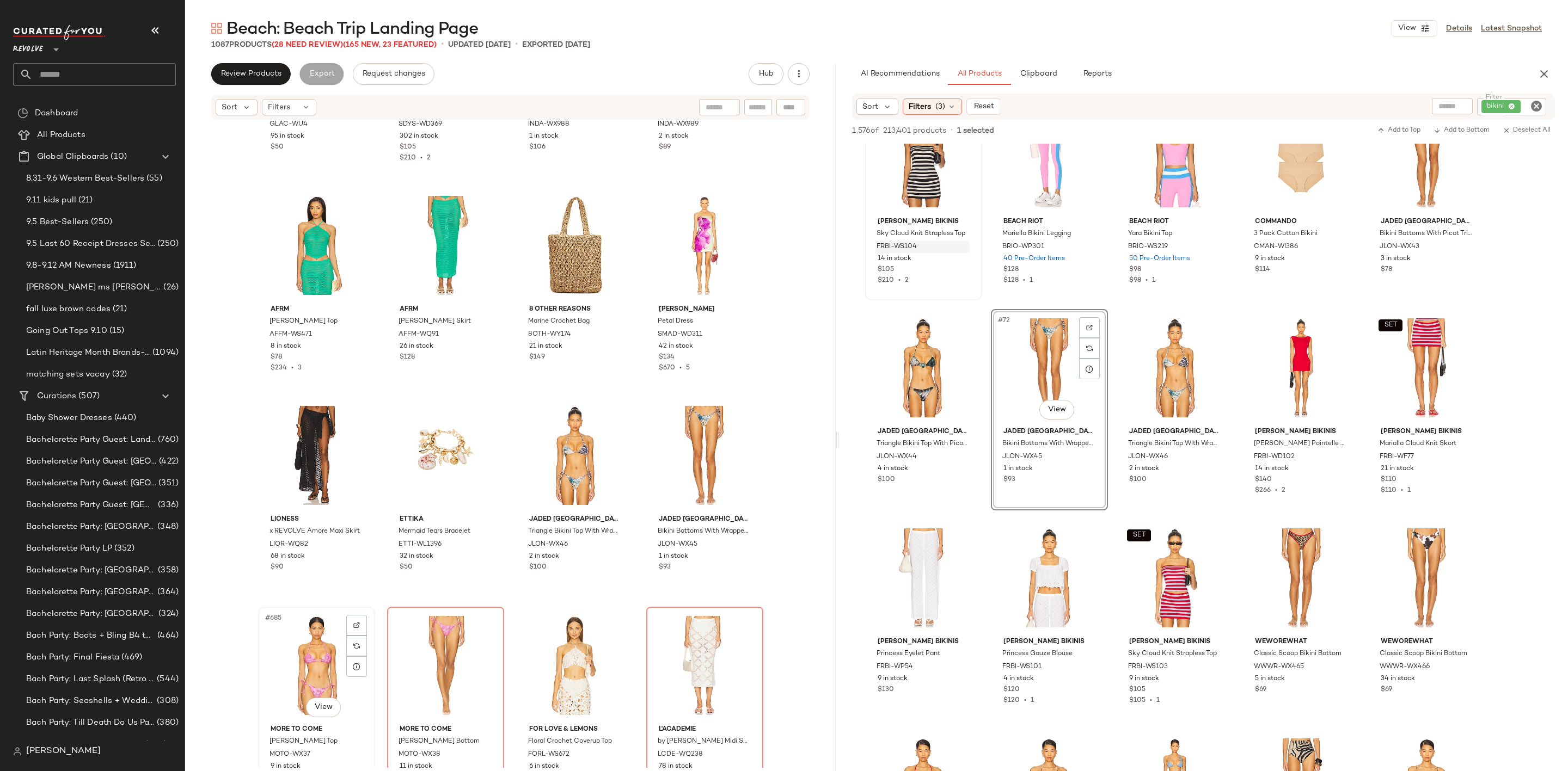
click at [310, 656] on div "#685 View" at bounding box center [316, 665] width 110 height 110
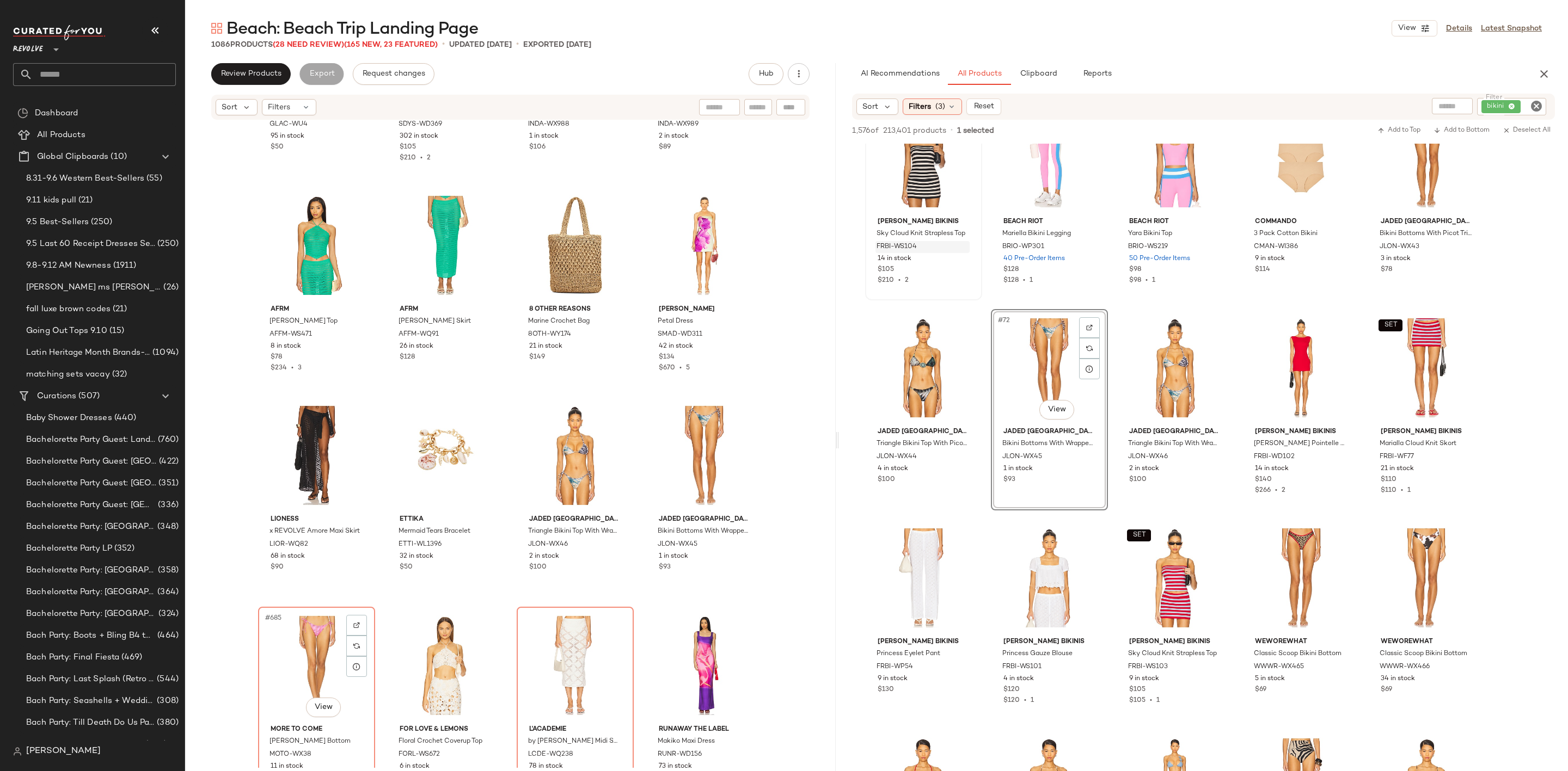
click at [310, 656] on div "#685 View" at bounding box center [316, 665] width 110 height 110
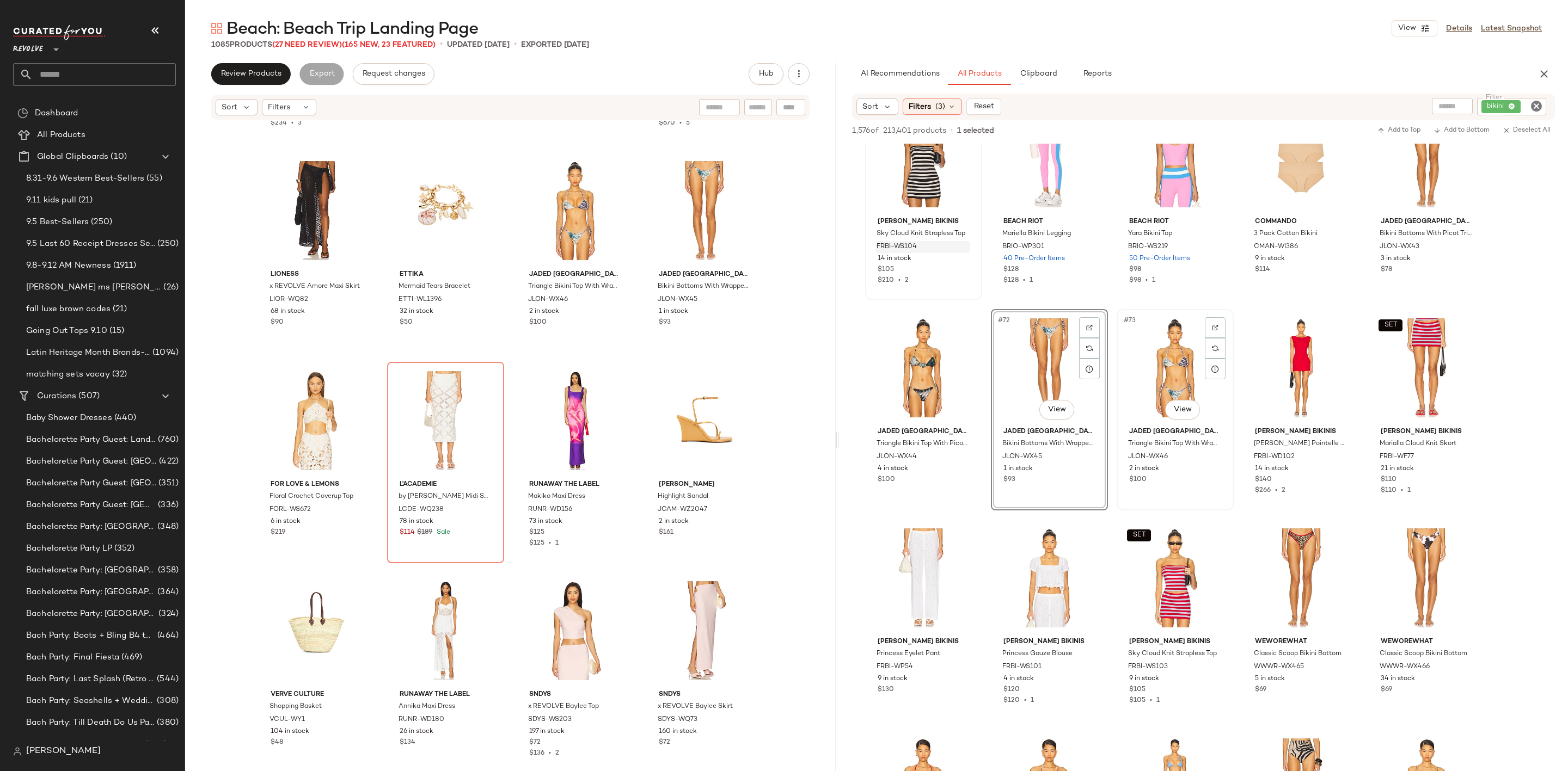
scroll to position [3019, 0]
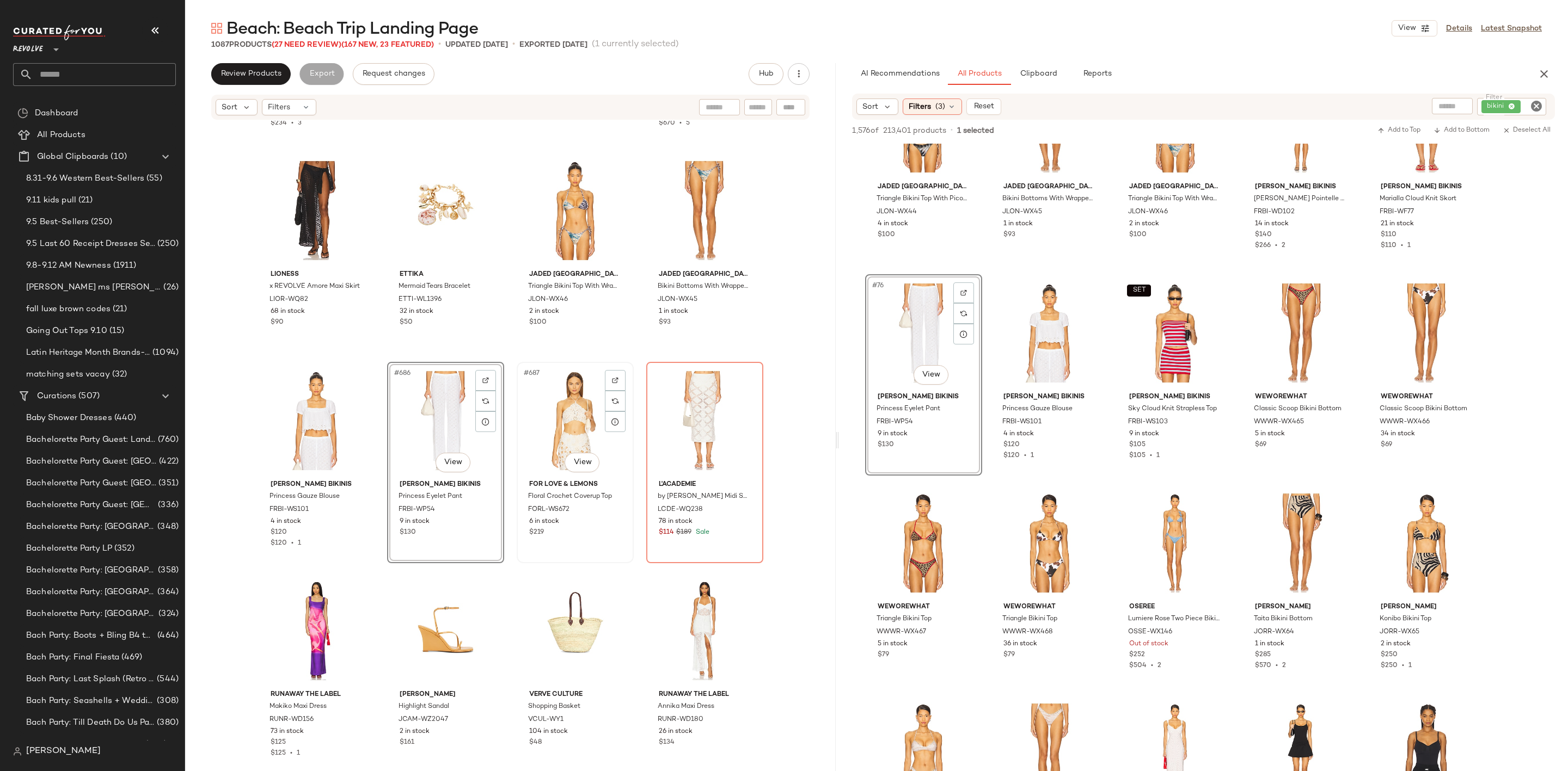
click at [555, 410] on div "#687 View" at bounding box center [575, 420] width 110 height 110
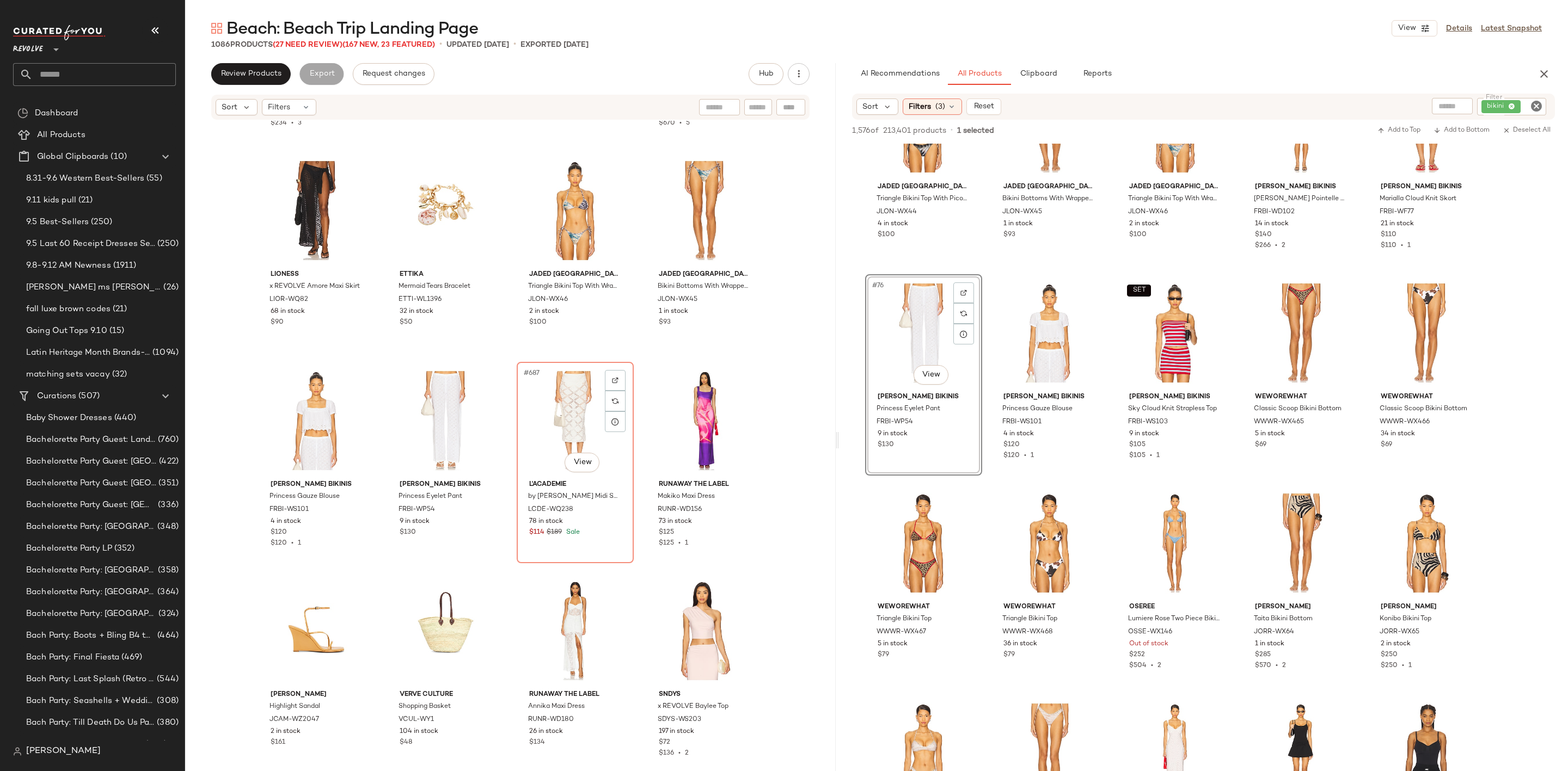
click at [555, 410] on div "#687 View" at bounding box center [575, 420] width 110 height 110
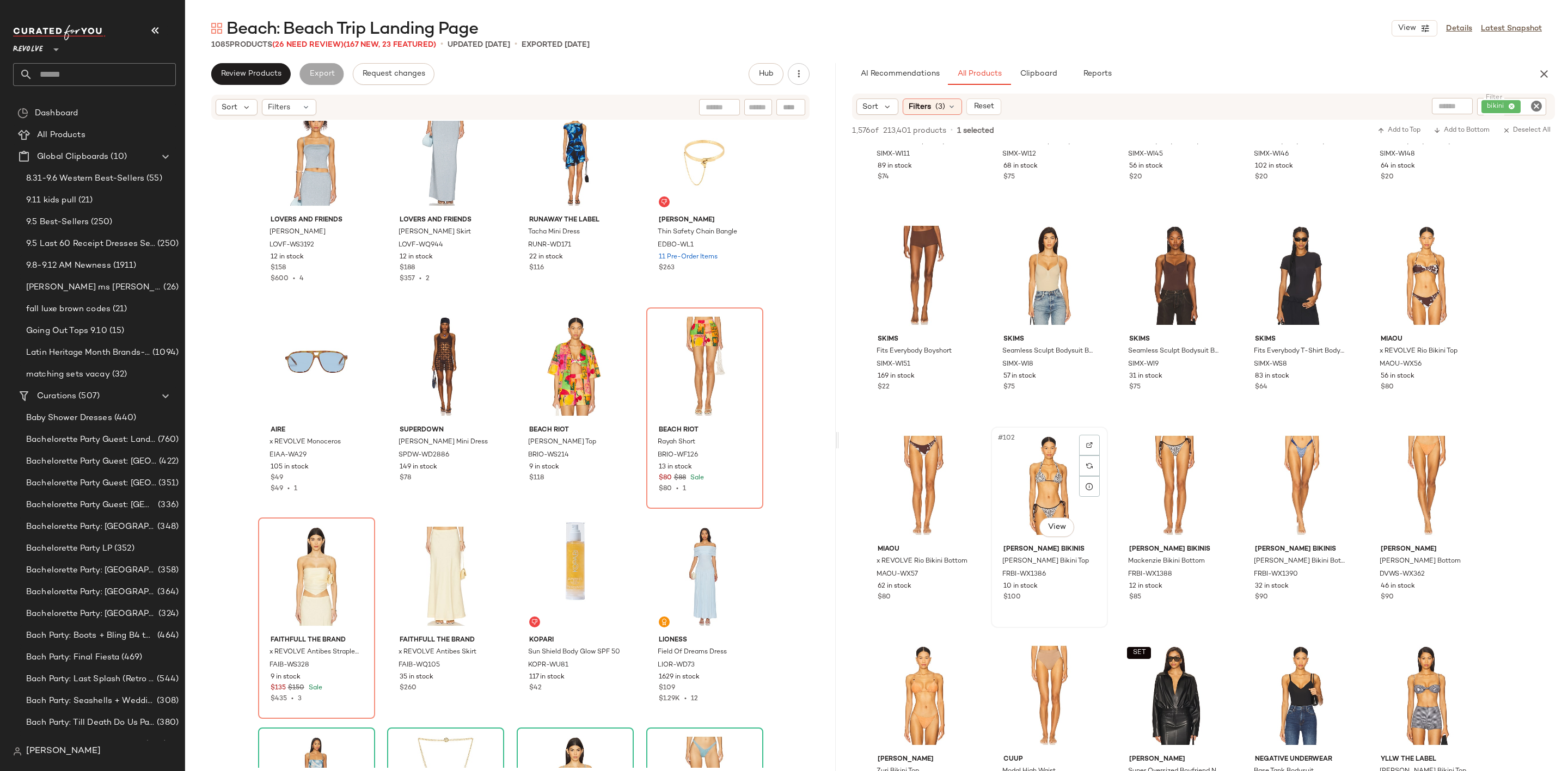
scroll to position [4162, 0]
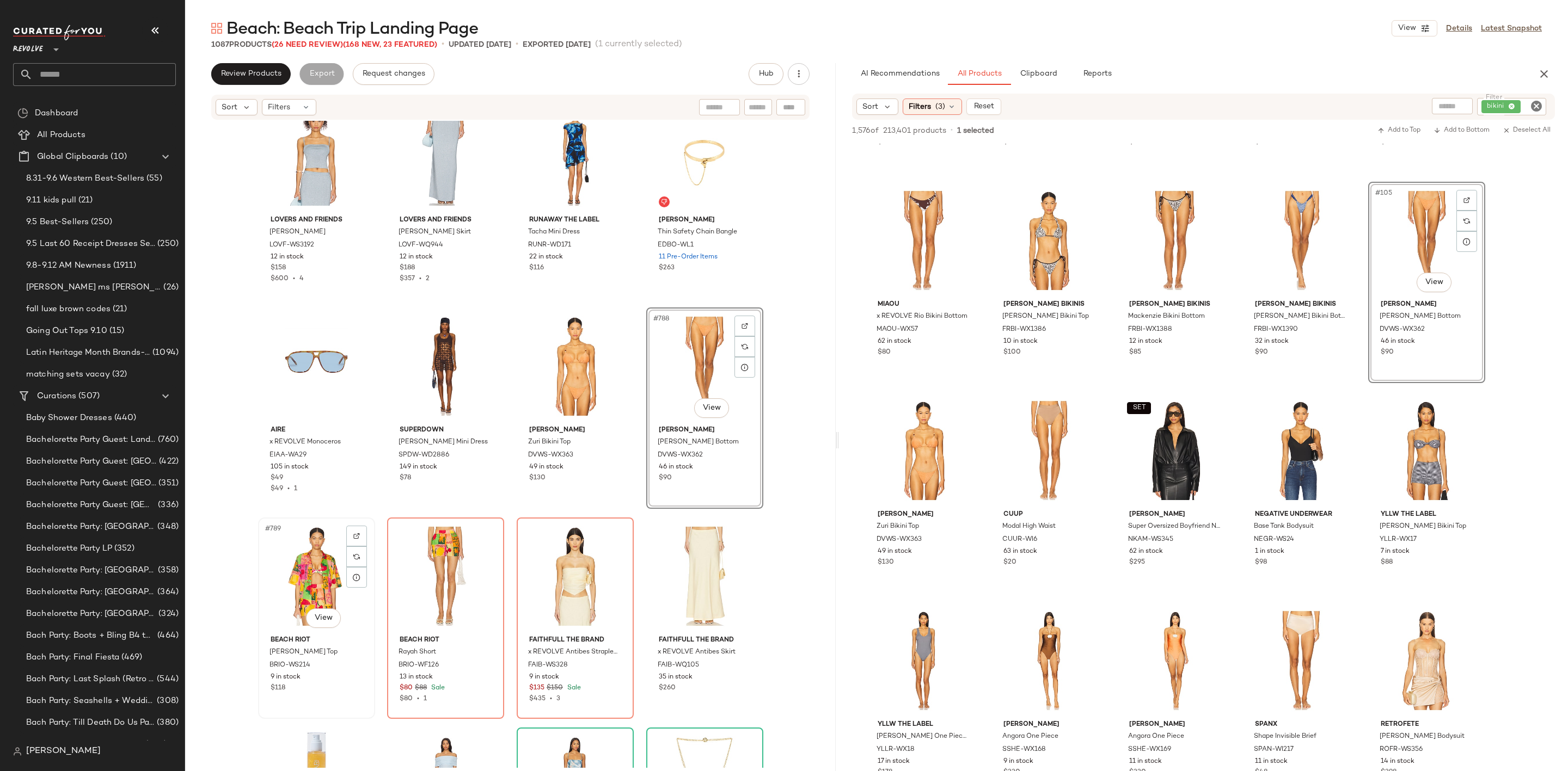
click at [289, 559] on div "#789 View" at bounding box center [316, 576] width 110 height 110
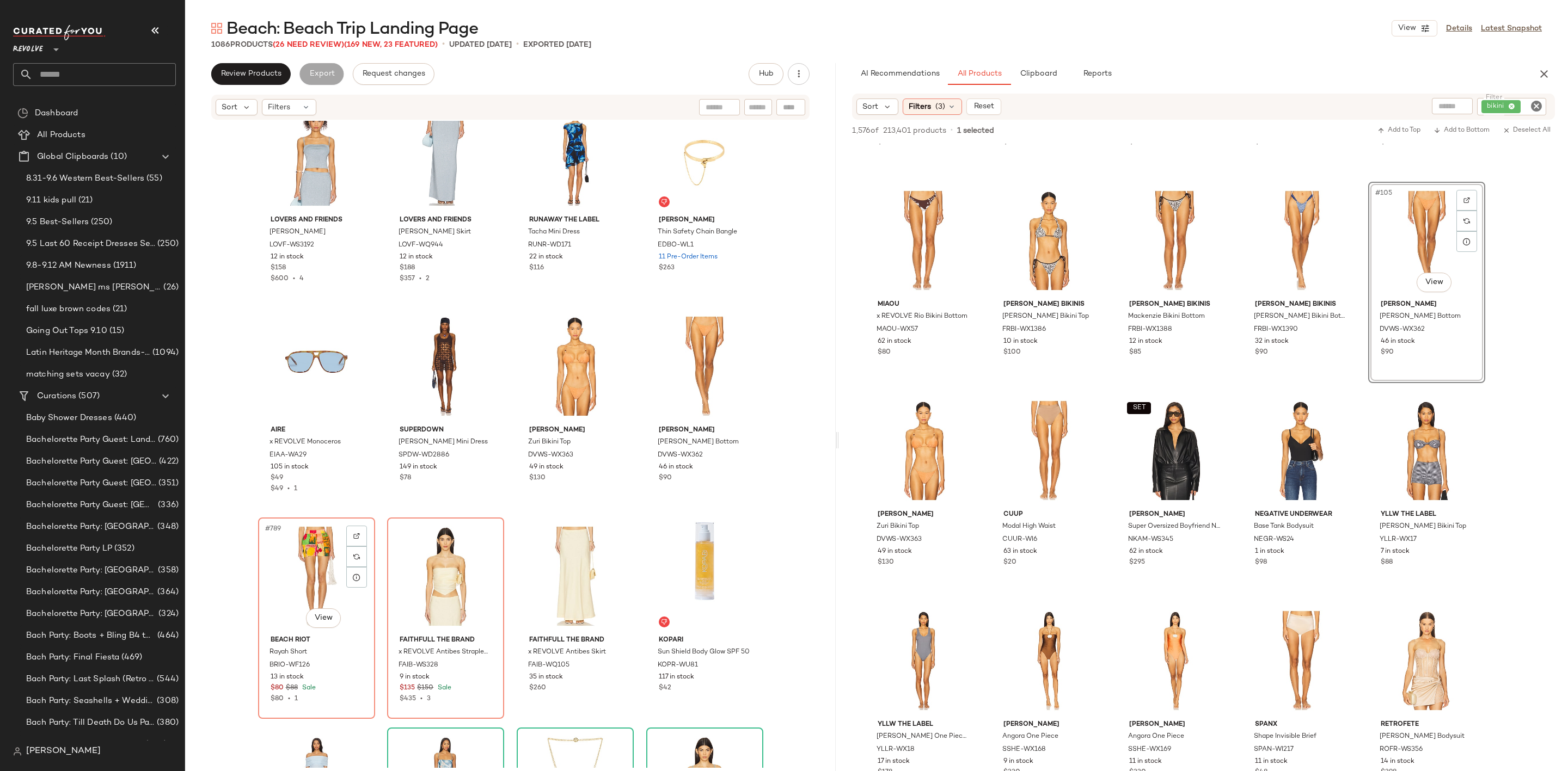
click at [289, 559] on div "#789 View" at bounding box center [316, 576] width 110 height 110
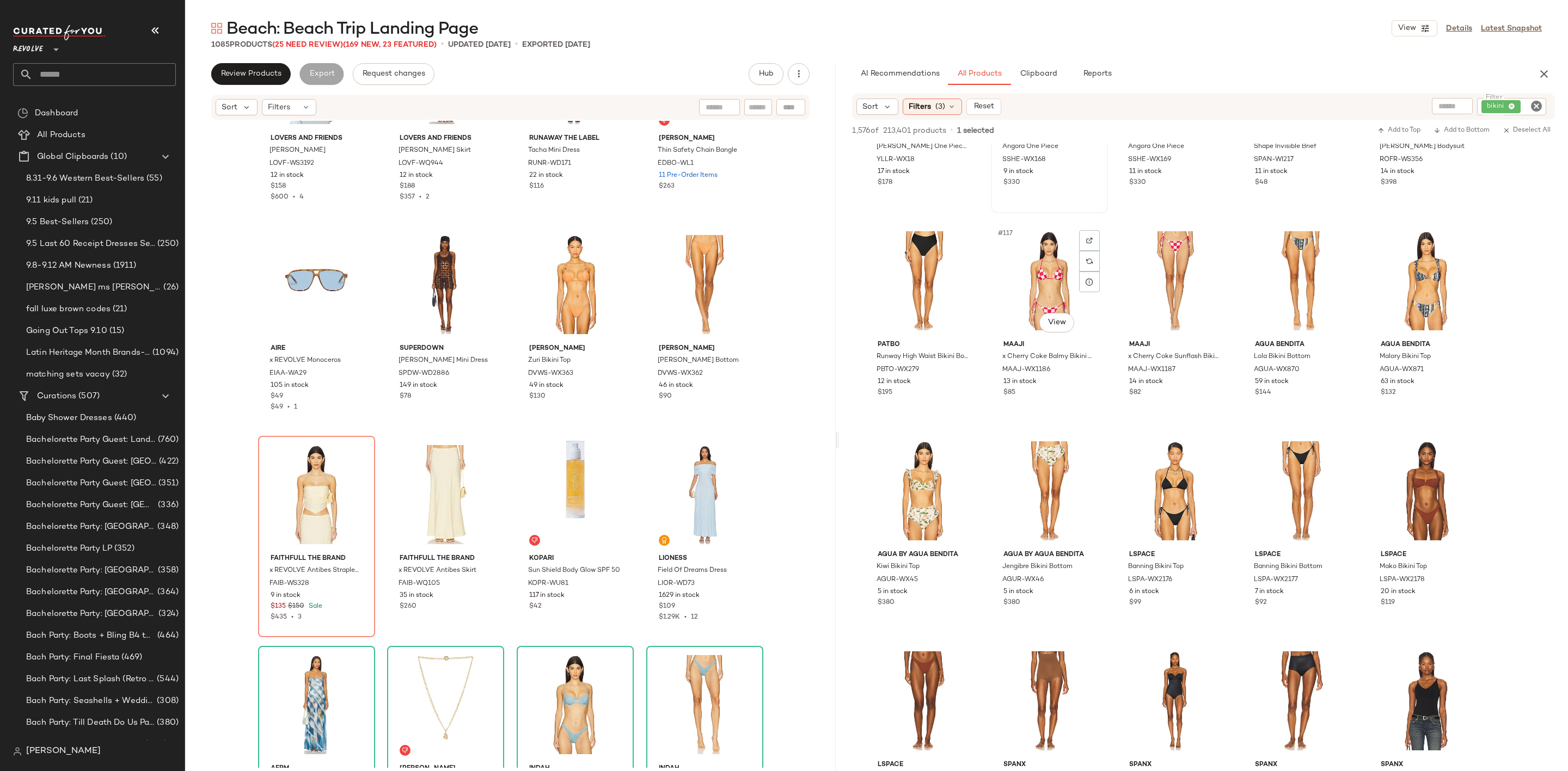
scroll to position [4815, 0]
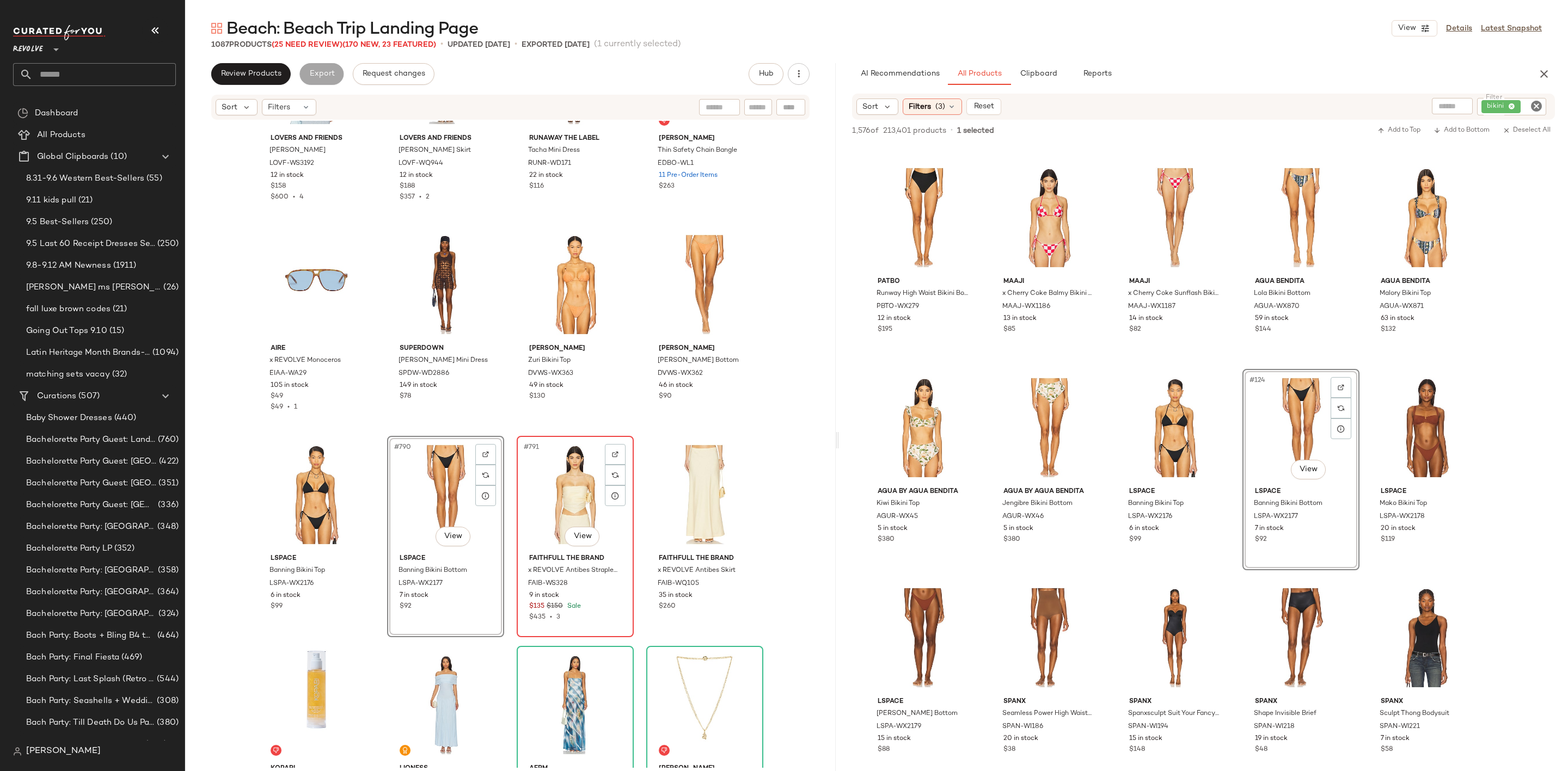
click at [548, 513] on div "#791 View" at bounding box center [575, 494] width 110 height 110
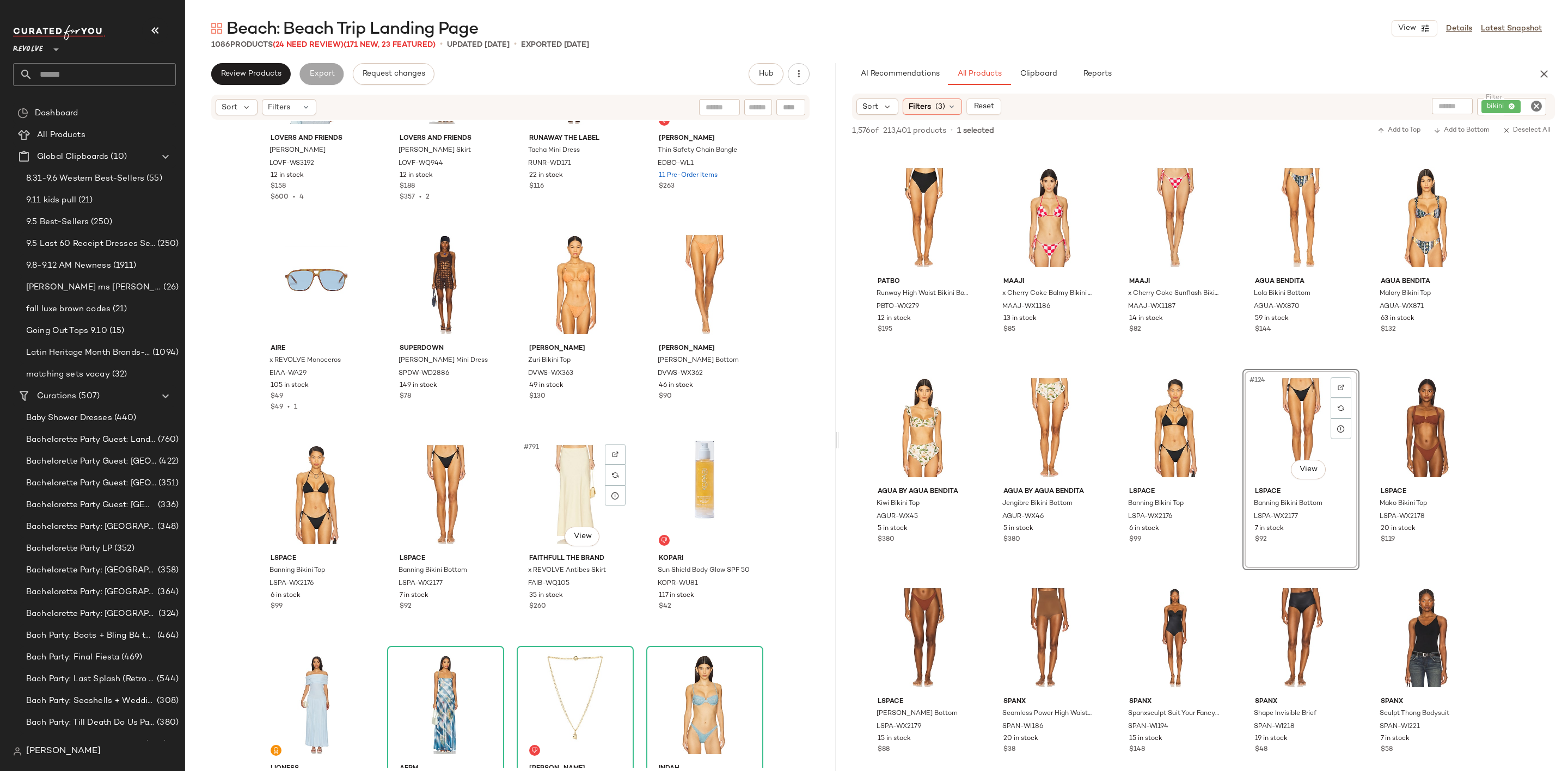
click at [548, 513] on div "#791 View" at bounding box center [575, 494] width 110 height 110
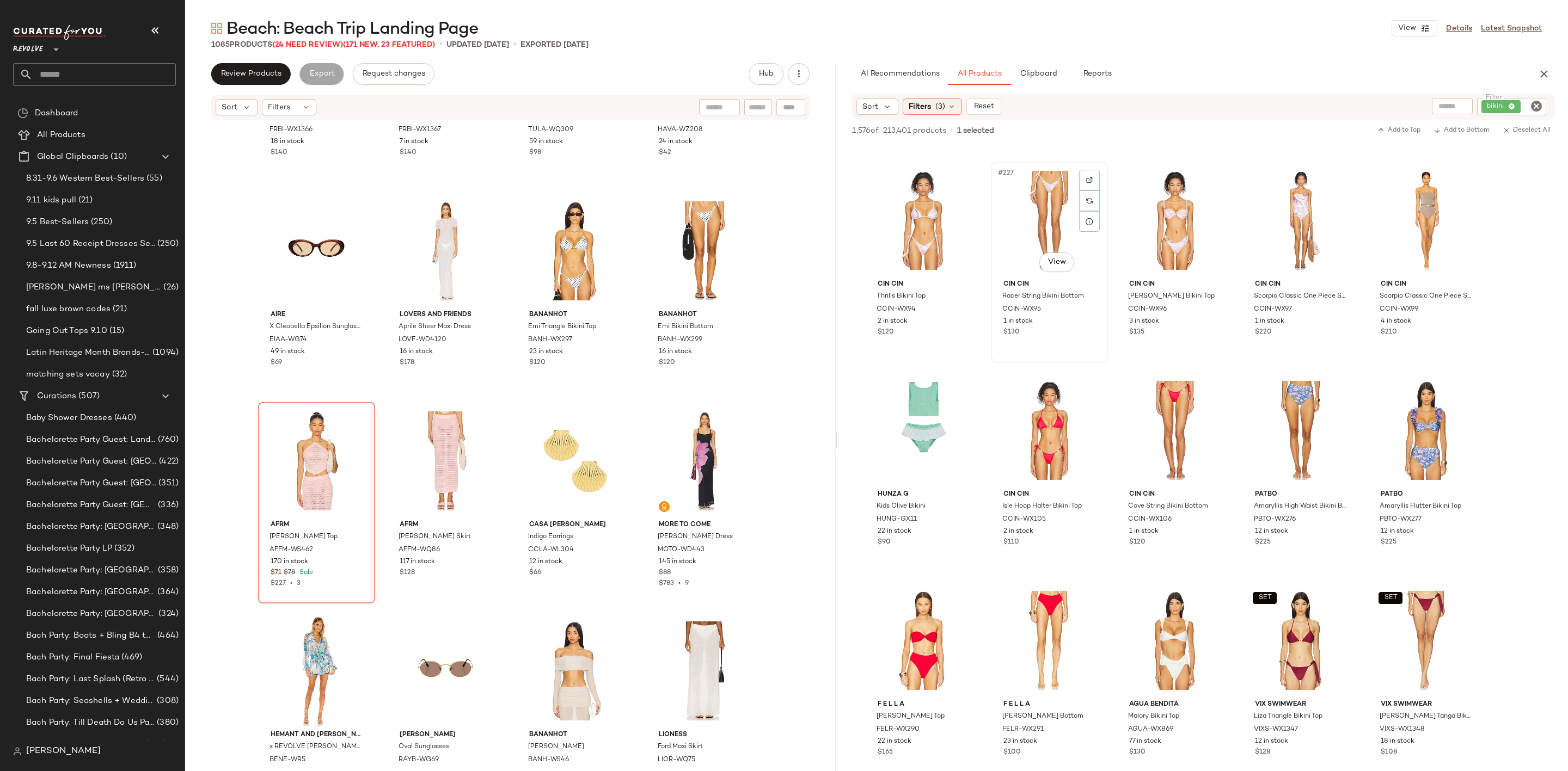
scroll to position [9467, 0]
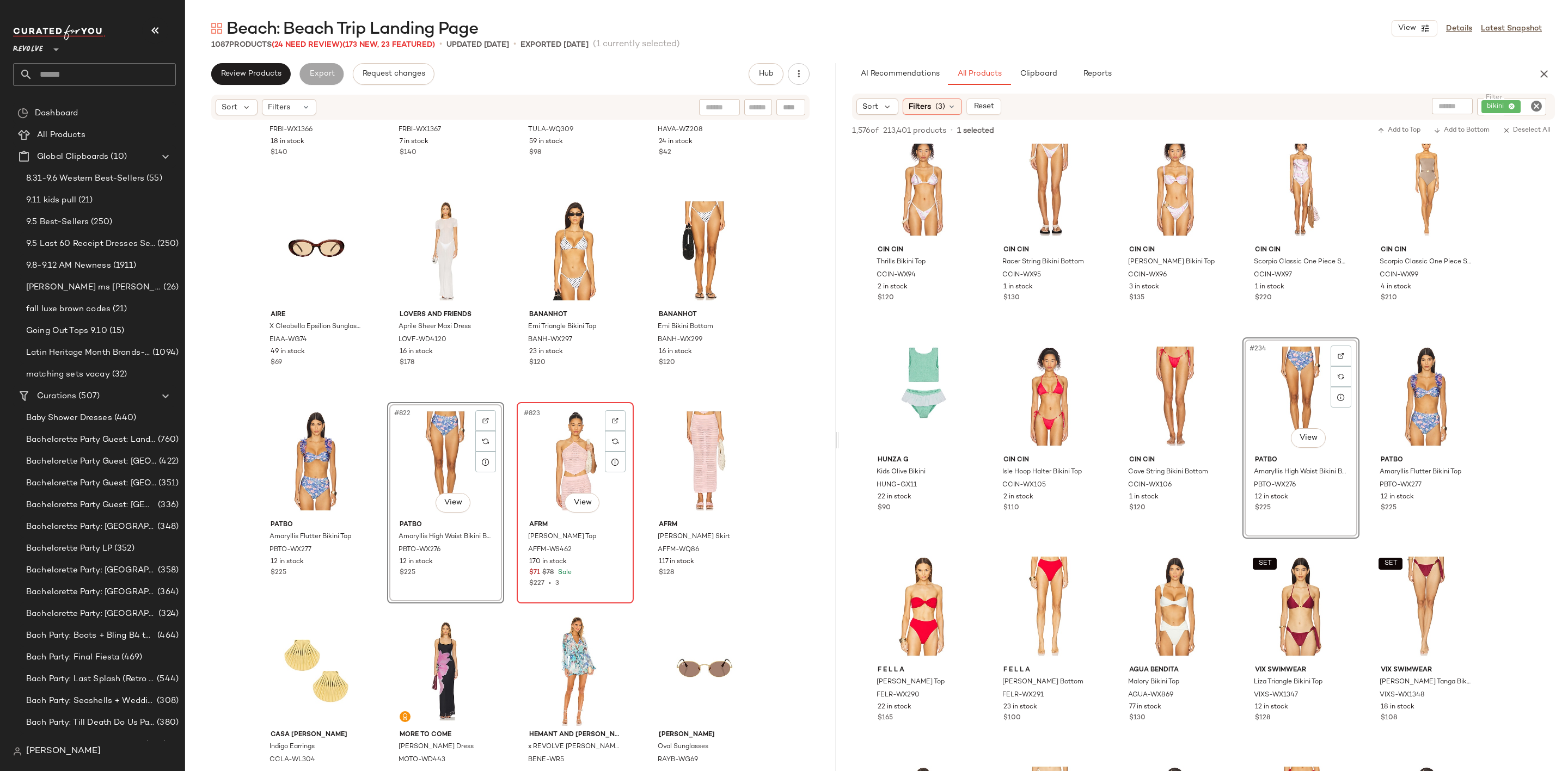
click at [578, 456] on div "#823 View" at bounding box center [575, 460] width 110 height 110
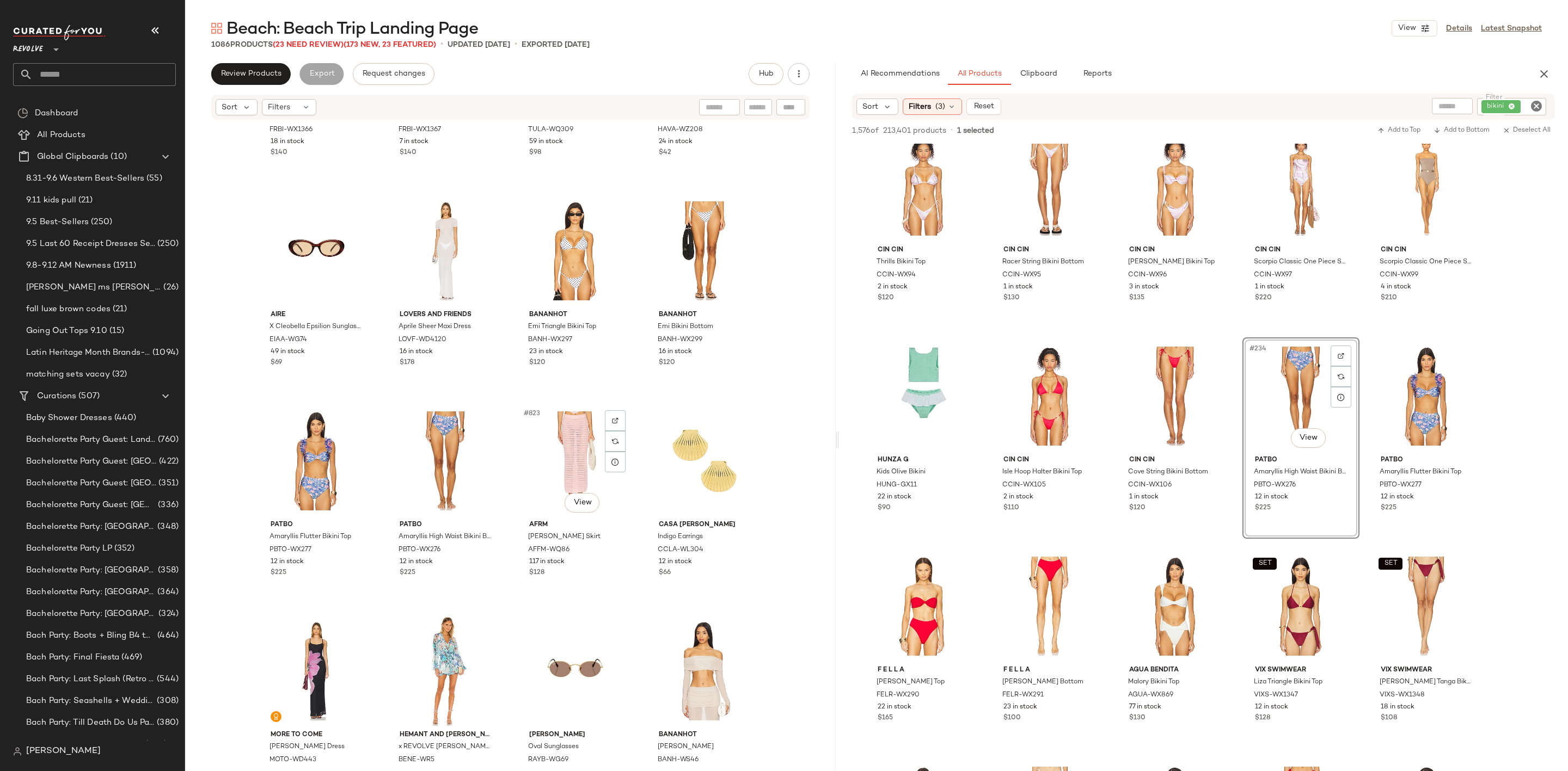
click at [578, 456] on div "#823 View" at bounding box center [575, 460] width 110 height 110
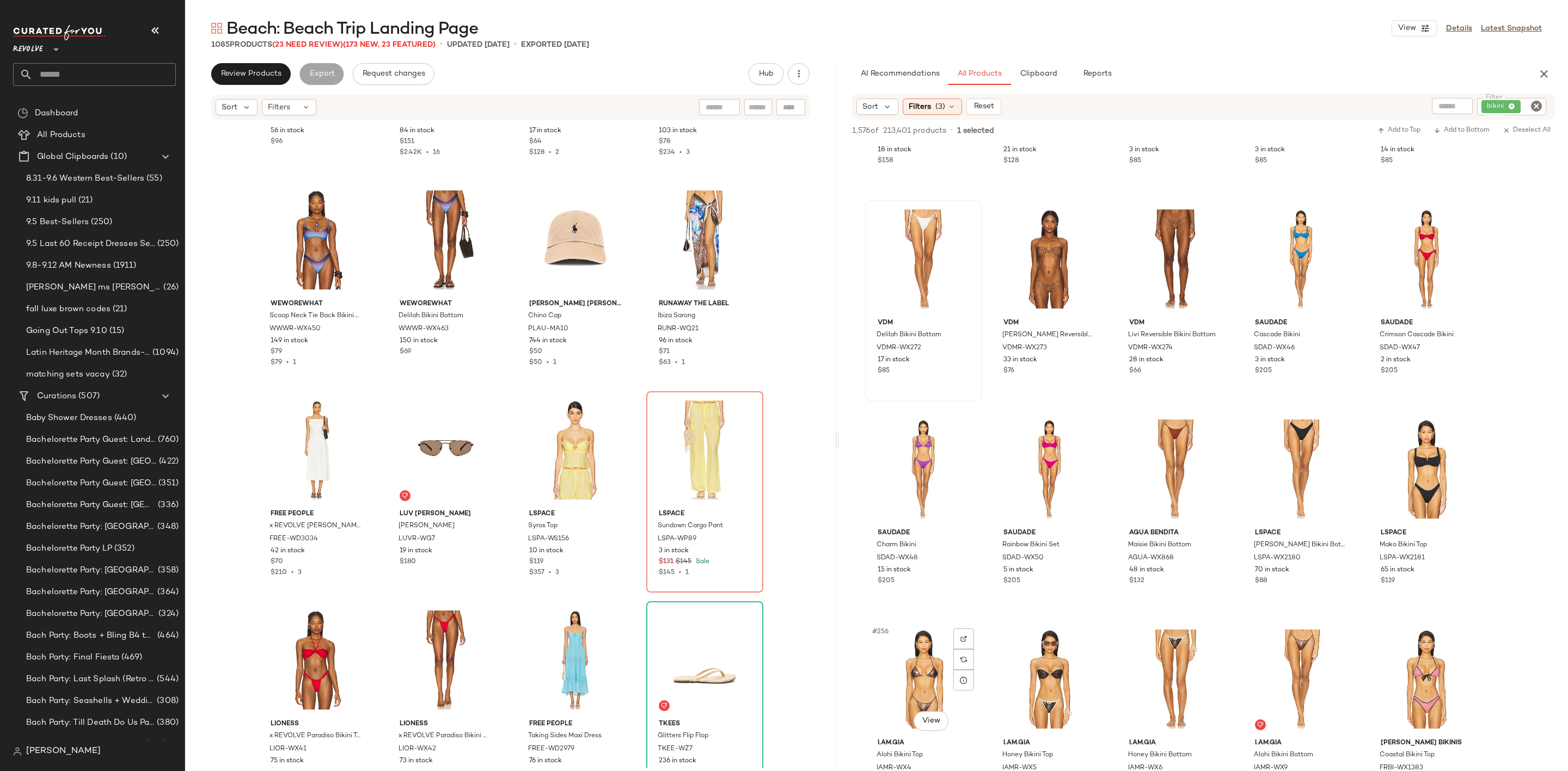
scroll to position [10365, 0]
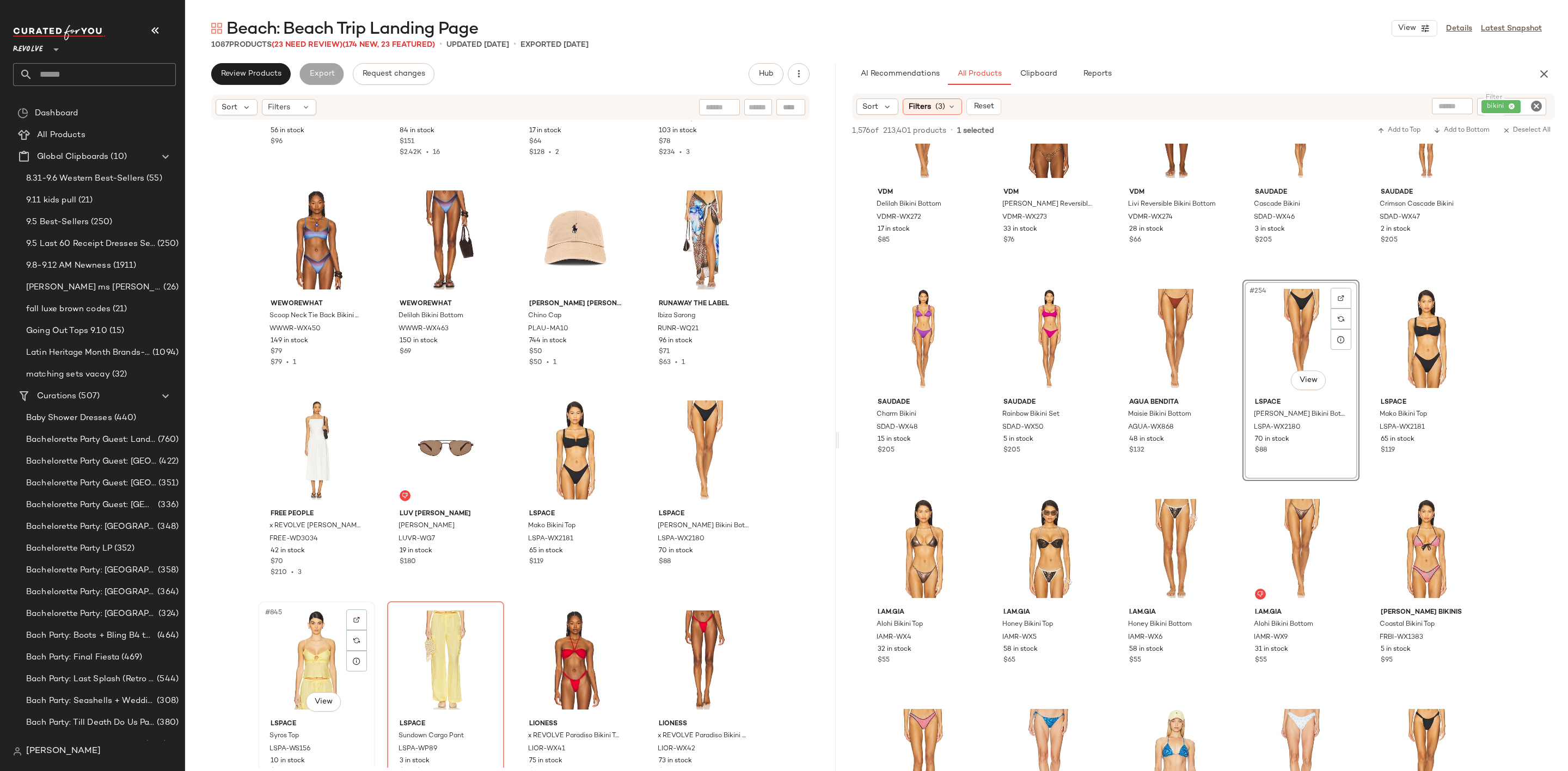
click at [277, 635] on div "#845 View" at bounding box center [316, 660] width 110 height 110
click at [282, 630] on div "#845 View" at bounding box center [316, 660] width 110 height 110
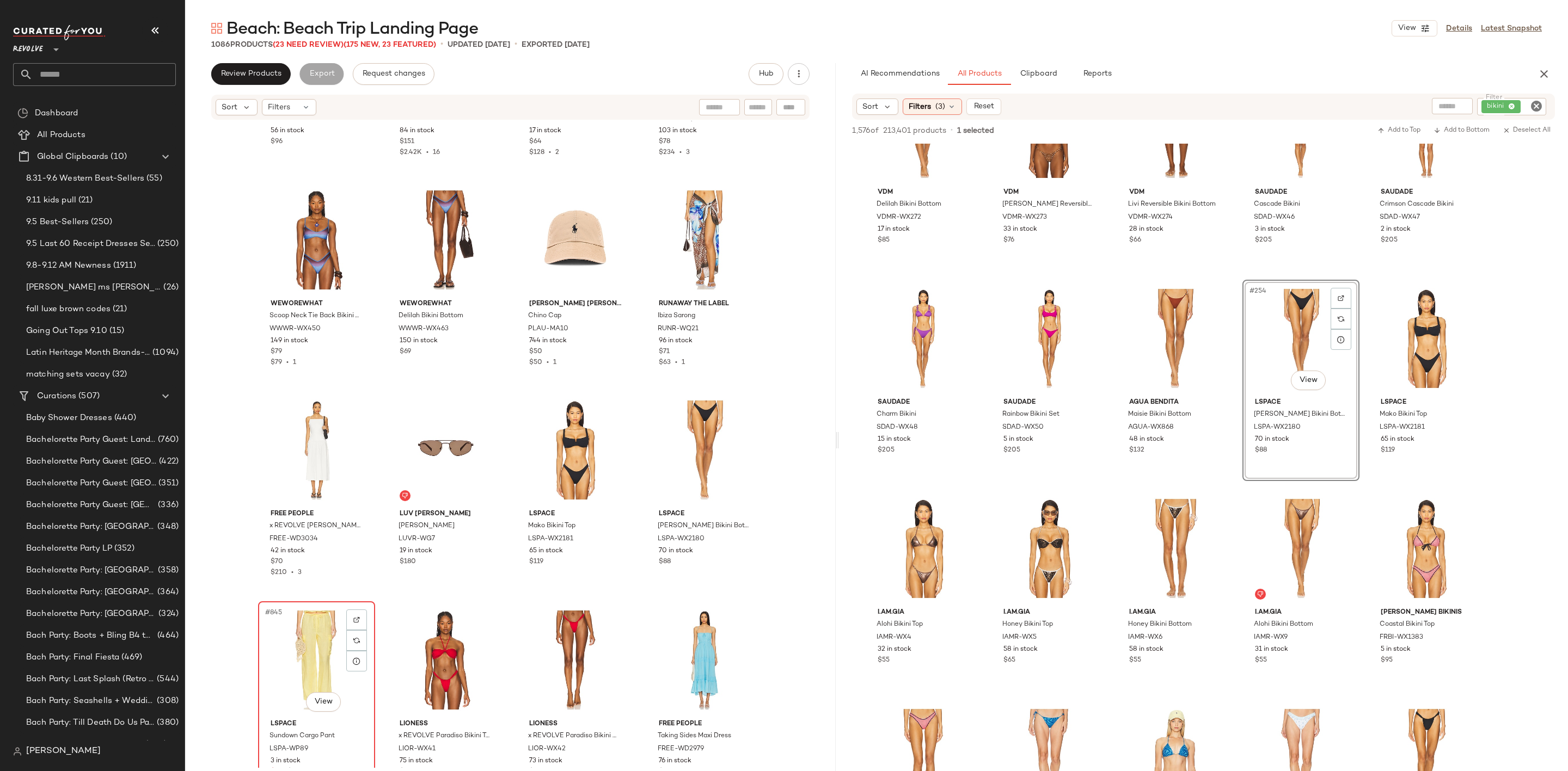
click at [281, 636] on div "#845 View" at bounding box center [316, 660] width 110 height 110
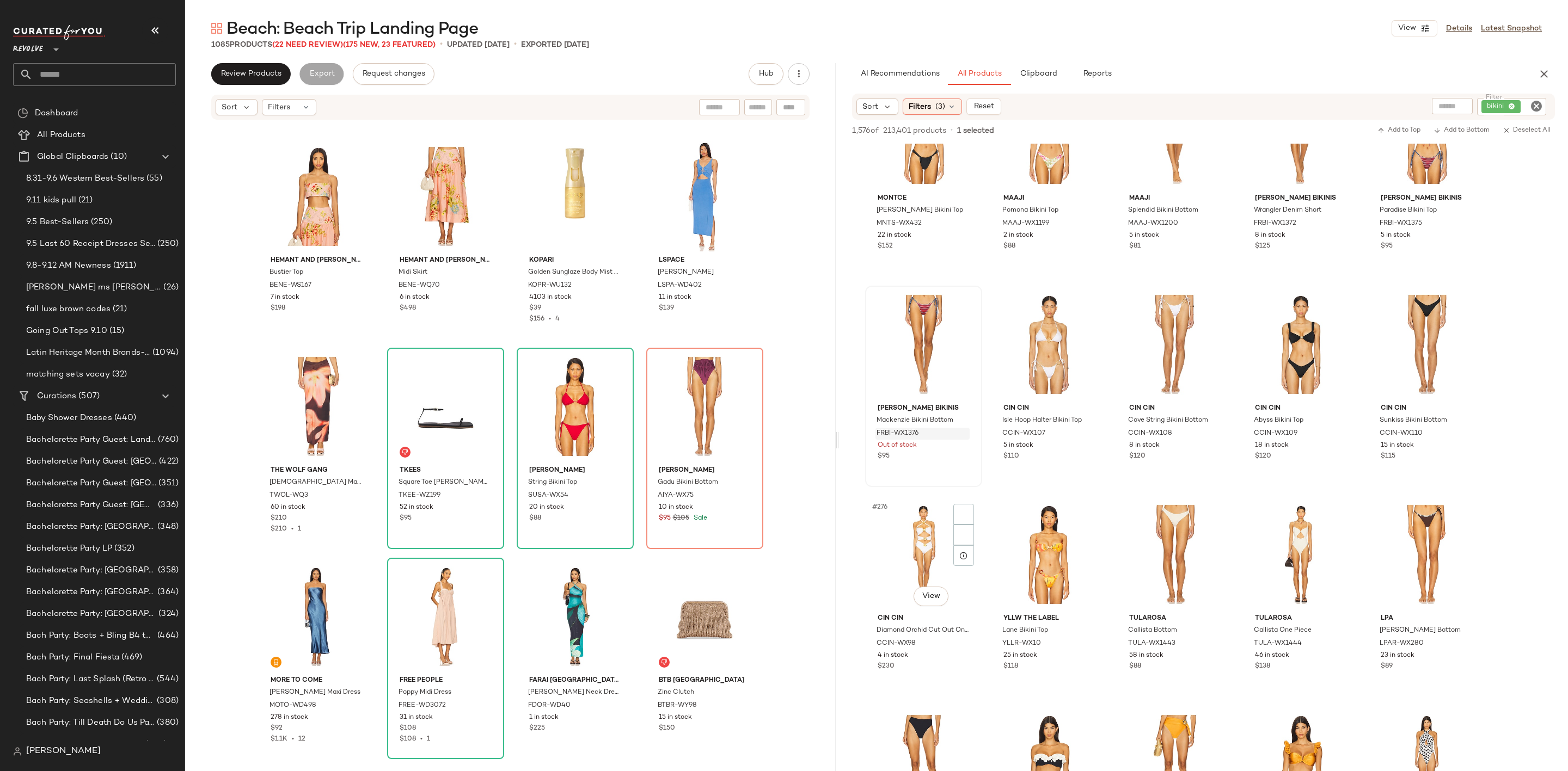
scroll to position [11344, 0]
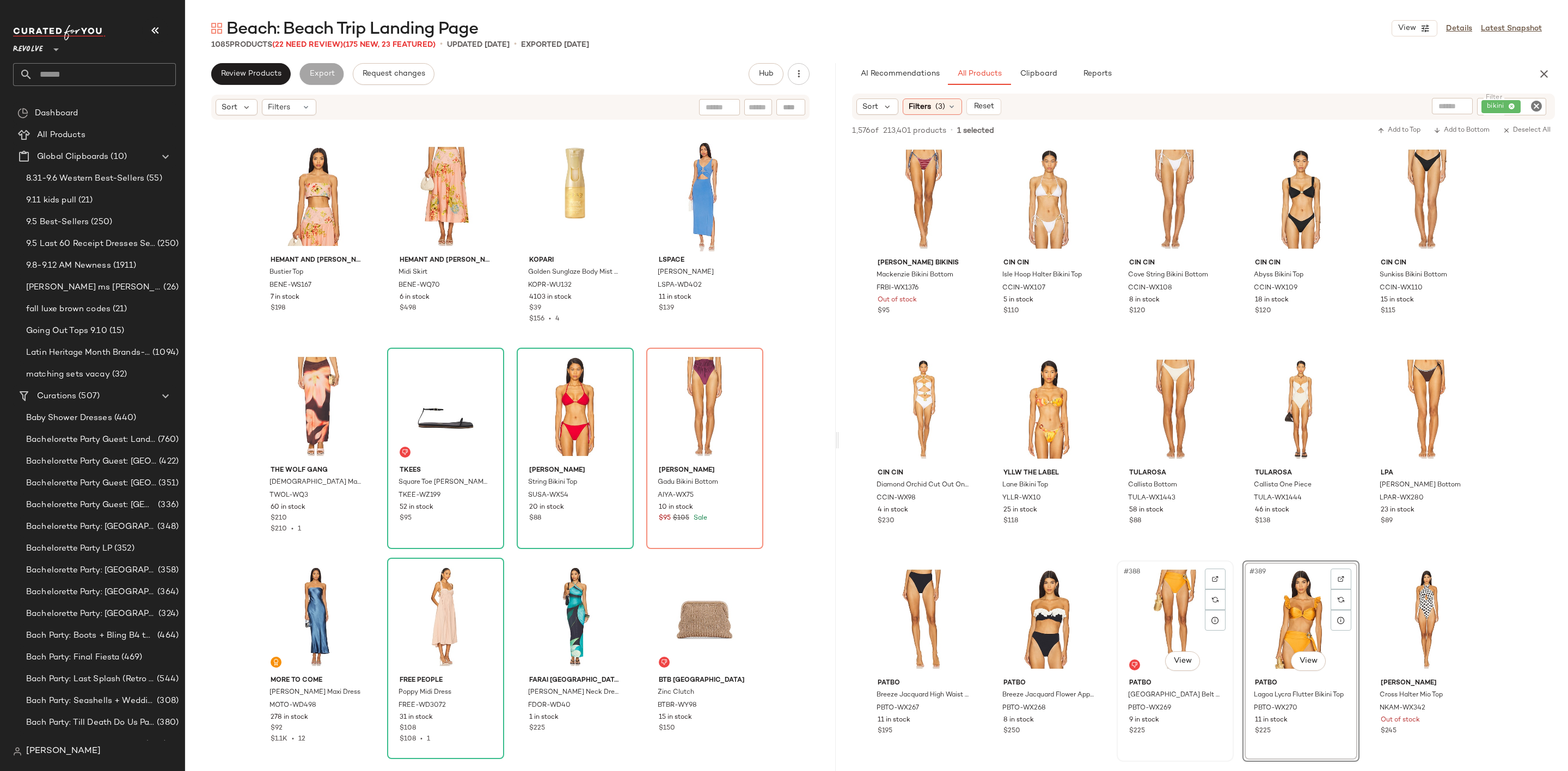
click at [1145, 593] on div "#388 View" at bounding box center [1175, 618] width 110 height 110
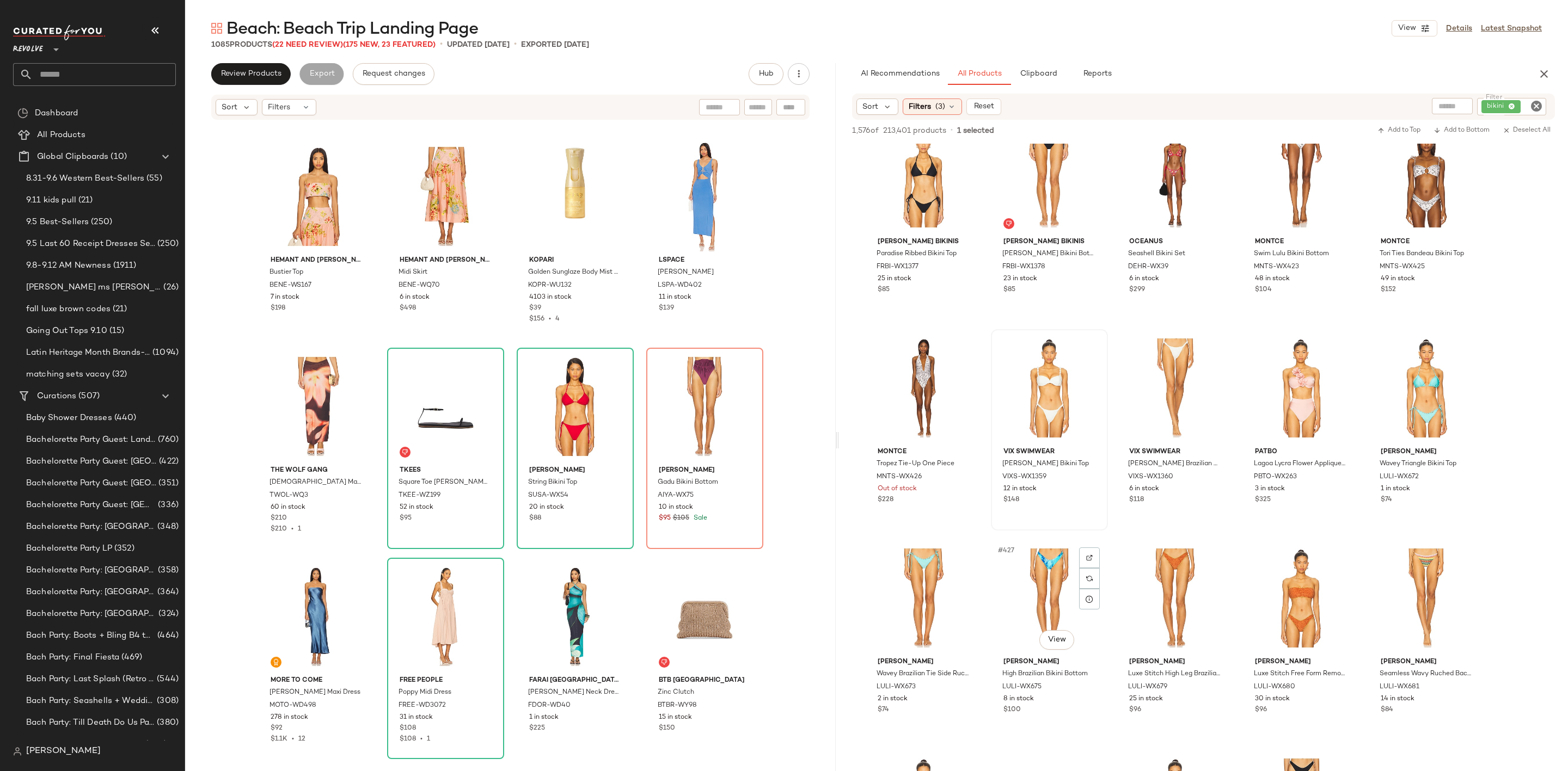
scroll to position [13221, 0]
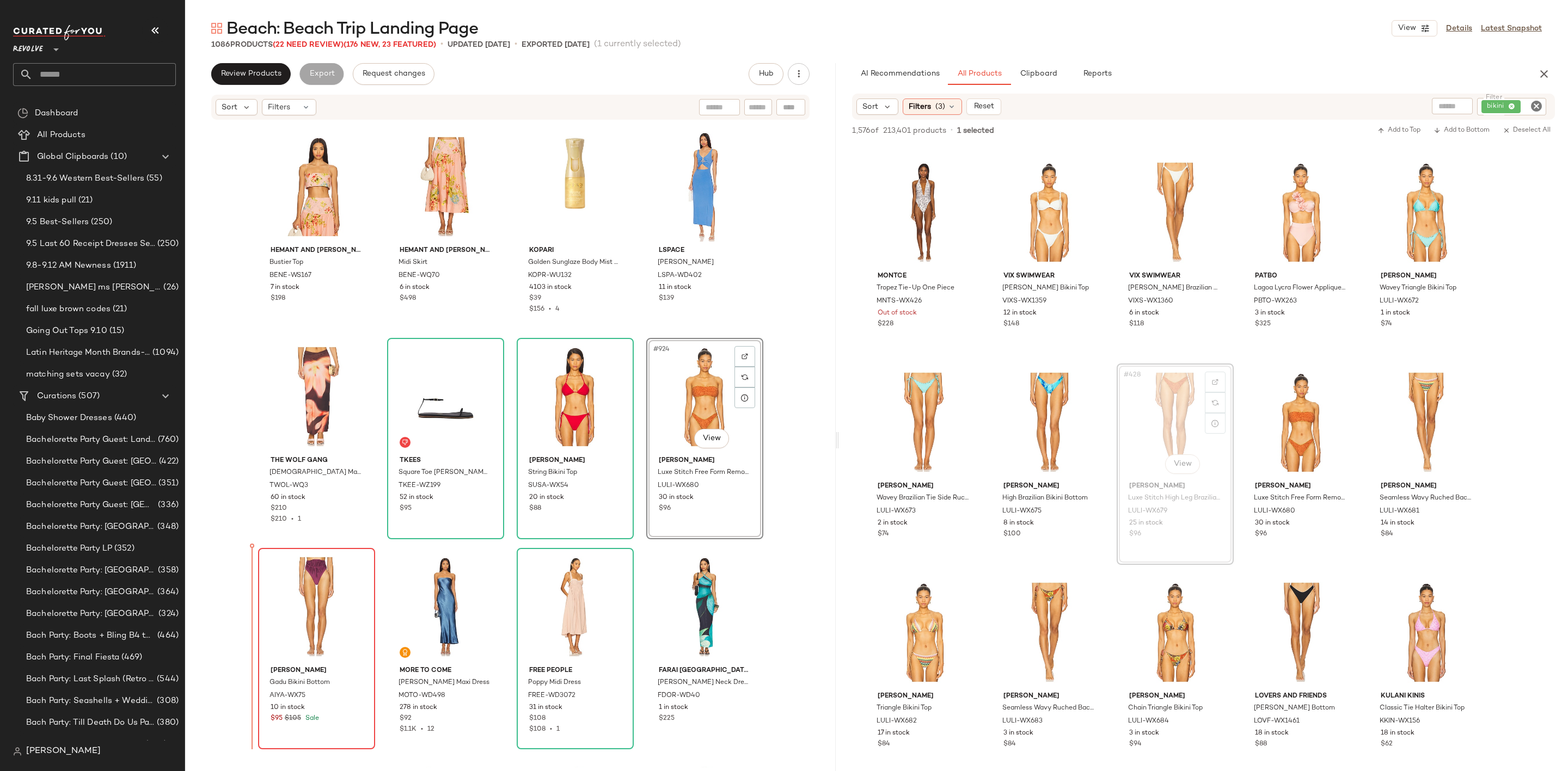
scroll to position [48100, 0]
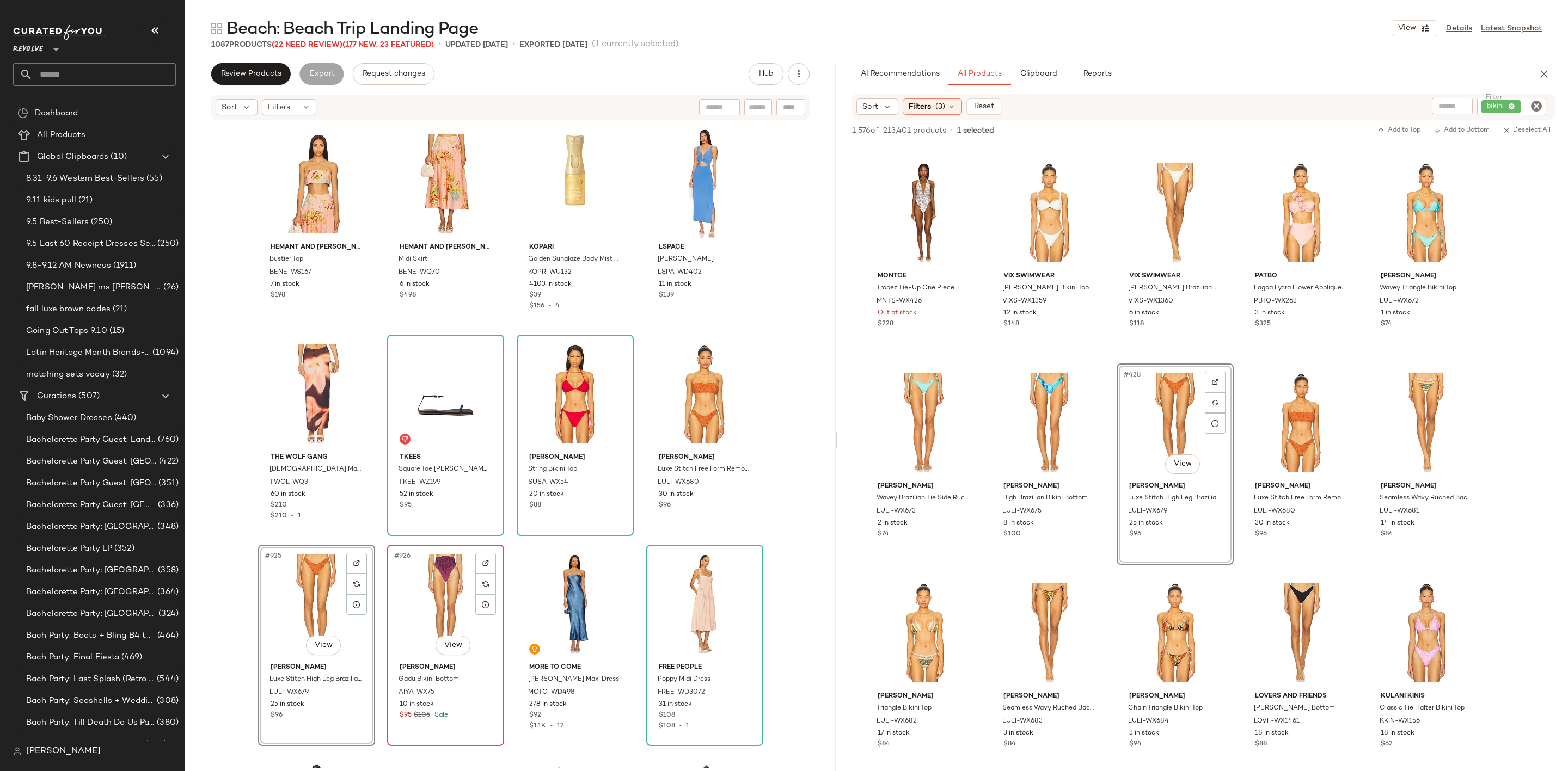
click at [435, 588] on div "#926 View" at bounding box center [445, 603] width 110 height 110
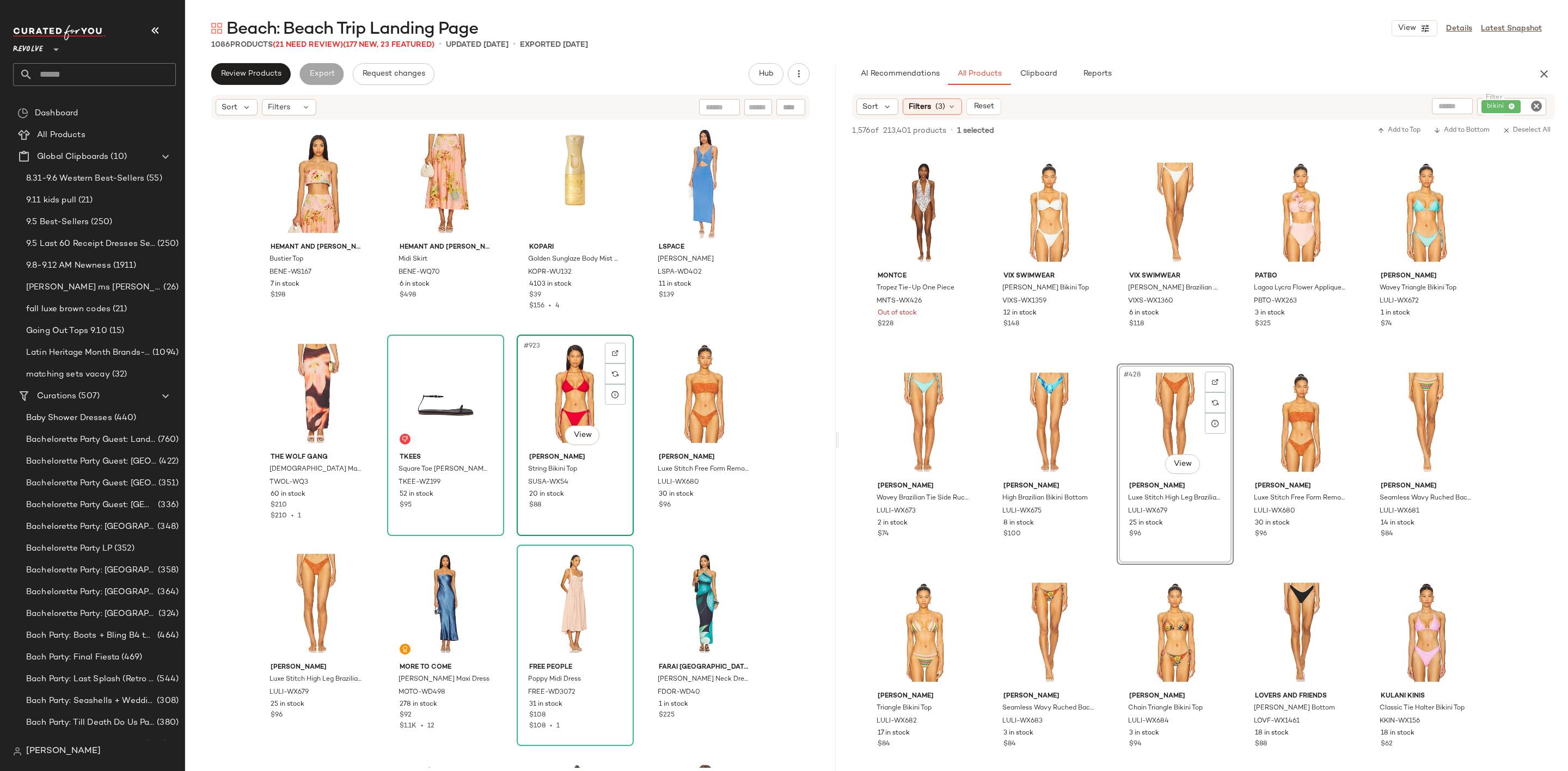
click at [557, 377] on div "#923 View" at bounding box center [575, 393] width 110 height 110
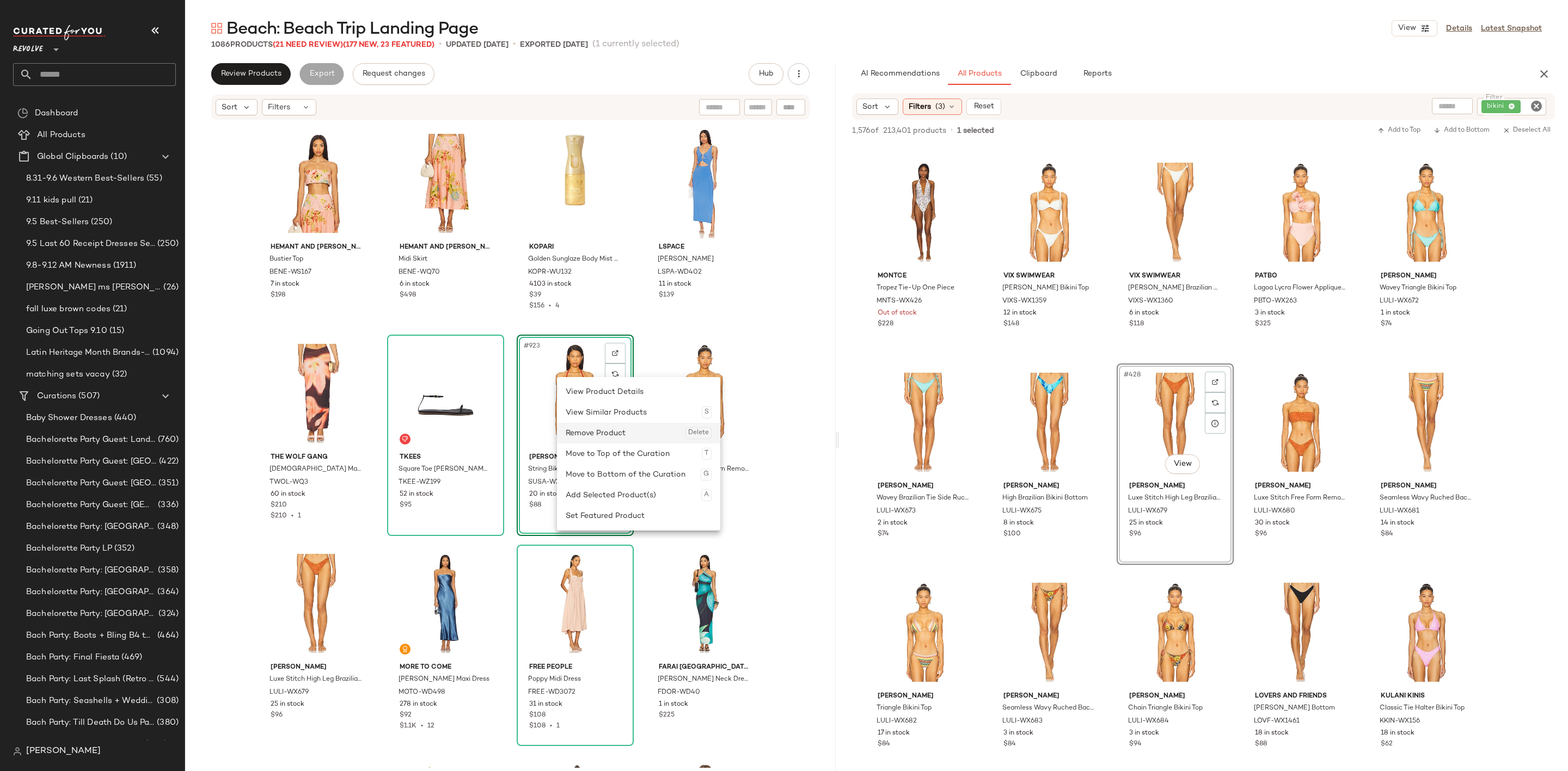
click at [619, 431] on div "Remove Product Delete" at bounding box center [638, 433] width 146 height 21
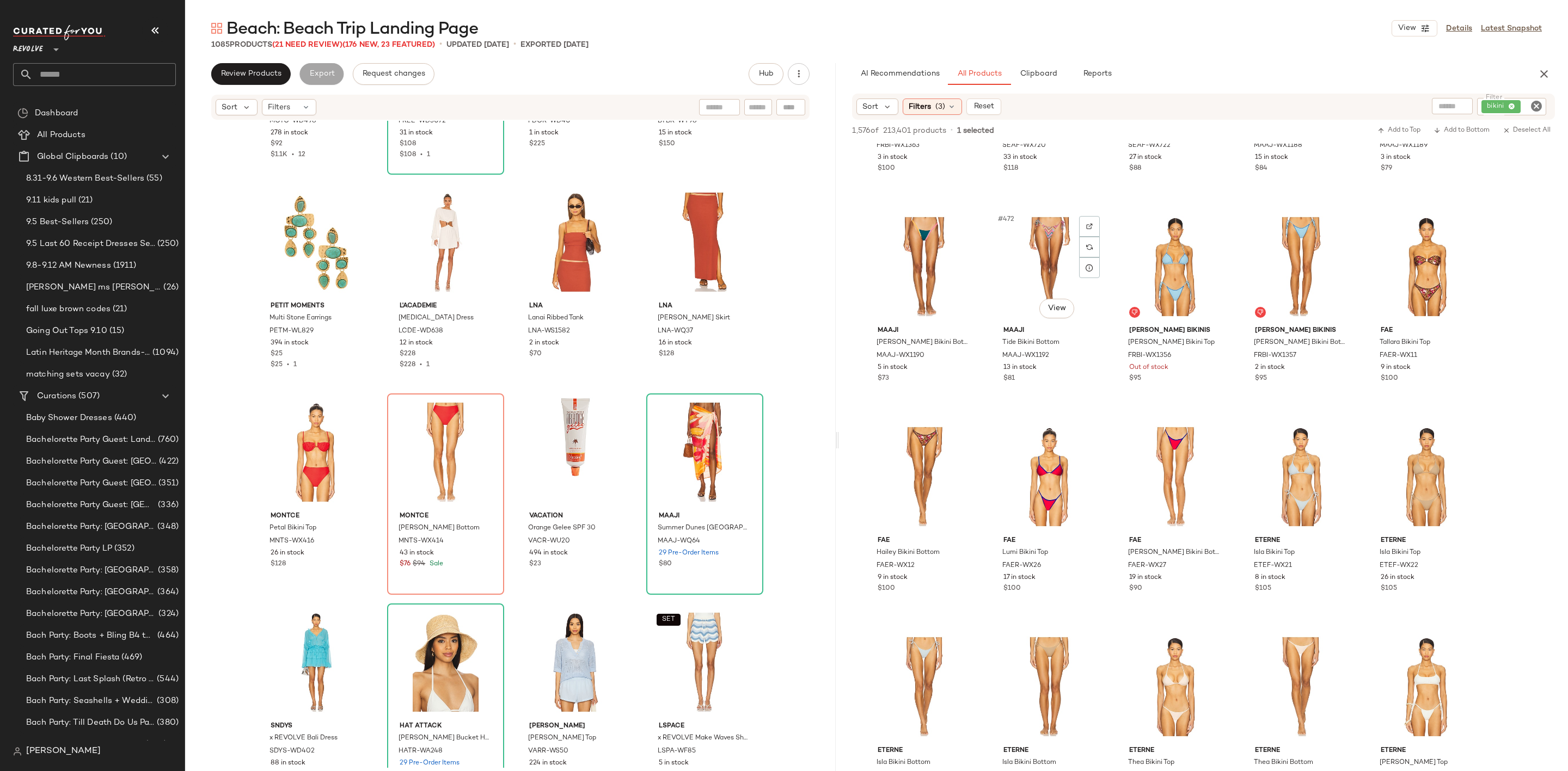
scroll to position [15343, 0]
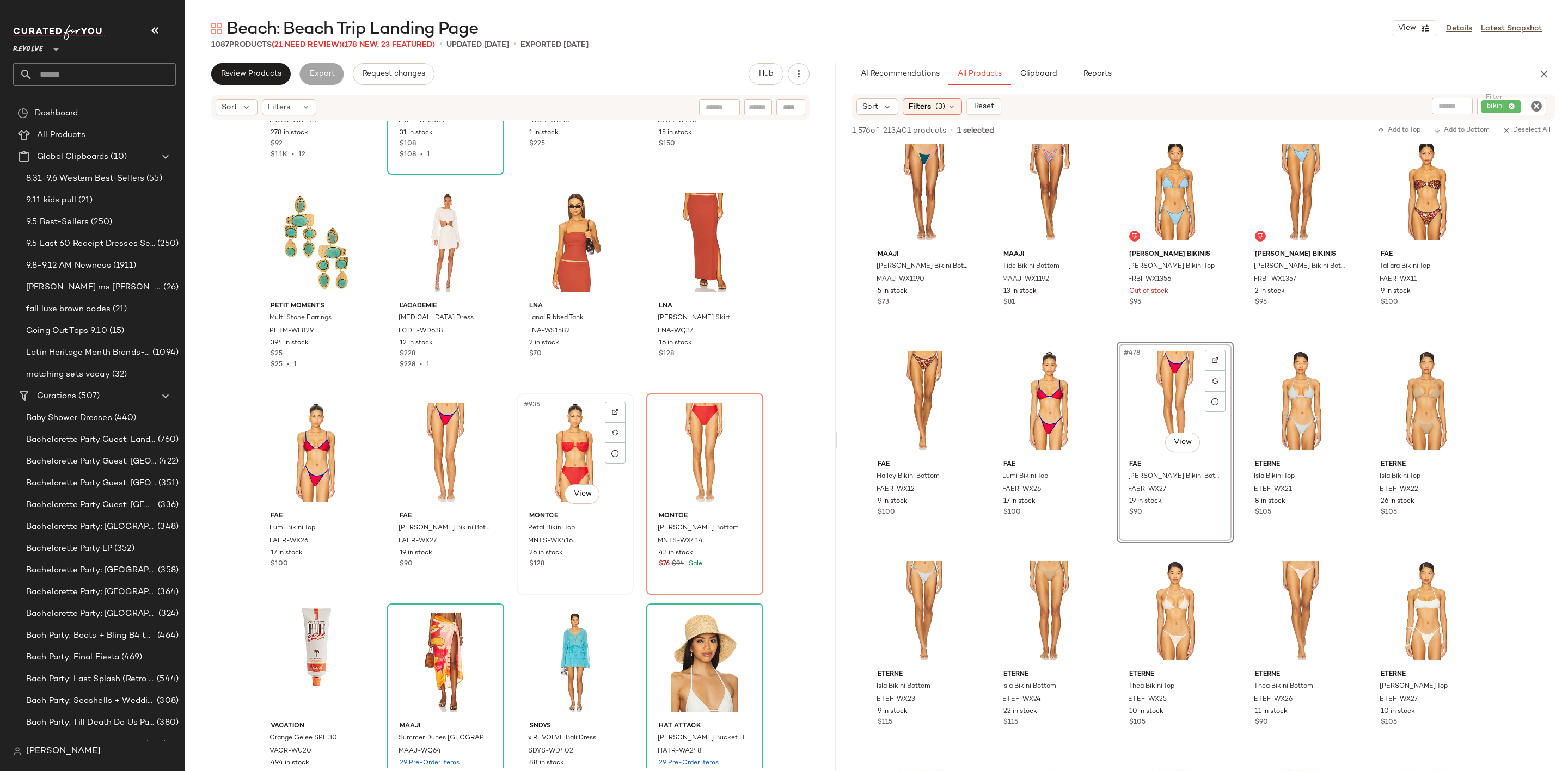
click at [557, 438] on div "#935 View" at bounding box center [575, 452] width 110 height 110
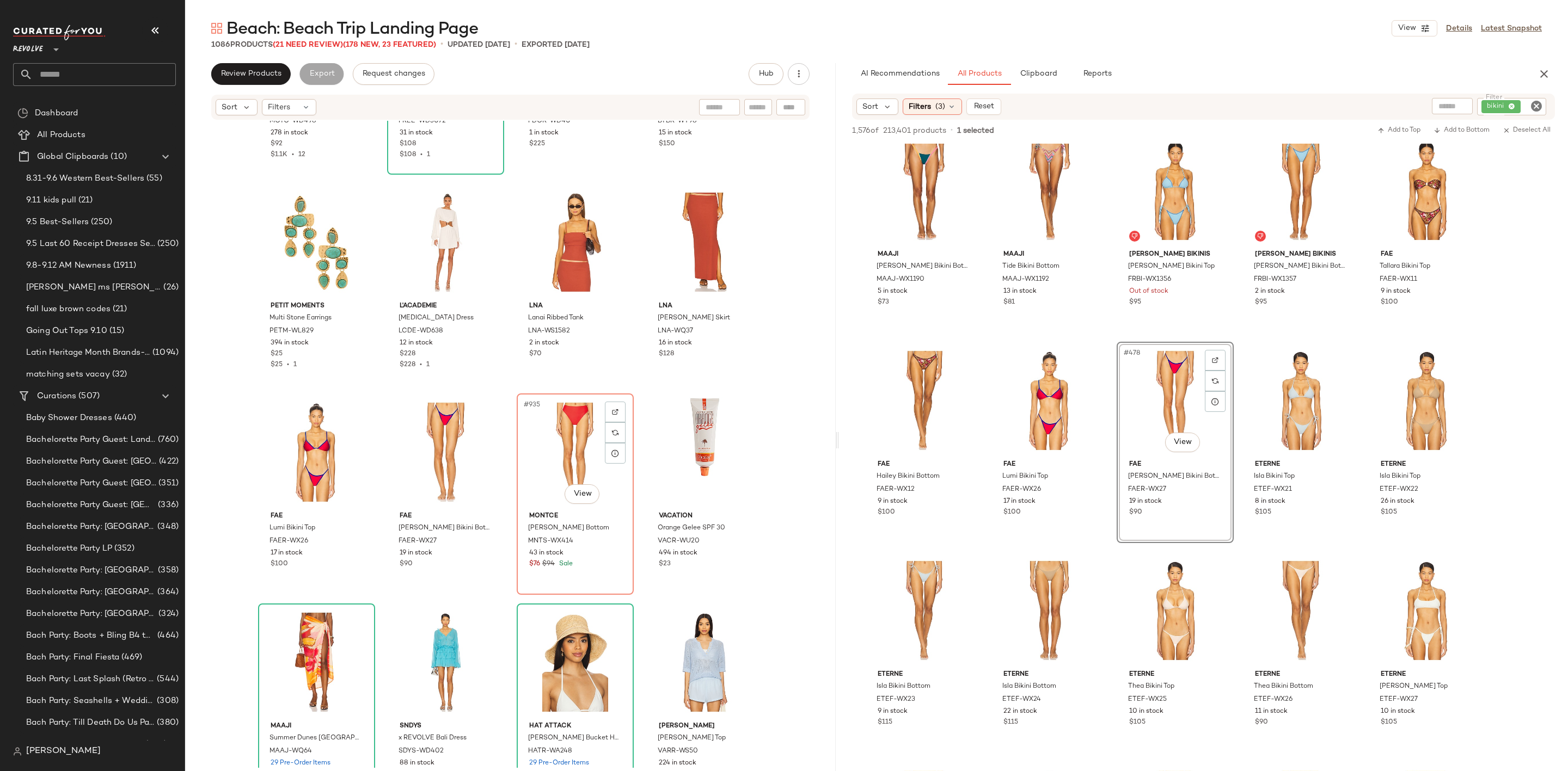
click at [557, 438] on div "#935 View" at bounding box center [575, 452] width 110 height 110
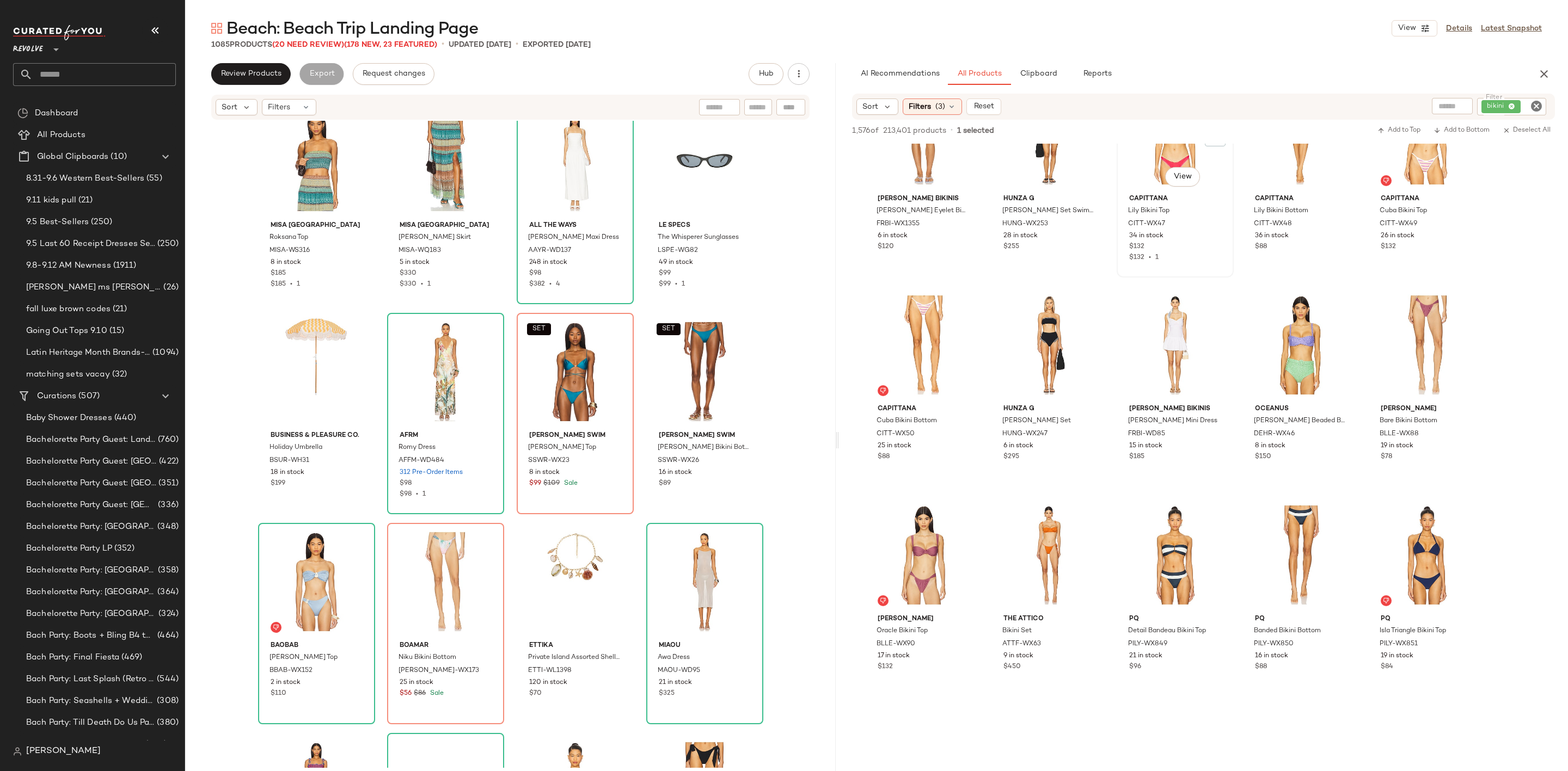
scroll to position [18608, 0]
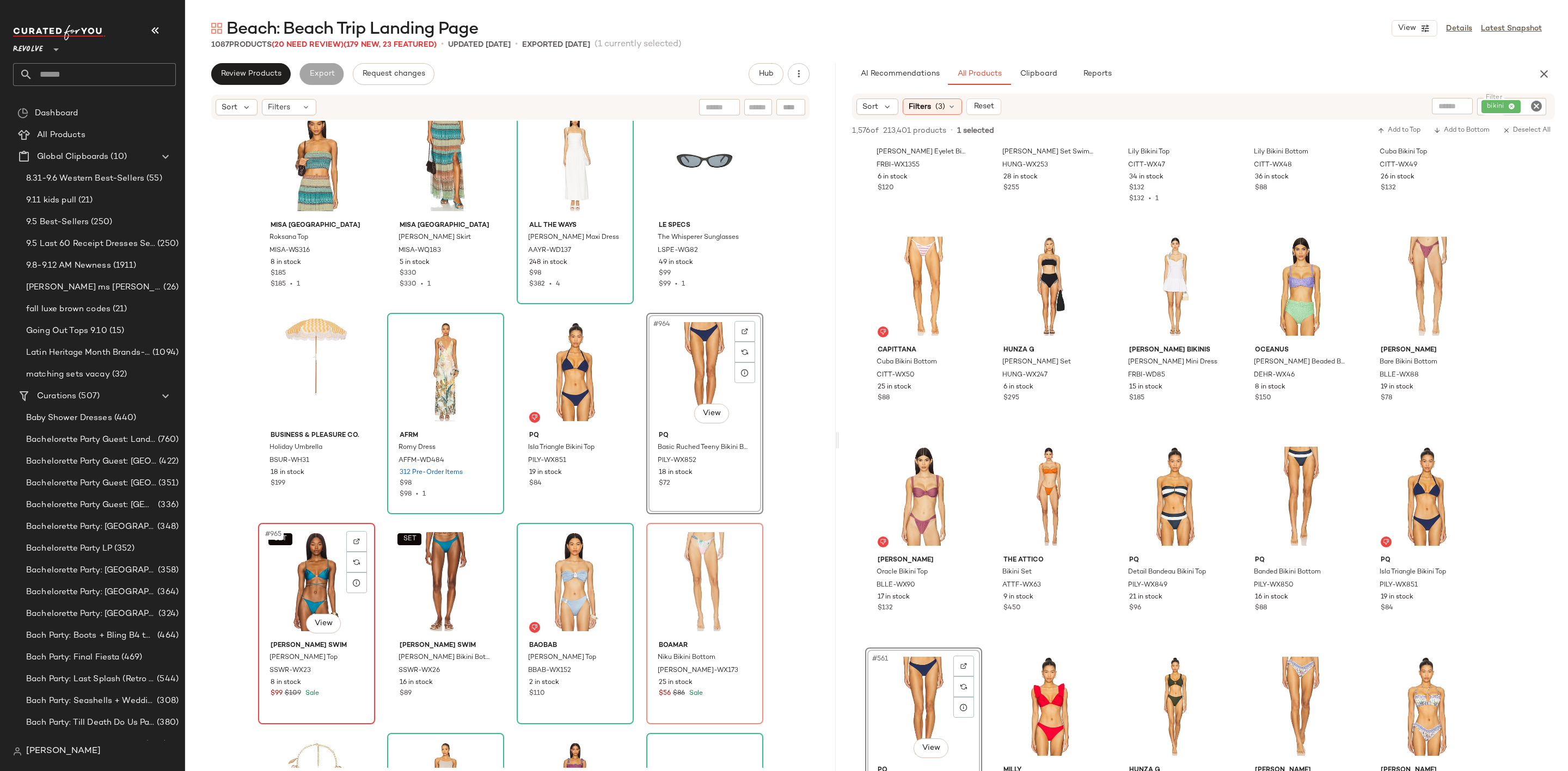
click at [289, 574] on div "SET #965 View" at bounding box center [316, 581] width 110 height 110
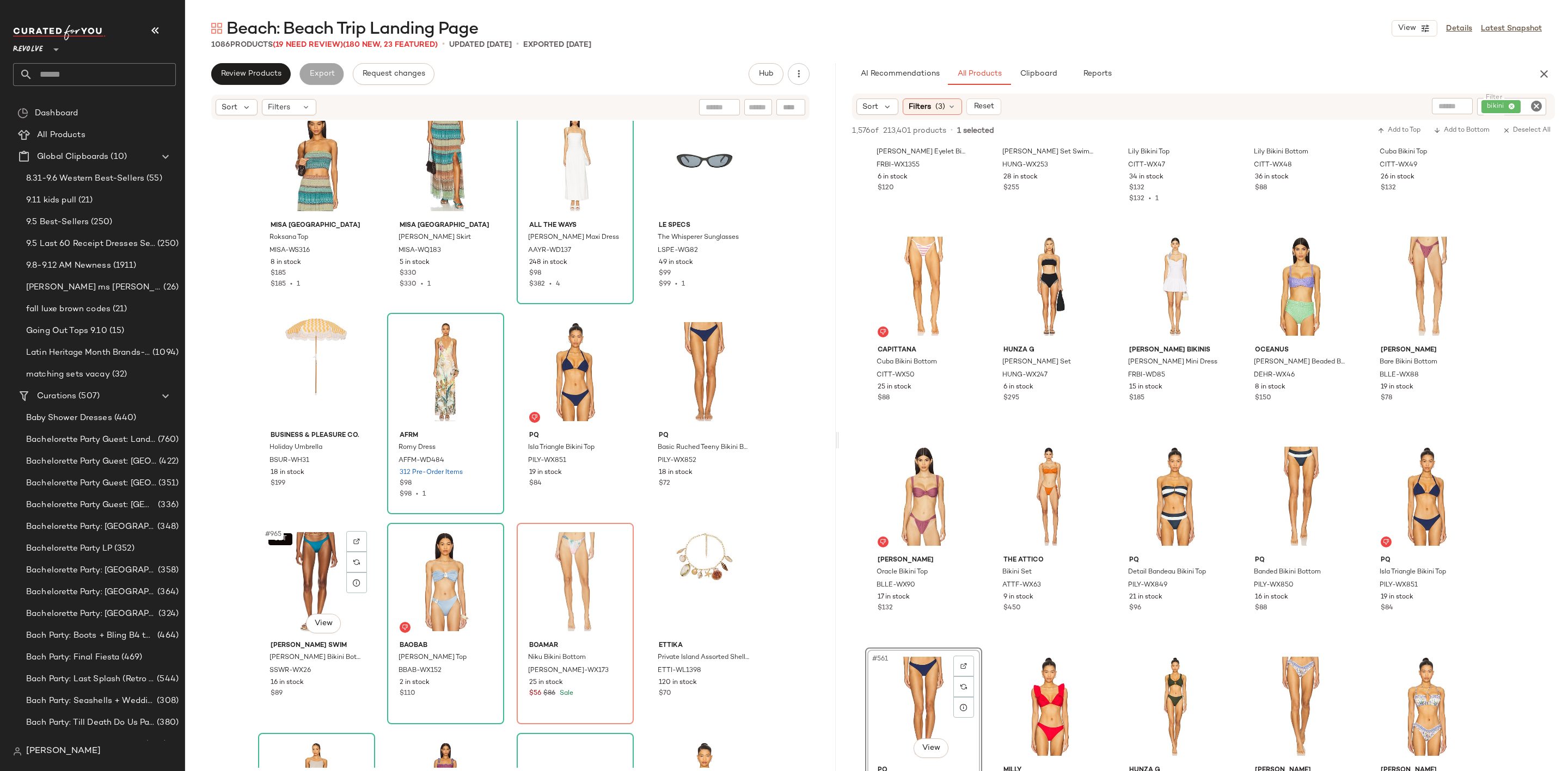
click at [289, 574] on div "SET #965 View" at bounding box center [316, 581] width 110 height 110
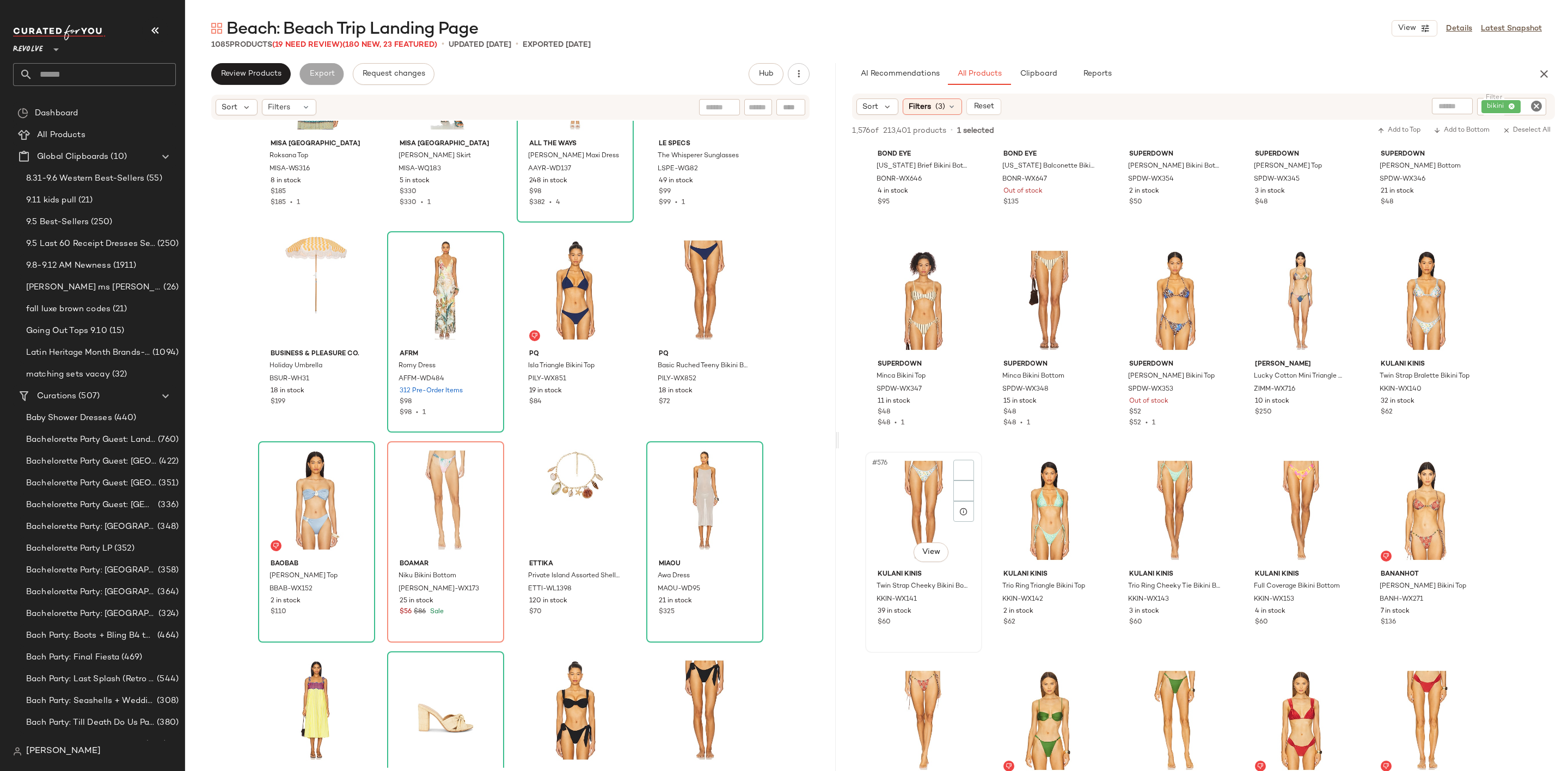
scroll to position [19587, 0]
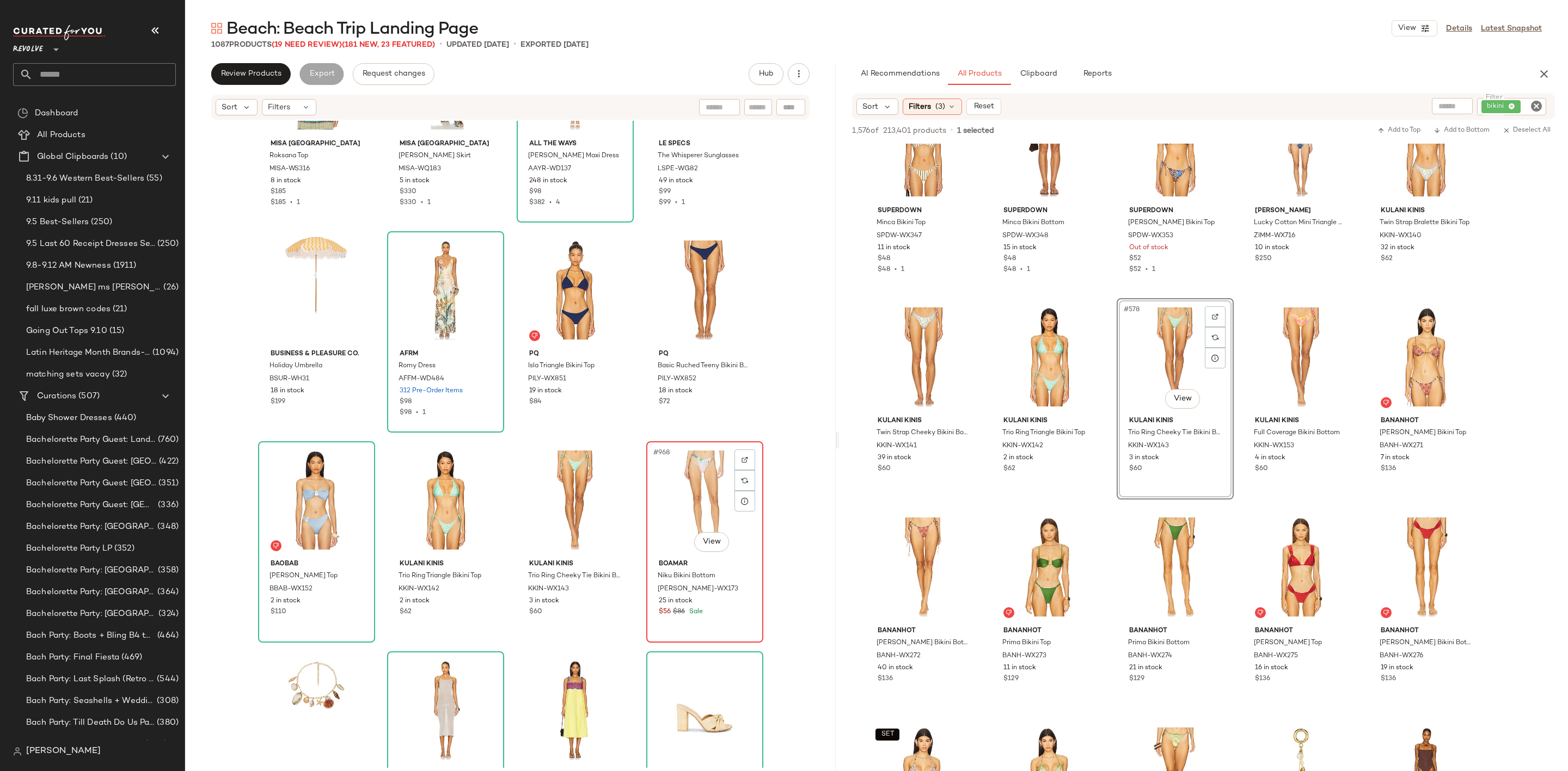
click at [689, 486] on div "#968 View" at bounding box center [704, 499] width 110 height 110
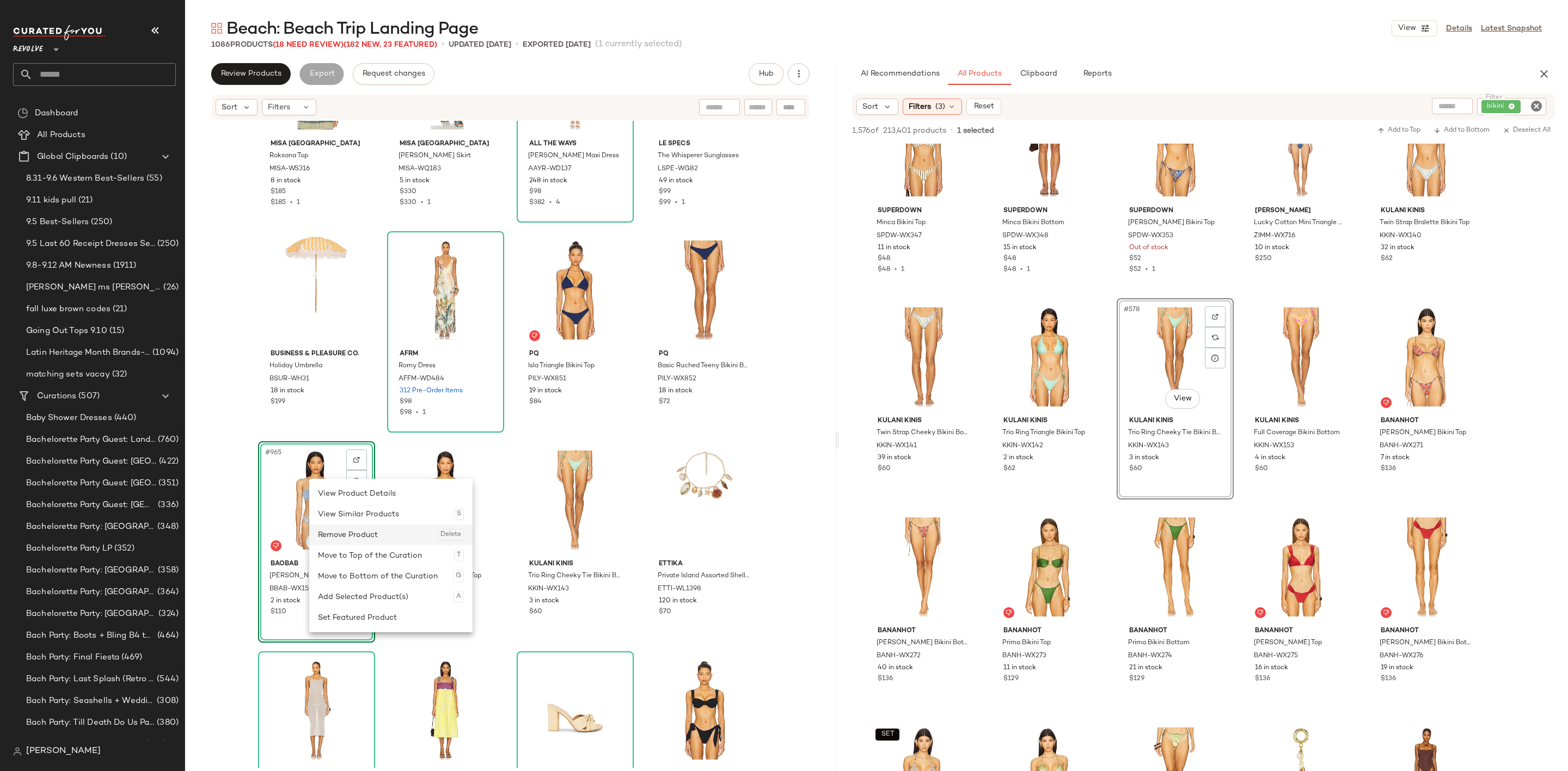
click at [384, 537] on div "Remove Product Delete" at bounding box center [390, 534] width 146 height 21
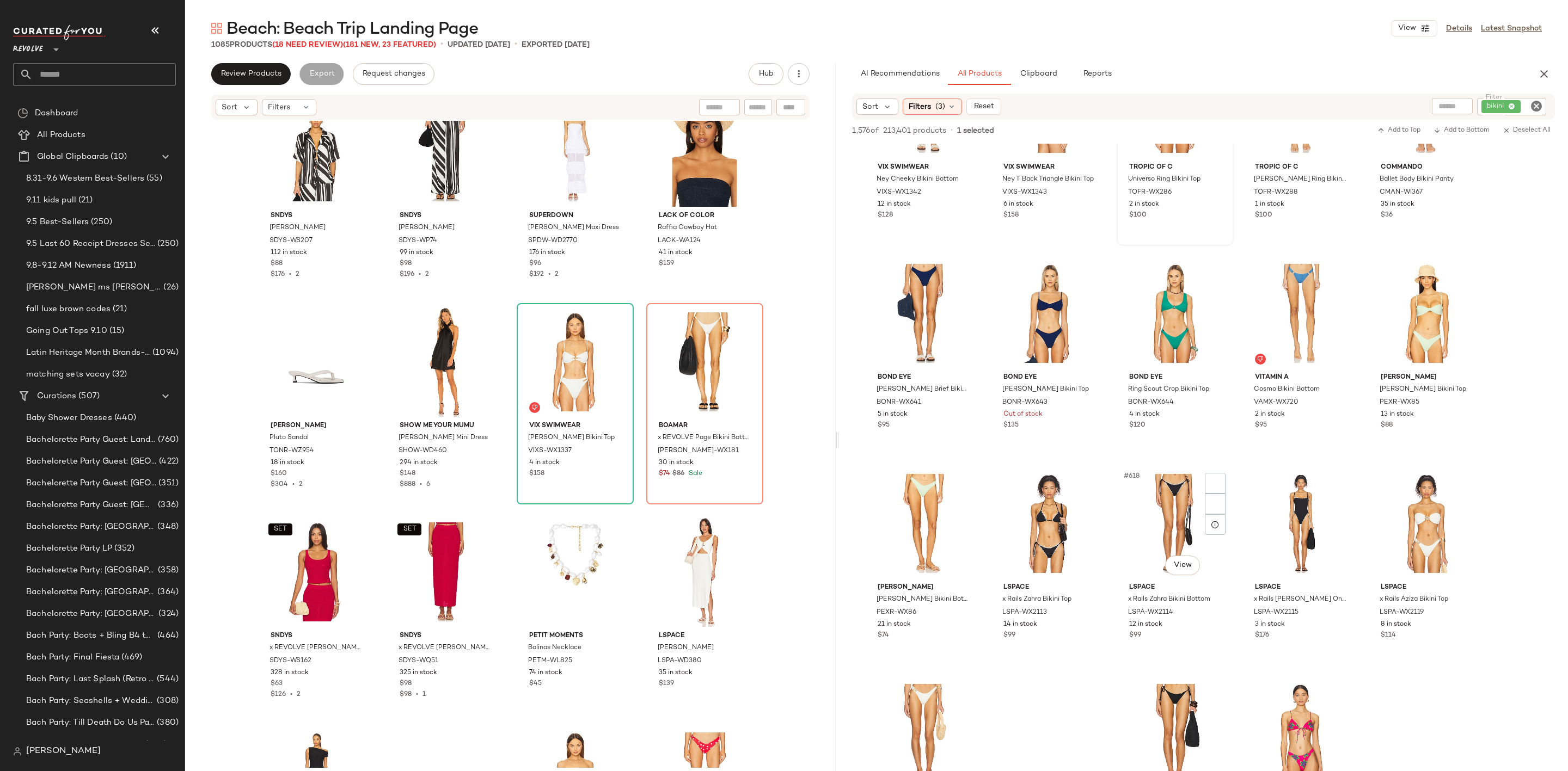
scroll to position [21219, 0]
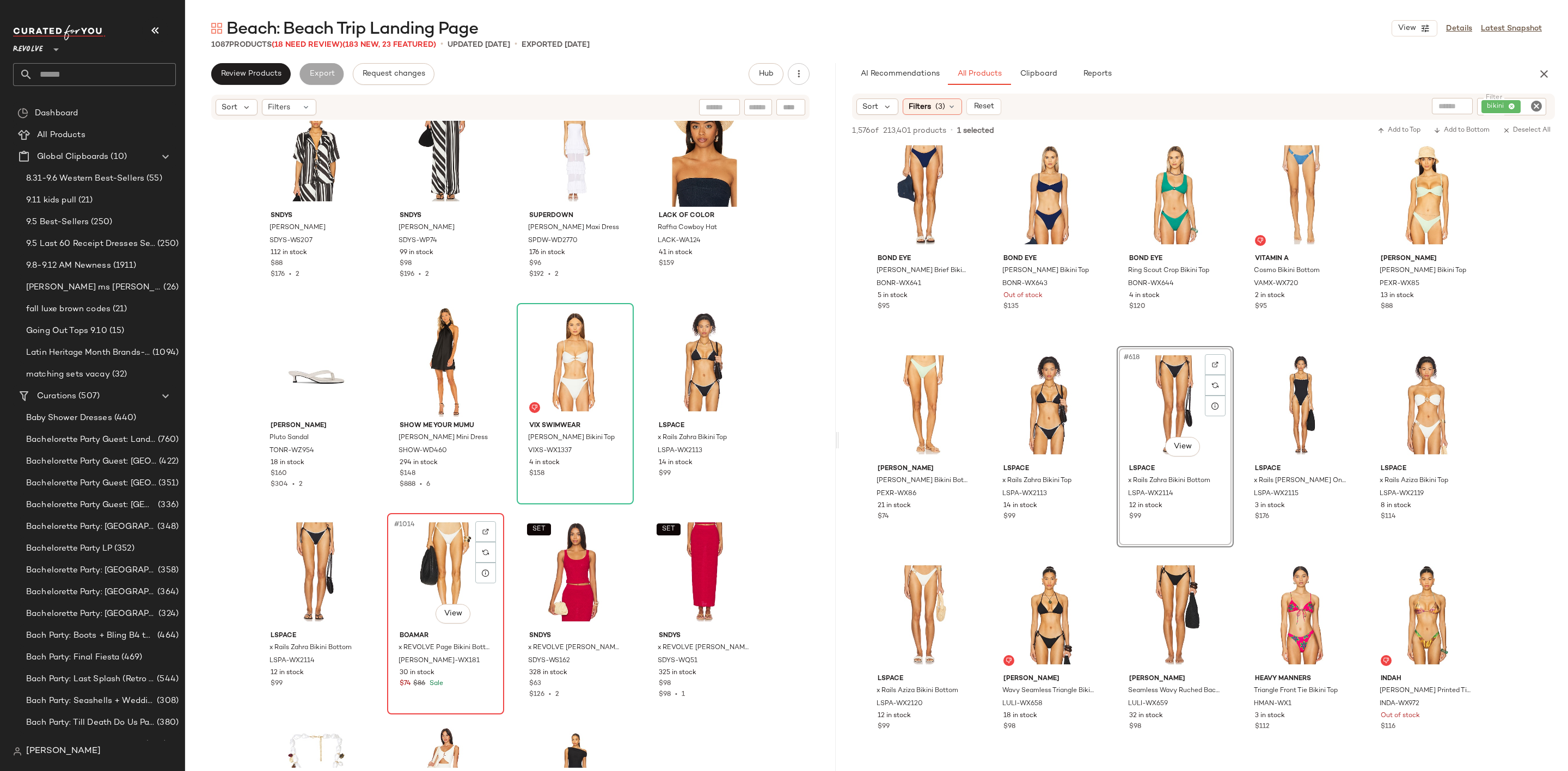
click at [441, 551] on div "#1014 View" at bounding box center [445, 572] width 110 height 110
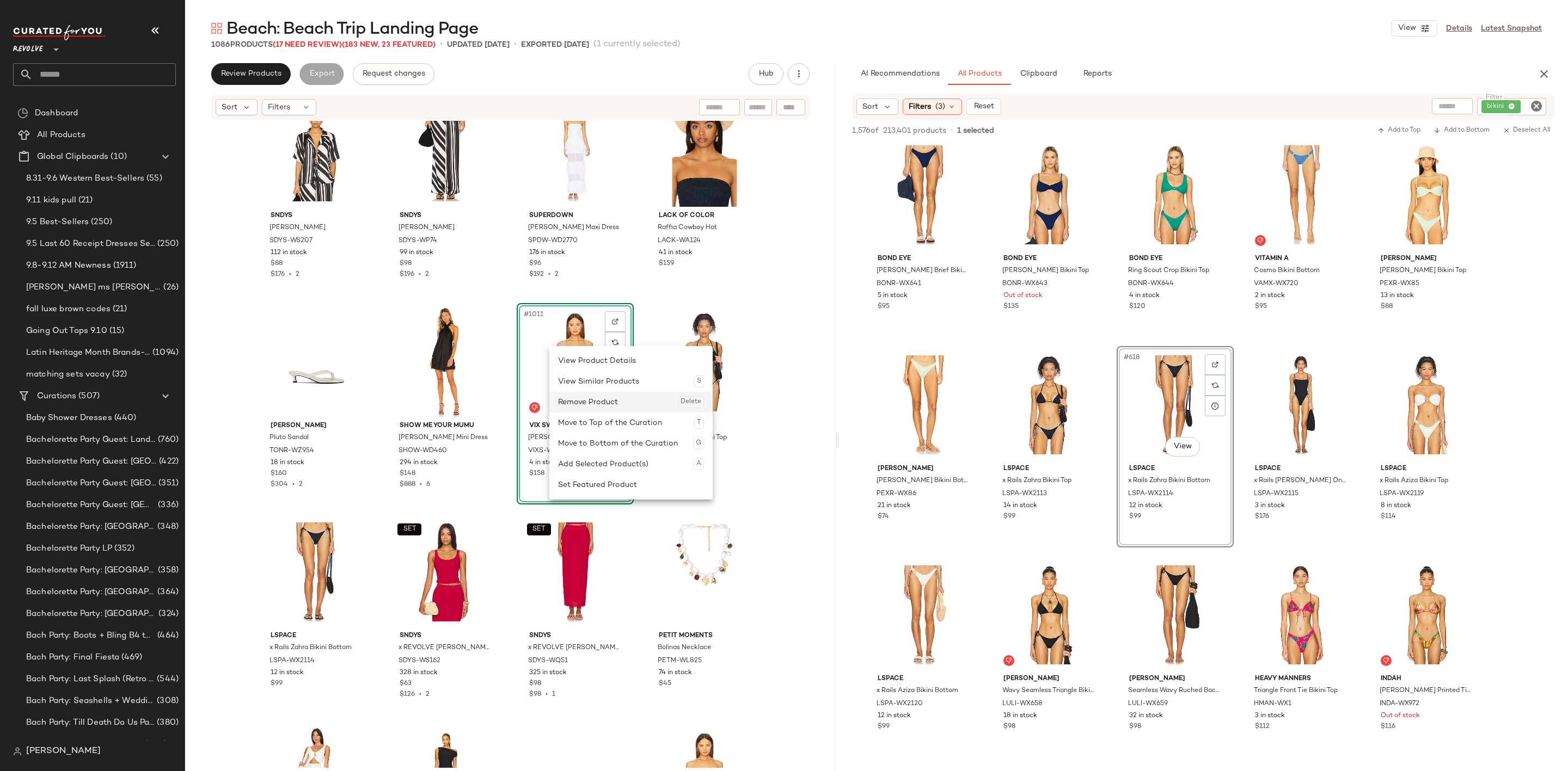
click at [614, 395] on div "Remove Product Delete" at bounding box center [631, 402] width 146 height 21
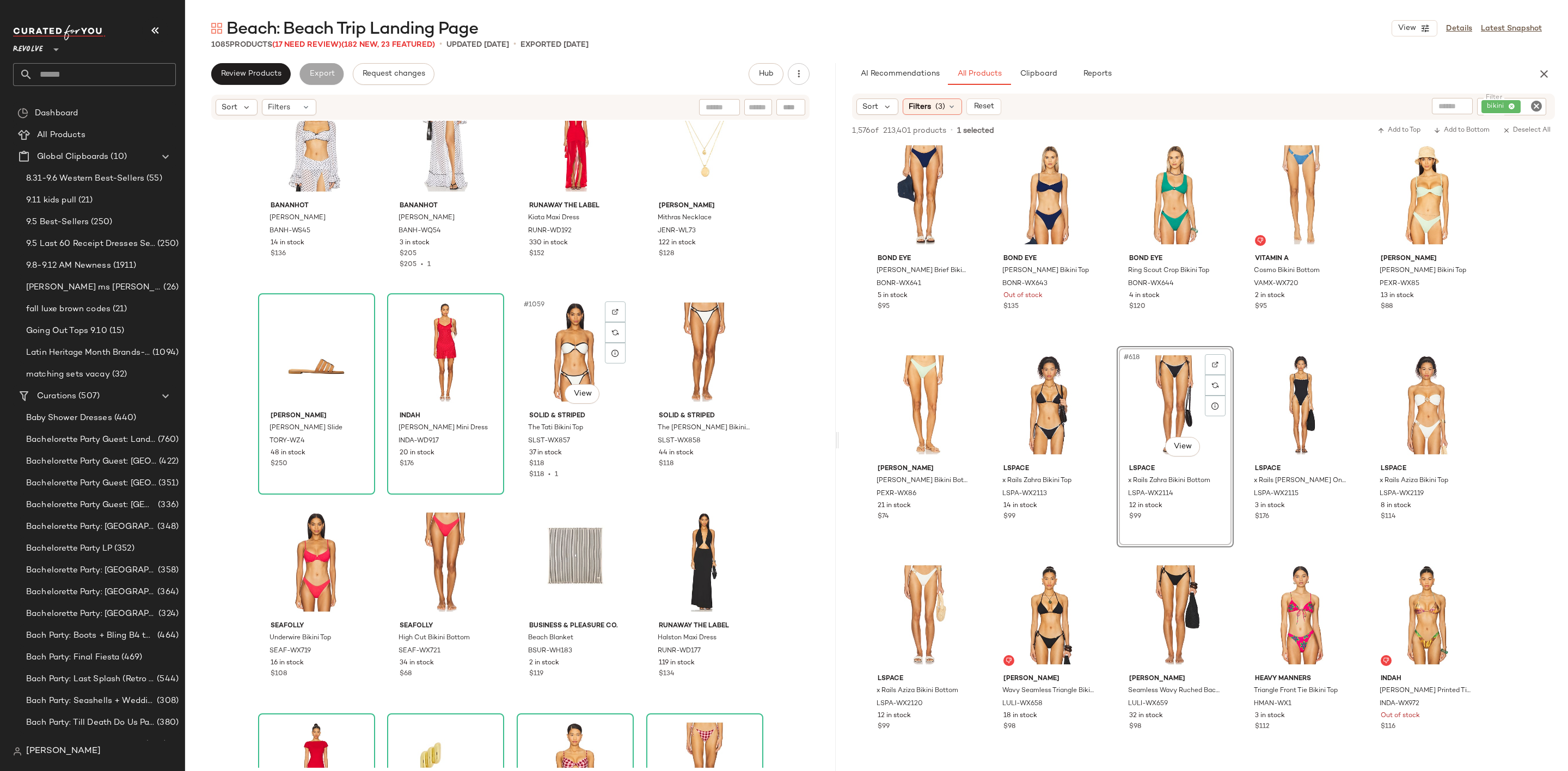
scroll to position [55609, 0]
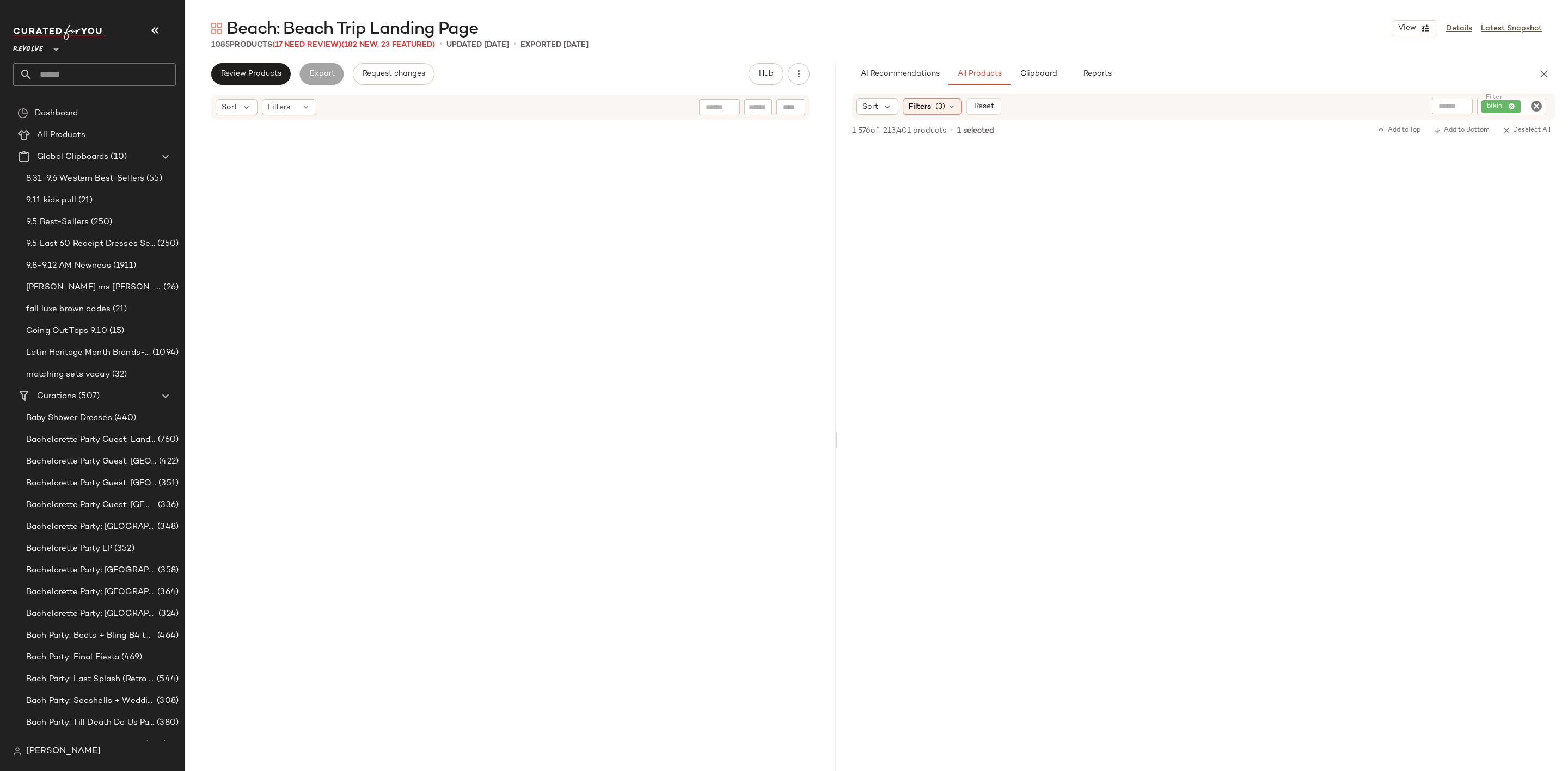
scroll to position [21219, 0]
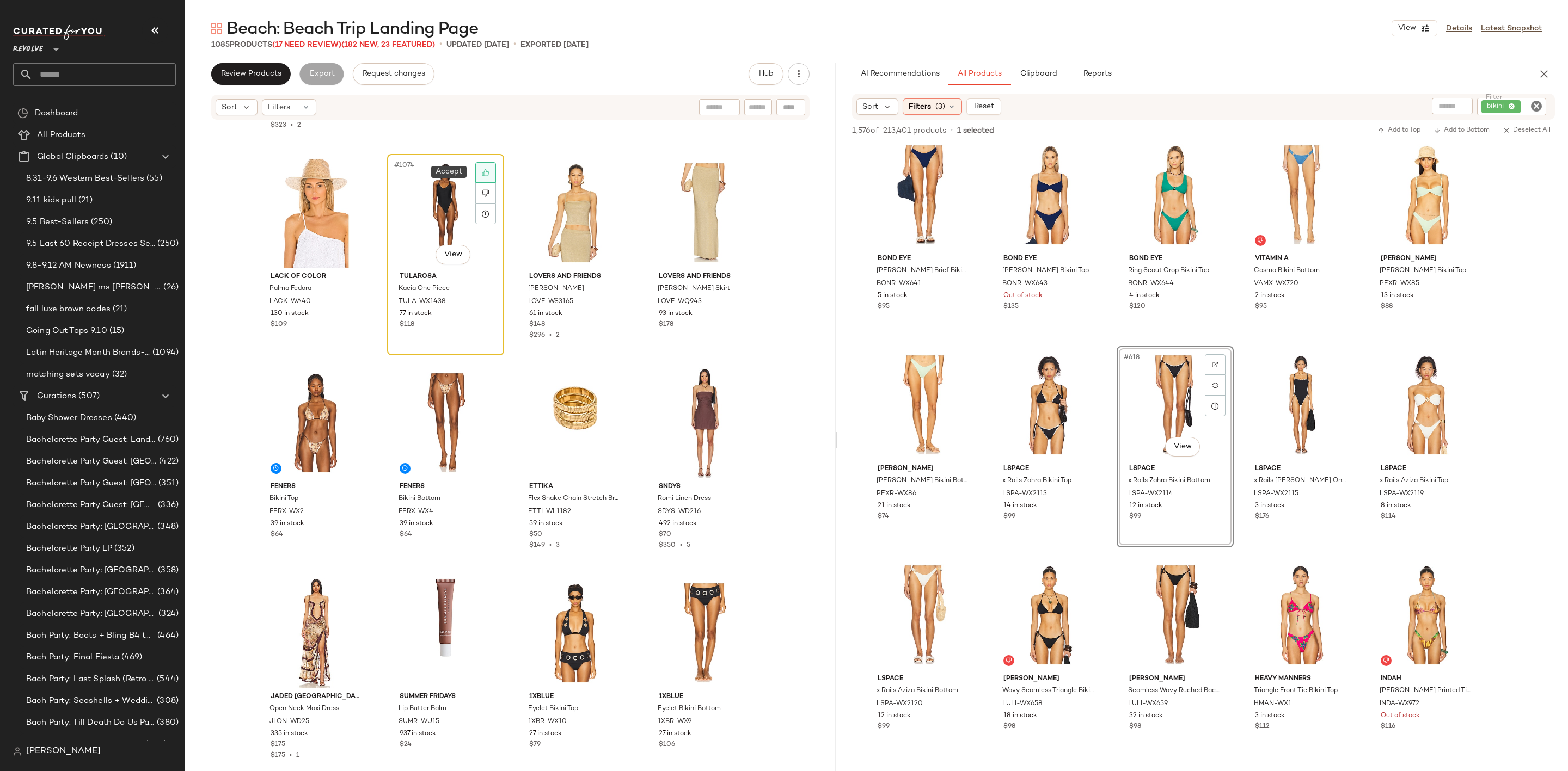
click at [482, 172] on icon at bounding box center [486, 173] width 7 height 7
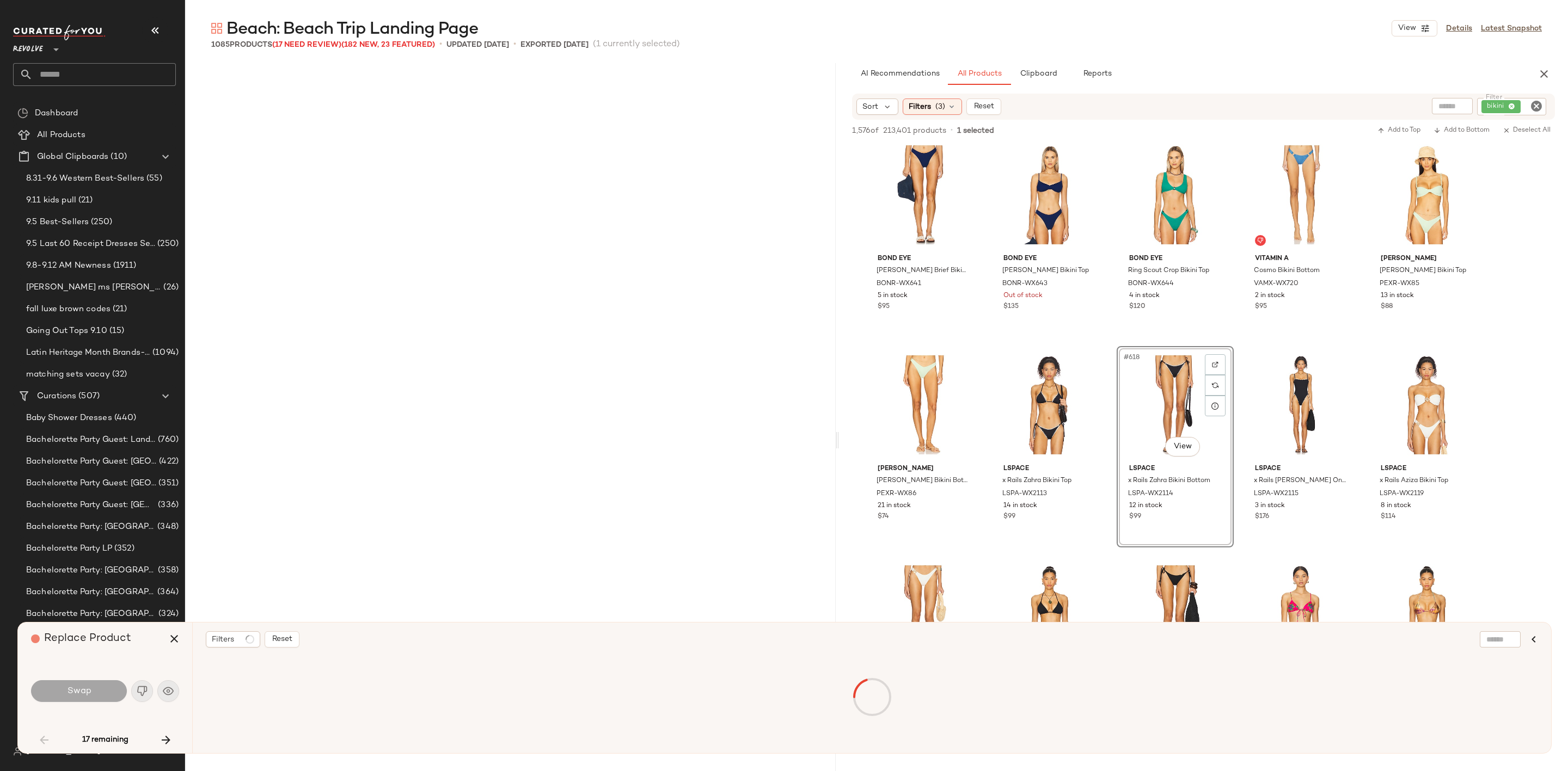
scroll to position [1469, 0]
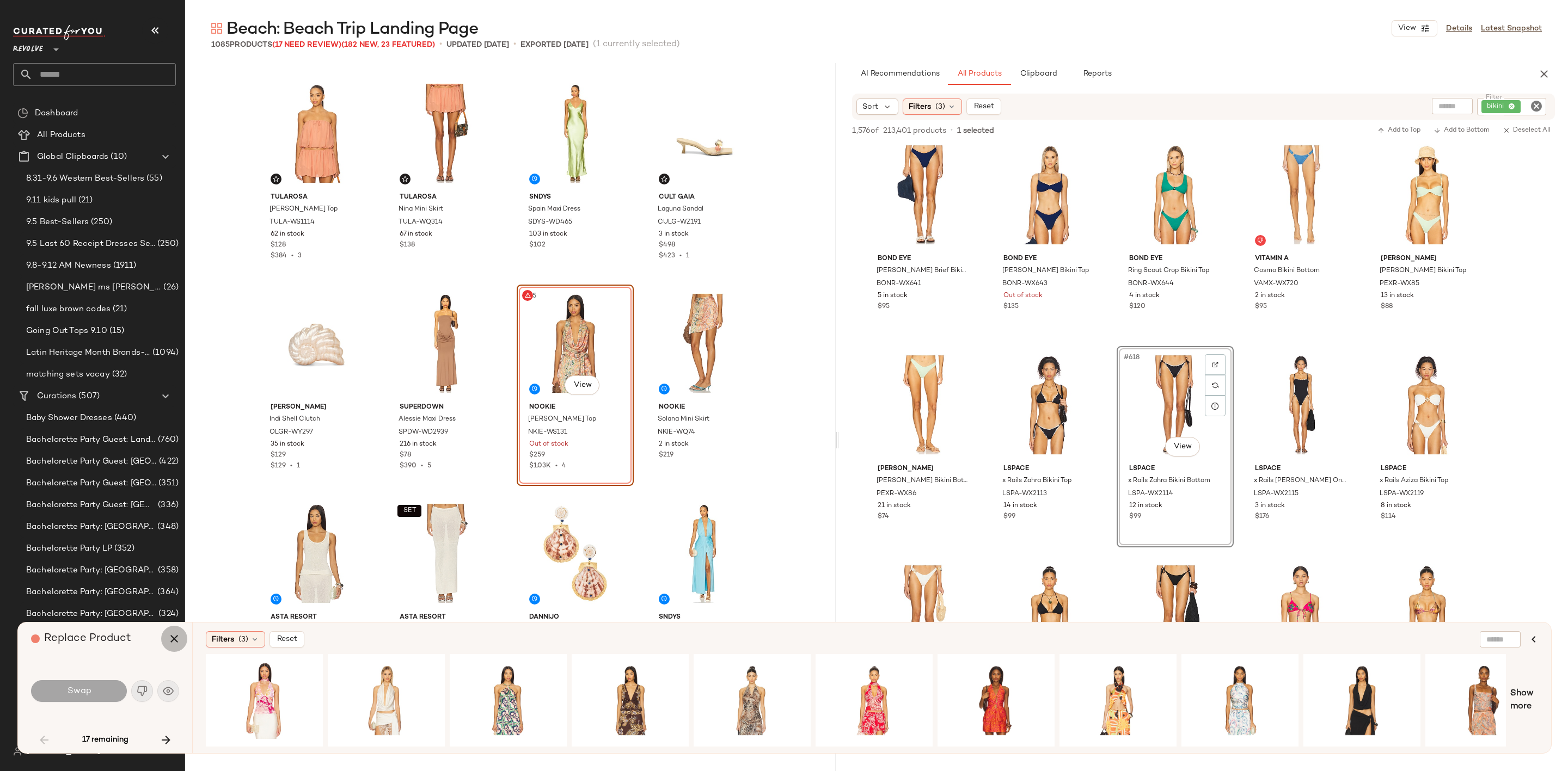
click at [172, 643] on icon "button" at bounding box center [174, 638] width 13 height 13
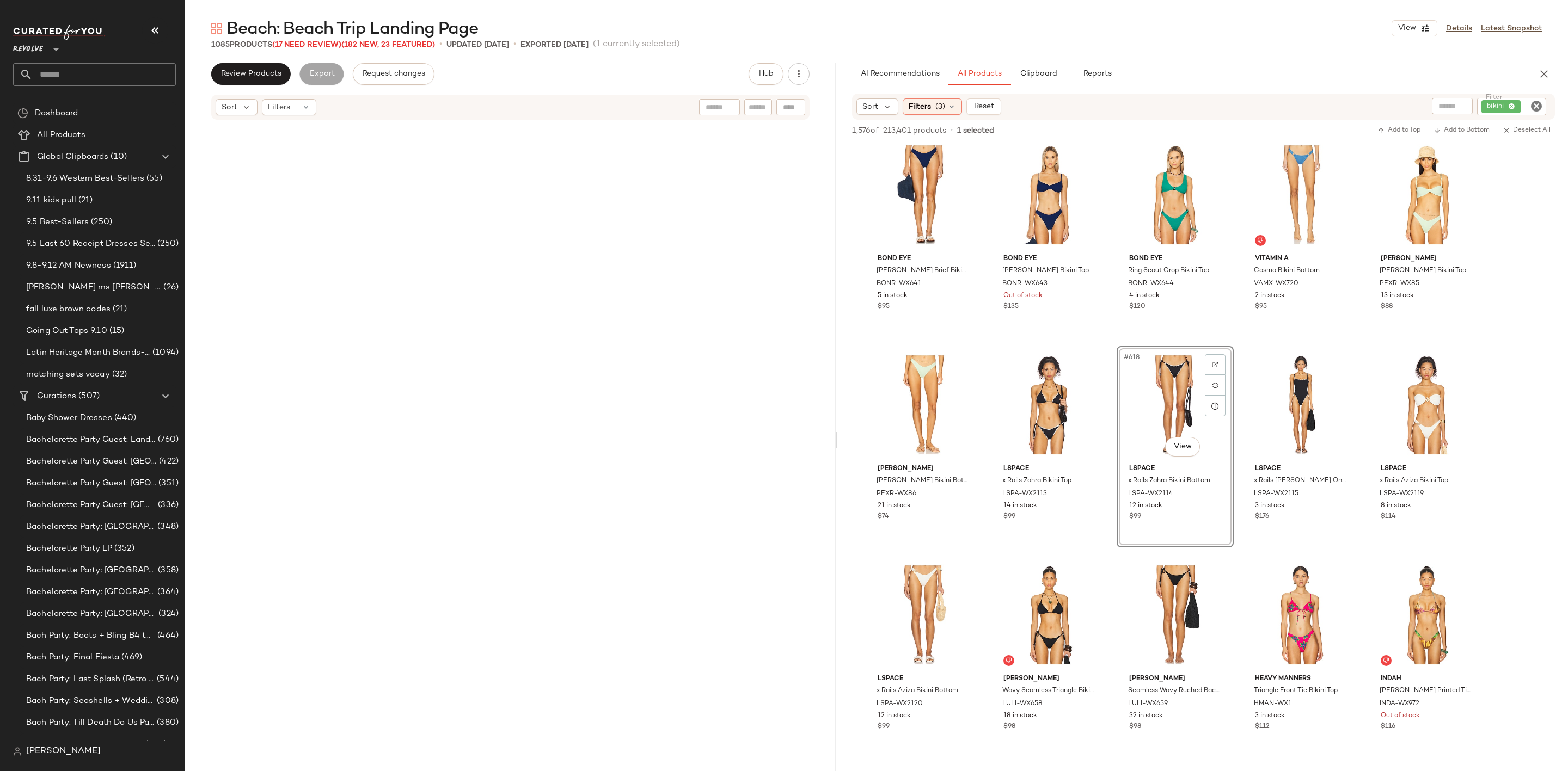
scroll to position [56478, 0]
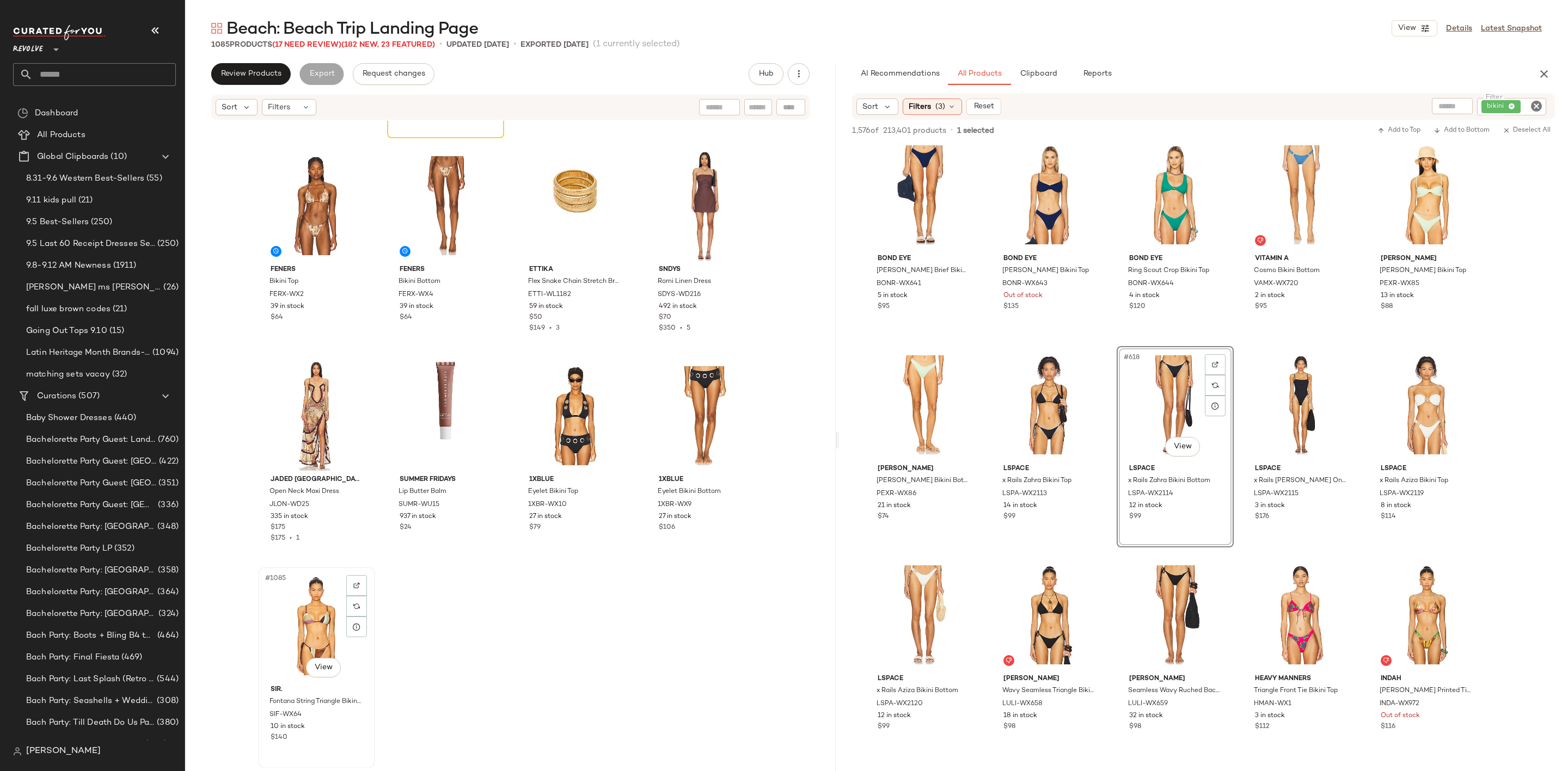
click at [289, 588] on div "#1085 View" at bounding box center [316, 625] width 110 height 110
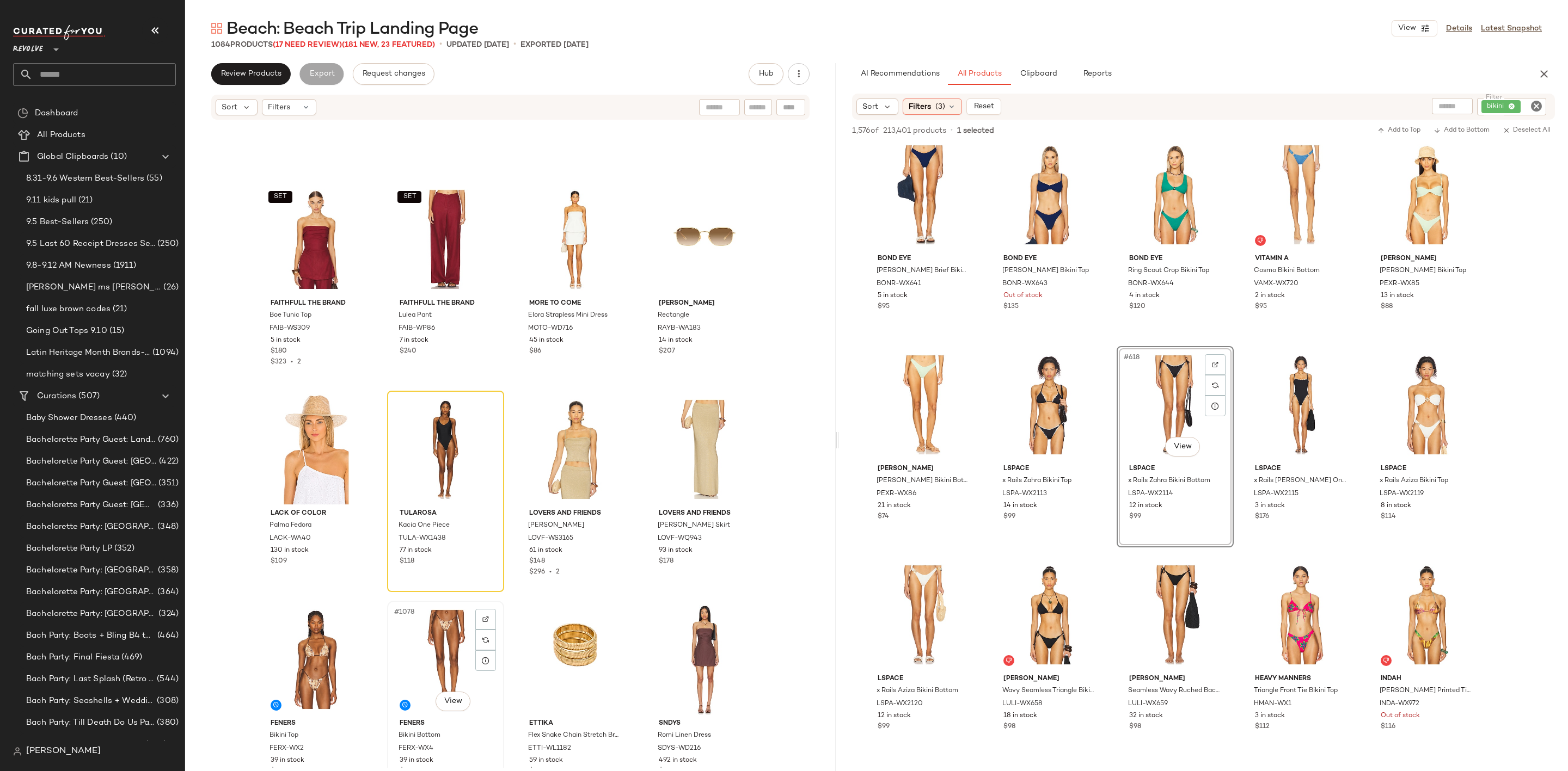
scroll to position [56023, 0]
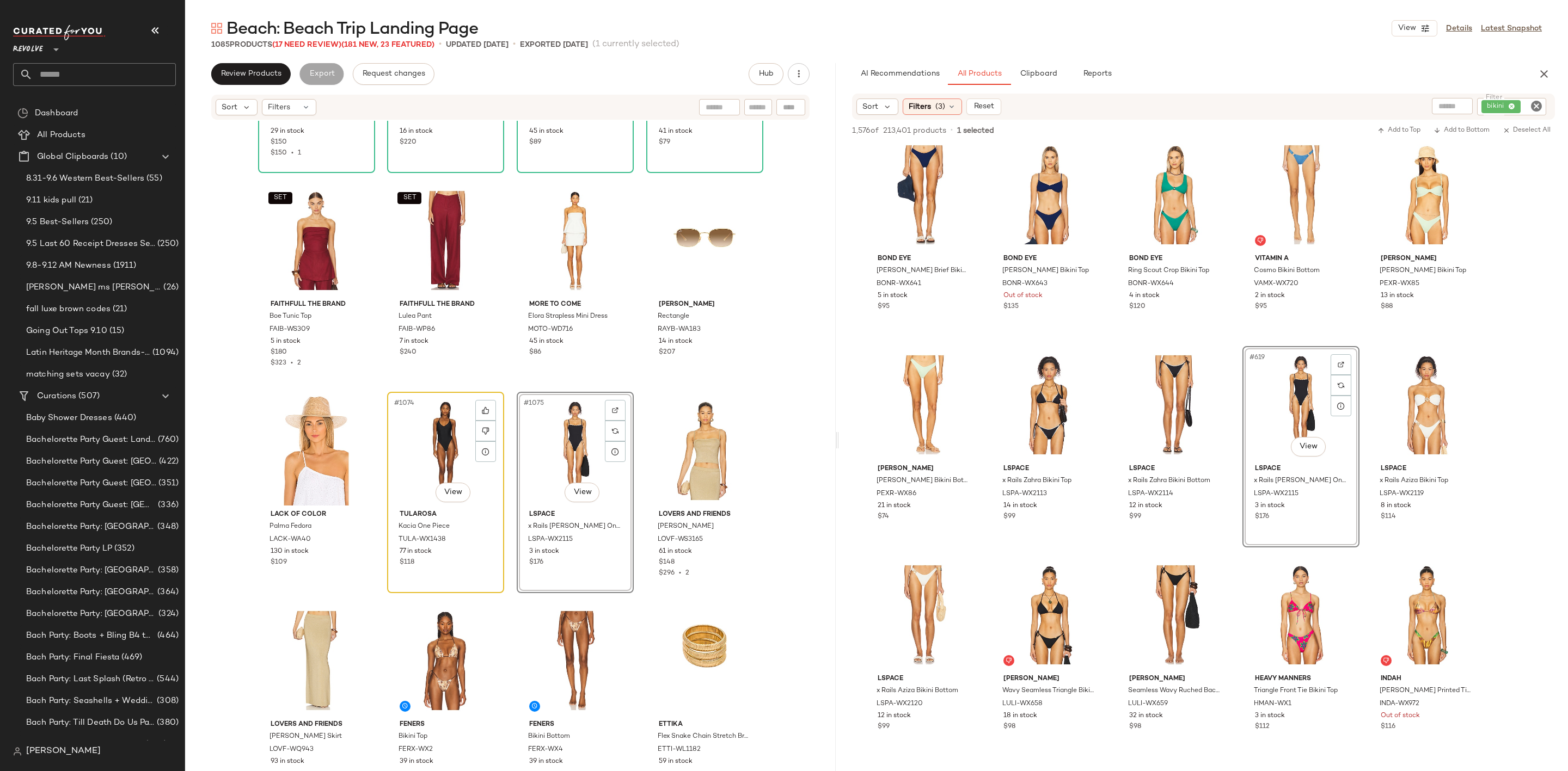
click at [431, 449] on div "#1074 View" at bounding box center [445, 450] width 110 height 110
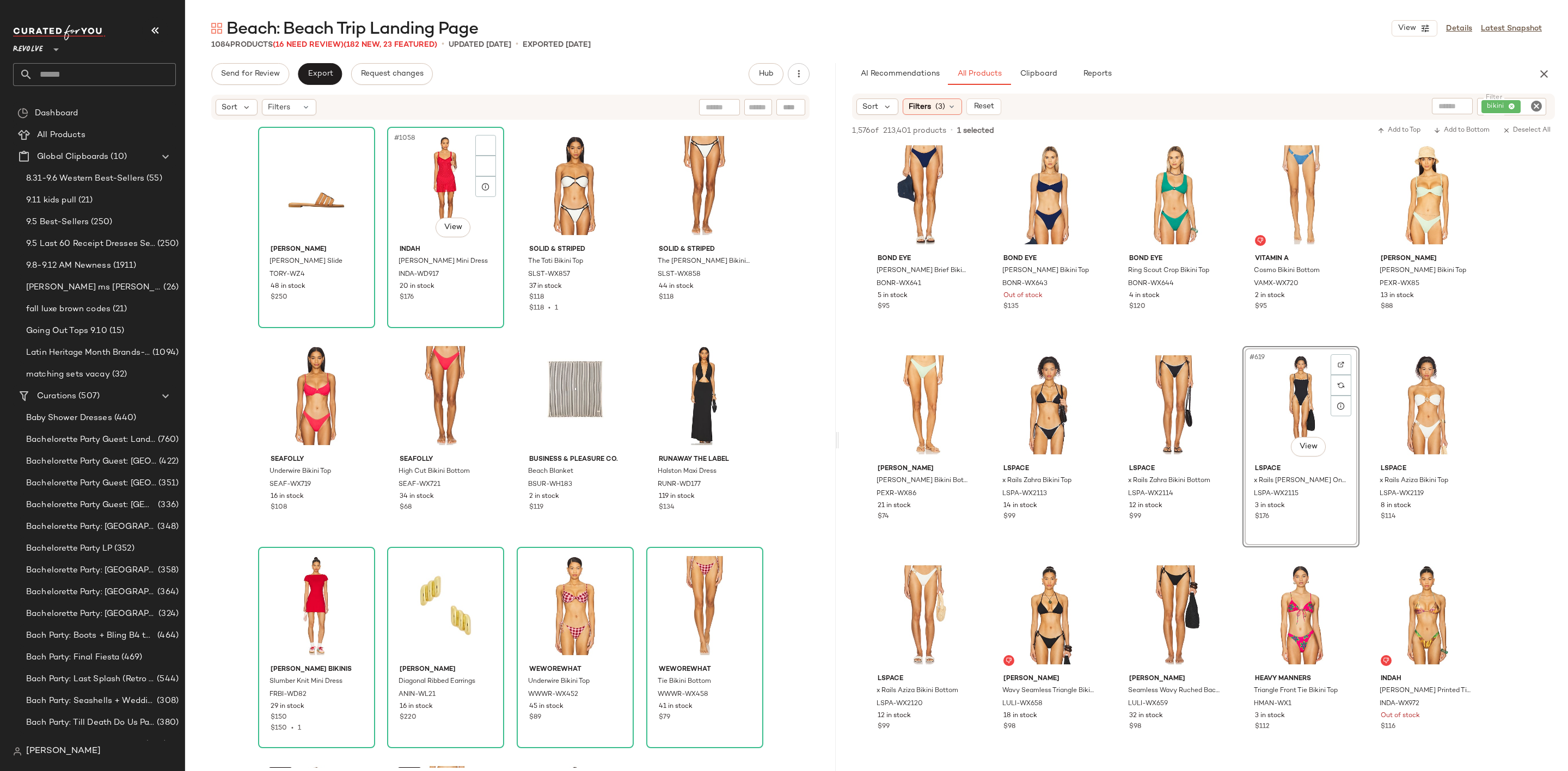
scroll to position [55207, 0]
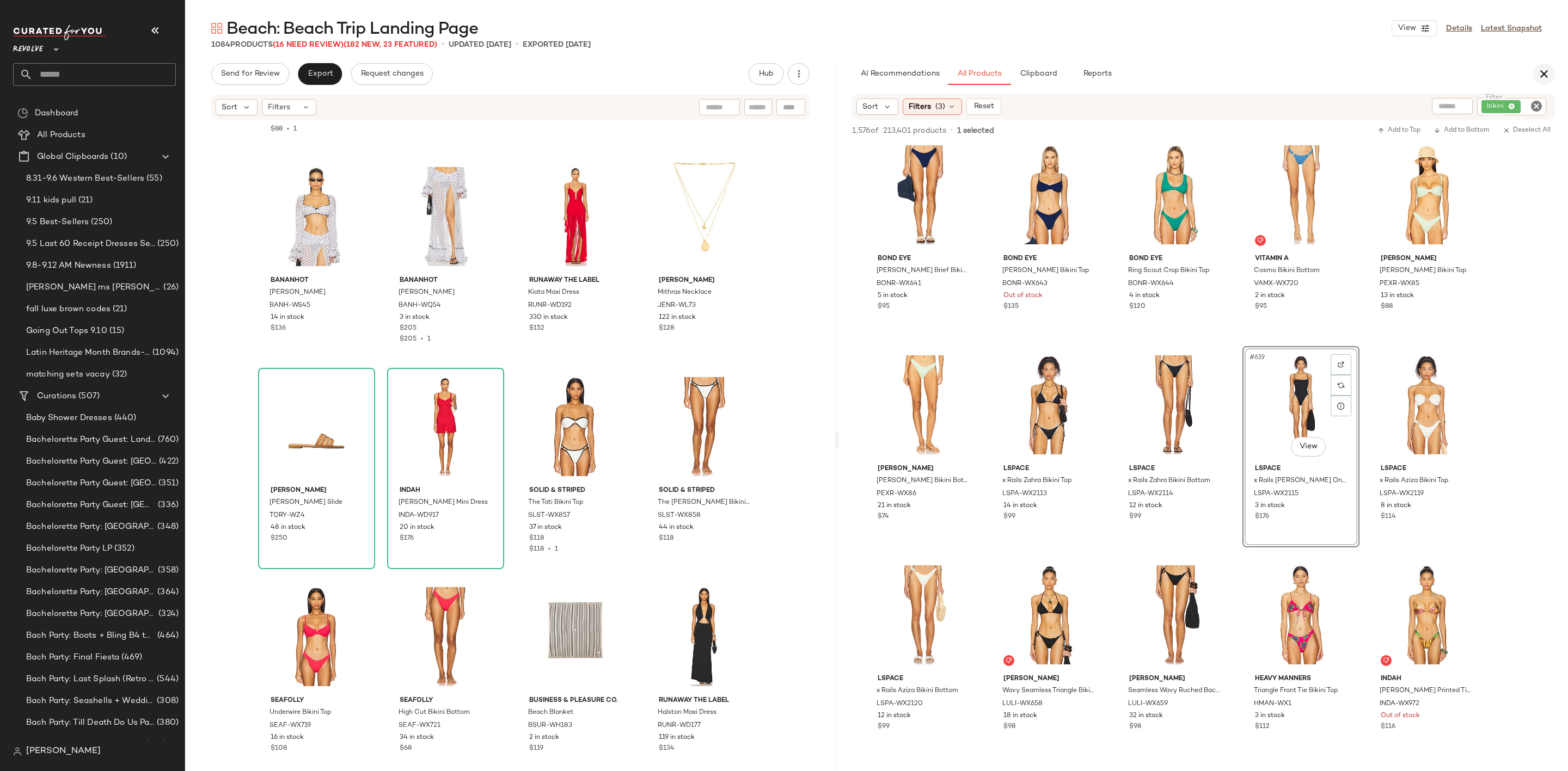
click at [1544, 80] on button "button" at bounding box center [1544, 73] width 22 height 22
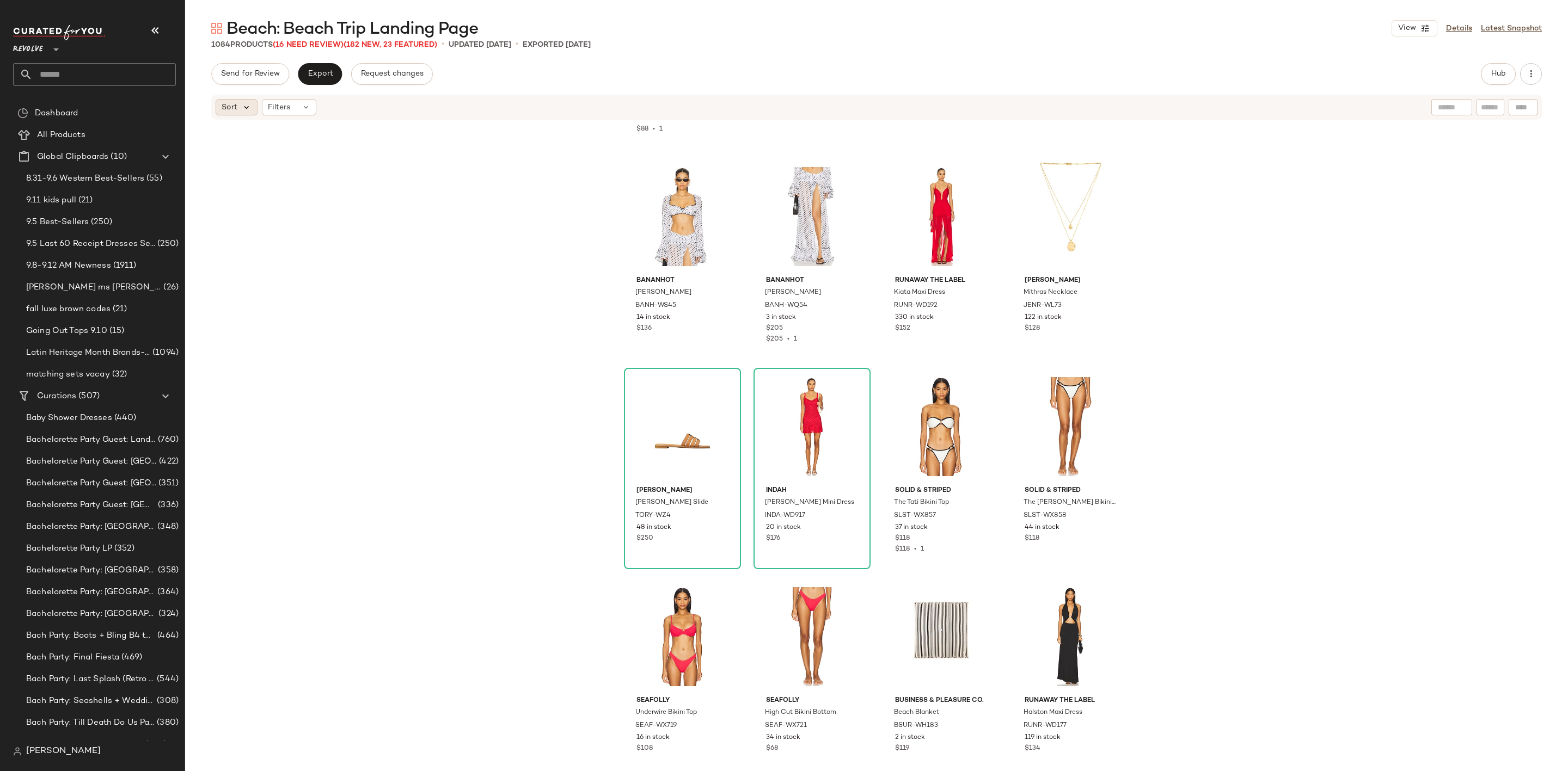
click at [242, 107] on icon at bounding box center [246, 106] width 10 height 9
click at [301, 101] on div "Filters" at bounding box center [289, 107] width 54 height 16
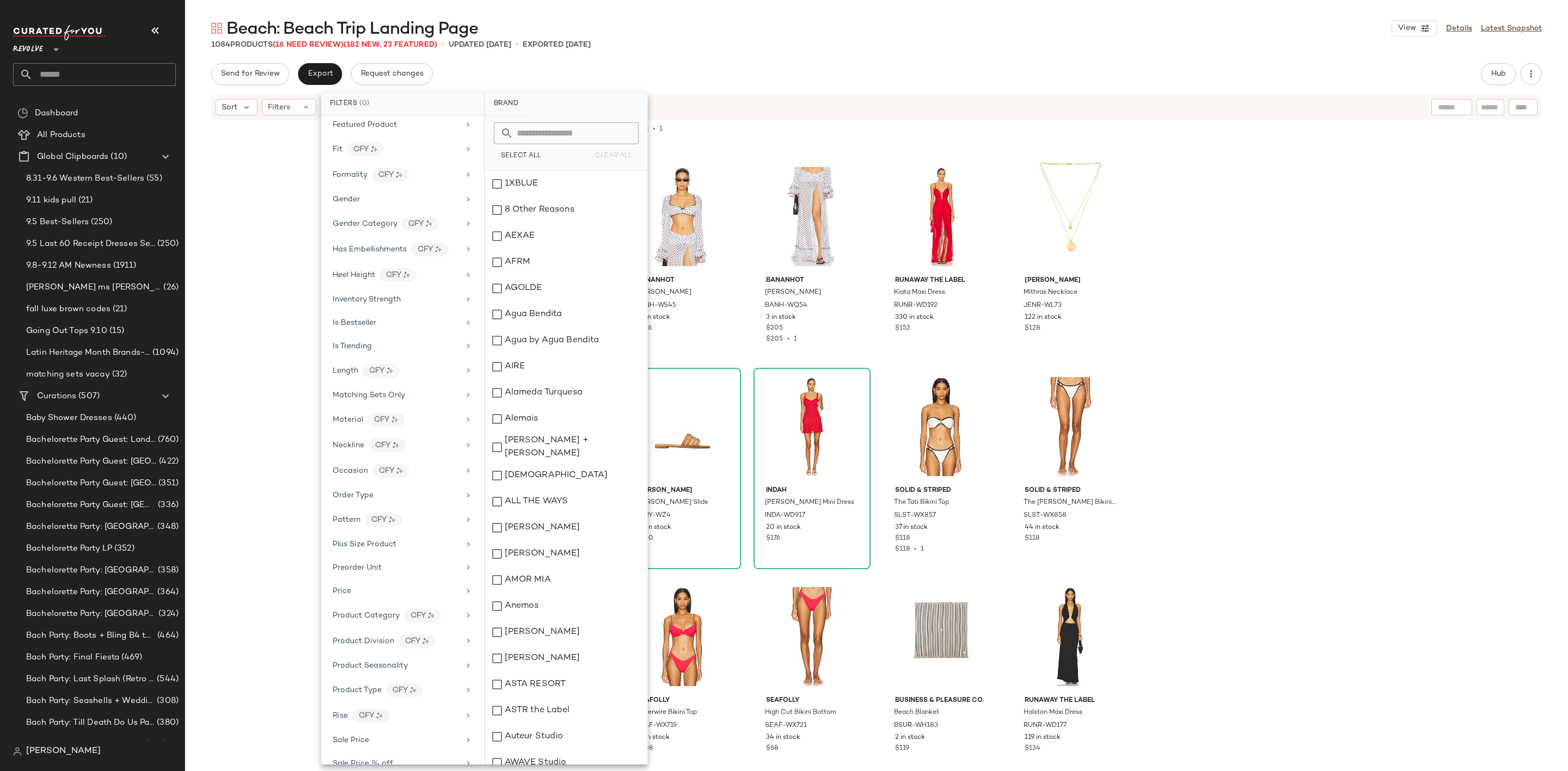
scroll to position [668, 0]
click at [385, 501] on div "Sale Price" at bounding box center [396, 506] width 127 height 11
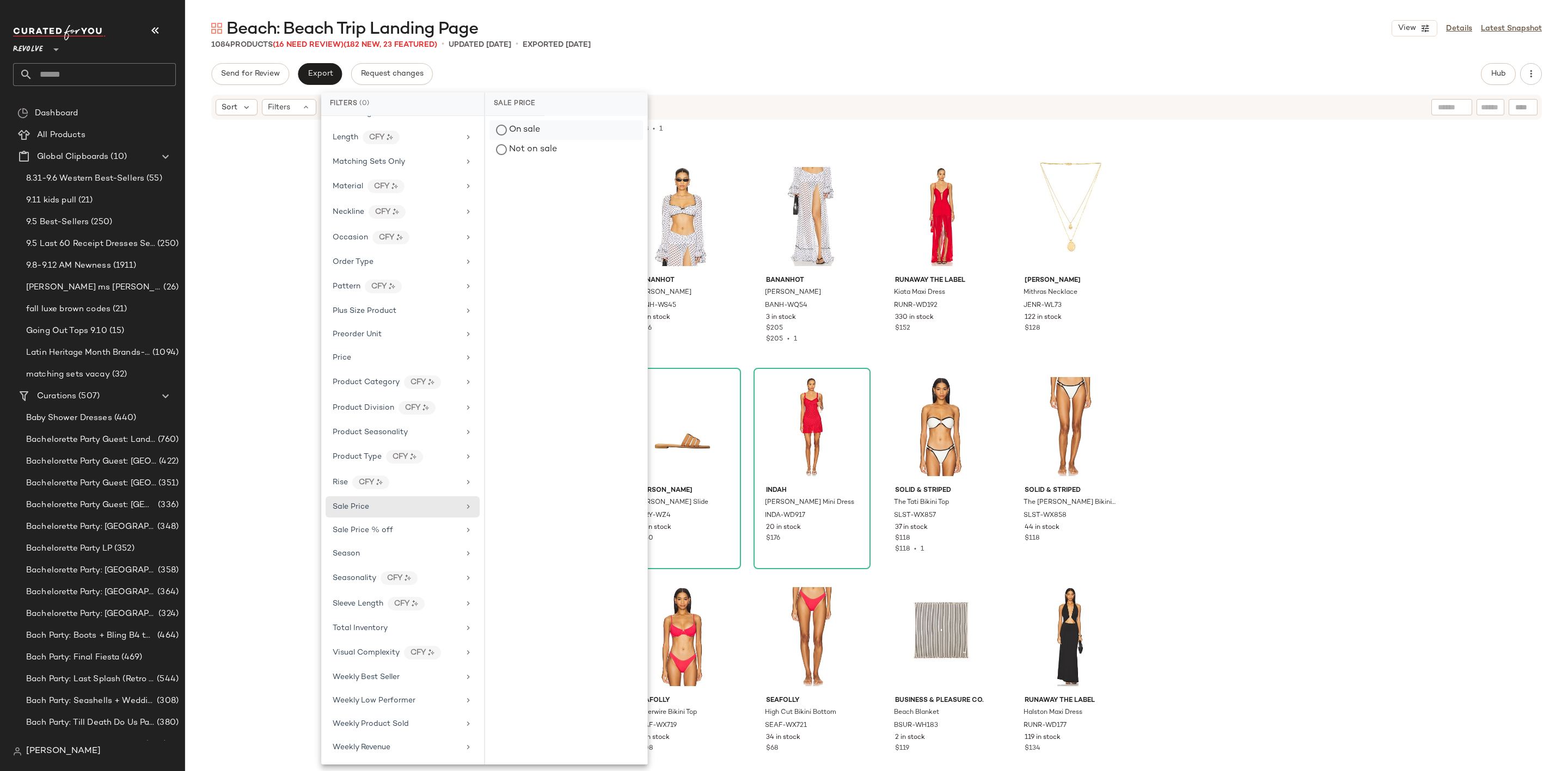
click at [543, 130] on div "On sale" at bounding box center [567, 130] width 154 height 20
click at [809, 22] on div "Beach: Beach Trip Landing Page View Details Latest Snapshot" at bounding box center [876, 28] width 1383 height 22
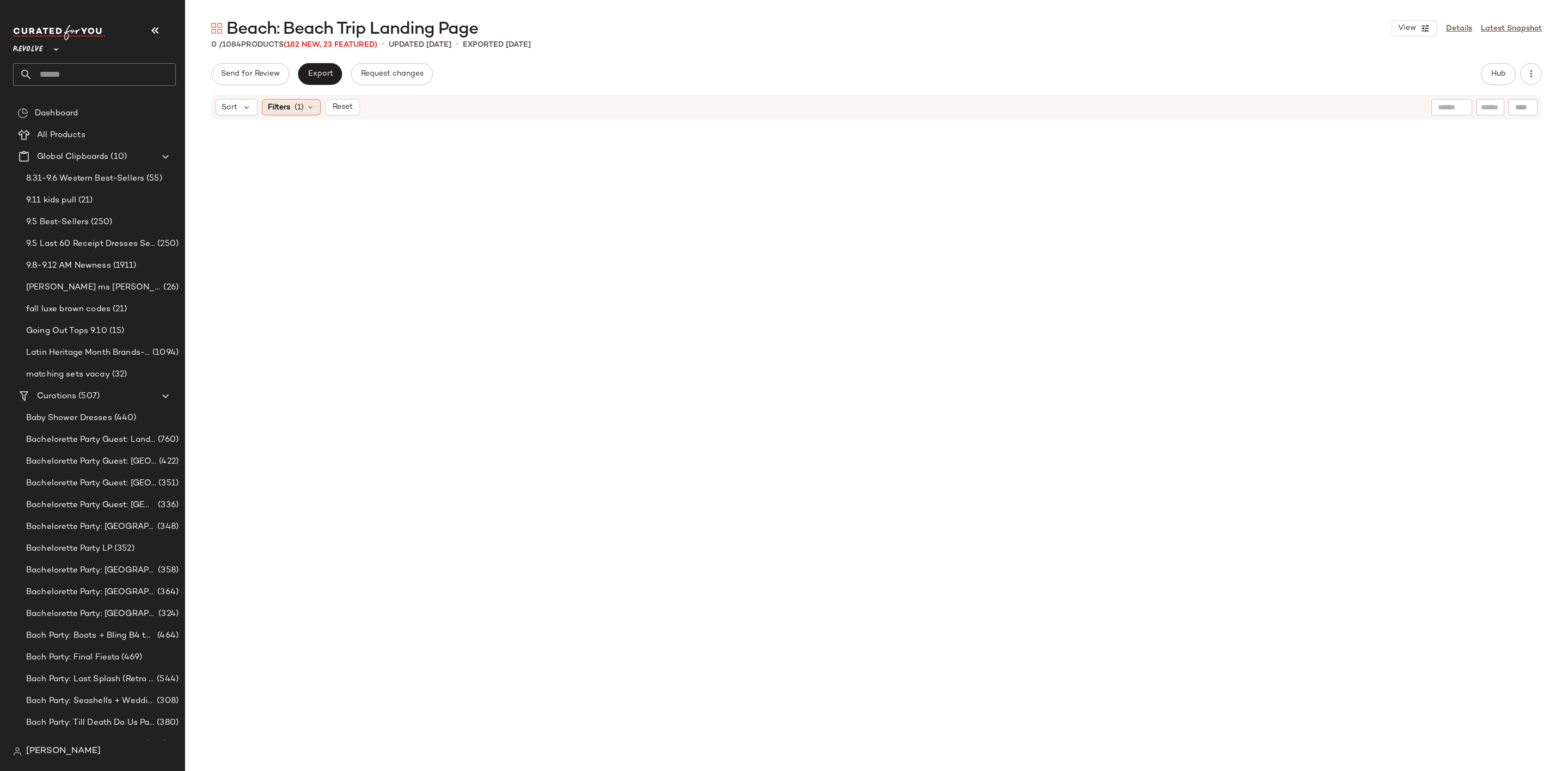
click at [286, 108] on span "Filters" at bounding box center [279, 107] width 22 height 11
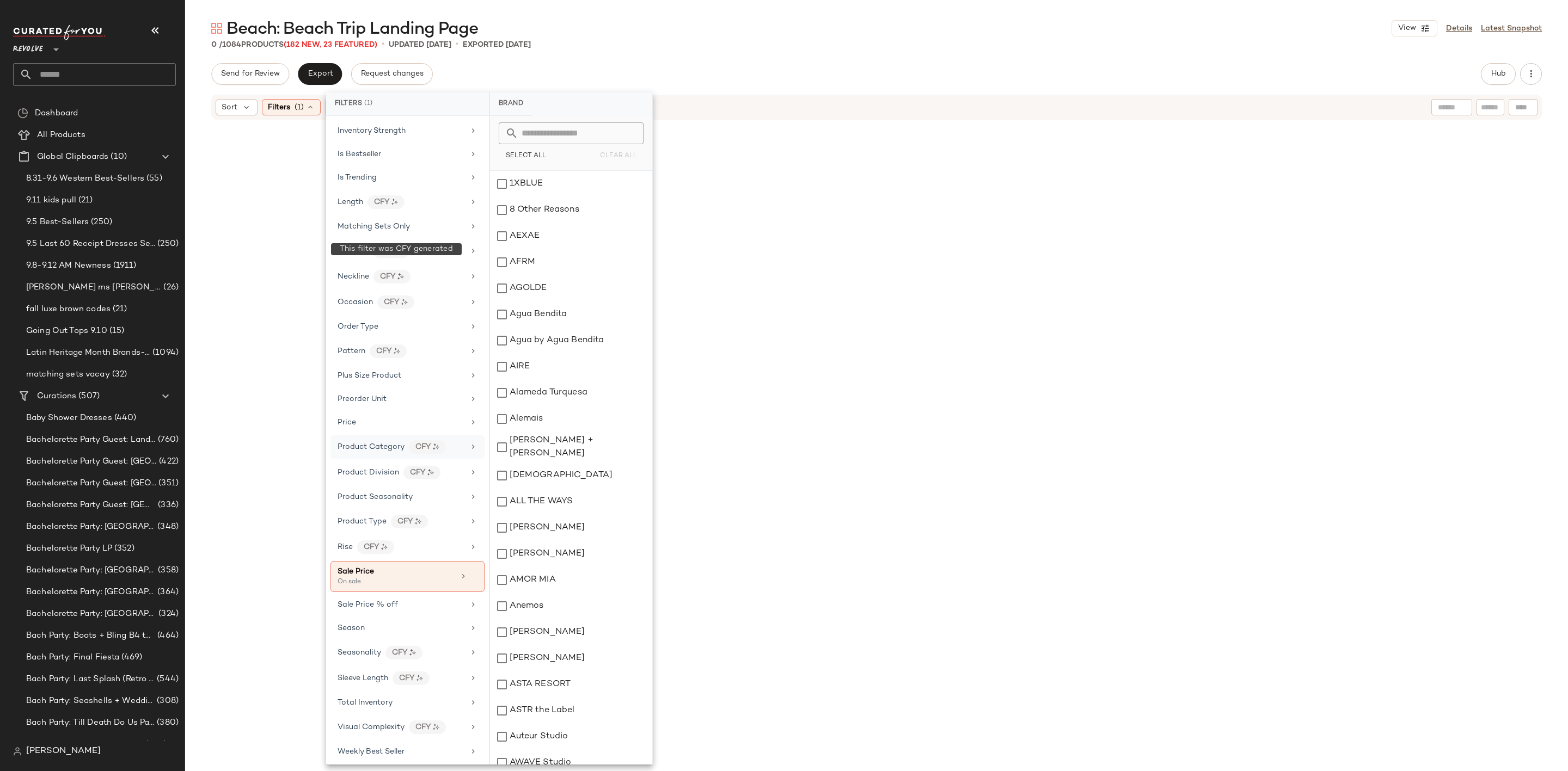
scroll to position [678, 0]
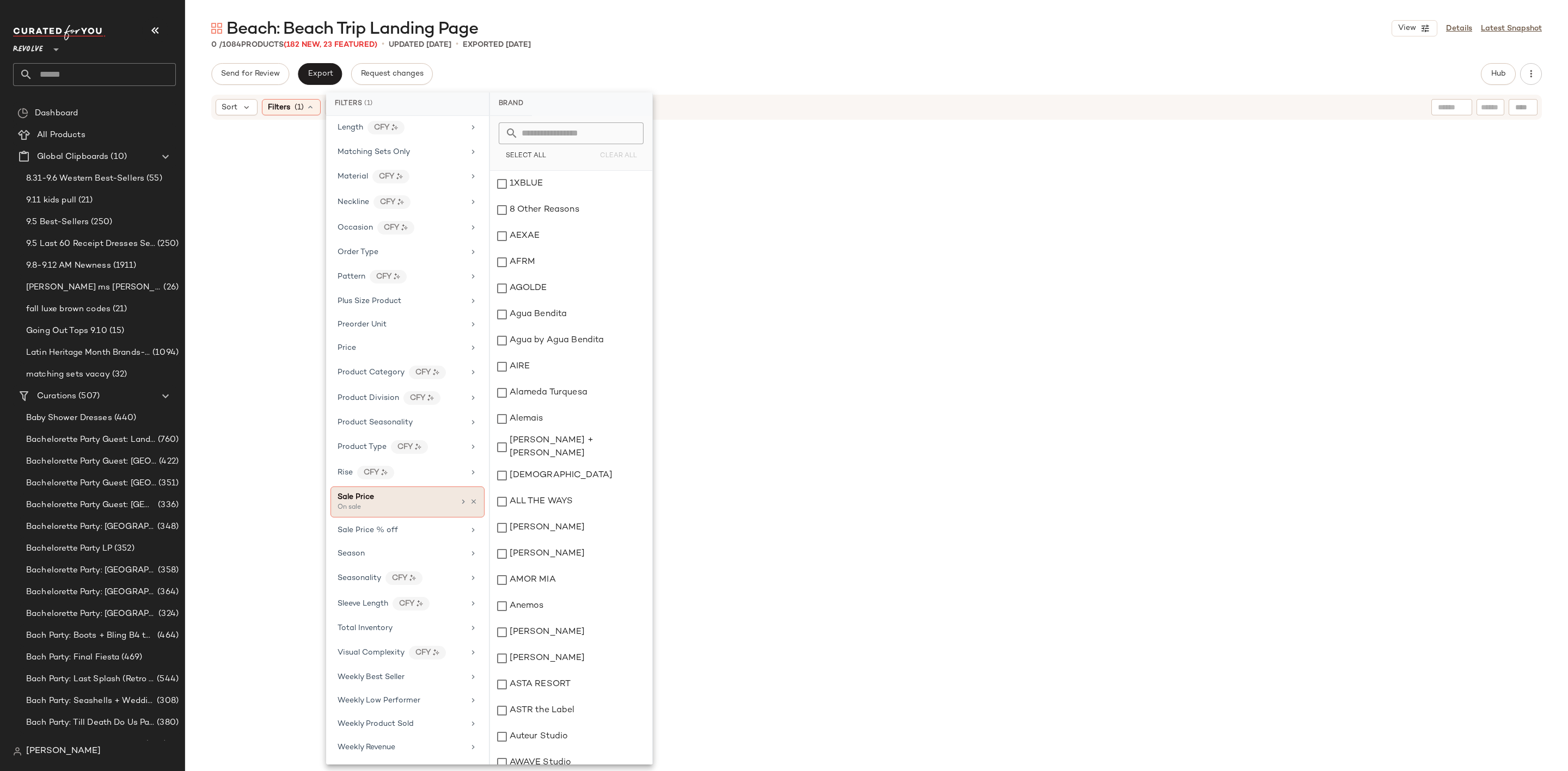
click at [405, 502] on div "On sale" at bounding box center [392, 507] width 109 height 9
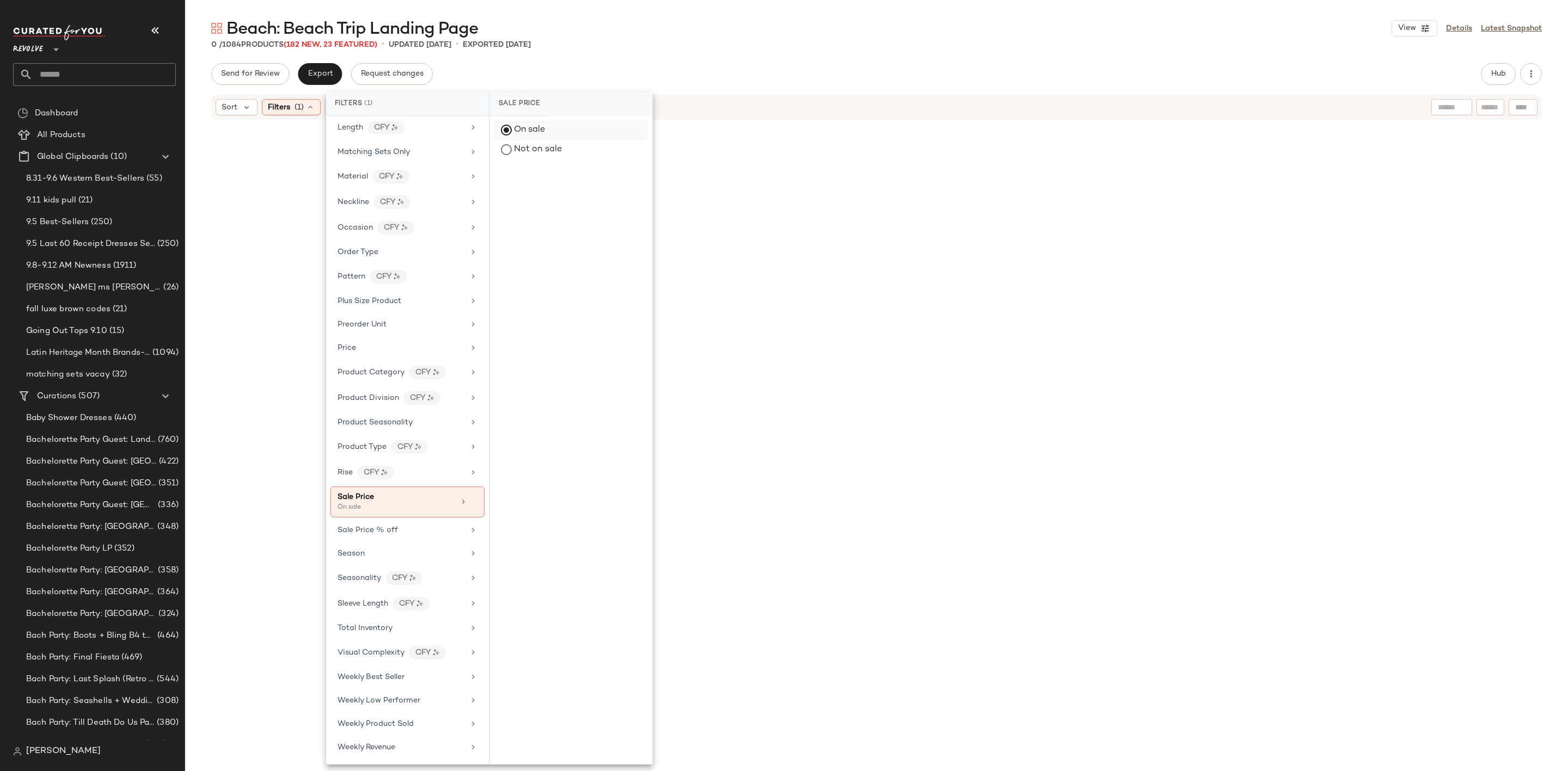
click at [541, 127] on div "On sale" at bounding box center [571, 130] width 154 height 20
click at [538, 146] on div "Not on sale" at bounding box center [571, 149] width 154 height 20
click at [865, 157] on div at bounding box center [876, 422] width 505 height 599
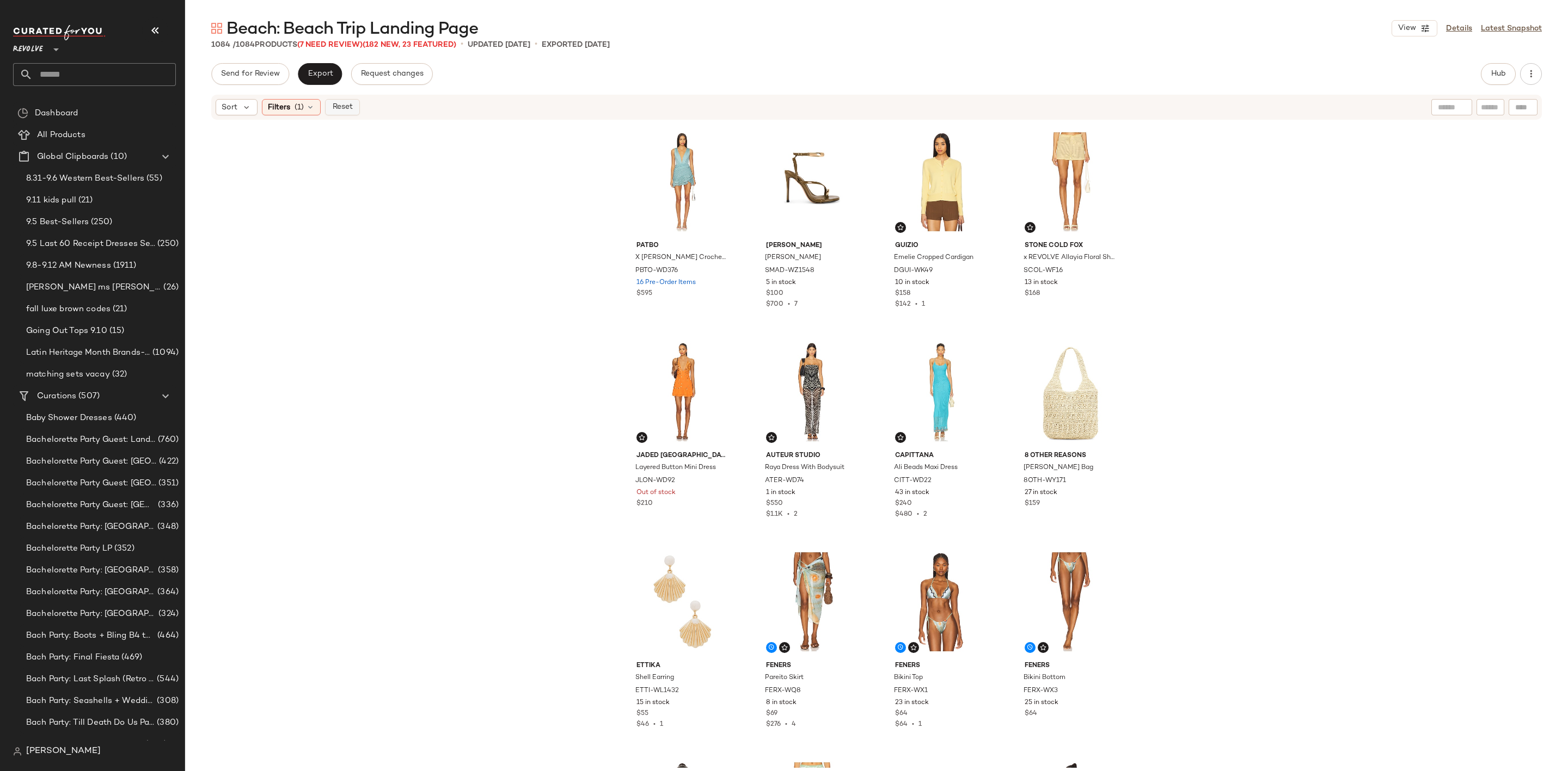
click at [342, 107] on span "Reset" at bounding box center [342, 107] width 21 height 9
click at [315, 71] on span "Export" at bounding box center [320, 74] width 26 height 9
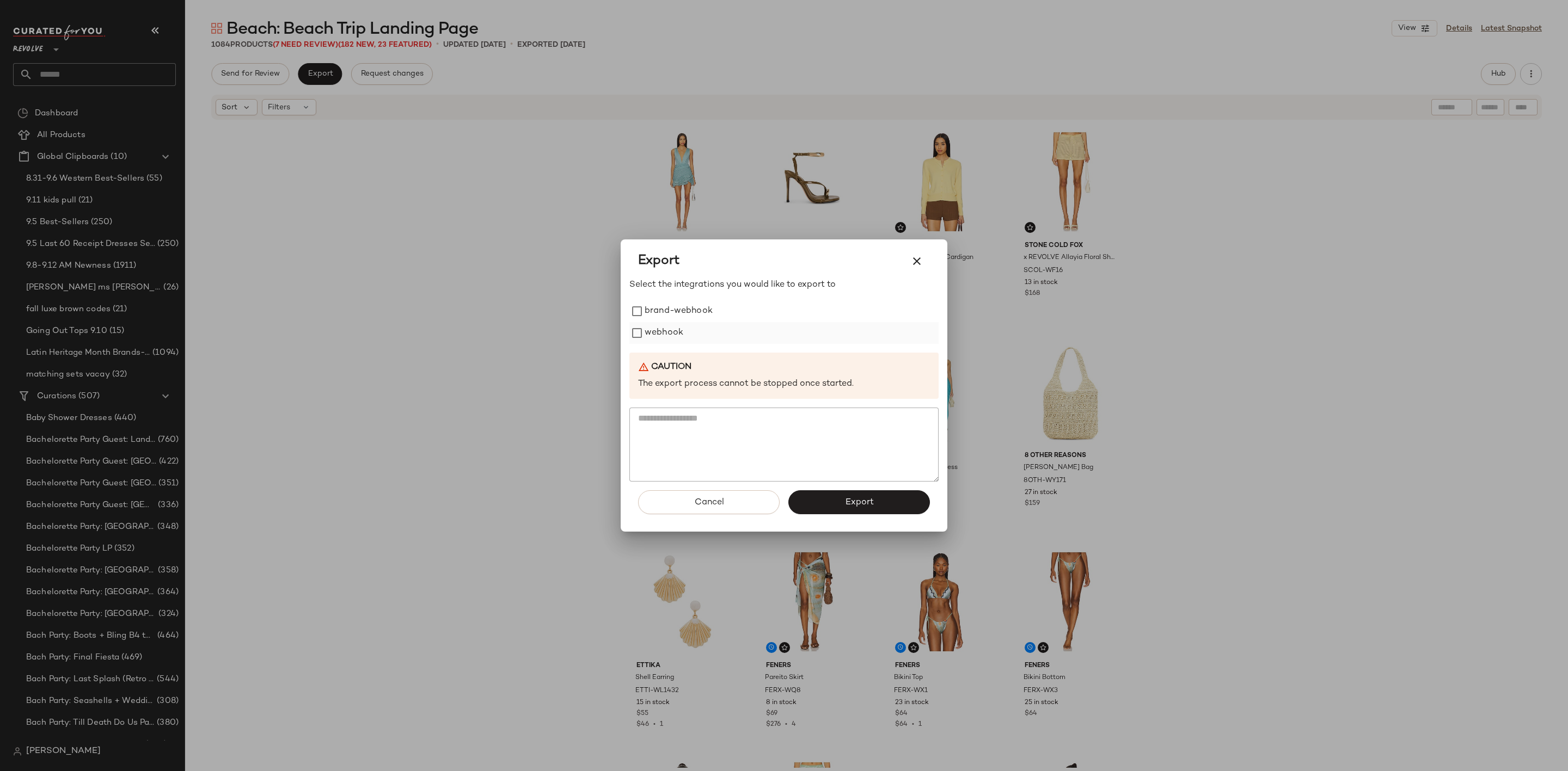
click at [652, 331] on label "webhook" at bounding box center [663, 332] width 39 height 22
click at [853, 509] on button "Export" at bounding box center [859, 502] width 142 height 24
